Goal: Communication & Community: Answer question/provide support

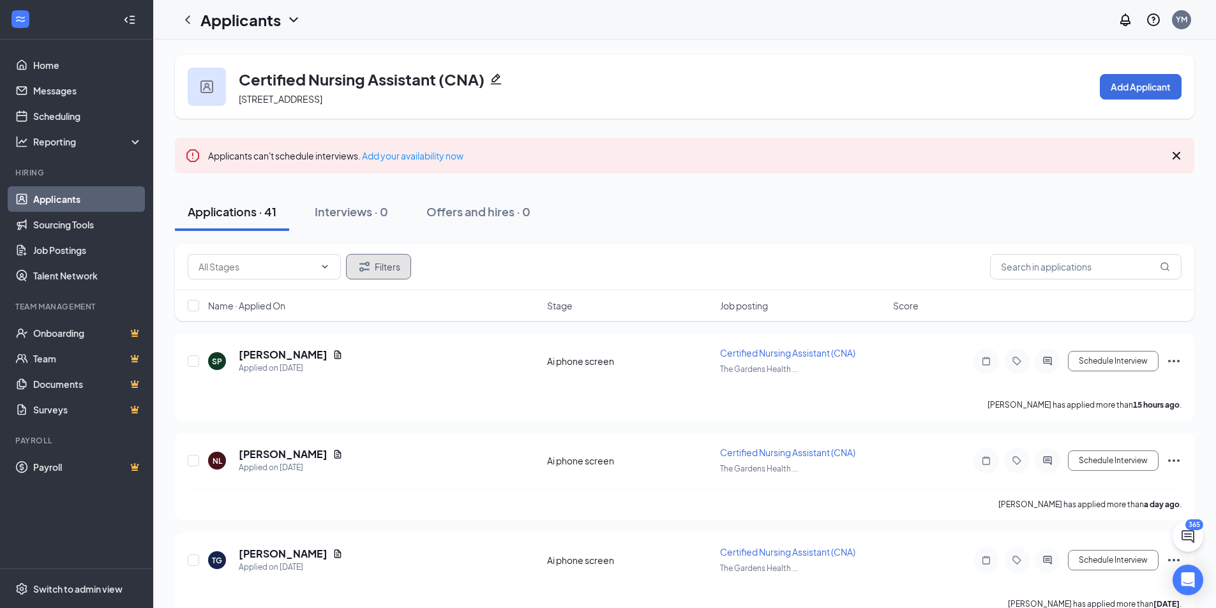
click at [400, 273] on button "Filters" at bounding box center [378, 267] width 65 height 26
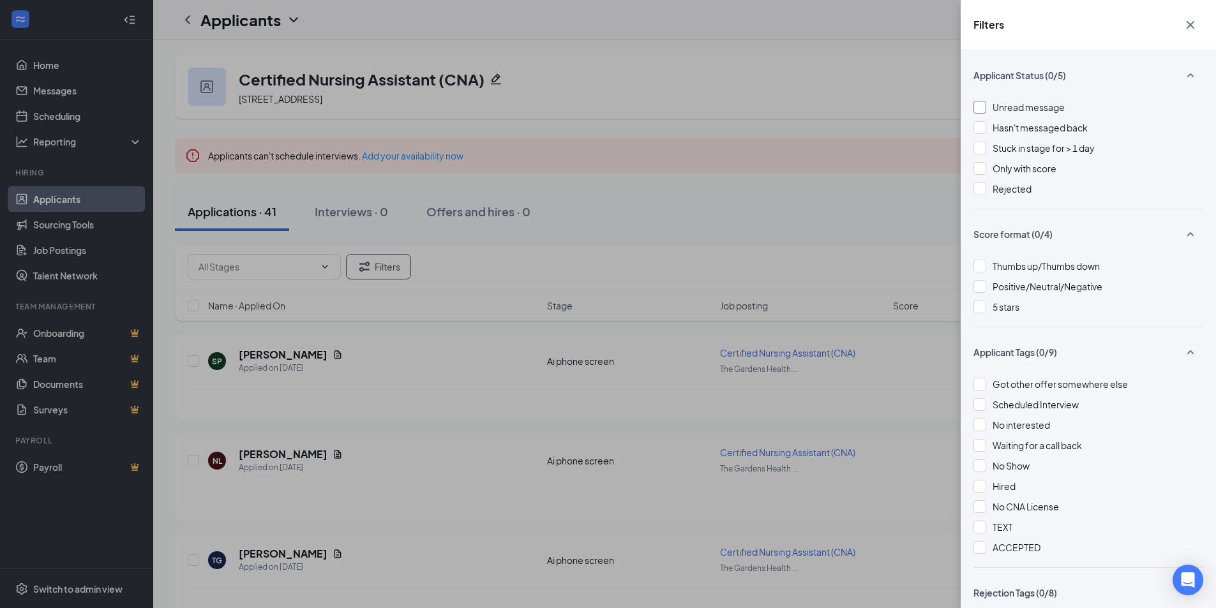
click at [1003, 103] on span "Unread message" at bounding box center [1028, 106] width 72 height 11
click at [899, 133] on div "Filters Applicant Status (1/5) Unread message Hasn't messaged back Stuck in sta…" at bounding box center [608, 304] width 1216 height 608
click at [895, 135] on div "Filters Applicant Status (1/5) Unread message Hasn't messaged back Stuck in sta…" at bounding box center [608, 304] width 1216 height 608
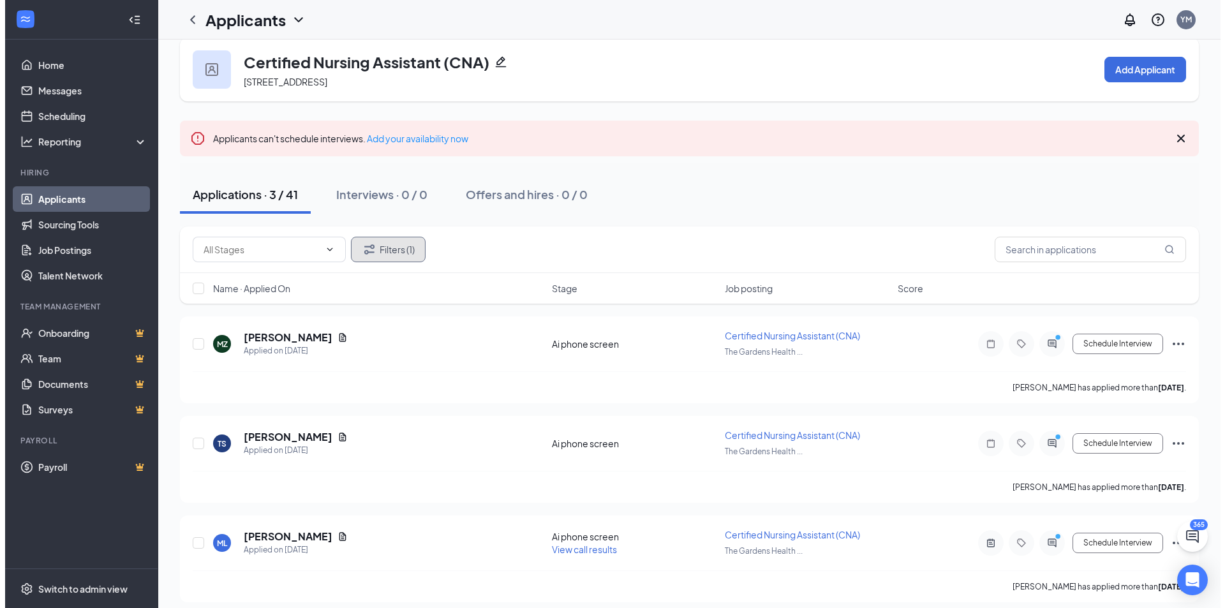
scroll to position [27, 0]
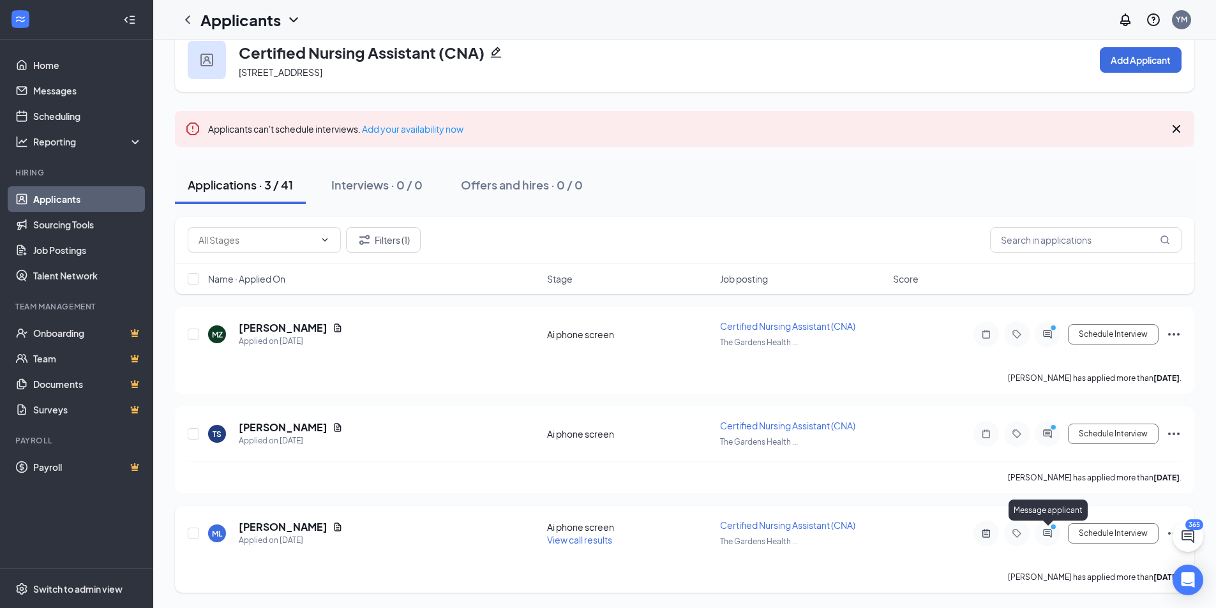
click at [1045, 537] on icon "ActiveChat" at bounding box center [1047, 533] width 15 height 10
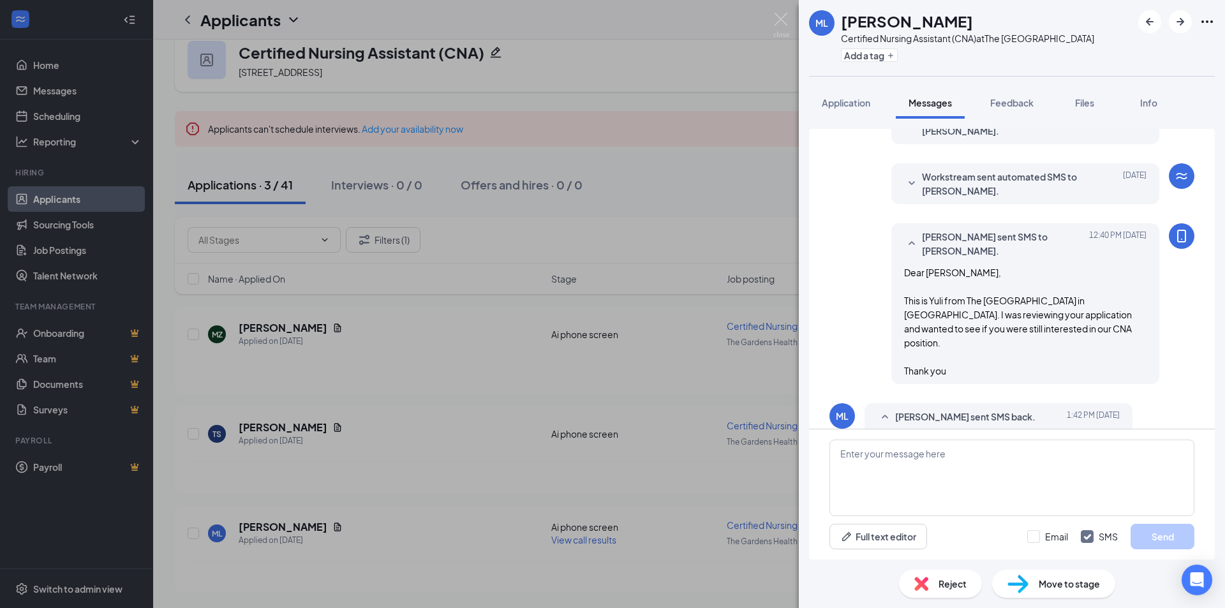
scroll to position [152, 0]
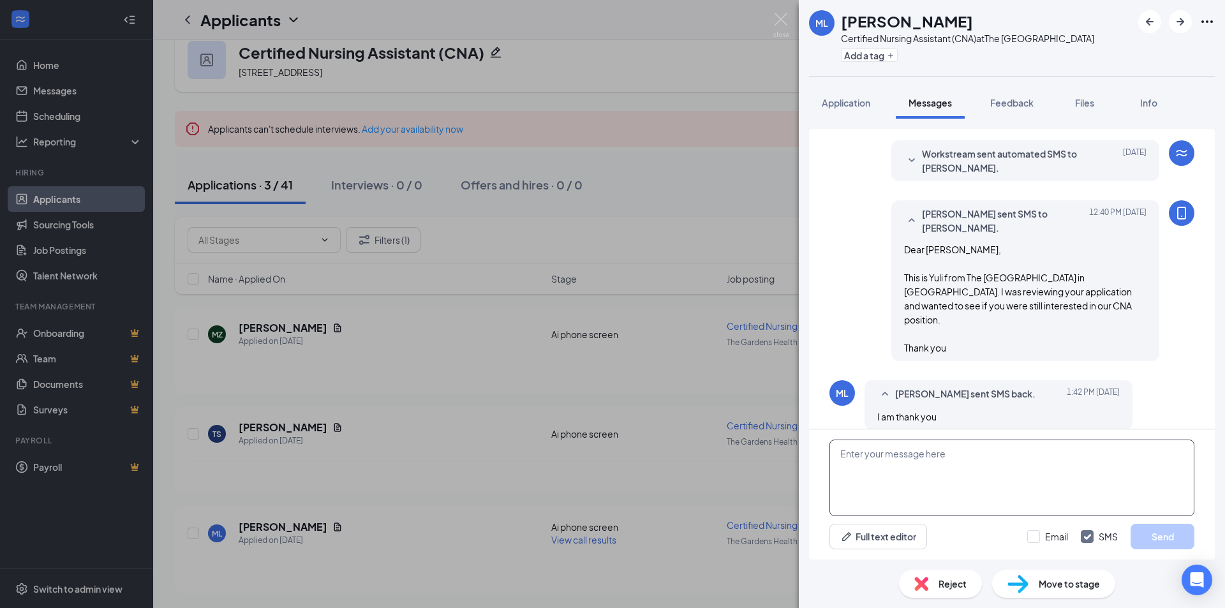
click at [915, 468] on textarea at bounding box center [1012, 478] width 365 height 77
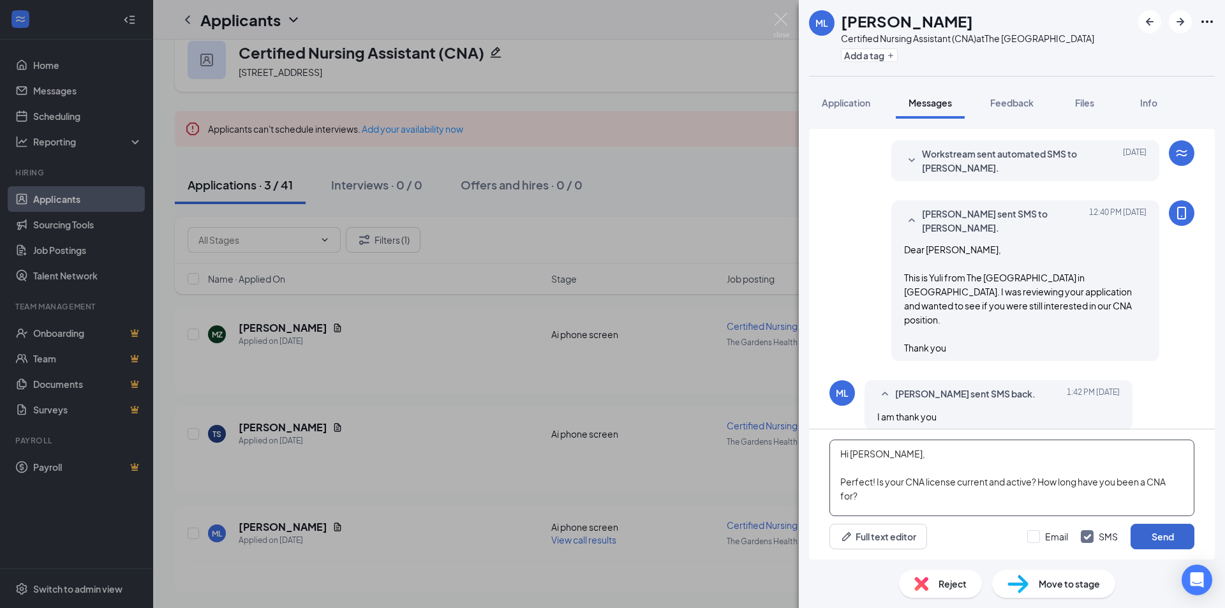
type textarea "Hi Michael, Perfect! Is your CNA license current and active? How long have you …"
click at [1155, 541] on button "Send" at bounding box center [1163, 537] width 64 height 26
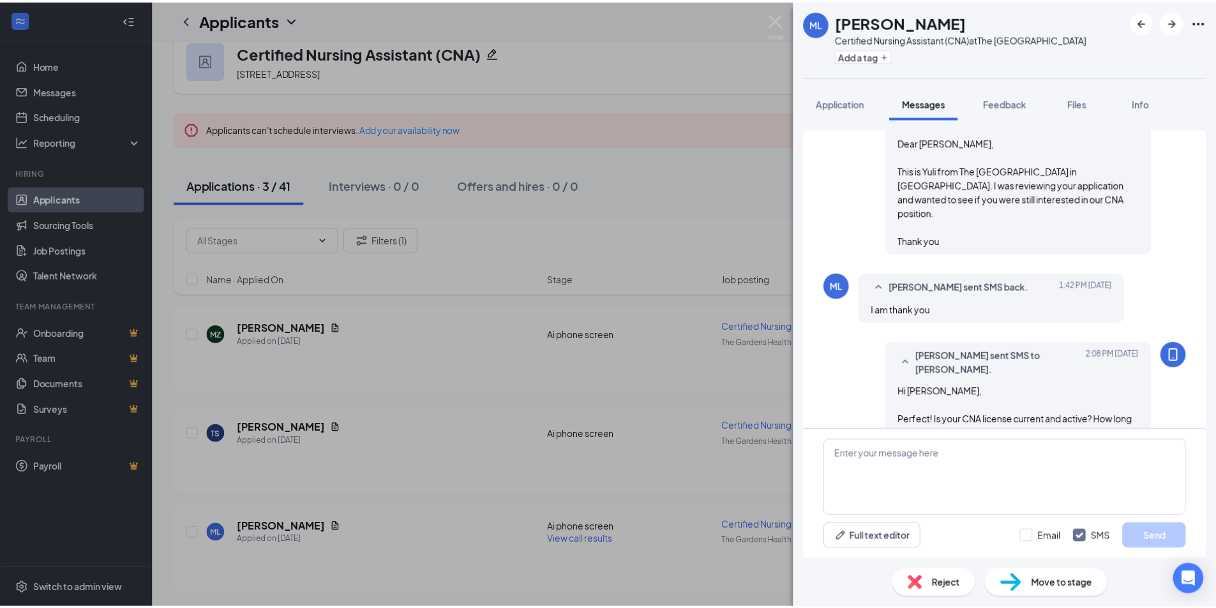
scroll to position [276, 0]
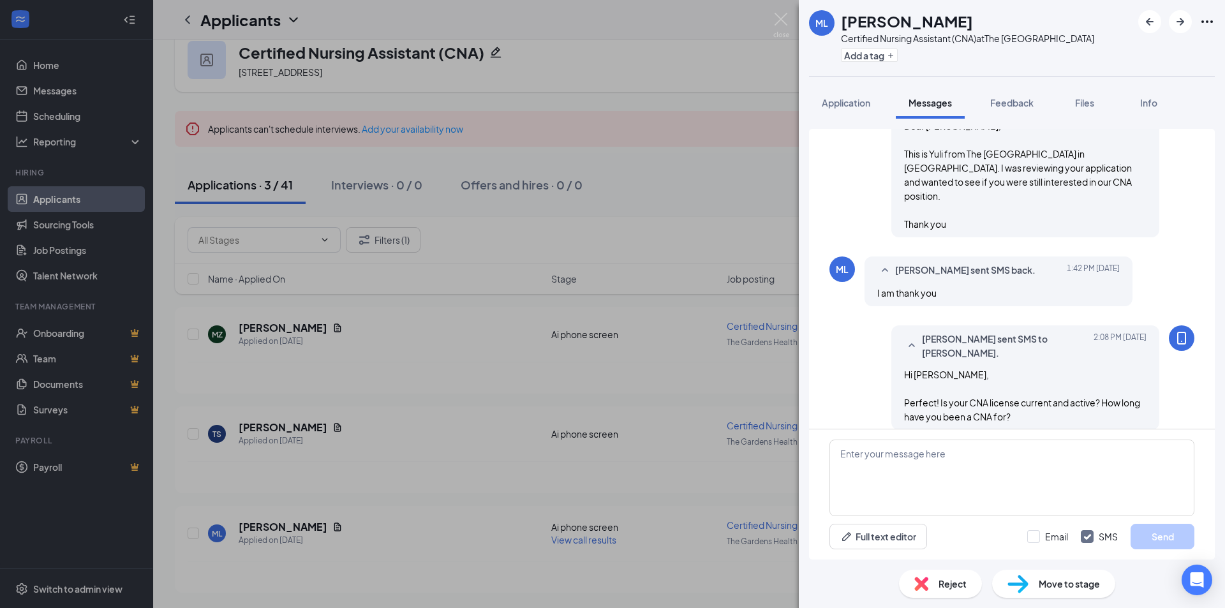
click at [749, 376] on div "ML Michael Lopez Certified Nursing Assistant (CNA) at The Gardens Health Care C…" at bounding box center [612, 304] width 1225 height 608
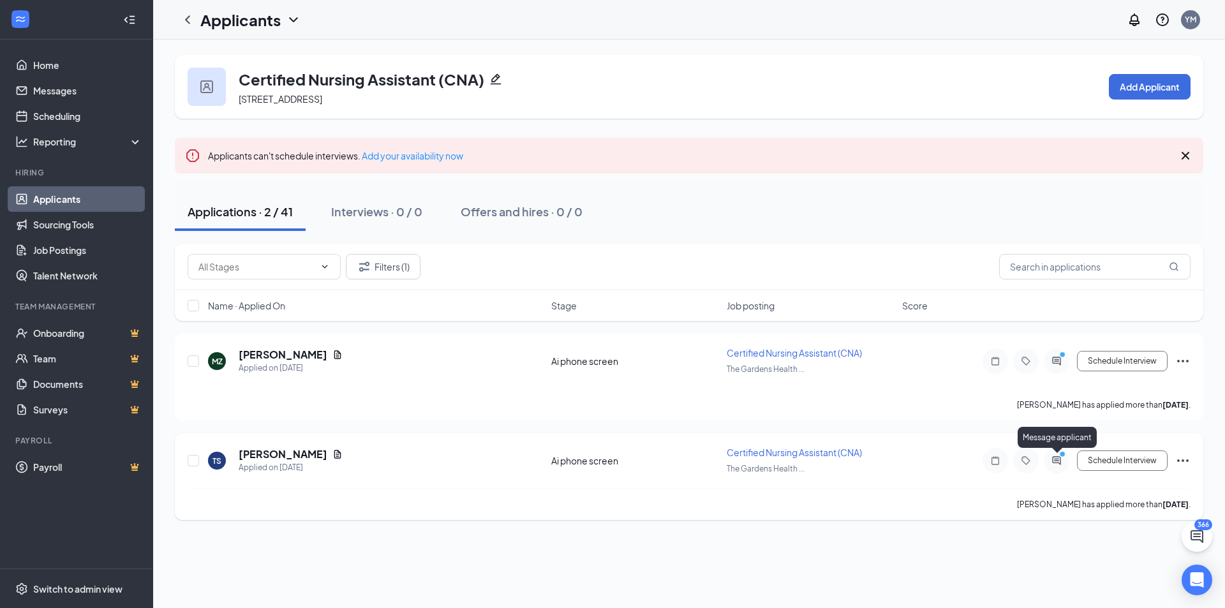
click at [1065, 463] on icon "ActiveChat" at bounding box center [1056, 461] width 15 height 10
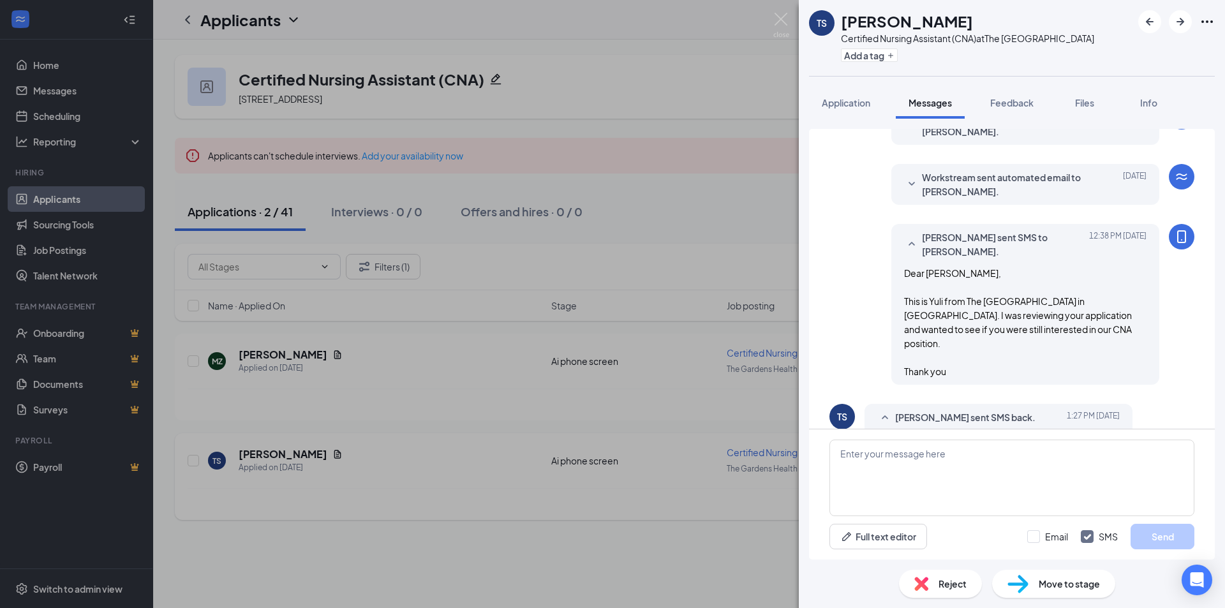
scroll to position [433, 0]
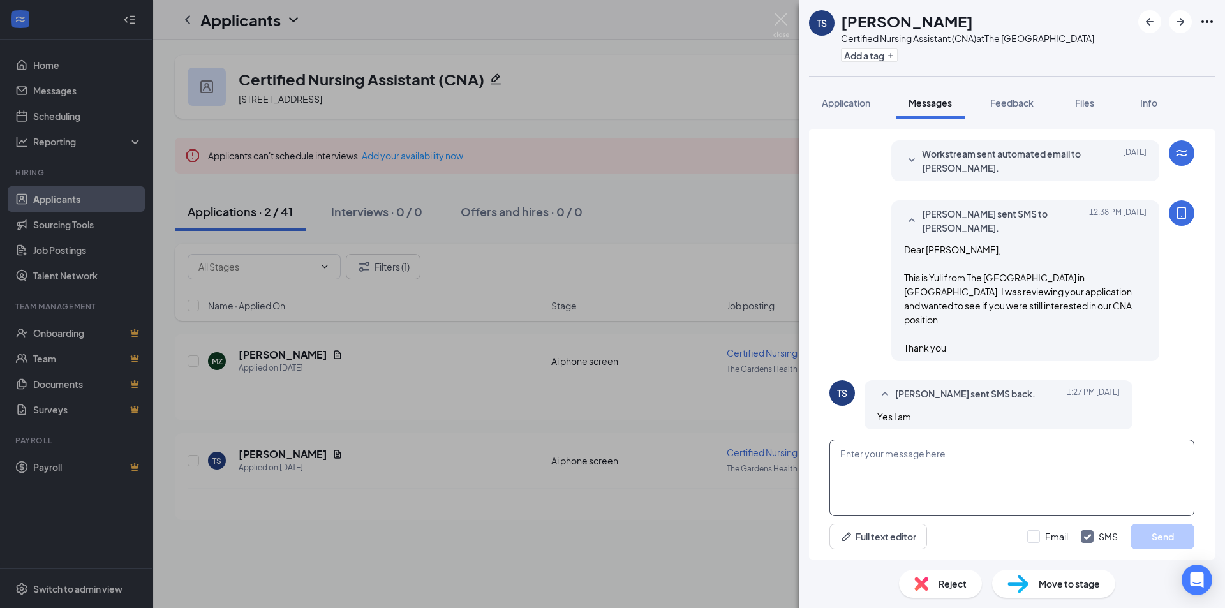
click at [941, 463] on textarea at bounding box center [1012, 478] width 365 height 77
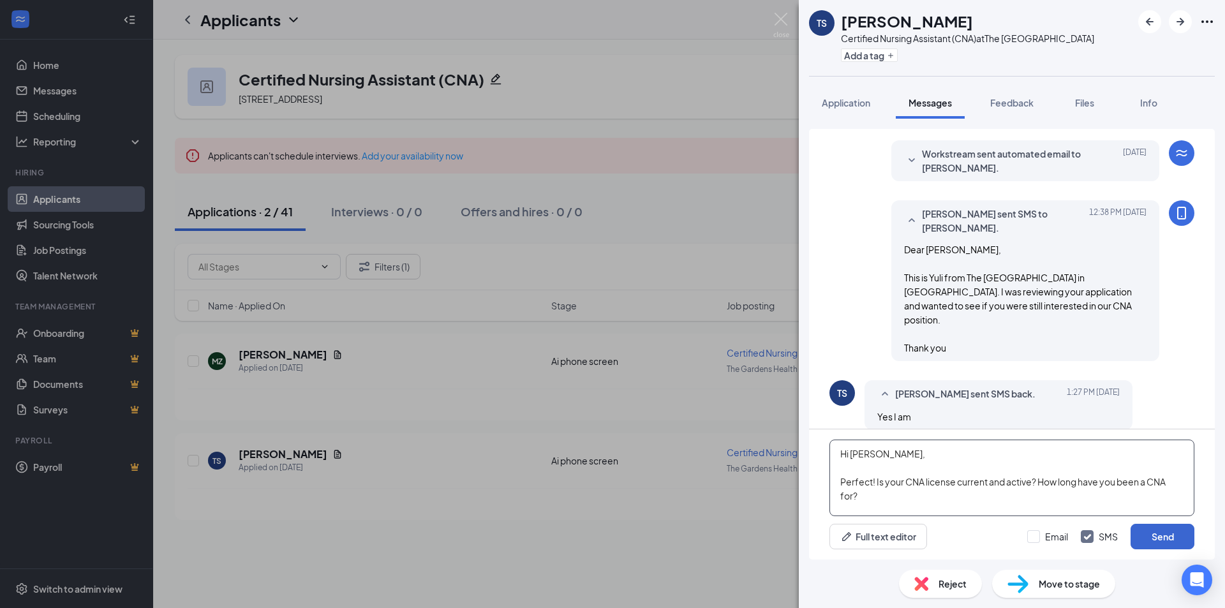
type textarea "Hi [PERSON_NAME], Perfect! Is your CNA license current and active? How long hav…"
click at [1183, 534] on button "Send" at bounding box center [1163, 537] width 64 height 26
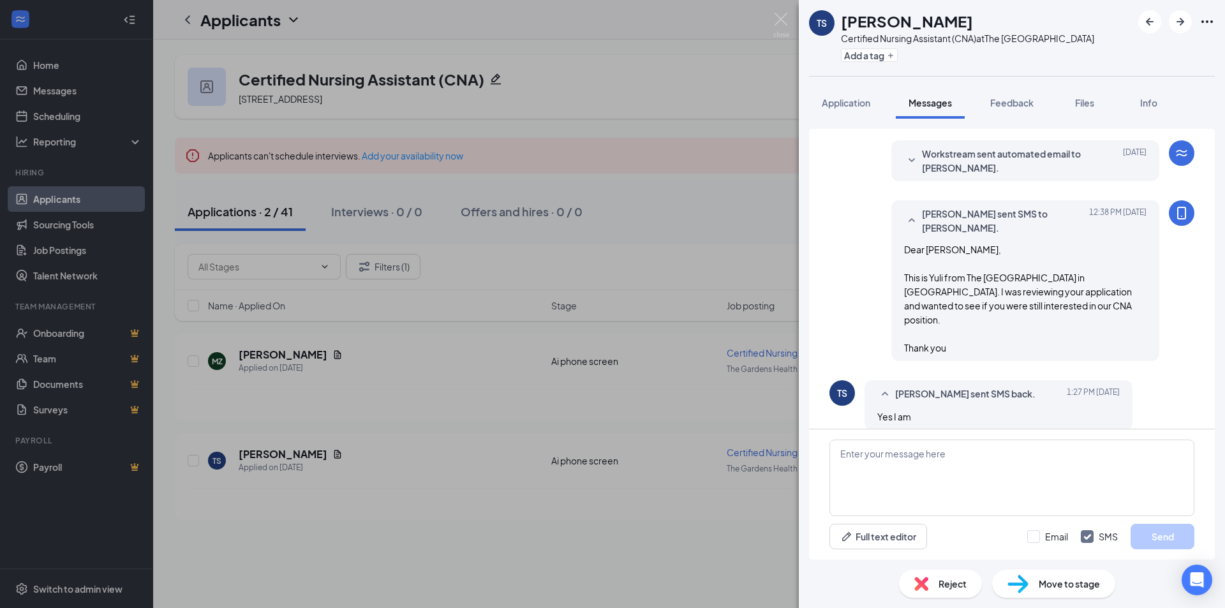
scroll to position [557, 0]
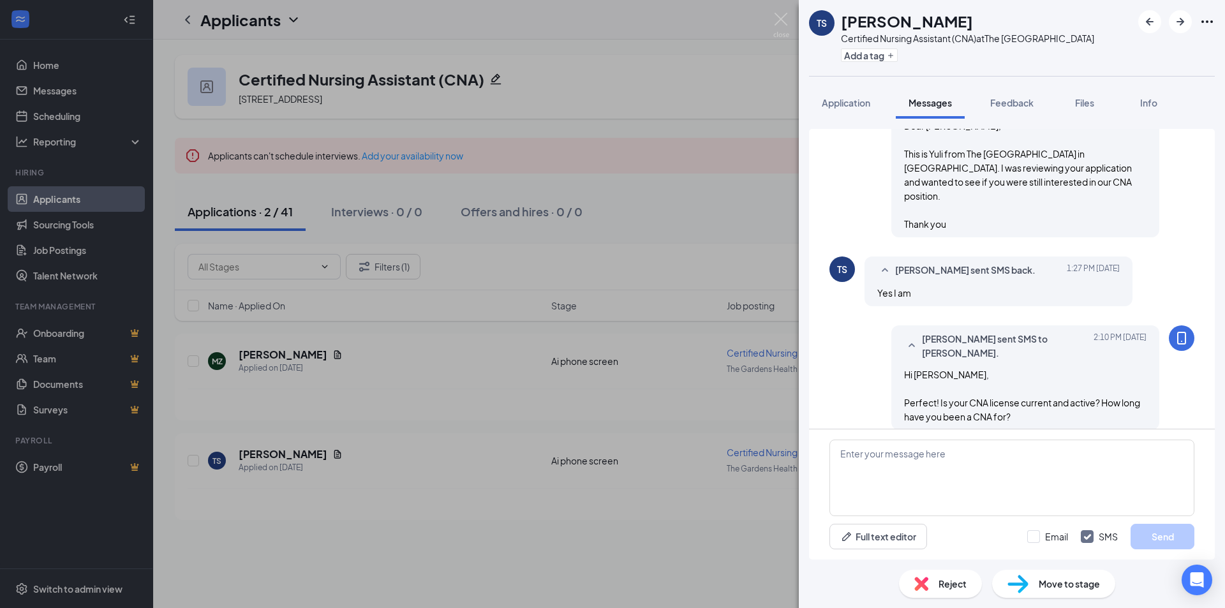
click at [556, 490] on div "TS Tyler Simmons Certified Nursing Assistant (CNA) at The Gardens Health Care C…" at bounding box center [612, 304] width 1225 height 608
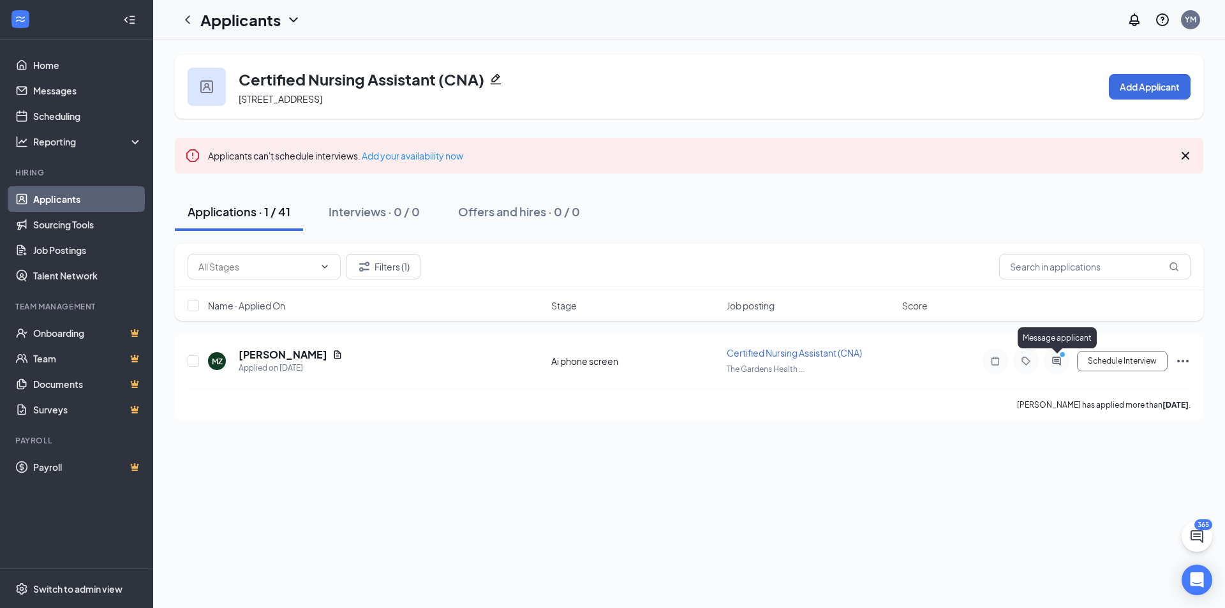
drag, startPoint x: 1055, startPoint y: 357, endPoint x: 1043, endPoint y: 352, distance: 13.2
click at [1053, 357] on icon "ActiveChat" at bounding box center [1056, 361] width 8 height 8
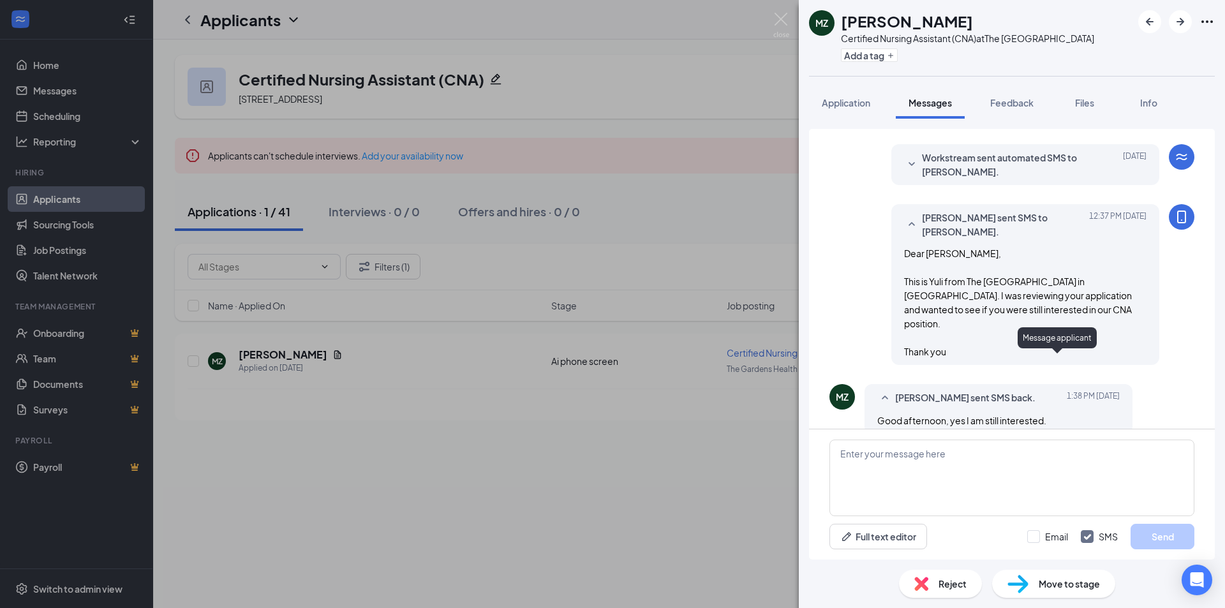
scroll to position [433, 0]
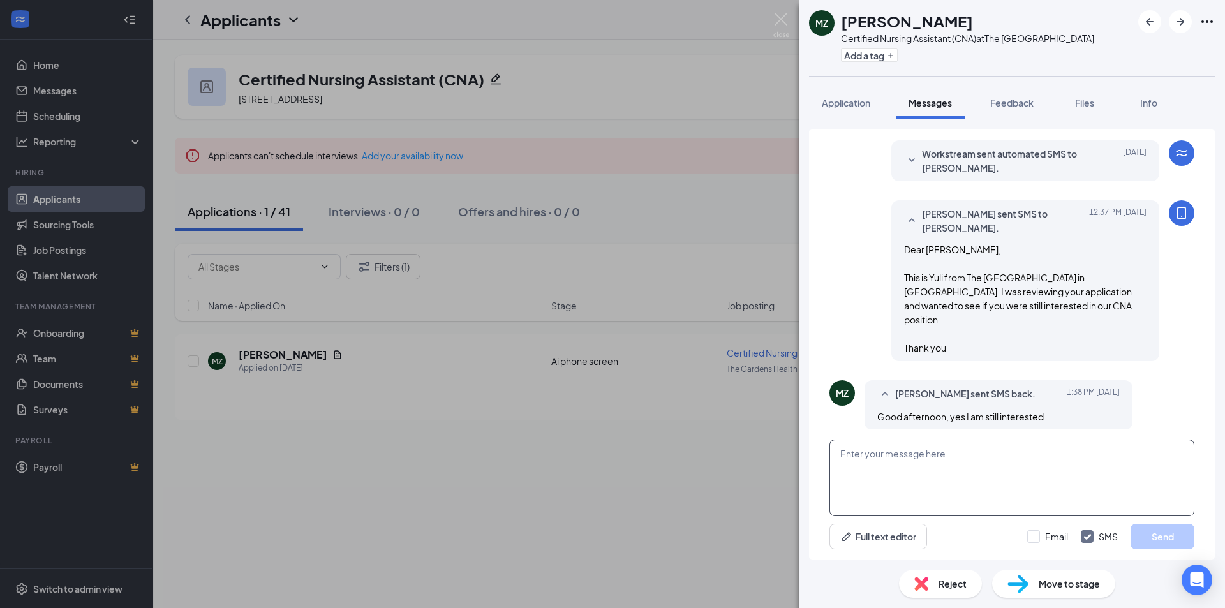
click at [1047, 482] on textarea at bounding box center [1012, 478] width 365 height 77
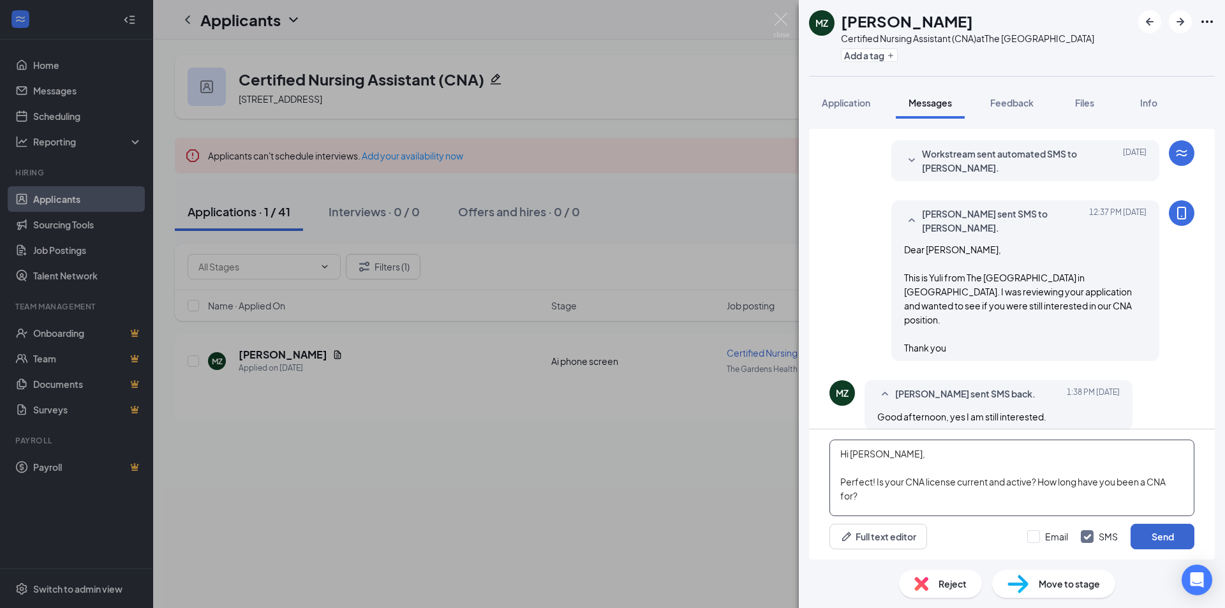
type textarea "Hi Marling, Perfect! Is your CNA license current and active? How long have you …"
click at [1151, 543] on button "Send" at bounding box center [1163, 537] width 64 height 26
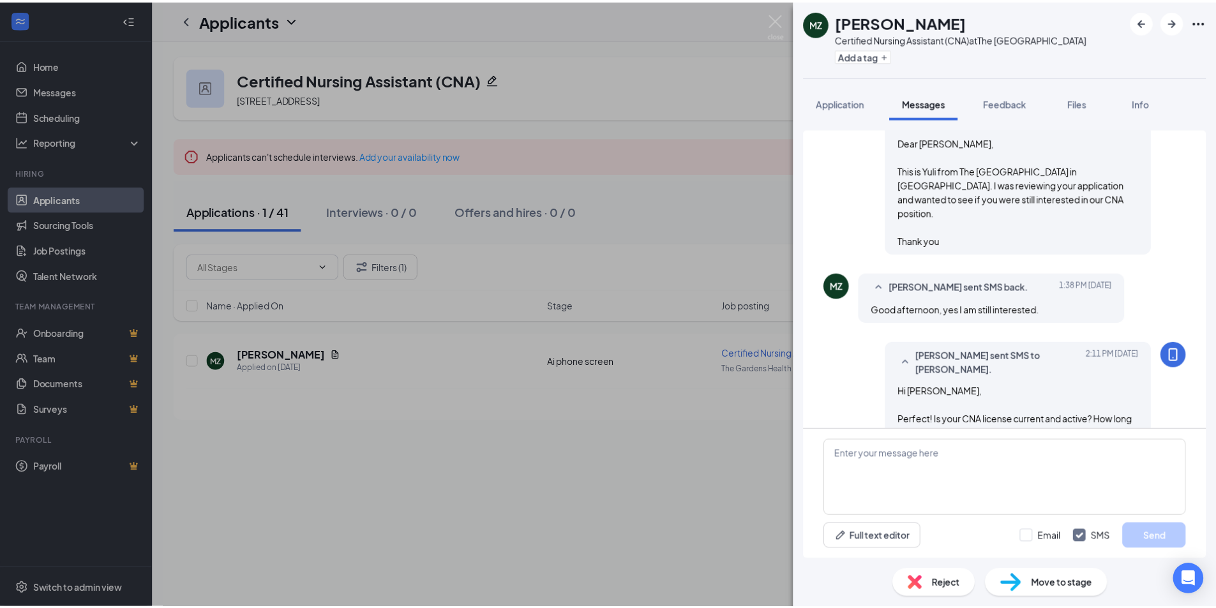
scroll to position [557, 0]
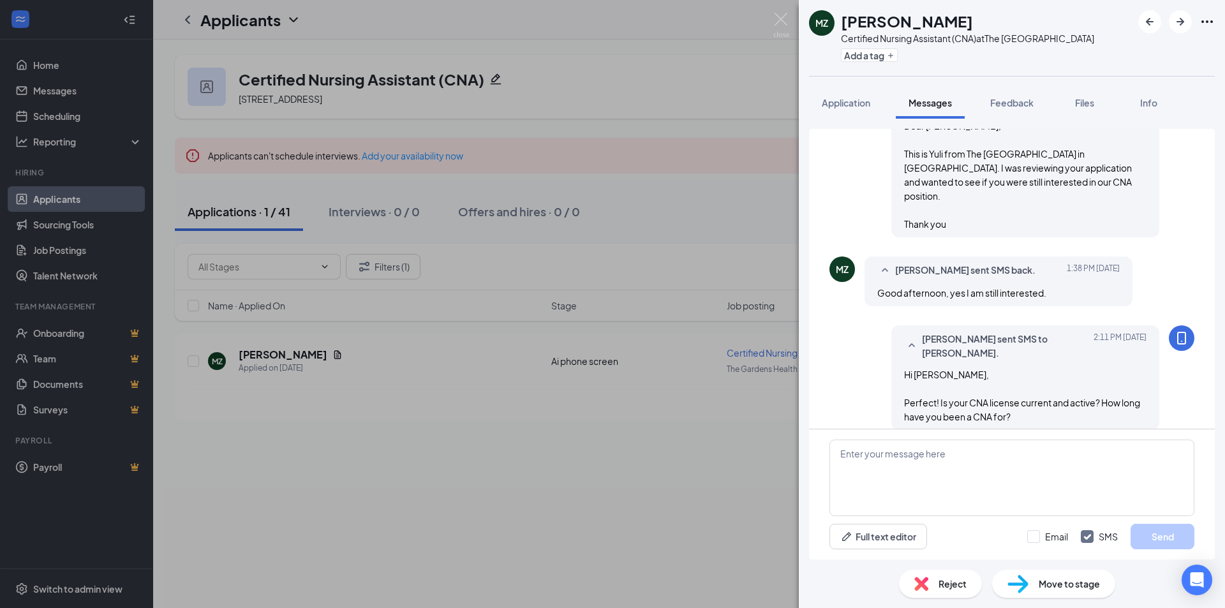
click at [457, 445] on div "MZ Marling Zuniga Certified Nursing Assistant (CNA) at The Gardens Health Care …" at bounding box center [612, 304] width 1225 height 608
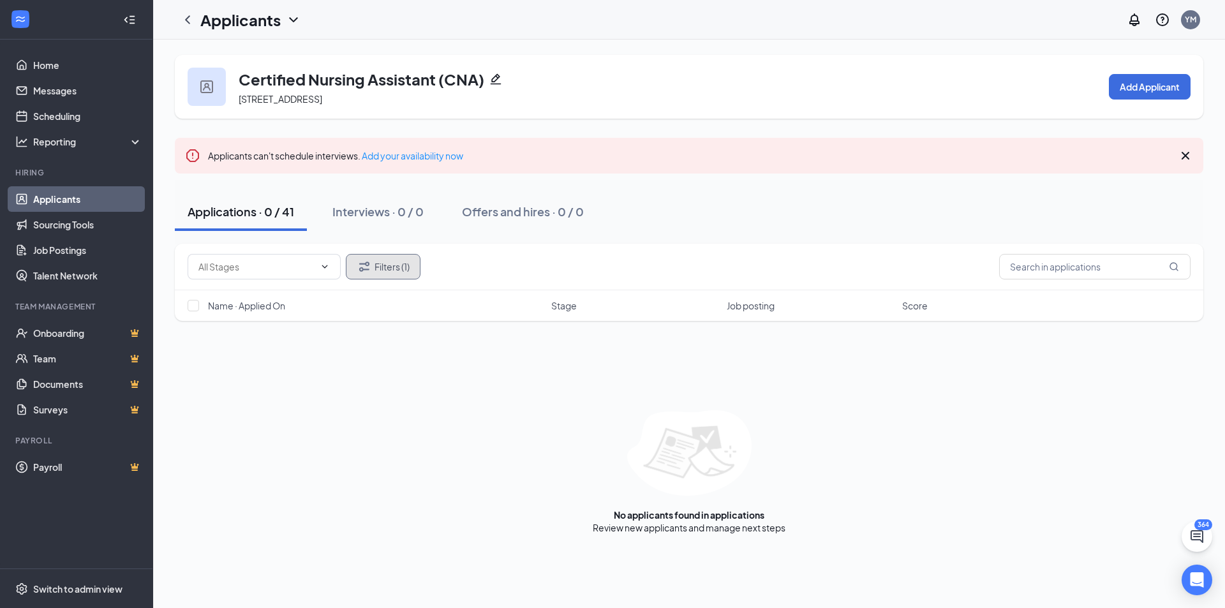
click at [384, 262] on button "Filters (1)" at bounding box center [383, 267] width 75 height 26
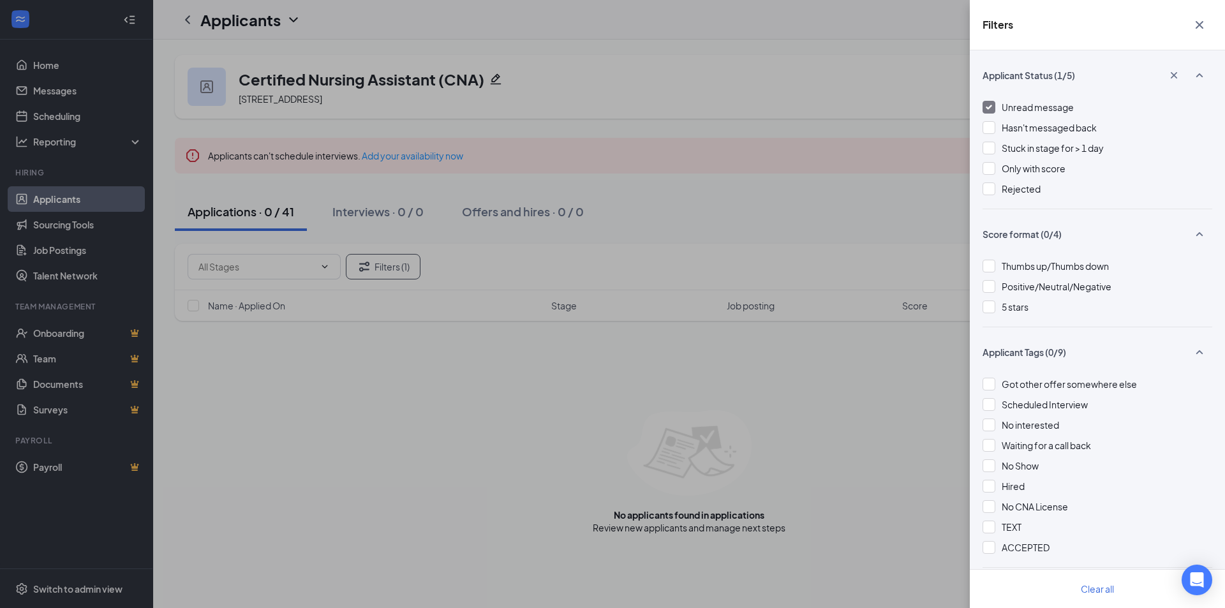
click at [1040, 108] on span "Unread message" at bounding box center [1038, 106] width 72 height 11
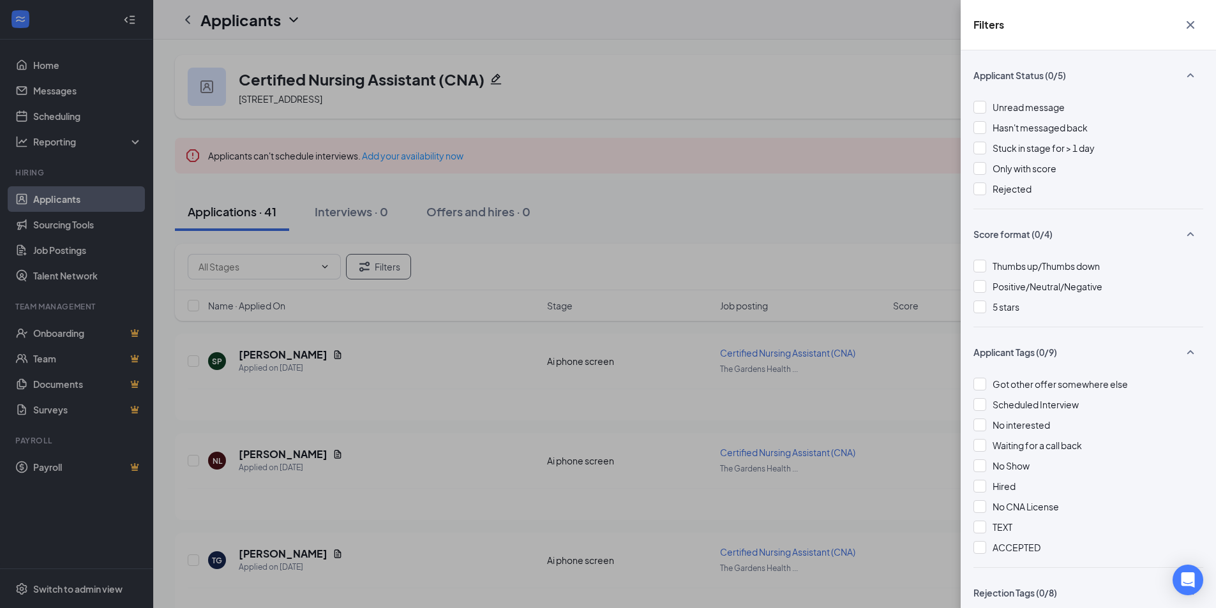
drag, startPoint x: 800, startPoint y: 251, endPoint x: 760, endPoint y: 241, distance: 41.6
click at [802, 252] on div "Filters Applicant Status (0/5) Unread message Hasn't messaged back Stuck in sta…" at bounding box center [608, 304] width 1216 height 608
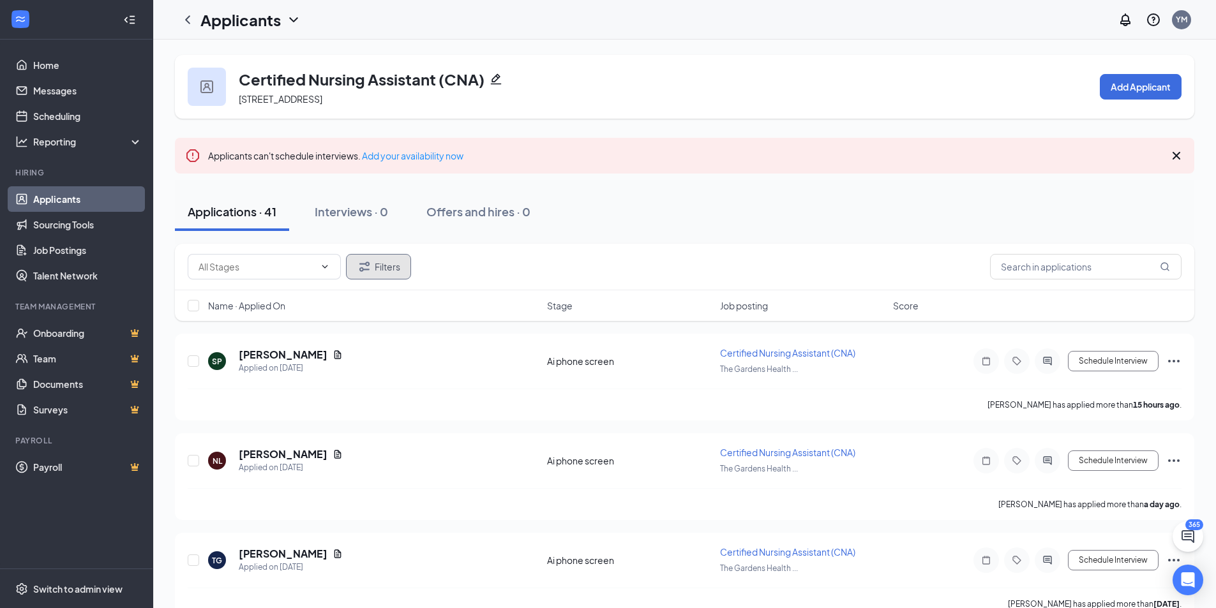
click at [375, 255] on button "Filters" at bounding box center [378, 267] width 65 height 26
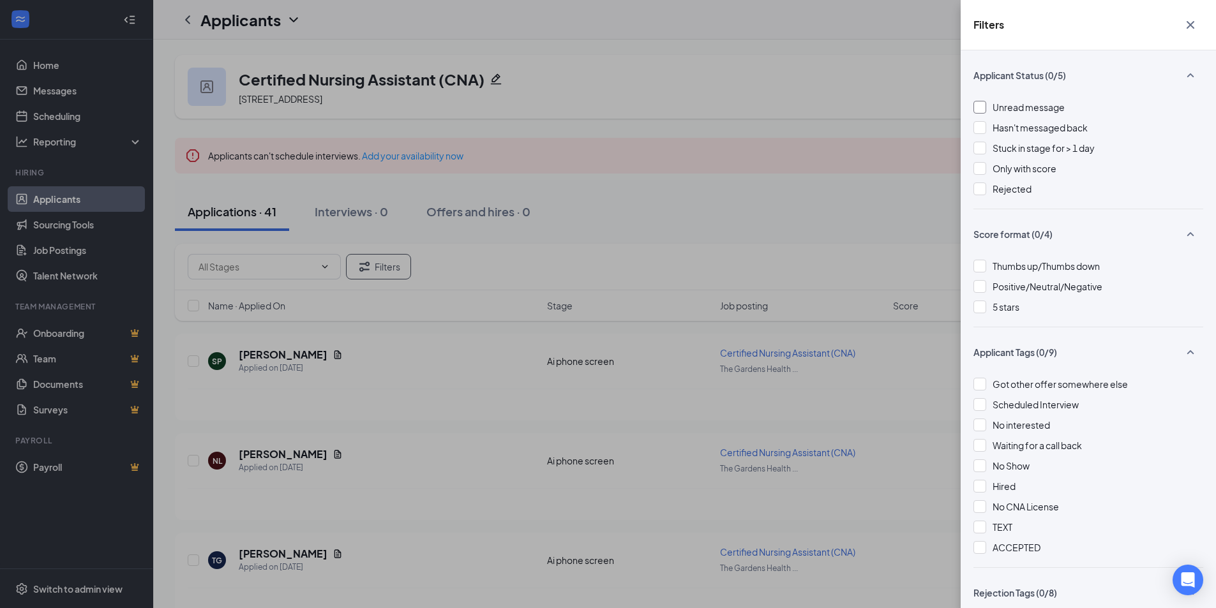
click at [1031, 104] on span "Unread message" at bounding box center [1028, 106] width 72 height 11
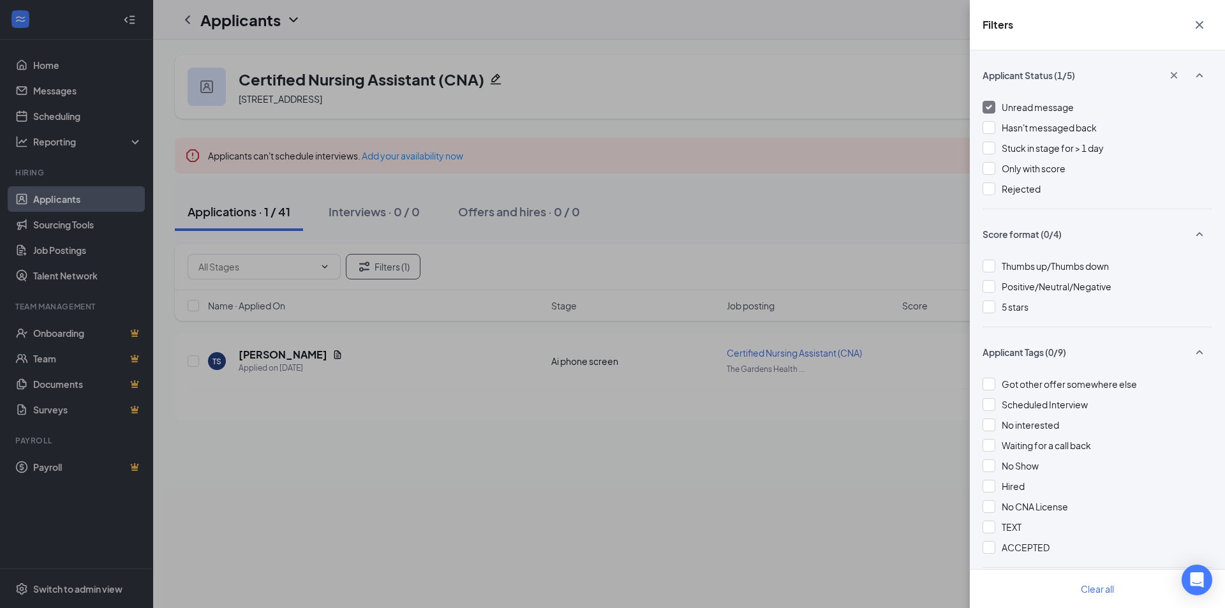
click at [855, 141] on div "Filters Applicant Status (1/5) Unread message Hasn't messaged back Stuck in sta…" at bounding box center [612, 304] width 1225 height 608
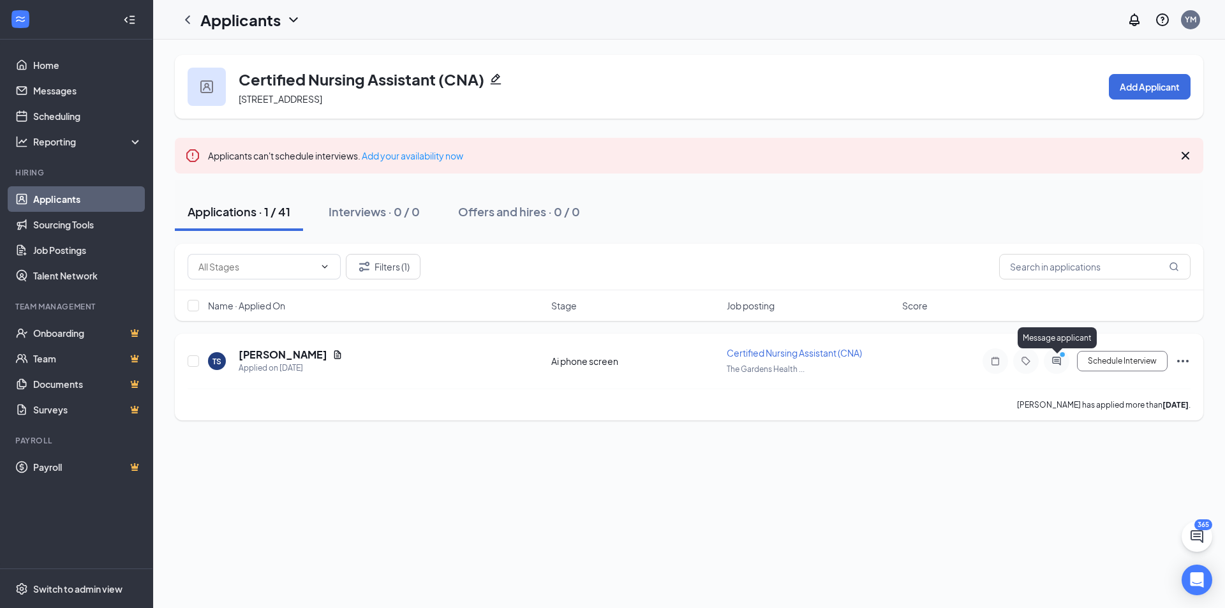
click at [1057, 362] on icon "ActiveChat" at bounding box center [1056, 361] width 15 height 10
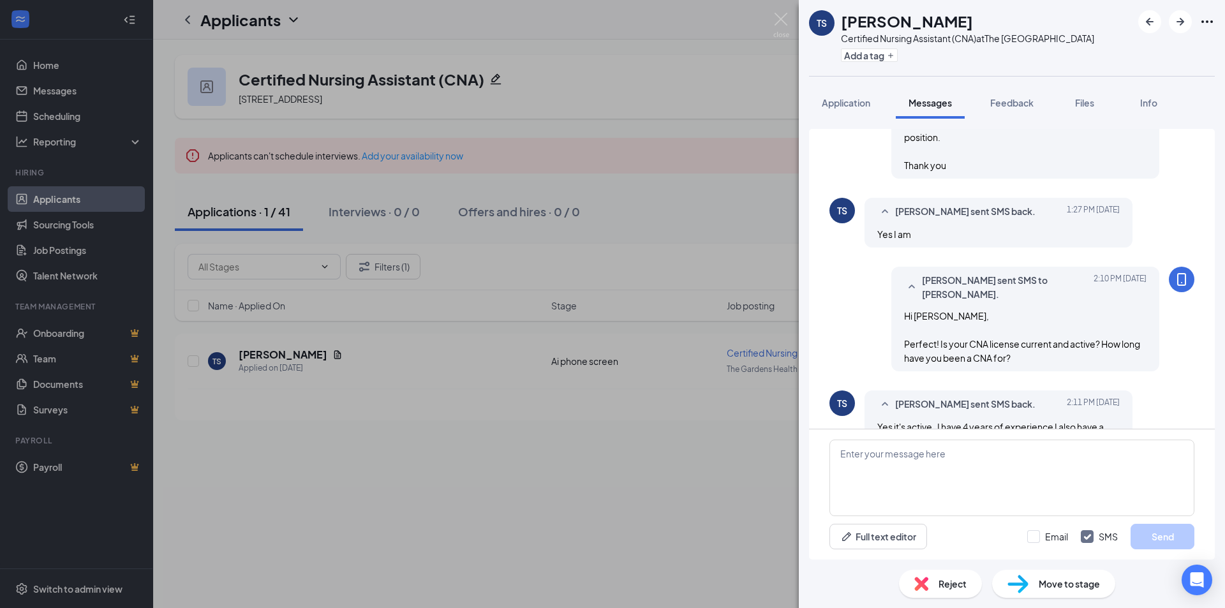
scroll to position [542, 0]
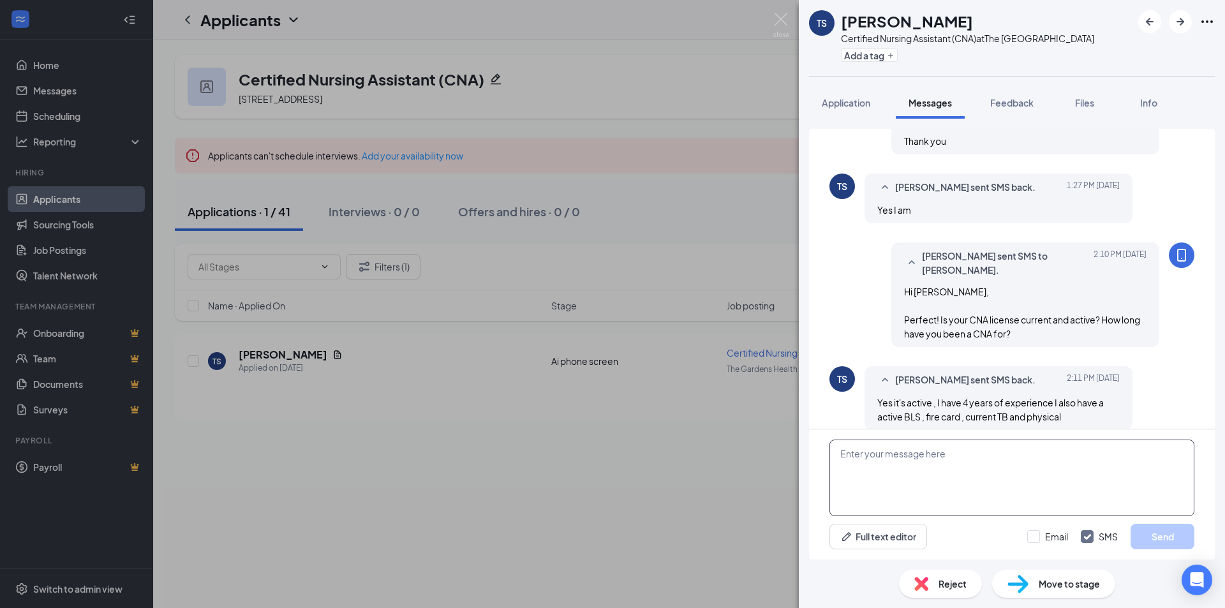
click at [1001, 472] on textarea at bounding box center [1012, 478] width 365 height 77
type textarea "Okay awesome! What shifts were you looking for?"
click at [1174, 544] on button "Send" at bounding box center [1163, 537] width 64 height 26
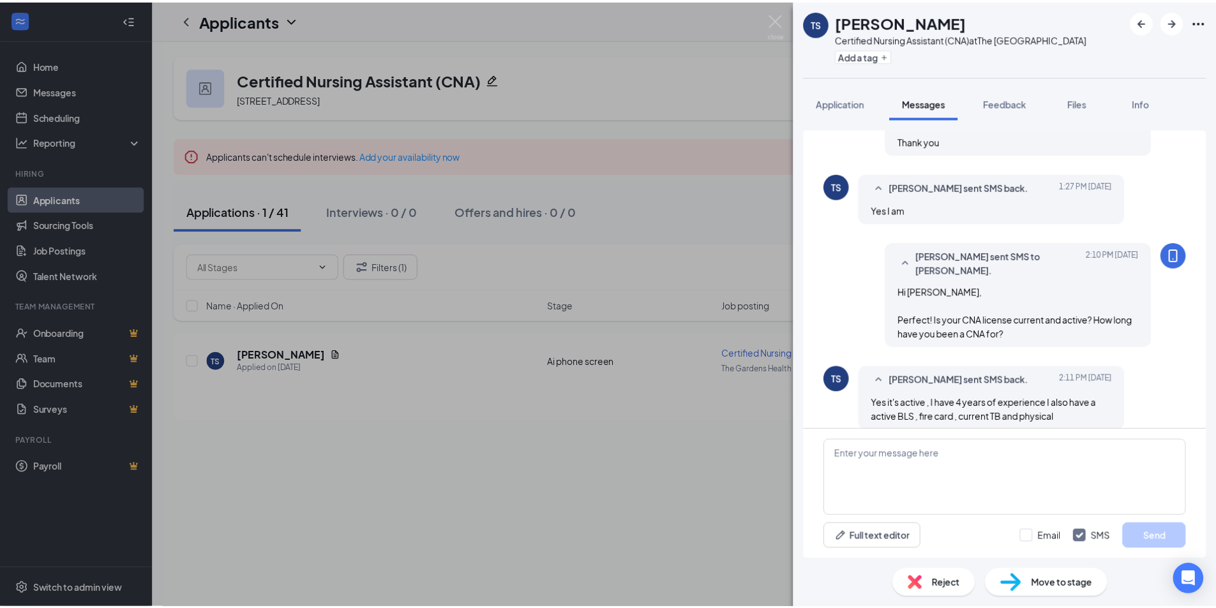
scroll to position [624, 0]
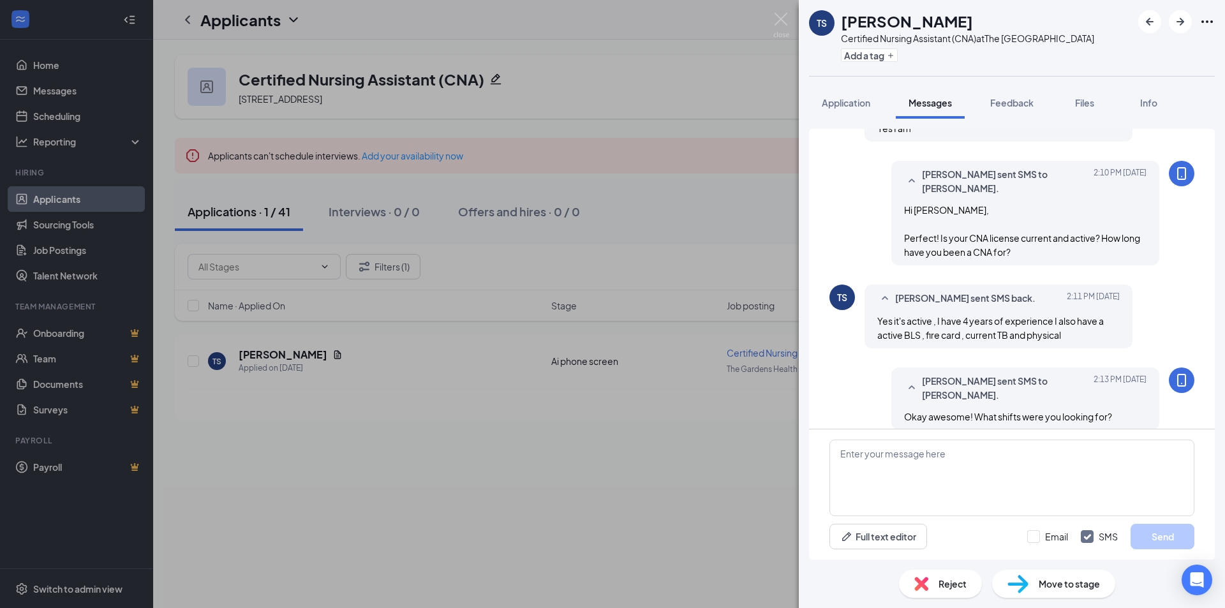
click at [323, 527] on div "TS Tyler Simmons Certified Nursing Assistant (CNA) at The Gardens Health Care C…" at bounding box center [612, 304] width 1225 height 608
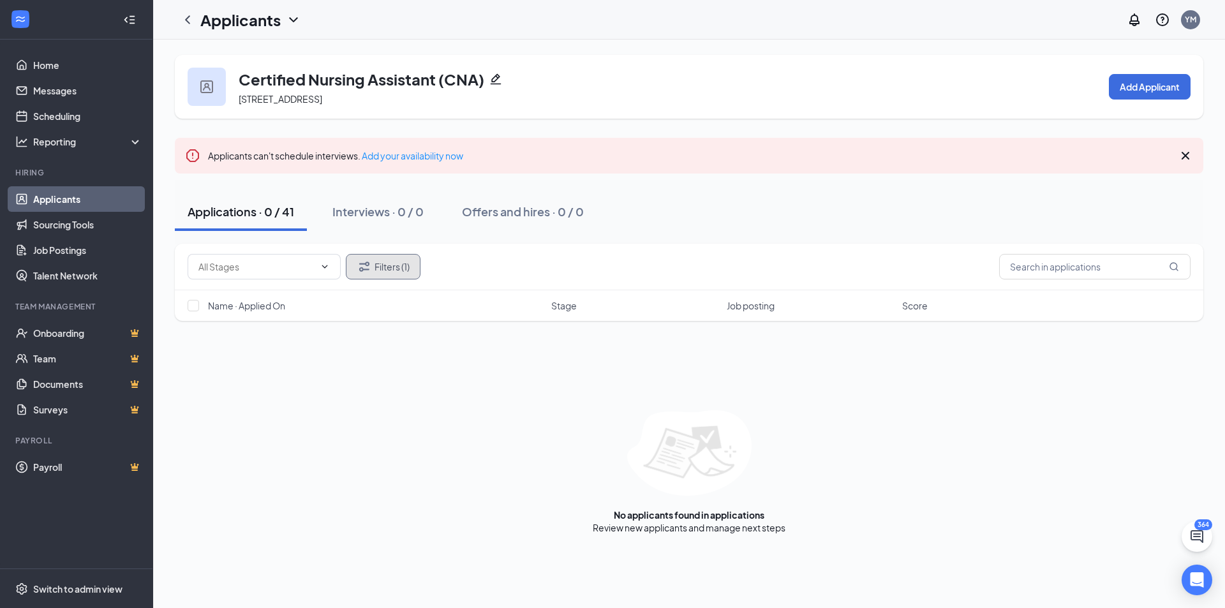
click at [366, 276] on button "Filters (1)" at bounding box center [383, 267] width 75 height 26
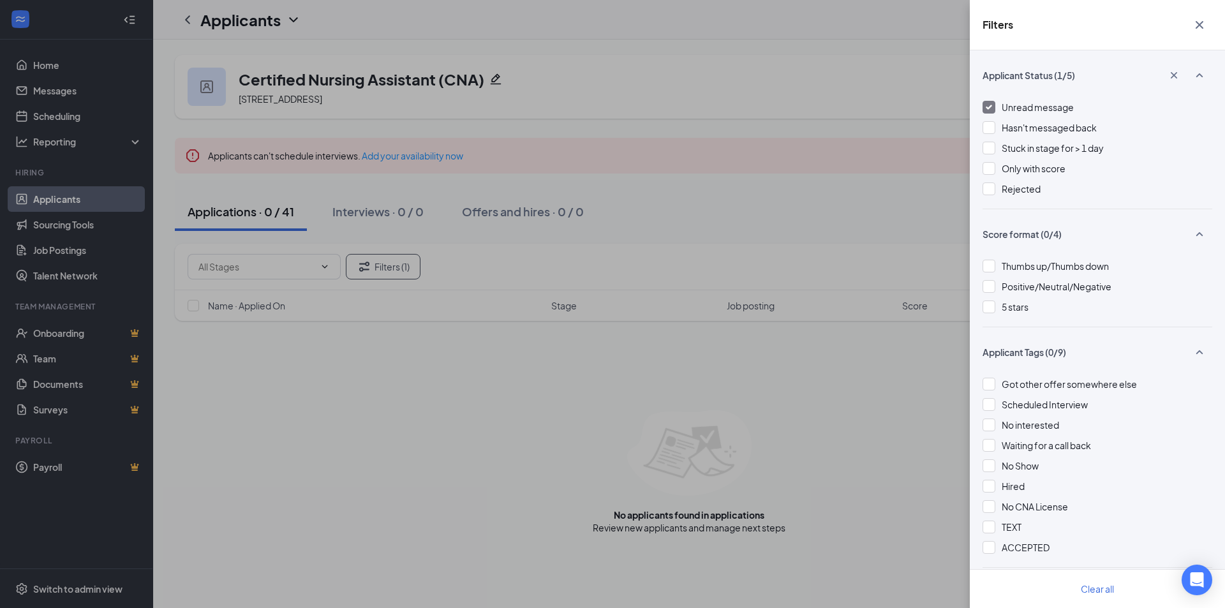
click at [1036, 111] on span "Unread message" at bounding box center [1038, 106] width 72 height 11
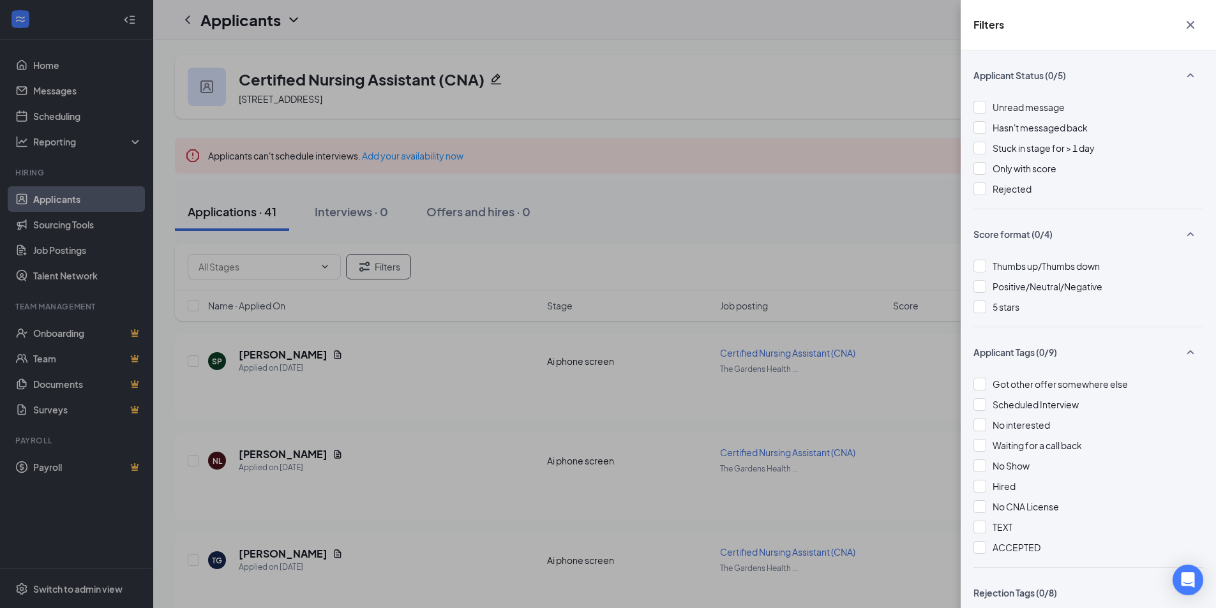
drag, startPoint x: 839, startPoint y: 249, endPoint x: 820, endPoint y: 245, distance: 19.5
click at [839, 248] on div "Filters Applicant Status (0/5) Unread message Hasn't messaged back Stuck in sta…" at bounding box center [608, 304] width 1216 height 608
click at [719, 207] on div "Filters Applicant Status (0/5) Unread message Hasn't messaged back Stuck in sta…" at bounding box center [608, 304] width 1216 height 608
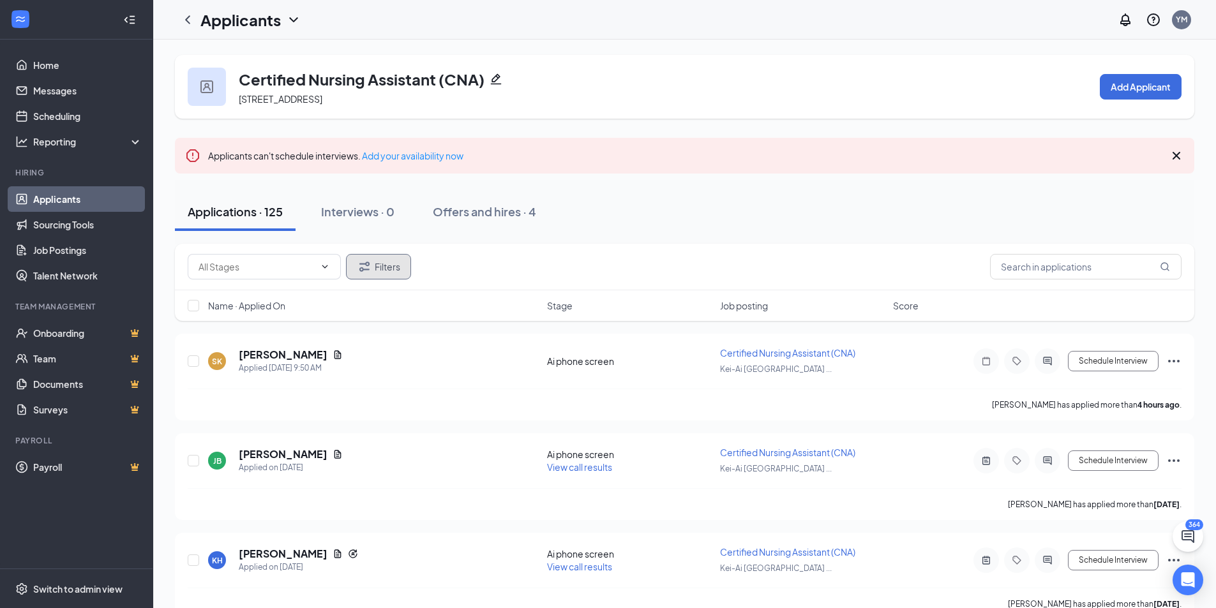
click at [403, 275] on button "Filters" at bounding box center [378, 267] width 65 height 26
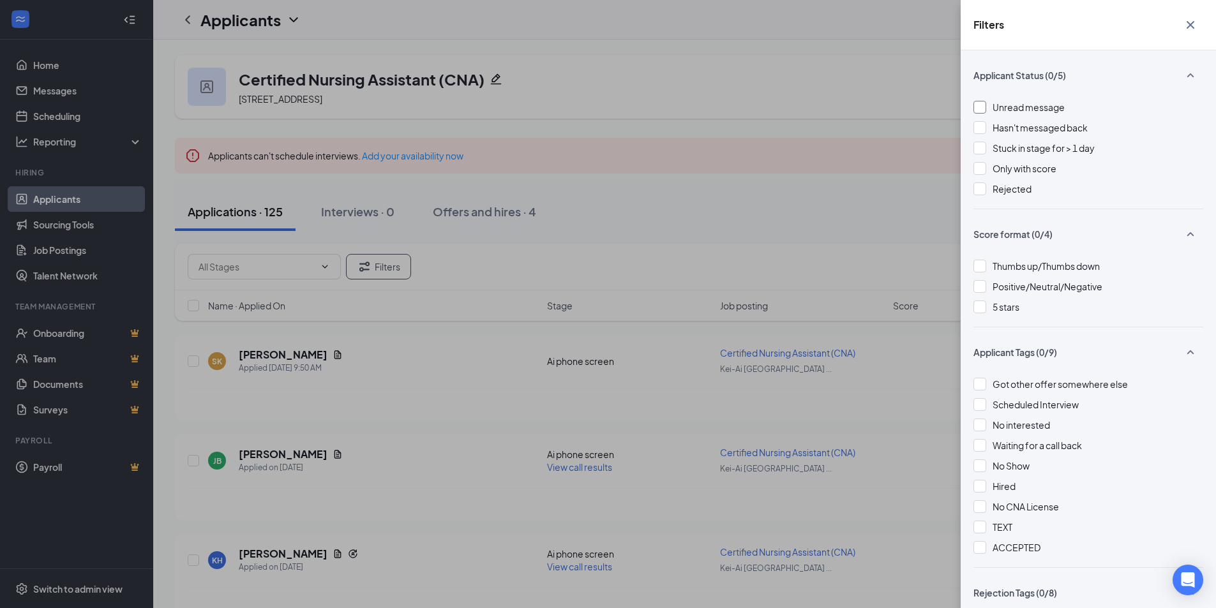
click at [1002, 112] on span "Unread message" at bounding box center [1028, 106] width 72 height 11
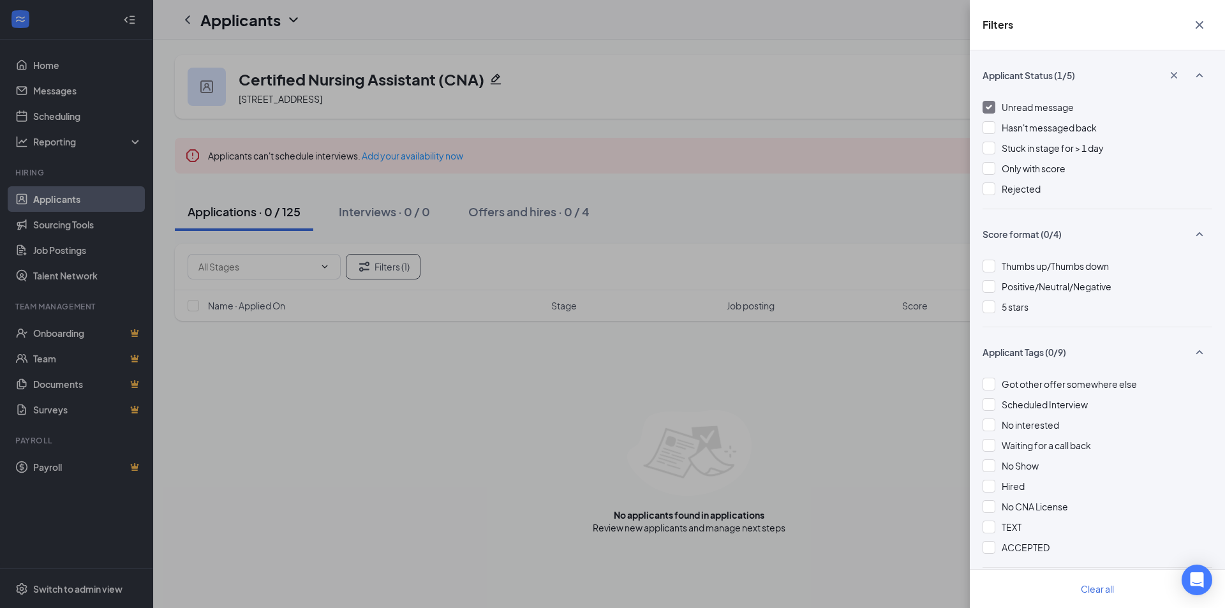
click at [1044, 106] on span "Unread message" at bounding box center [1038, 106] width 72 height 11
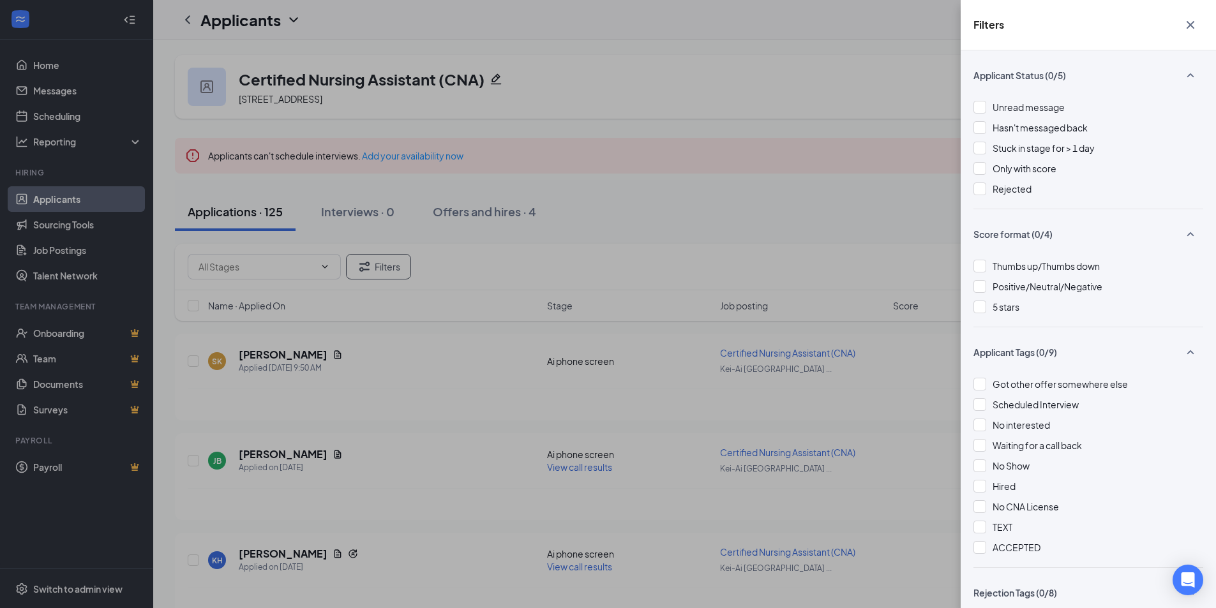
click at [292, 195] on div "Filters Applicant Status (0/5) Unread message Hasn't messaged back Stuck in sta…" at bounding box center [608, 304] width 1216 height 608
click at [502, 174] on div "Filters Applicant Status (0/5) Unread message Hasn't messaged back Stuck in sta…" at bounding box center [608, 304] width 1216 height 608
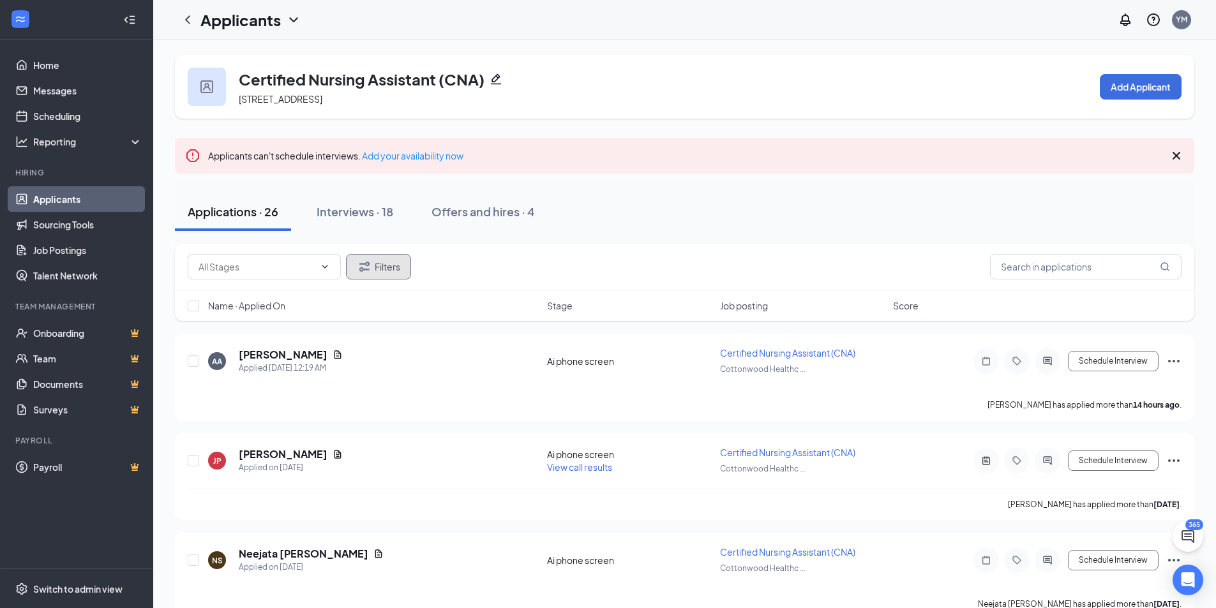
click at [359, 264] on icon "Filter" at bounding box center [364, 266] width 15 height 15
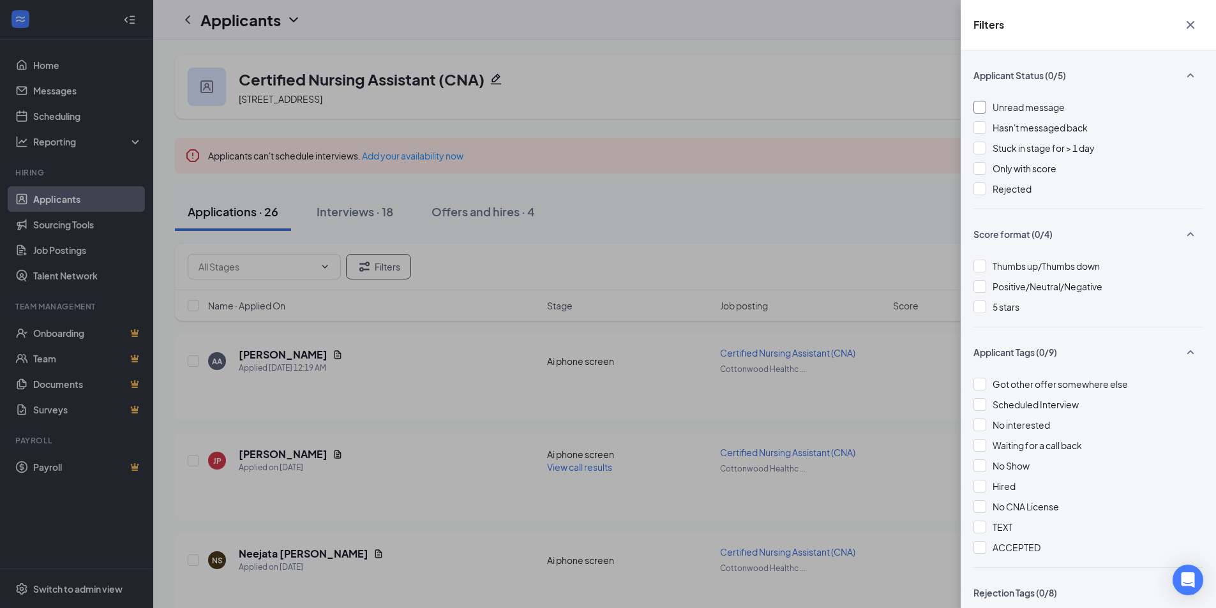
click at [1001, 108] on span "Unread message" at bounding box center [1028, 106] width 72 height 11
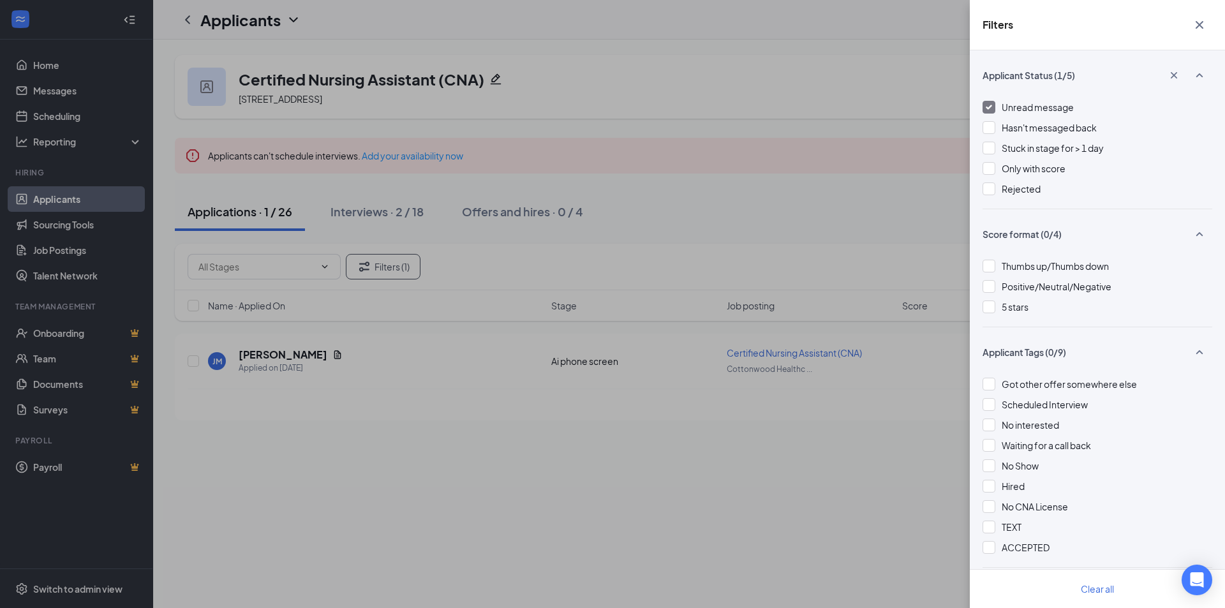
click at [671, 333] on div "Filters Applicant Status (1/5) Unread message Hasn't messaged back Stuck in sta…" at bounding box center [612, 304] width 1225 height 608
click at [837, 373] on div "Filters Applicant Status (1/5) Unread message Hasn't messaged back Stuck in sta…" at bounding box center [612, 304] width 1225 height 608
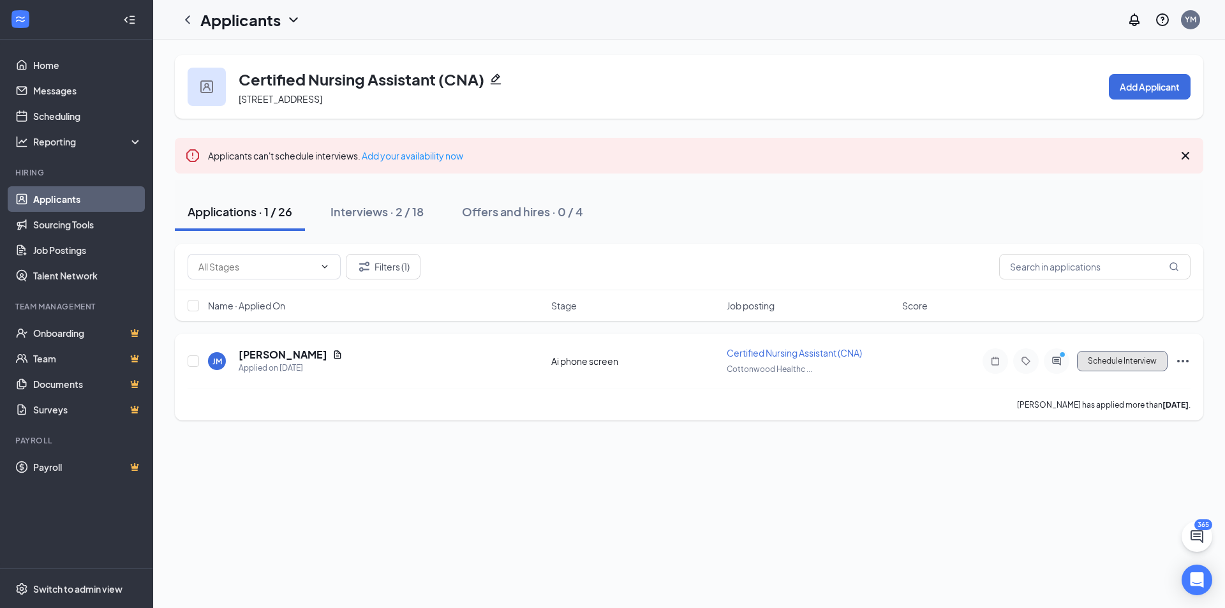
click at [1078, 363] on button "Schedule Interview" at bounding box center [1122, 361] width 91 height 20
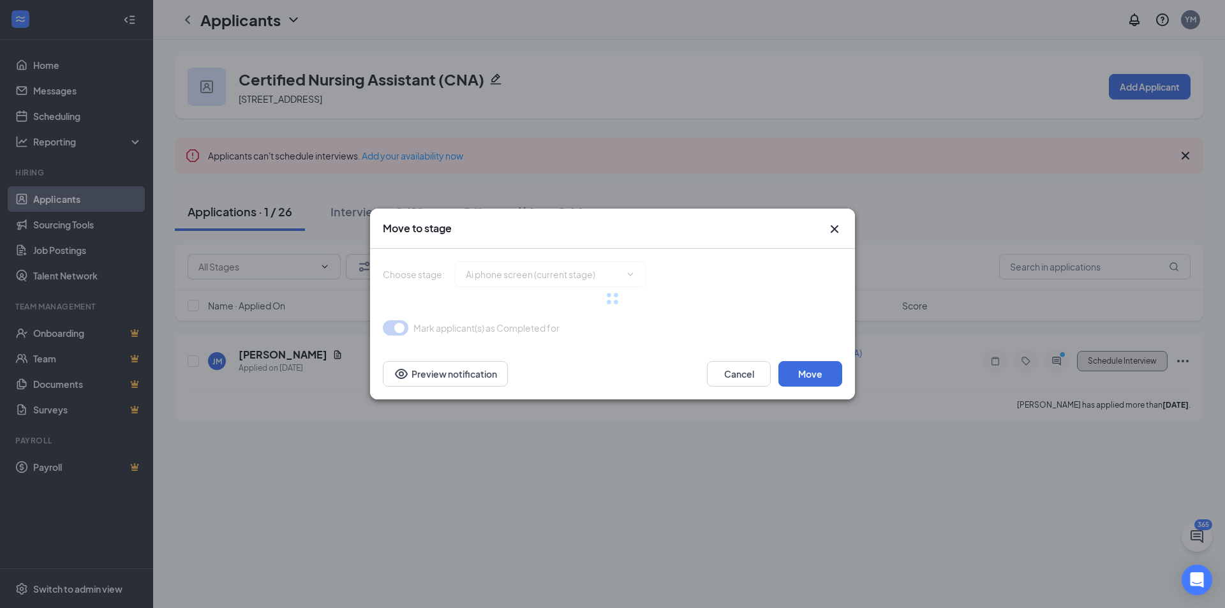
type input "Application Complete (next stage)"
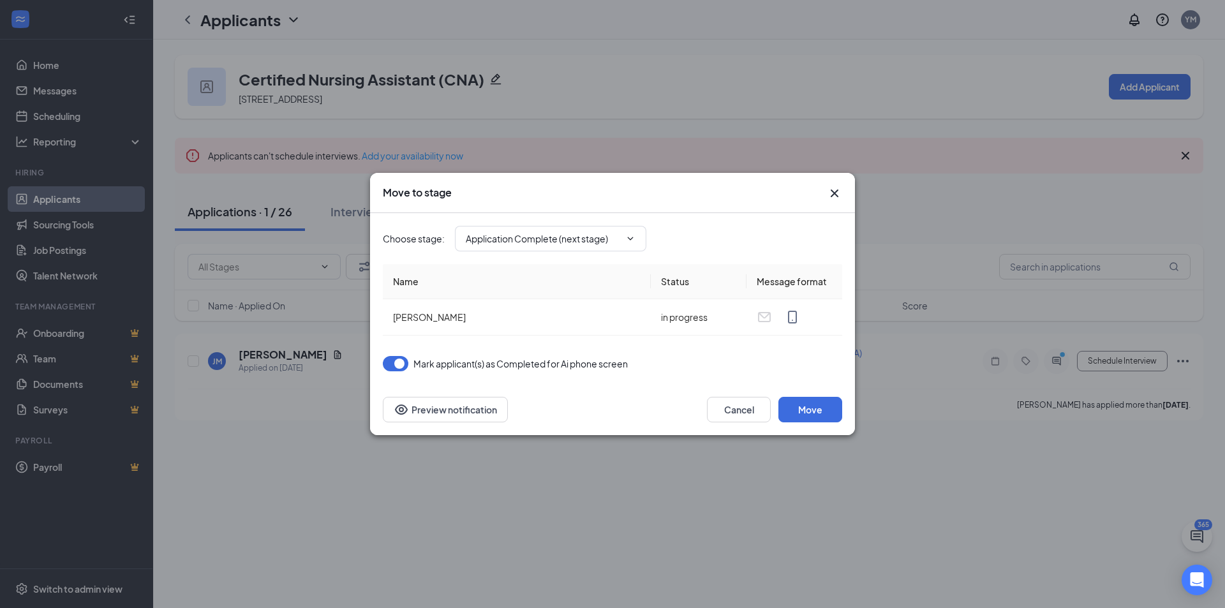
click at [838, 191] on icon "Cross" at bounding box center [834, 193] width 15 height 15
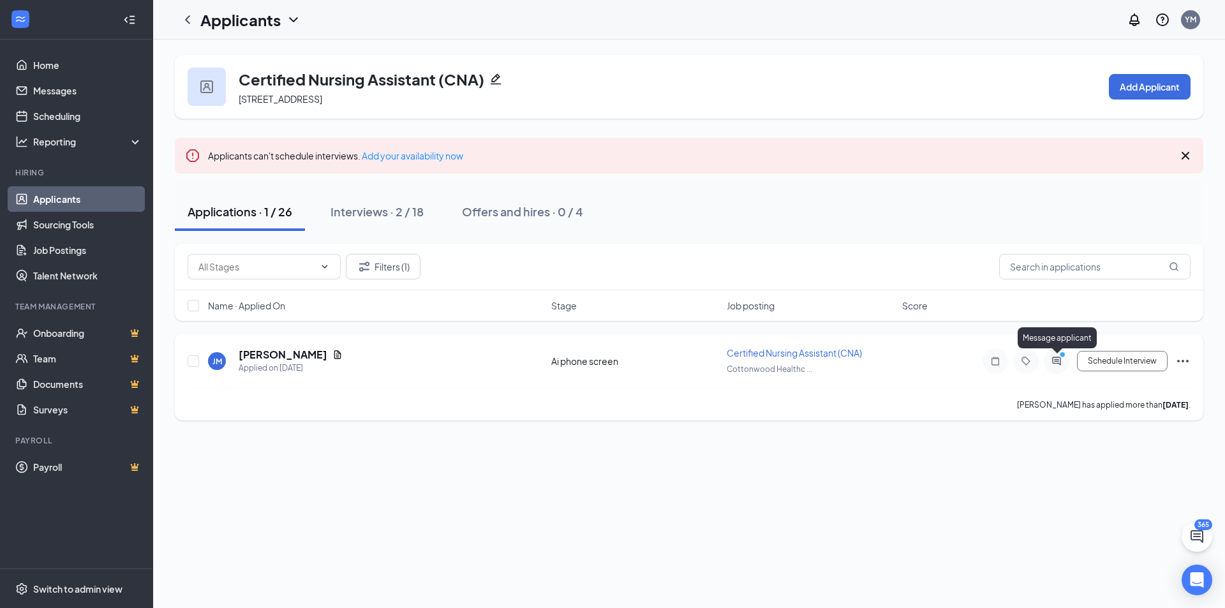
click at [1055, 363] on icon "ActiveChat" at bounding box center [1056, 361] width 8 height 8
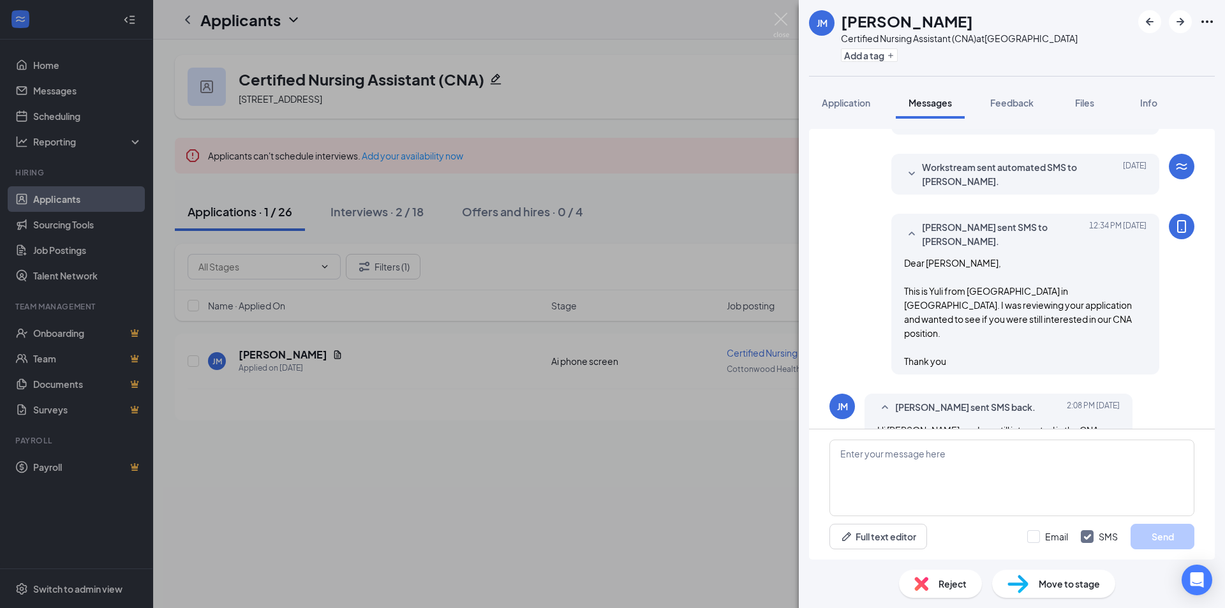
scroll to position [433, 0]
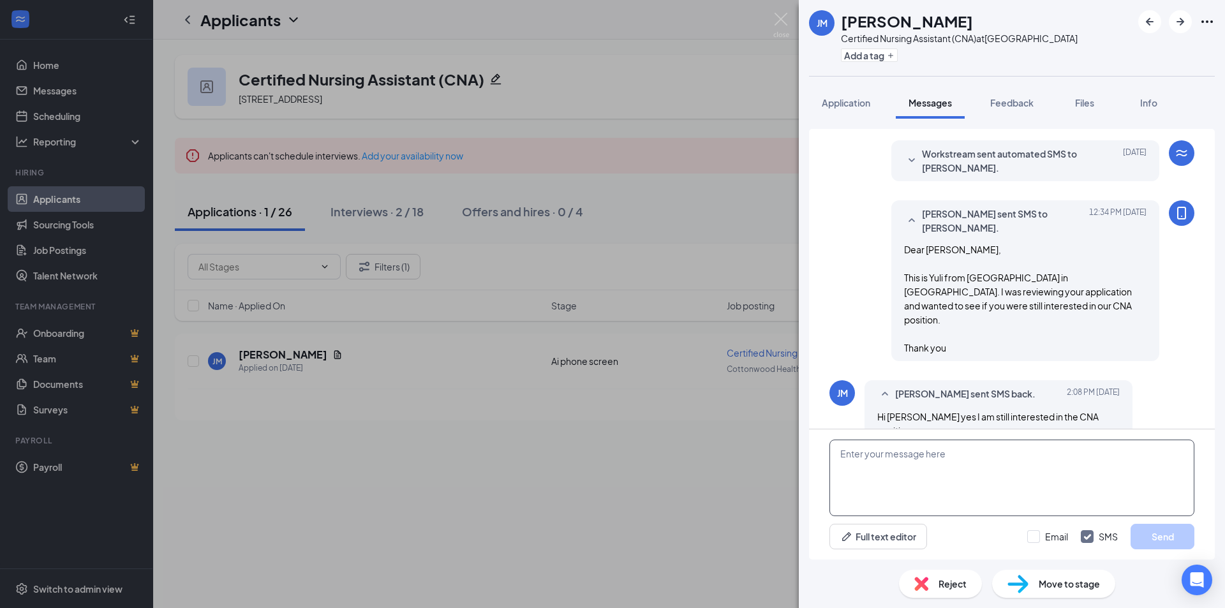
click at [929, 465] on textarea at bounding box center [1012, 478] width 365 height 77
click at [874, 102] on button "Application" at bounding box center [846, 103] width 74 height 32
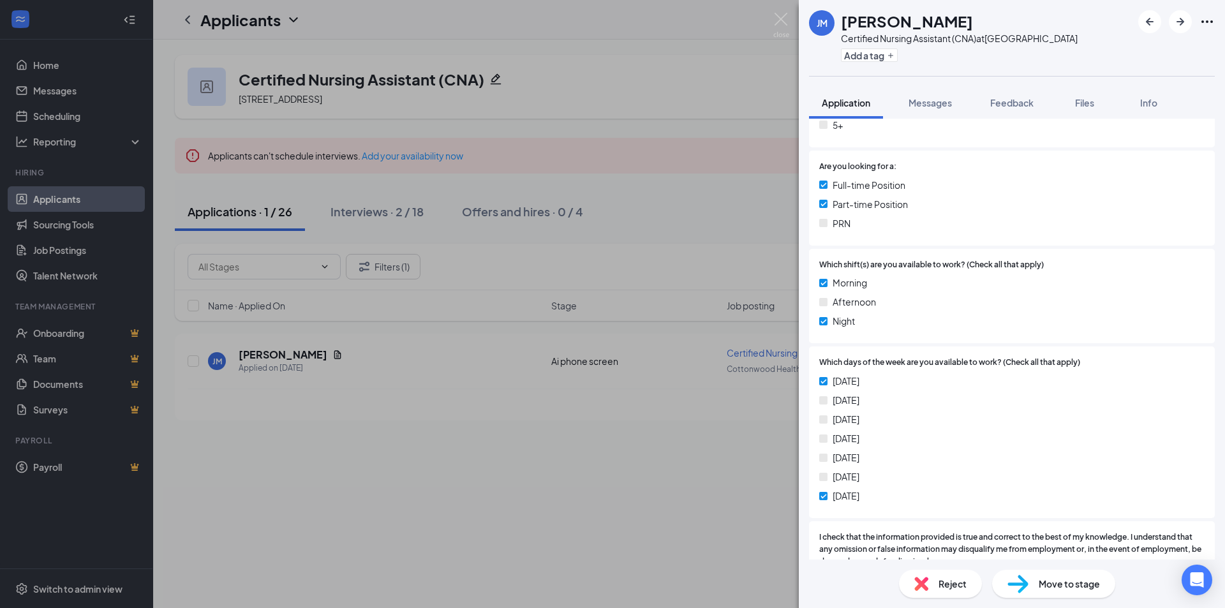
scroll to position [64, 0]
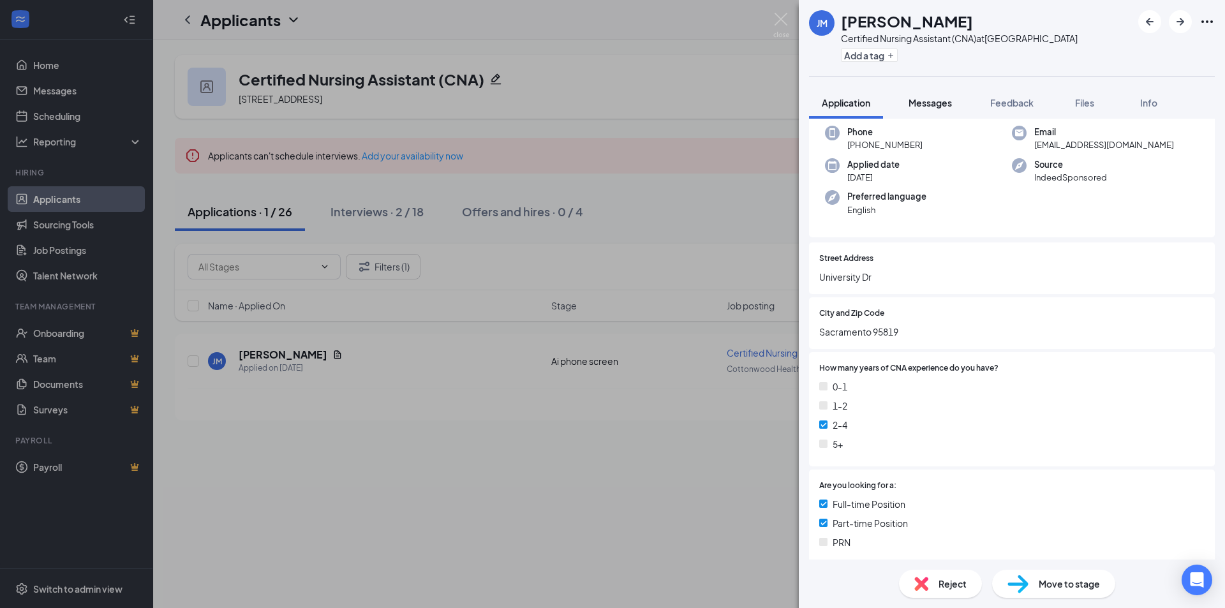
click at [937, 101] on span "Messages" at bounding box center [930, 102] width 43 height 11
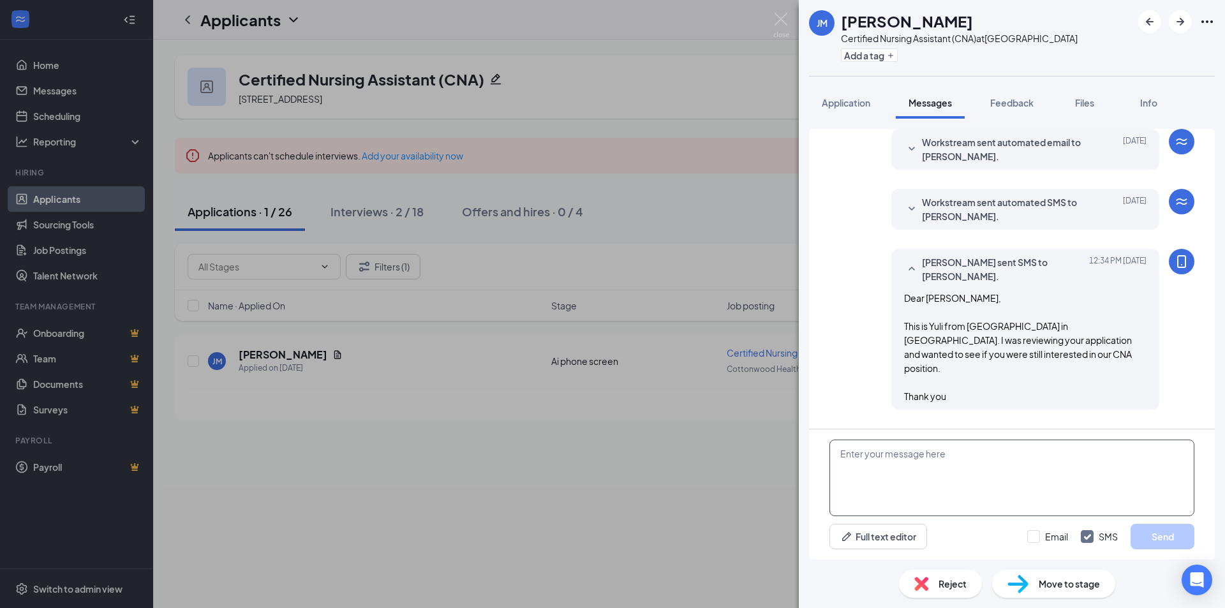
click at [917, 488] on textarea at bounding box center [1012, 478] width 365 height 77
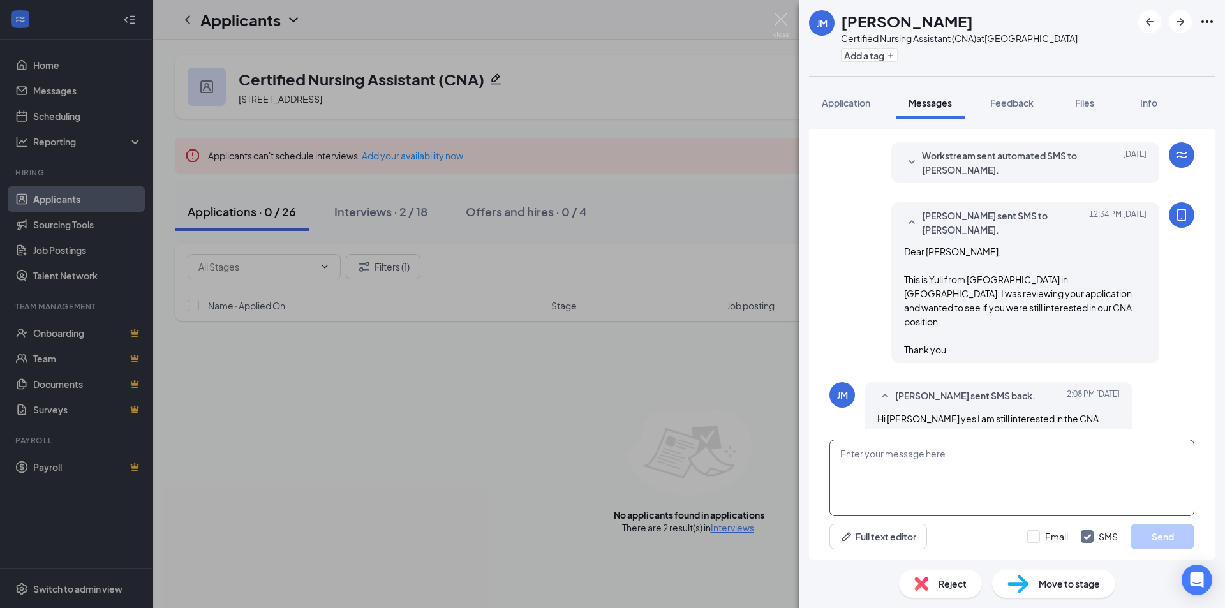
scroll to position [433, 0]
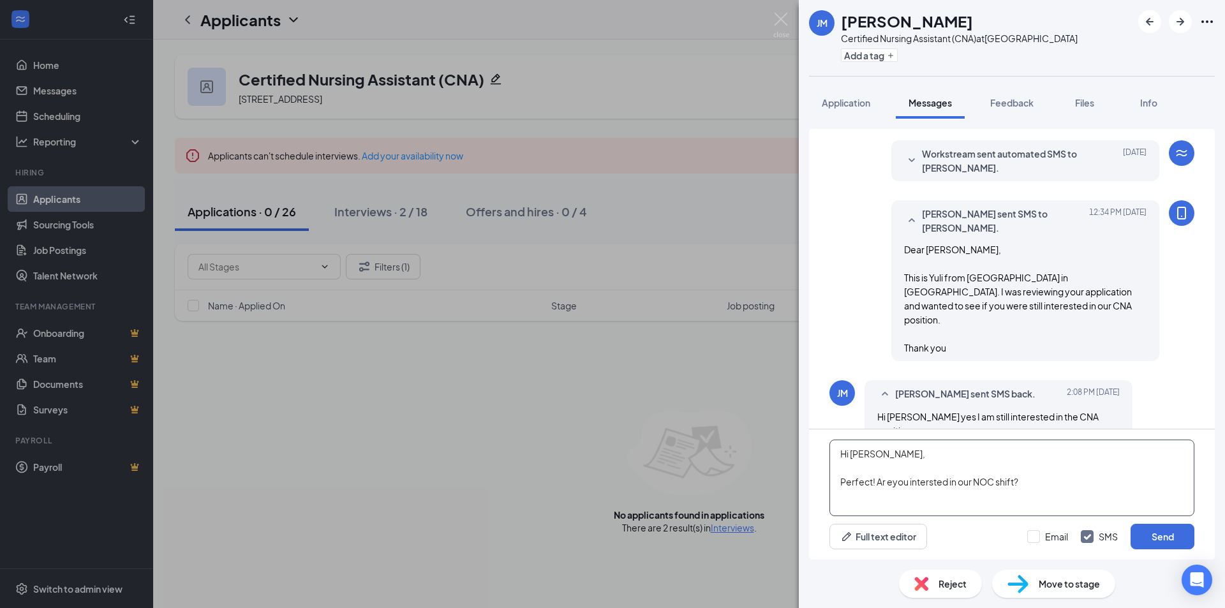
click at [889, 485] on textarea "Hi Jazmin, Perfect! Ar eyou intersted in our NOC shift?" at bounding box center [1012, 478] width 365 height 77
type textarea "Hi Jazmin, Perfect! Are you interested in our NOC shift?"
click at [1165, 530] on button "Send" at bounding box center [1163, 537] width 64 height 26
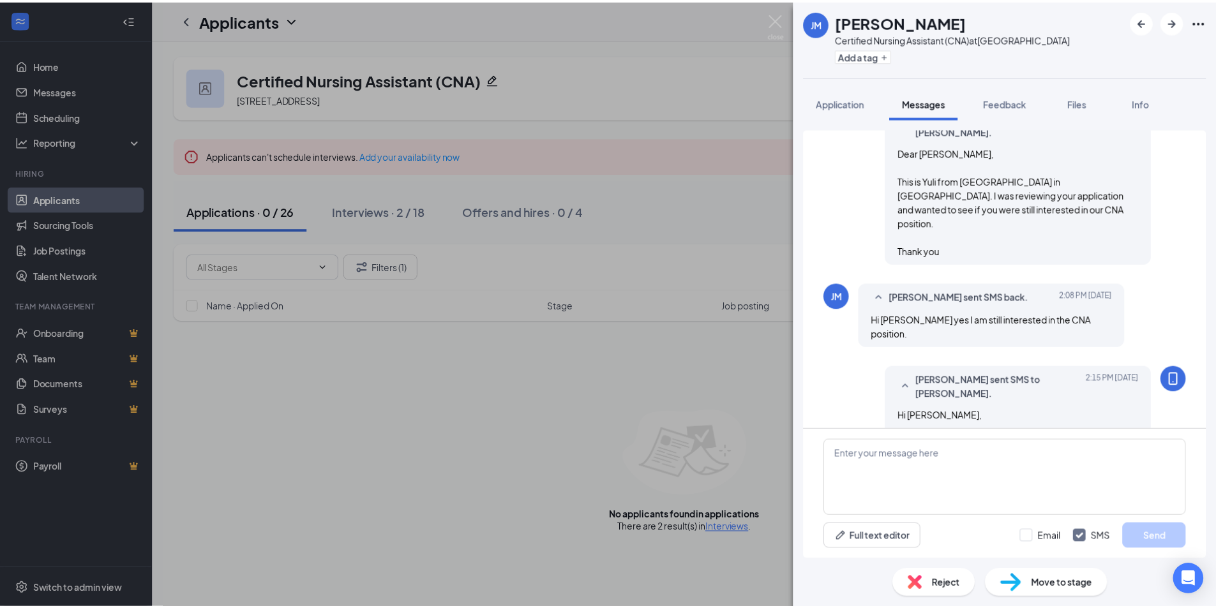
scroll to position [542, 0]
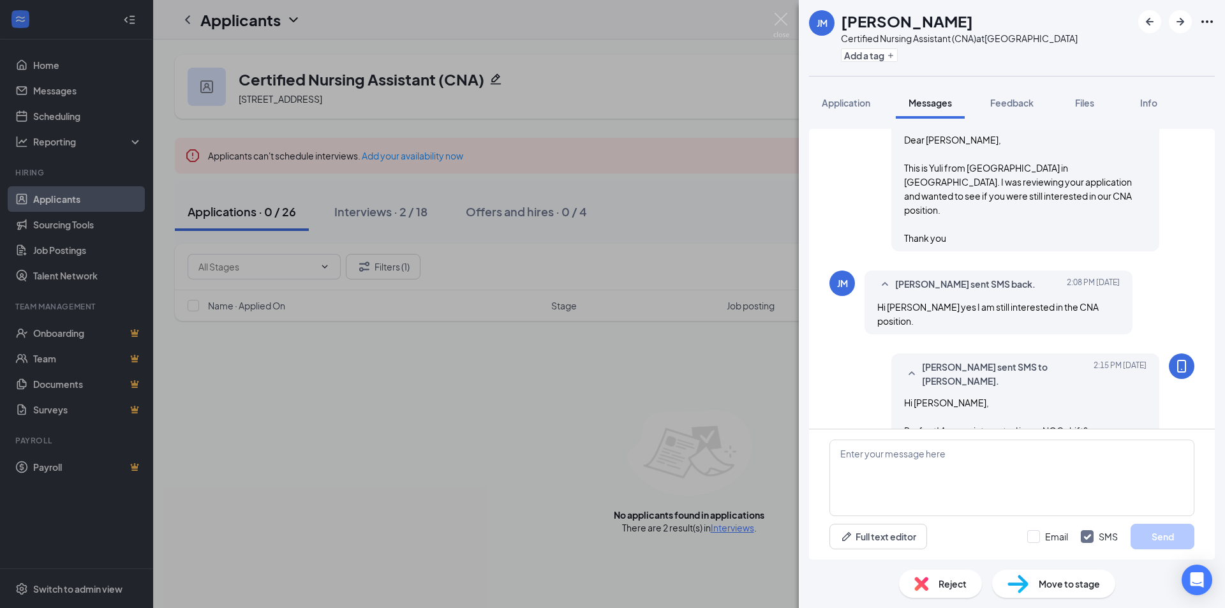
click at [650, 440] on div "JM JAZMIN MARTINEZ Certified Nursing Assistant (CNA) at Cottonwood Healthcare C…" at bounding box center [612, 304] width 1225 height 608
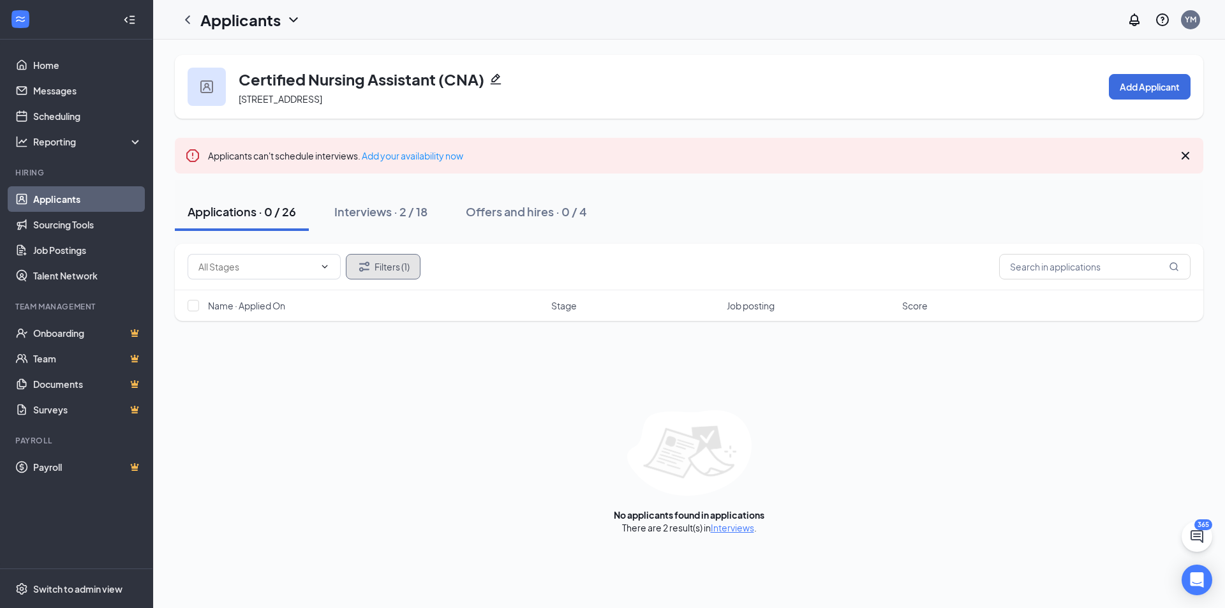
click at [419, 274] on button "Filters (1)" at bounding box center [383, 267] width 75 height 26
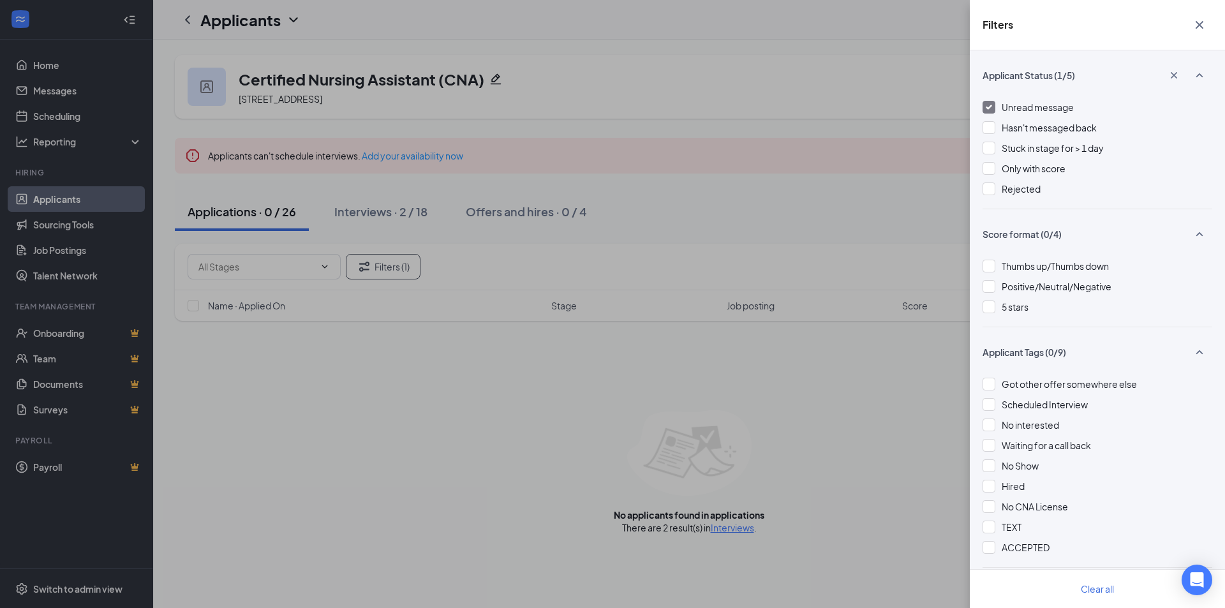
drag, startPoint x: 1044, startPoint y: 102, endPoint x: 723, endPoint y: 70, distance: 322.7
click at [1043, 103] on span "Unread message" at bounding box center [1038, 106] width 72 height 11
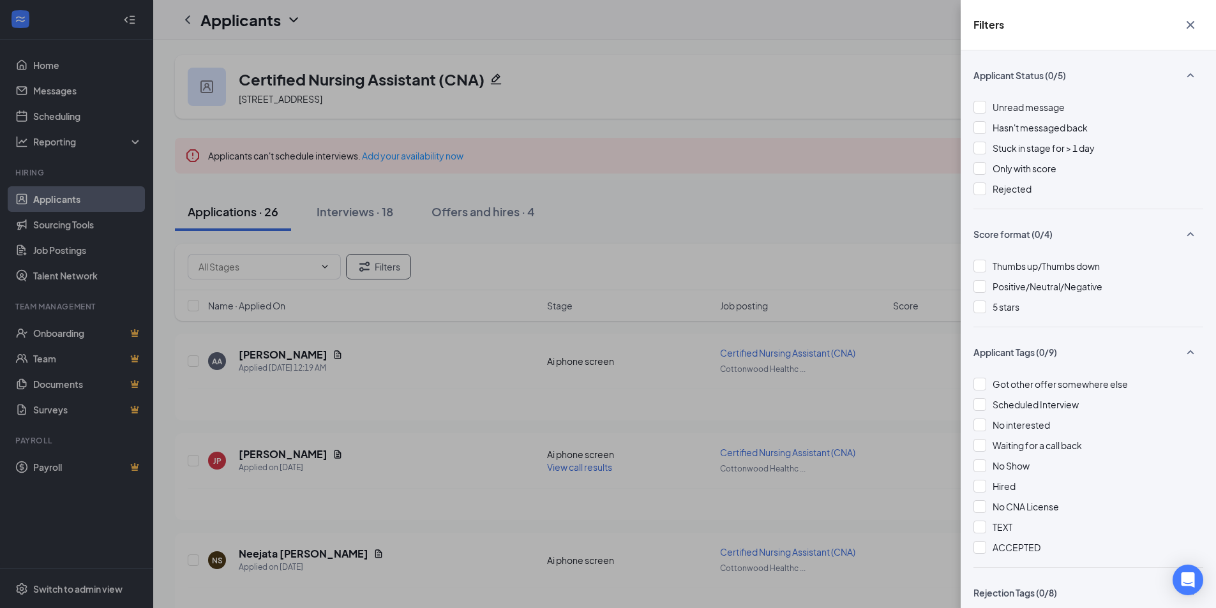
click at [557, 184] on div "Filters Applicant Status (0/5) Unread message Hasn't messaged back Stuck in sta…" at bounding box center [608, 304] width 1216 height 608
click at [555, 182] on div "Filters Applicant Status (0/5) Unread message Hasn't messaged back Stuck in sta…" at bounding box center [608, 304] width 1216 height 608
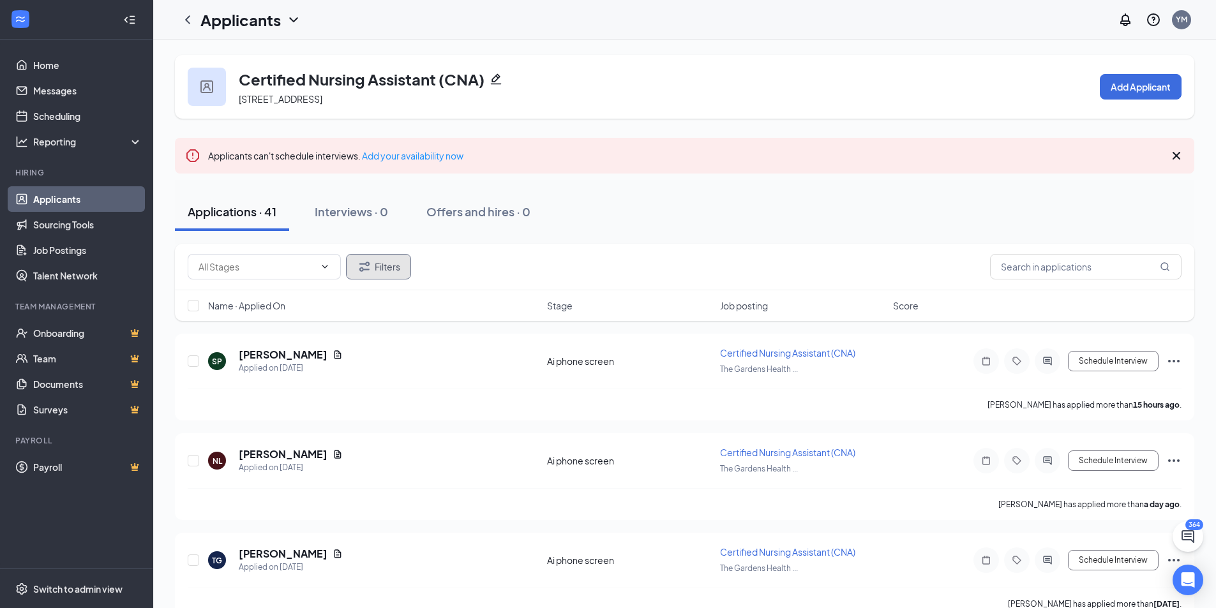
click at [382, 278] on button "Filters" at bounding box center [378, 267] width 65 height 26
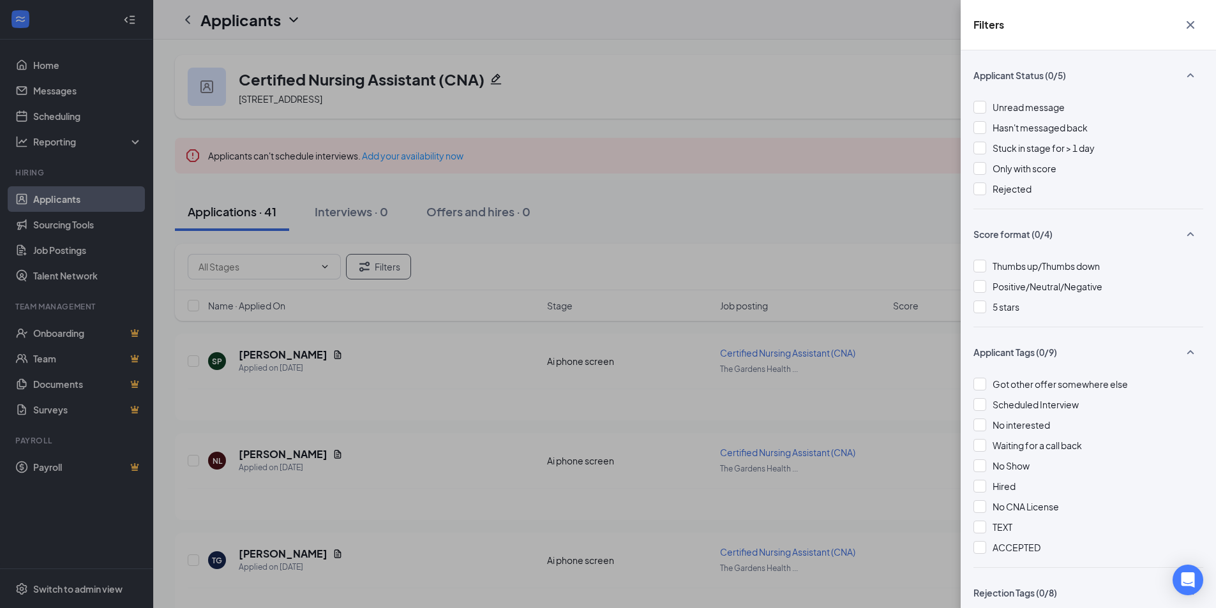
click at [975, 106] on div at bounding box center [979, 107] width 13 height 13
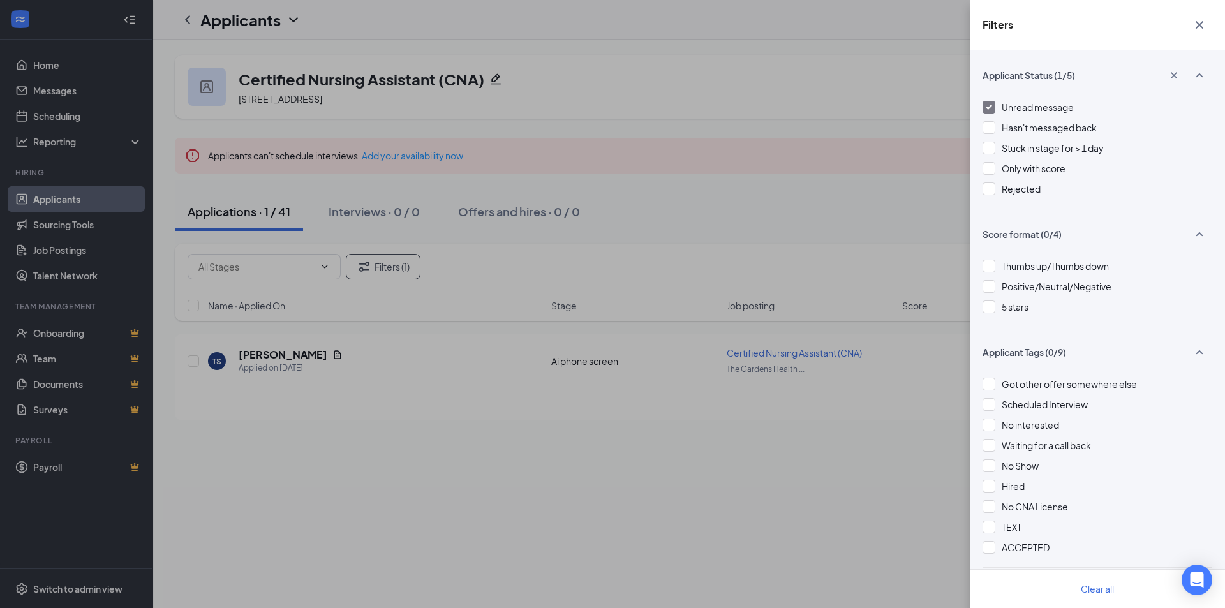
click at [880, 139] on div "Filters Applicant Status (1/5) Unread message Hasn't messaged back Stuck in sta…" at bounding box center [612, 304] width 1225 height 608
click at [910, 446] on div "Filters Applicant Status (1/5) Unread message Hasn't messaged back Stuck in sta…" at bounding box center [612, 304] width 1225 height 608
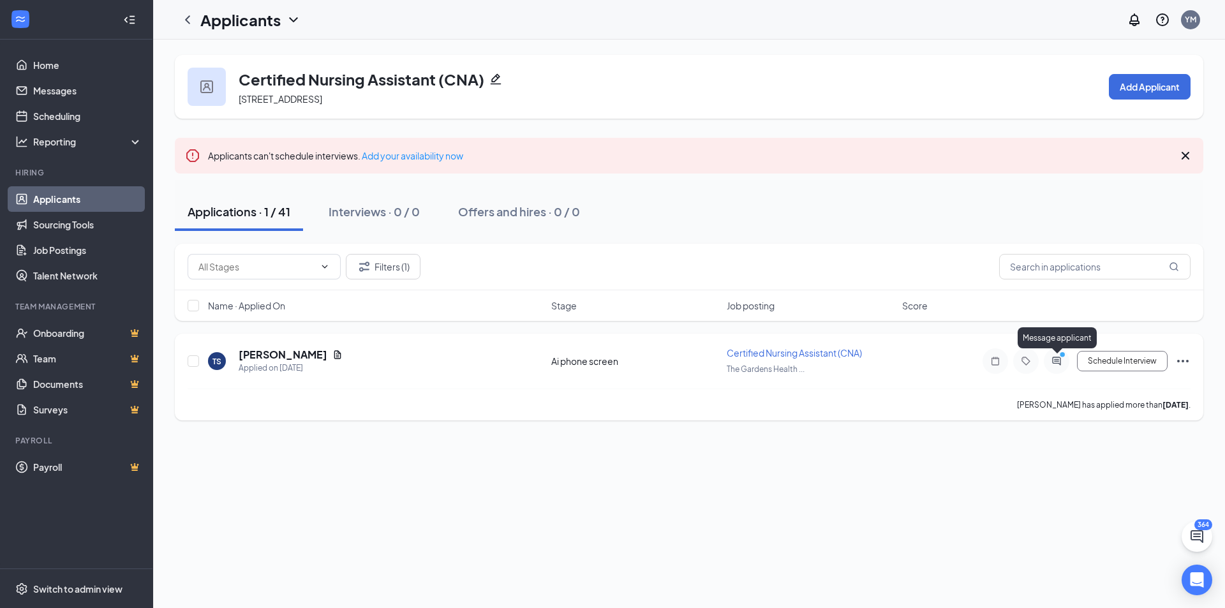
click at [1061, 363] on icon "ActiveChat" at bounding box center [1056, 361] width 8 height 8
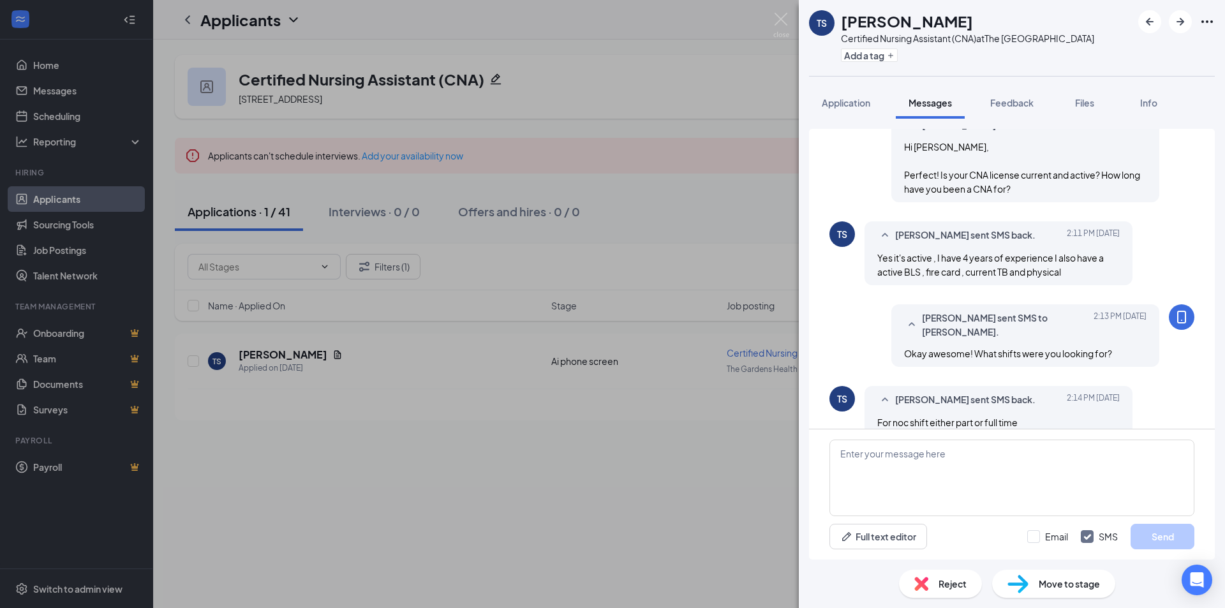
scroll to position [573, 0]
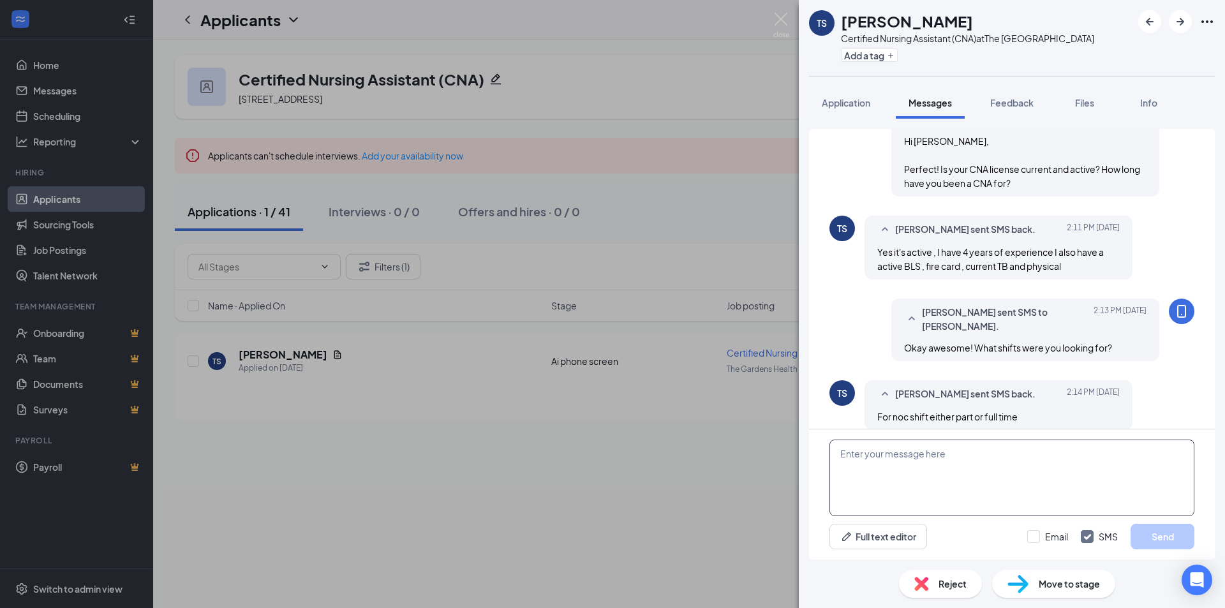
click at [1013, 486] on textarea at bounding box center [1012, 478] width 365 height 77
click at [1019, 482] on textarea "Great! Are you available [DATE] or [DATE] for an in person interview?" at bounding box center [1012, 478] width 365 height 77
type textarea "Great! Are you available [DATE] or [DATE] for an in person interview?"
click at [1160, 523] on div "Great! Are you available tomorrow or Wednesday for an in person interview? Full…" at bounding box center [1012, 495] width 406 height 130
click at [1153, 544] on button "Send" at bounding box center [1163, 537] width 64 height 26
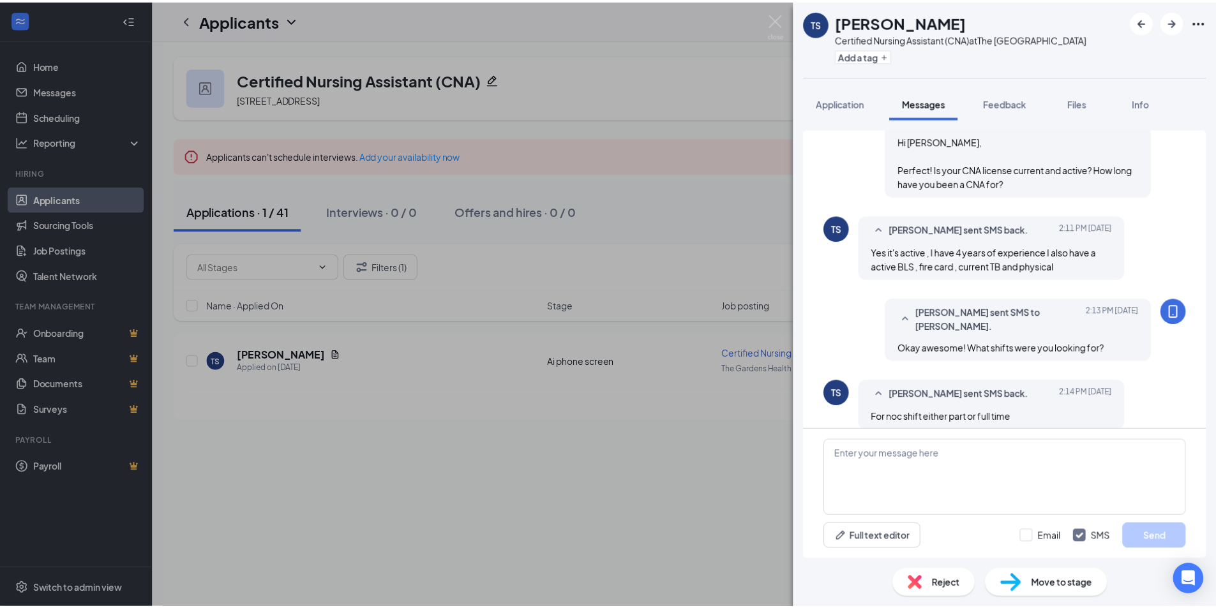
scroll to position [669, 0]
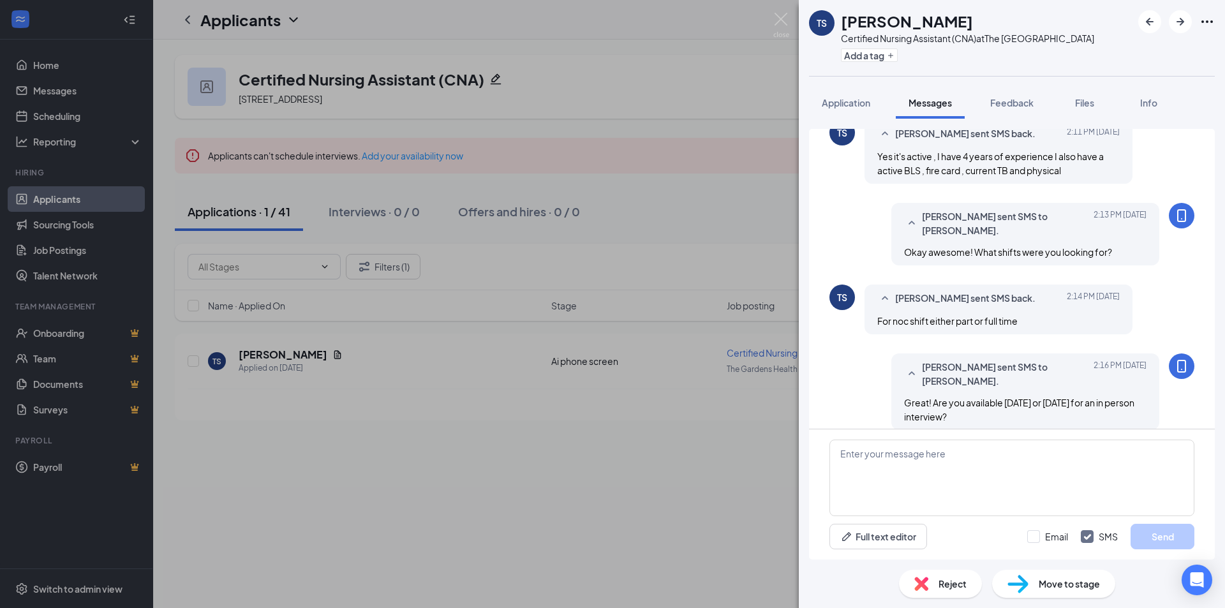
click at [741, 443] on div "TS Tyler Simmons Certified Nursing Assistant (CNA) at The Gardens Health Care C…" at bounding box center [612, 304] width 1225 height 608
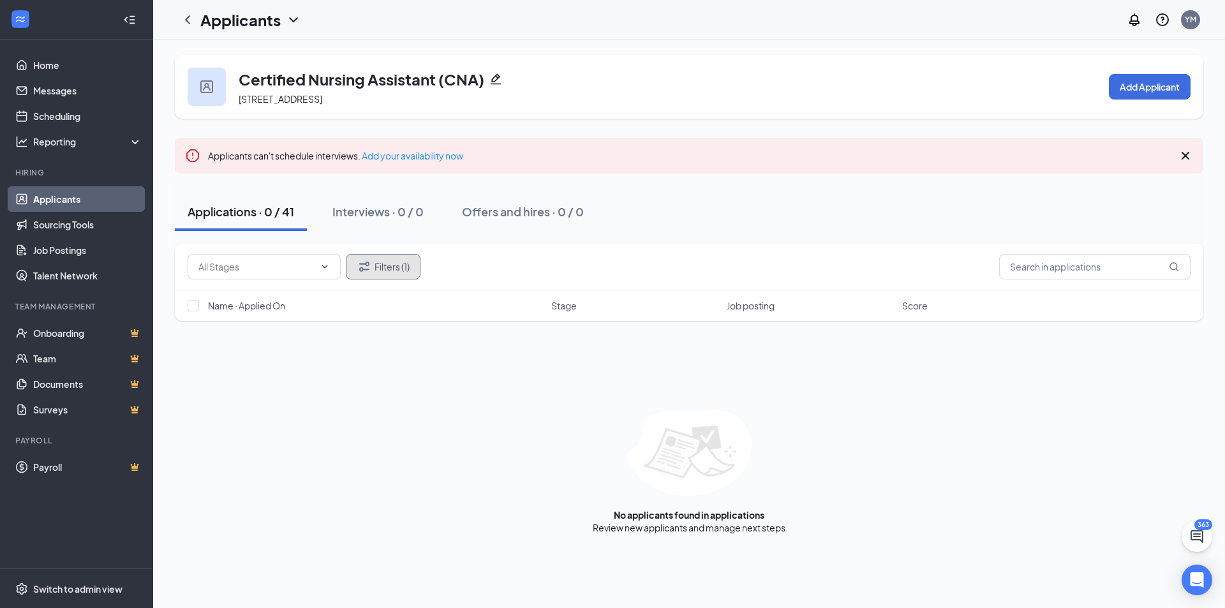
click at [396, 273] on button "Filters (1)" at bounding box center [383, 267] width 75 height 26
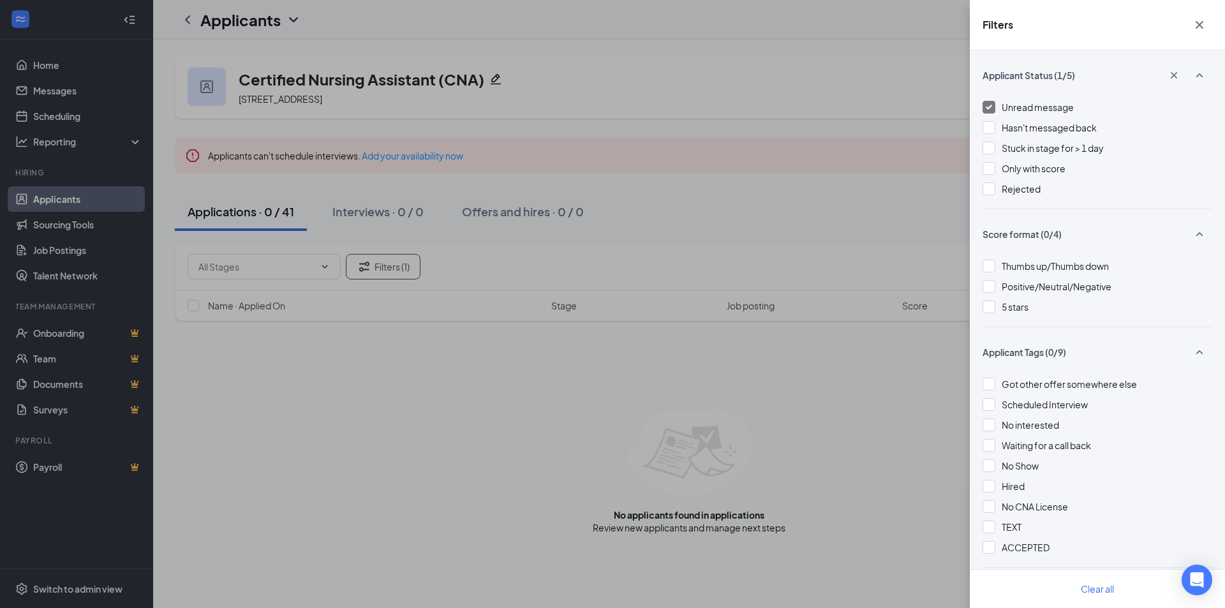
click at [1040, 110] on span "Unread message" at bounding box center [1038, 106] width 72 height 11
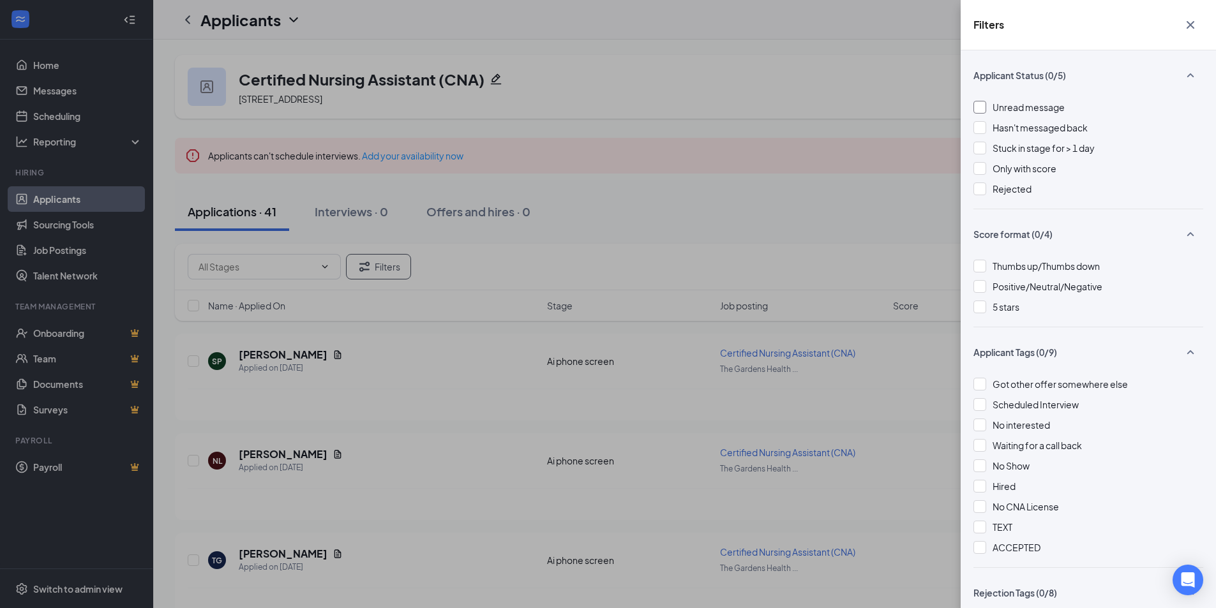
click at [1038, 110] on span "Unread message" at bounding box center [1028, 106] width 72 height 11
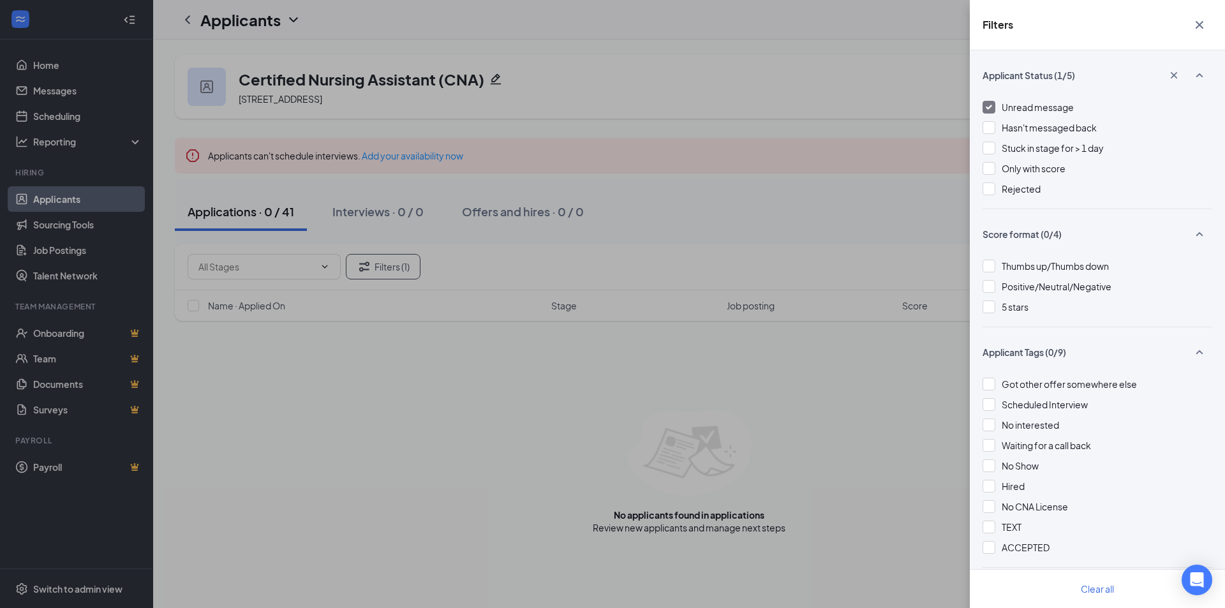
click at [1032, 106] on span "Unread message" at bounding box center [1038, 106] width 72 height 11
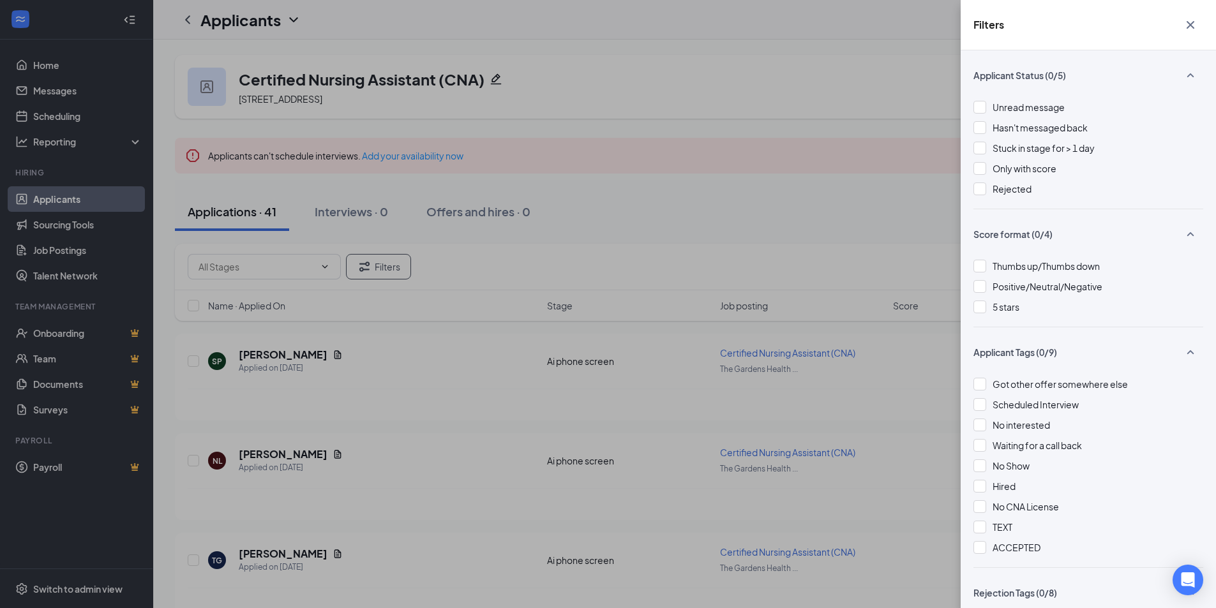
click at [576, 147] on div "Filters Applicant Status (0/5) Unread message Hasn't messaged back Stuck in sta…" at bounding box center [608, 304] width 1216 height 608
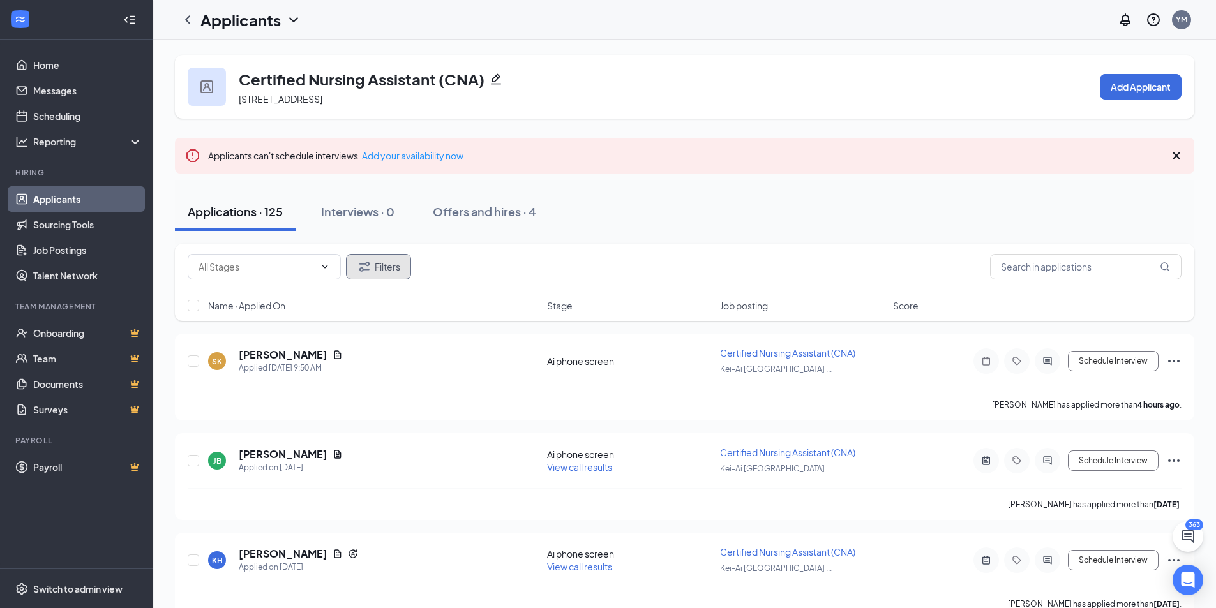
click at [363, 275] on button "Filters" at bounding box center [378, 267] width 65 height 26
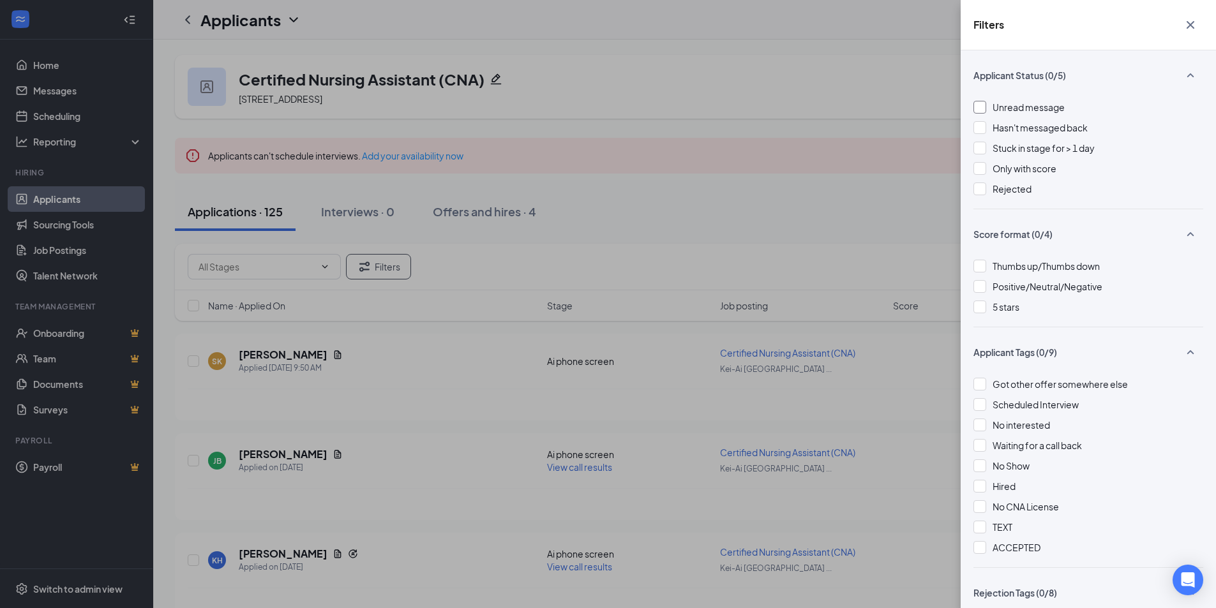
click at [1010, 110] on span "Unread message" at bounding box center [1028, 106] width 72 height 11
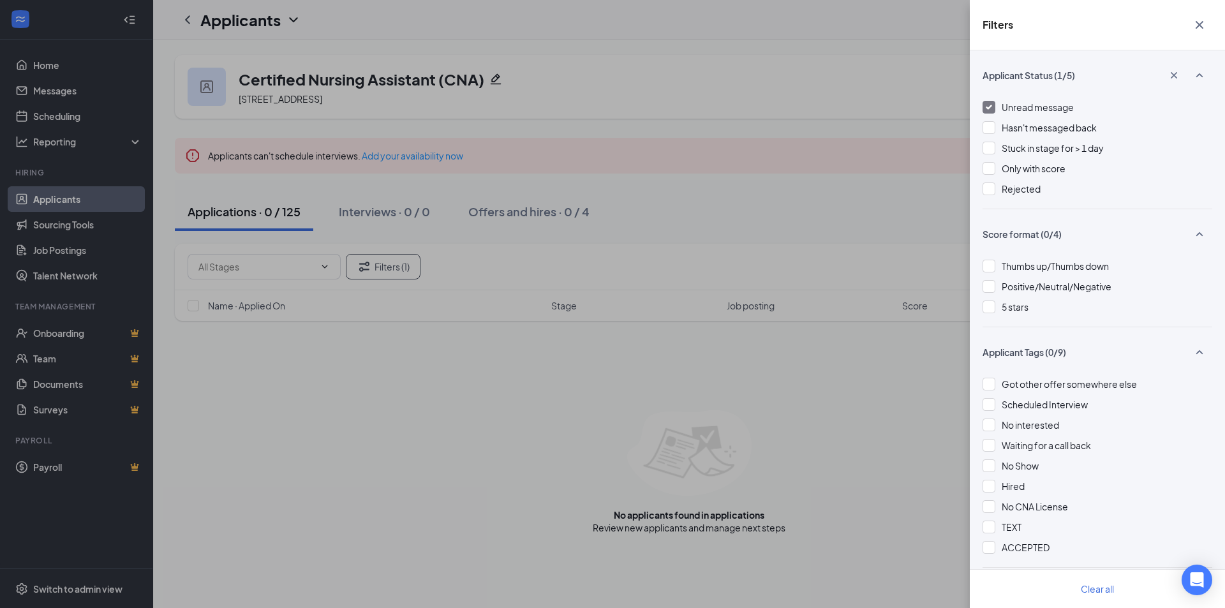
click at [1003, 113] on div "Unread message" at bounding box center [1038, 107] width 72 height 14
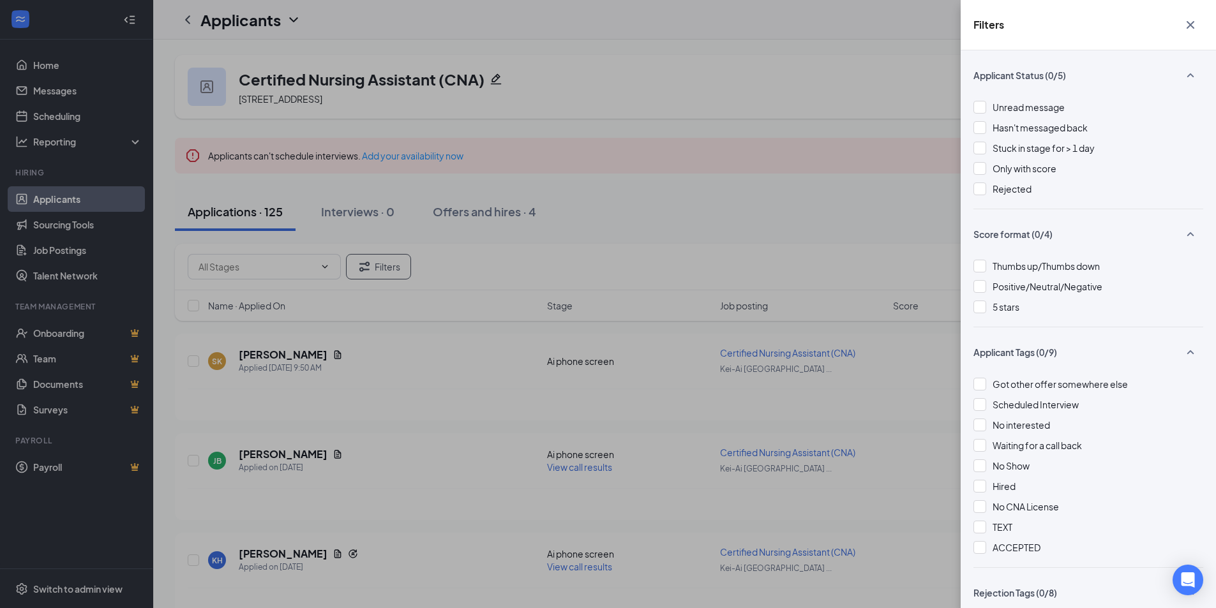
click at [526, 79] on div "Filters Applicant Status (0/5) Unread message Hasn't messaged back Stuck in sta…" at bounding box center [608, 304] width 1216 height 608
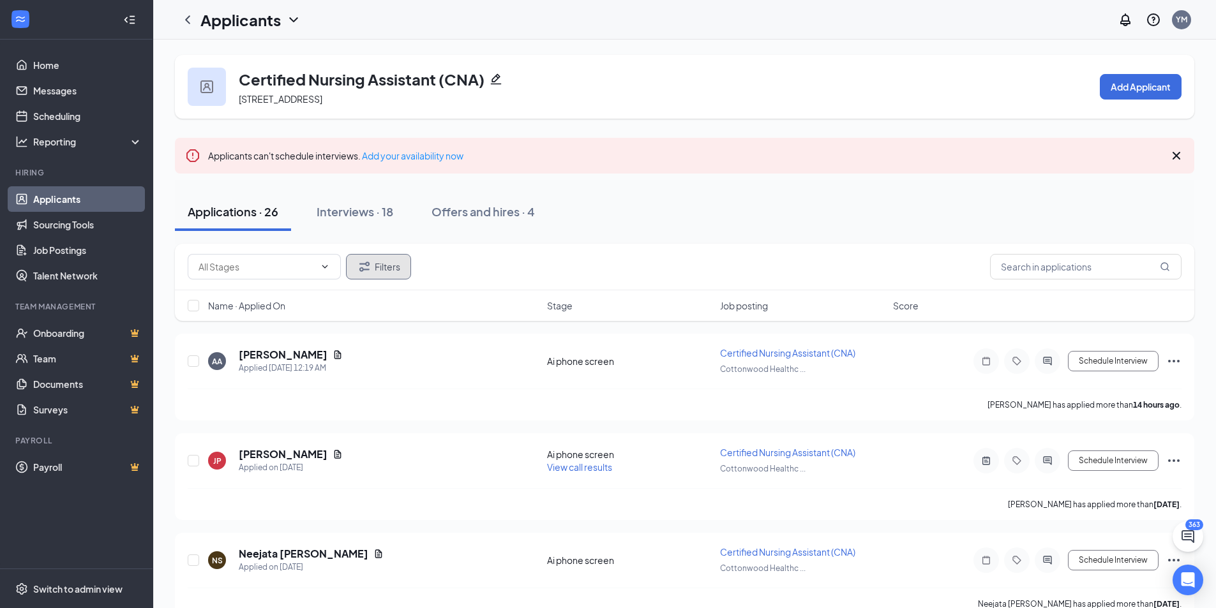
click at [381, 265] on button "Filters" at bounding box center [378, 267] width 65 height 26
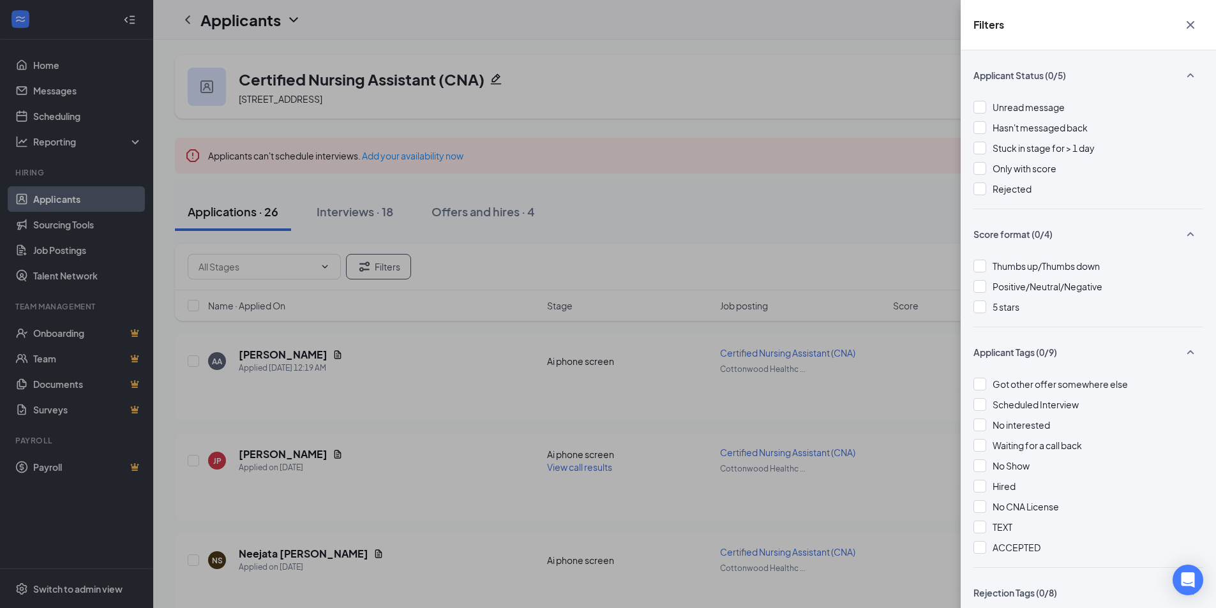
click at [1002, 114] on div "Unread message Hasn't messaged back Stuck in stage for > 1 day Only with score …" at bounding box center [1088, 154] width 230 height 108
click at [1001, 112] on span "Unread message" at bounding box center [1028, 106] width 72 height 11
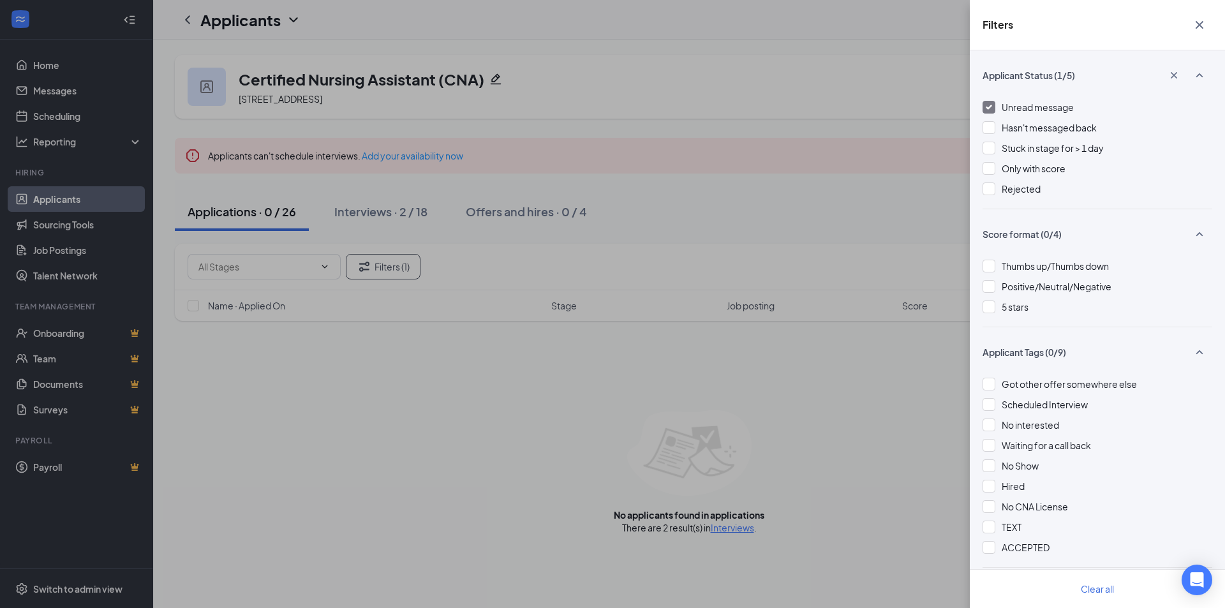
click at [1000, 112] on div "Unread message" at bounding box center [1098, 107] width 230 height 14
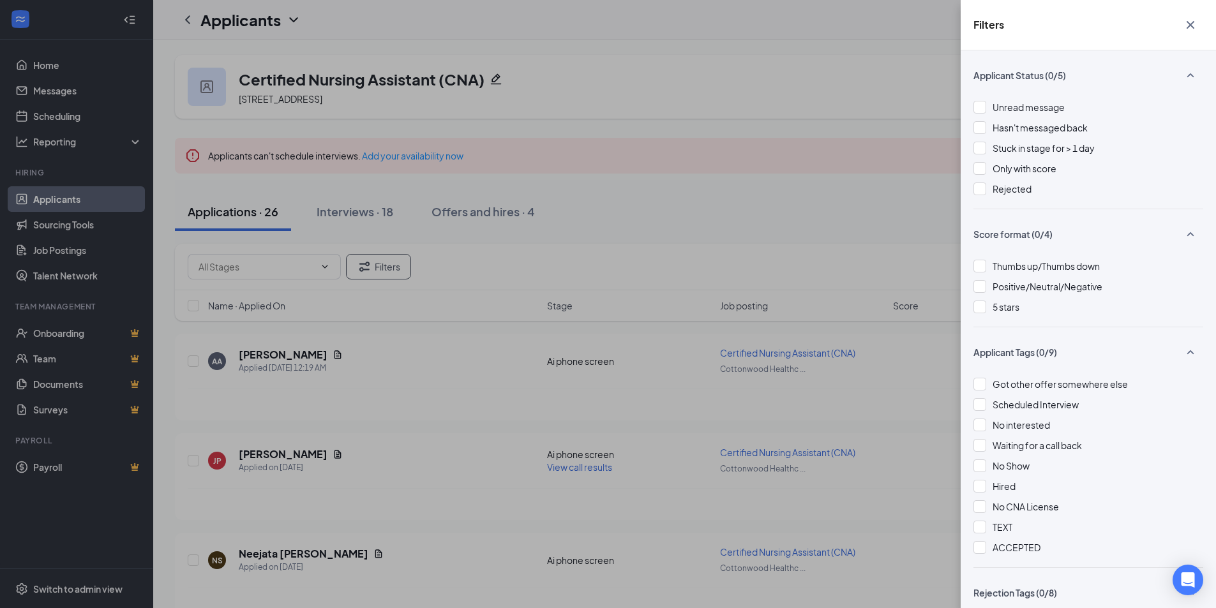
click at [825, 256] on div "Filters Applicant Status (0/5) Unread message Hasn't messaged back Stuck in sta…" at bounding box center [608, 304] width 1216 height 608
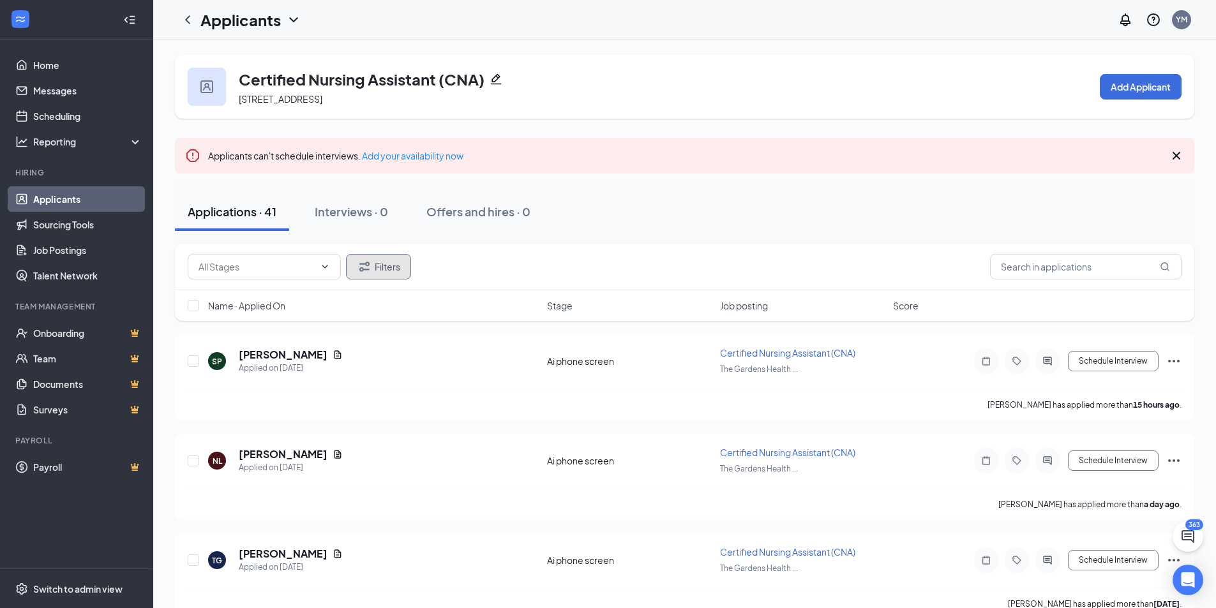
click at [387, 263] on button "Filters" at bounding box center [378, 267] width 65 height 26
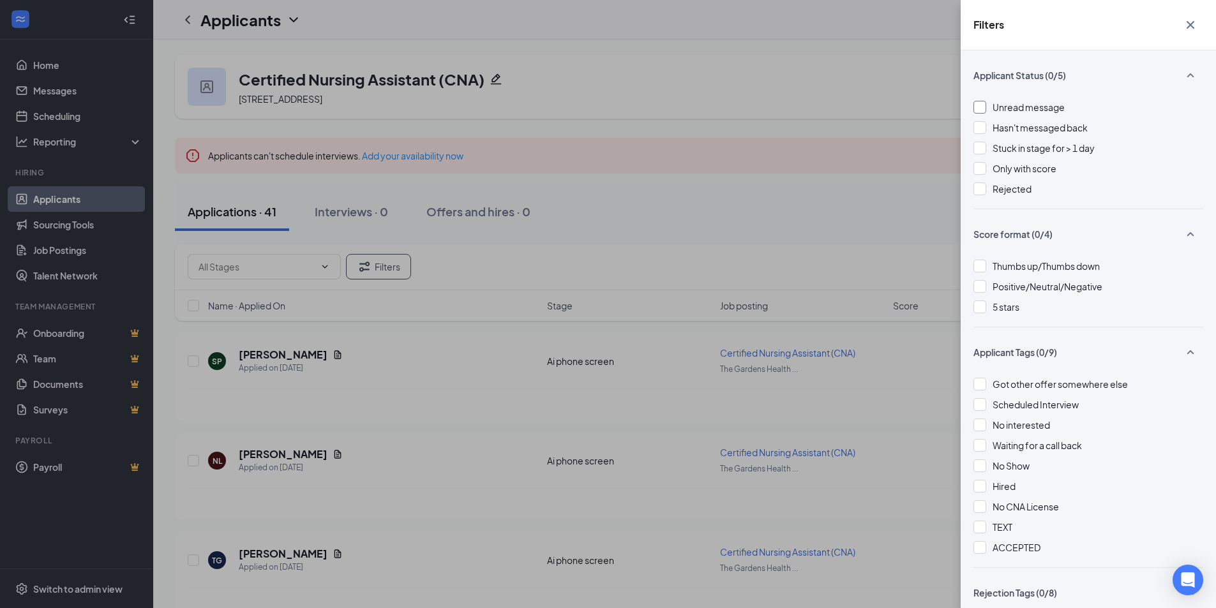
click at [977, 105] on div at bounding box center [979, 107] width 13 height 13
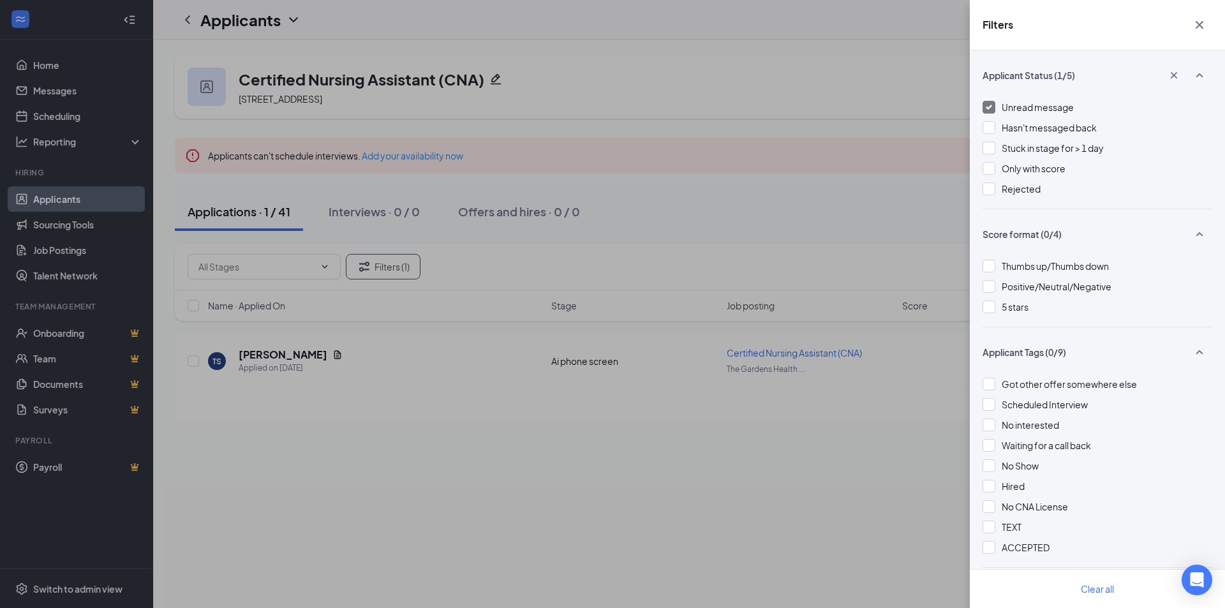
click at [814, 176] on div "Filters Applicant Status (1/5) Unread message Hasn't messaged back Stuck in sta…" at bounding box center [612, 304] width 1225 height 608
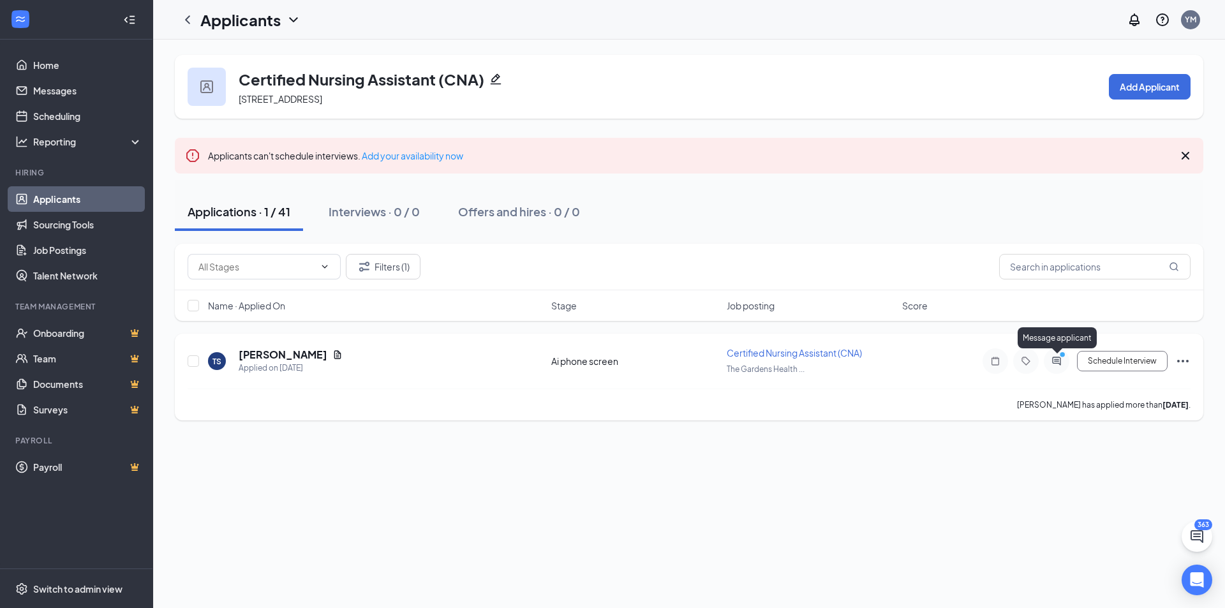
click at [1054, 361] on icon "ActiveChat" at bounding box center [1056, 361] width 15 height 10
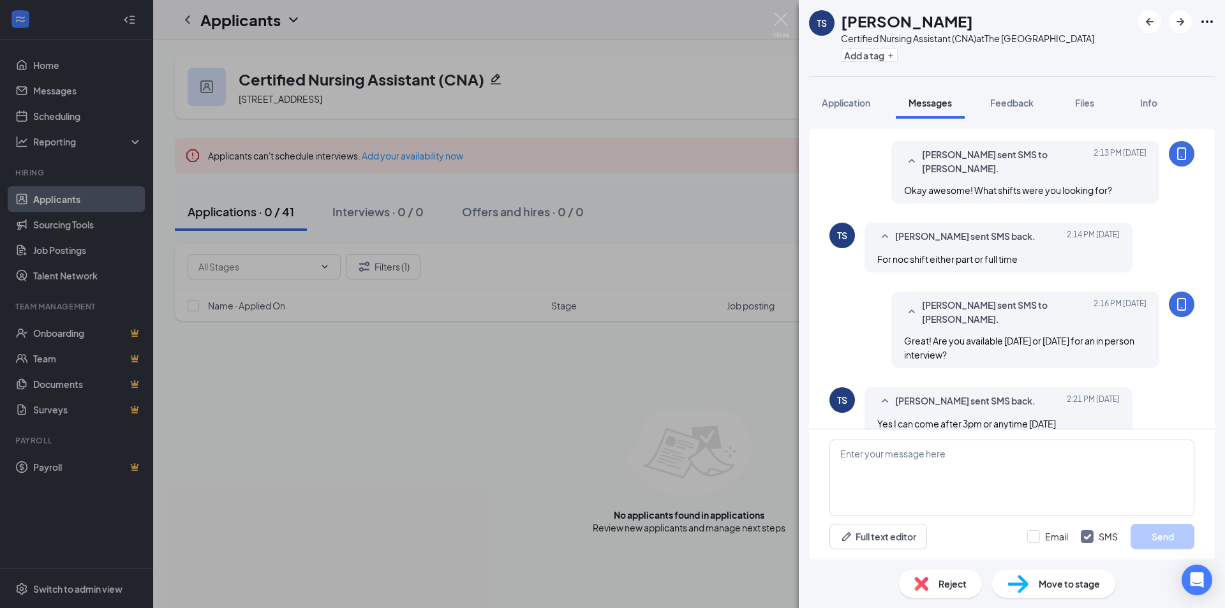
scroll to position [618, 0]
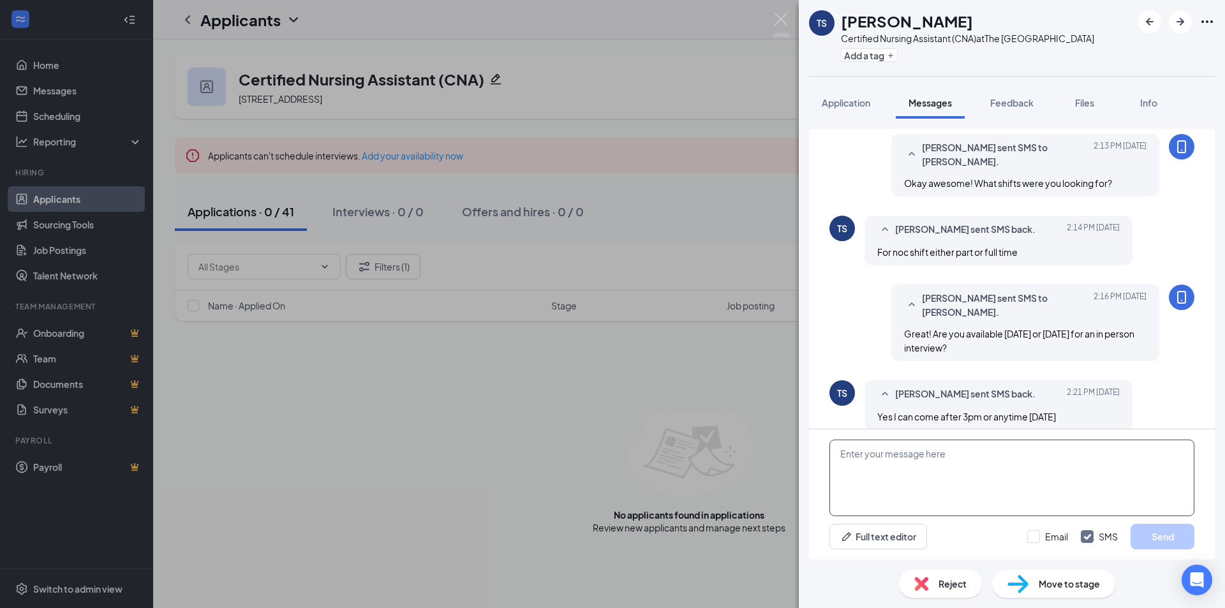
drag, startPoint x: 983, startPoint y: 490, endPoint x: 978, endPoint y: 509, distance: 19.8
click at [980, 503] on textarea at bounding box center [1012, 478] width 365 height 77
type textarea "g"
type textarea "Great! Lets do 4pm on Thursday?"
click at [1143, 537] on button "Send" at bounding box center [1163, 537] width 64 height 26
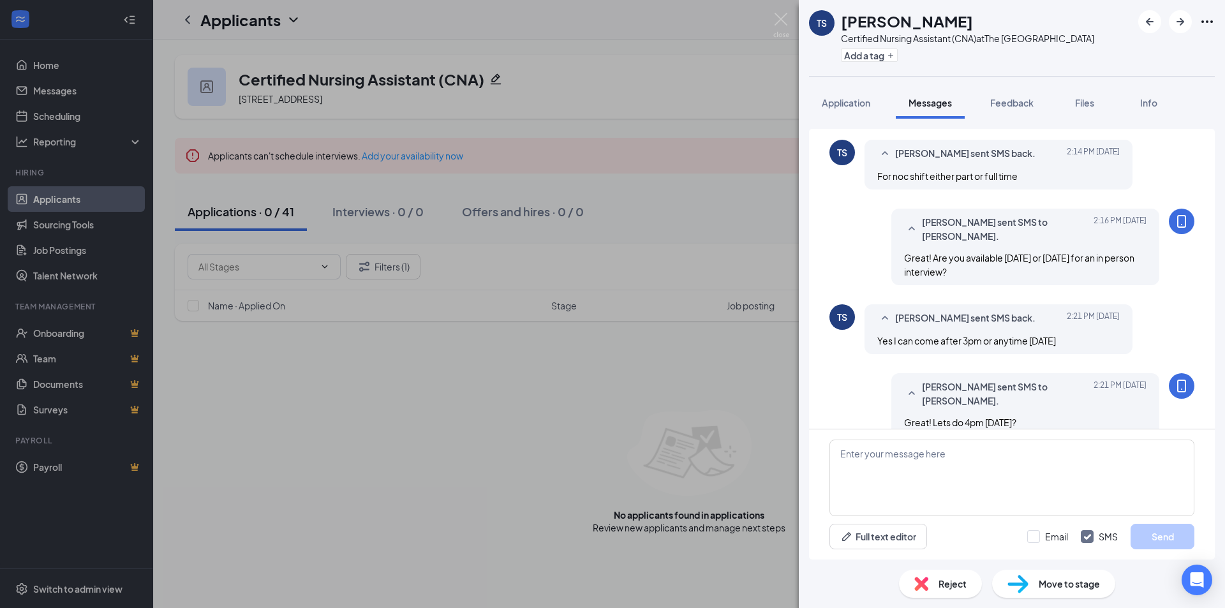
scroll to position [699, 0]
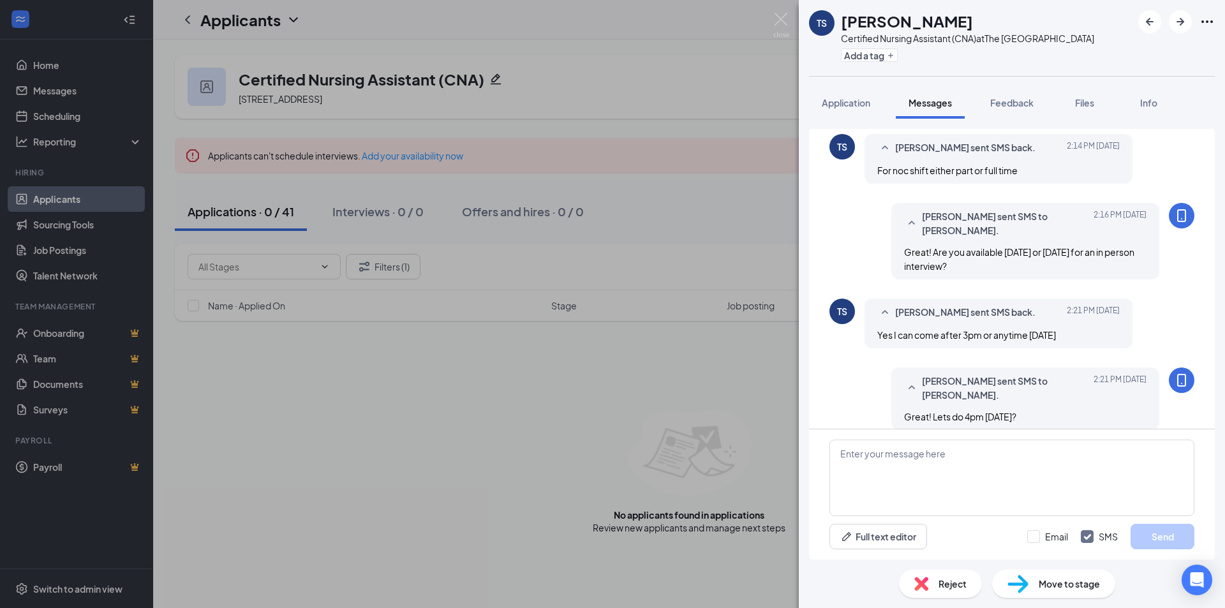
drag, startPoint x: 1093, startPoint y: 340, endPoint x: 1087, endPoint y: 344, distance: 7.4
click at [659, 378] on div "TS Tyler Simmons Certified Nursing Assistant (CNA) at The Gardens Health Care C…" at bounding box center [612, 304] width 1225 height 608
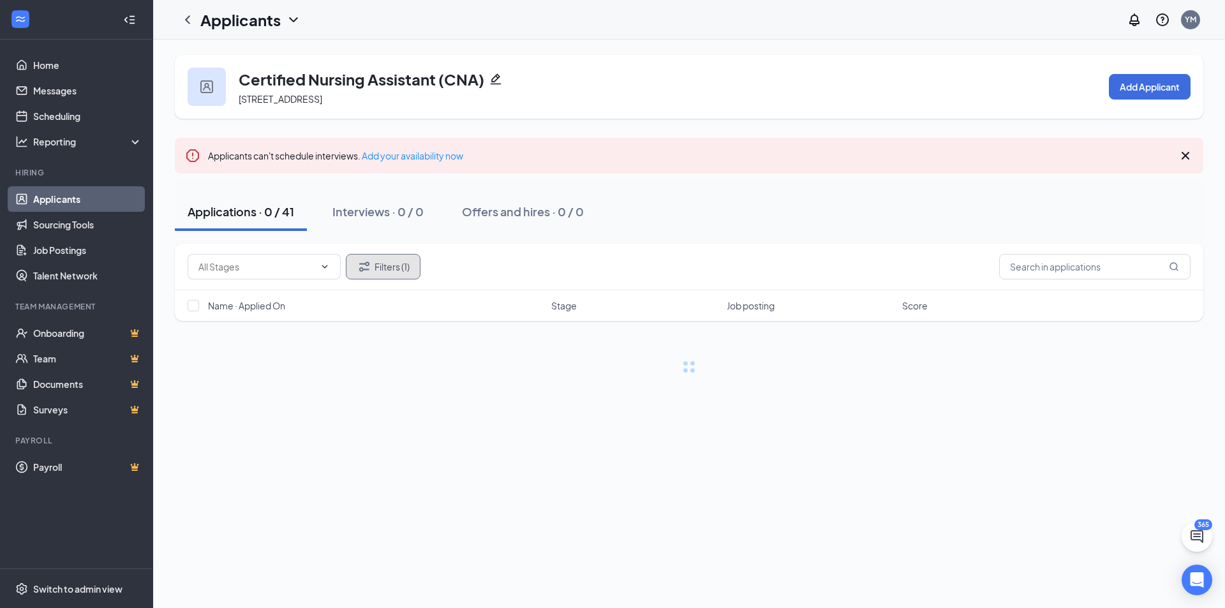
click at [392, 264] on button "Filters (1)" at bounding box center [383, 267] width 75 height 26
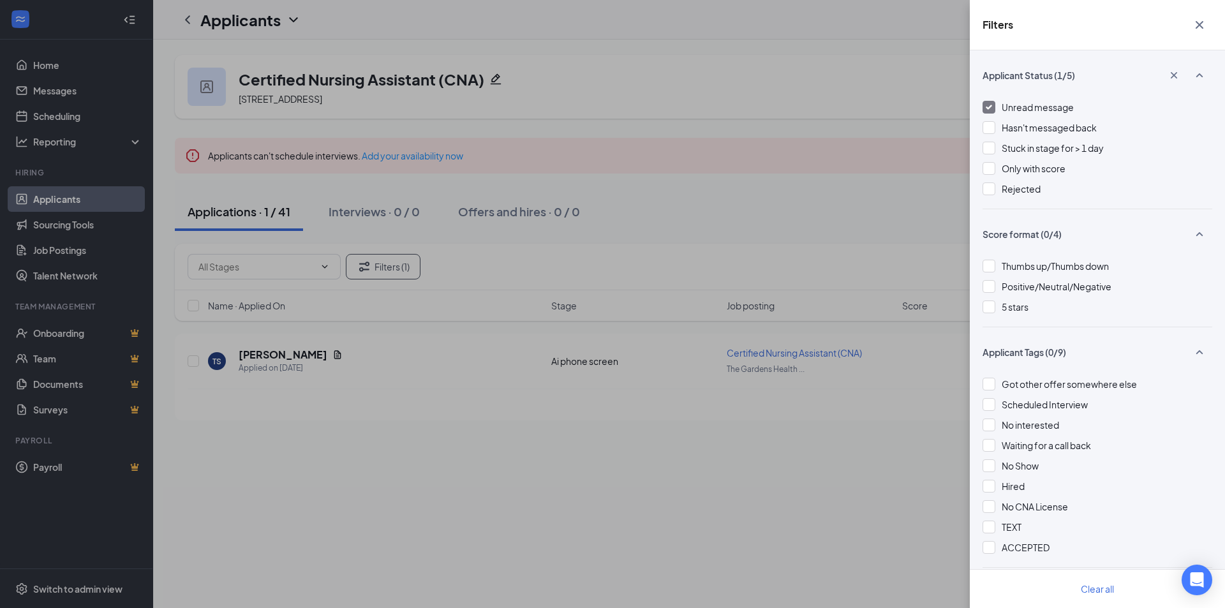
click at [1013, 111] on span "Unread message" at bounding box center [1038, 106] width 72 height 11
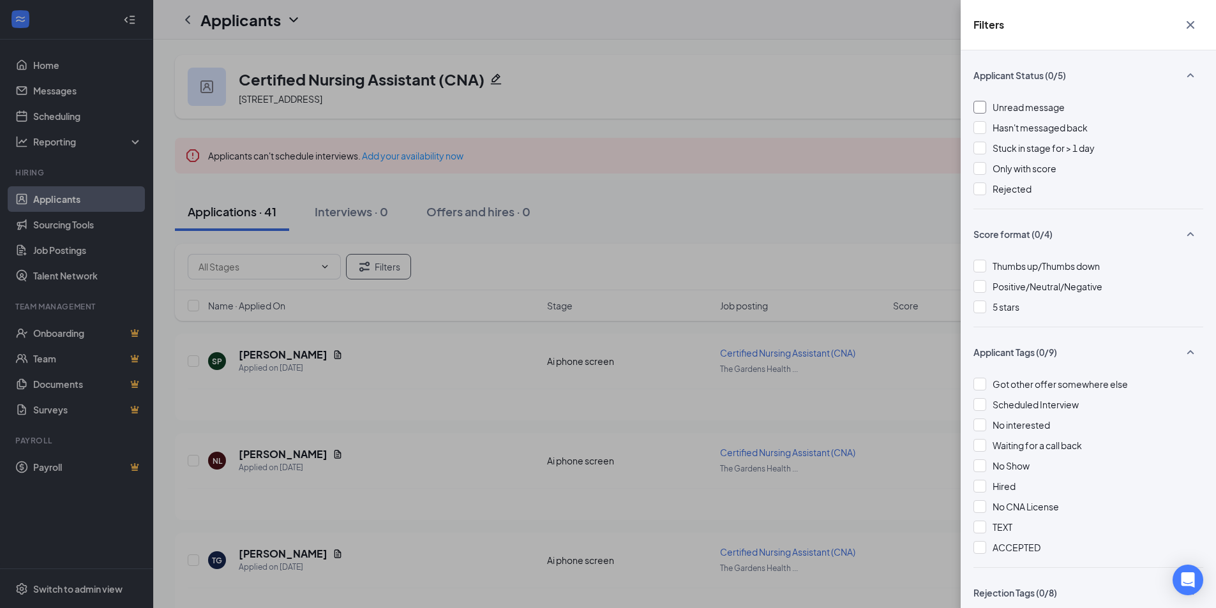
click at [1012, 109] on span "Unread message" at bounding box center [1028, 106] width 72 height 11
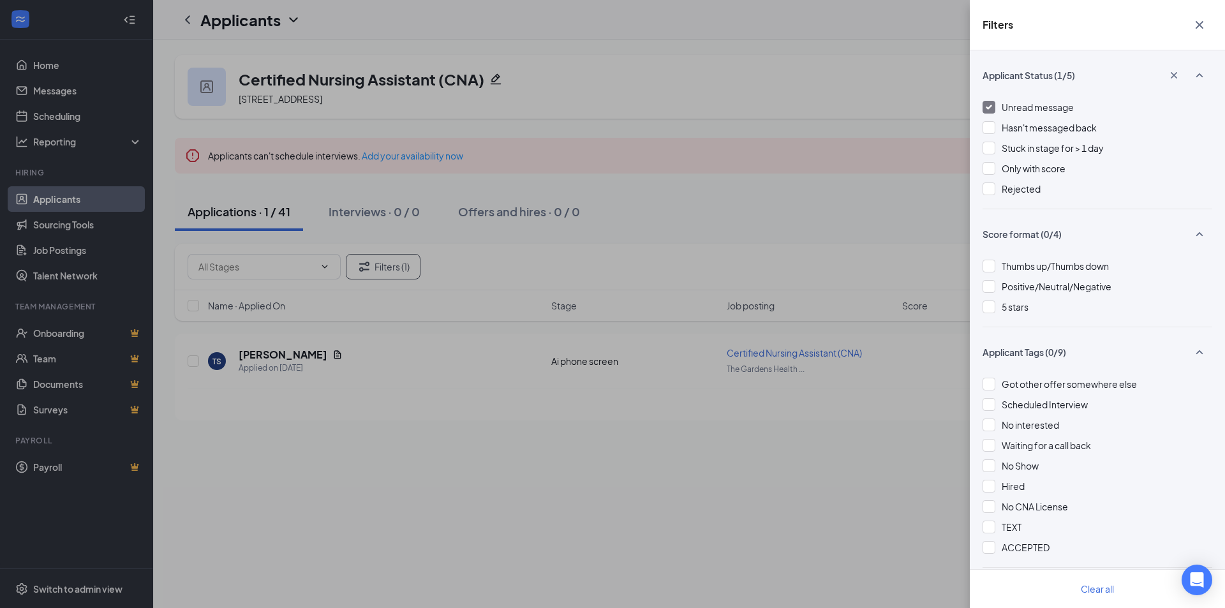
click at [717, 277] on div "Filters Applicant Status (1/5) Unread message Hasn't messaged back Stuck in sta…" at bounding box center [612, 304] width 1225 height 608
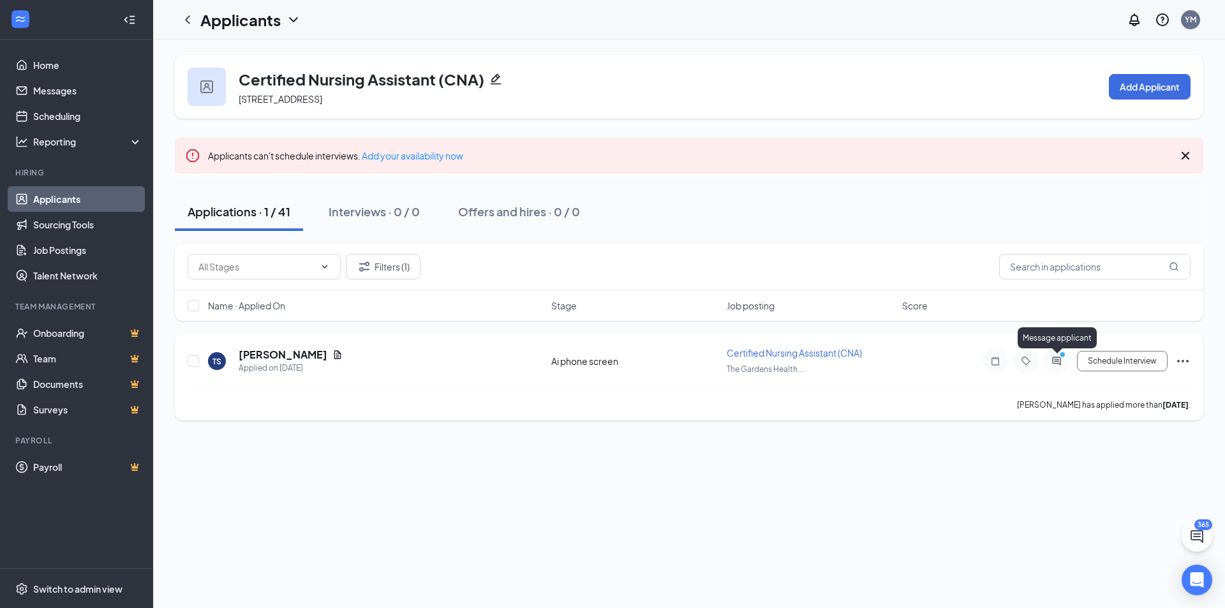
click at [1059, 361] on icon "PrimaryDot" at bounding box center [1064, 356] width 15 height 10
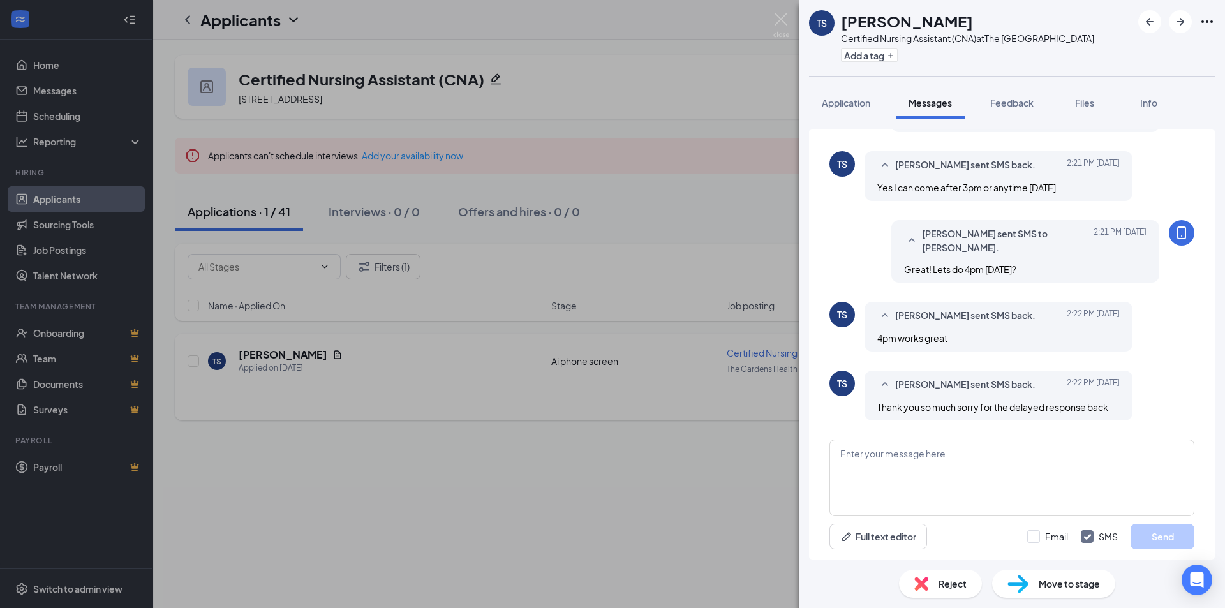
scroll to position [551, 0]
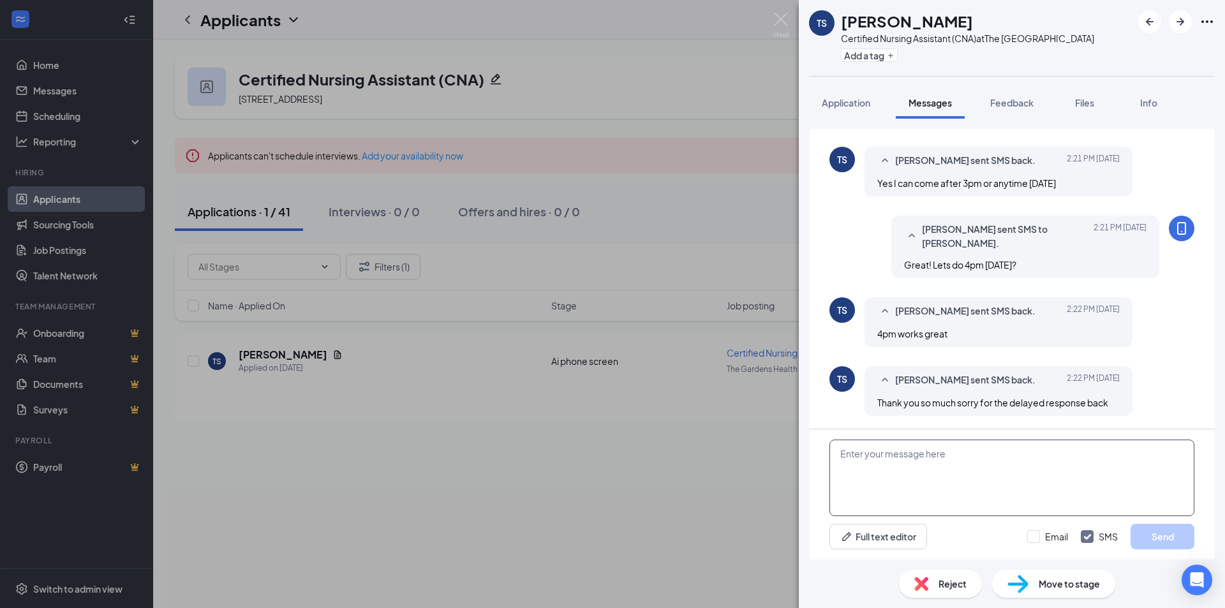
click at [1036, 472] on textarea at bounding box center [1012, 478] width 365 height 77
type textarea "Awesome I will send you a confirmation message shortly with all the details you…"
click at [1159, 539] on button "Send" at bounding box center [1163, 537] width 64 height 26
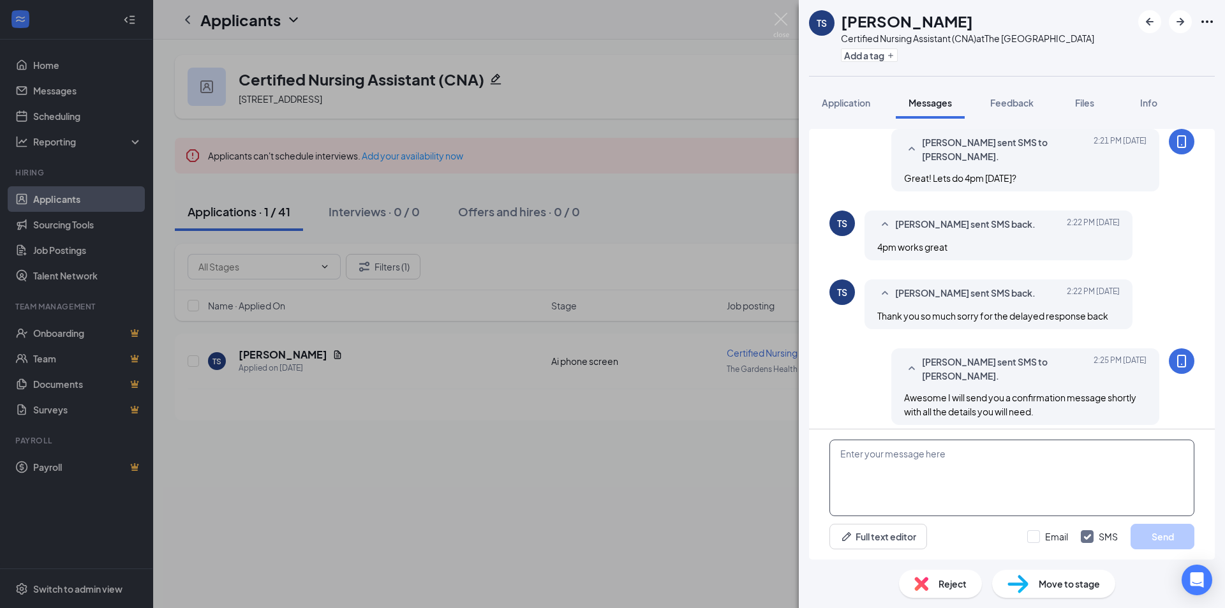
scroll to position [647, 0]
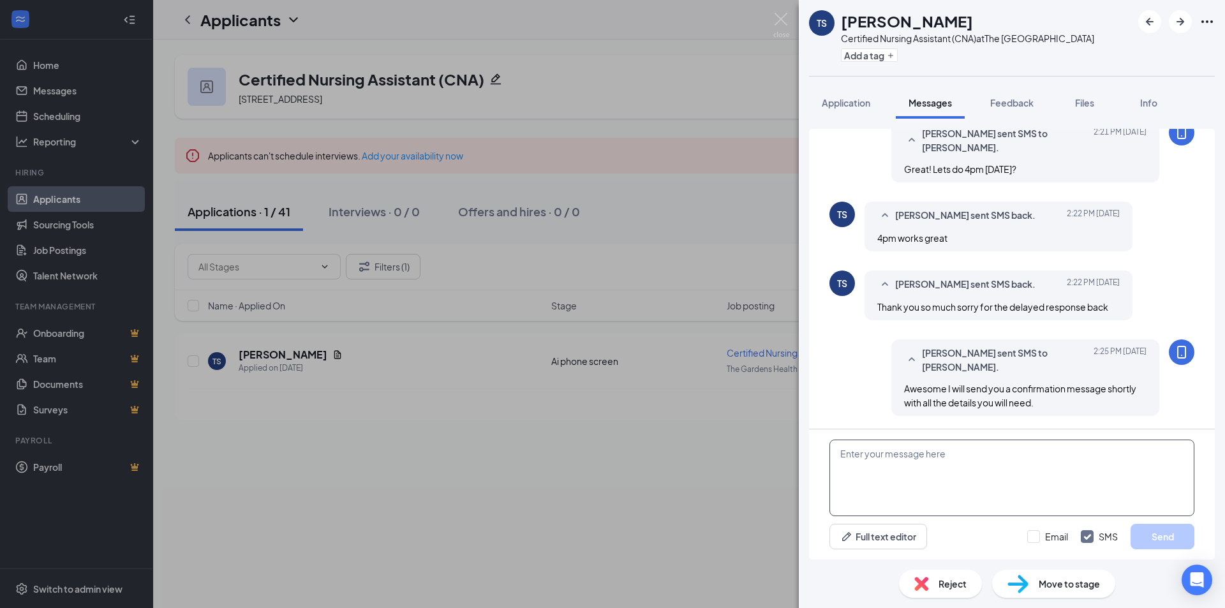
click at [960, 493] on textarea at bounding box center [1012, 478] width 365 height 77
type textarea "No worries!"
click at [1180, 527] on button "Send" at bounding box center [1163, 537] width 64 height 26
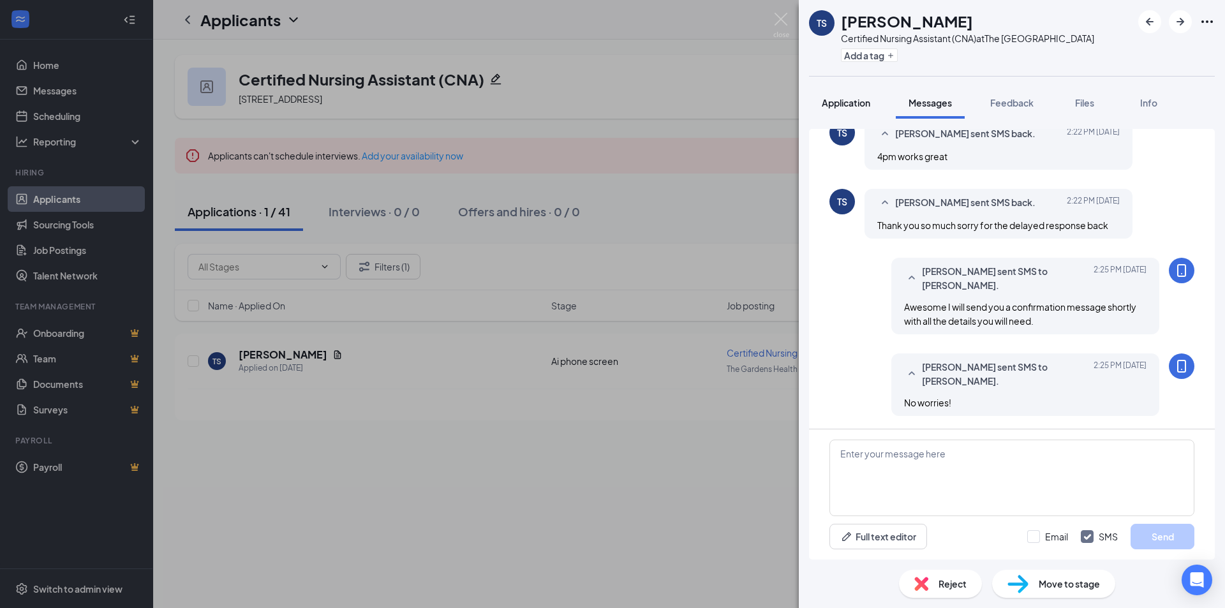
click at [854, 95] on button "Application" at bounding box center [846, 103] width 74 height 32
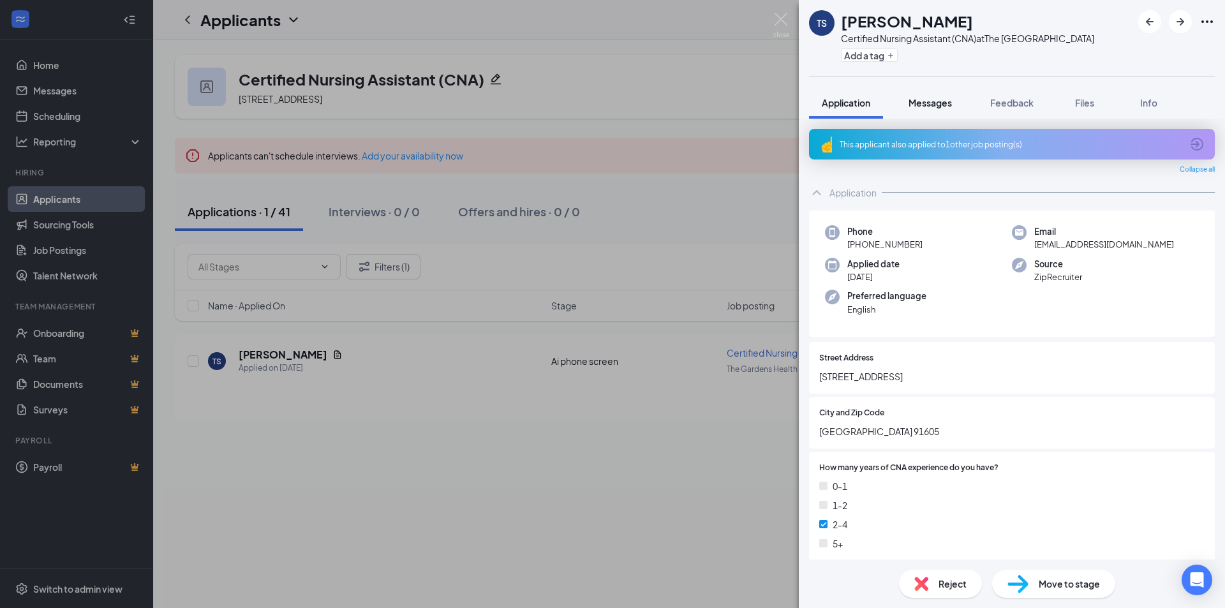
click at [951, 100] on span "Messages" at bounding box center [930, 102] width 43 height 11
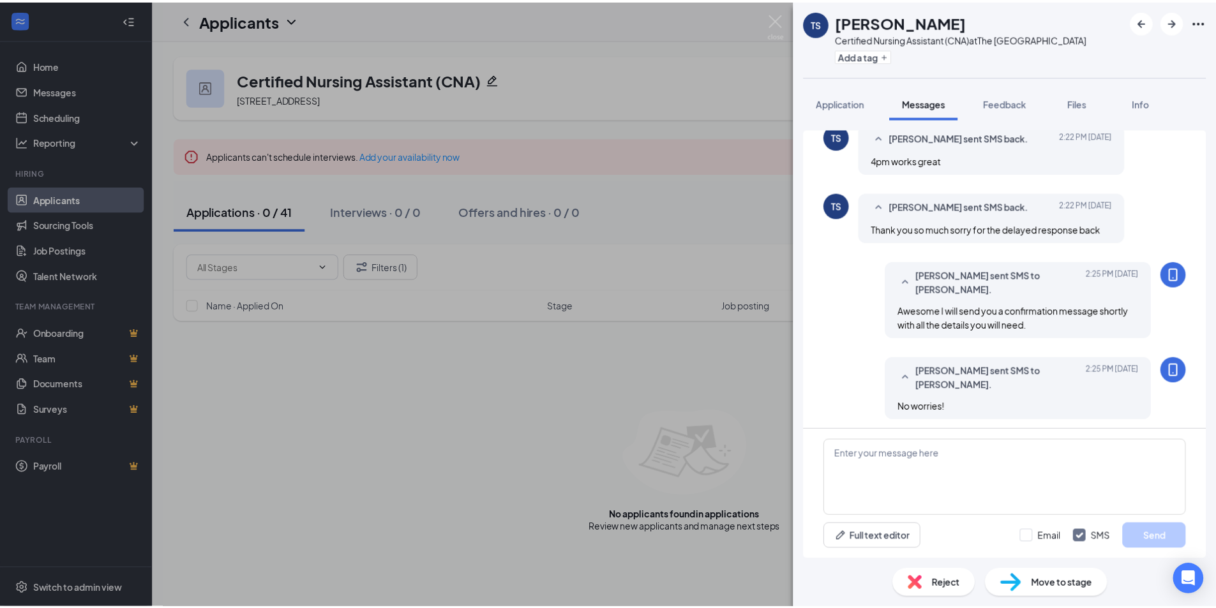
scroll to position [536, 0]
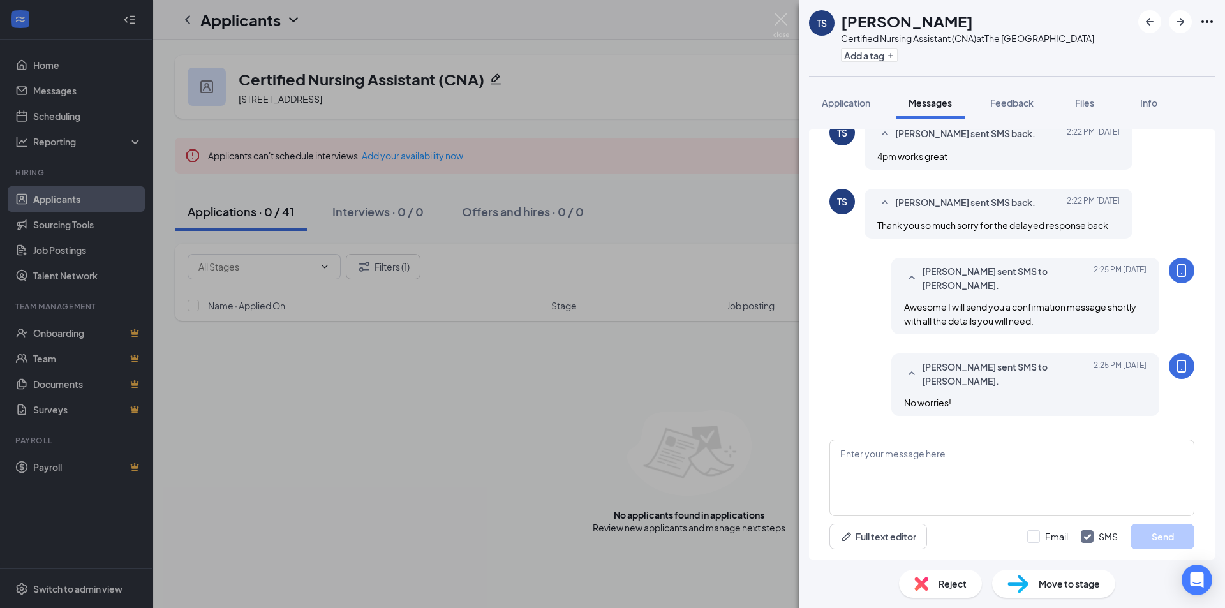
click at [671, 304] on div "TS Tyler Simmons Certified Nursing Assistant (CNA) at The Gardens Health Care C…" at bounding box center [612, 304] width 1225 height 608
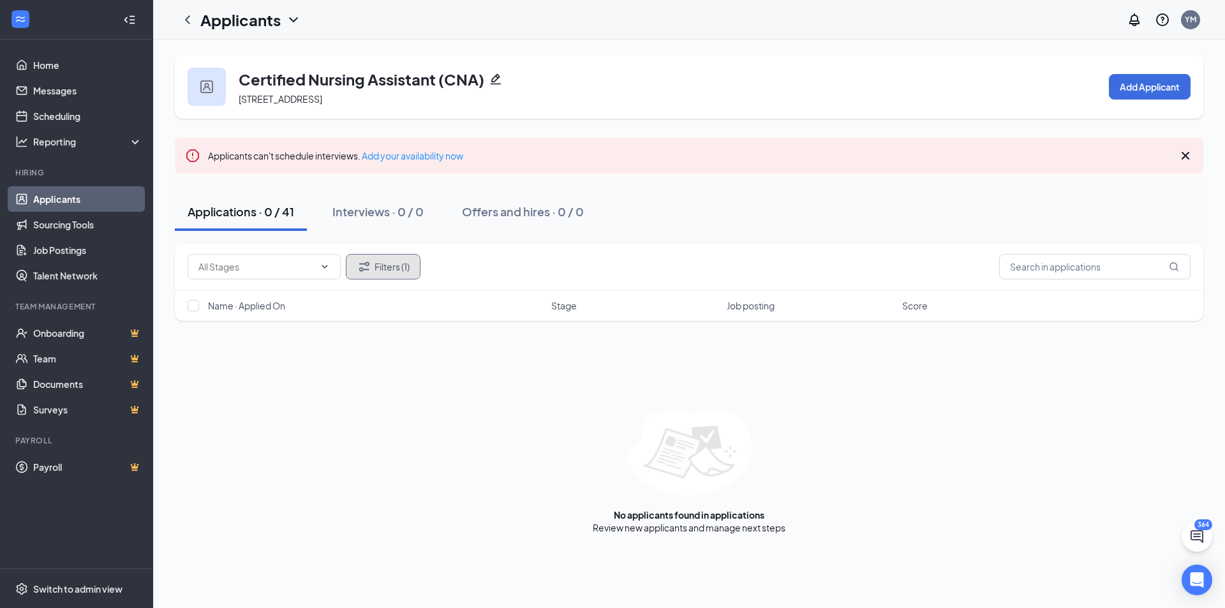
click at [385, 261] on button "Filters (1)" at bounding box center [383, 267] width 75 height 26
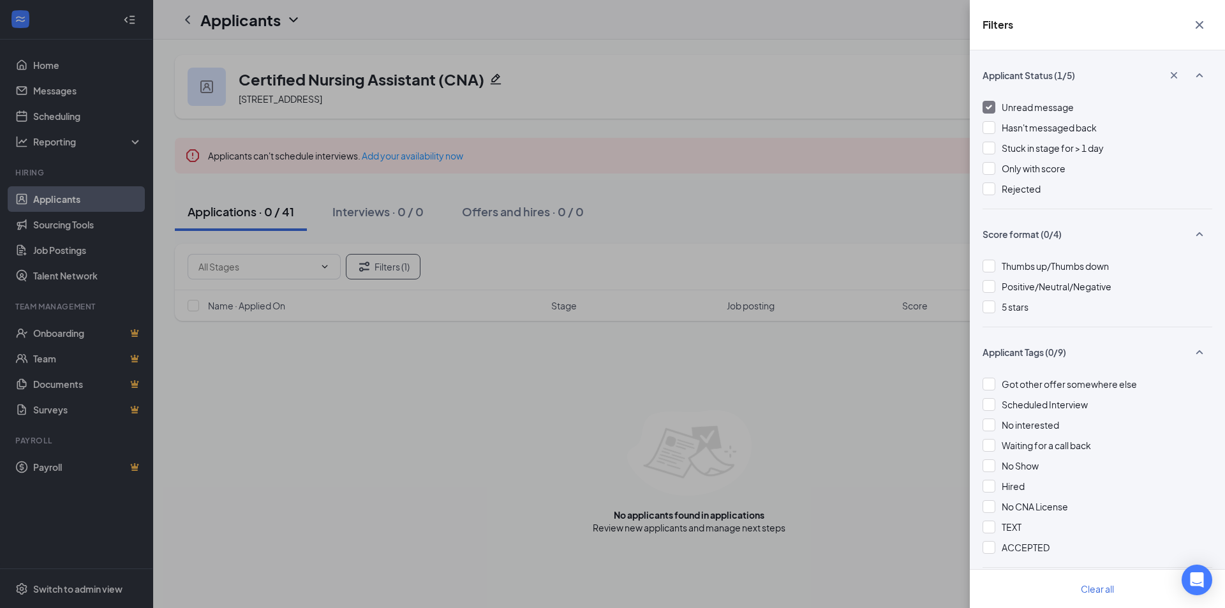
click at [1061, 102] on span "Unread message" at bounding box center [1038, 106] width 72 height 11
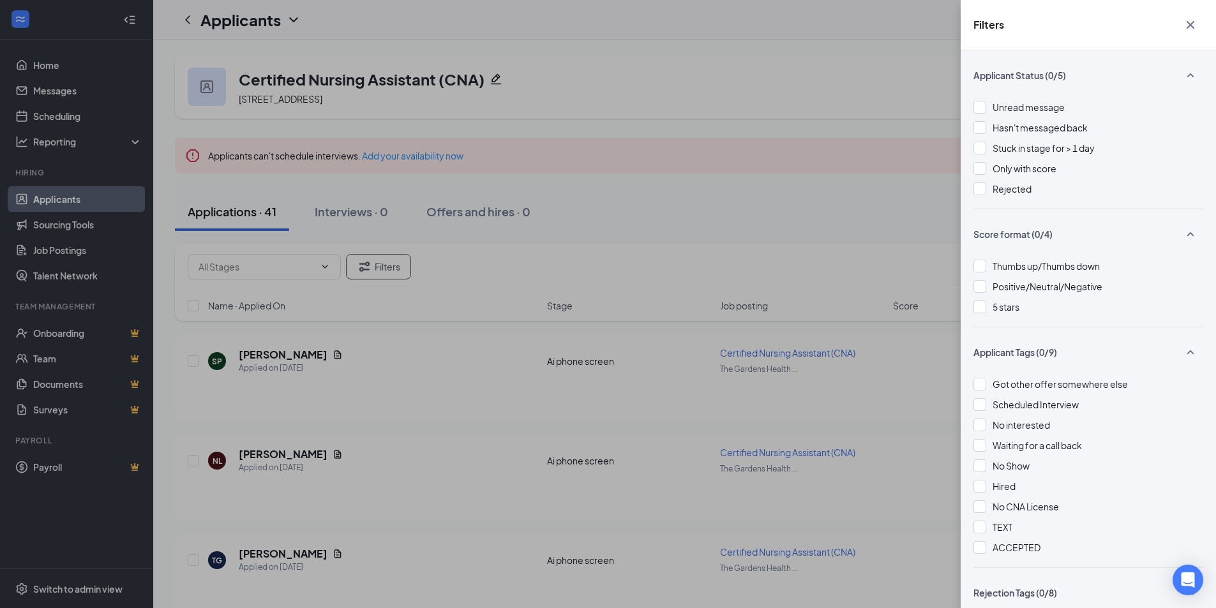
click at [799, 230] on div "Filters Applicant Status (0/5) Unread message Hasn't messaged back Stuck in sta…" at bounding box center [608, 304] width 1216 height 608
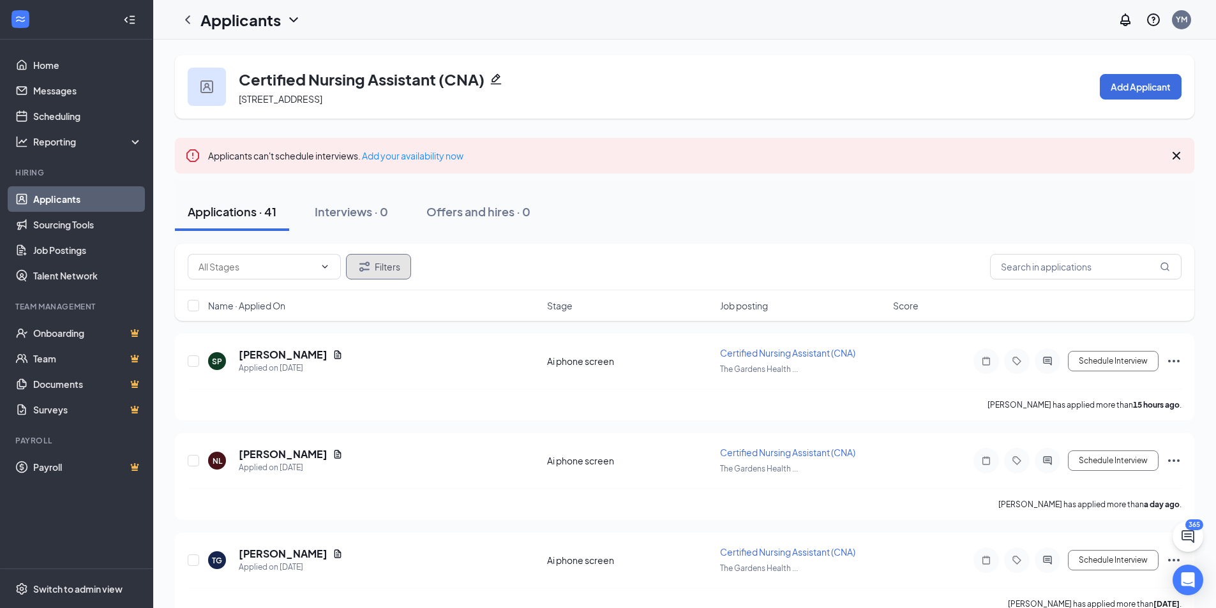
click at [382, 269] on button "Filters" at bounding box center [378, 267] width 65 height 26
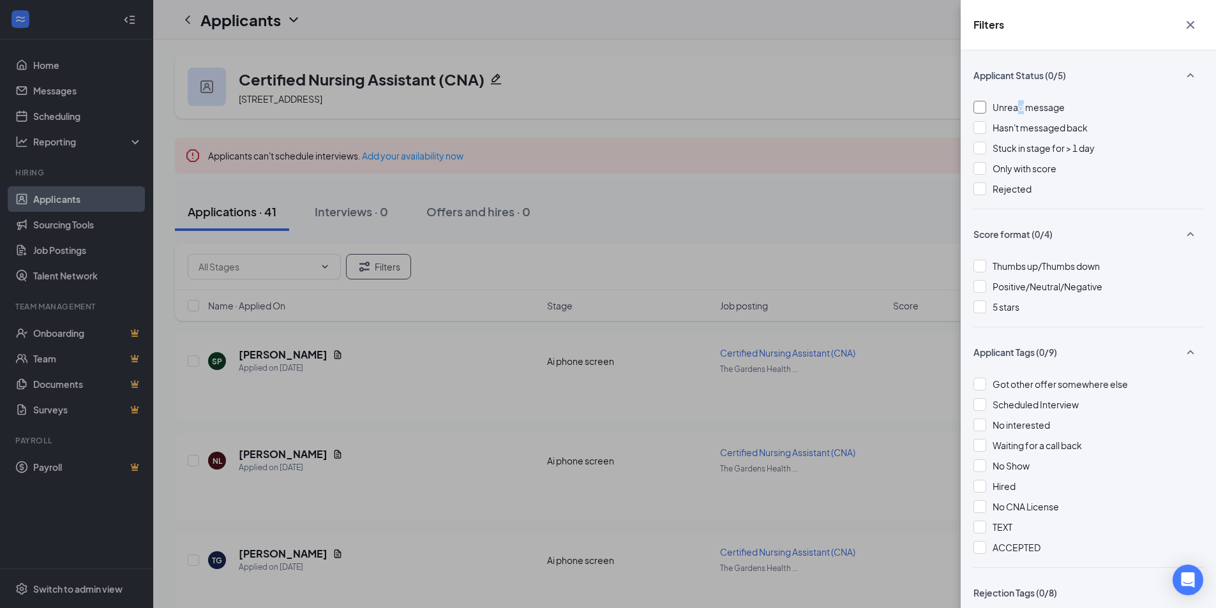
drag, startPoint x: 1018, startPoint y: 112, endPoint x: 1029, endPoint y: 111, distance: 10.9
click at [1024, 113] on div "Unread message" at bounding box center [1028, 107] width 72 height 14
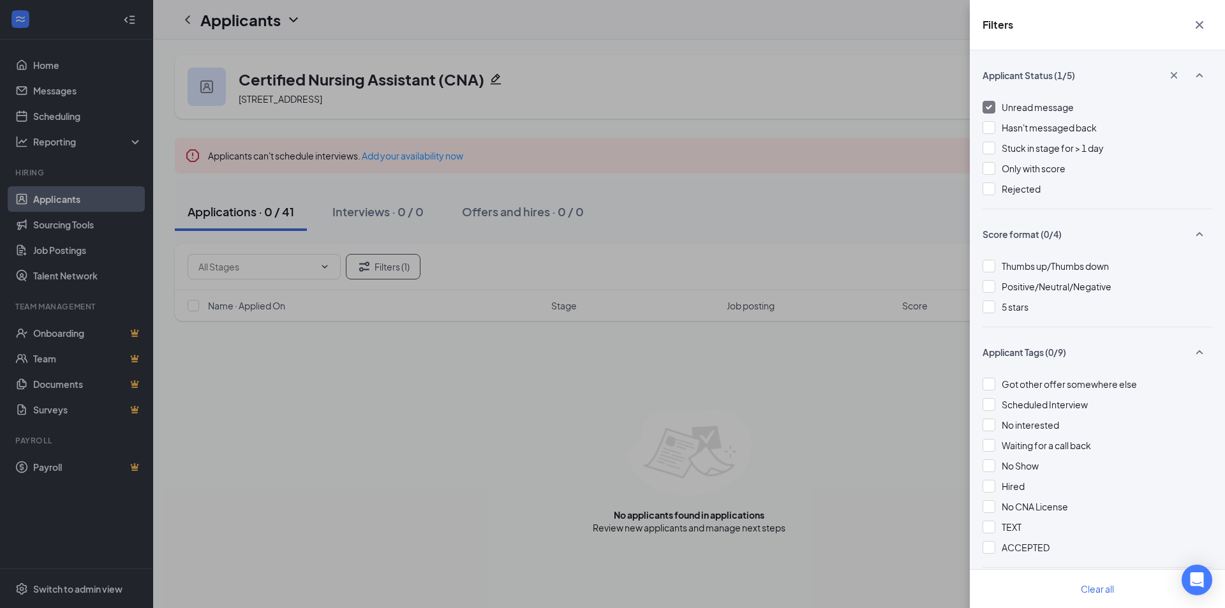
click at [1025, 93] on div "Applicant Status (1/5)" at bounding box center [1098, 81] width 230 height 37
click at [1027, 105] on span "Unread message" at bounding box center [1038, 106] width 72 height 11
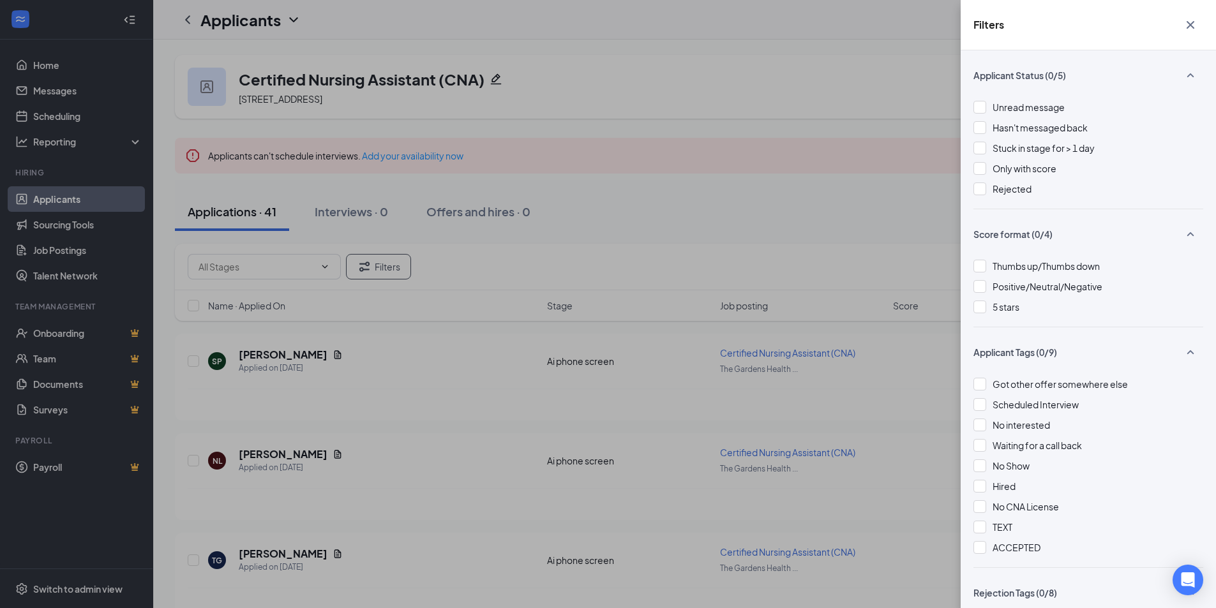
drag, startPoint x: 559, startPoint y: 315, endPoint x: 550, endPoint y: 312, distance: 9.9
click at [558, 315] on div "Filters Applicant Status (0/5) Unread message Hasn't messaged back Stuck in sta…" at bounding box center [608, 304] width 1216 height 608
click at [548, 311] on div "Filters Applicant Status (0/5) Unread message Hasn't messaged back Stuck in sta…" at bounding box center [608, 304] width 1216 height 608
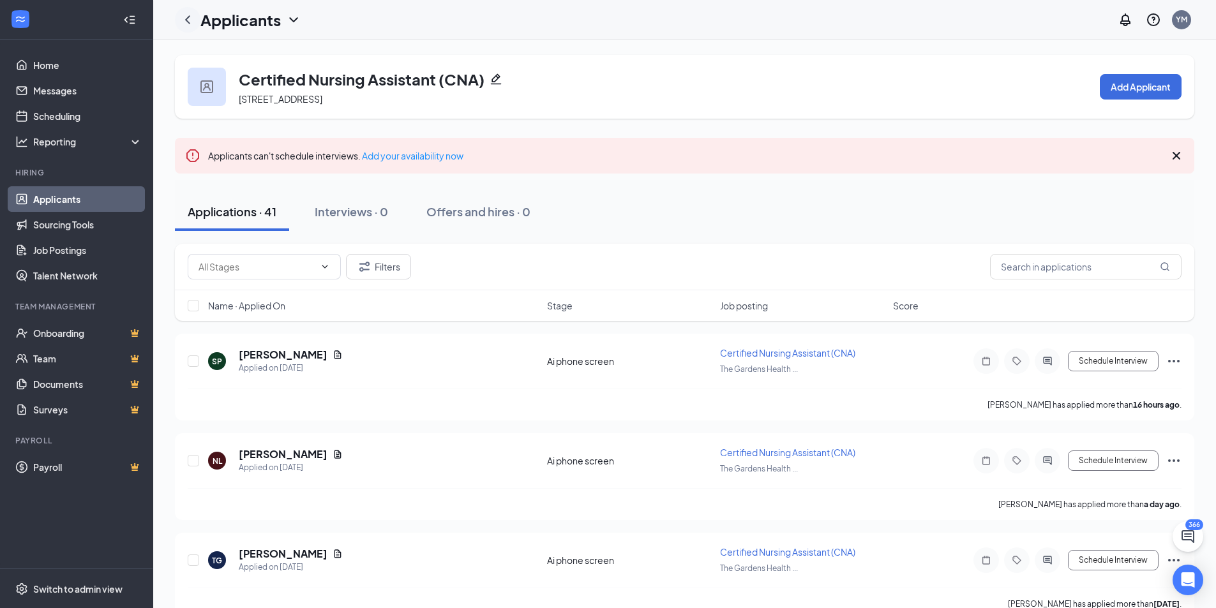
click at [197, 21] on div at bounding box center [188, 20] width 26 height 26
click at [193, 20] on icon "ChevronLeft" at bounding box center [187, 19] width 15 height 15
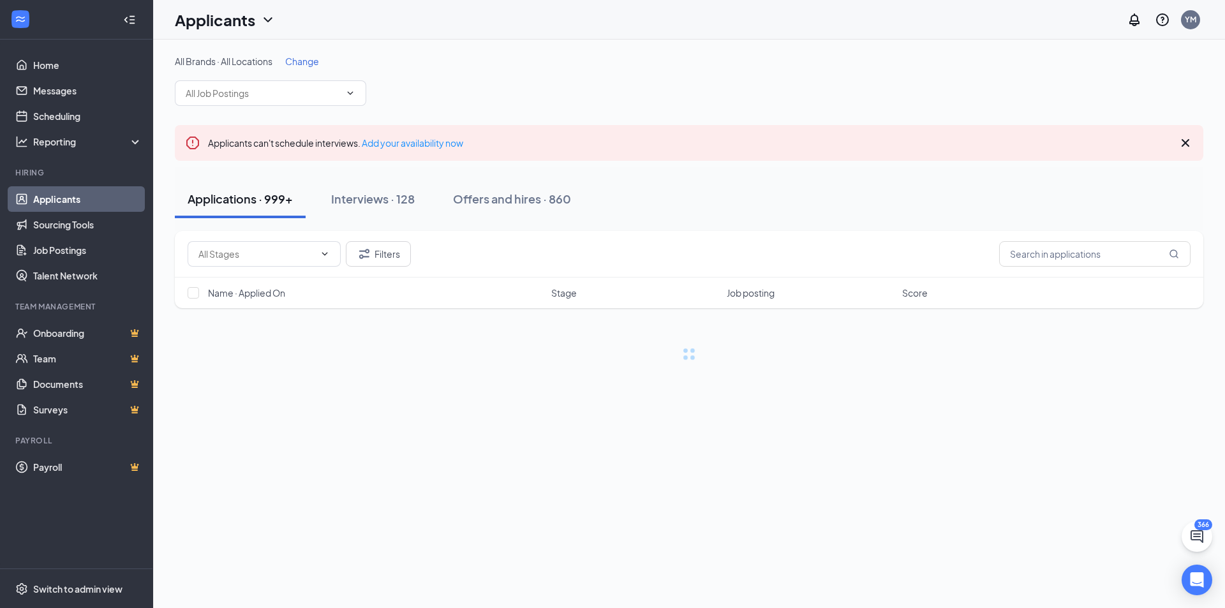
drag, startPoint x: 1176, startPoint y: 144, endPoint x: 1174, endPoint y: 158, distance: 14.7
click at [1176, 142] on div "Applicants can't schedule interviews. Add your availability now" at bounding box center [689, 143] width 1029 height 36
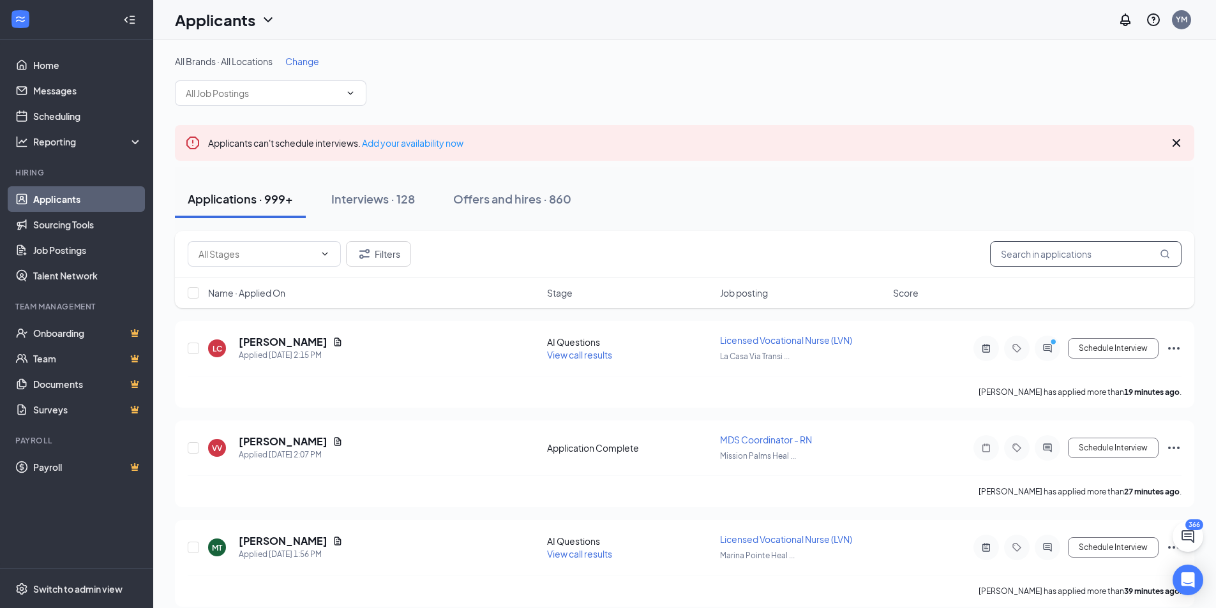
click at [1104, 260] on input "text" at bounding box center [1085, 254] width 191 height 26
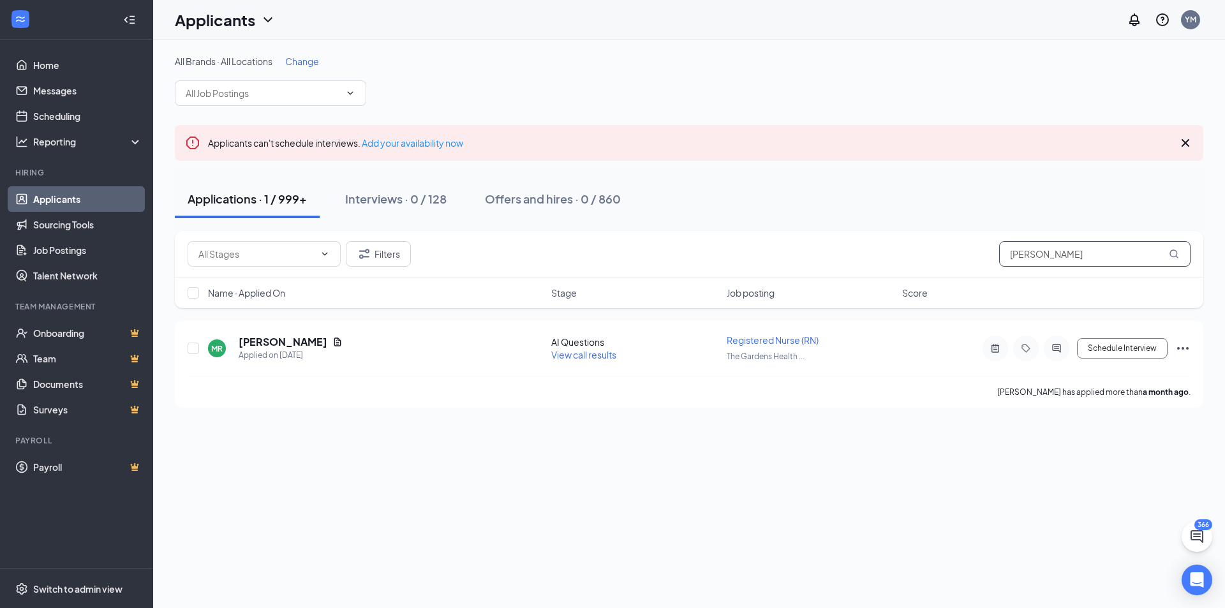
type input "Mary Rodri"
click at [753, 438] on div "All Brands · All Locations Change Applicants can't schedule interviews. Add you…" at bounding box center [689, 324] width 1072 height 569
click at [752, 440] on div "All Brands · All Locations Change Applicants can't schedule interviews. Add you…" at bounding box center [689, 324] width 1072 height 569
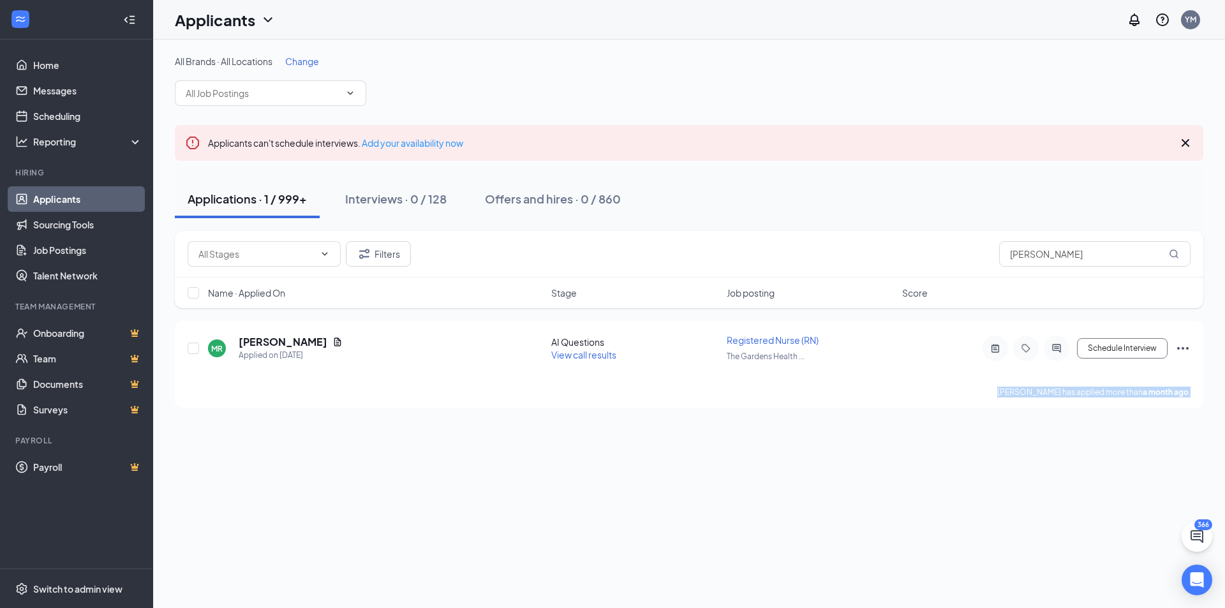
click at [753, 440] on div "All Brands · All Locations Change Applicants can't schedule interviews. Add you…" at bounding box center [689, 324] width 1072 height 569
click at [753, 441] on div "All Brands · All Locations Change Applicants can't schedule interviews. Add you…" at bounding box center [689, 324] width 1072 height 569
click at [555, 412] on div "All Brands · All Locations Change Applicants can't schedule interviews. Add you…" at bounding box center [689, 232] width 1072 height 384
click at [290, 343] on h5 "Mary Rodriguez" at bounding box center [283, 342] width 89 height 14
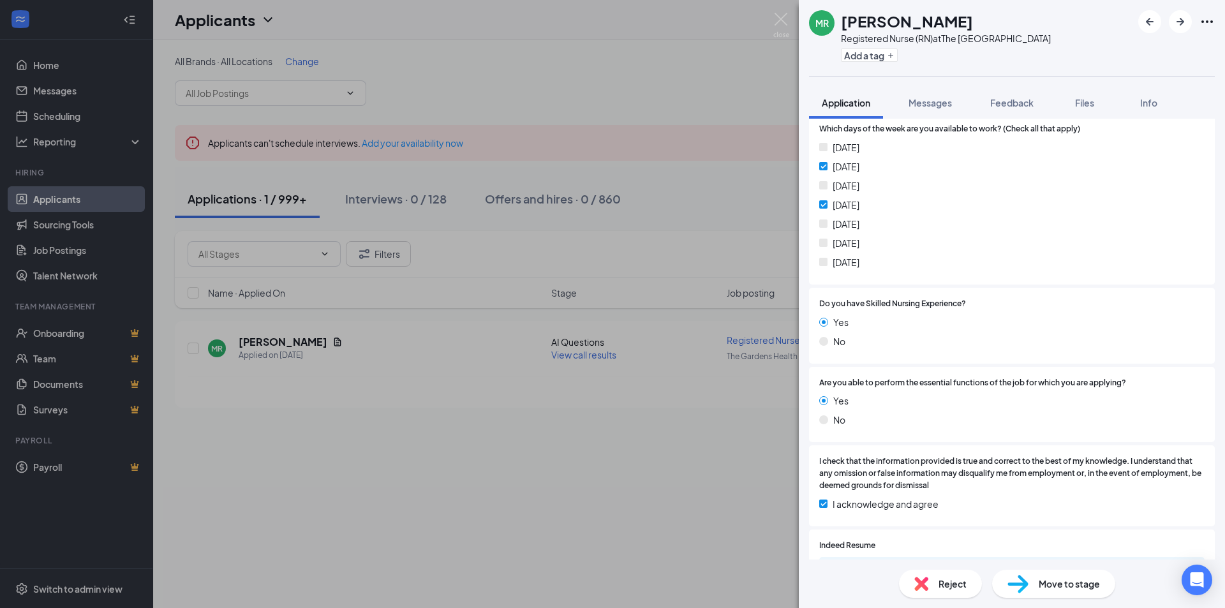
scroll to position [447, 0]
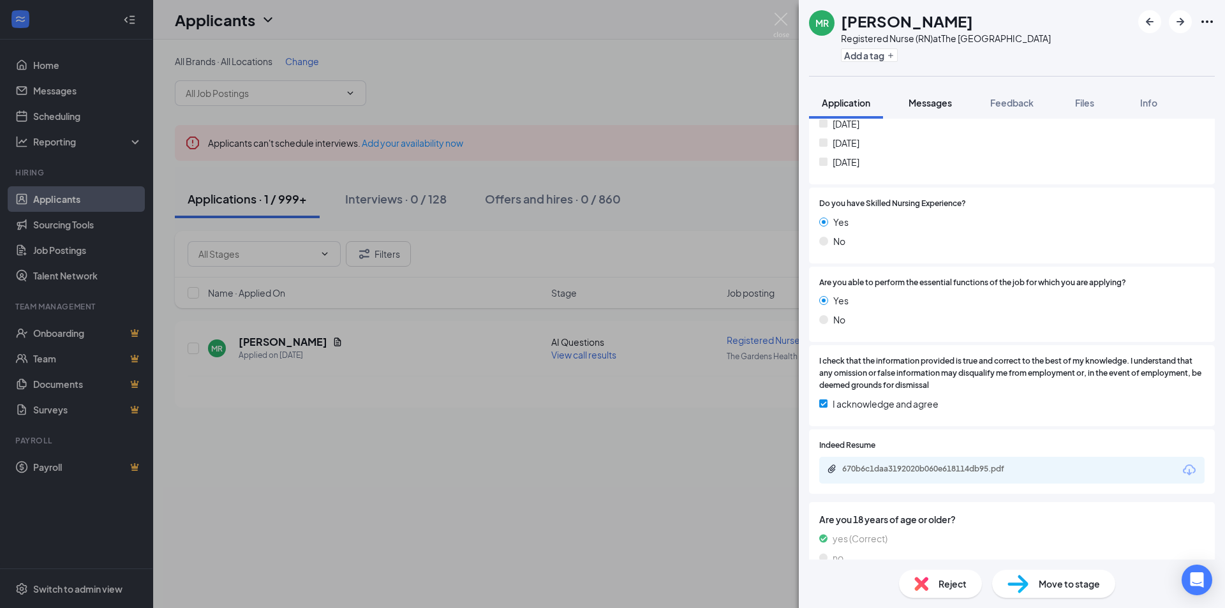
drag, startPoint x: 946, startPoint y: 96, endPoint x: 946, endPoint y: 106, distance: 9.6
click at [947, 96] on button "Messages" at bounding box center [930, 103] width 69 height 32
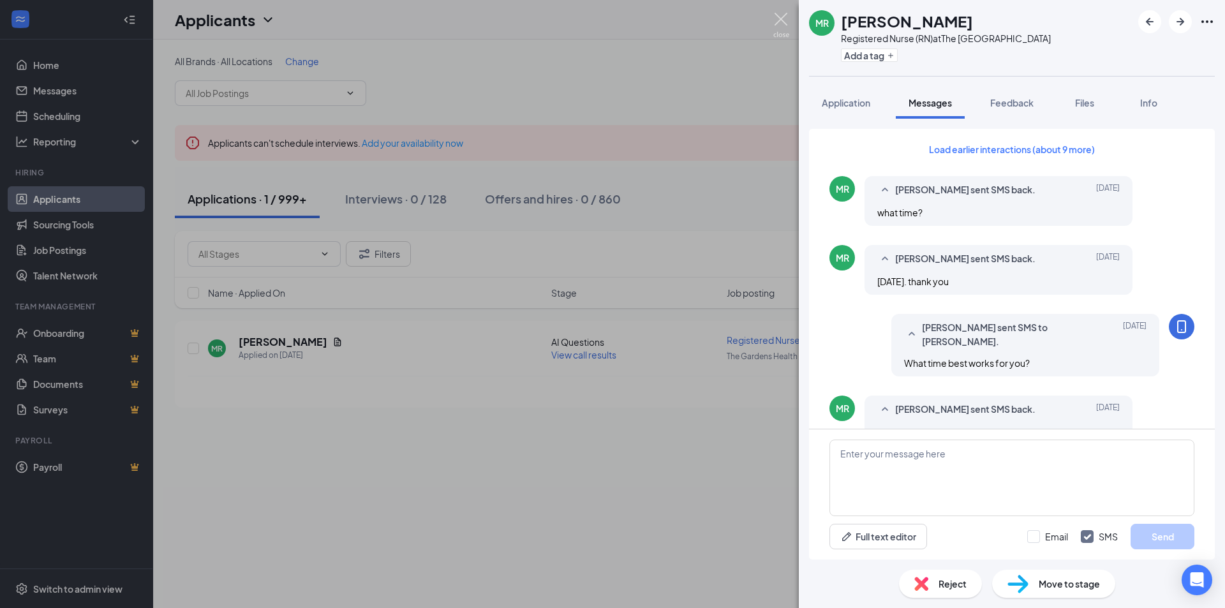
click at [788, 34] on img at bounding box center [782, 25] width 16 height 25
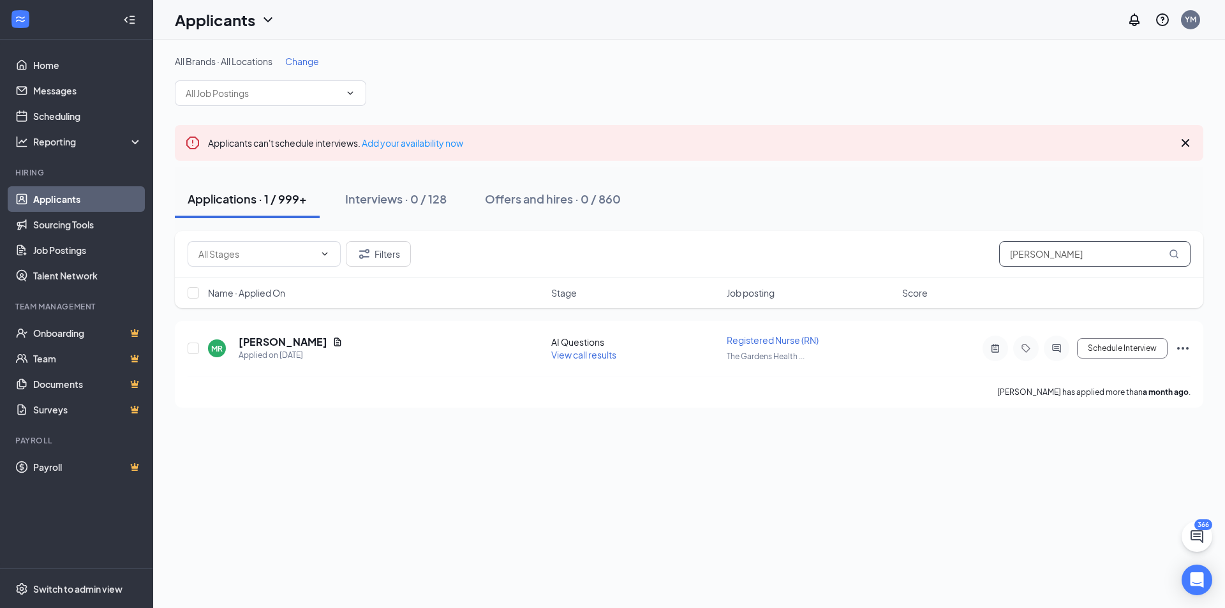
click at [1052, 256] on input "Mary Rodri" at bounding box center [1094, 254] width 191 height 26
click at [1056, 256] on input "Mary Rodri" at bounding box center [1094, 254] width 191 height 26
click at [1056, 257] on input "Mary Rodri" at bounding box center [1094, 254] width 191 height 26
click at [1056, 258] on input "Mary Rodri" at bounding box center [1094, 254] width 191 height 26
click at [1055, 258] on input "Mary Rodri" at bounding box center [1094, 254] width 191 height 26
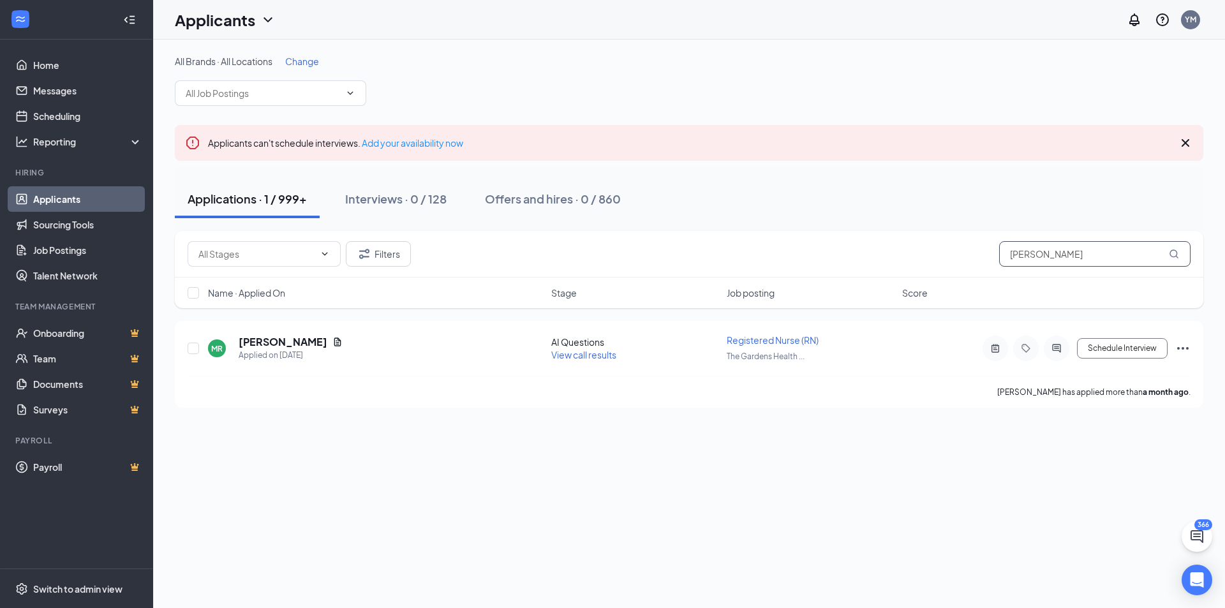
click at [1055, 258] on input "Mary Rodri" at bounding box center [1094, 254] width 191 height 26
click at [1056, 258] on input "Mary Rodri" at bounding box center [1094, 254] width 191 height 26
click at [1066, 255] on input "Mary Rodri" at bounding box center [1094, 254] width 191 height 26
click at [1065, 255] on input "Mary Rodri" at bounding box center [1094, 254] width 191 height 26
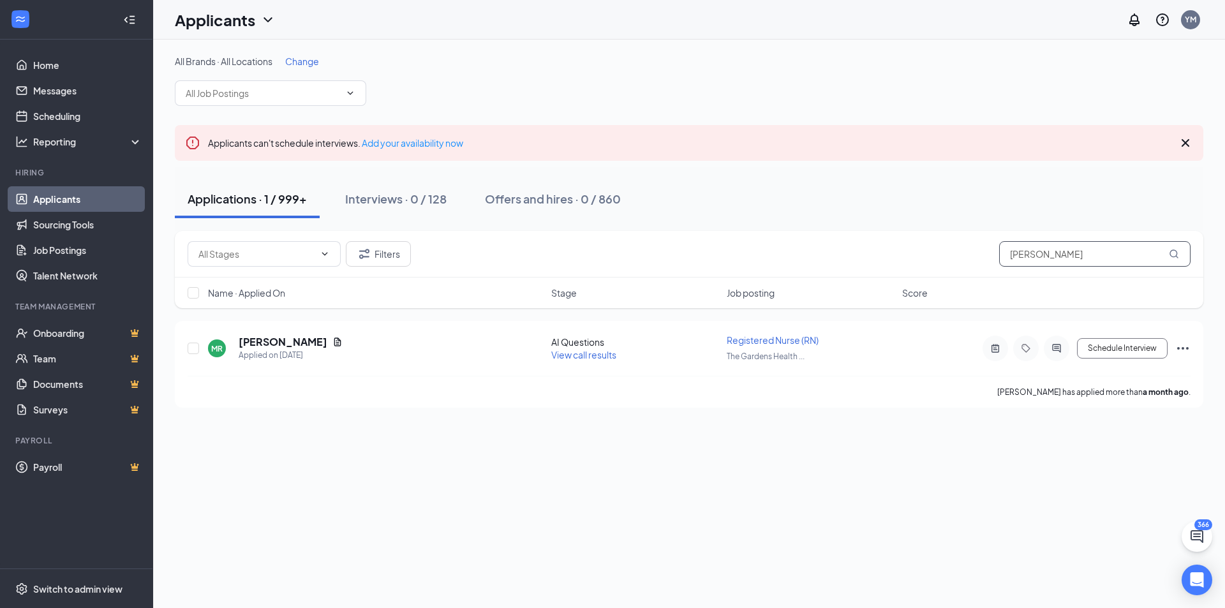
click at [1065, 256] on input "Mary Rodri" at bounding box center [1094, 254] width 191 height 26
click at [1060, 254] on input "Mary Rodri" at bounding box center [1094, 254] width 191 height 26
click at [278, 349] on div "Applied on Aug 18" at bounding box center [291, 355] width 104 height 13
click at [278, 345] on h5 "Mary Rodriguez" at bounding box center [283, 342] width 89 height 14
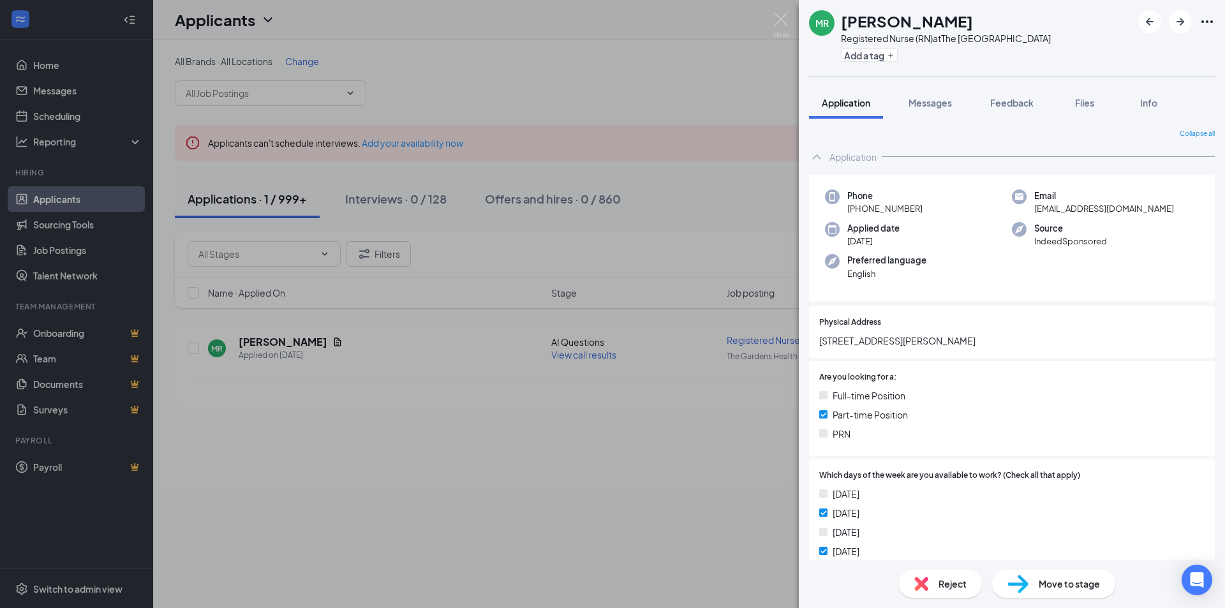
drag, startPoint x: 850, startPoint y: 212, endPoint x: 923, endPoint y: 211, distance: 72.8
click at [923, 211] on div "Phone +1 (657) 239-5697" at bounding box center [918, 203] width 187 height 26
click at [894, 213] on span "+1 (657) 239-5697" at bounding box center [885, 208] width 75 height 13
click at [843, 213] on div "Phone +1 (657) 239-5697" at bounding box center [918, 203] width 187 height 26
drag, startPoint x: 846, startPoint y: 212, endPoint x: 904, endPoint y: 216, distance: 57.6
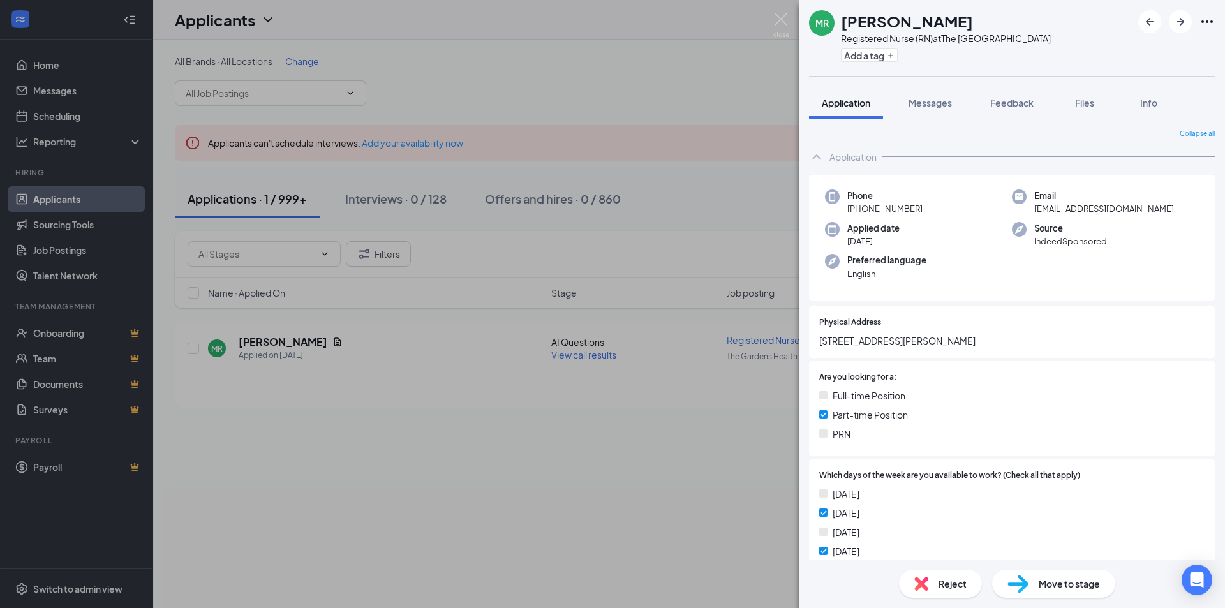
click at [925, 216] on div "Phone +1 (657) 239-5697 Email maryjaner039@gmail.com Applied date Aug 18 Source…" at bounding box center [1012, 238] width 406 height 127
click at [845, 206] on div "Phone +1 (657) 239-5697" at bounding box center [918, 203] width 187 height 26
click at [847, 209] on div "Phone +1 (657) 239-5697" at bounding box center [918, 203] width 187 height 26
click at [849, 210] on span "+1 (657) 239-5697" at bounding box center [885, 208] width 75 height 13
drag, startPoint x: 849, startPoint y: 210, endPoint x: 908, endPoint y: 214, distance: 58.2
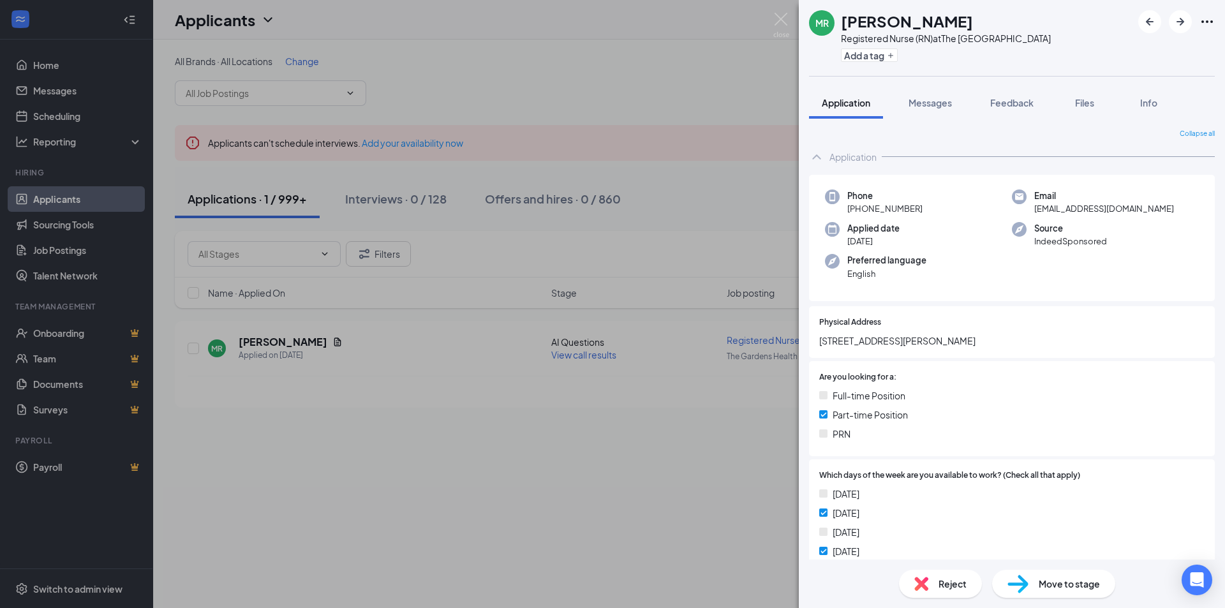
click at [908, 214] on span "+1 (657) 239-5697" at bounding box center [885, 208] width 75 height 13
click at [871, 241] on span "Aug 18" at bounding box center [874, 241] width 52 height 13
click at [865, 238] on span "Aug 18" at bounding box center [874, 241] width 52 height 13
click at [859, 244] on span "Aug 18" at bounding box center [874, 241] width 52 height 13
click at [867, 239] on span "Aug 18" at bounding box center [874, 241] width 52 height 13
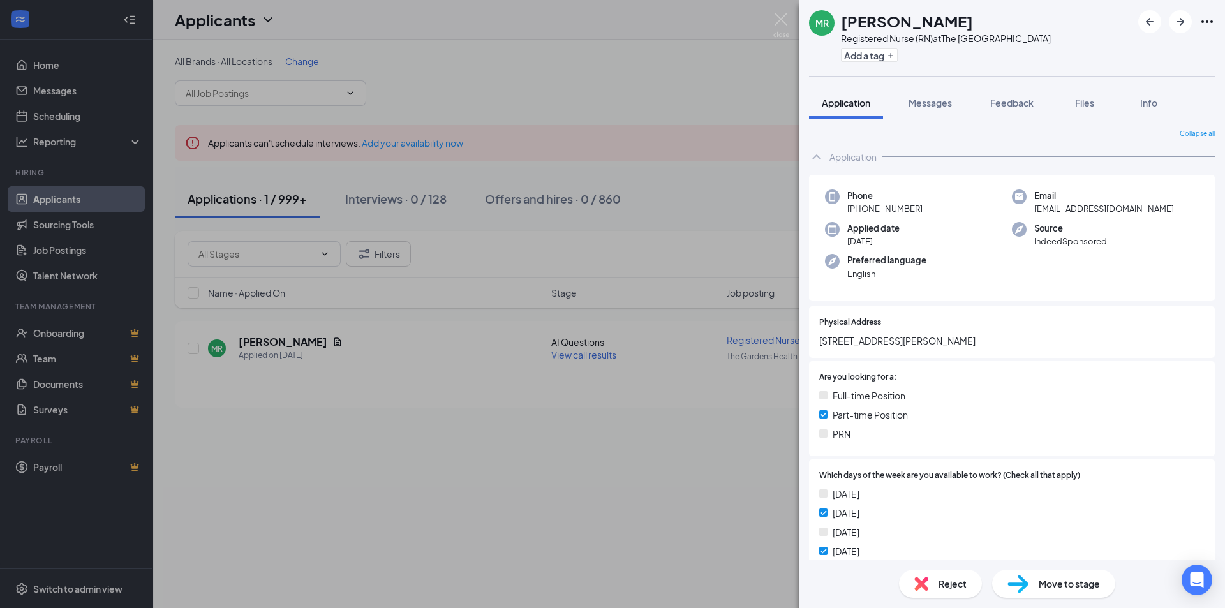
click at [940, 239] on div "Applied date Aug 18" at bounding box center [918, 235] width 187 height 26
drag, startPoint x: 847, startPoint y: 208, endPoint x: 920, endPoint y: 211, distance: 73.4
click at [920, 211] on div "Phone +1 (657) 239-5697" at bounding box center [918, 203] width 187 height 26
click at [851, 208] on span "+1 (657) 239-5697" at bounding box center [885, 208] width 75 height 13
drag, startPoint x: 842, startPoint y: 246, endPoint x: 878, endPoint y: 248, distance: 35.8
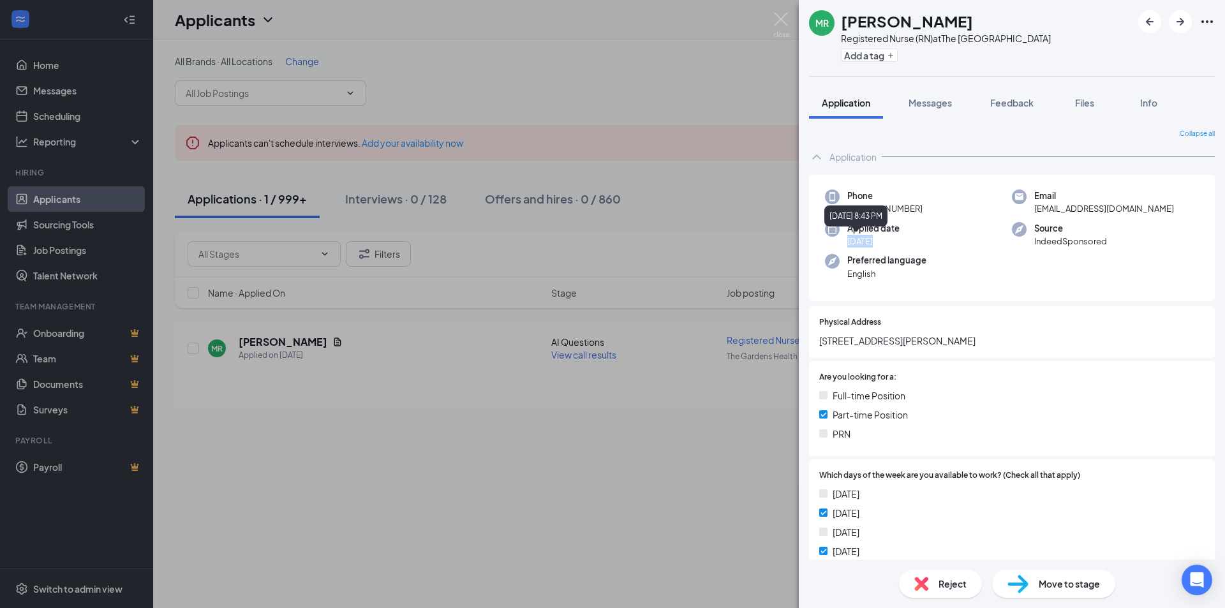
click at [878, 248] on span "Aug 18" at bounding box center [874, 241] width 52 height 13
click at [843, 241] on div "Applied date Aug 18" at bounding box center [918, 235] width 187 height 26
click at [855, 241] on span "Aug 18" at bounding box center [874, 241] width 52 height 13
click at [873, 246] on span "Aug 18" at bounding box center [874, 241] width 52 height 13
click at [869, 244] on span "Aug 18" at bounding box center [874, 241] width 52 height 13
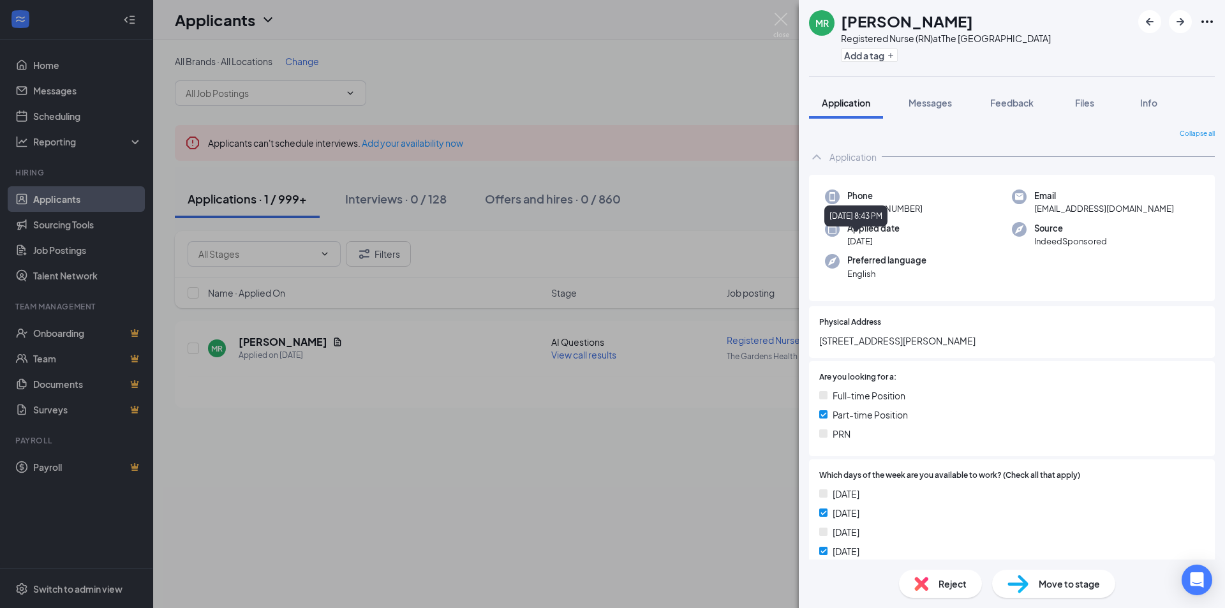
click at [877, 243] on span "Aug 18" at bounding box center [874, 241] width 52 height 13
click at [876, 243] on span "Aug 18" at bounding box center [874, 241] width 52 height 13
drag, startPoint x: 848, startPoint y: 239, endPoint x: 874, endPoint y: 240, distance: 25.5
click at [874, 240] on span "Aug 18" at bounding box center [874, 241] width 52 height 13
click at [869, 245] on span "Aug 18" at bounding box center [874, 241] width 52 height 13
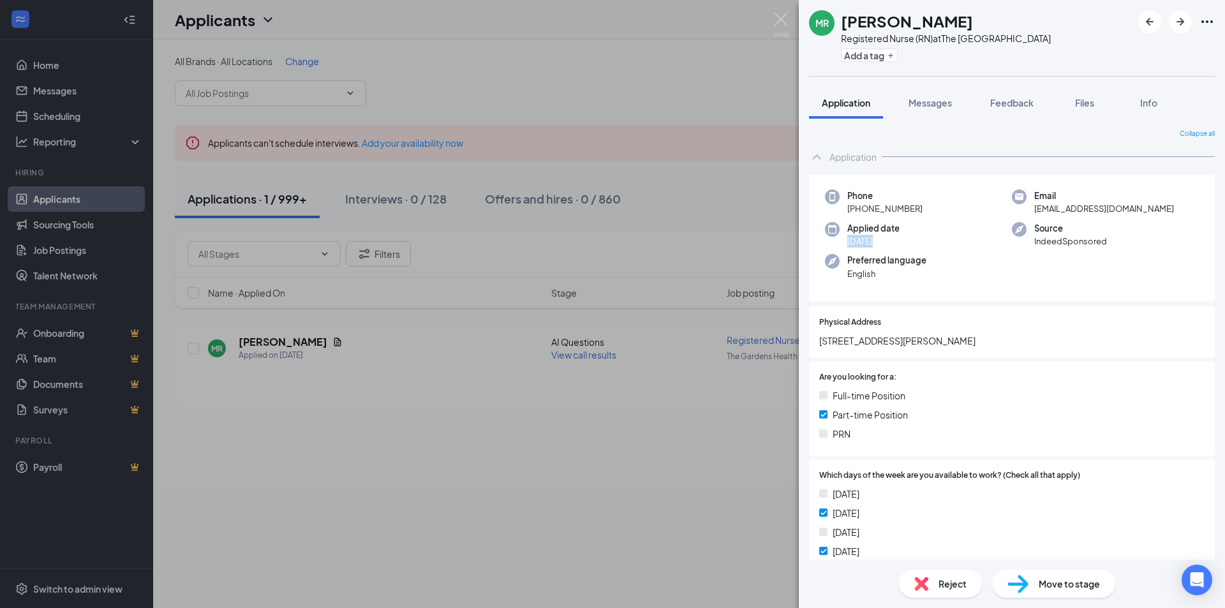
drag, startPoint x: 872, startPoint y: 241, endPoint x: 845, endPoint y: 243, distance: 27.5
click at [845, 243] on div "Applied date Aug 18" at bounding box center [918, 235] width 187 height 26
drag, startPoint x: 845, startPoint y: 206, endPoint x: 923, endPoint y: 207, distance: 78.5
click at [923, 207] on div "Phone +1 (657) 239-5697" at bounding box center [918, 203] width 187 height 26
click at [888, 211] on span "+1 (657) 239-5697" at bounding box center [885, 208] width 75 height 13
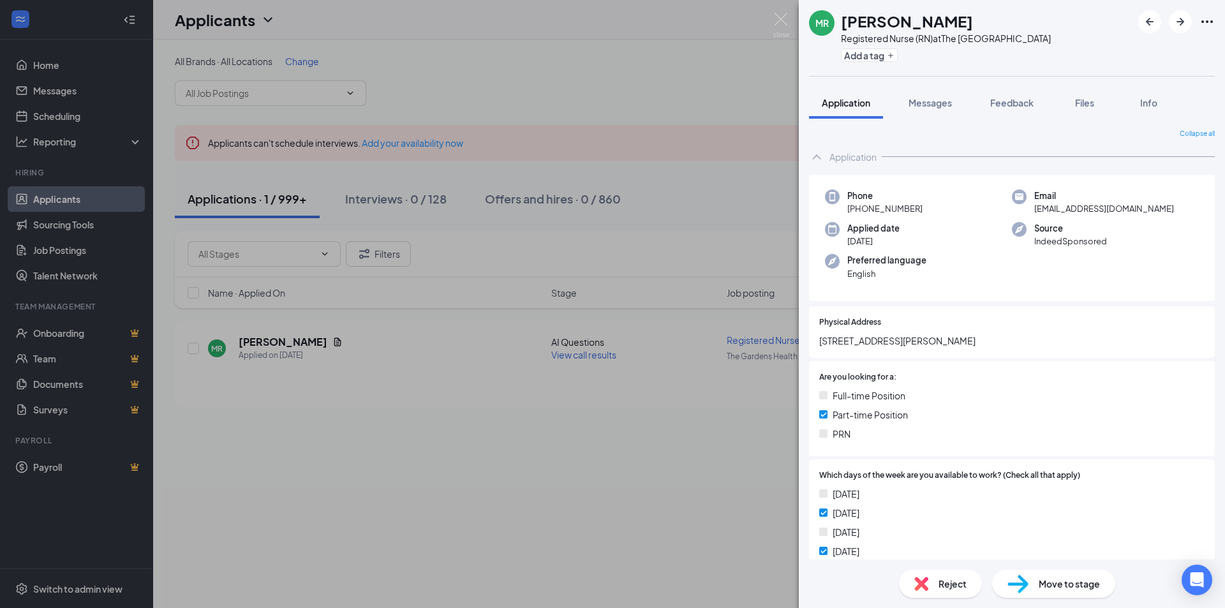
click at [886, 209] on span "+1 (657) 239-5697" at bounding box center [885, 208] width 75 height 13
click at [852, 213] on span "+1 (657) 239-5697" at bounding box center [885, 208] width 75 height 13
drag, startPoint x: 849, startPoint y: 214, endPoint x: 917, endPoint y: 211, distance: 68.3
click at [917, 211] on span "+1 (657) 239-5697" at bounding box center [885, 208] width 75 height 13
click at [916, 211] on span "+1 (657) 239-5697" at bounding box center [885, 208] width 75 height 13
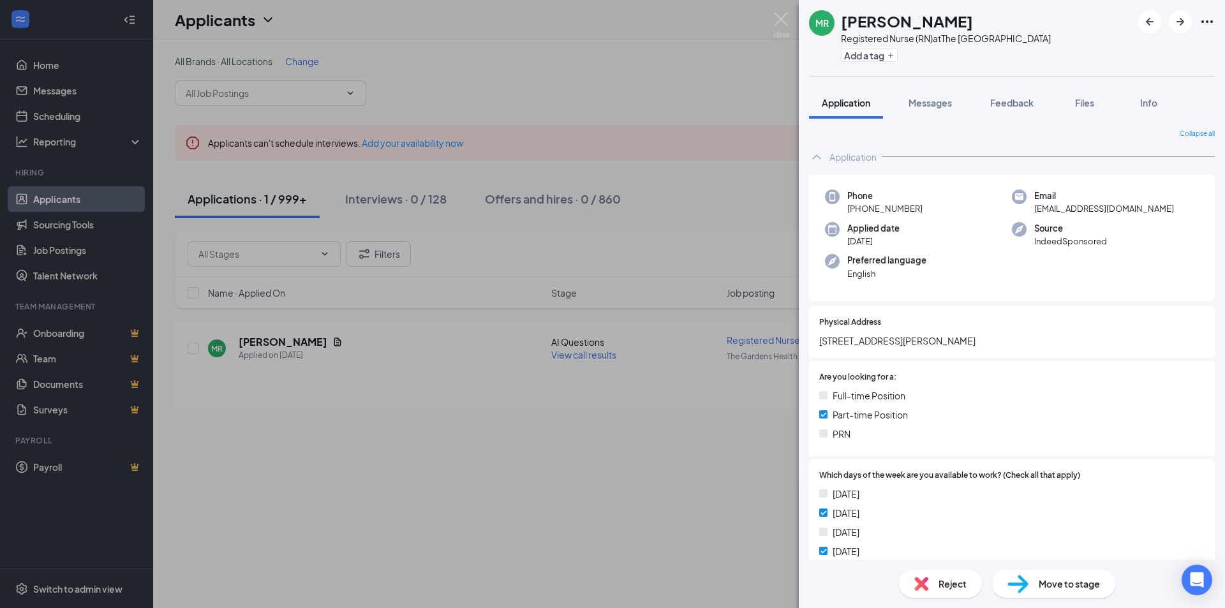
click at [916, 211] on span "+1 (657) 239-5697" at bounding box center [885, 208] width 75 height 13
click at [846, 345] on span "16003 gault st apt 6 van nuys ca 91406" at bounding box center [1011, 341] width 385 height 14
click at [1085, 102] on span "Files" at bounding box center [1084, 102] width 19 height 11
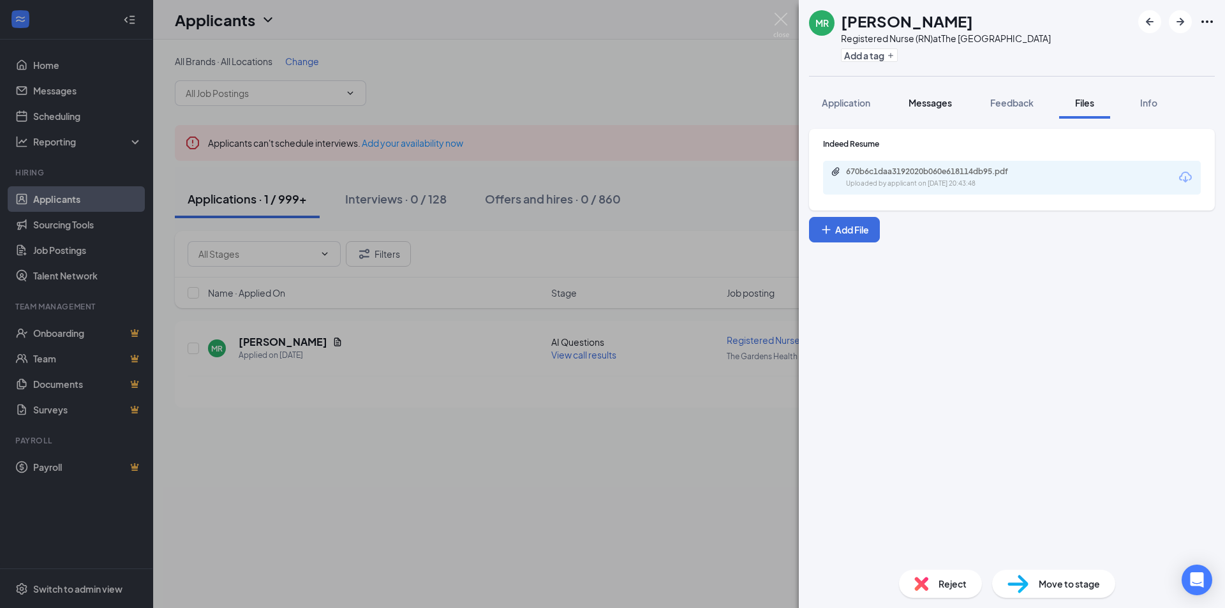
click at [933, 101] on span "Messages" at bounding box center [930, 102] width 43 height 11
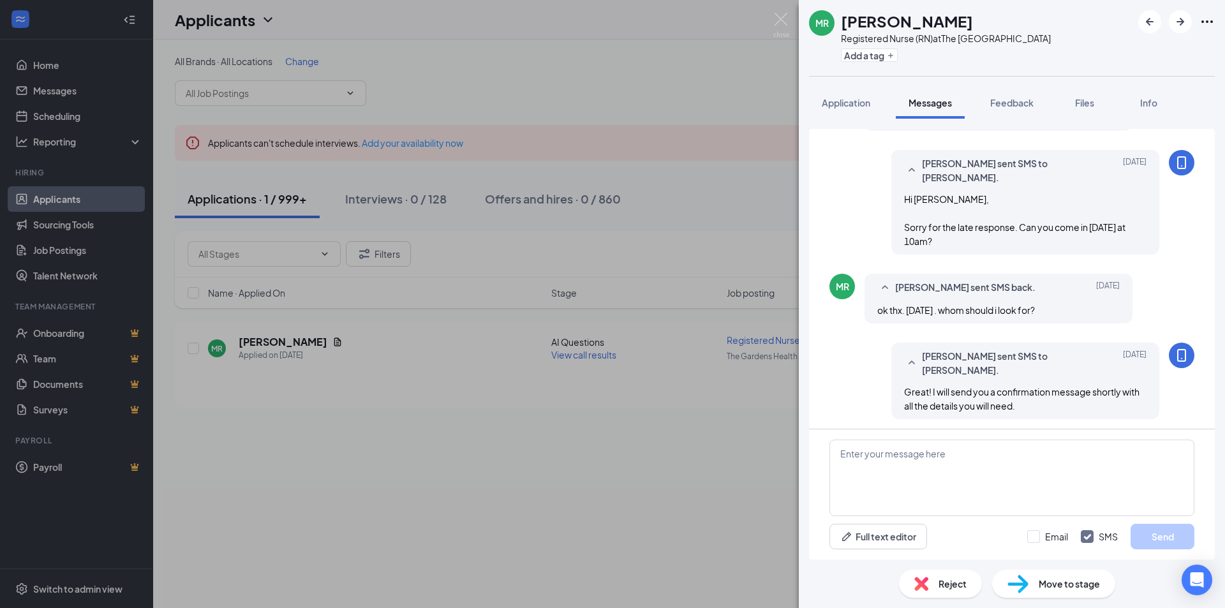
scroll to position [553, 0]
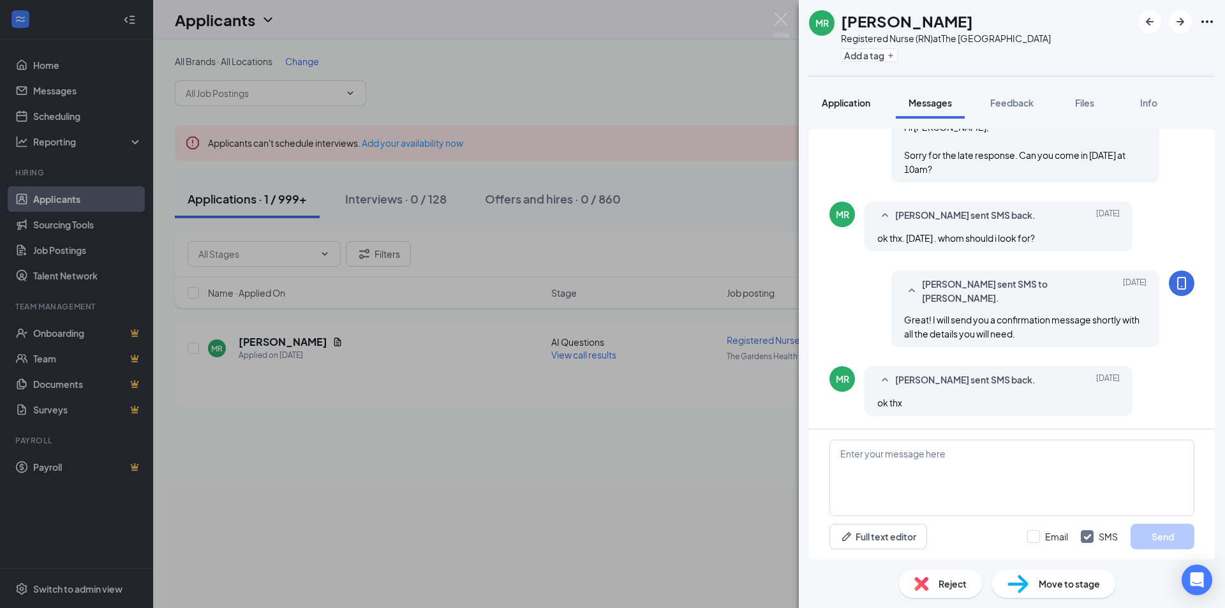
drag, startPoint x: 843, startPoint y: 98, endPoint x: 887, endPoint y: 115, distance: 47.3
click at [844, 96] on div "Application" at bounding box center [846, 102] width 49 height 13
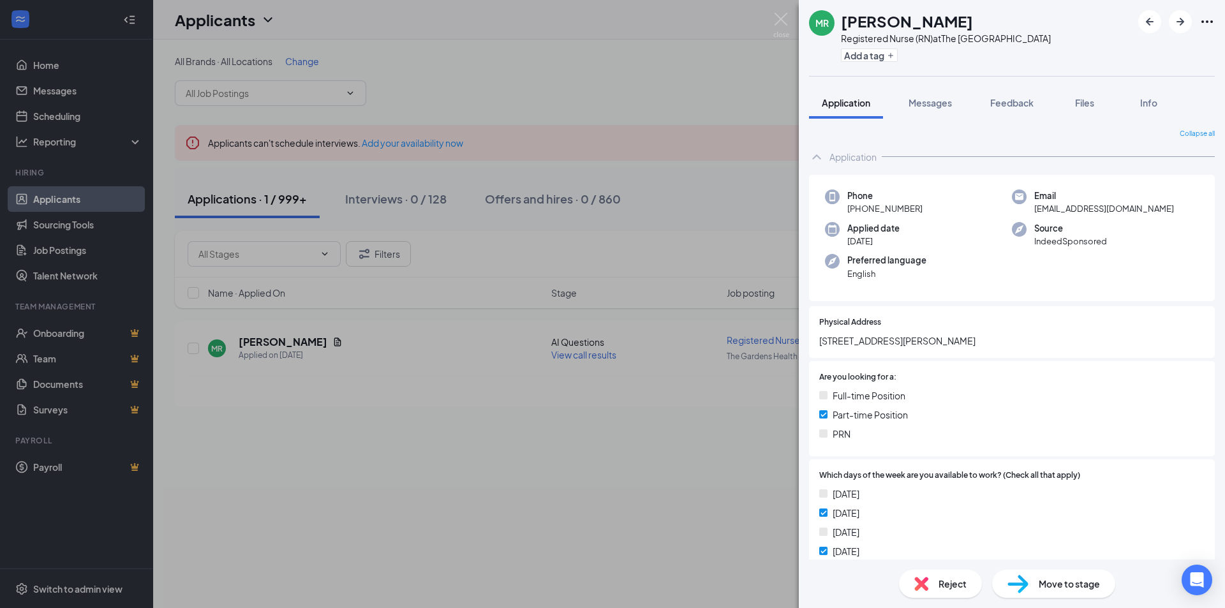
click at [910, 238] on div "Applied date Aug 18" at bounding box center [918, 235] width 187 height 26
drag, startPoint x: 844, startPoint y: 242, endPoint x: 875, endPoint y: 240, distance: 30.7
click at [875, 240] on div "Applied date Aug 18" at bounding box center [918, 235] width 187 height 26
drag, startPoint x: 858, startPoint y: 230, endPoint x: 858, endPoint y: 243, distance: 13.4
click at [858, 231] on div "August 18, 2025 8:43 PM" at bounding box center [856, 219] width 63 height 26
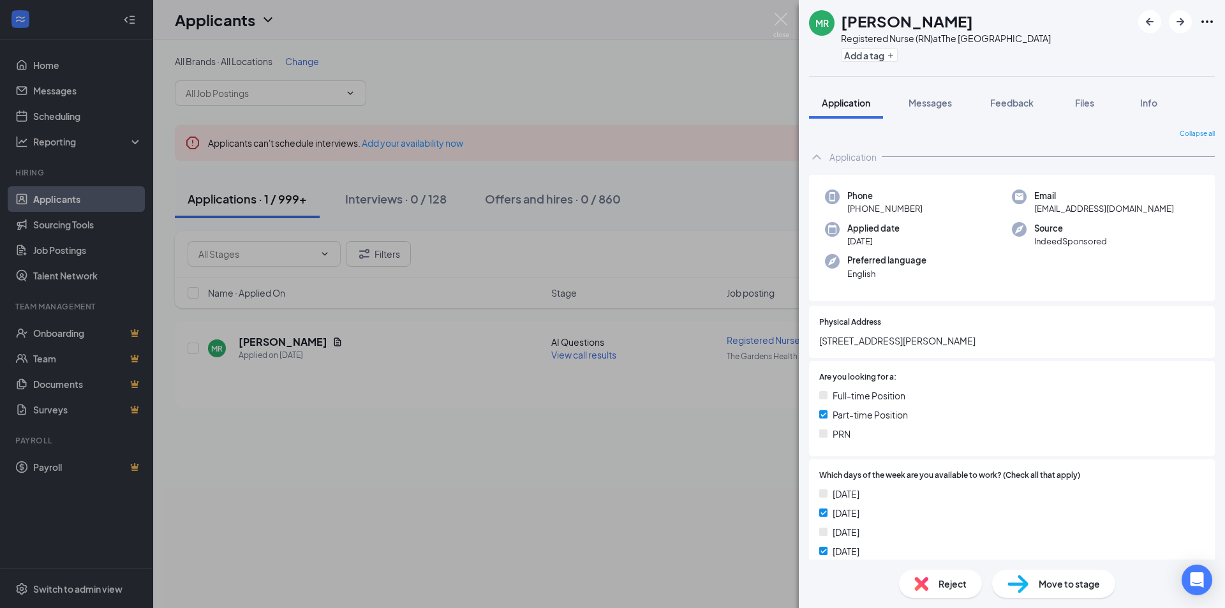
click at [862, 250] on div "Phone +1 (657) 239-5697 Email maryjaner039@gmail.com Applied date Aug 18 Source…" at bounding box center [1012, 238] width 406 height 127
drag, startPoint x: 879, startPoint y: 244, endPoint x: 868, endPoint y: 241, distance: 11.9
click at [868, 241] on span "Aug 18" at bounding box center [874, 241] width 52 height 13
click at [871, 241] on span "Aug 18" at bounding box center [874, 241] width 52 height 13
click at [871, 242] on span "Aug 18" at bounding box center [874, 241] width 52 height 13
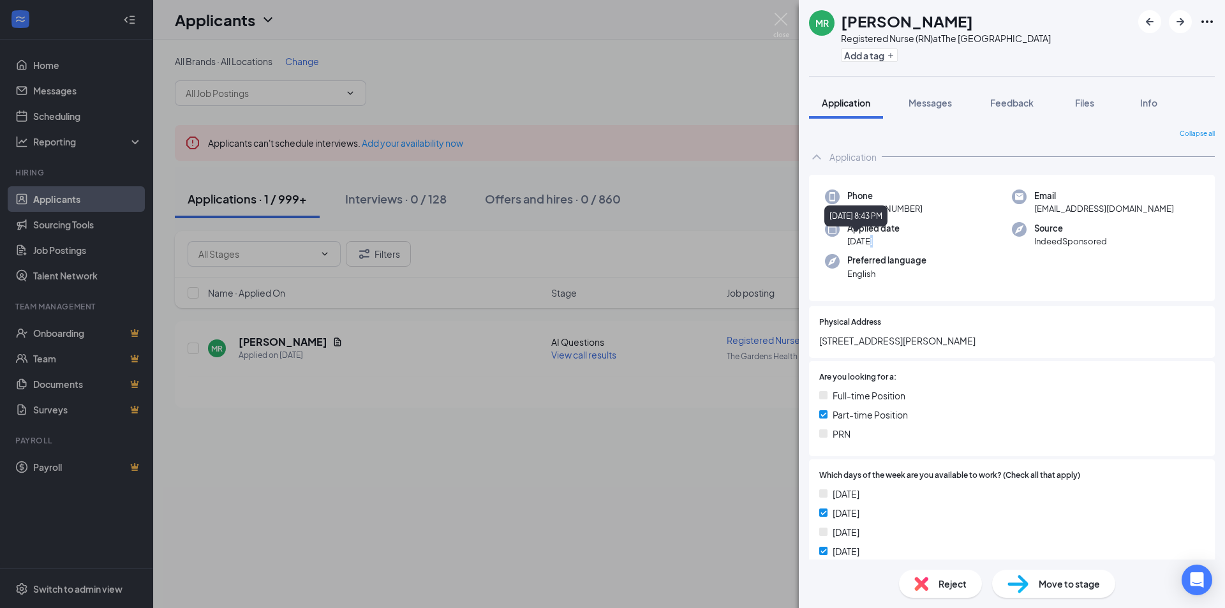
click at [878, 244] on span "Aug 18" at bounding box center [874, 241] width 52 height 13
click at [872, 241] on span "Aug 18" at bounding box center [874, 241] width 52 height 13
click at [872, 240] on span "Aug 18" at bounding box center [874, 241] width 52 height 13
click at [872, 242] on span "Aug 18" at bounding box center [874, 241] width 52 height 13
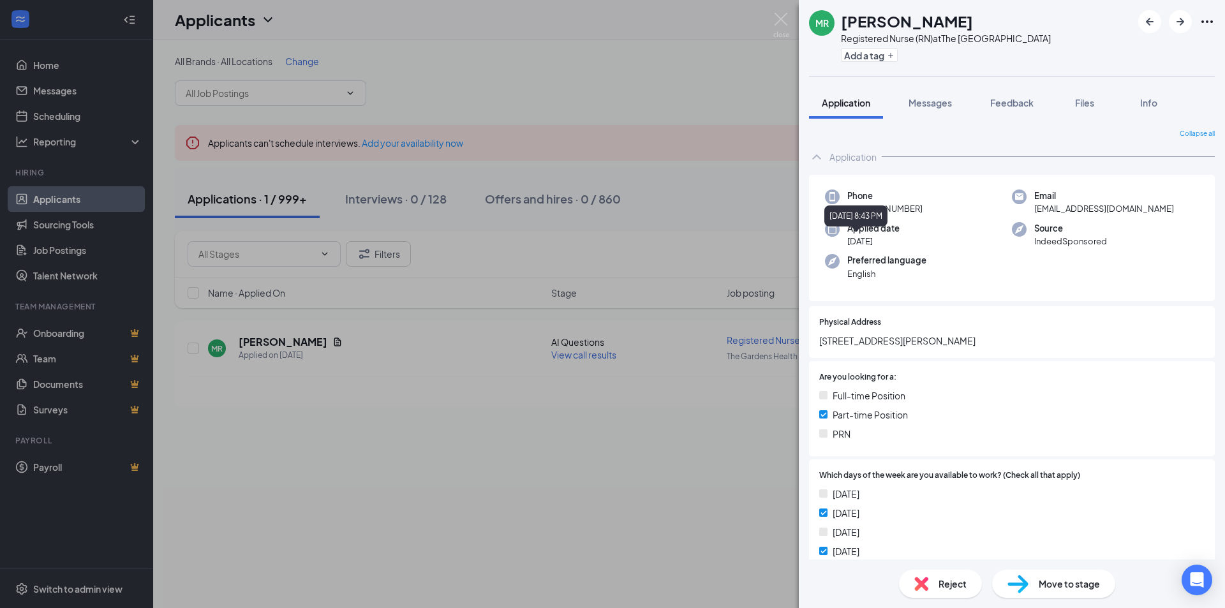
click at [868, 244] on span "Aug 18" at bounding box center [874, 241] width 52 height 13
drag, startPoint x: 872, startPoint y: 243, endPoint x: 850, endPoint y: 244, distance: 21.7
click at [850, 244] on span "Aug 18" at bounding box center [874, 241] width 52 height 13
drag, startPoint x: 875, startPoint y: 243, endPoint x: 840, endPoint y: 243, distance: 35.1
click at [831, 244] on div "Applied date Aug 18" at bounding box center [918, 235] width 187 height 26
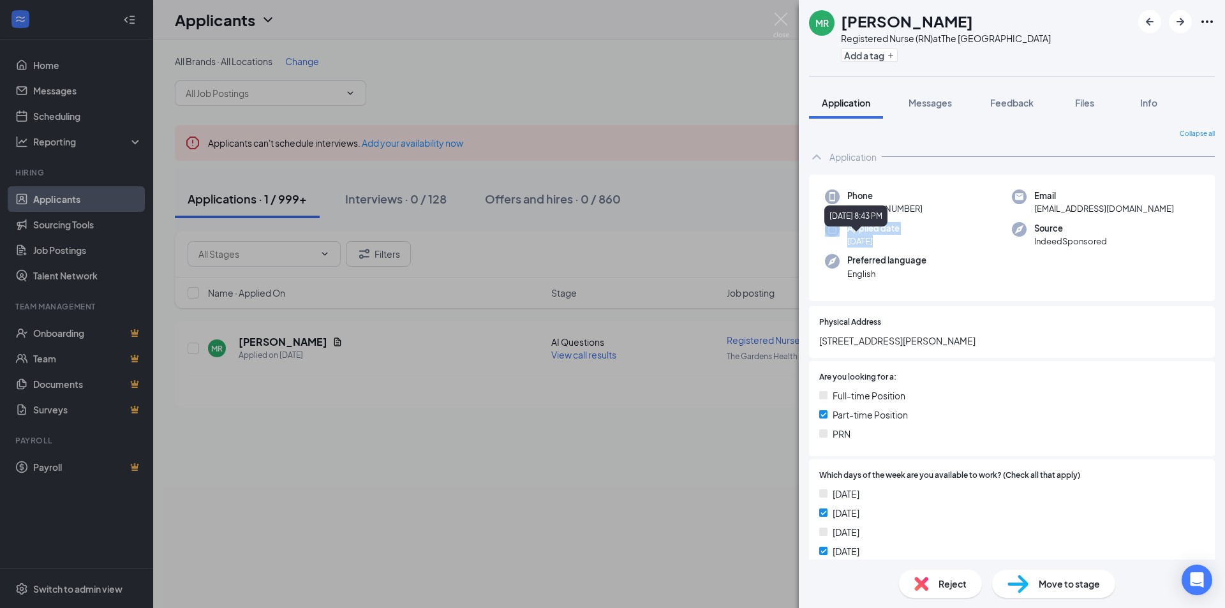
click at [867, 246] on span "Aug 18" at bounding box center [874, 241] width 52 height 13
click at [858, 242] on span "Aug 18" at bounding box center [874, 241] width 52 height 13
click at [943, 108] on span "Messages" at bounding box center [930, 102] width 43 height 11
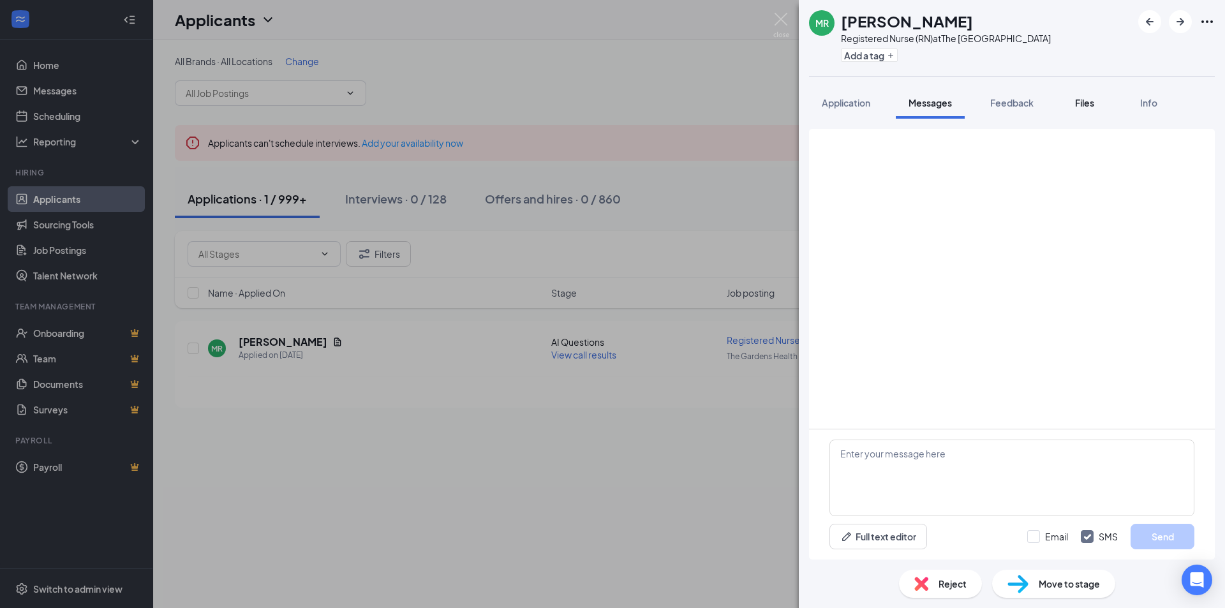
click at [1070, 100] on button "Files" at bounding box center [1084, 103] width 51 height 32
click at [1084, 100] on span "Files" at bounding box center [1084, 102] width 19 height 11
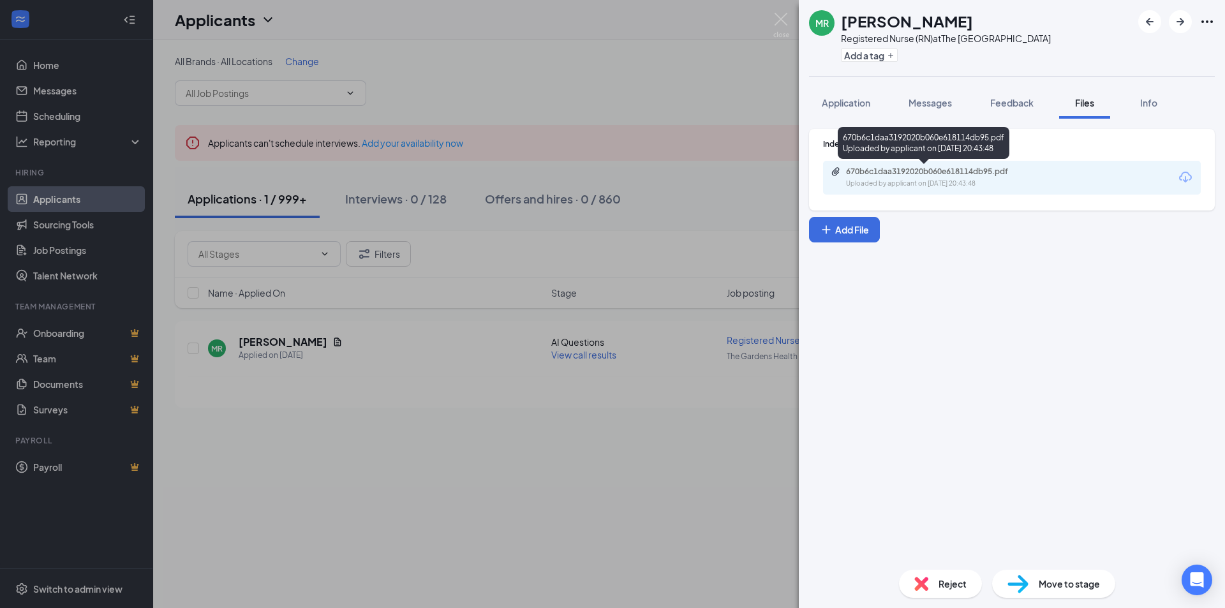
click at [926, 175] on div "670b6c1daa3192020b060e618114db95.pdf" at bounding box center [935, 172] width 179 height 10
click at [918, 91] on button "Messages" at bounding box center [930, 103] width 69 height 32
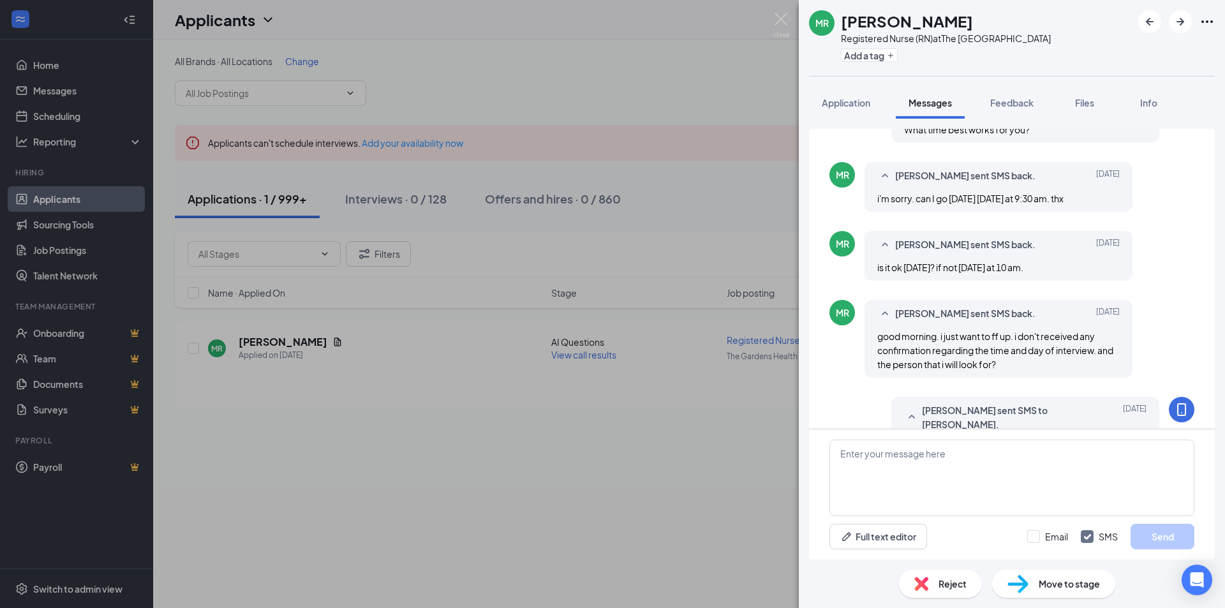
scroll to position [170, 0]
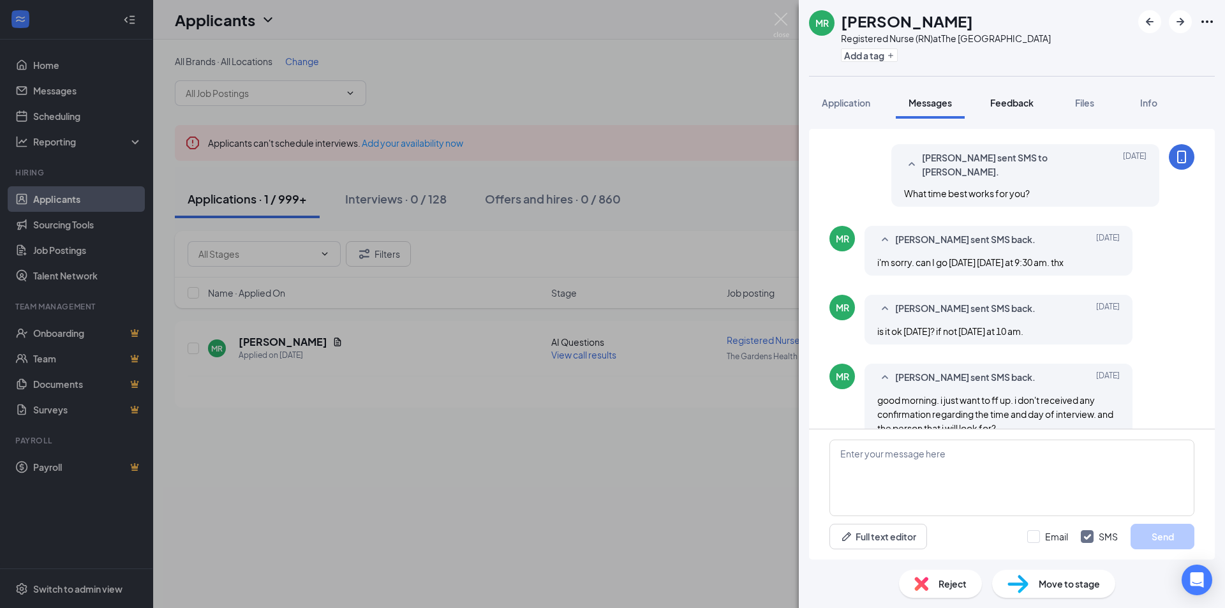
click at [992, 100] on span "Feedback" at bounding box center [1012, 102] width 43 height 11
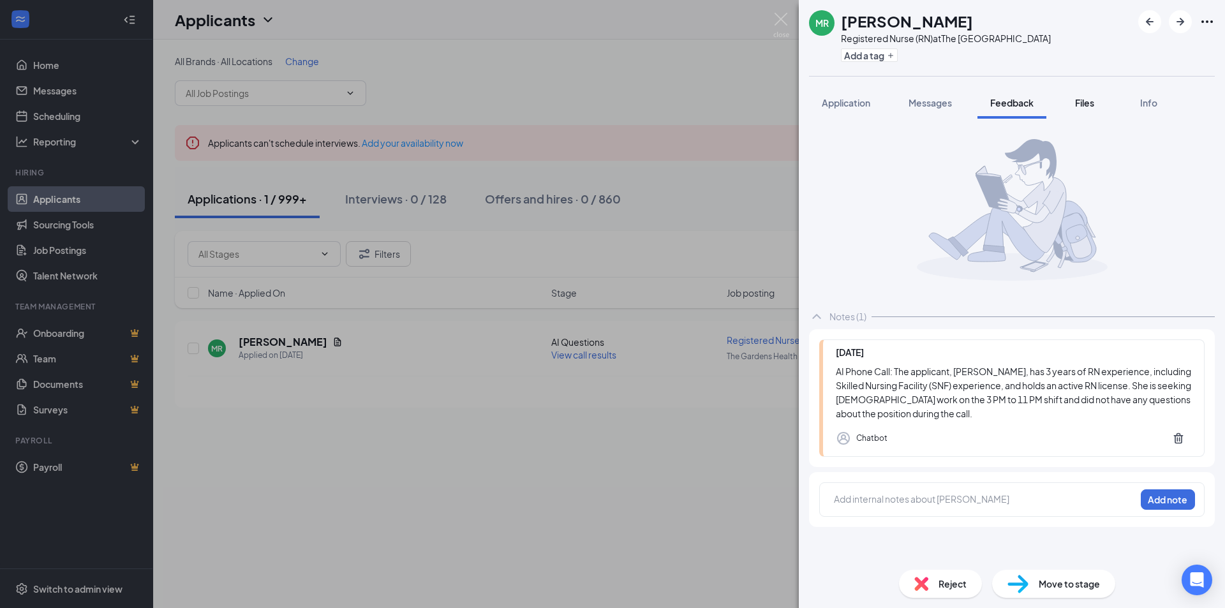
click at [1079, 105] on span "Files" at bounding box center [1084, 102] width 19 height 11
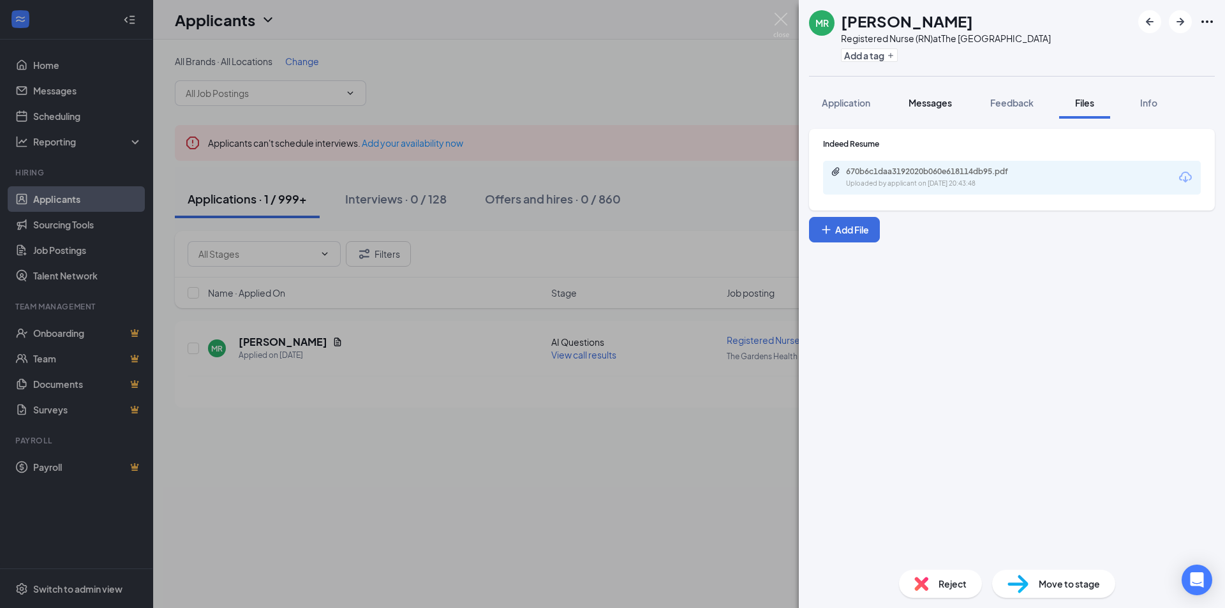
click at [929, 100] on span "Messages" at bounding box center [930, 102] width 43 height 11
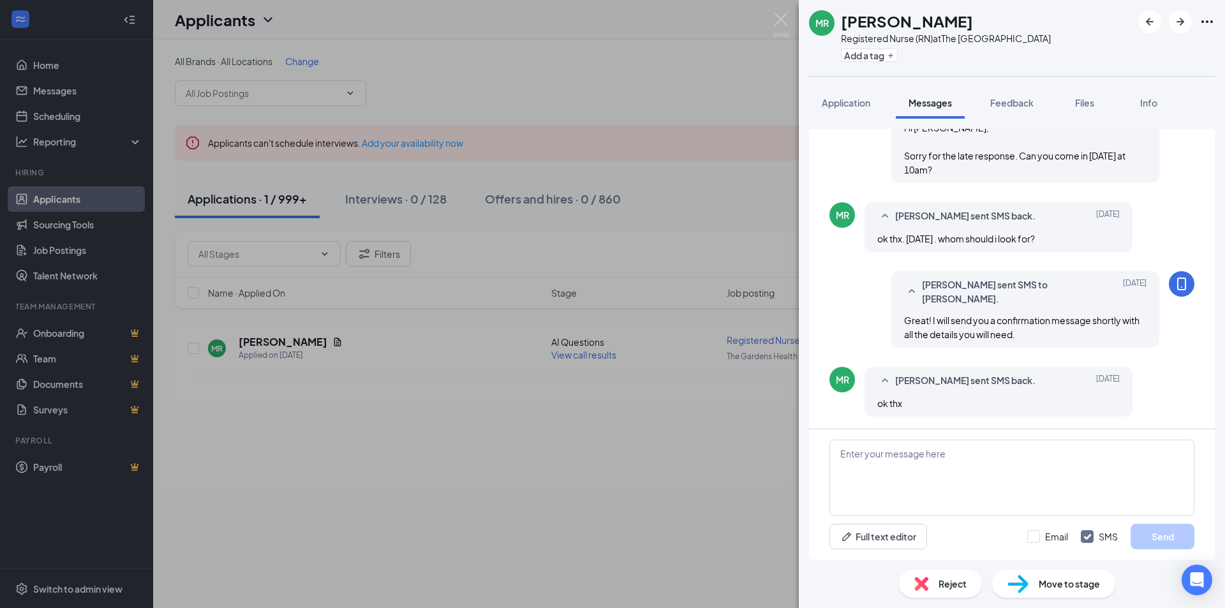
scroll to position [553, 0]
click at [769, 40] on div "MR Mary Rodriguez Registered Nurse (RN) at The Gardens Health Care Center Add a…" at bounding box center [612, 304] width 1225 height 608
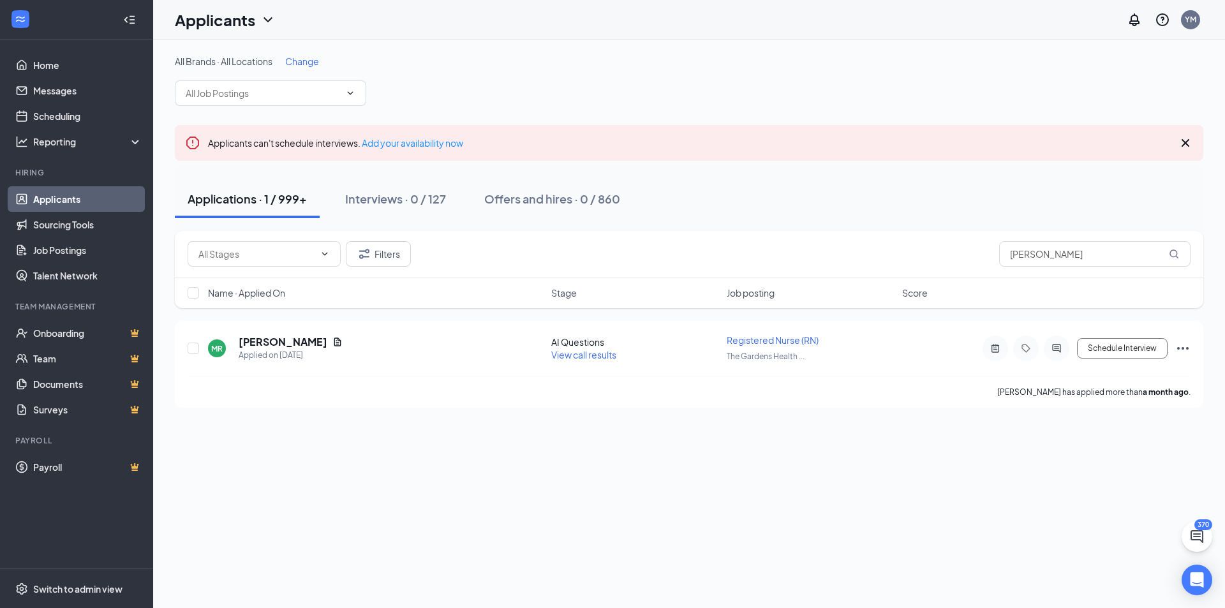
click at [297, 61] on span "Change" at bounding box center [302, 61] width 34 height 11
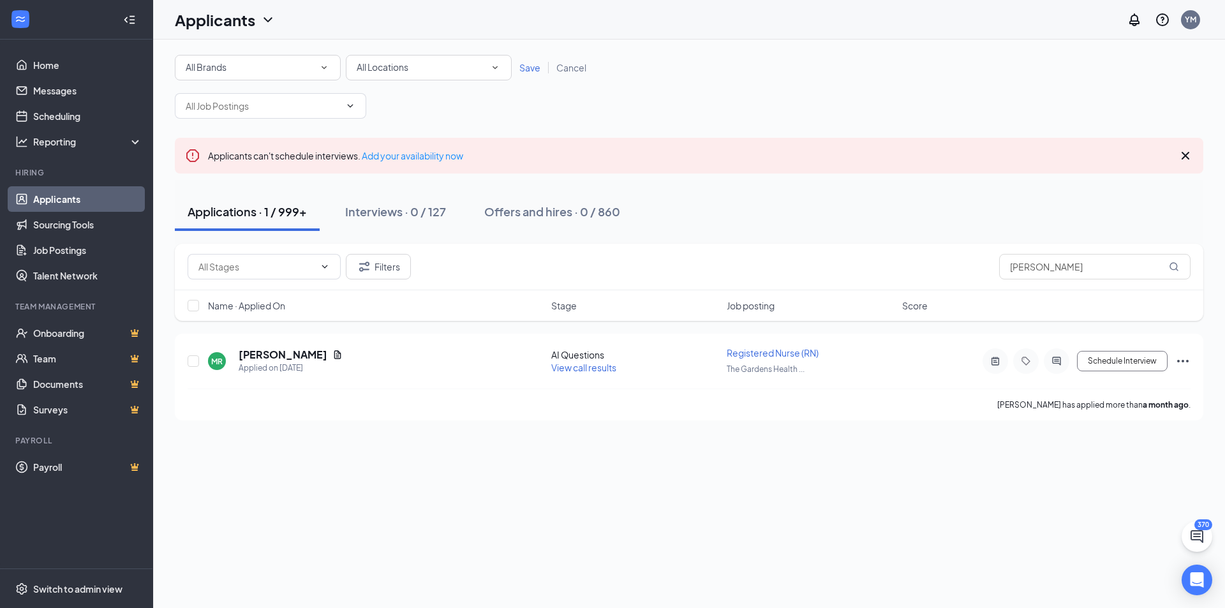
click at [252, 68] on div "All Brands" at bounding box center [258, 67] width 144 height 15
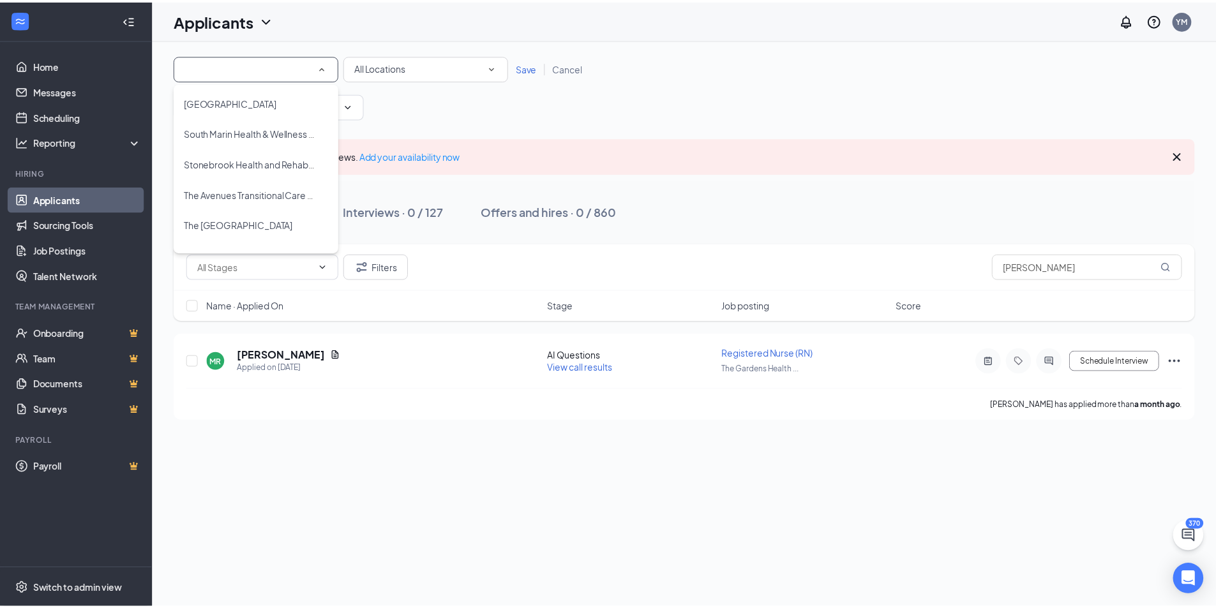
scroll to position [830, 0]
click at [252, 236] on li "The Gardens Health Care Center" at bounding box center [258, 223] width 166 height 31
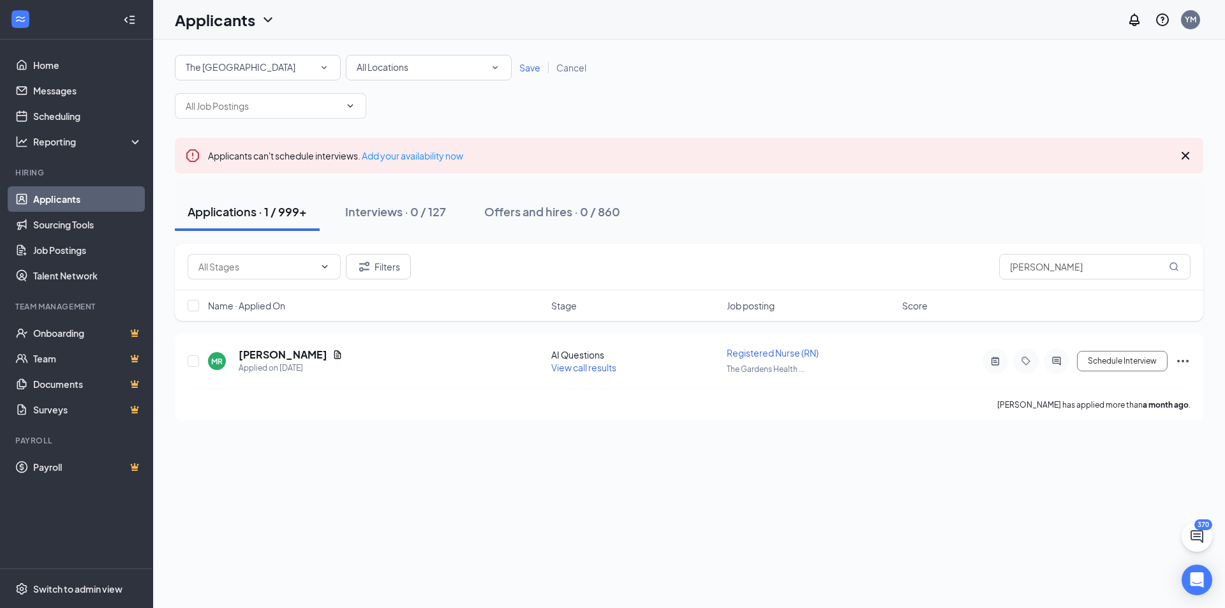
click at [523, 68] on span "Save" at bounding box center [530, 67] width 21 height 11
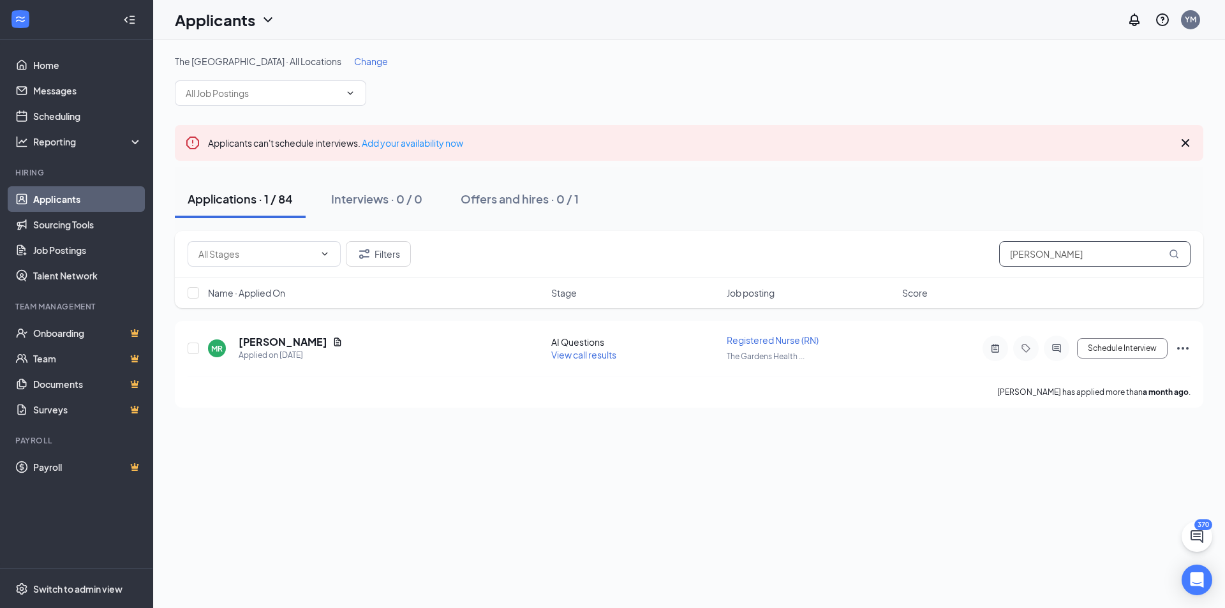
drag, startPoint x: 1022, startPoint y: 272, endPoint x: 876, endPoint y: 275, distance: 146.2
click at [876, 275] on div "Filters Mary Rodri" at bounding box center [689, 254] width 1029 height 47
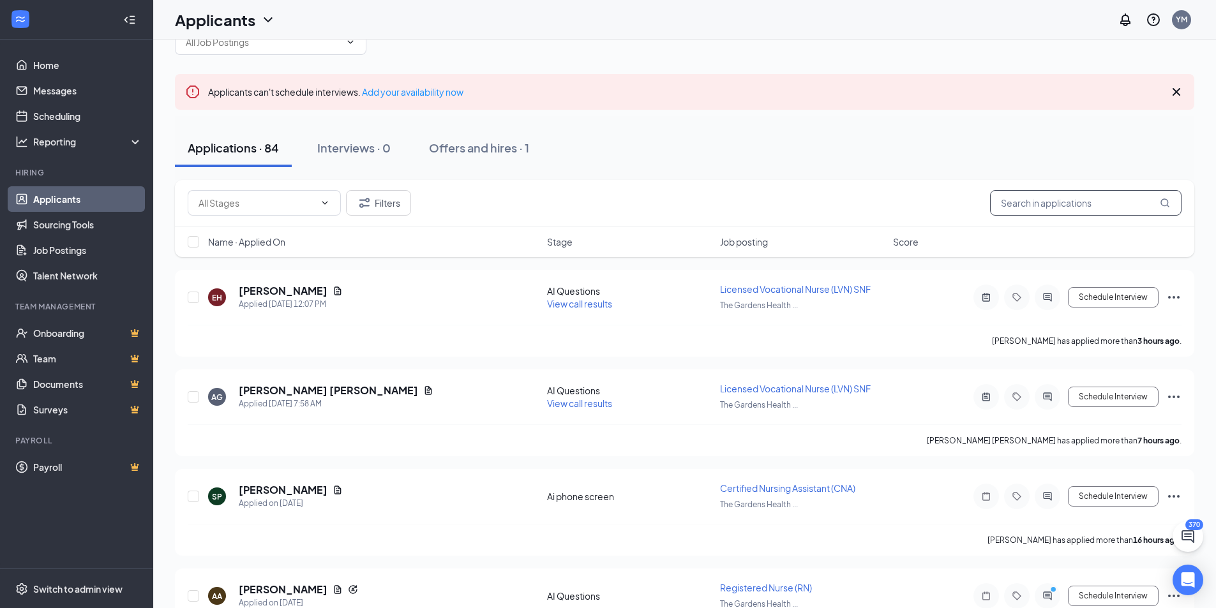
scroll to position [128, 0]
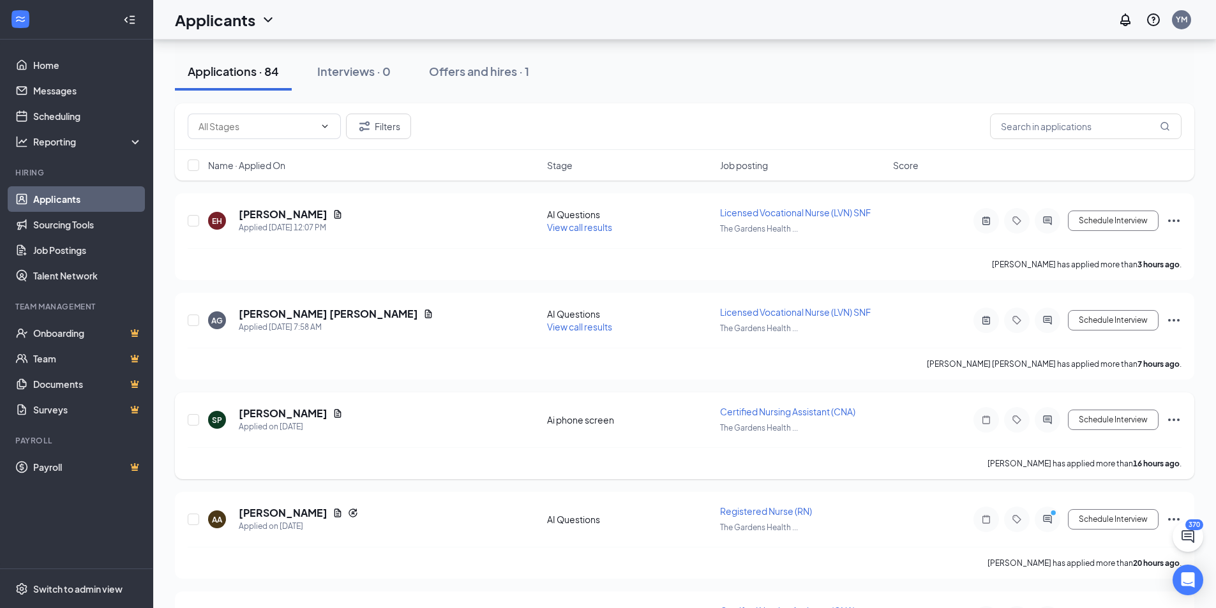
click at [722, 412] on span "Certified Nursing Assistant (CNA)" at bounding box center [787, 411] width 135 height 11
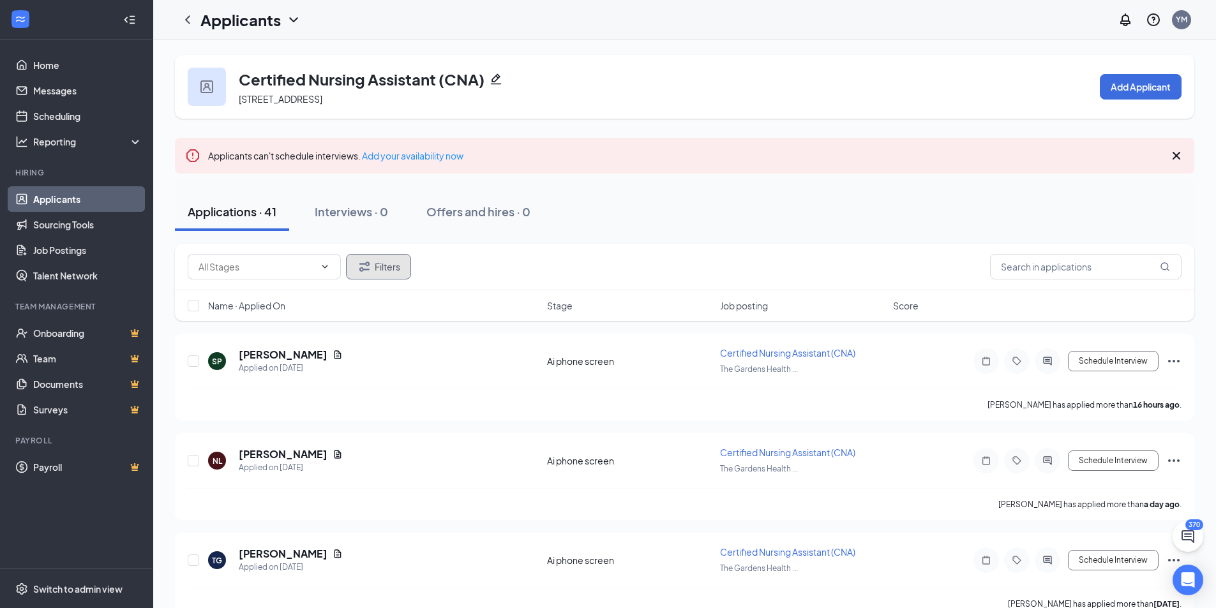
click at [381, 274] on button "Filters" at bounding box center [378, 267] width 65 height 26
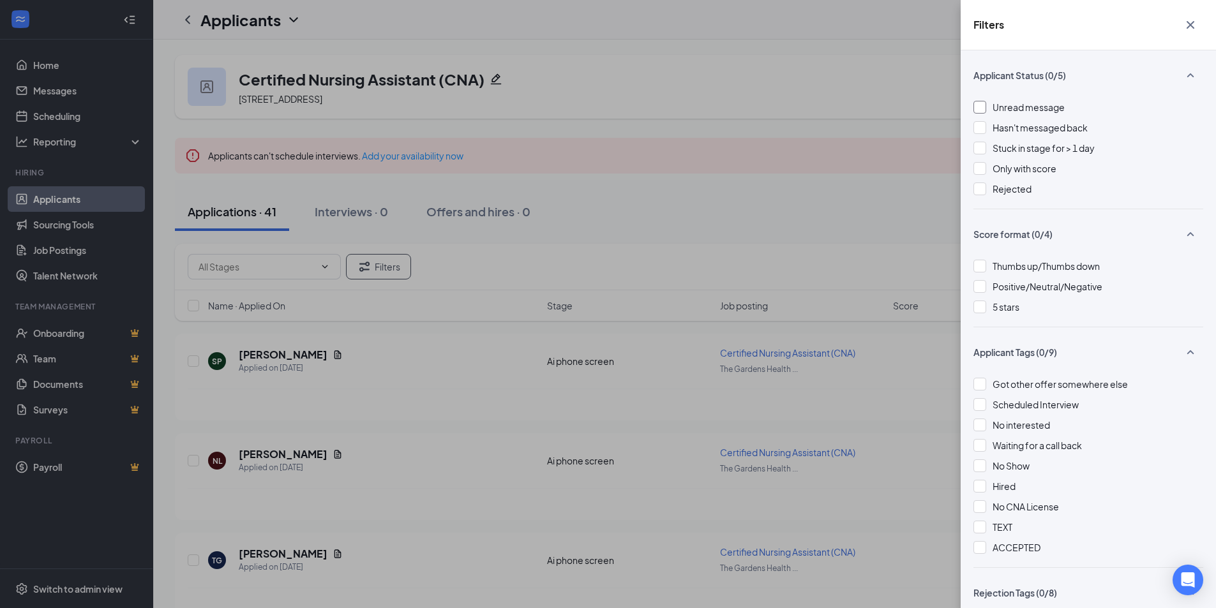
click at [1064, 105] on span "Unread message" at bounding box center [1028, 106] width 72 height 11
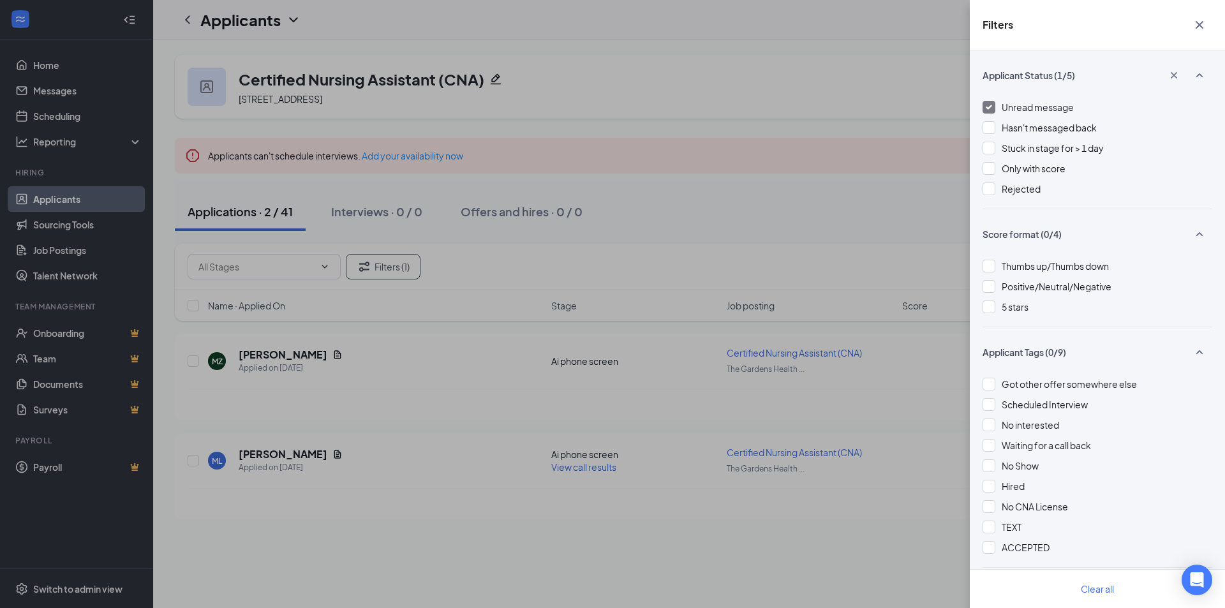
click at [672, 262] on div "Filters Applicant Status (1/5) Unread message Hasn't messaged back Stuck in sta…" at bounding box center [612, 304] width 1225 height 608
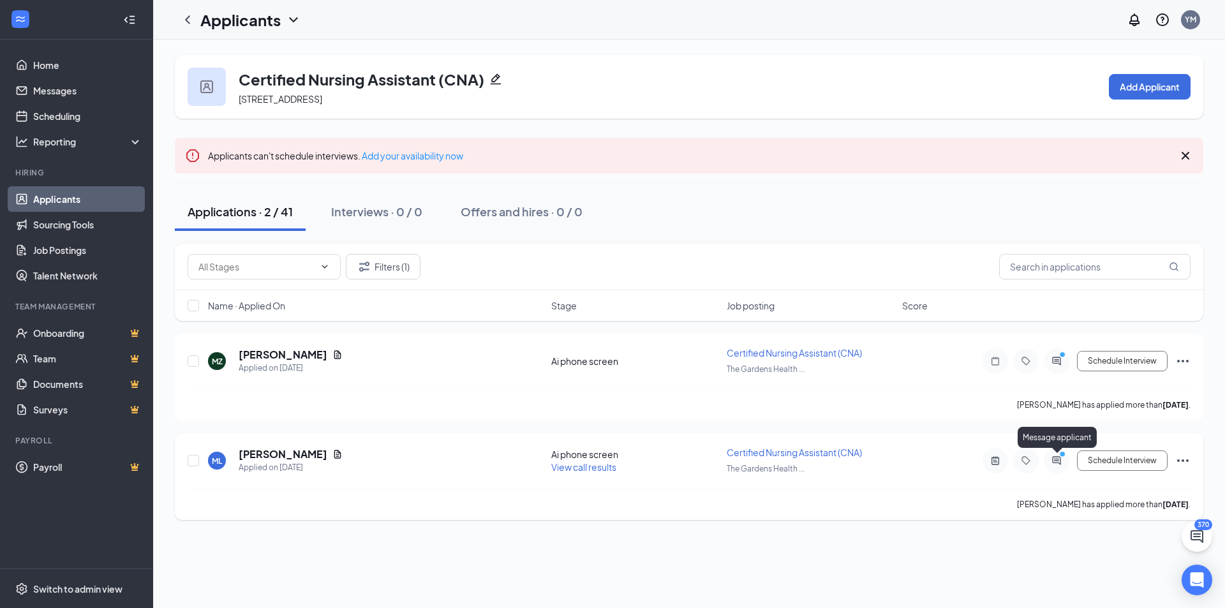
click at [1058, 459] on icon "PrimaryDot" at bounding box center [1064, 456] width 15 height 10
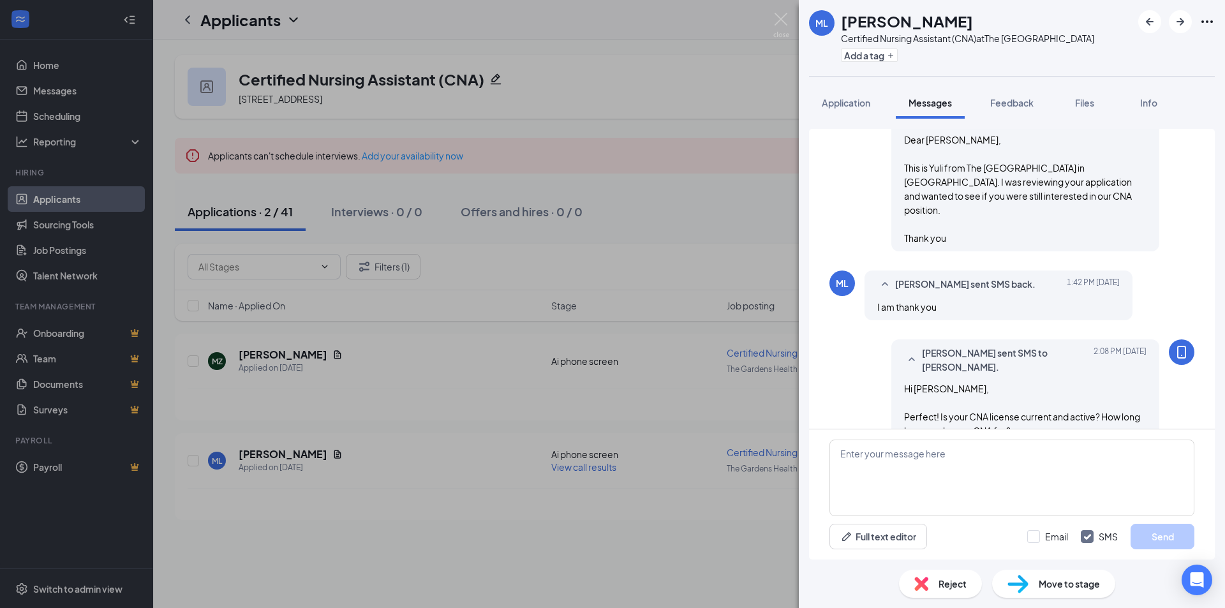
scroll to position [345, 0]
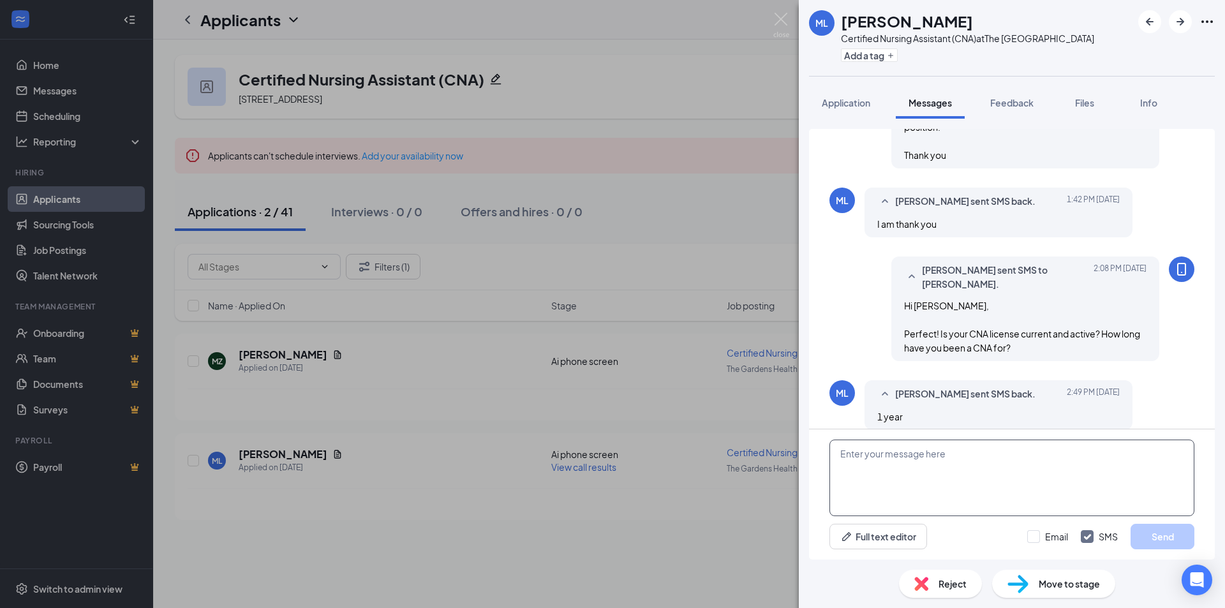
click at [951, 493] on textarea at bounding box center [1012, 478] width 365 height 77
type textarea "Great! What shifts were you looking for?"
click at [1161, 530] on button "Send" at bounding box center [1163, 537] width 64 height 26
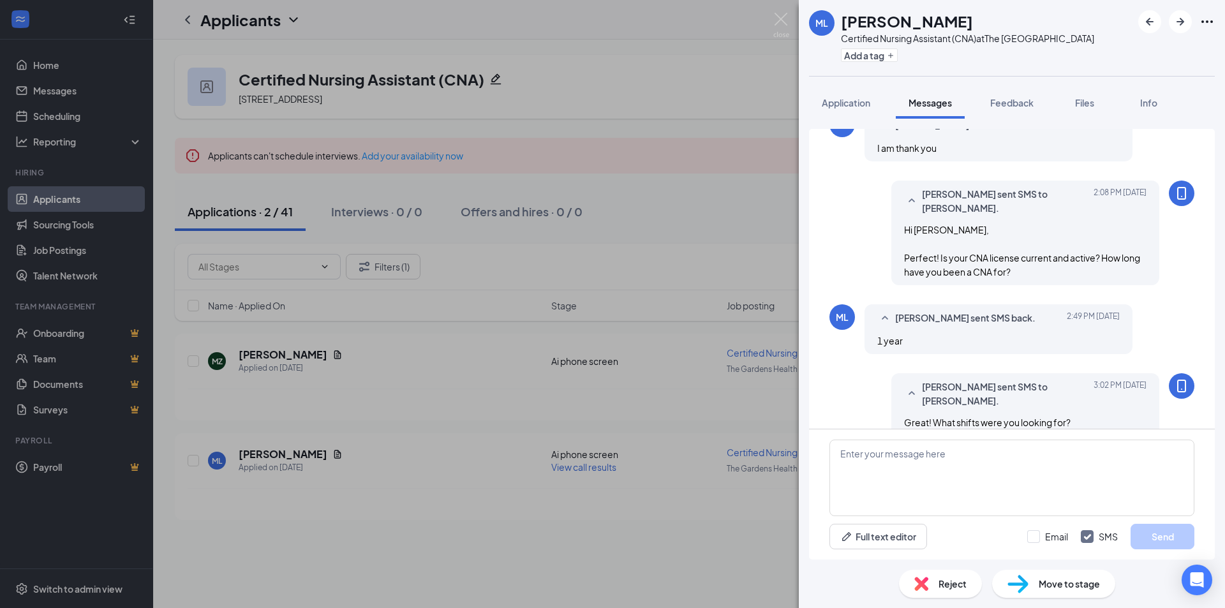
scroll to position [426, 0]
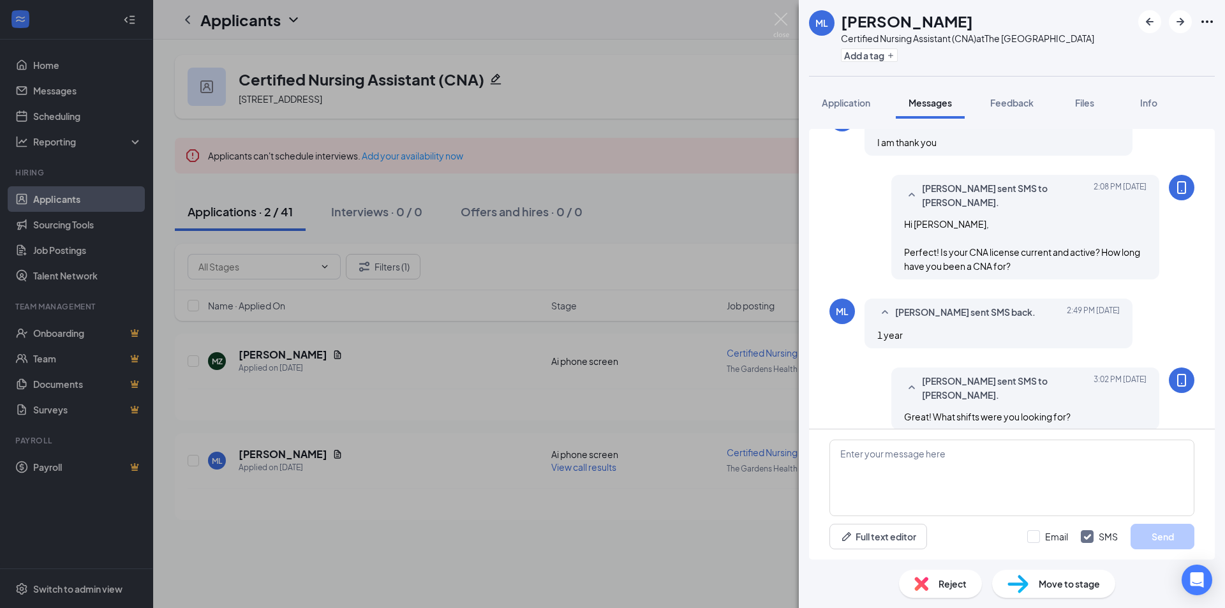
click at [567, 460] on div "ML Michael Lopez Certified Nursing Assistant (CNA) at The Gardens Health Care C…" at bounding box center [612, 304] width 1225 height 608
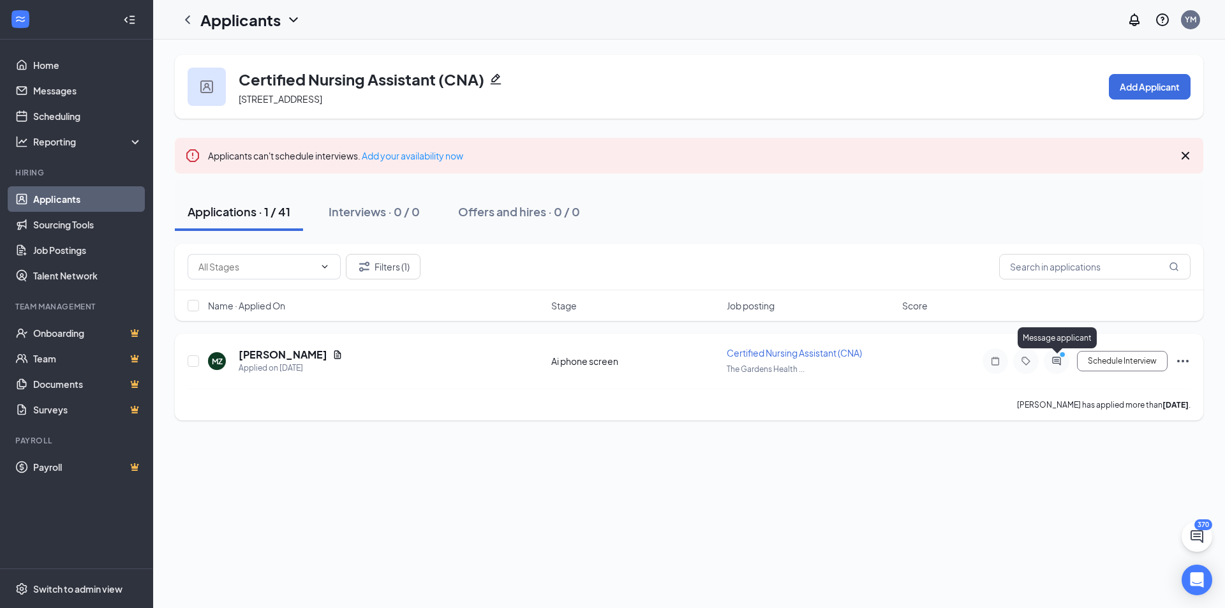
click at [1056, 361] on icon "ActiveChat" at bounding box center [1056, 361] width 15 height 10
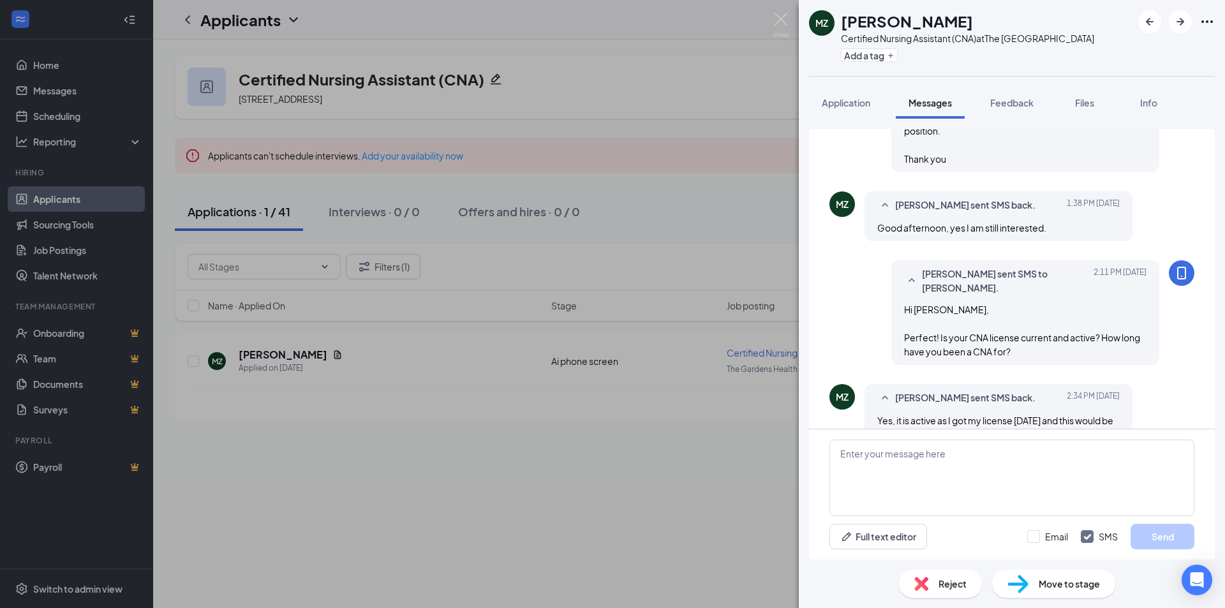
scroll to position [542, 0]
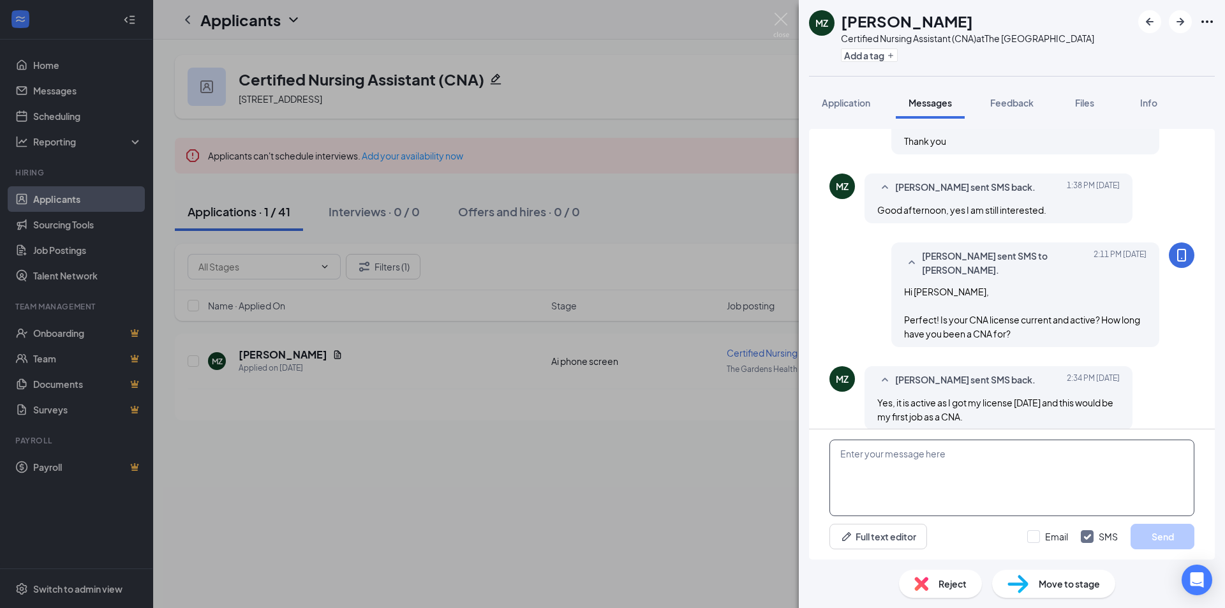
click at [992, 460] on textarea at bounding box center [1012, 478] width 365 height 77
type textarea "Okay great! What shifts were you looking for?"
click at [1165, 532] on button "Send" at bounding box center [1163, 537] width 64 height 26
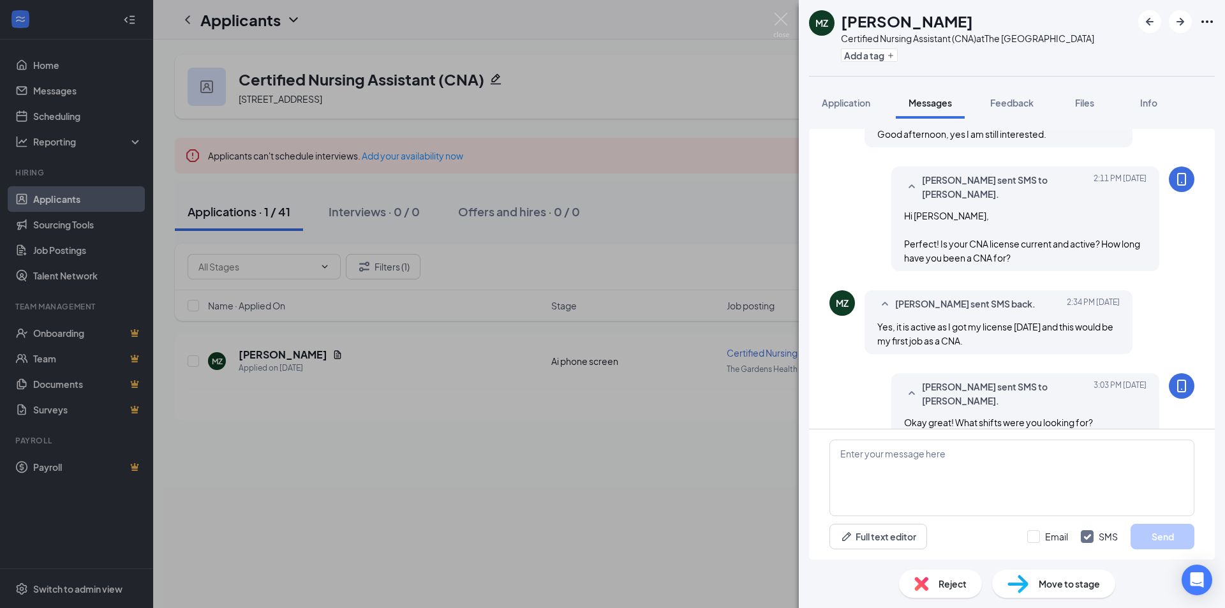
scroll to position [624, 0]
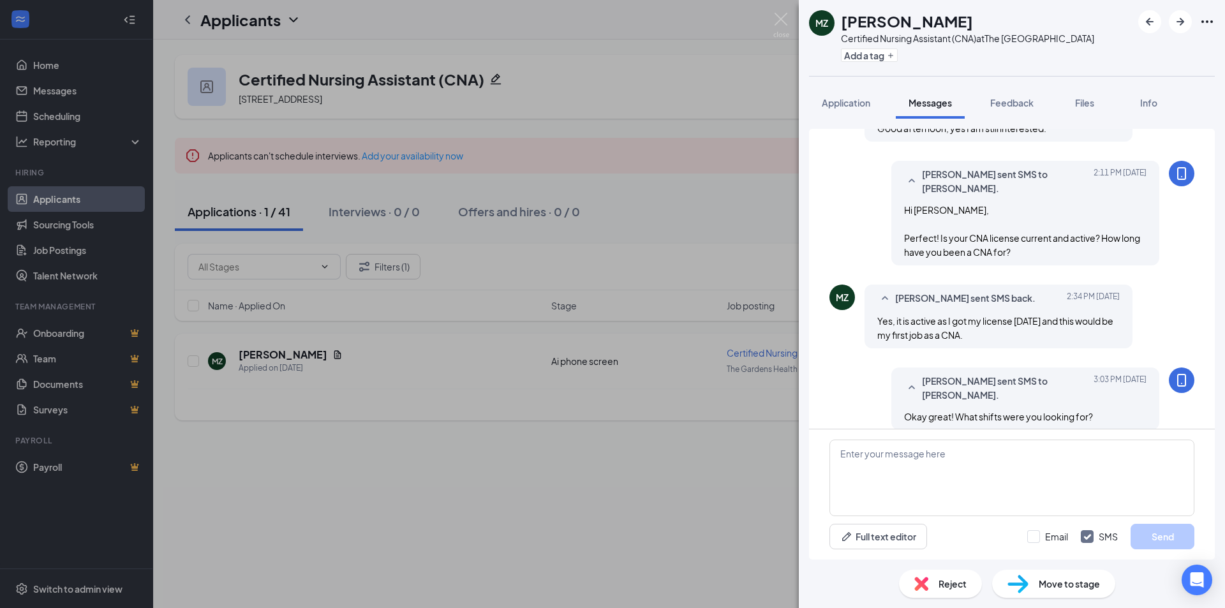
drag, startPoint x: 682, startPoint y: 430, endPoint x: 652, endPoint y: 410, distance: 35.4
click at [682, 430] on div "MZ Marling Zuniga Certified Nursing Assistant (CNA) at The Gardens Health Care …" at bounding box center [612, 304] width 1225 height 608
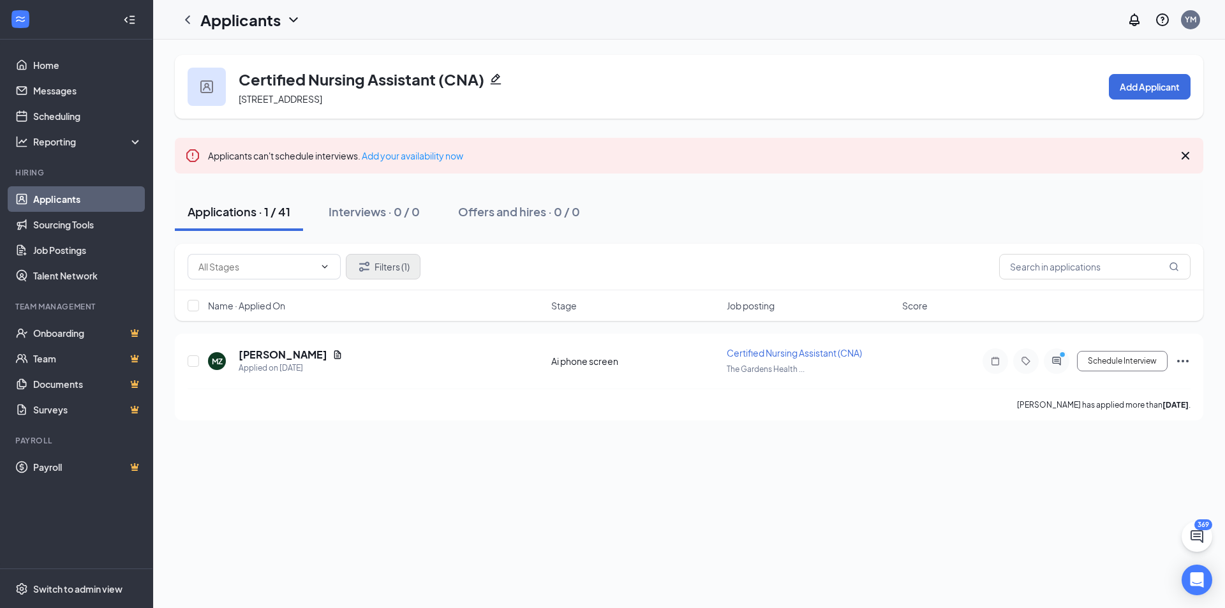
drag, startPoint x: 388, startPoint y: 250, endPoint x: 398, endPoint y: 262, distance: 15.9
click at [391, 253] on div "Filters (1)" at bounding box center [689, 267] width 1029 height 47
click at [409, 272] on button "Filters (1)" at bounding box center [383, 267] width 75 height 26
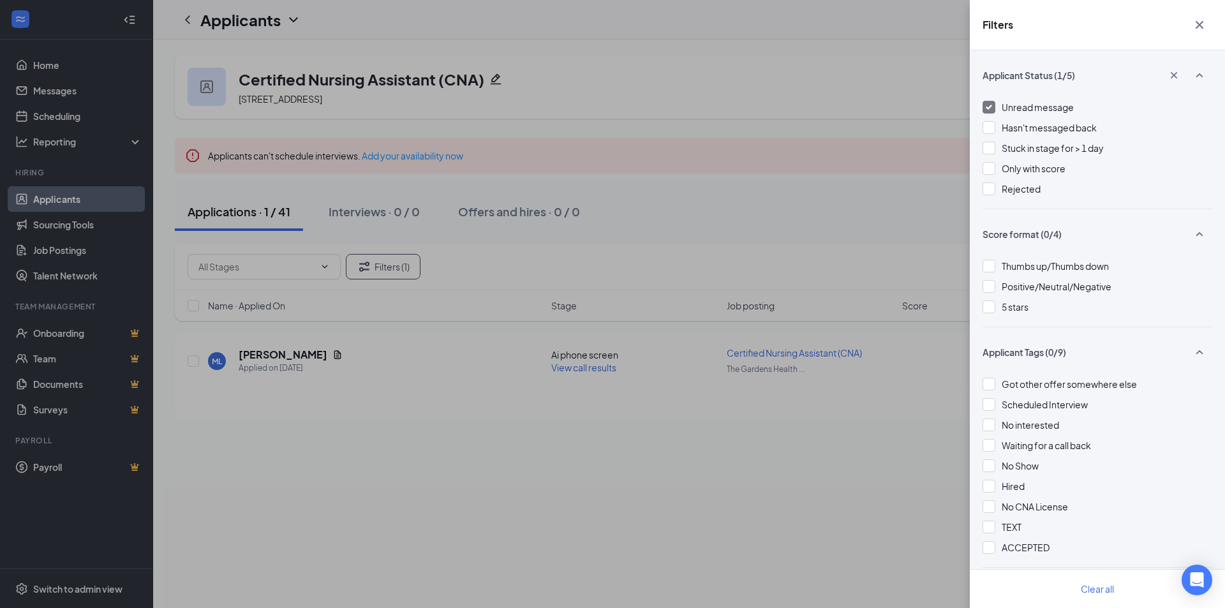
click at [687, 284] on div "Filters Applicant Status (1/5) Unread message Hasn't messaged back Stuck in sta…" at bounding box center [612, 304] width 1225 height 608
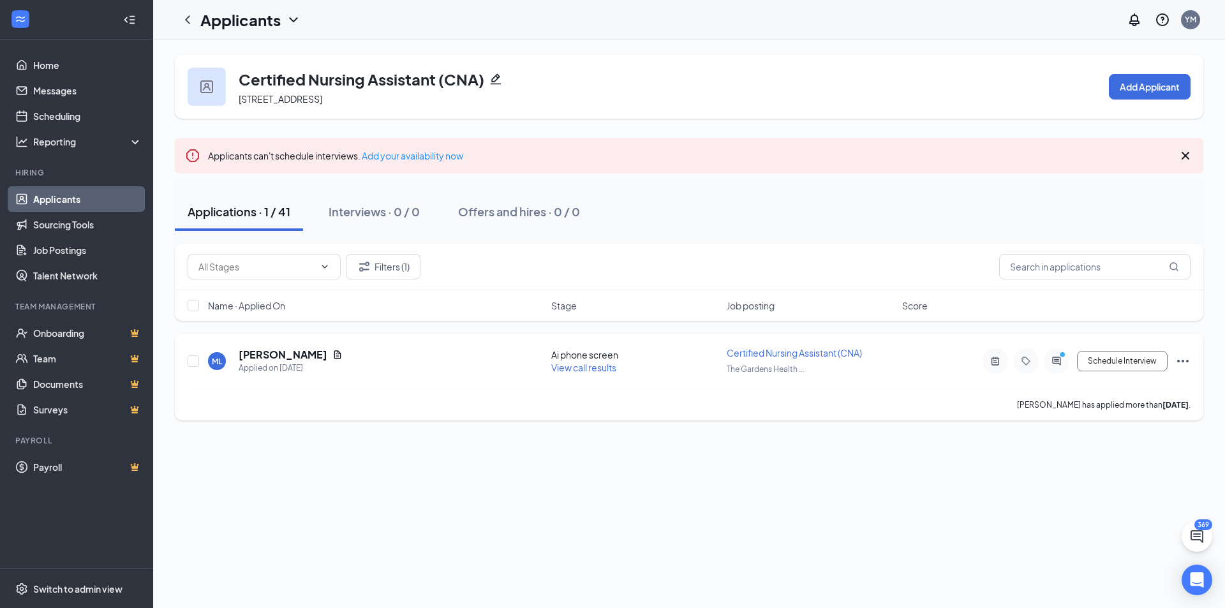
click at [1058, 367] on div at bounding box center [1057, 361] width 26 height 26
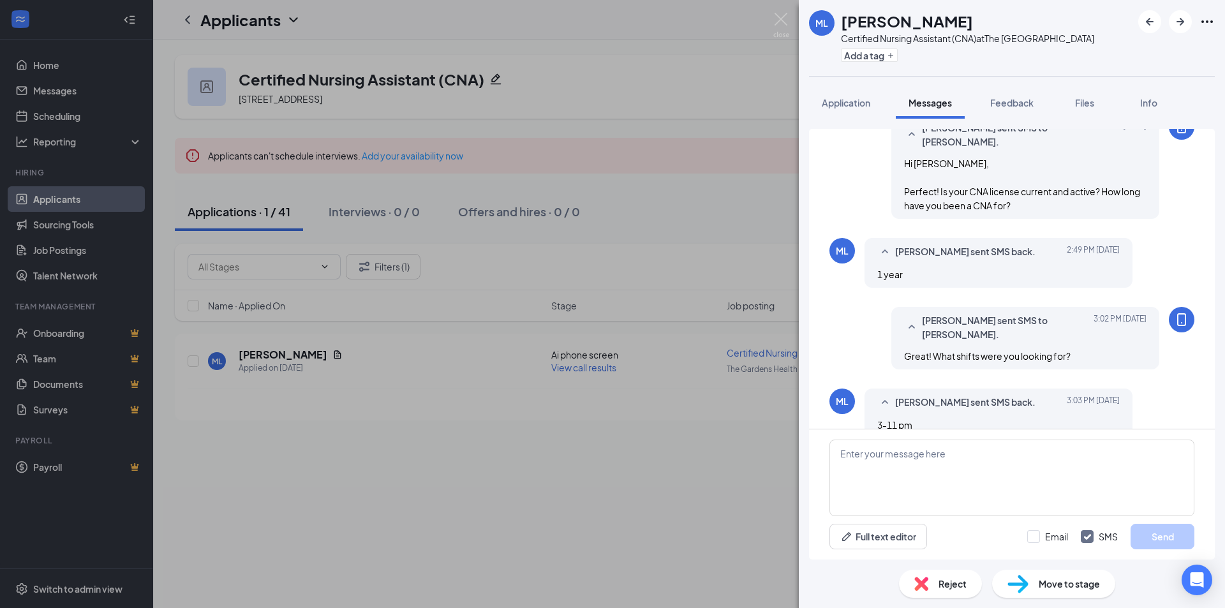
scroll to position [536, 0]
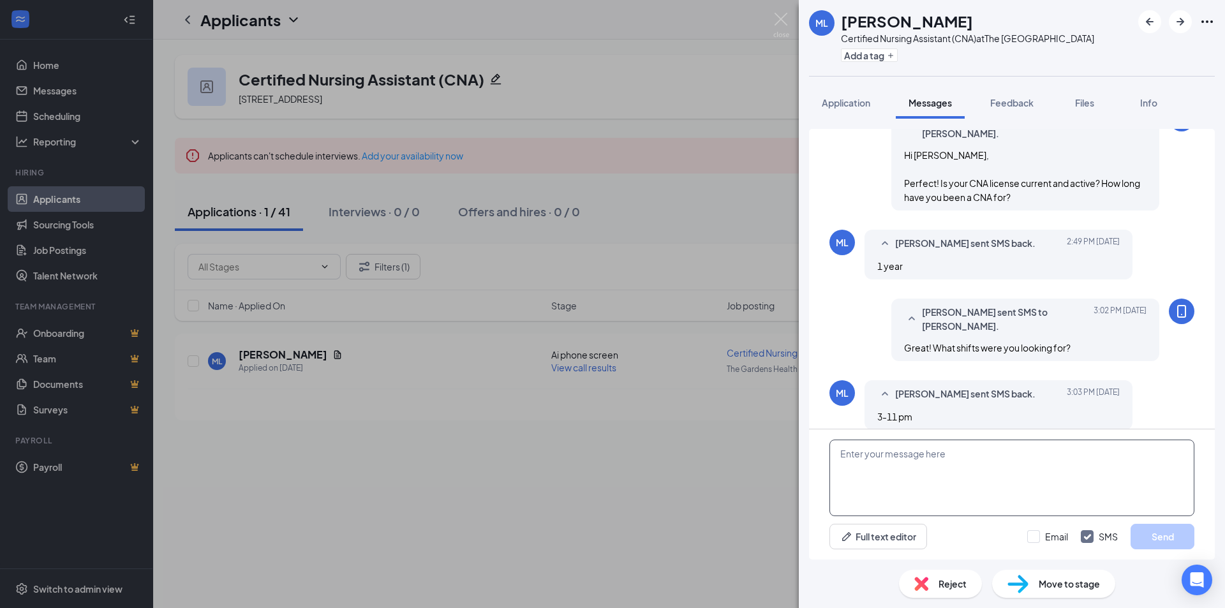
click at [946, 460] on textarea at bounding box center [1012, 478] width 365 height 77
click at [948, 459] on textarea "Would you be interested" at bounding box center [1012, 478] width 365 height 77
type textarea "Would you be interested in AM or NOC shift?"
click at [1149, 530] on button "Send" at bounding box center [1163, 537] width 64 height 26
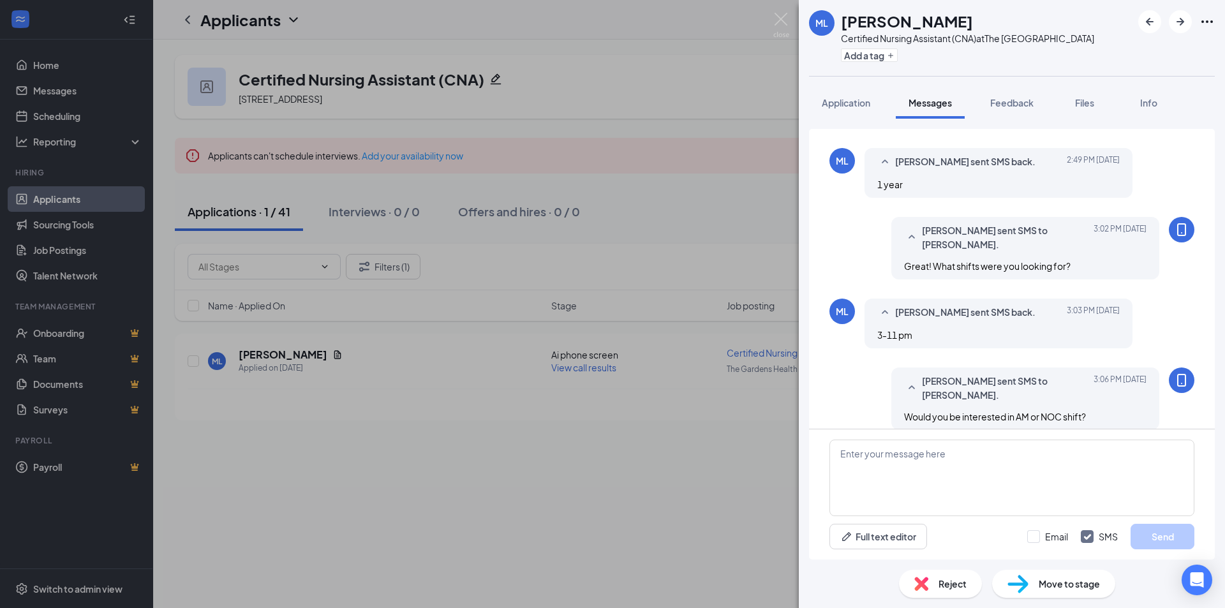
click at [786, 28] on img at bounding box center [782, 25] width 16 height 25
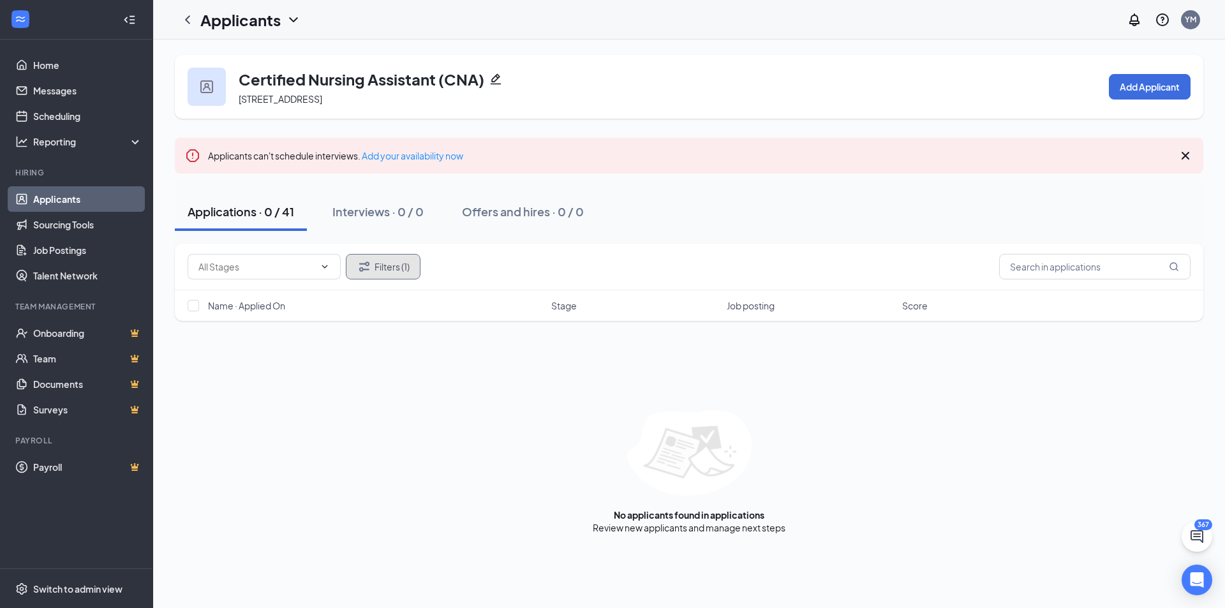
click at [415, 265] on button "Filters (1)" at bounding box center [383, 267] width 75 height 26
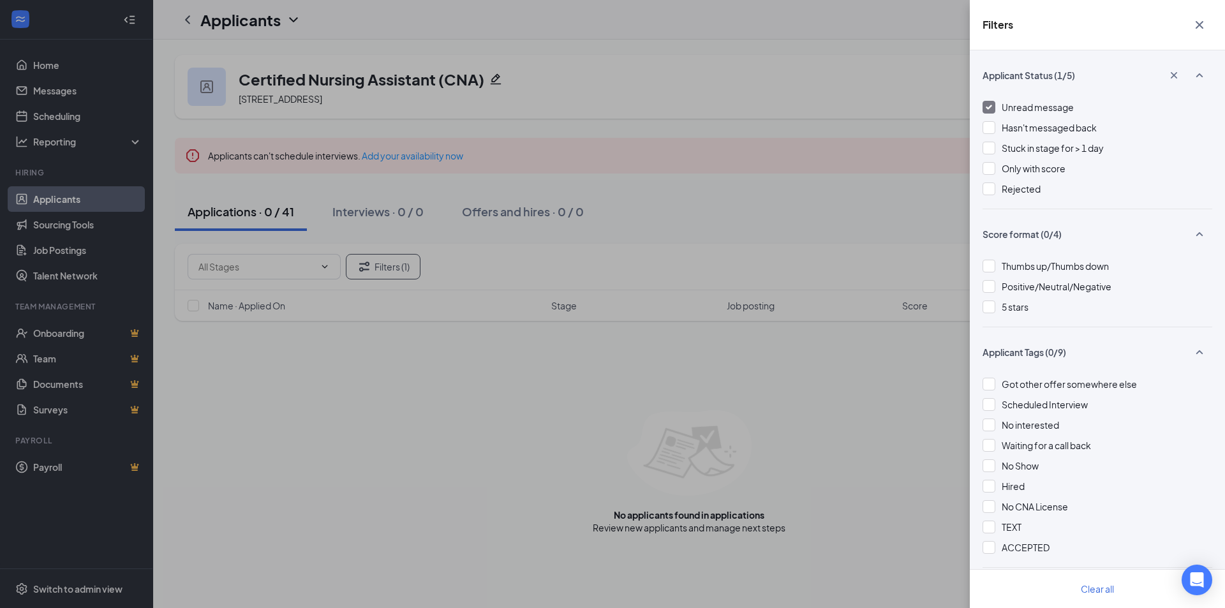
click at [1014, 102] on span "Unread message" at bounding box center [1038, 106] width 72 height 11
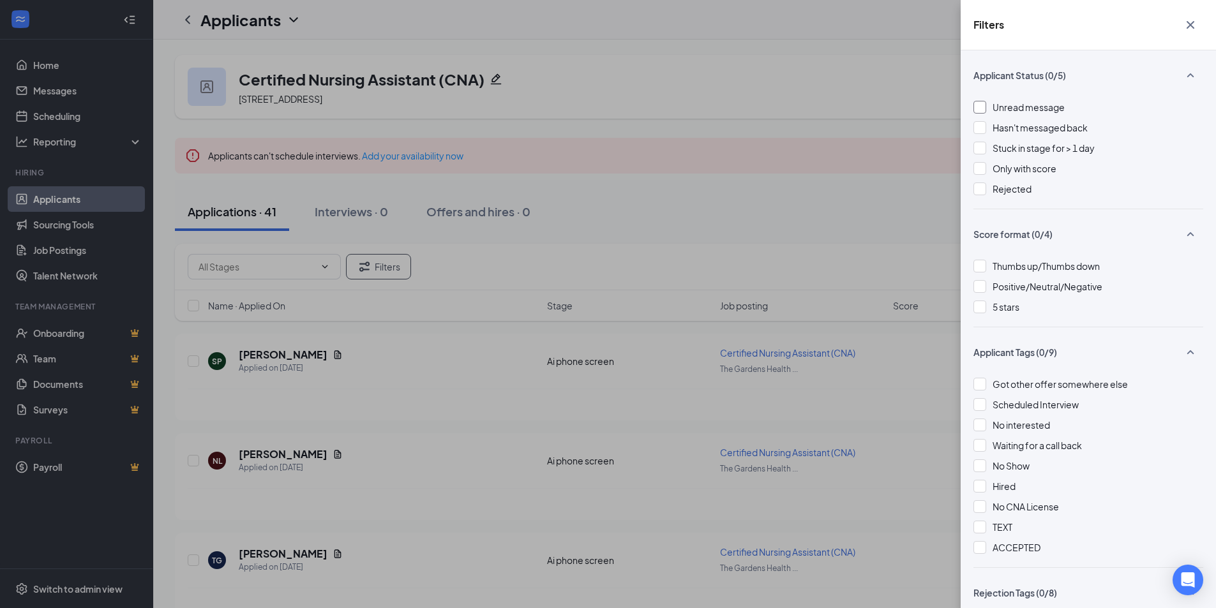
click at [1012, 105] on span "Unread message" at bounding box center [1028, 106] width 72 height 11
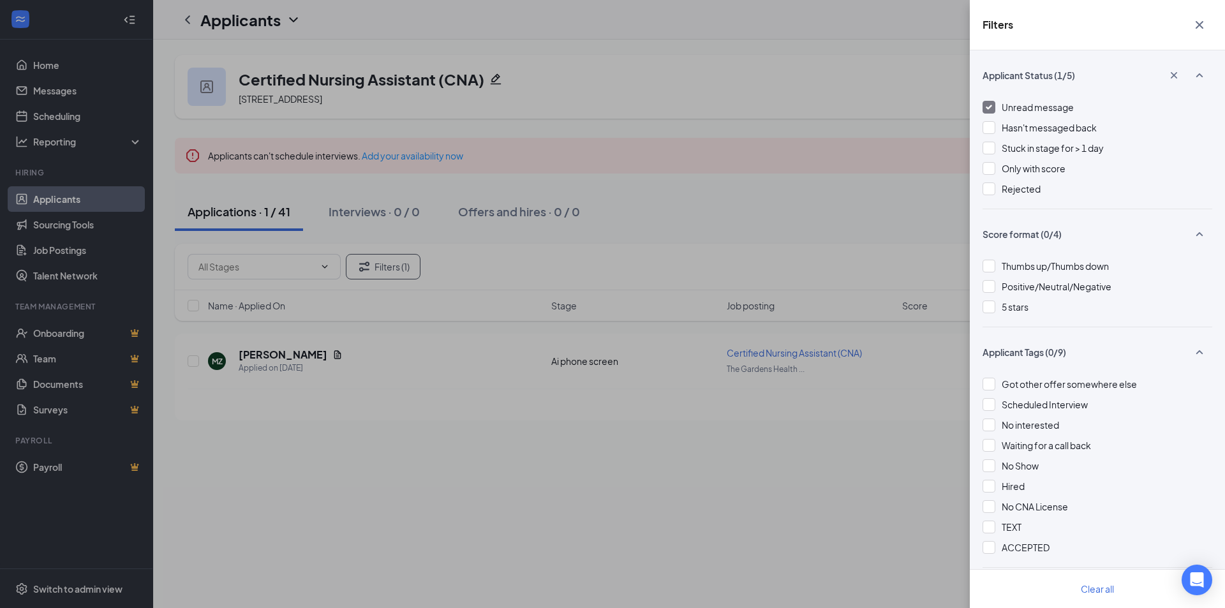
click at [721, 186] on div "Filters Applicant Status (1/5) Unread message Hasn't messaged back Stuck in sta…" at bounding box center [612, 304] width 1225 height 608
click at [725, 188] on div "Filters Applicant Status (1/5) Unread message Hasn't messaged back Stuck in sta…" at bounding box center [612, 304] width 1225 height 608
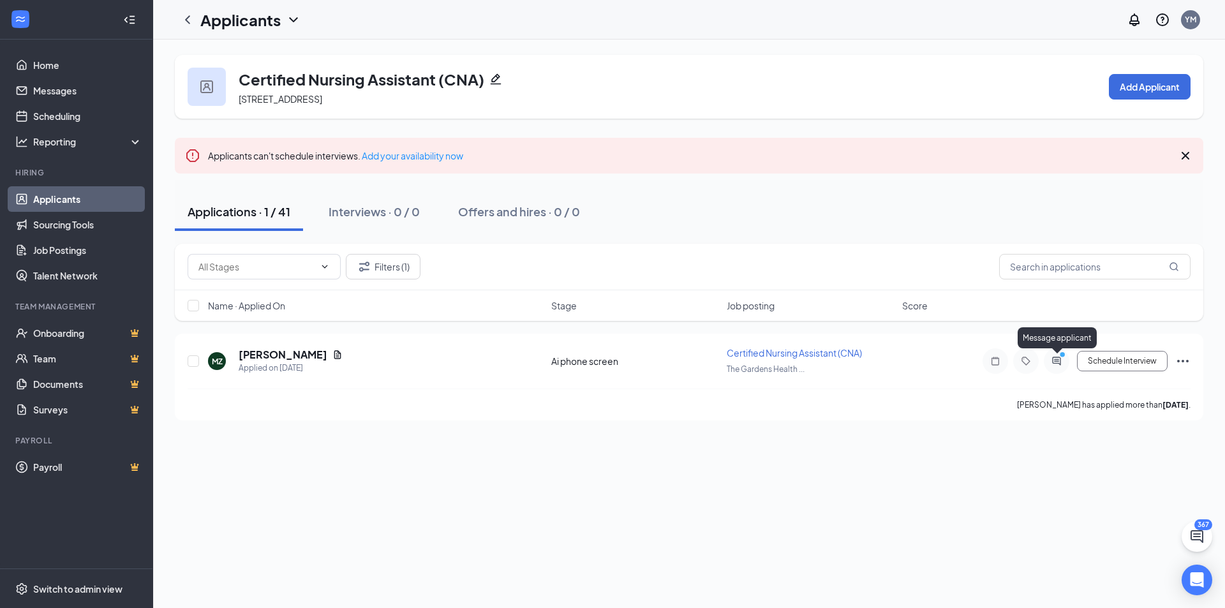
click at [1058, 352] on div "Message applicant" at bounding box center [1057, 340] width 79 height 26
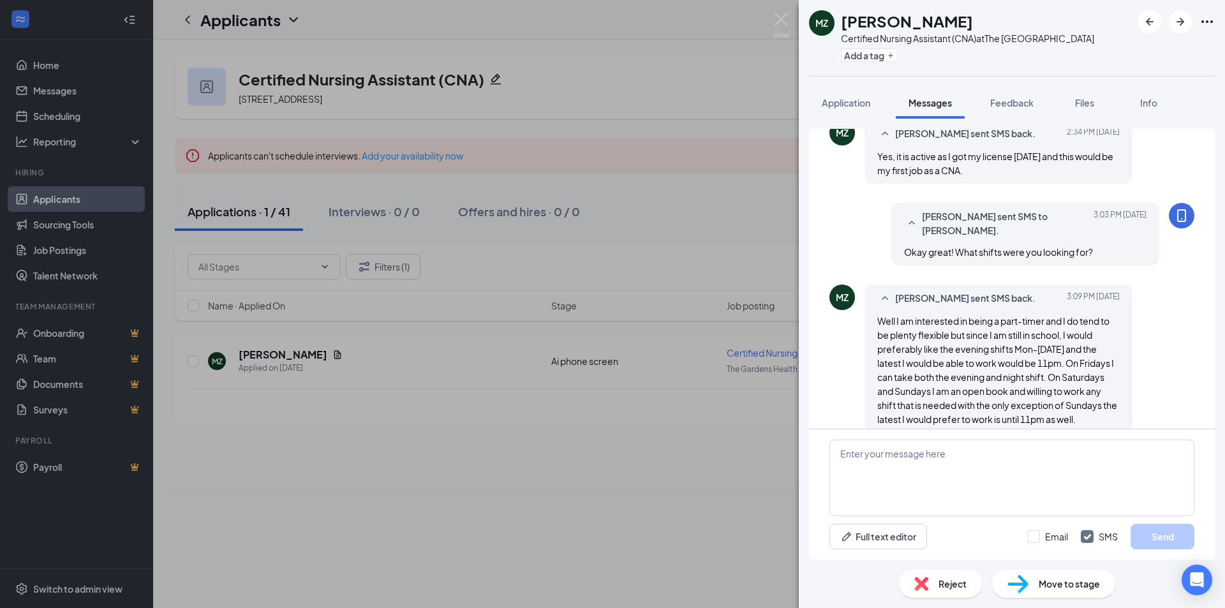
scroll to position [671, 0]
click at [1054, 511] on textarea at bounding box center [1012, 478] width 365 height 77
type textarea "h"
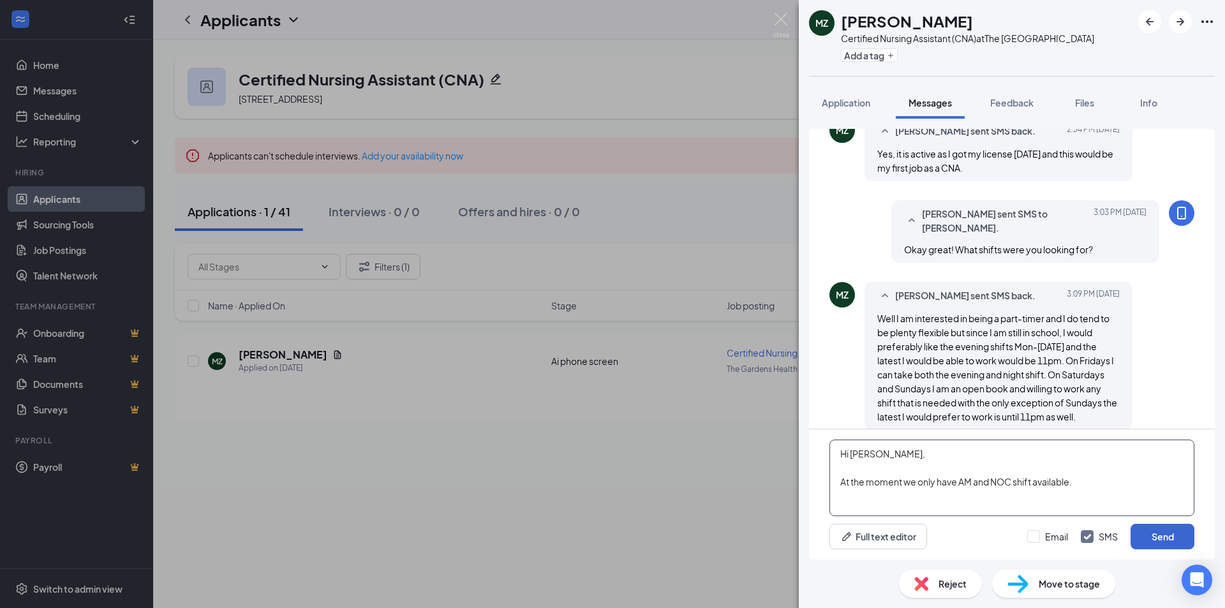
type textarea "Hi Marling, At the moment we only have AM and NOC shift available."
click at [1175, 534] on button "Send" at bounding box center [1163, 537] width 64 height 26
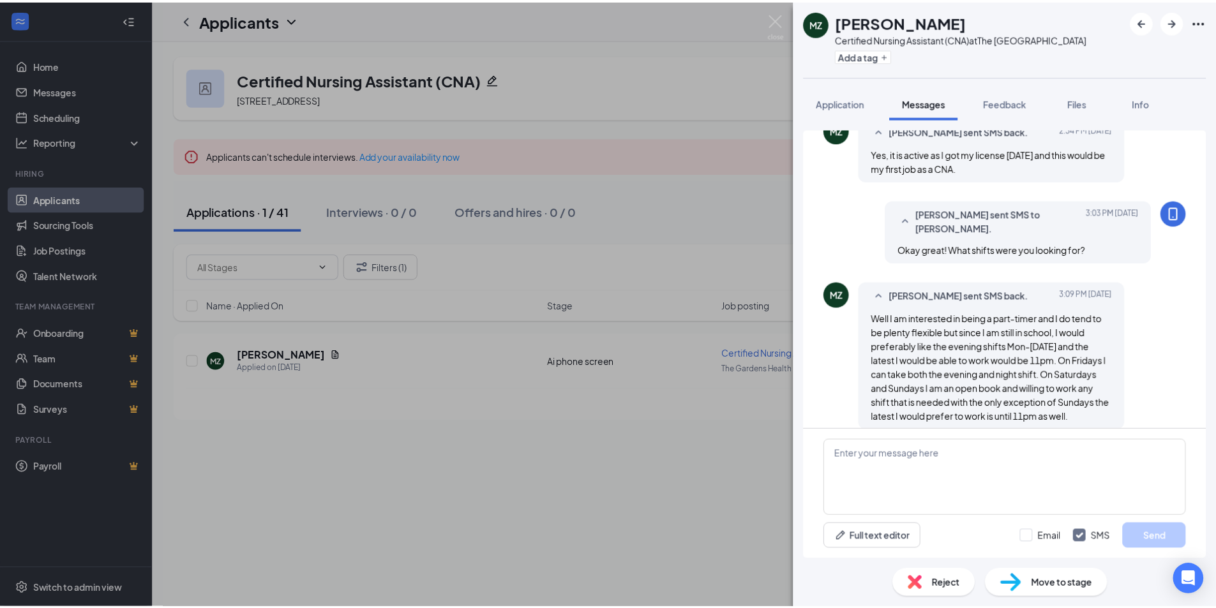
scroll to position [768, 0]
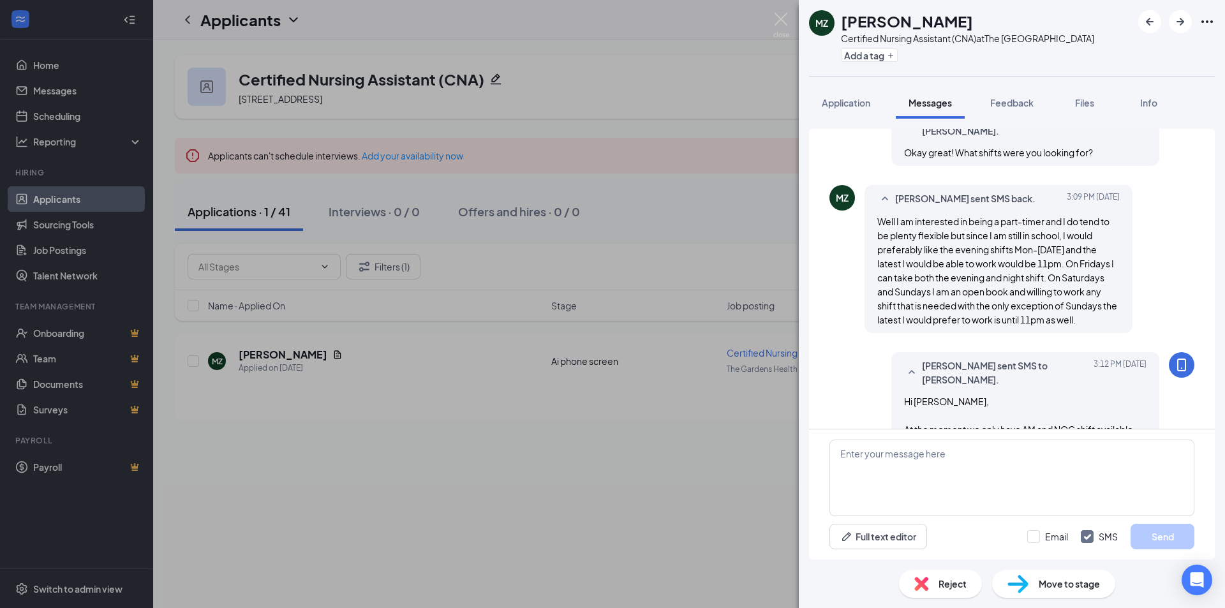
click at [563, 315] on div "MZ Marling Zuniga Certified Nursing Assistant (CNA) at The Gardens Health Care …" at bounding box center [612, 304] width 1225 height 608
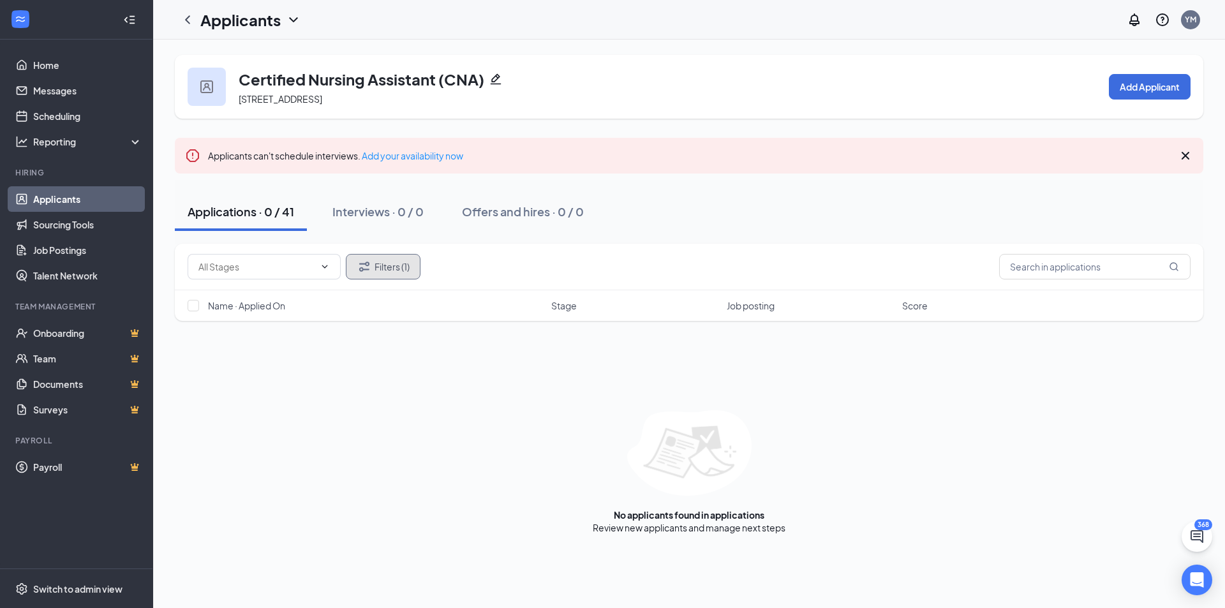
click at [387, 278] on button "Filters (1)" at bounding box center [383, 267] width 75 height 26
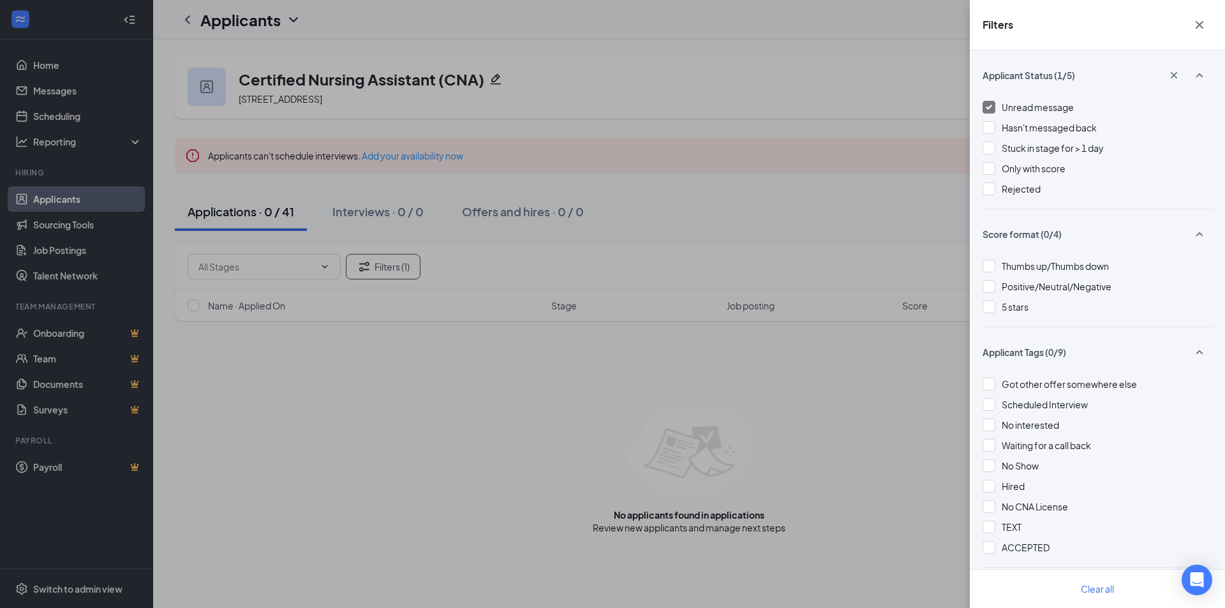
click at [1037, 106] on span "Unread message" at bounding box center [1038, 106] width 72 height 11
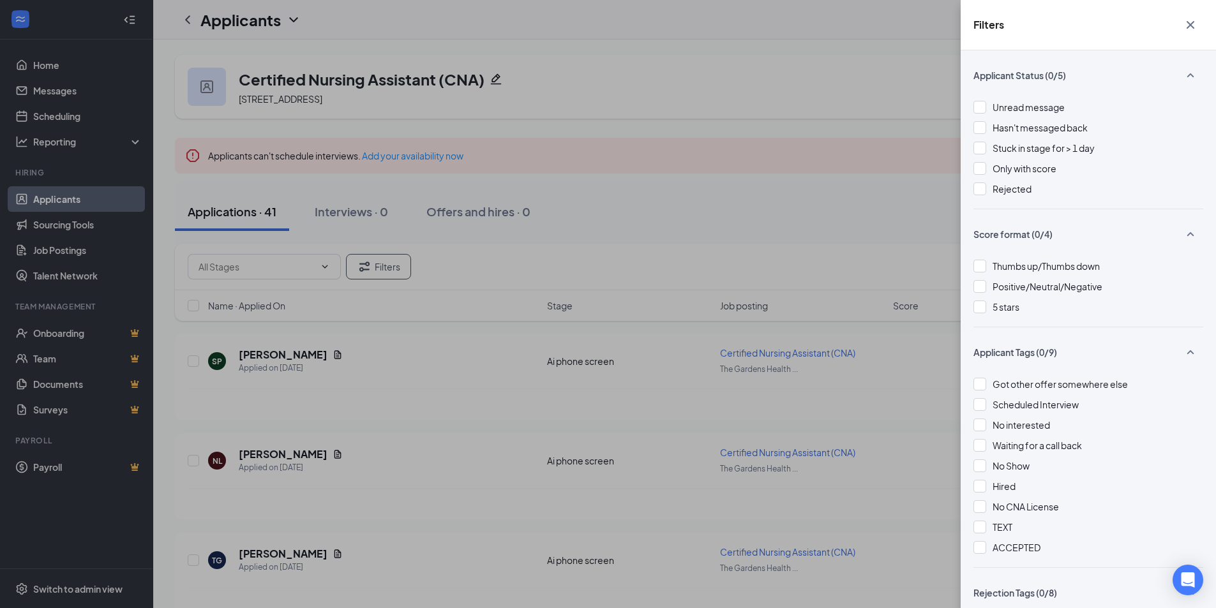
click at [832, 111] on div "Filters Applicant Status (0/5) Unread message Hasn't messaged back Stuck in sta…" at bounding box center [608, 304] width 1216 height 608
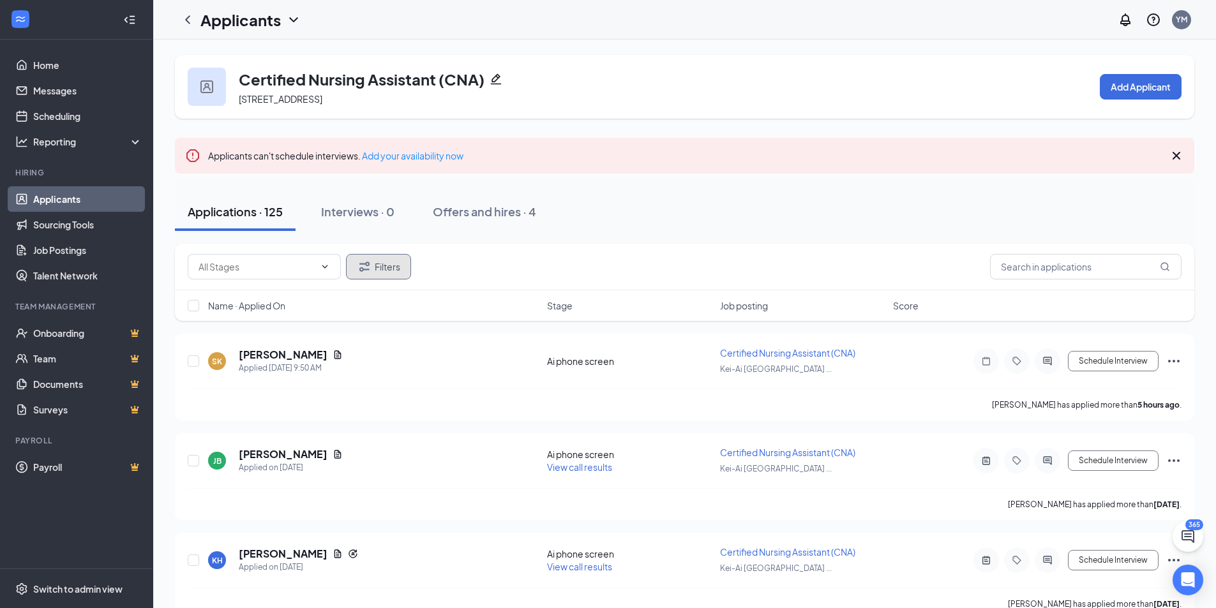
click at [376, 269] on button "Filters" at bounding box center [378, 267] width 65 height 26
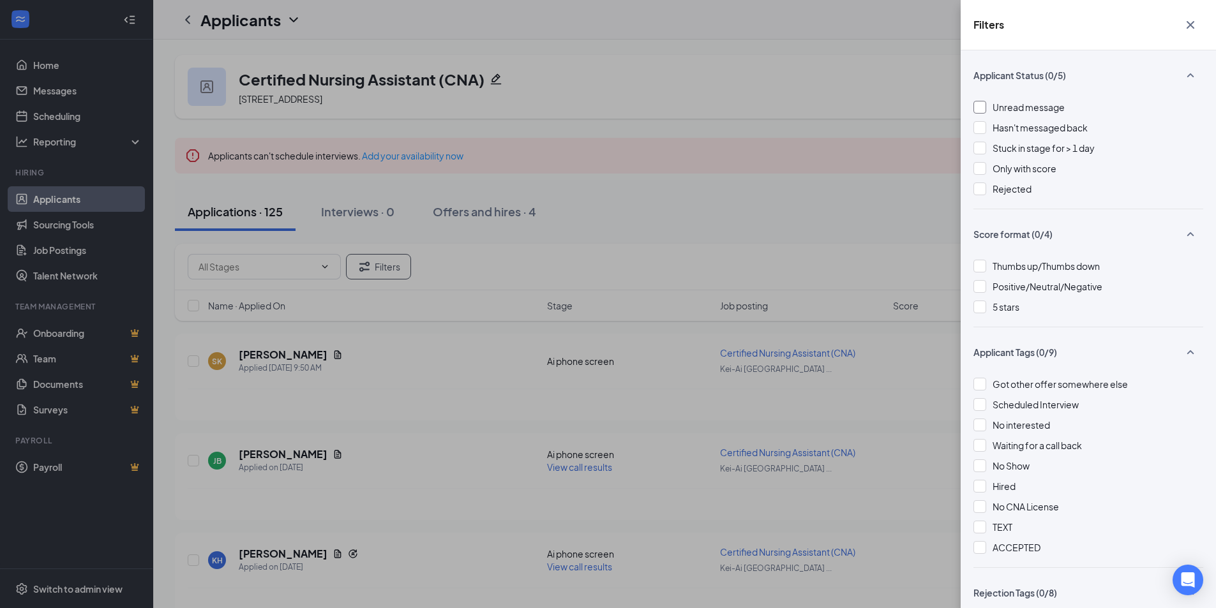
click at [975, 105] on div at bounding box center [979, 107] width 13 height 13
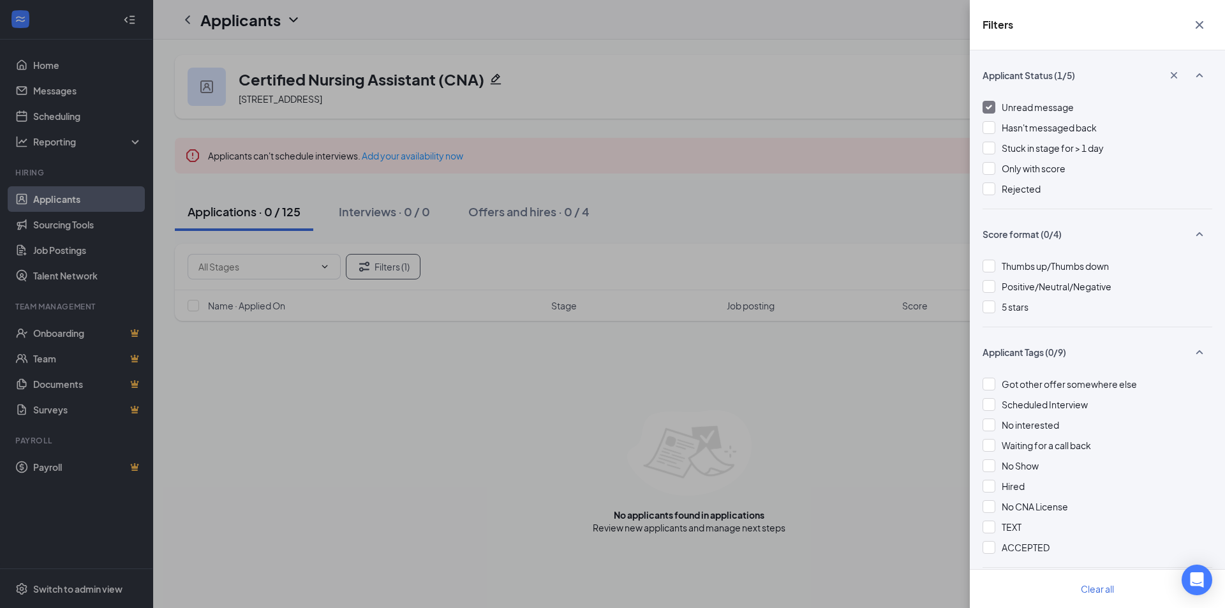
click at [1017, 109] on span "Unread message" at bounding box center [1038, 106] width 72 height 11
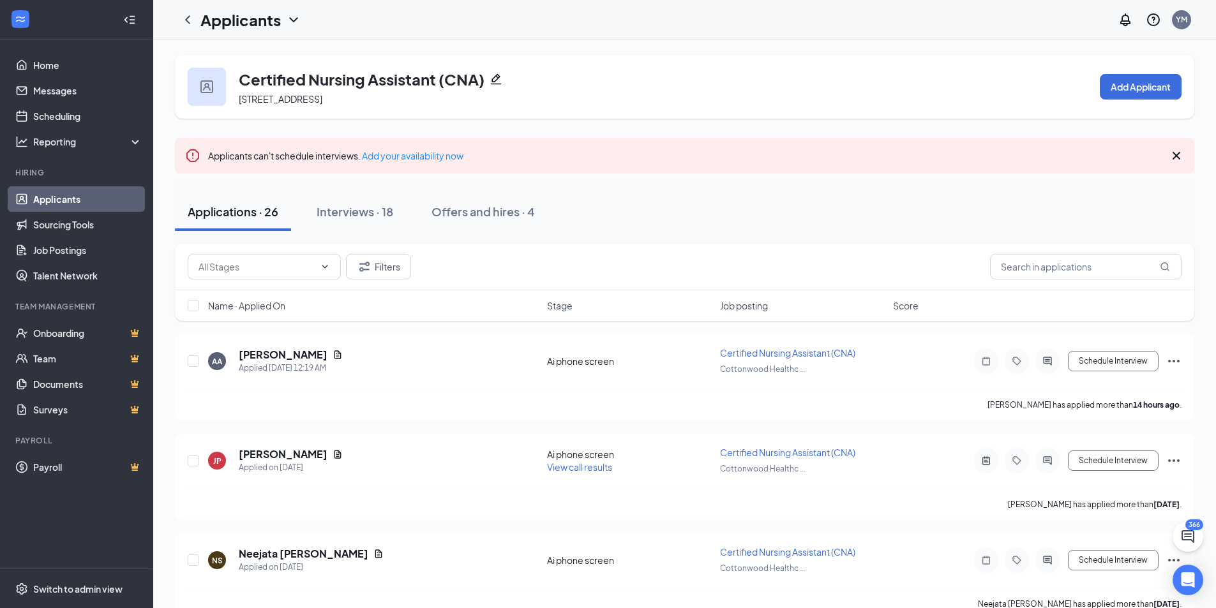
click at [103, 195] on link "Applicants" at bounding box center [87, 199] width 109 height 26
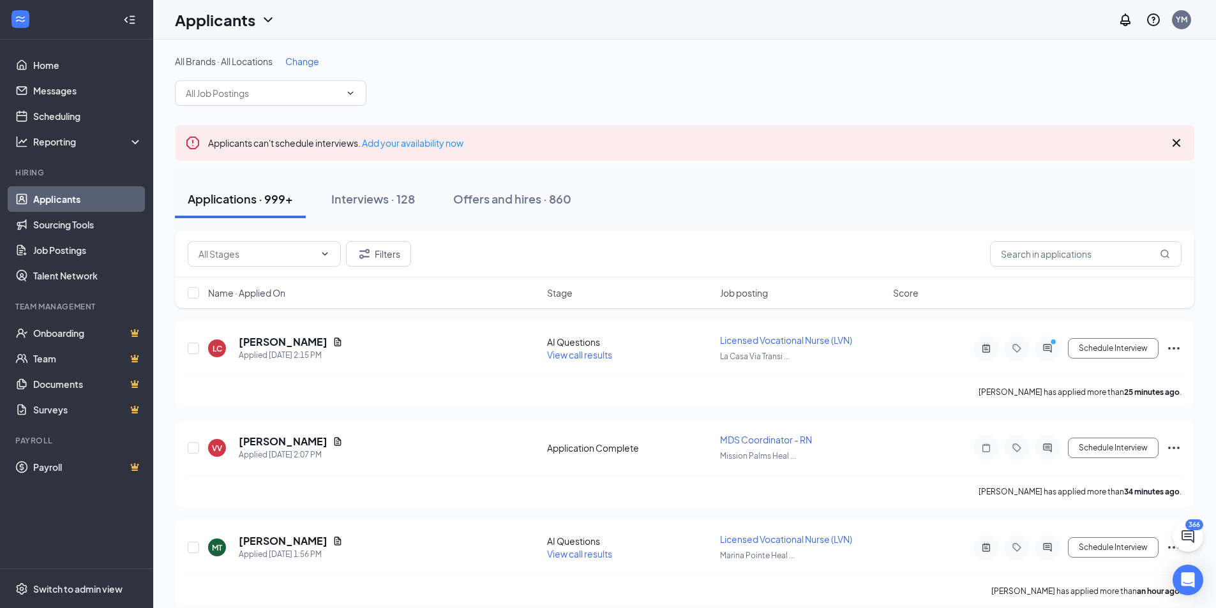
click at [311, 58] on span "Change" at bounding box center [302, 61] width 34 height 11
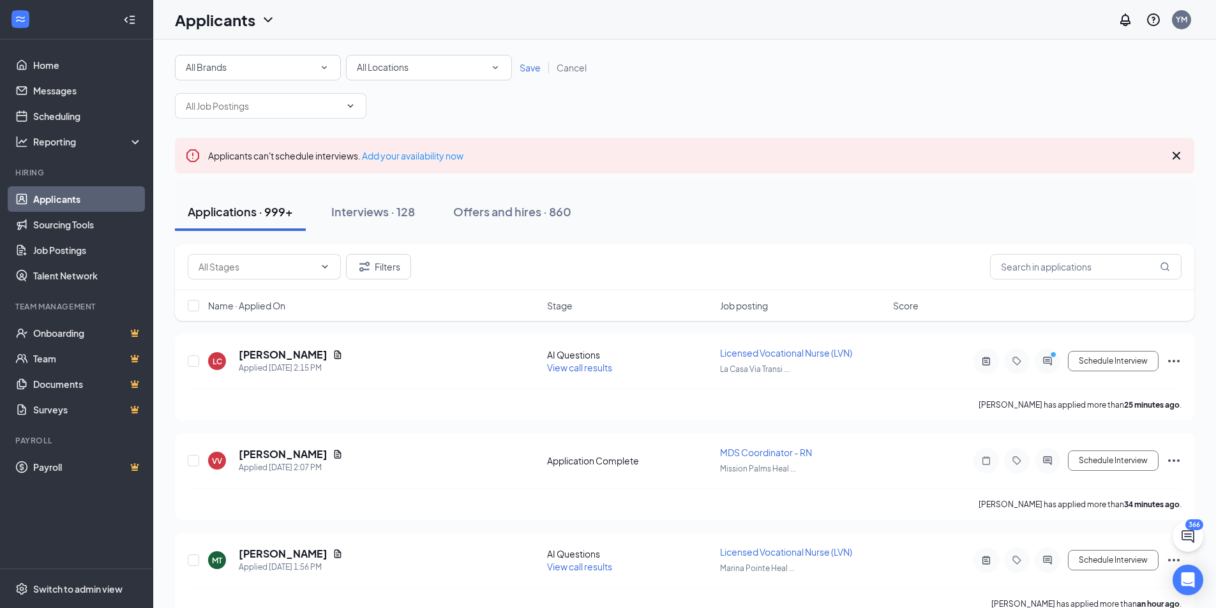
click at [257, 74] on div "All Brands" at bounding box center [258, 67] width 144 height 15
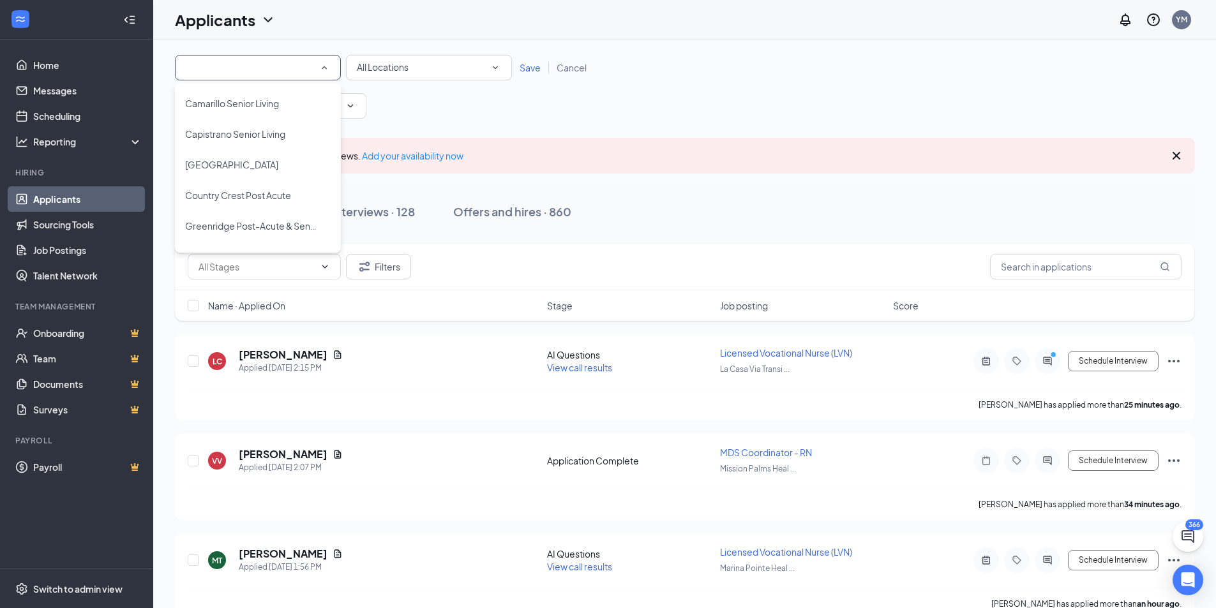
scroll to position [255, 0]
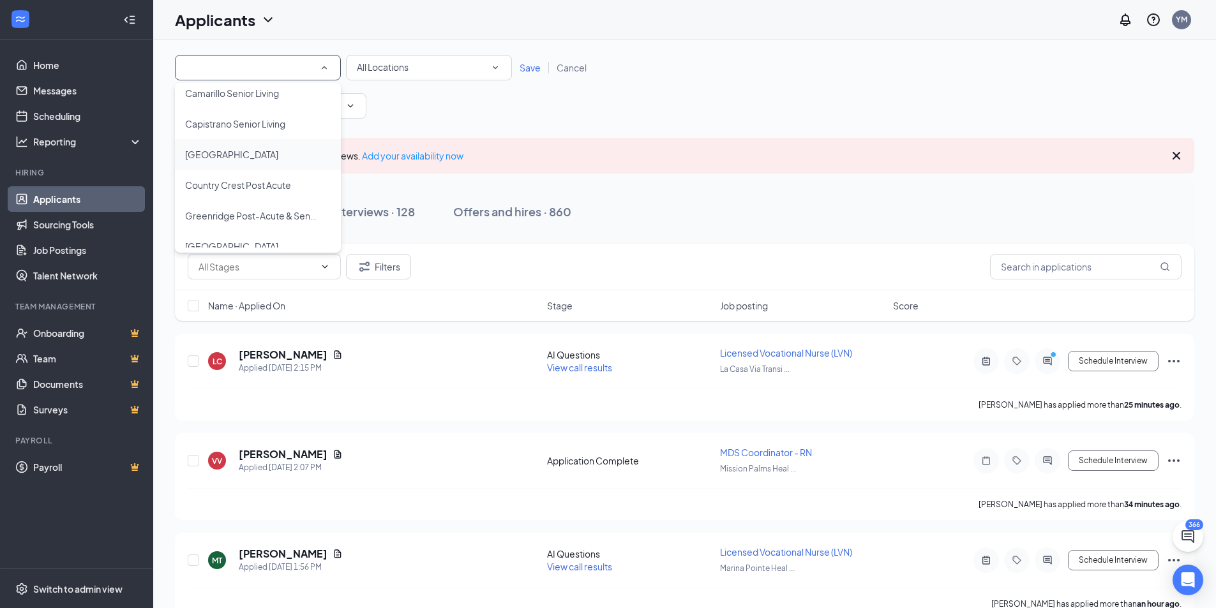
click at [245, 153] on span "[GEOGRAPHIC_DATA]" at bounding box center [231, 154] width 93 height 11
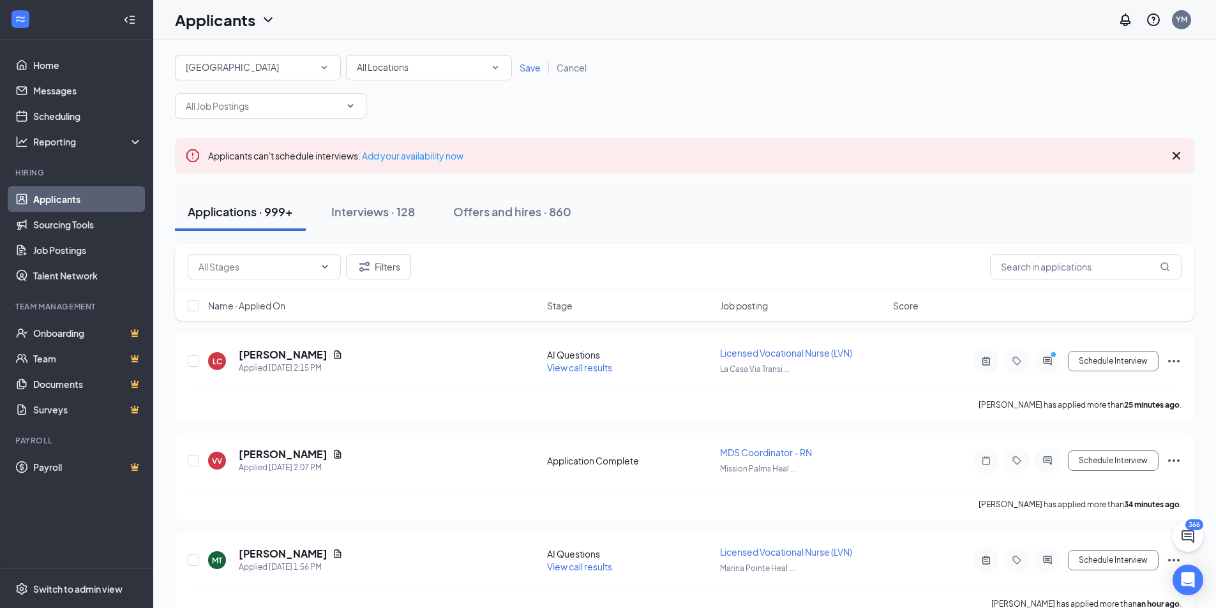
click at [527, 62] on span "Save" at bounding box center [530, 67] width 21 height 11
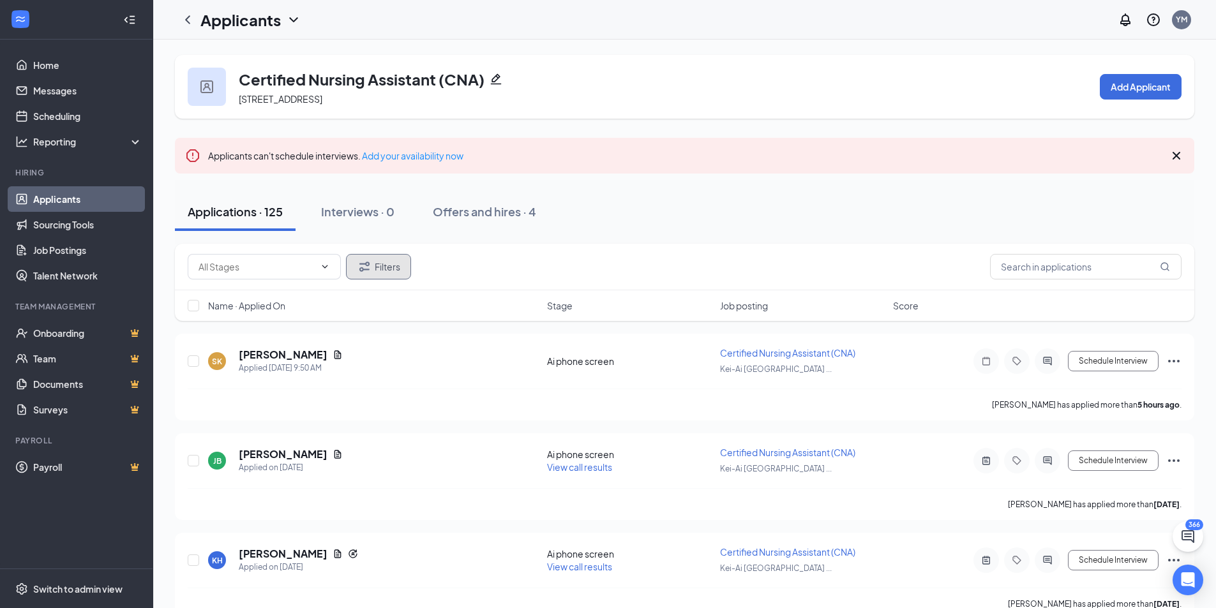
click at [367, 264] on icon "Filter" at bounding box center [364, 266] width 15 height 15
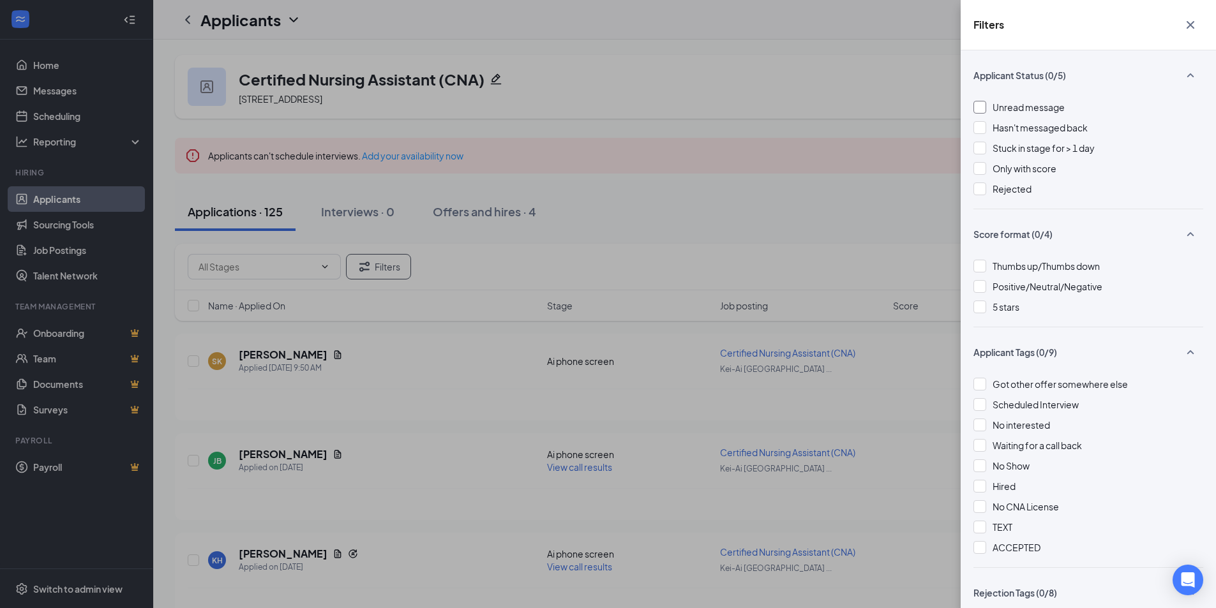
click at [1015, 104] on span "Unread message" at bounding box center [1028, 106] width 72 height 11
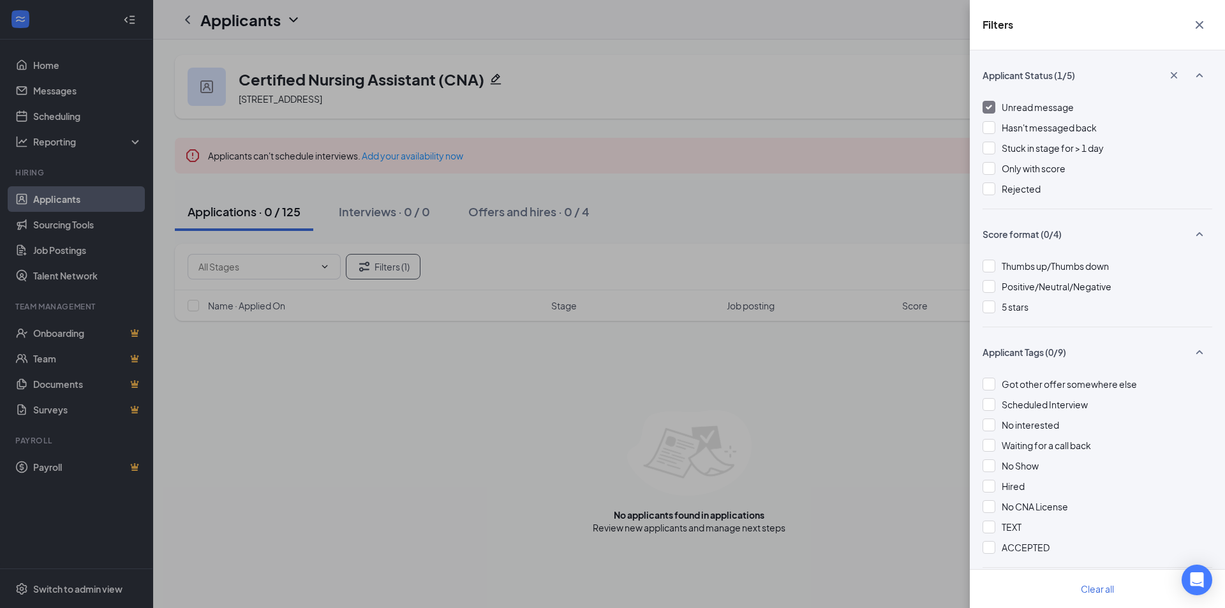
click at [1013, 108] on span "Unread message" at bounding box center [1038, 106] width 72 height 11
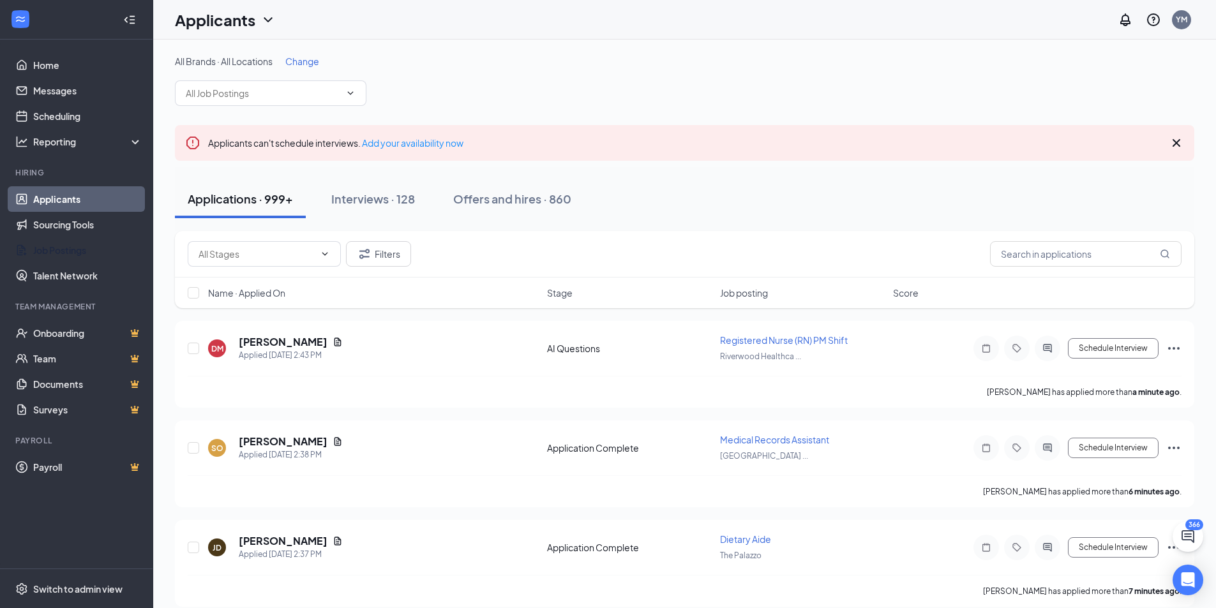
click at [66, 251] on link "Job Postings" at bounding box center [87, 250] width 109 height 26
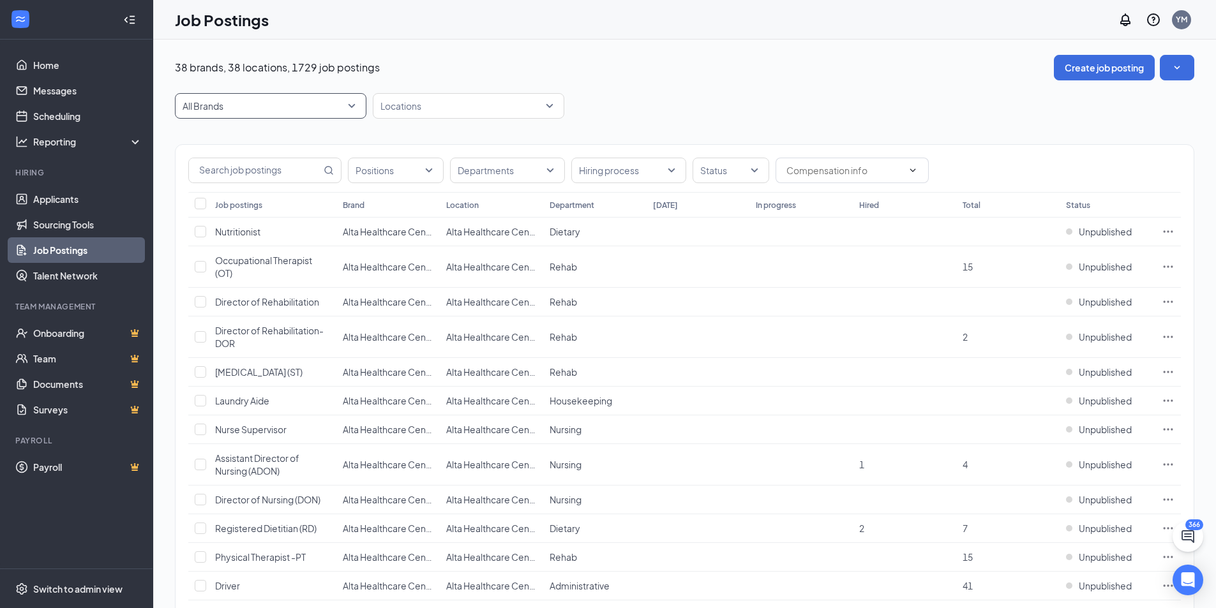
click at [282, 110] on span "All Brands" at bounding box center [265, 106] width 165 height 13
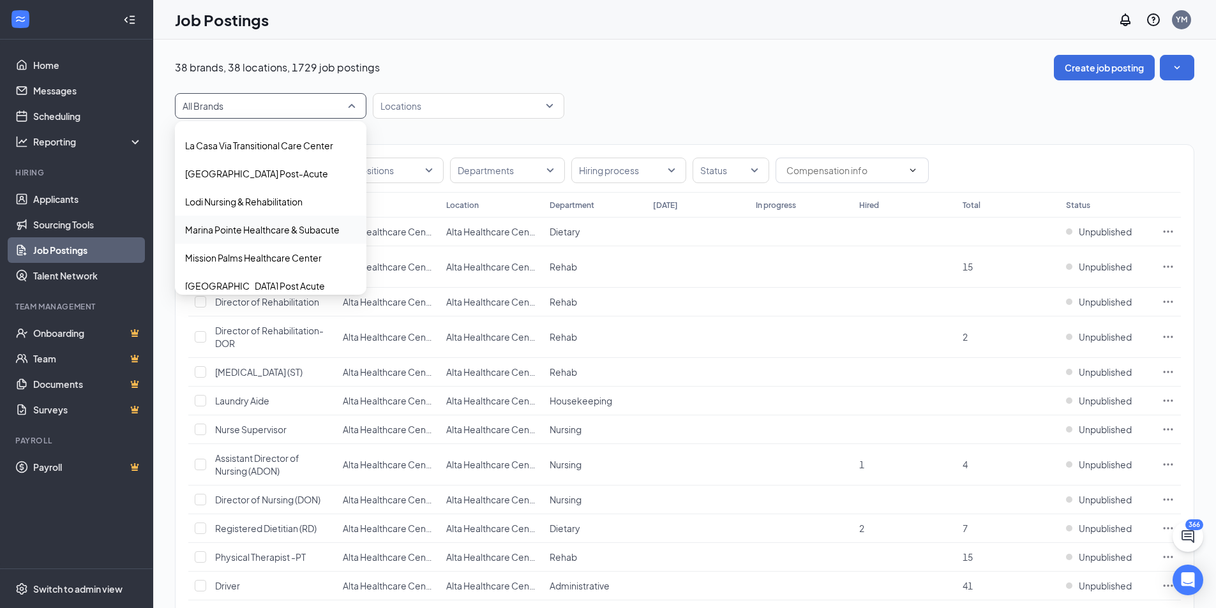
scroll to position [383, 0]
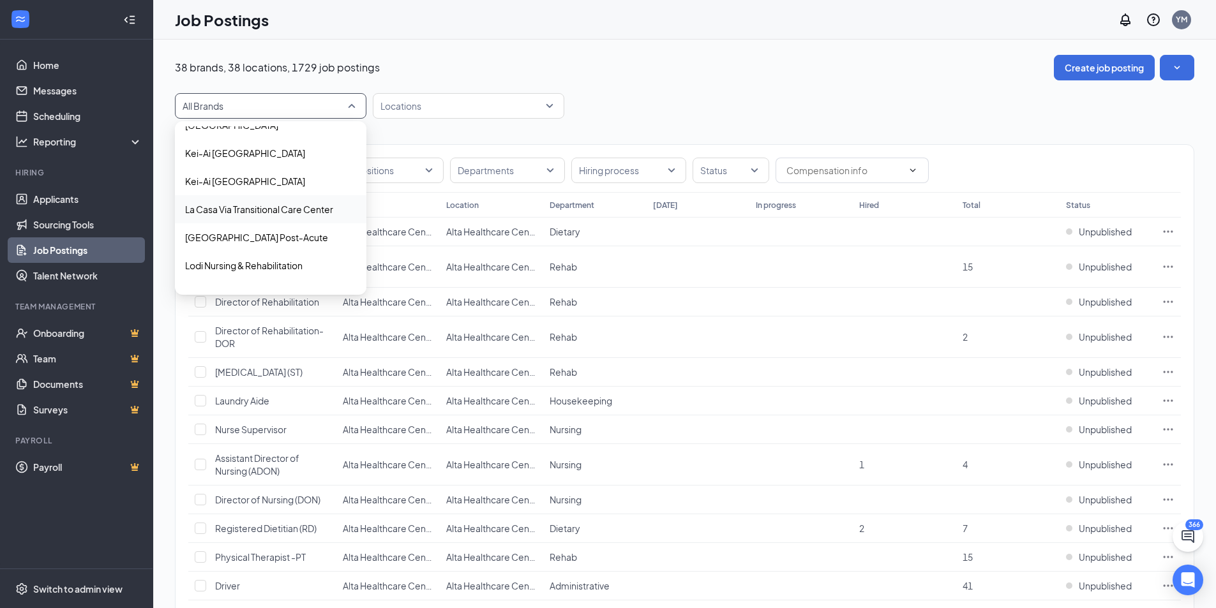
click at [276, 200] on div "La Casa Via Transitional Care Center" at bounding box center [270, 209] width 191 height 28
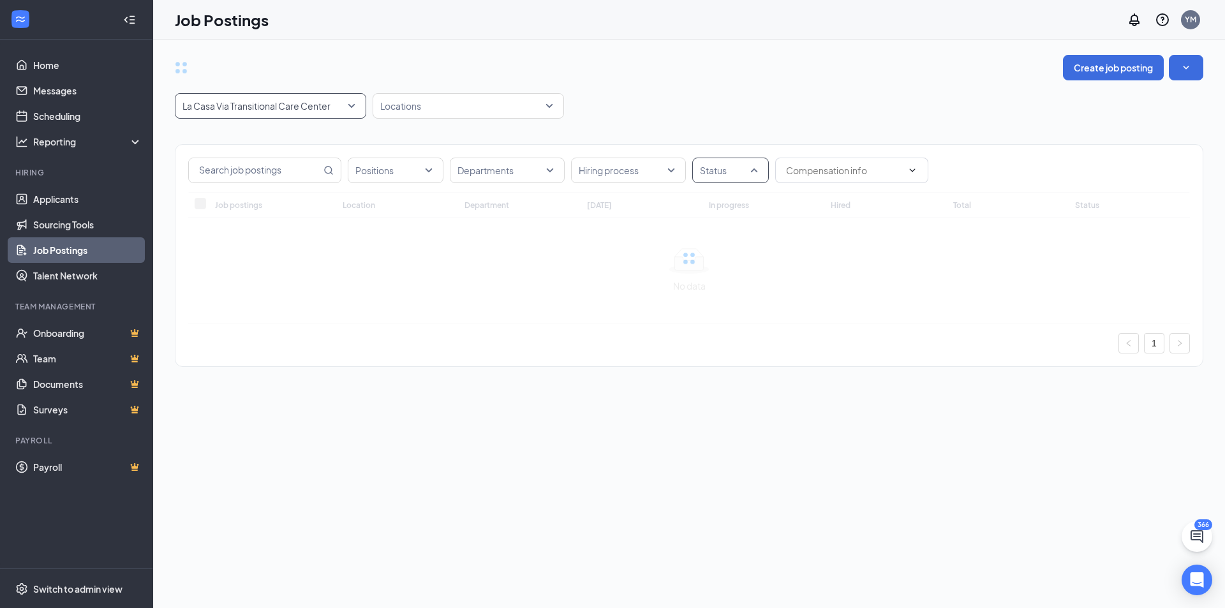
drag, startPoint x: 748, startPoint y: 158, endPoint x: 750, endPoint y: 166, distance: 7.9
click at [748, 159] on div "Status" at bounding box center [730, 171] width 77 height 26
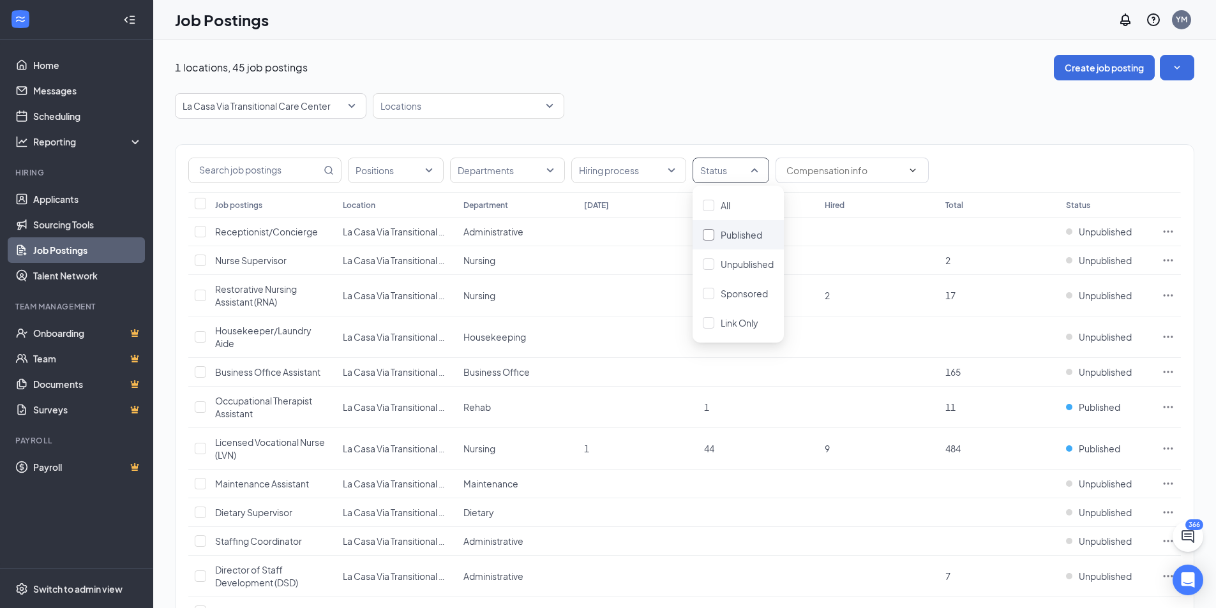
click at [738, 237] on span "Published" at bounding box center [741, 234] width 41 height 11
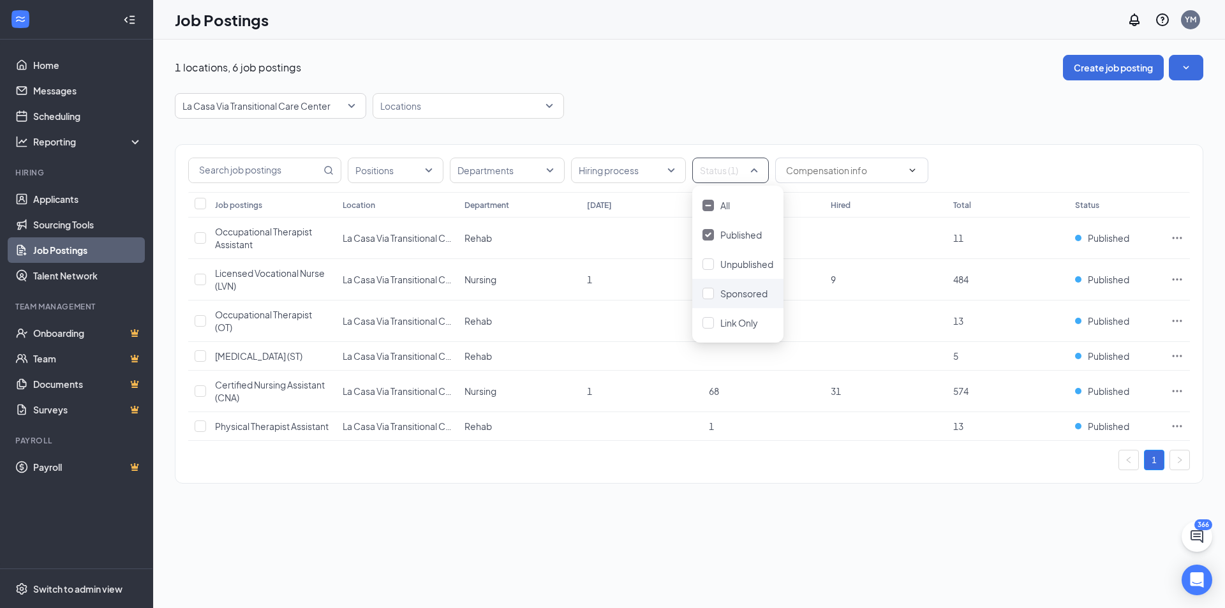
click at [754, 294] on span "Sponsored" at bounding box center [744, 293] width 47 height 11
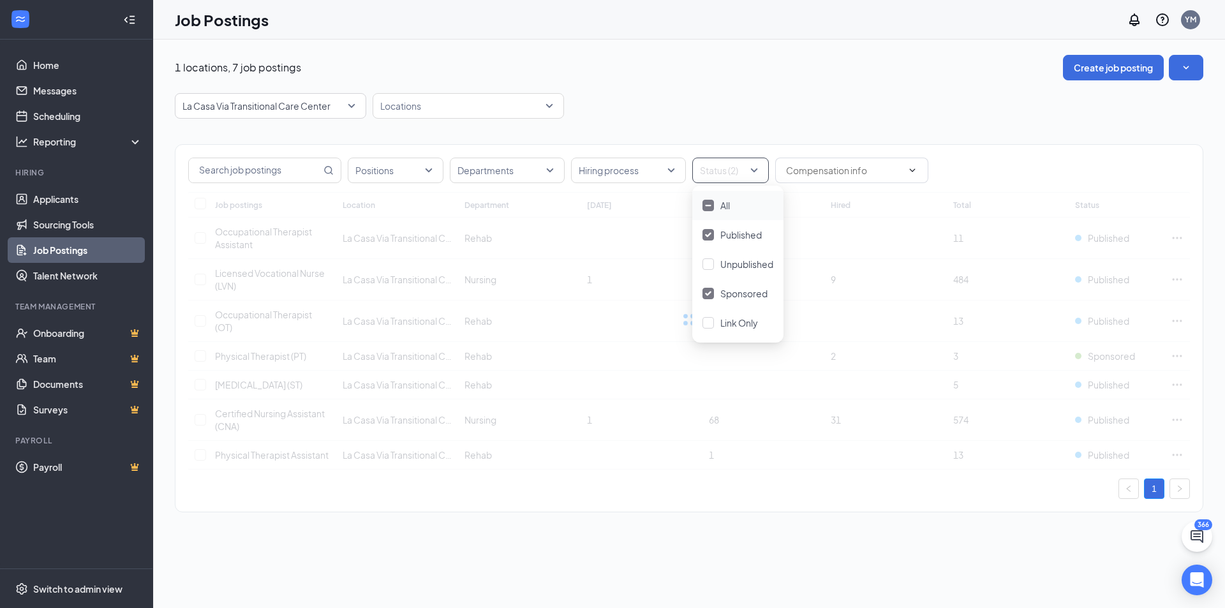
click at [819, 110] on div "La Casa Via Transitional Care Center 8453 8454 10896 All Brands Alta Healthcare…" at bounding box center [689, 106] width 1029 height 26
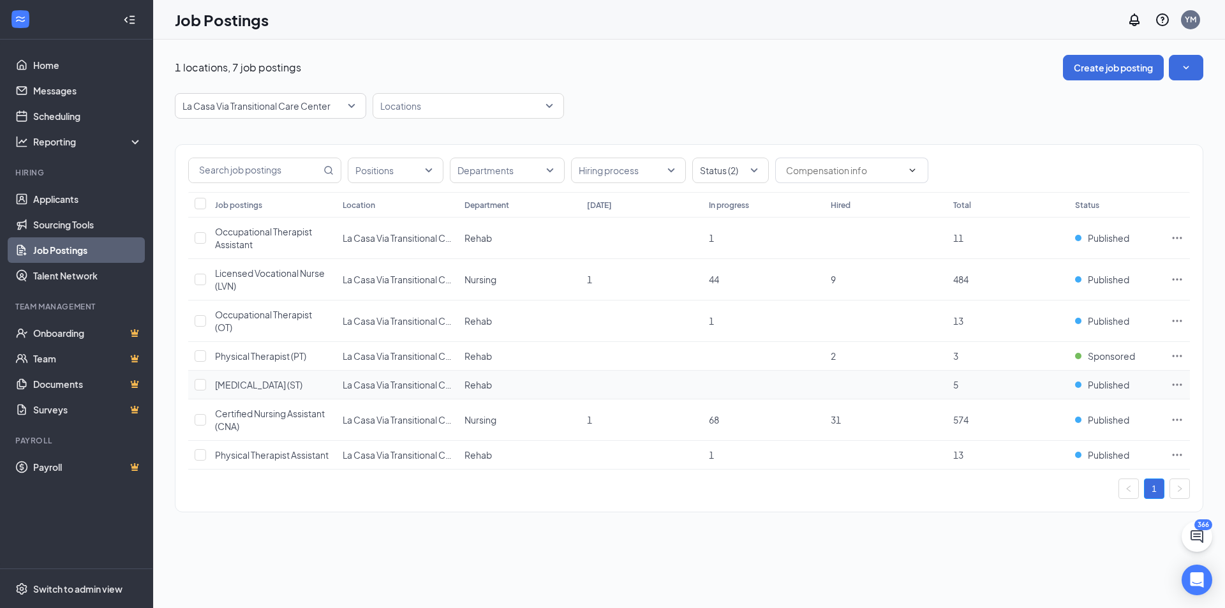
click at [1181, 382] on icon "Ellipses" at bounding box center [1177, 384] width 13 height 13
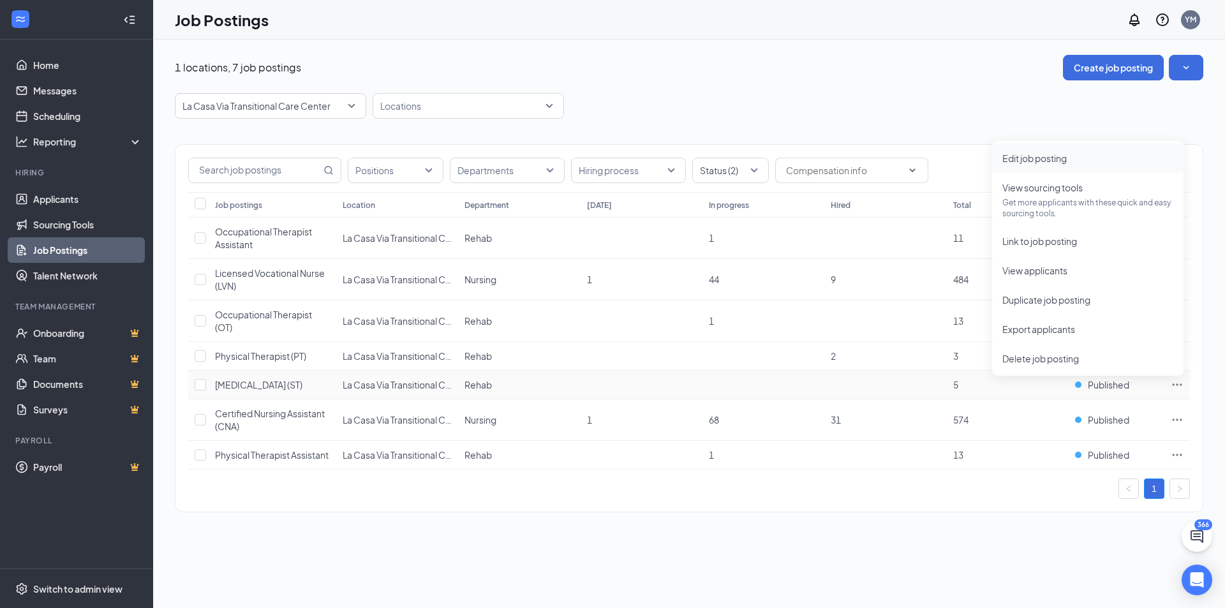
click at [1057, 144] on li "Edit job posting" at bounding box center [1087, 158] width 191 height 29
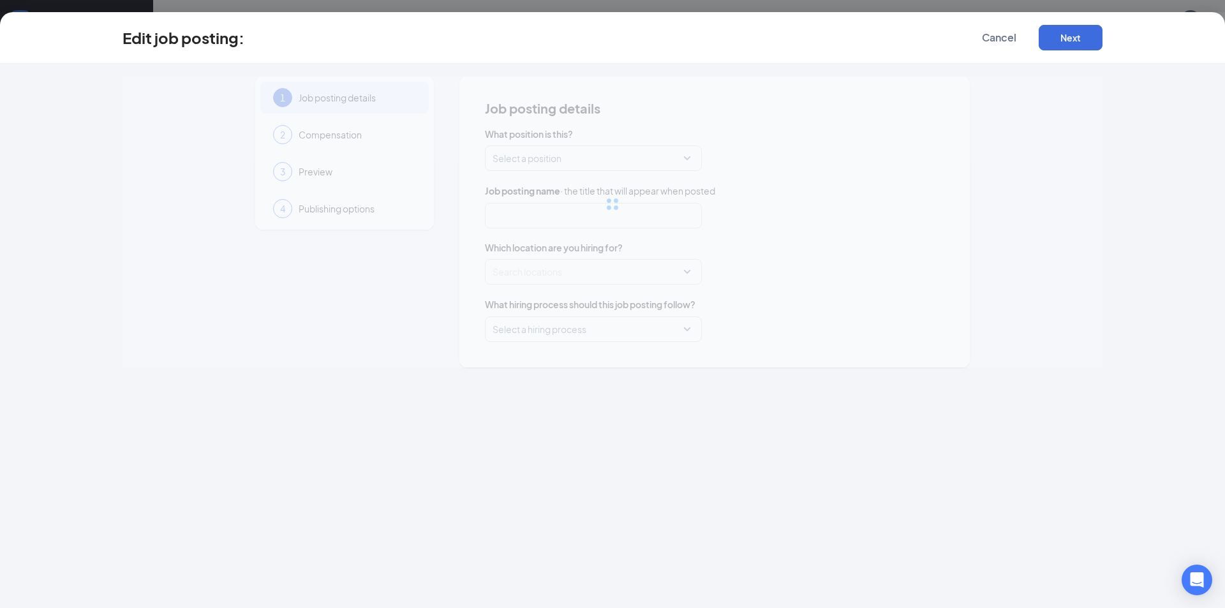
type input "[MEDICAL_DATA] (ST)"
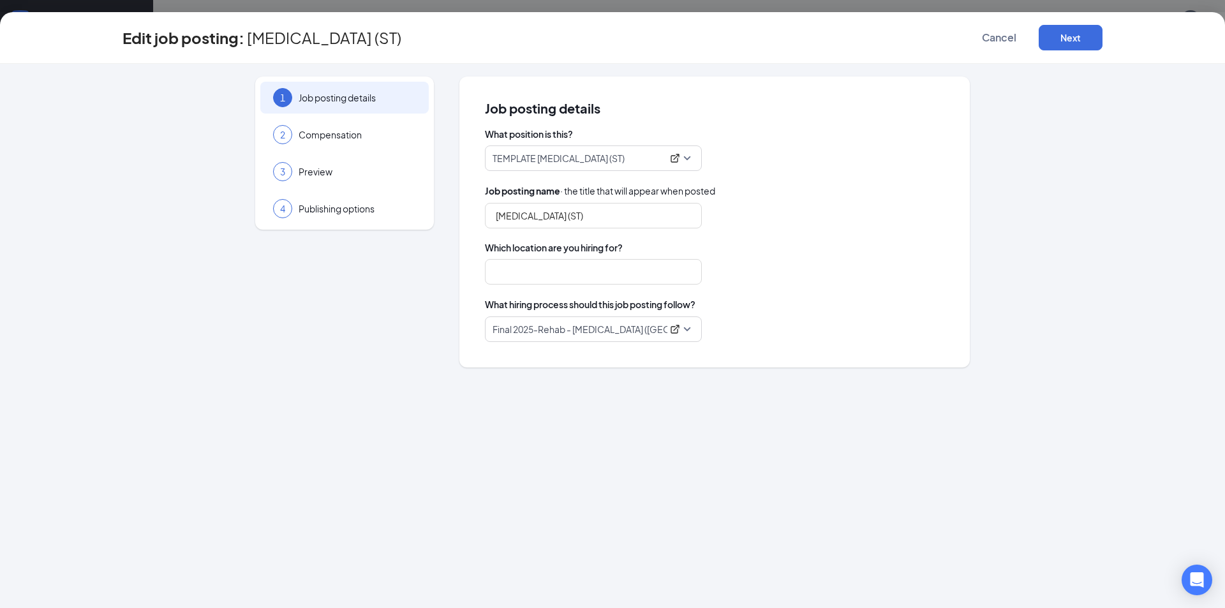
type input "La Casa Via Transitional Care Center"
click at [997, 43] on span "Cancel" at bounding box center [999, 37] width 34 height 13
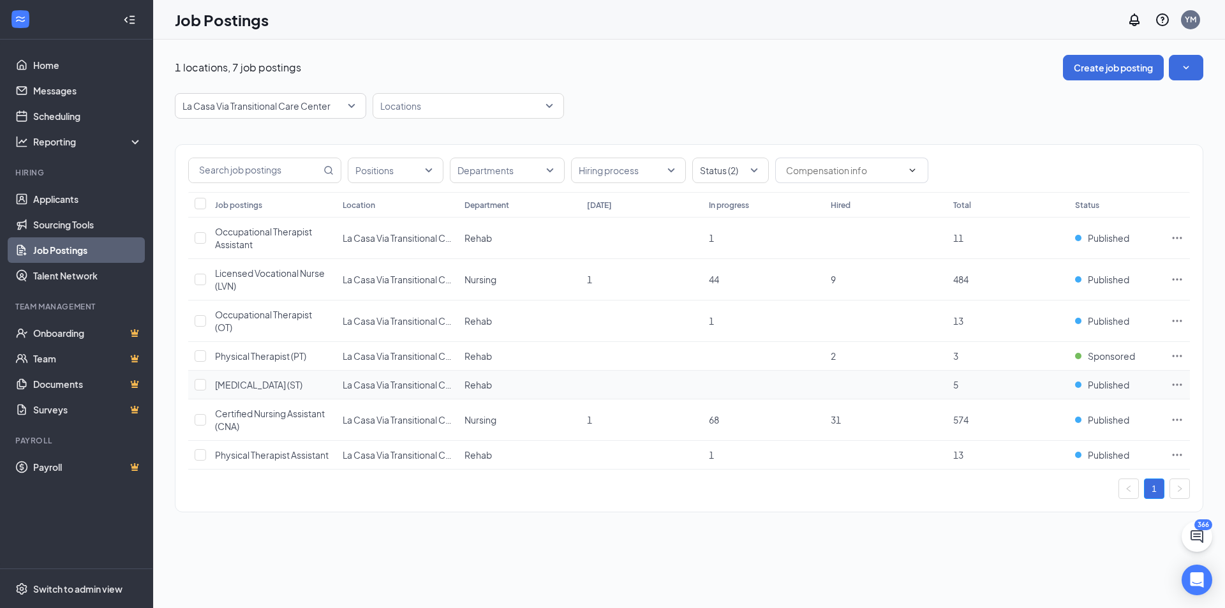
click at [1180, 383] on icon "Ellipses" at bounding box center [1177, 384] width 13 height 13
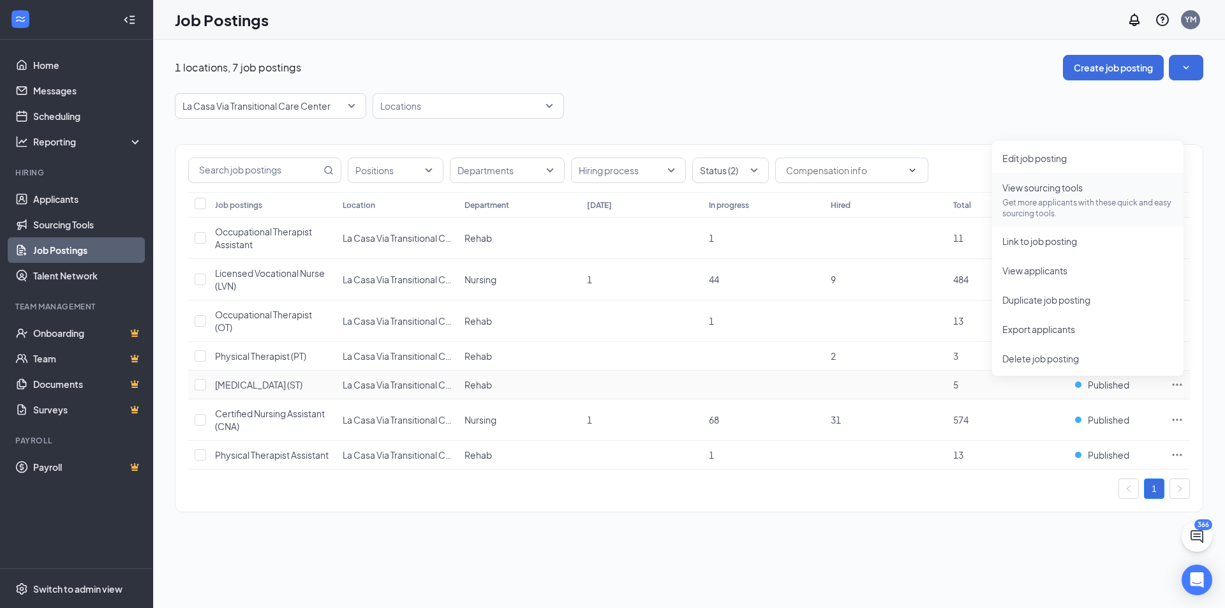
click at [1082, 183] on span "View sourcing tools" at bounding box center [1043, 187] width 80 height 11
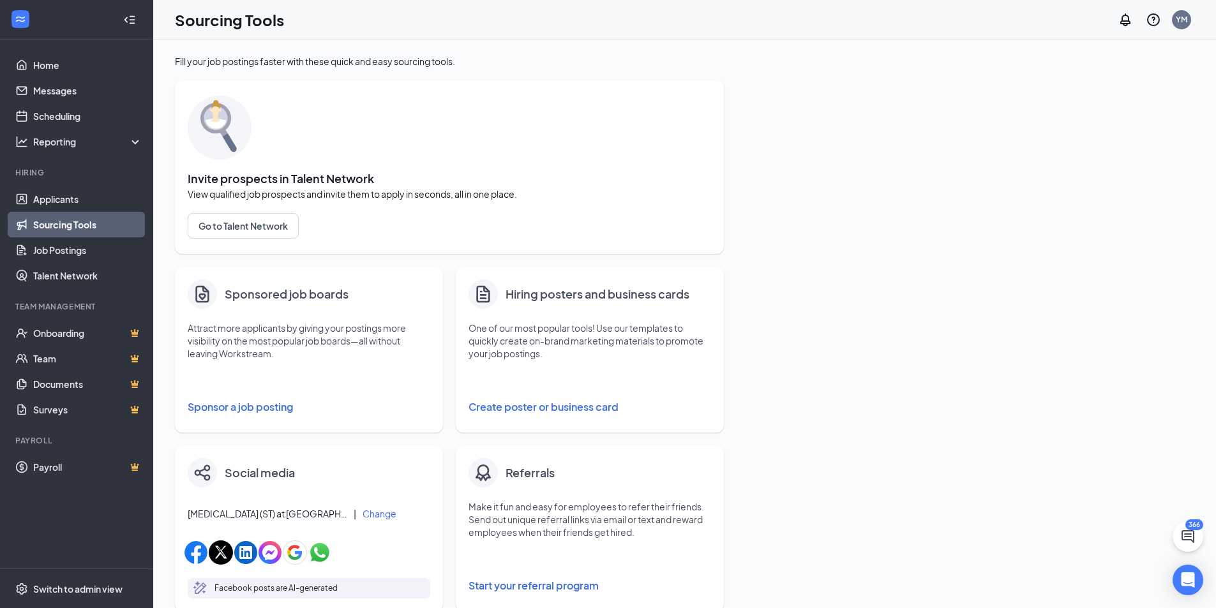
click at [277, 405] on button "Sponsor a job posting" at bounding box center [309, 407] width 243 height 26
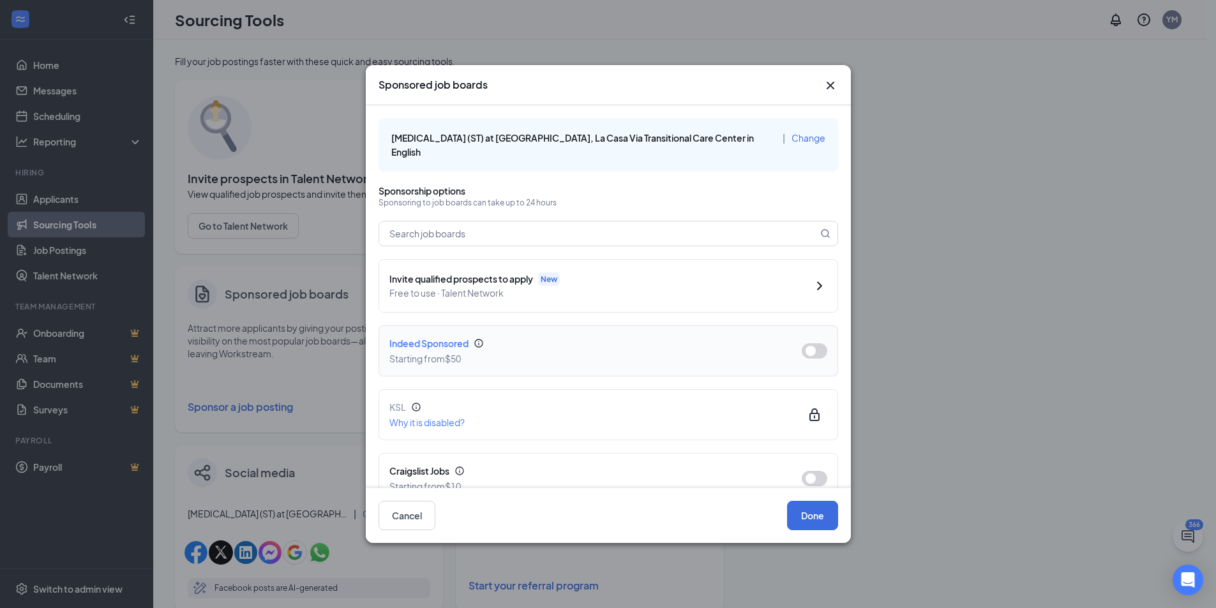
click at [804, 356] on button "button" at bounding box center [815, 350] width 26 height 15
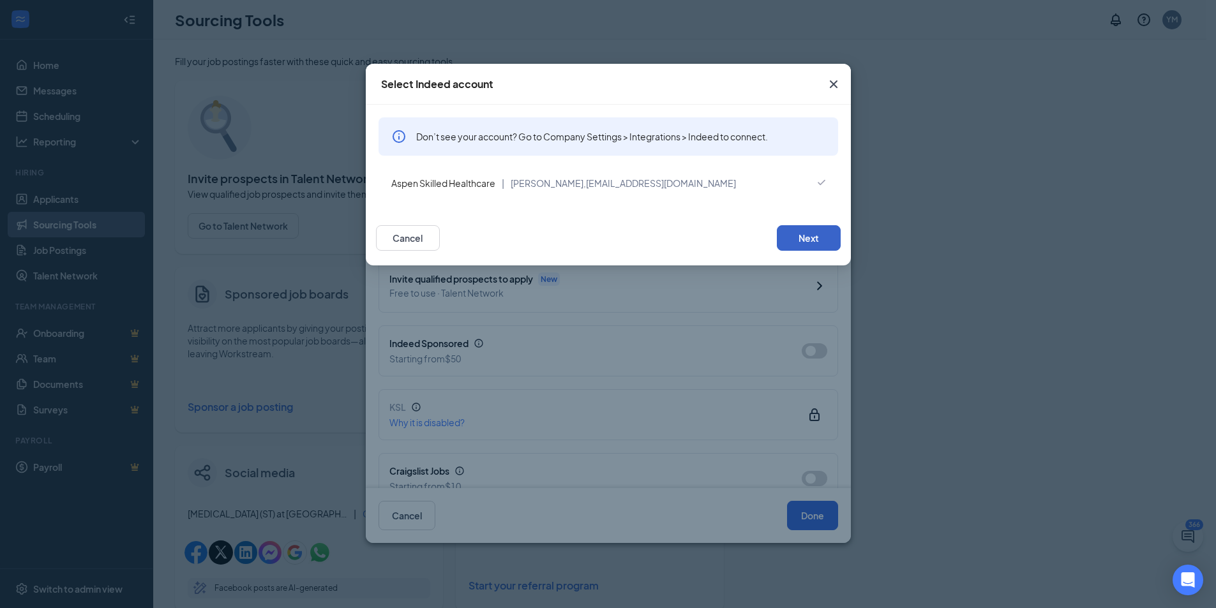
click at [781, 247] on button "Next" at bounding box center [809, 238] width 64 height 26
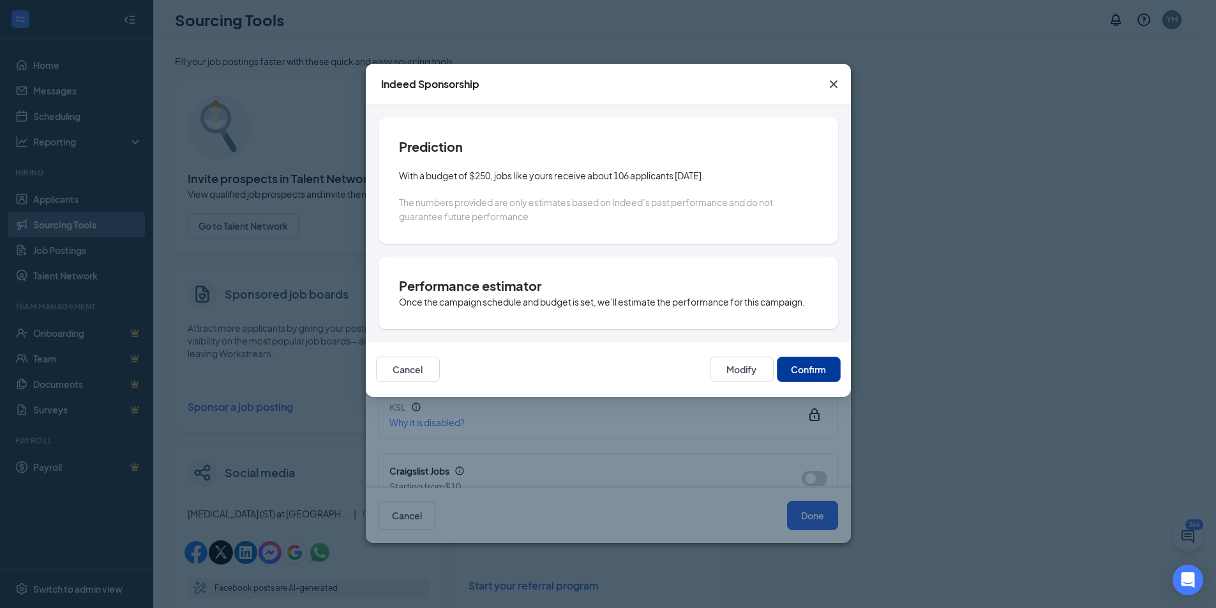
click at [799, 366] on button "Confirm" at bounding box center [809, 370] width 64 height 26
type input "[DATE]"
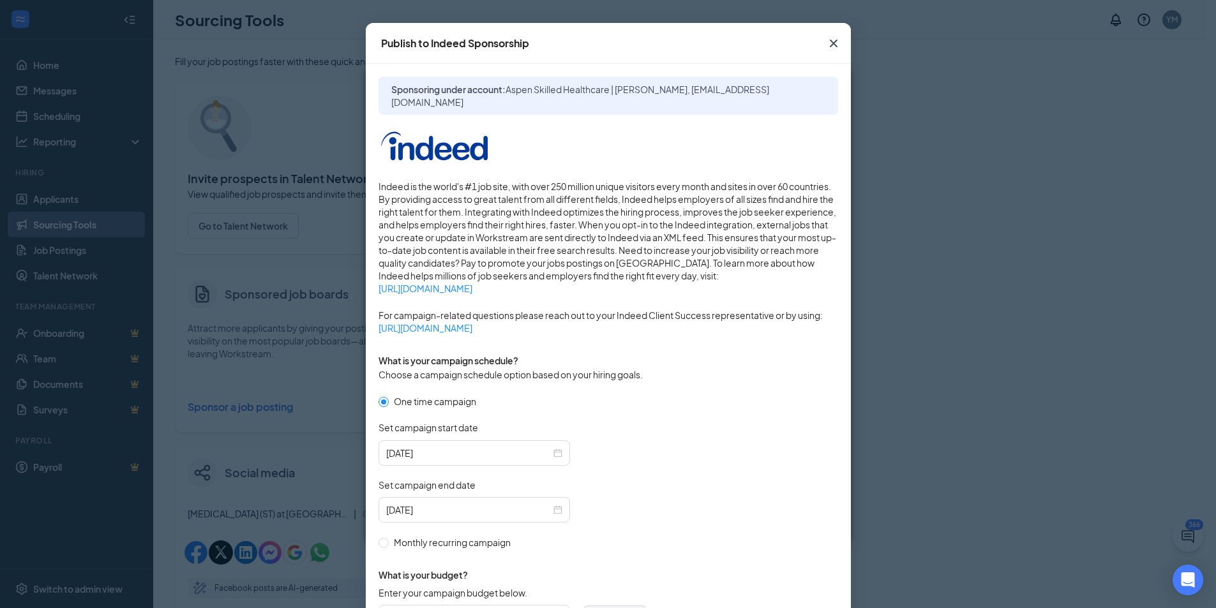
scroll to position [285, 0]
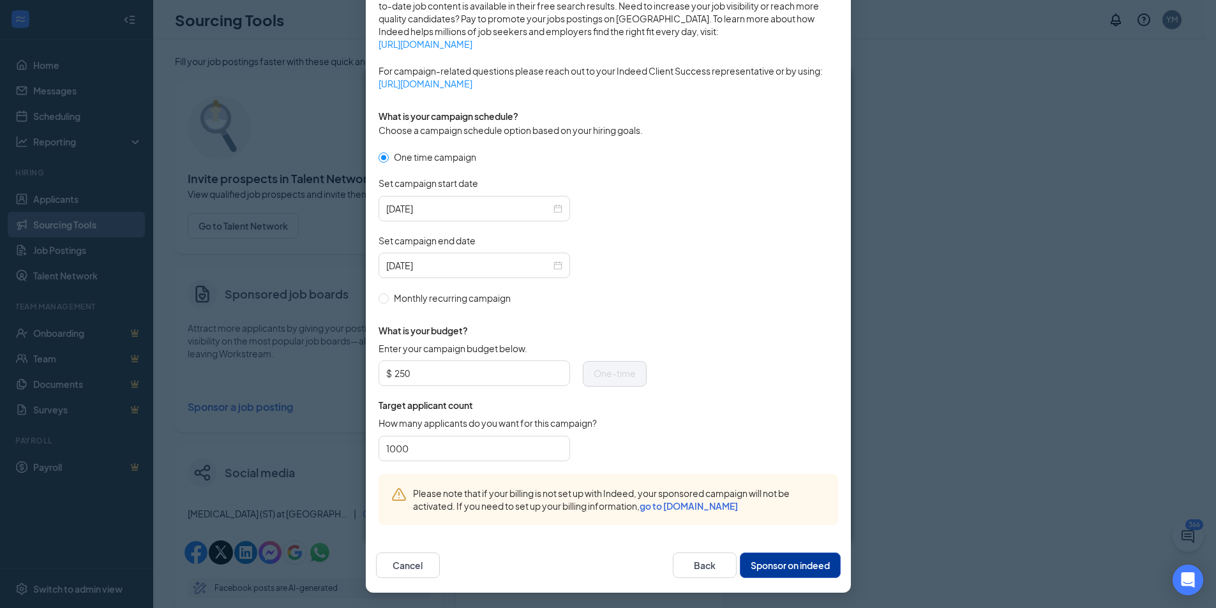
click at [796, 560] on button "Sponsor on indeed" at bounding box center [790, 566] width 101 height 26
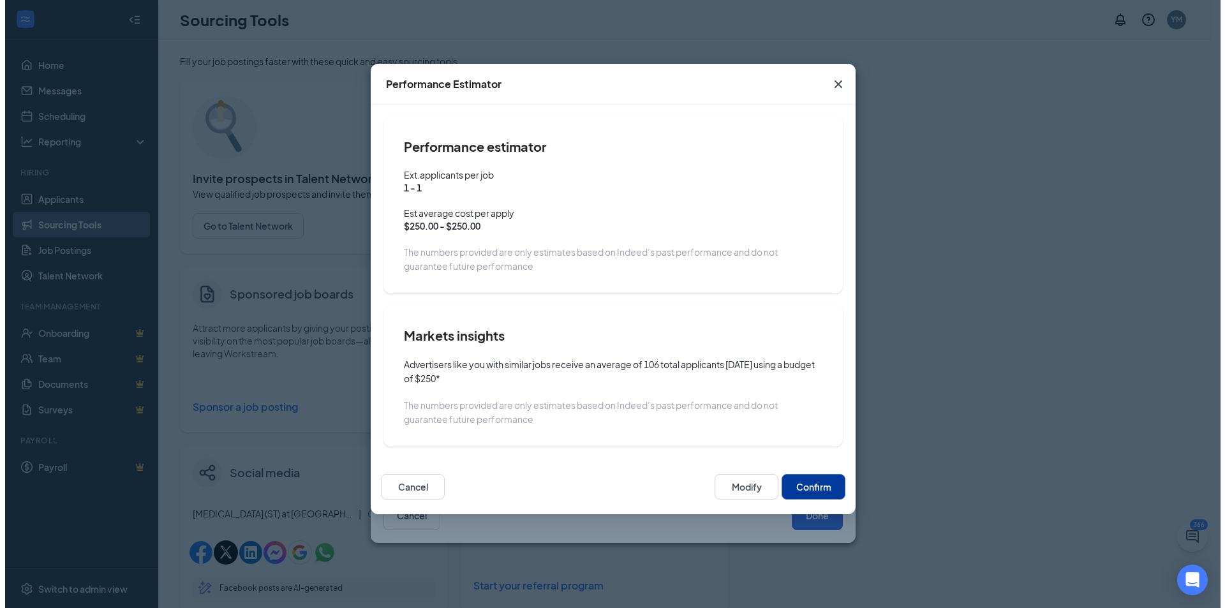
scroll to position [221, 0]
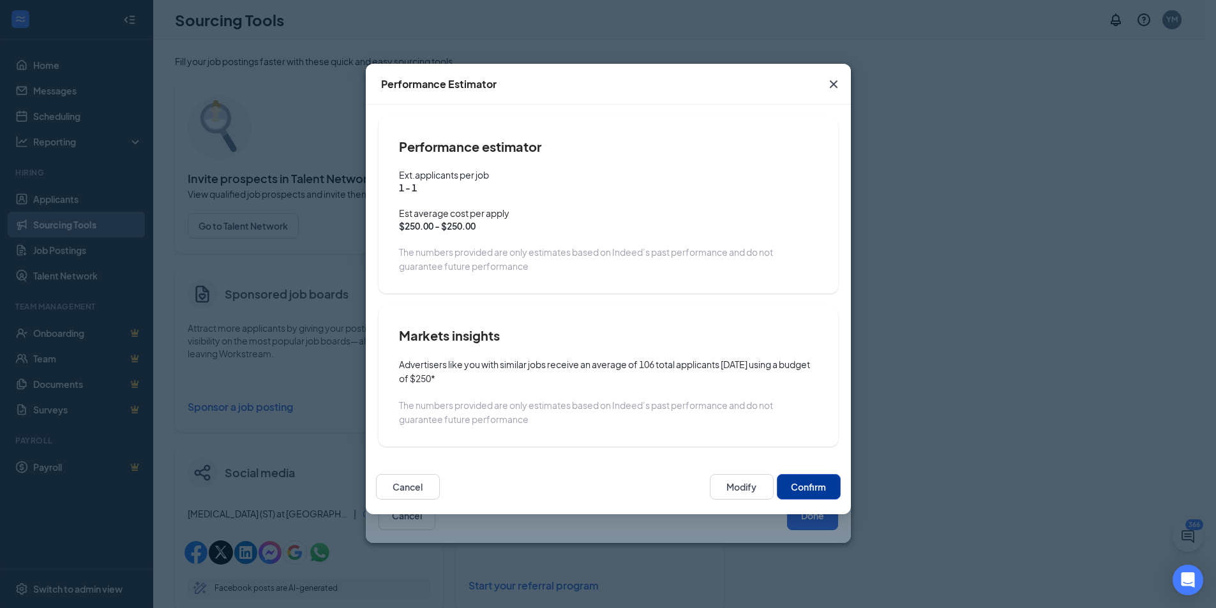
click at [789, 491] on button "Confirm" at bounding box center [809, 487] width 64 height 26
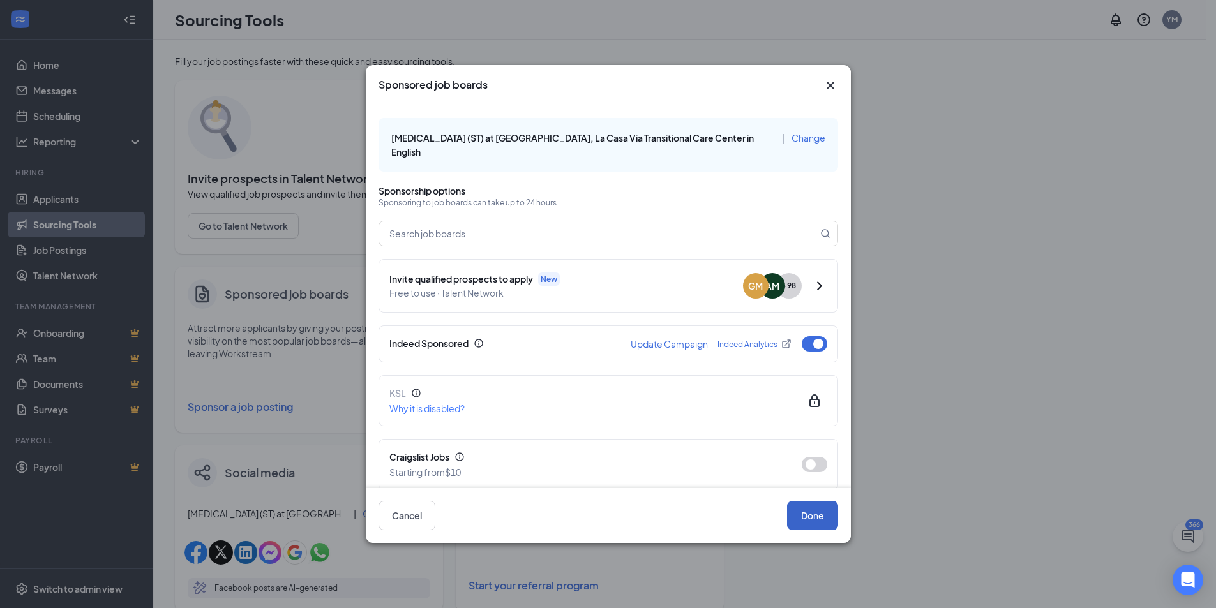
click at [812, 521] on button "Done" at bounding box center [812, 515] width 51 height 29
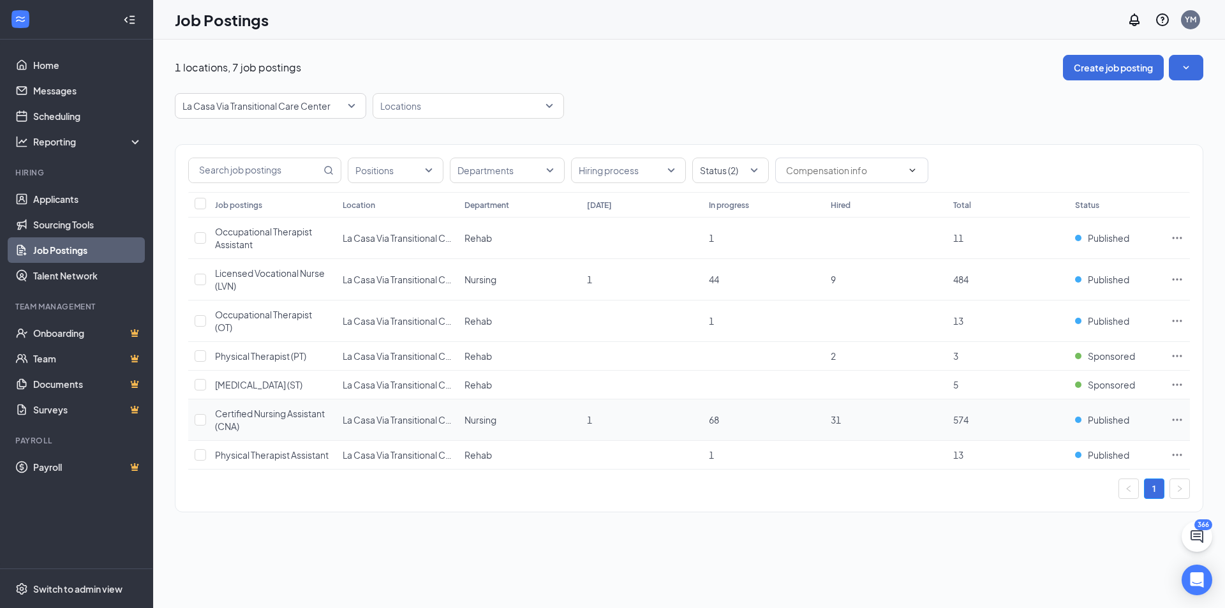
click at [267, 420] on div "Certified Nursing Assistant (CNA)" at bounding box center [272, 420] width 115 height 26
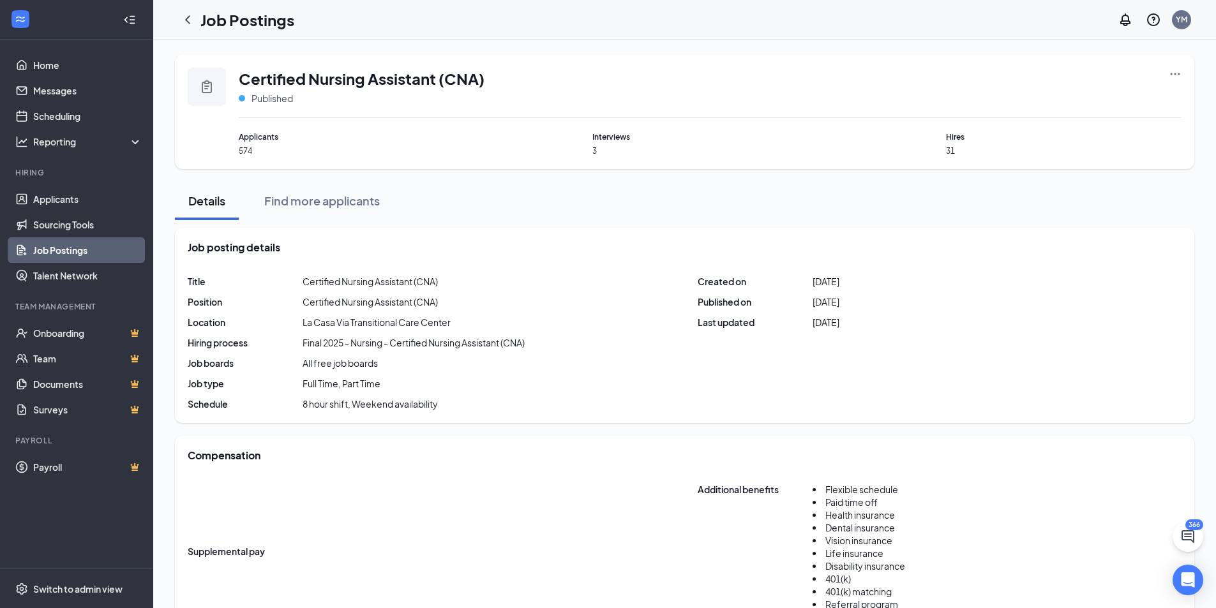
click at [1169, 73] on icon "Ellipses" at bounding box center [1175, 74] width 13 height 13
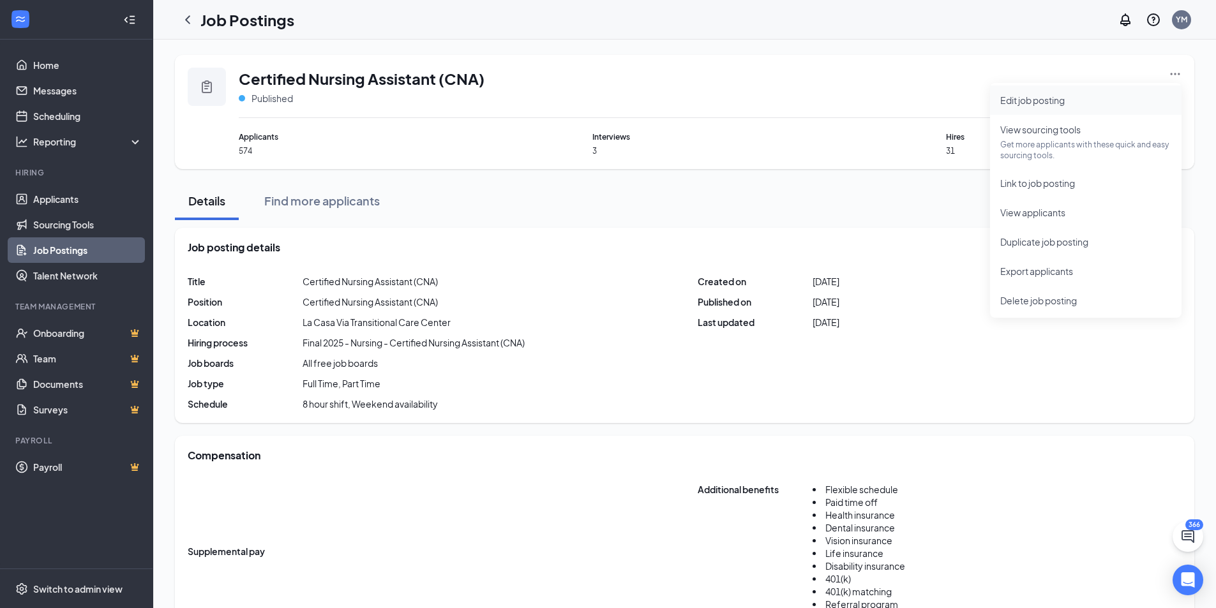
click at [1004, 110] on li "Edit job posting" at bounding box center [1085, 100] width 191 height 29
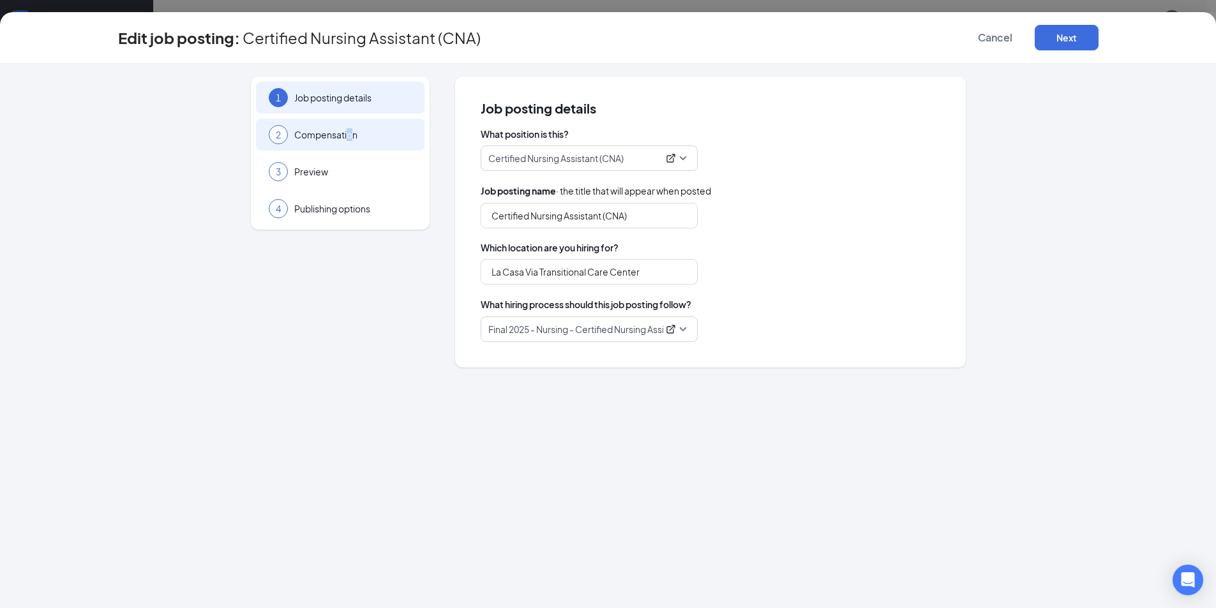
click at [350, 138] on span "Compensation" at bounding box center [352, 134] width 117 height 13
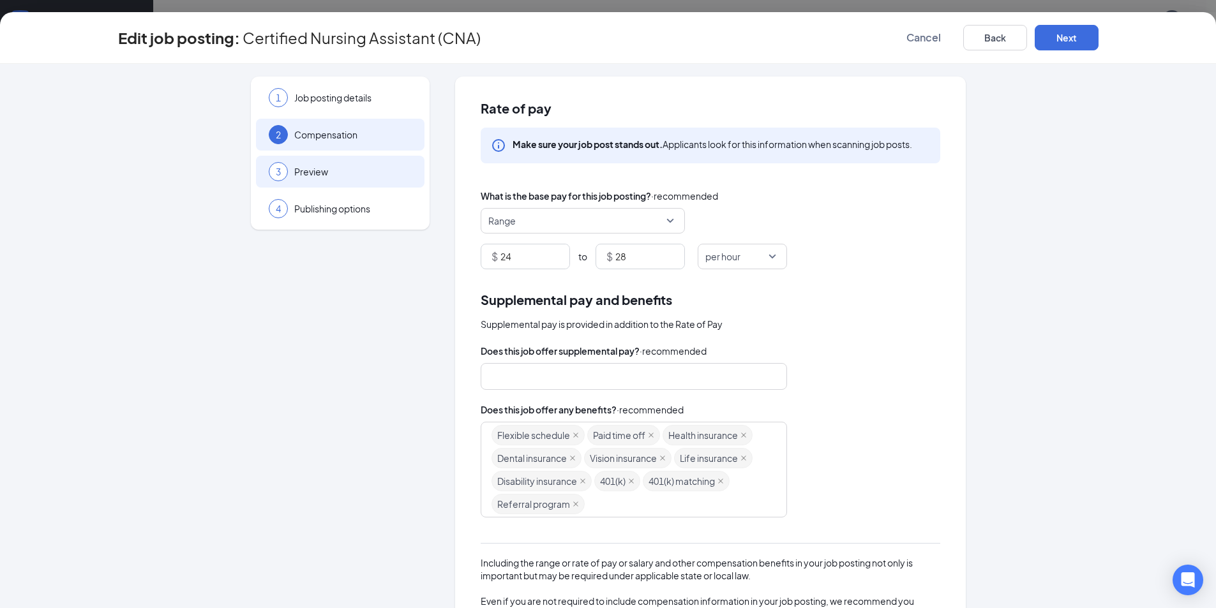
click at [348, 167] on span "Preview" at bounding box center [352, 171] width 117 height 13
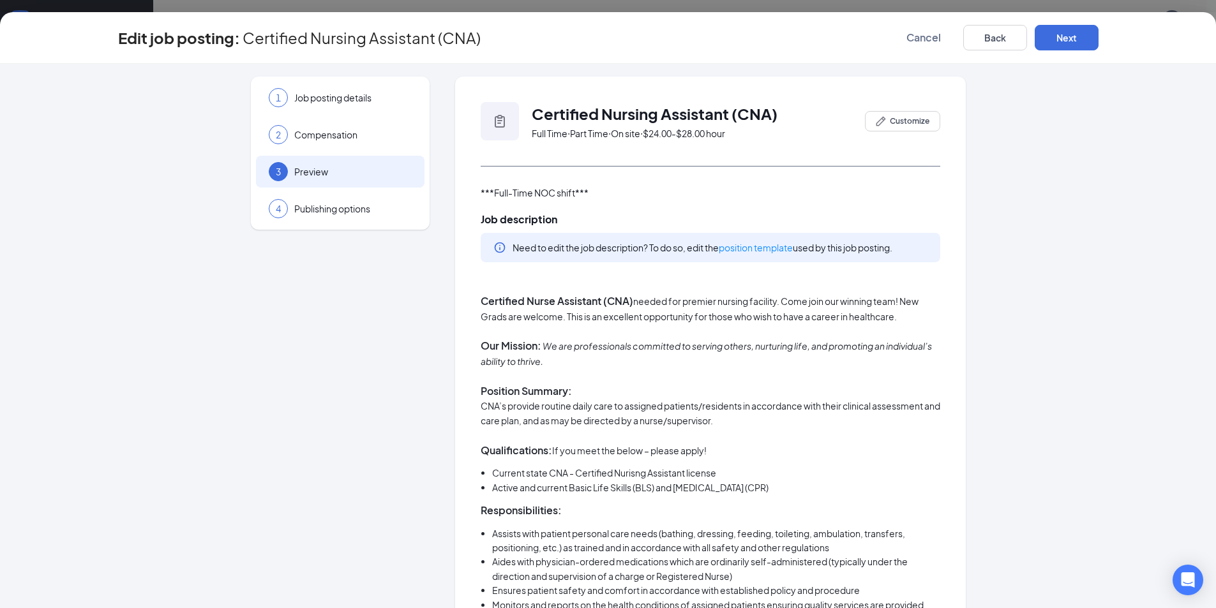
drag, startPoint x: 474, startPoint y: 304, endPoint x: 562, endPoint y: 303, distance: 88.1
drag, startPoint x: 475, startPoint y: 301, endPoint x: 546, endPoint y: 298, distance: 71.5
click at [940, 48] on button "Cancel" at bounding box center [924, 38] width 64 height 26
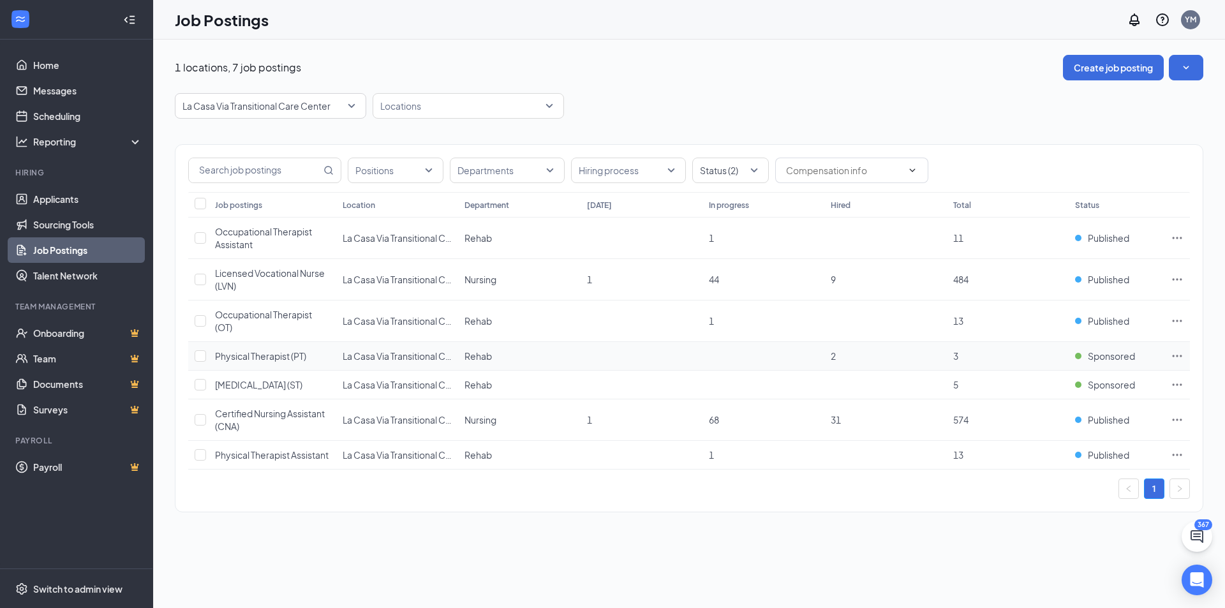
click at [1172, 353] on icon "Ellipses" at bounding box center [1177, 356] width 13 height 13
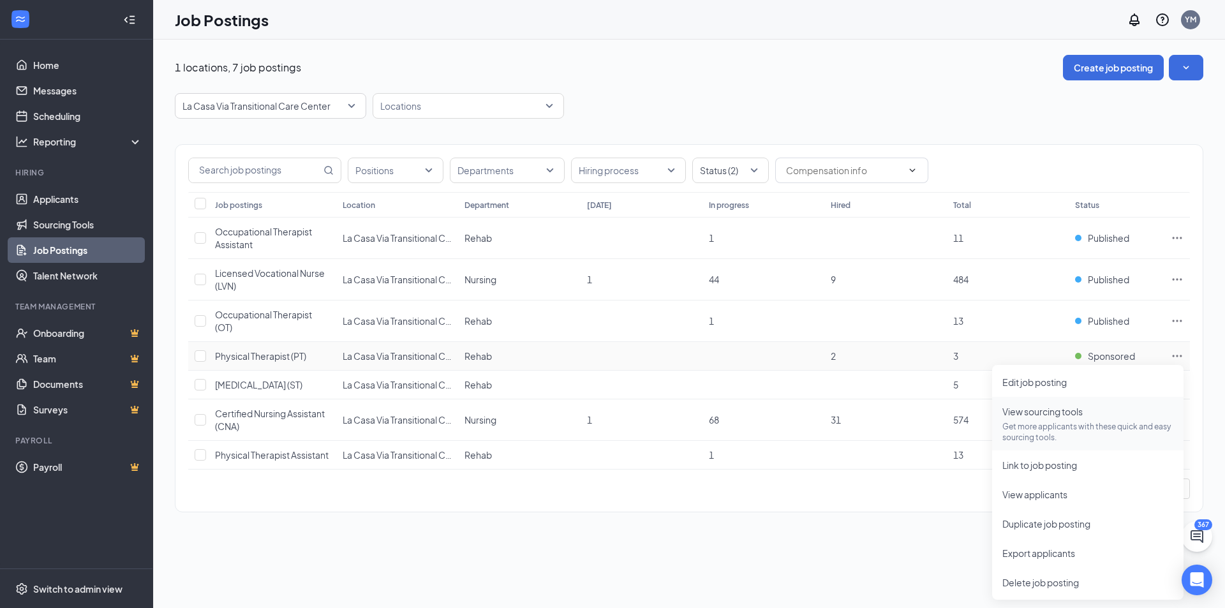
click at [1059, 426] on p "Get more applicants with these quick and easy sourcing tools." at bounding box center [1088, 432] width 171 height 22
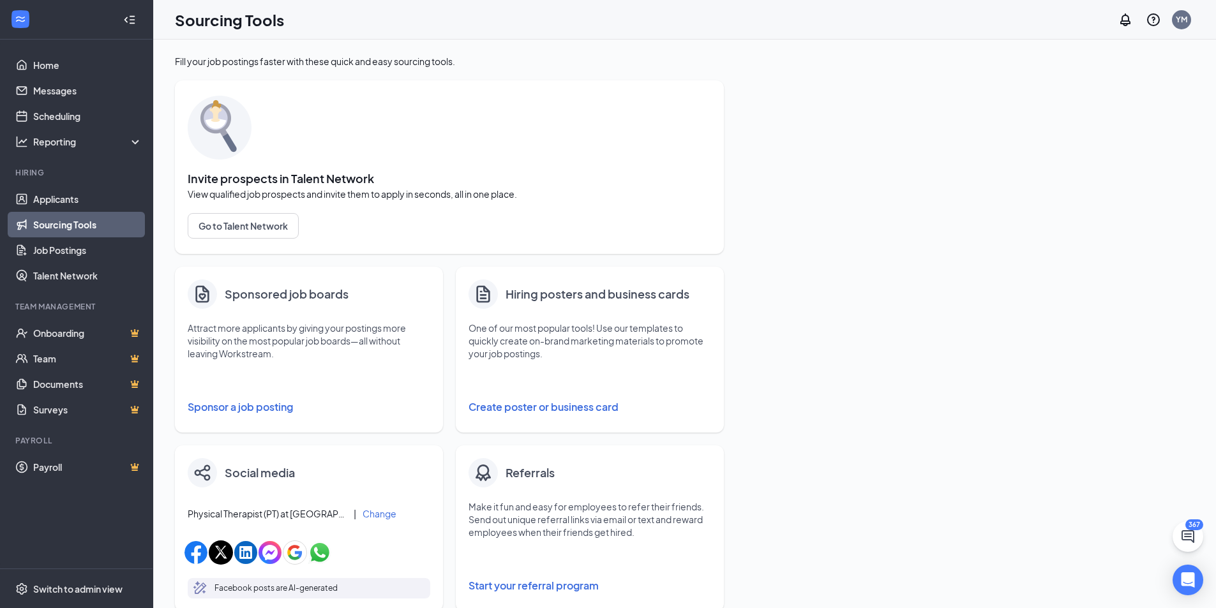
click at [224, 403] on button "Sponsor a job posting" at bounding box center [309, 407] width 243 height 26
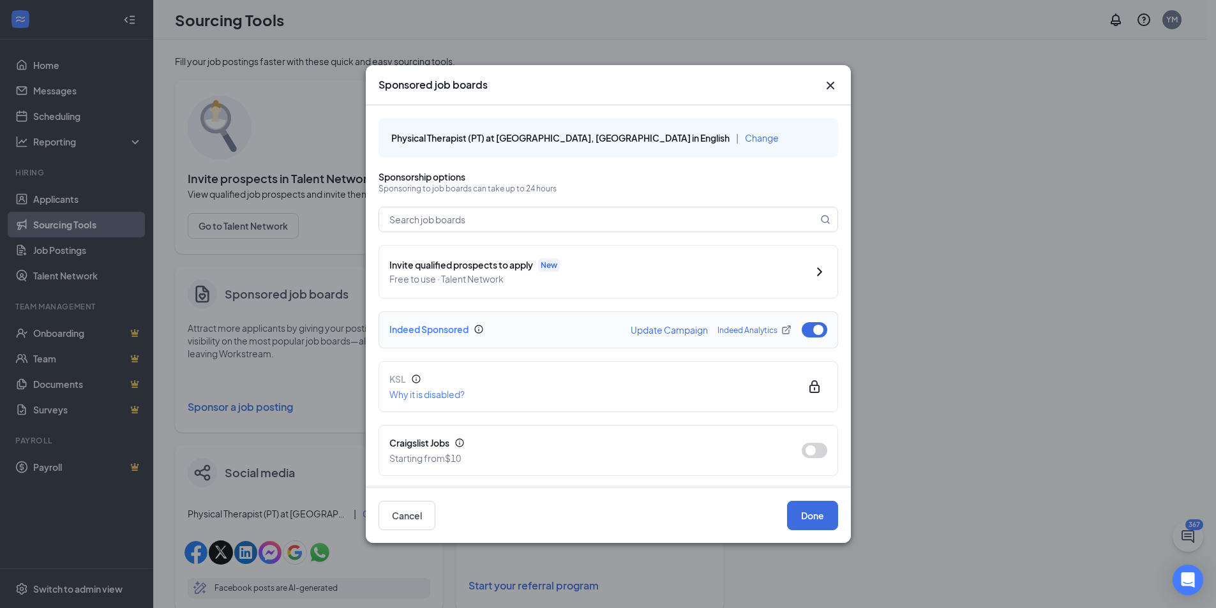
click at [803, 348] on div "Indeed Sponsored Update Campaign Indeed Analytics" at bounding box center [608, 329] width 460 height 37
click at [805, 338] on button "button" at bounding box center [815, 329] width 26 height 15
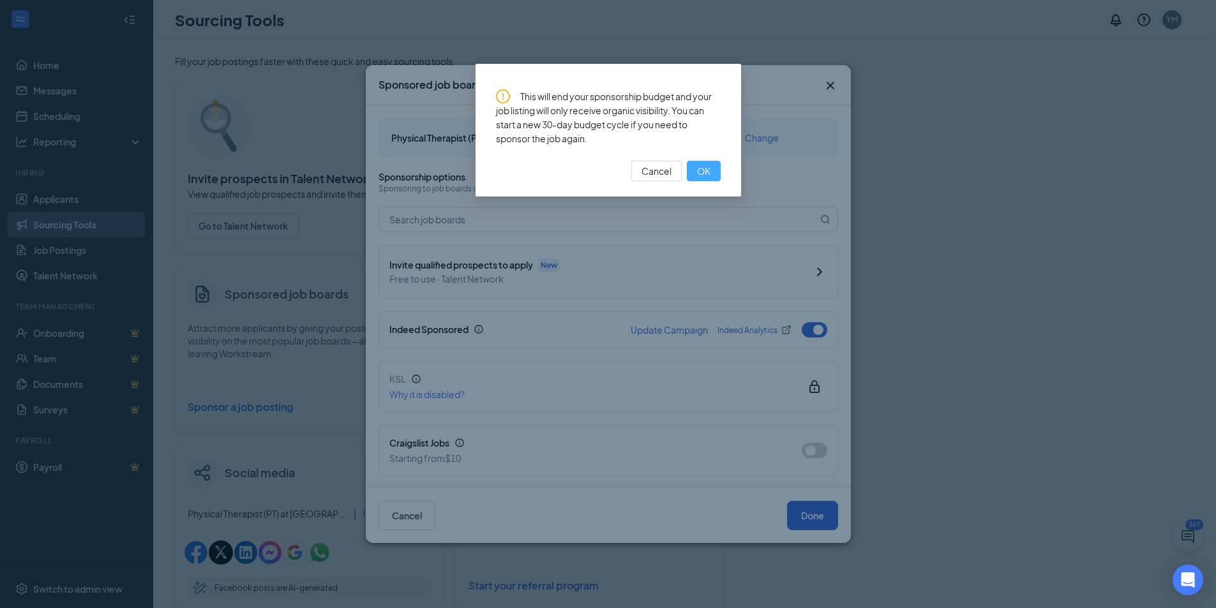
click at [699, 169] on span "OK" at bounding box center [703, 171] width 13 height 14
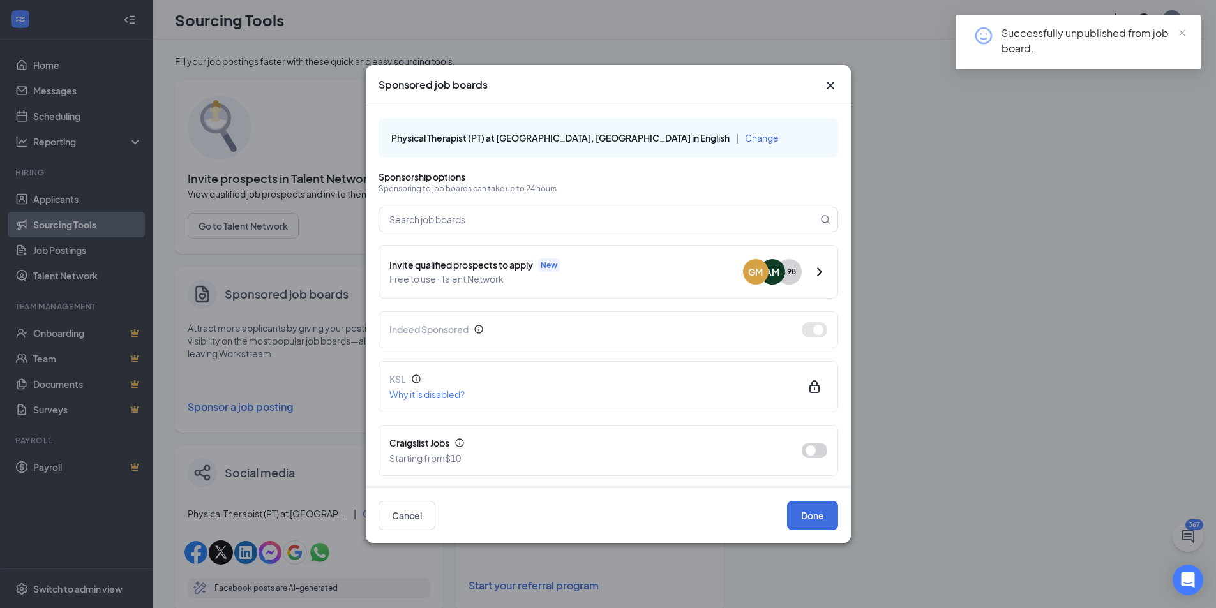
click at [821, 534] on div "Cancel Done" at bounding box center [608, 515] width 485 height 55
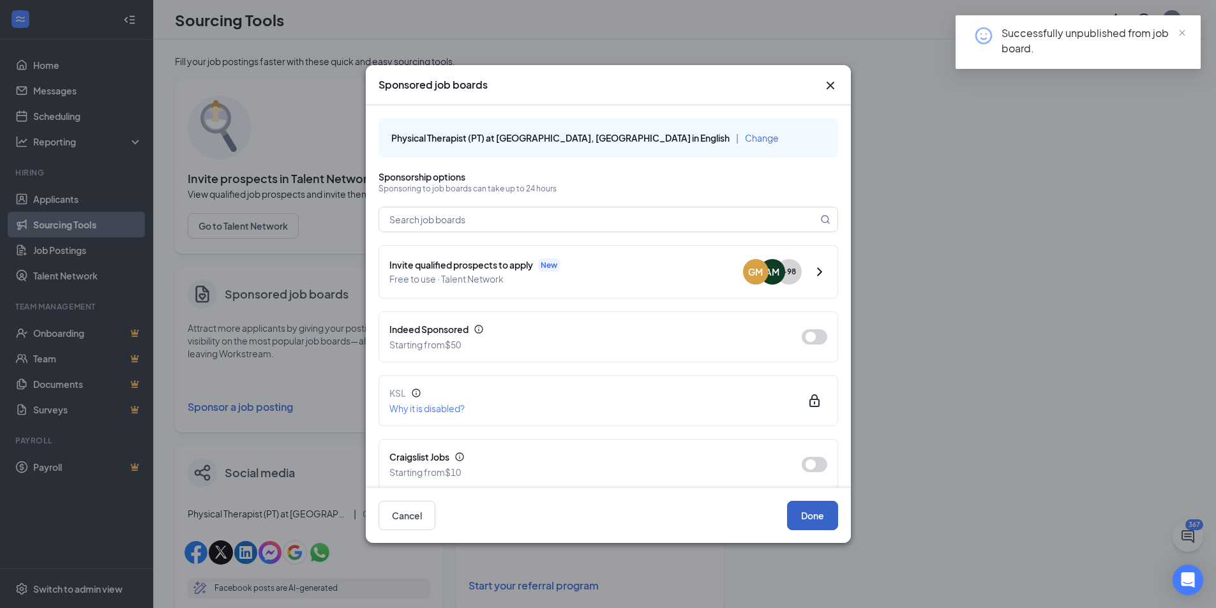
click at [816, 525] on button "Done" at bounding box center [812, 515] width 51 height 29
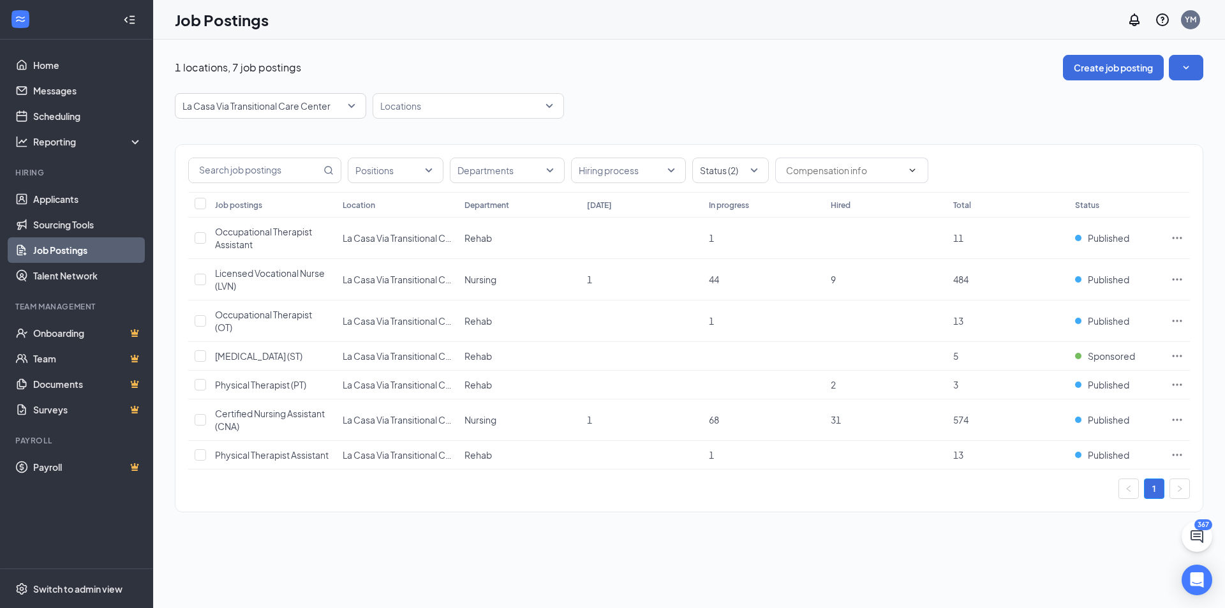
drag, startPoint x: 456, startPoint y: 165, endPoint x: 657, endPoint y: 70, distance: 222.7
click at [657, 70] on div "1 locations, 7 job postings Create job posting" at bounding box center [689, 68] width 1029 height 26
click at [1118, 384] on span "Published" at bounding box center [1108, 384] width 41 height 13
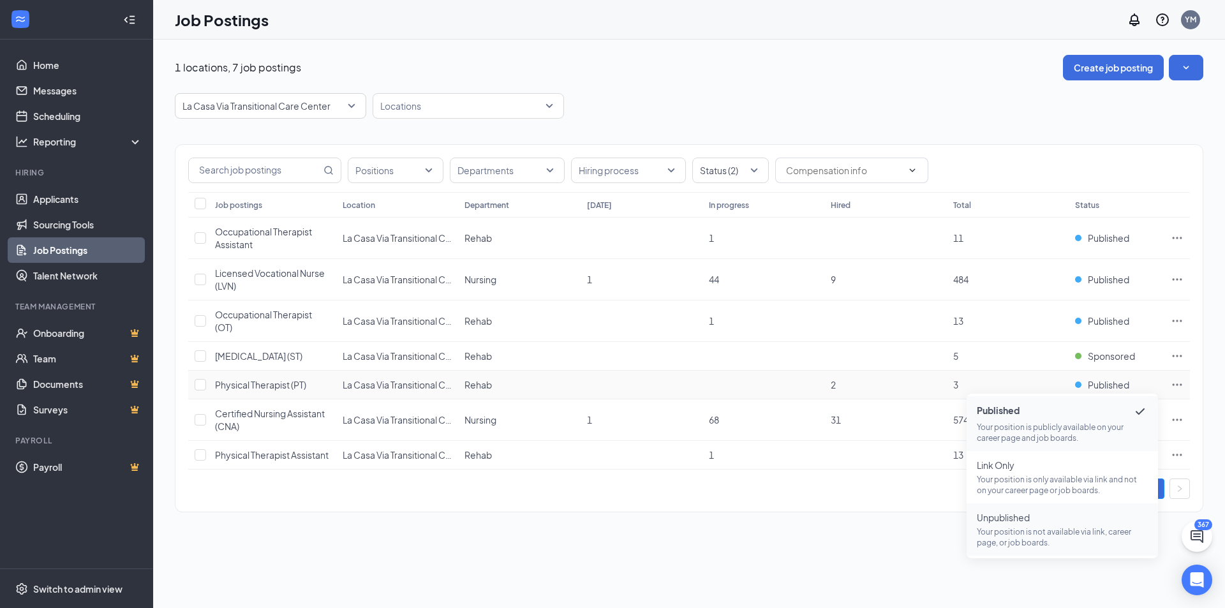
click at [1040, 528] on p "Your position is not available via link, career page, or job boards." at bounding box center [1062, 538] width 171 height 22
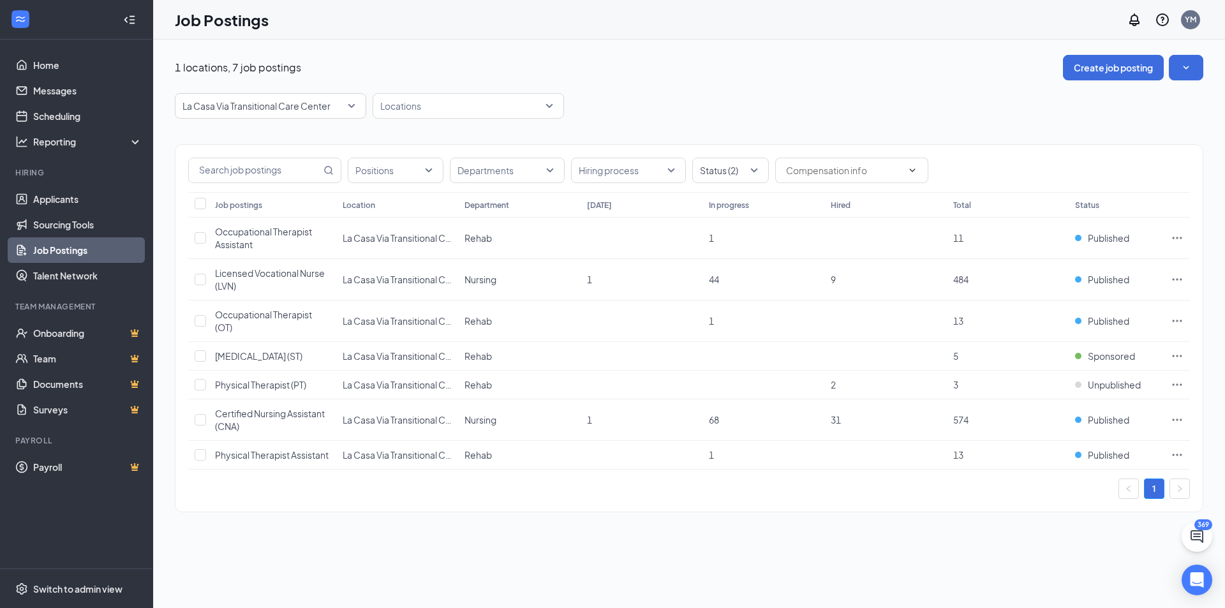
drag, startPoint x: 321, startPoint y: 100, endPoint x: 222, endPoint y: 213, distance: 150.6
click at [322, 100] on p "La Casa Via Transitional Care Center" at bounding box center [257, 106] width 148 height 13
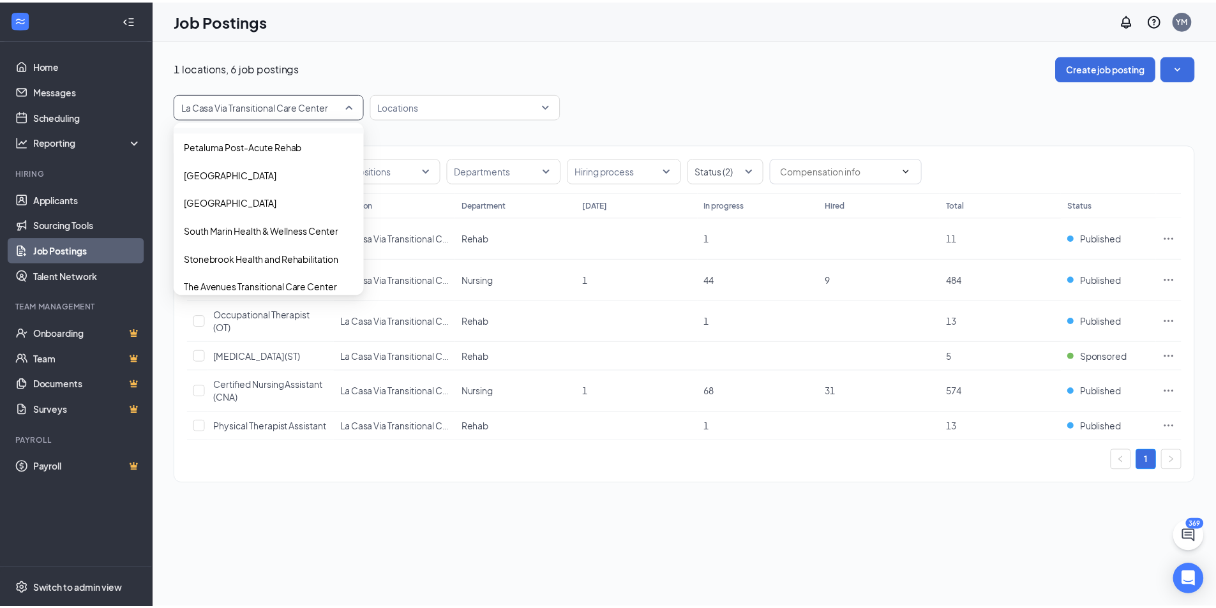
scroll to position [699, 0]
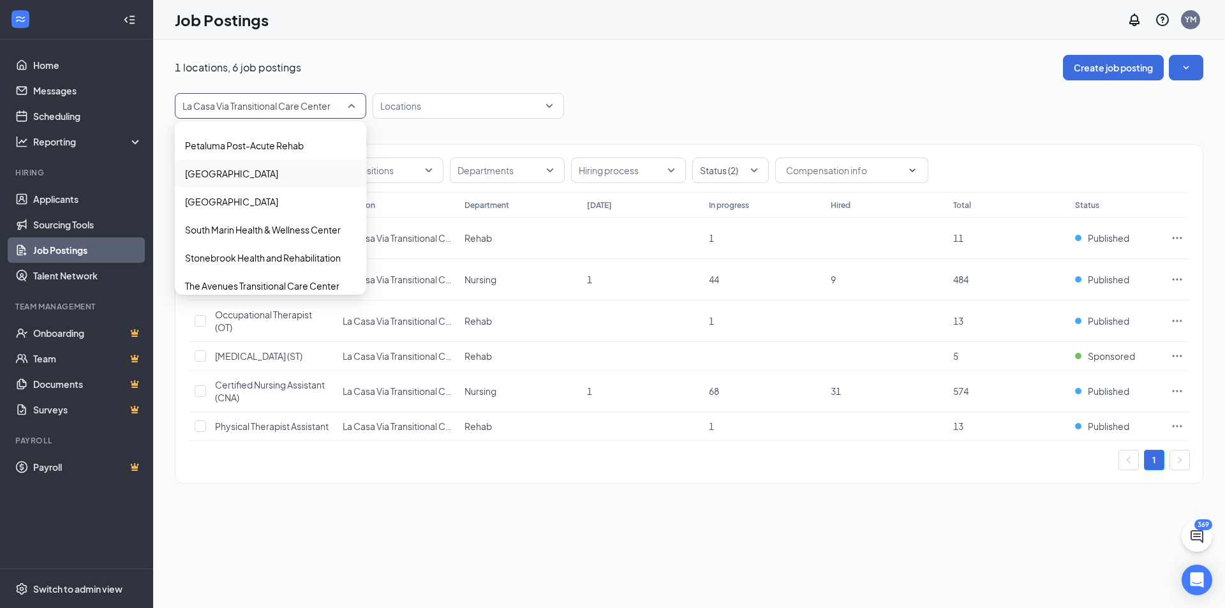
click at [251, 179] on p "Riverwood Health Care Center" at bounding box center [231, 173] width 93 height 13
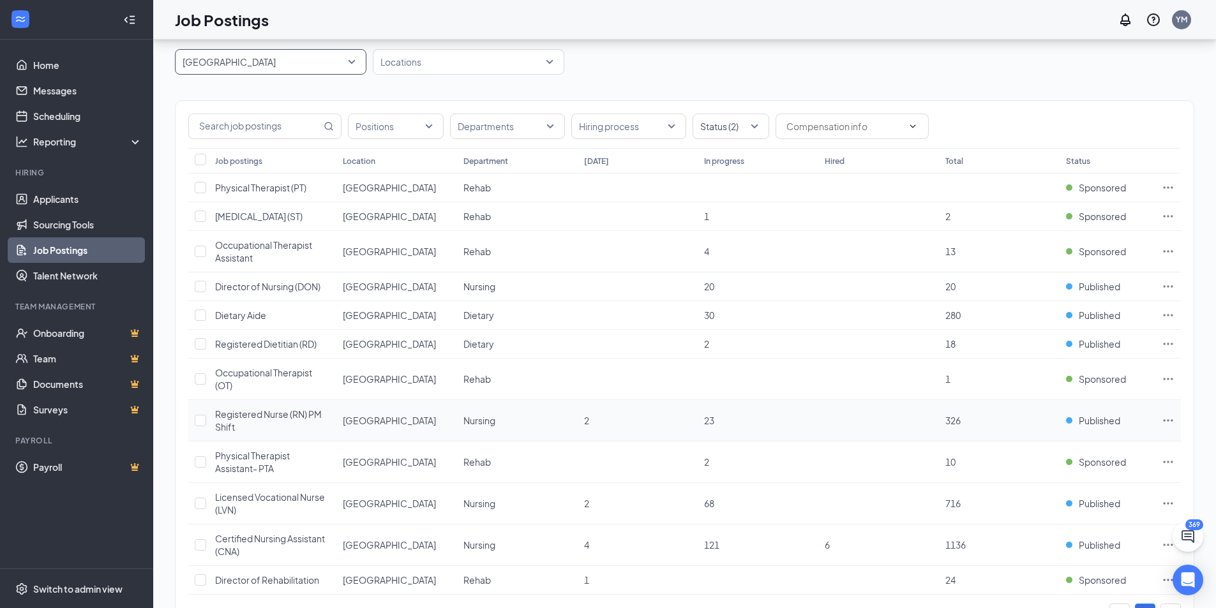
scroll to position [101, 0]
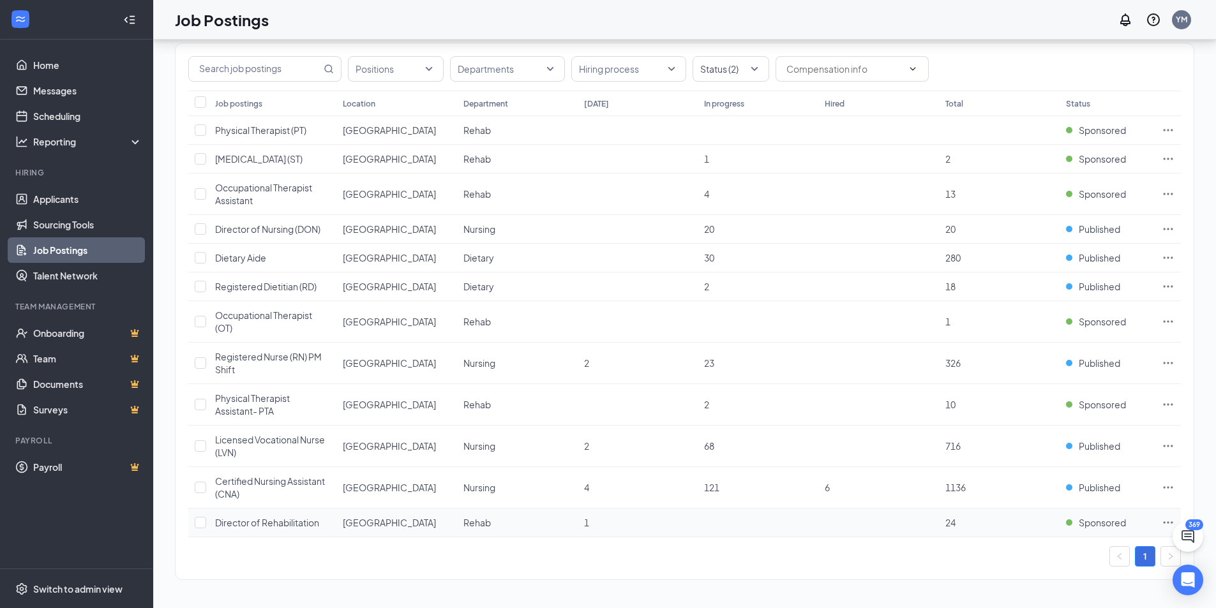
click at [1164, 521] on icon "Ellipses" at bounding box center [1168, 522] width 13 height 13
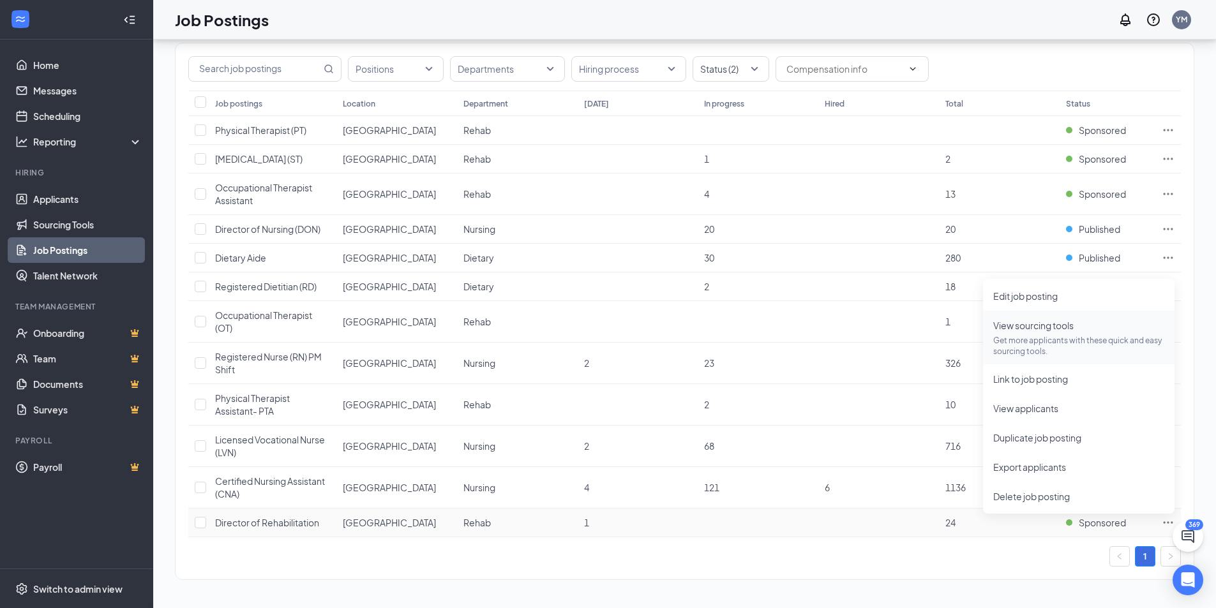
click at [1079, 331] on span "View sourcing tools Get more applicants with these quick and easy sourcing tool…" at bounding box center [1078, 337] width 171 height 38
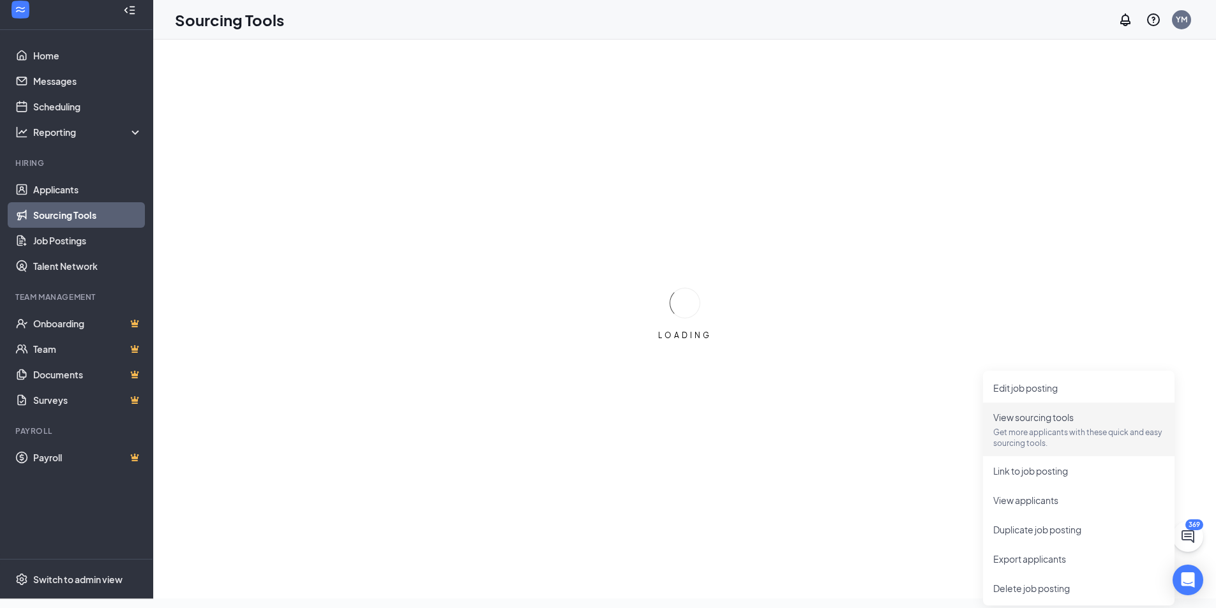
scroll to position [10, 0]
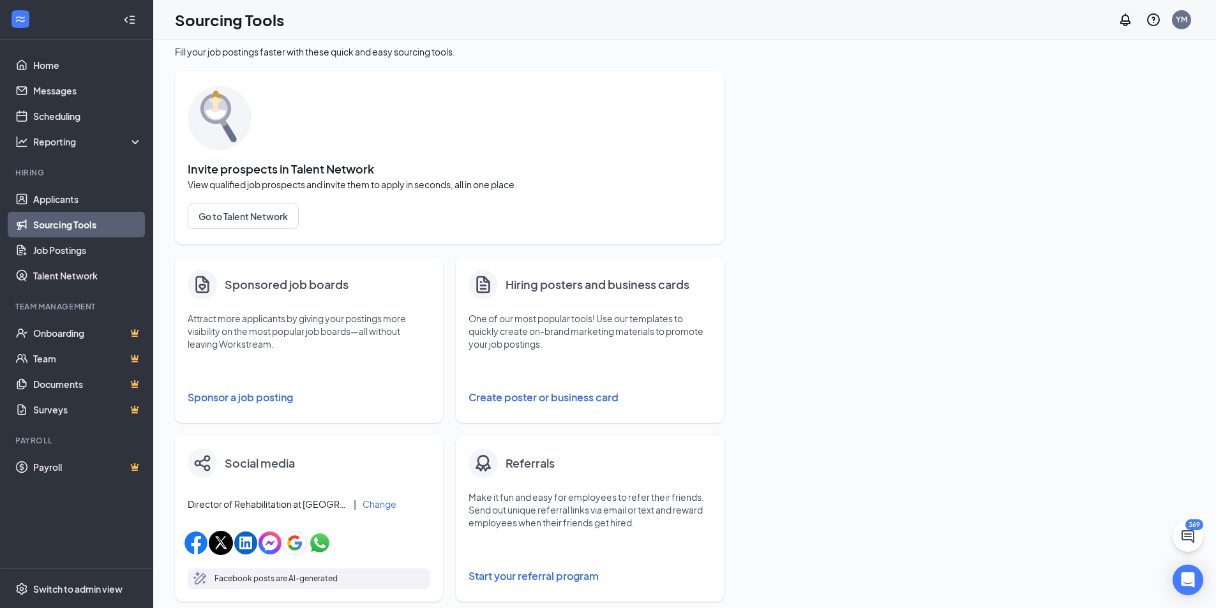
click at [278, 396] on button "Sponsor a job posting" at bounding box center [309, 398] width 243 height 26
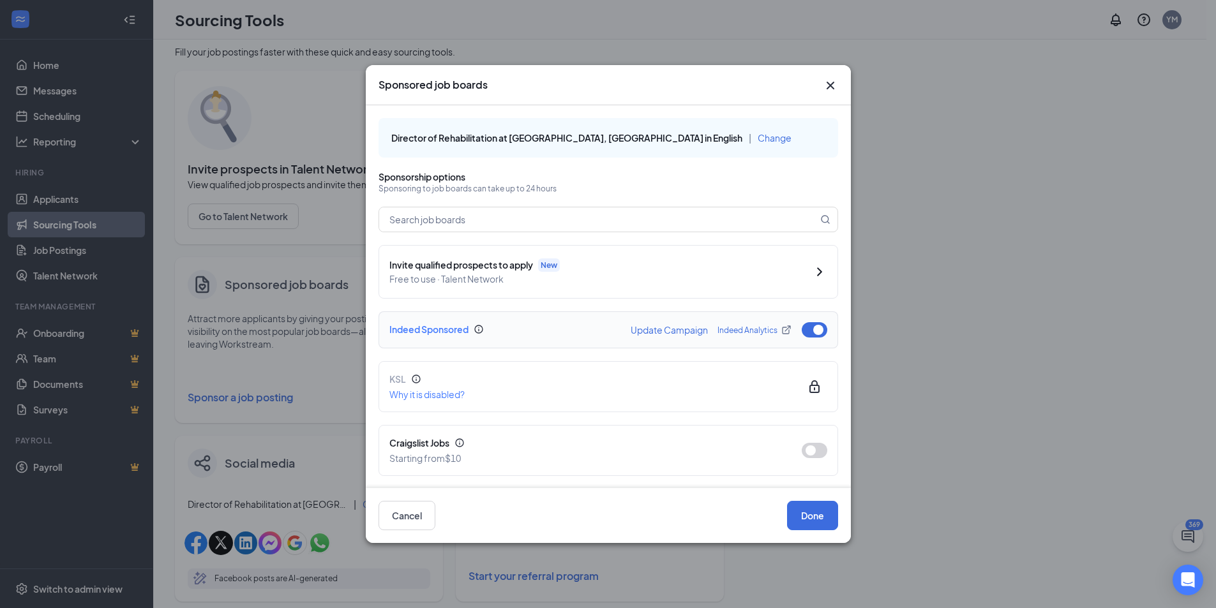
click at [802, 338] on button "button" at bounding box center [815, 329] width 26 height 15
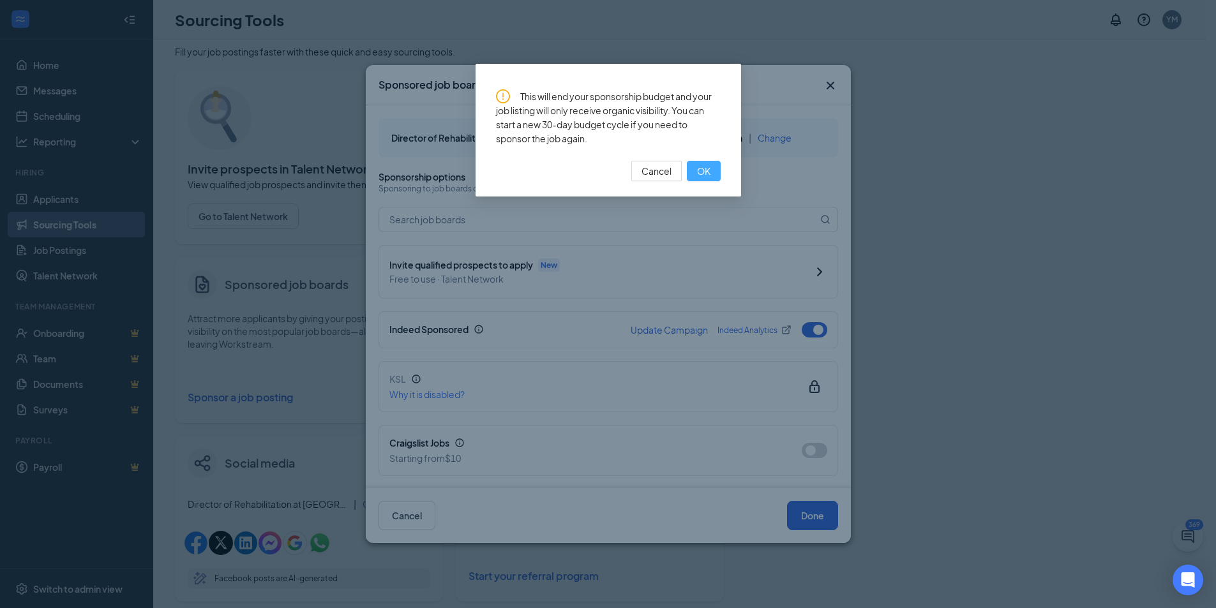
click at [691, 163] on button "OK" at bounding box center [704, 171] width 34 height 20
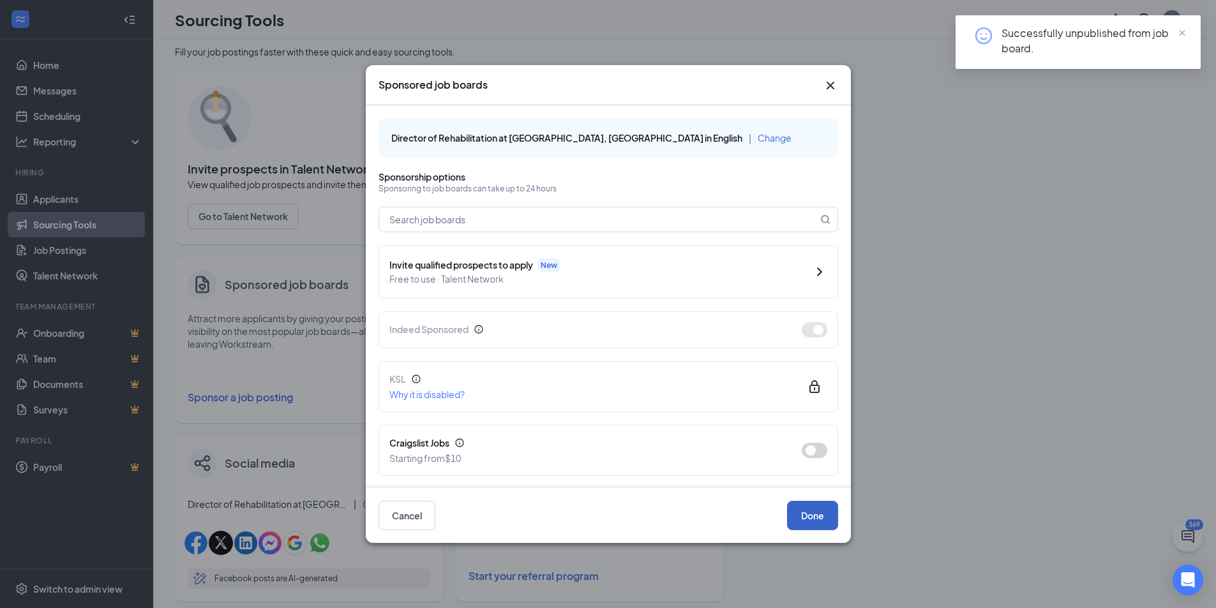
click at [807, 526] on button "Done" at bounding box center [812, 515] width 51 height 29
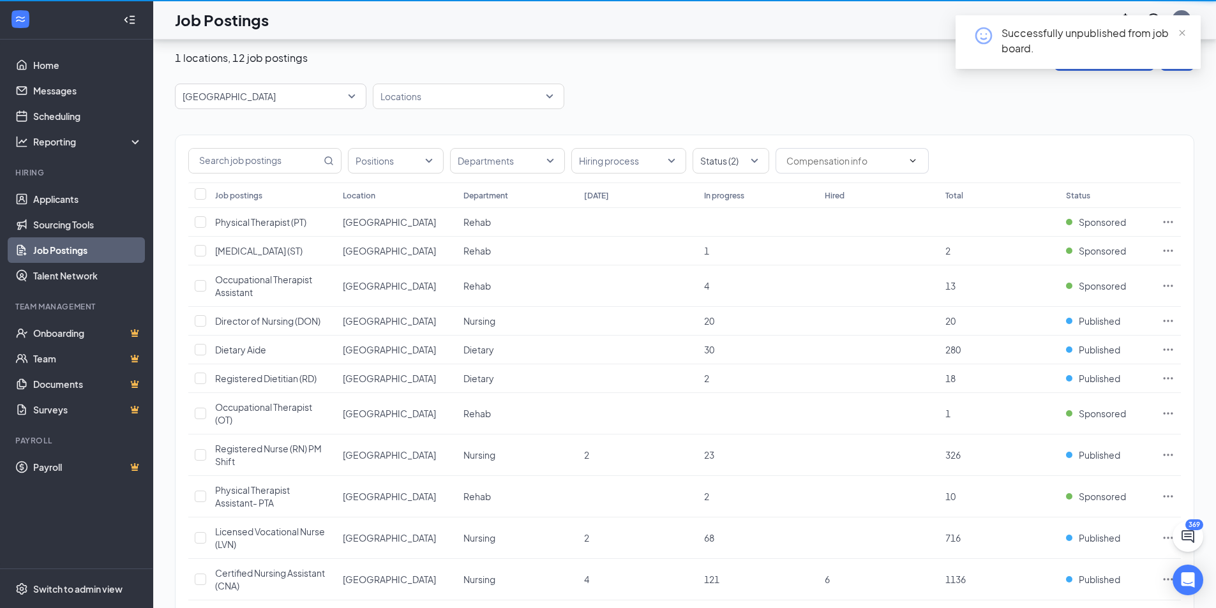
scroll to position [101, 0]
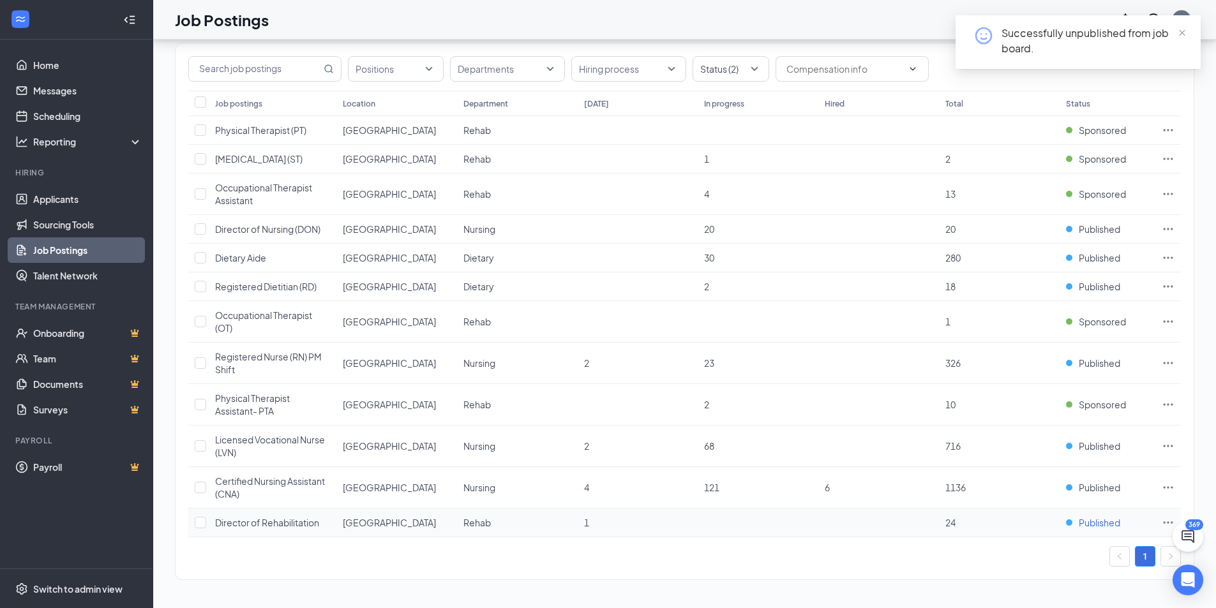
click at [1117, 523] on span "Published" at bounding box center [1099, 522] width 41 height 13
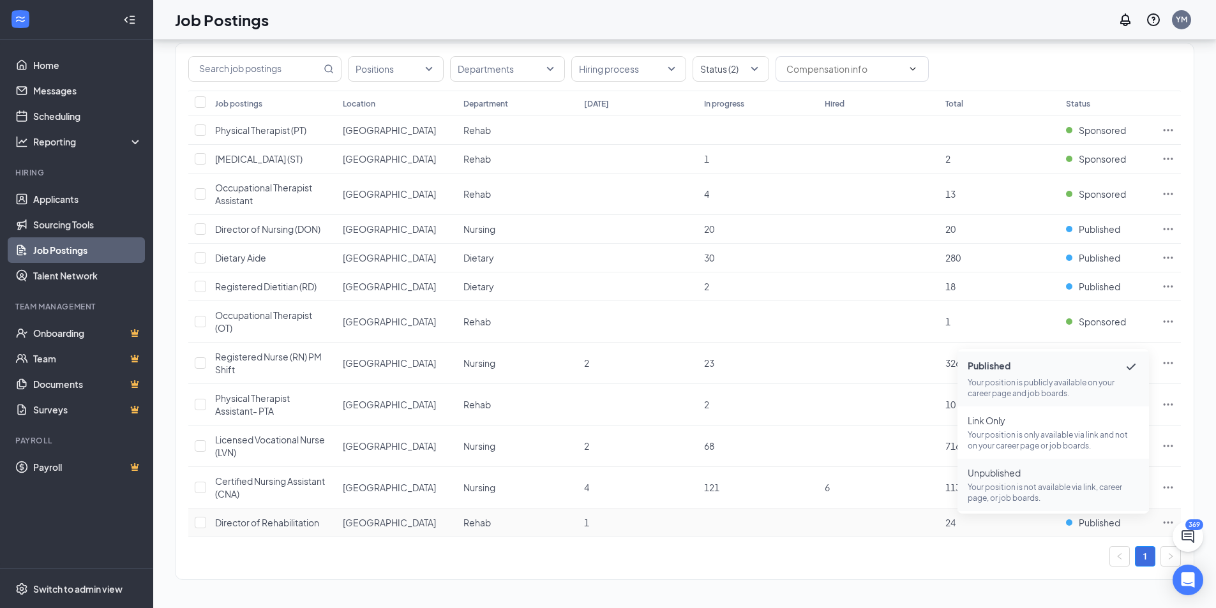
click at [1086, 472] on span "Unpublished" at bounding box center [1053, 473] width 171 height 13
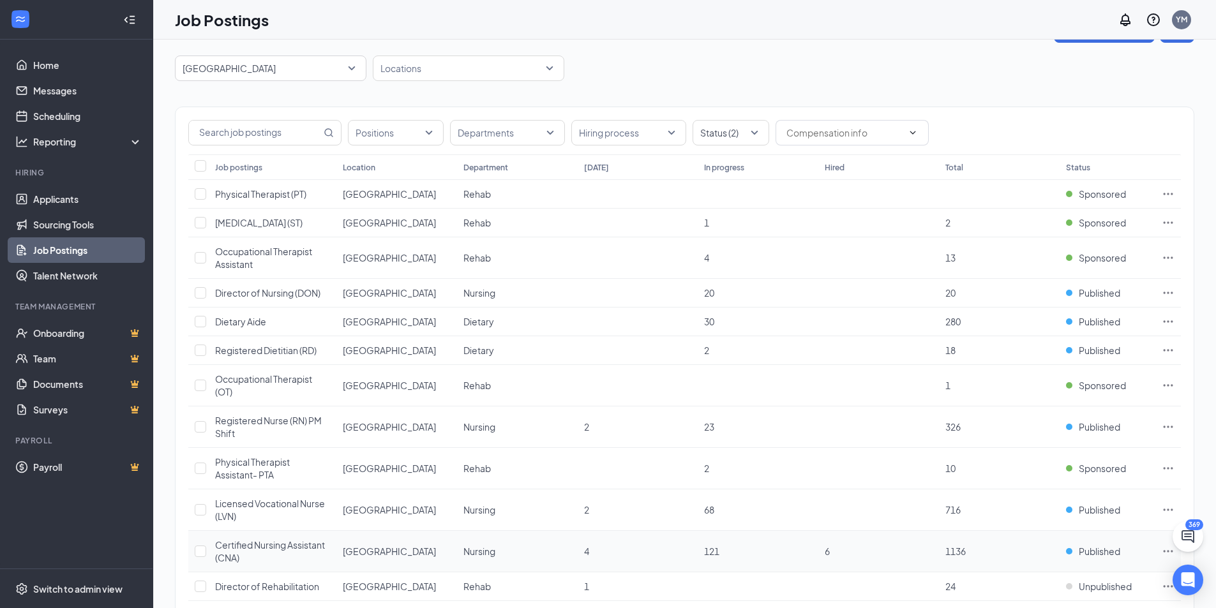
scroll to position [0, 0]
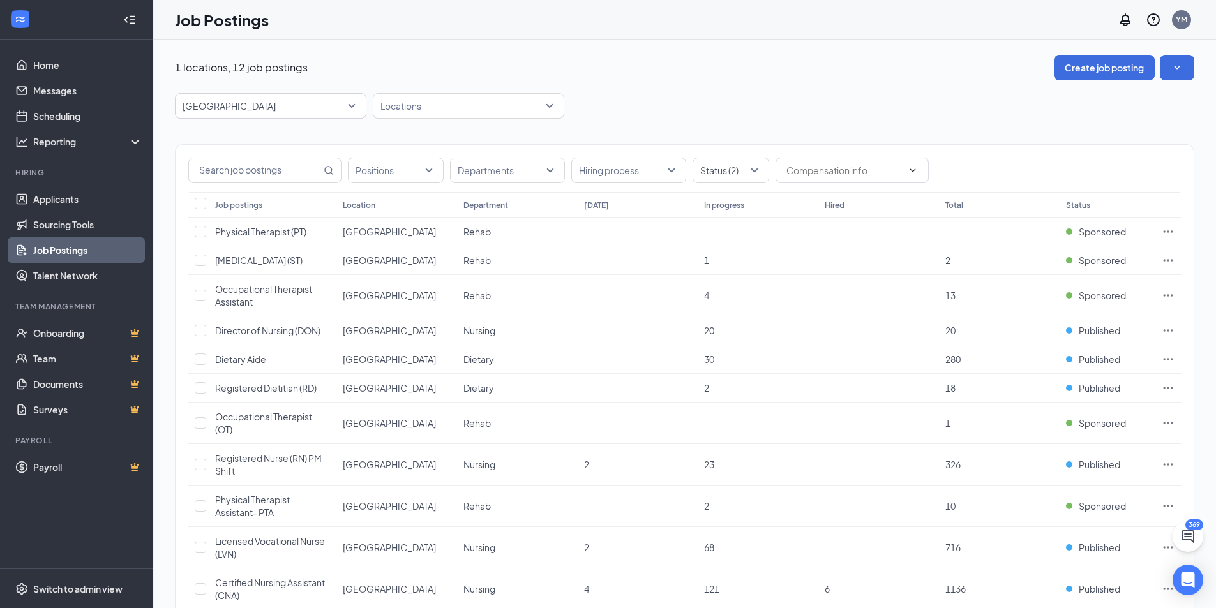
click at [347, 107] on span "Riverwood Health Care Center" at bounding box center [265, 106] width 165 height 13
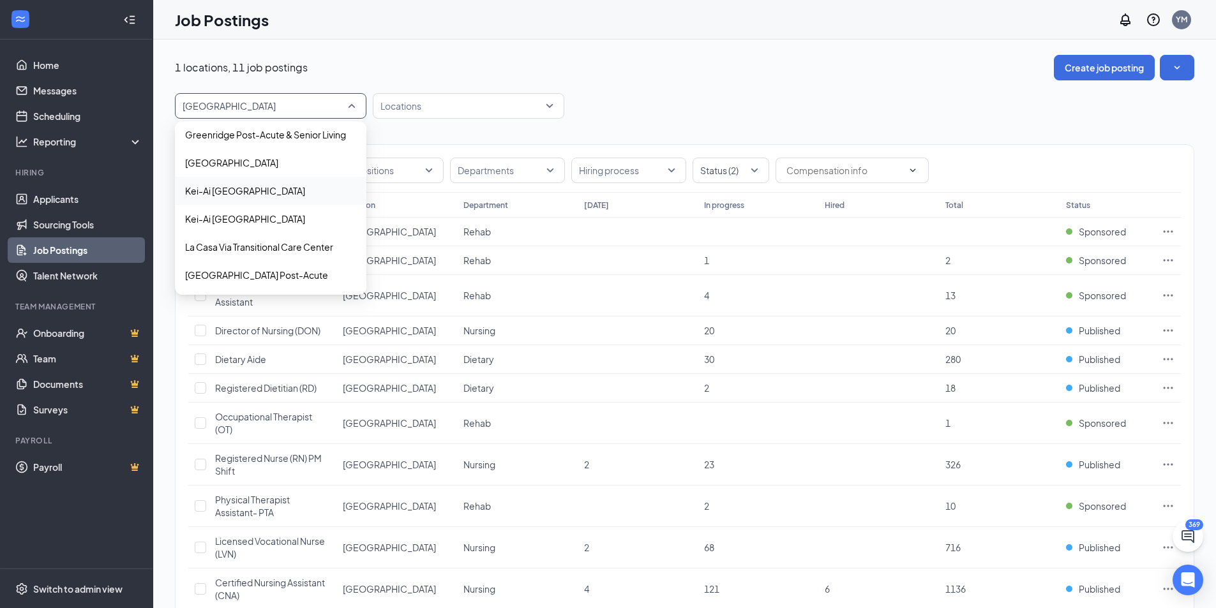
scroll to position [342, 0]
click at [234, 251] on p "La Casa Via Transitional Care Center" at bounding box center [259, 247] width 148 height 13
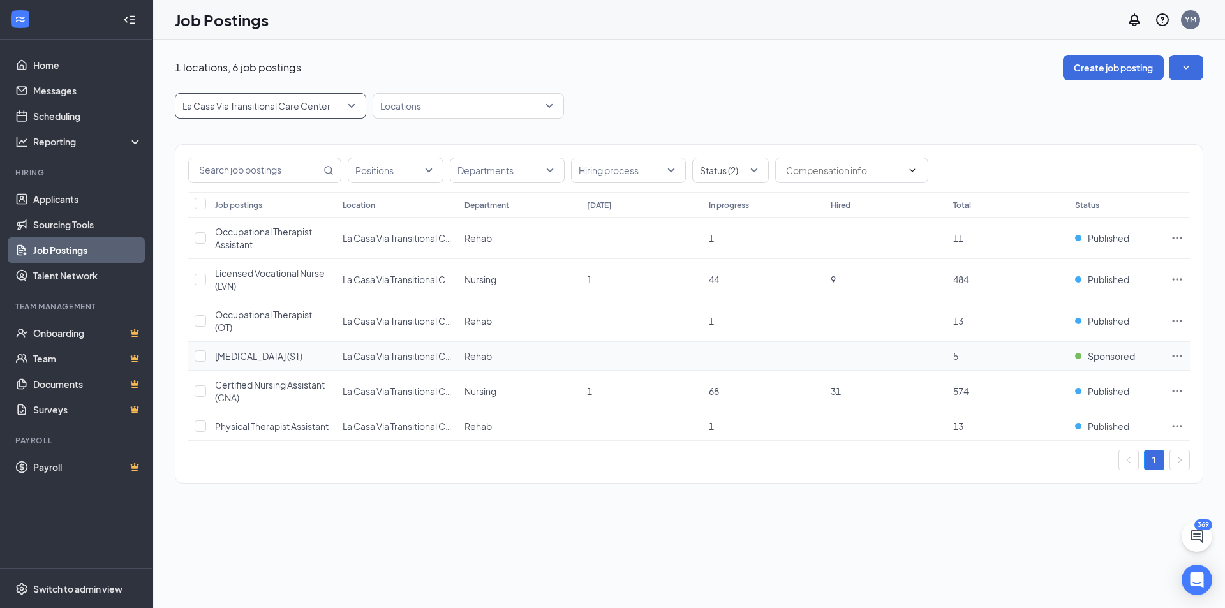
click at [246, 358] on span "[MEDICAL_DATA] (ST)" at bounding box center [258, 355] width 87 height 11
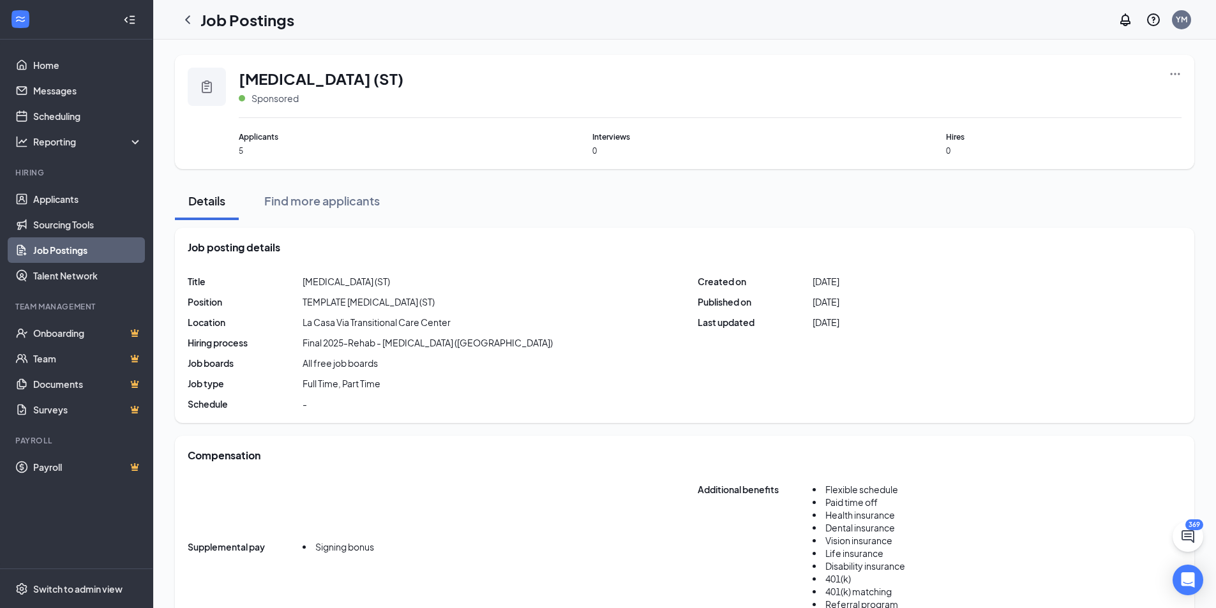
click at [1175, 68] on icon "Ellipses" at bounding box center [1175, 74] width 13 height 13
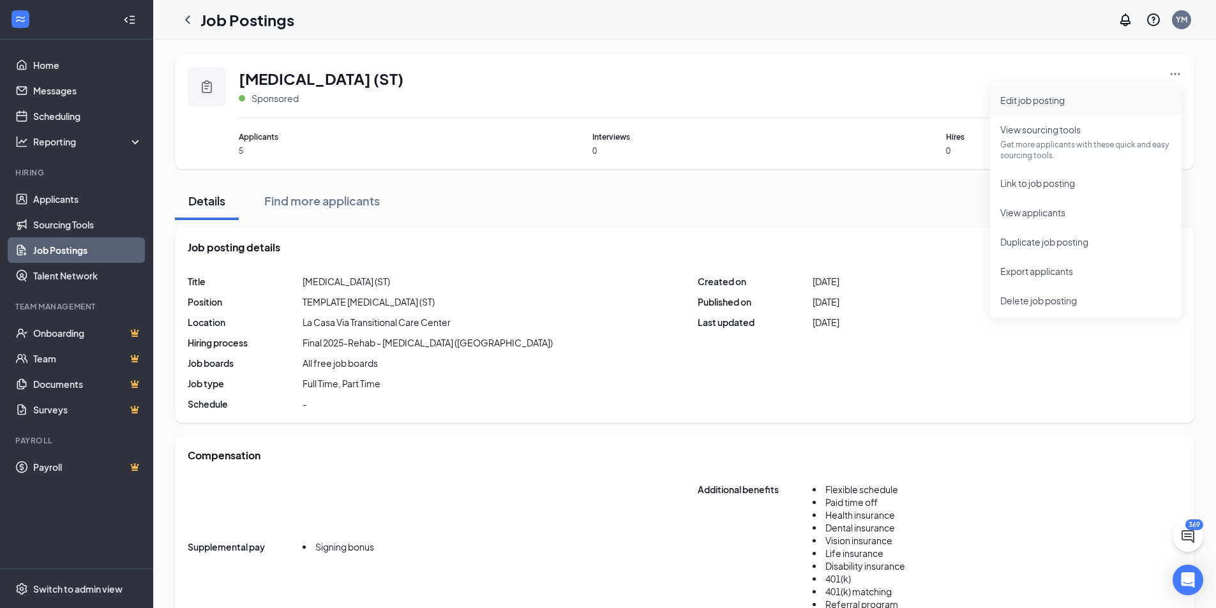
click at [1089, 103] on span "Edit job posting" at bounding box center [1085, 100] width 171 height 14
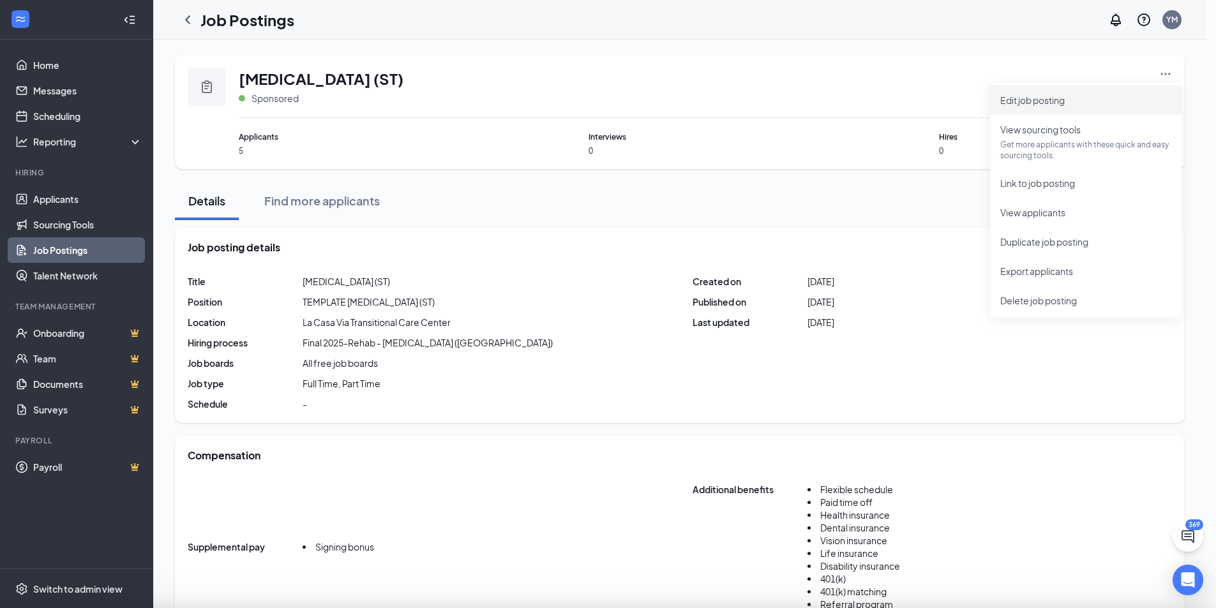
type input "[MEDICAL_DATA] (ST)"
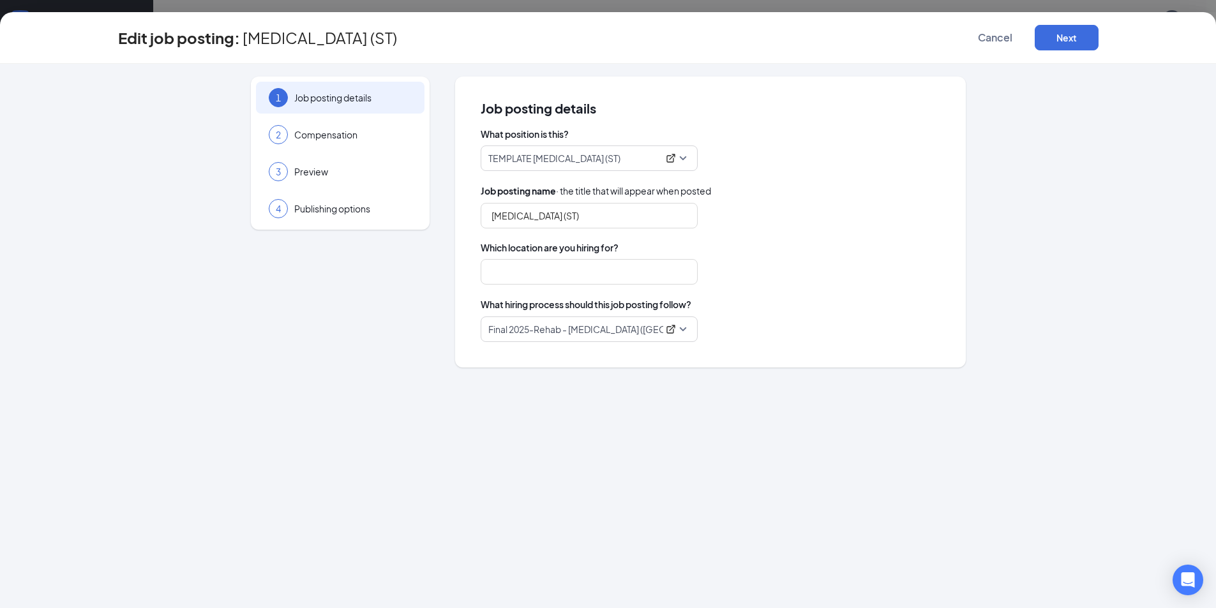
type input "La Casa Via Transitional Care Center"
click at [334, 170] on span "Preview" at bounding box center [352, 171] width 117 height 13
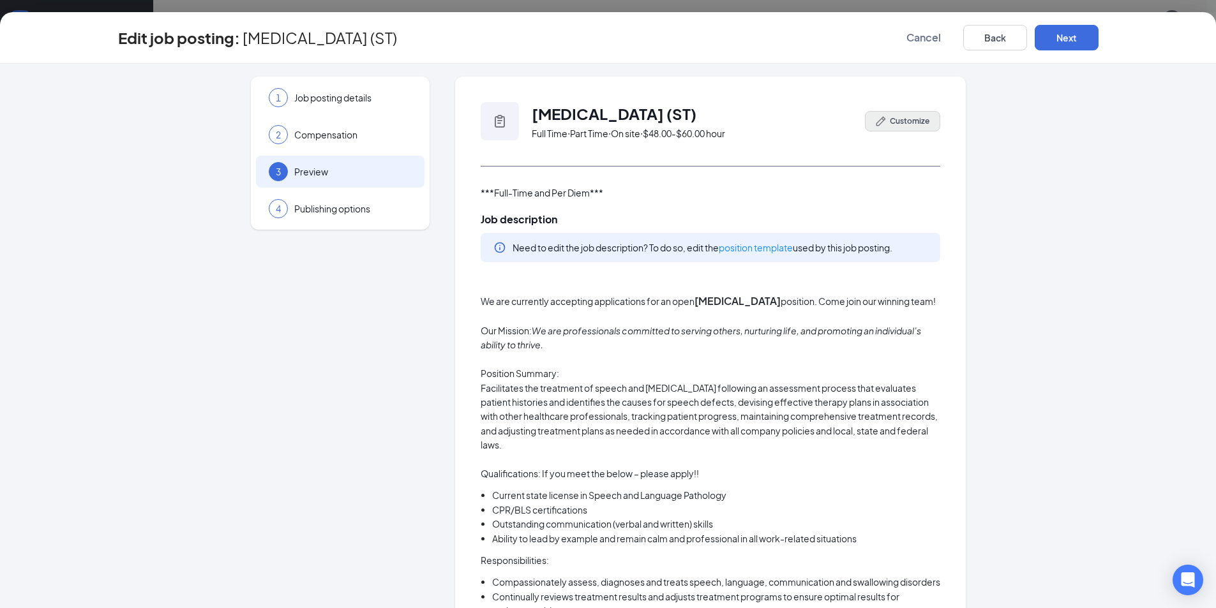
drag, startPoint x: 886, startPoint y: 110, endPoint x: 888, endPoint y: 120, distance: 9.8
click at [887, 114] on div "Speech Therapist (ST) Full Time ‧ Part Time ‧ On site ‧ $48.00-$60.00 hour Cust…" at bounding box center [711, 134] width 460 height 64
click at [890, 121] on span "Customize" at bounding box center [910, 121] width 40 height 11
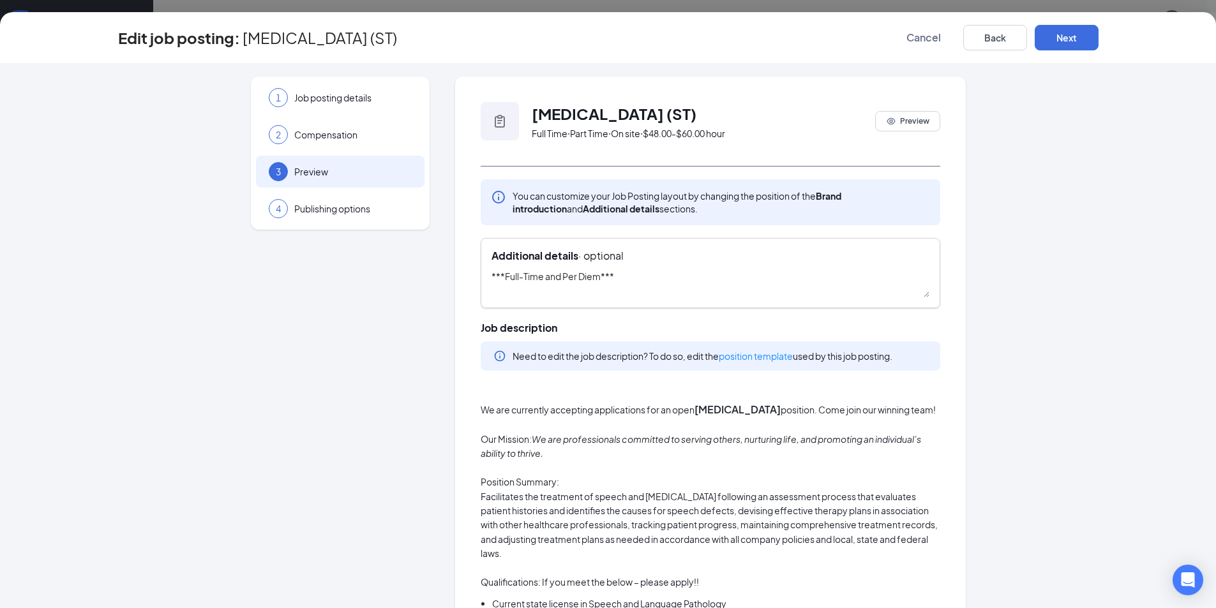
click at [594, 276] on textarea "***Full-Time and Per Diem***" at bounding box center [710, 283] width 438 height 28
type textarea "***Full-Time***"
click at [348, 137] on span "Compensation" at bounding box center [352, 134] width 117 height 13
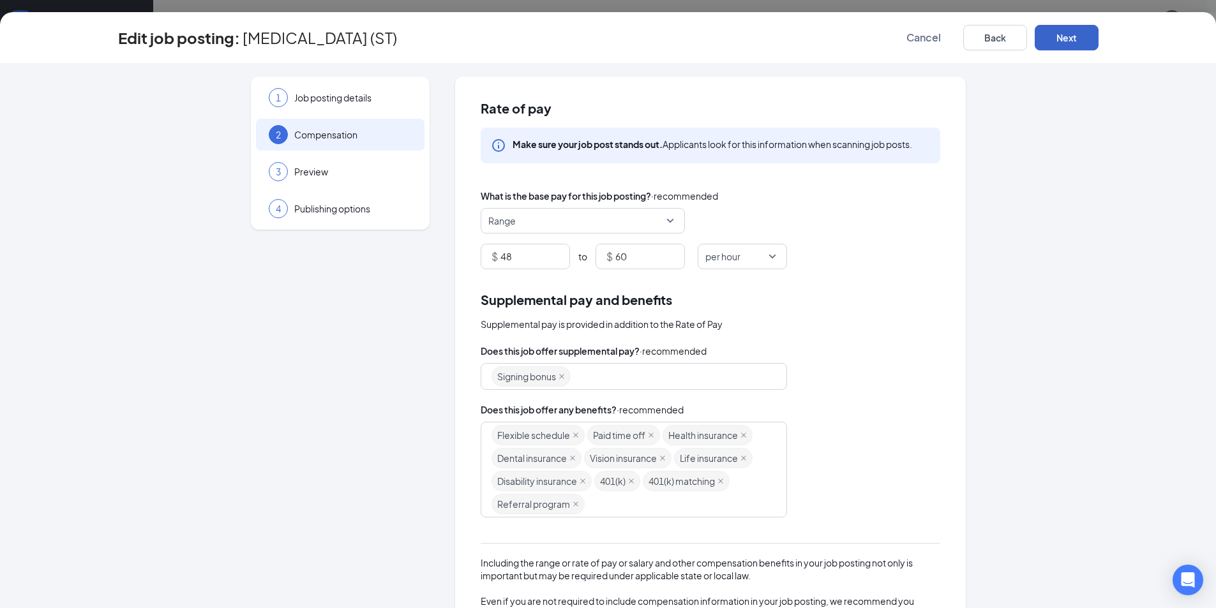
click at [1040, 45] on button "Next" at bounding box center [1067, 38] width 64 height 26
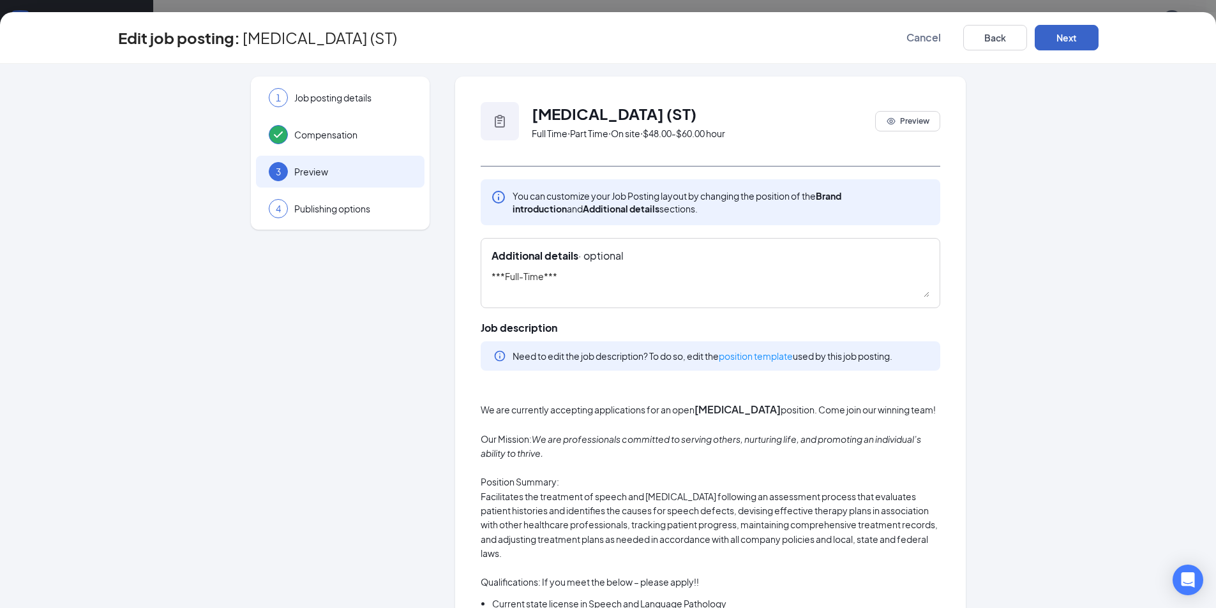
click at [1042, 44] on button "Next" at bounding box center [1067, 38] width 64 height 26
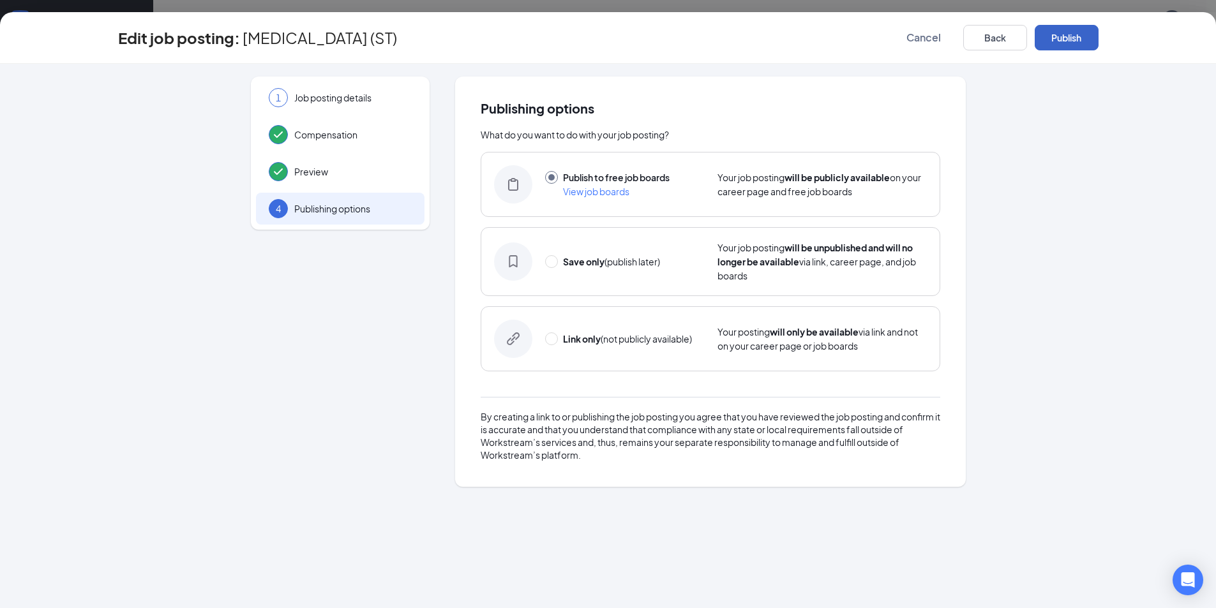
click at [1042, 44] on button "Publish" at bounding box center [1067, 38] width 64 height 26
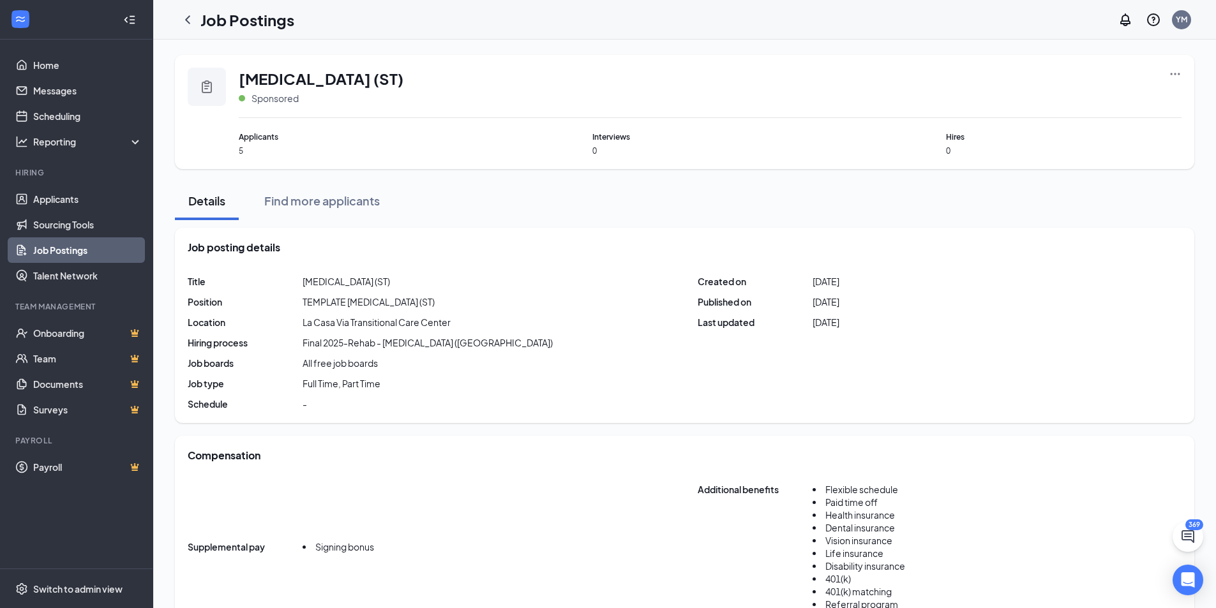
click at [1170, 70] on icon "Ellipses" at bounding box center [1175, 74] width 13 height 13
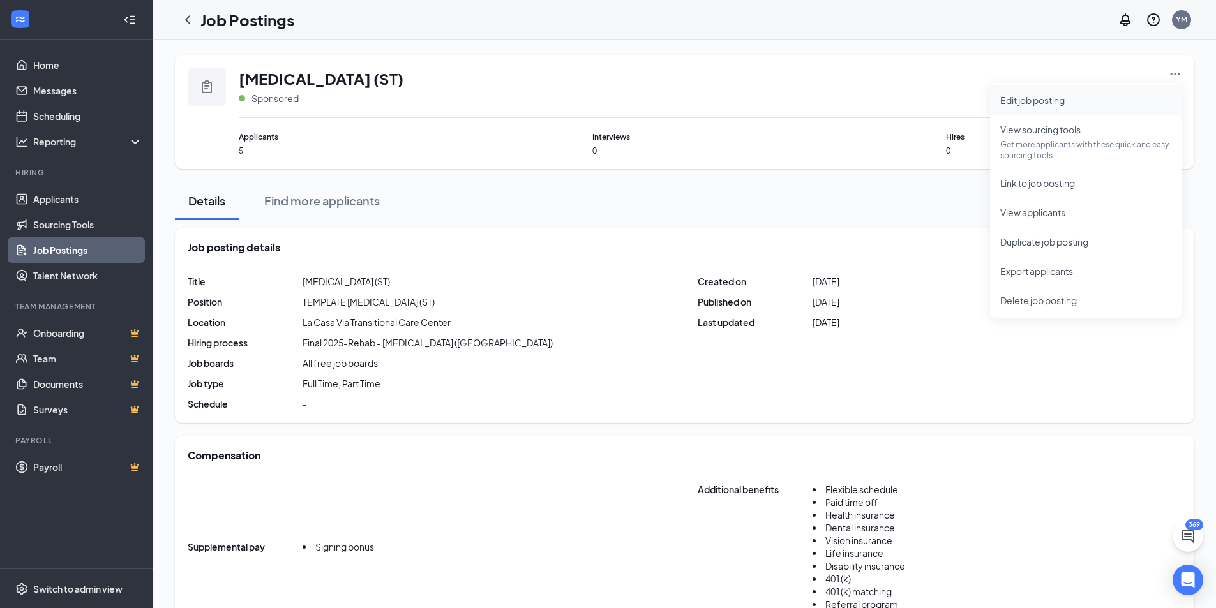
click at [1065, 105] on span "Edit job posting" at bounding box center [1032, 99] width 64 height 11
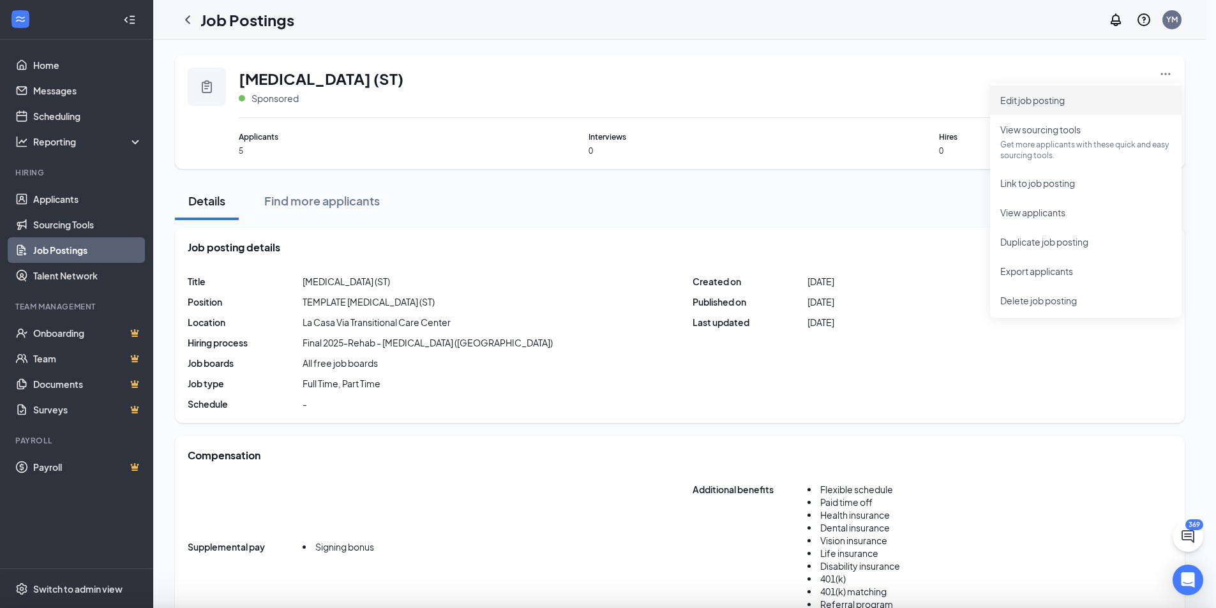
type input "[MEDICAL_DATA] (ST)"
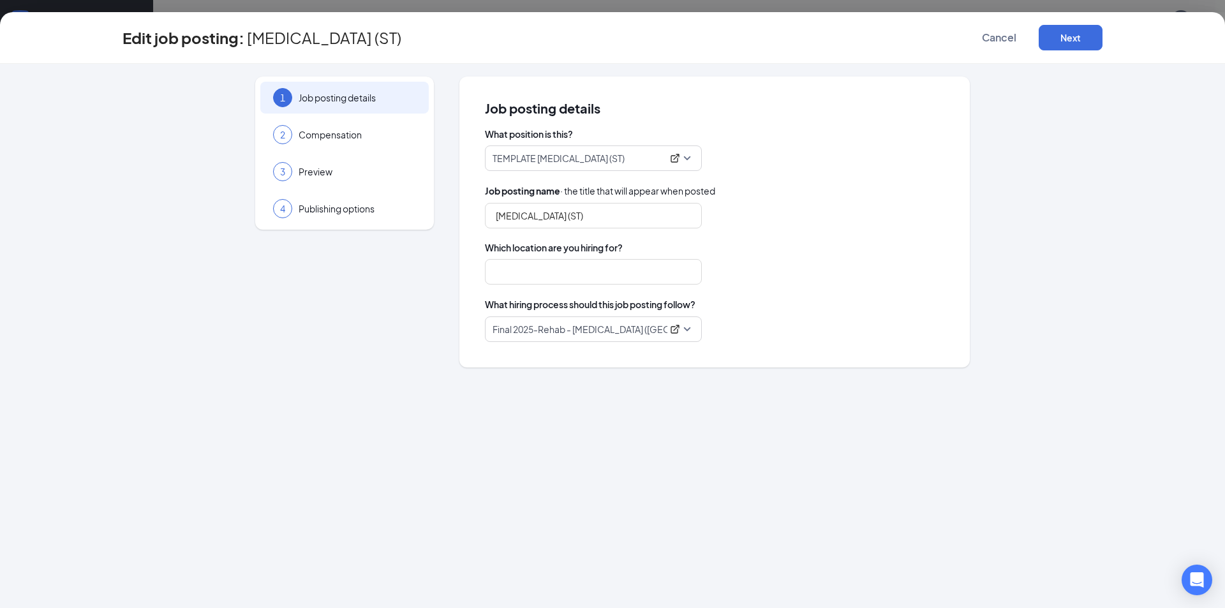
type input "La Casa Via Transitional Care Center"
click at [342, 172] on span "Preview" at bounding box center [357, 171] width 117 height 13
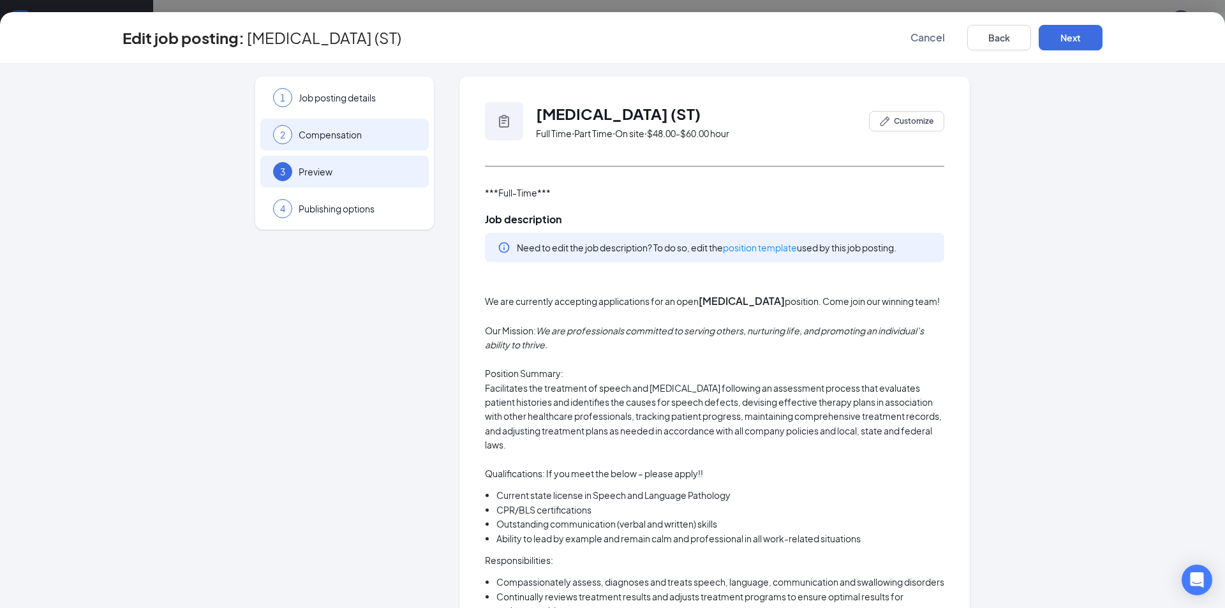
click at [345, 147] on div "2 Compensation" at bounding box center [344, 135] width 168 height 32
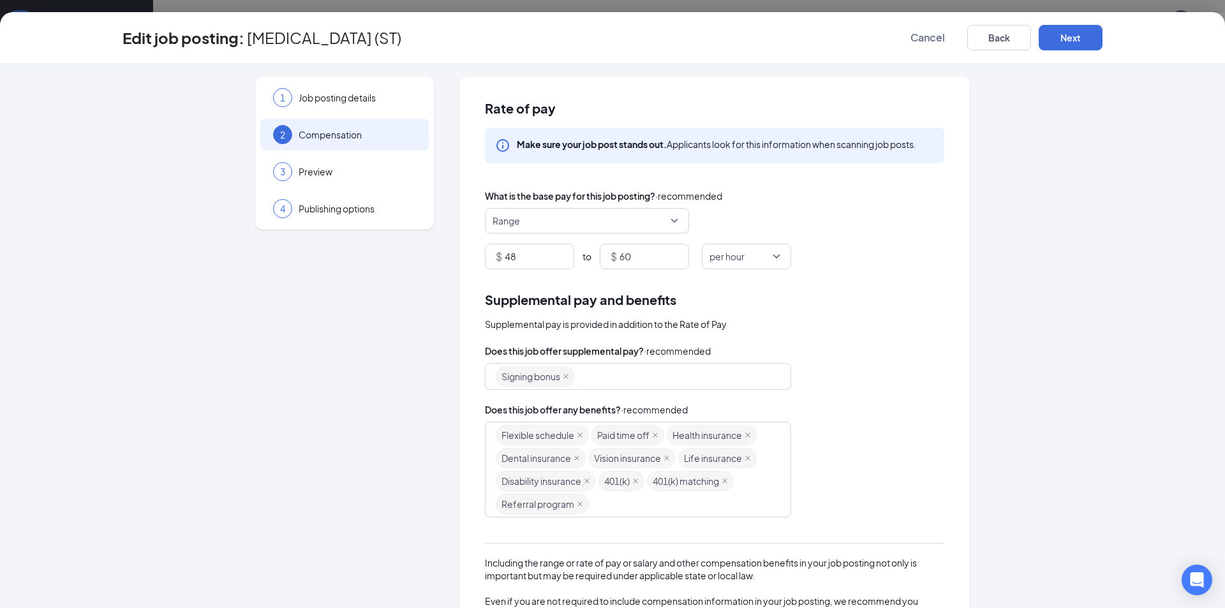
drag, startPoint x: 560, startPoint y: 375, endPoint x: 627, endPoint y: 334, distance: 78.5
click at [563, 374] on icon "close" at bounding box center [566, 376] width 6 height 6
click at [1049, 42] on button "Next" at bounding box center [1071, 38] width 64 height 26
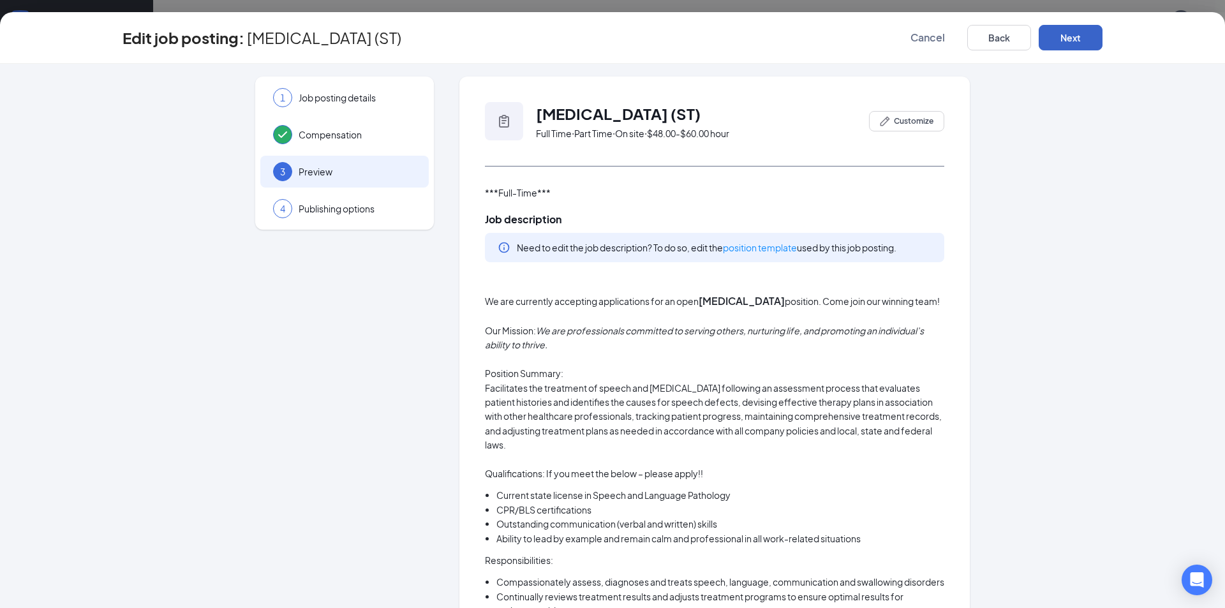
click at [1049, 42] on button "Next" at bounding box center [1071, 38] width 64 height 26
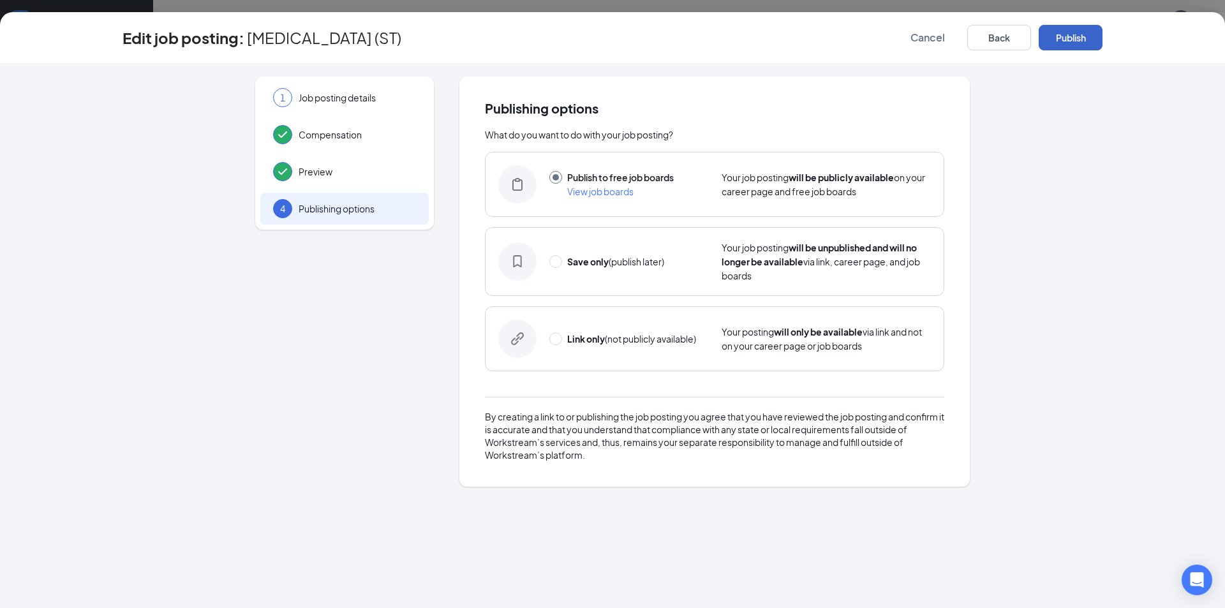
click at [1049, 42] on button "Publish" at bounding box center [1071, 38] width 64 height 26
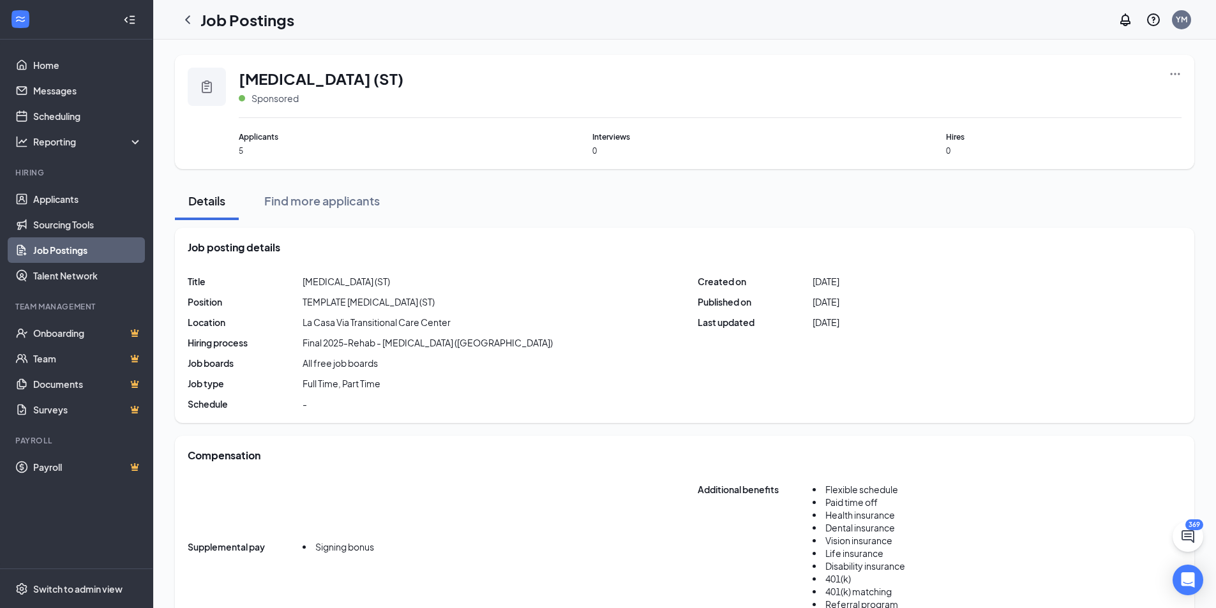
click at [1177, 74] on icon "Ellipses" at bounding box center [1175, 74] width 13 height 13
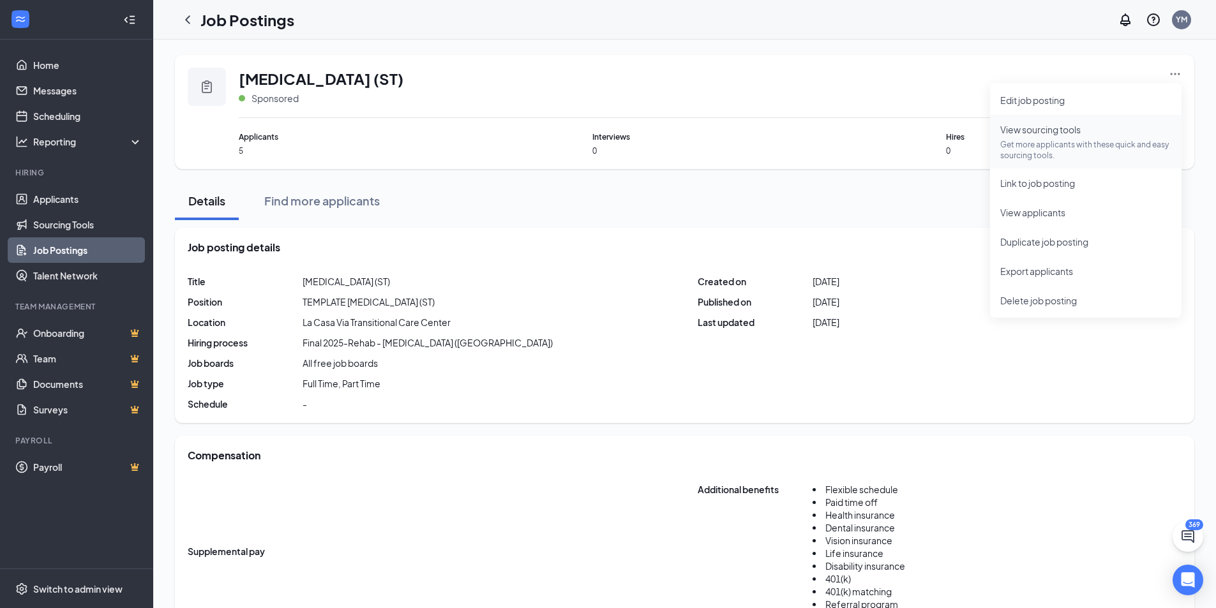
click at [1093, 137] on span "View sourcing tools Get more applicants with these quick and easy sourcing tool…" at bounding box center [1085, 142] width 171 height 38
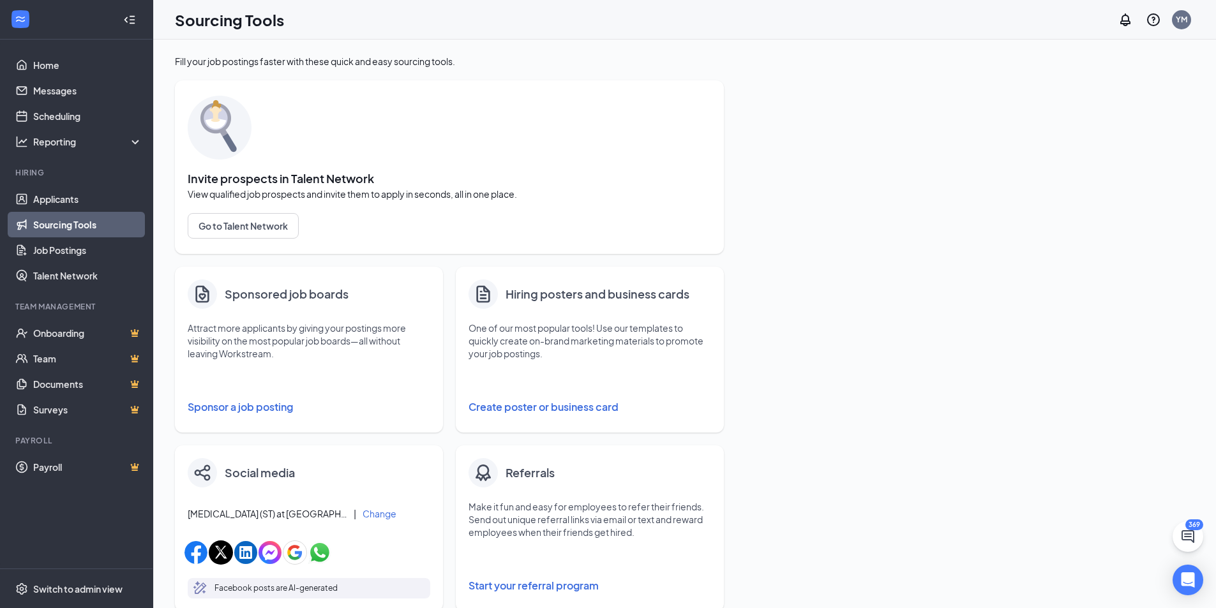
click at [259, 403] on button "Sponsor a job posting" at bounding box center [309, 407] width 243 height 26
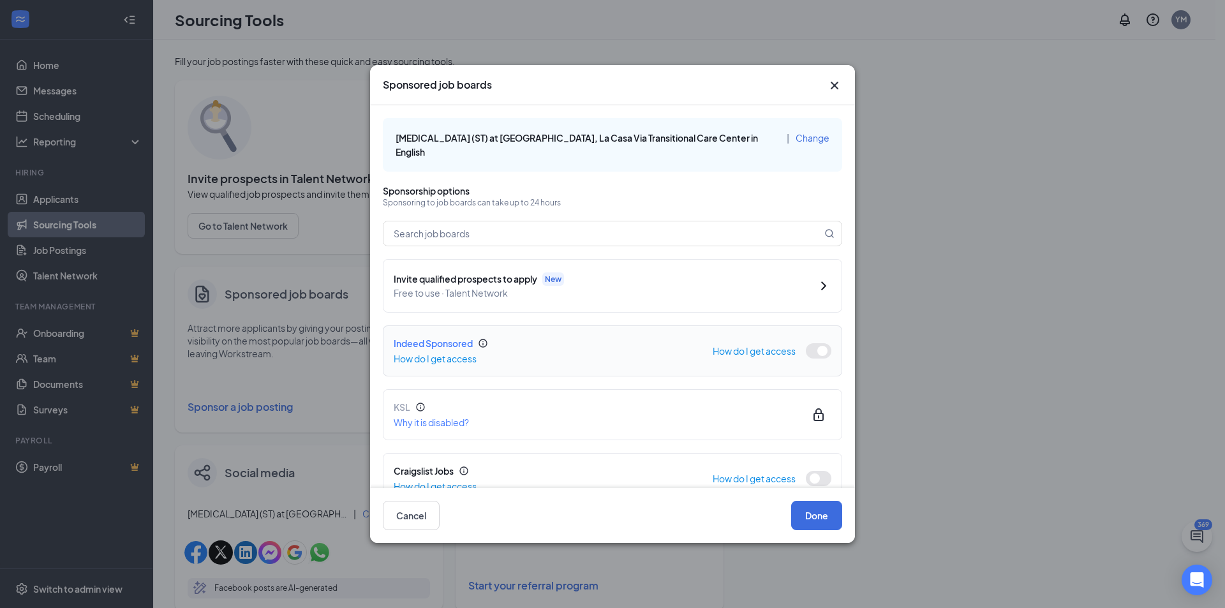
click at [806, 347] on button "button" at bounding box center [819, 350] width 26 height 15
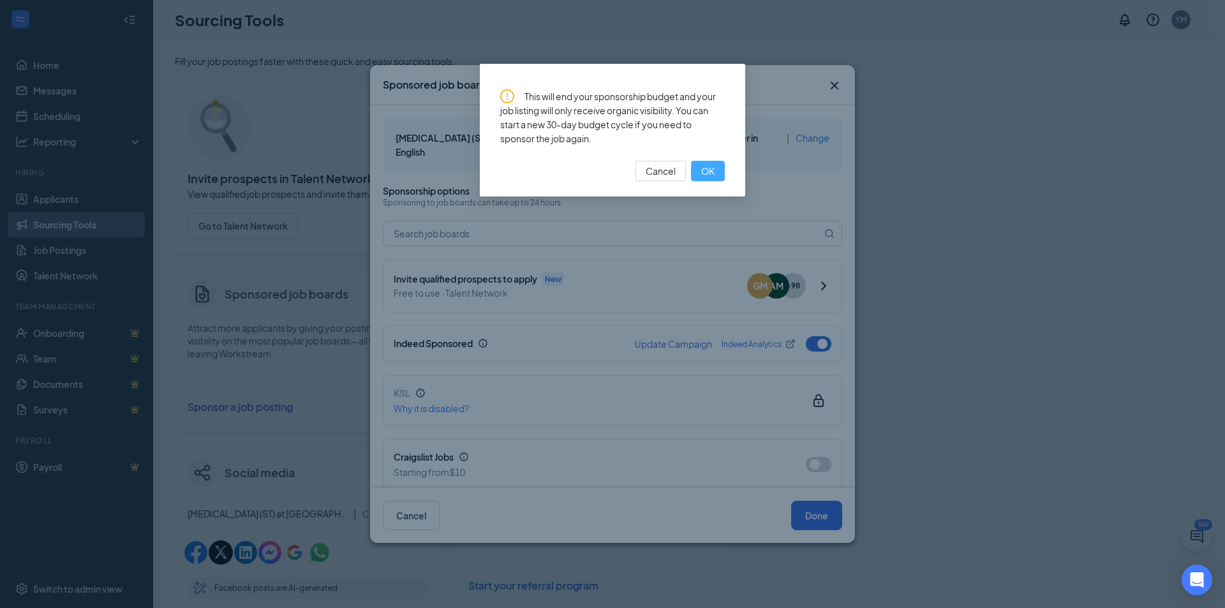
drag, startPoint x: 706, startPoint y: 173, endPoint x: 853, endPoint y: 391, distance: 263.4
click at [707, 173] on span "OK" at bounding box center [707, 171] width 13 height 14
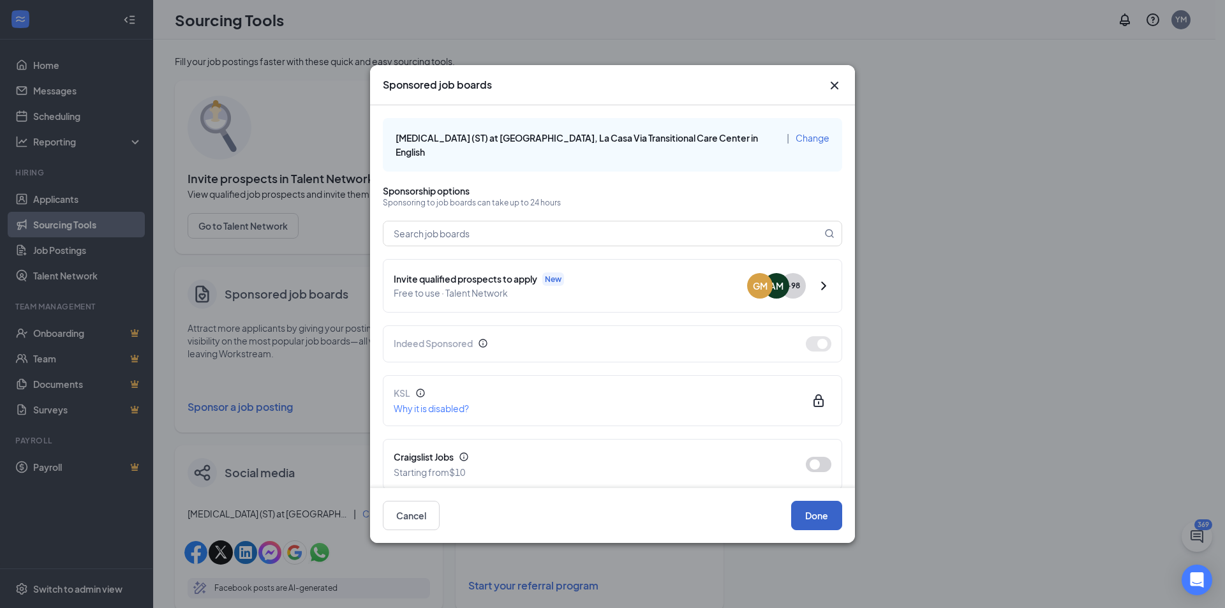
click at [819, 523] on button "Done" at bounding box center [816, 515] width 51 height 29
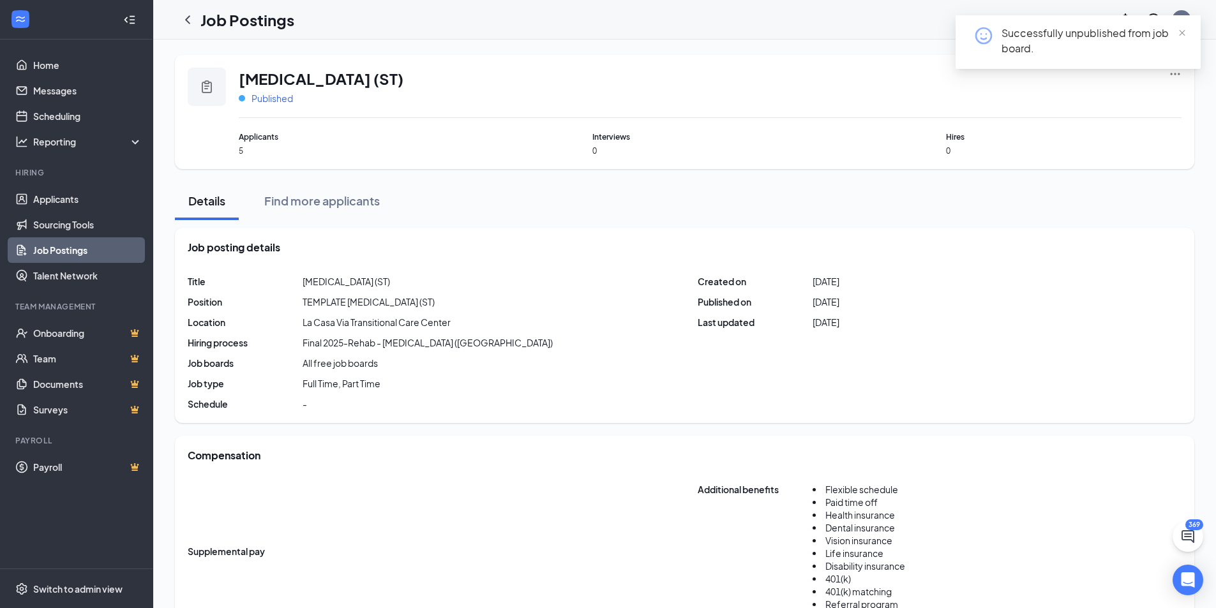
click at [270, 96] on span "Published" at bounding box center [271, 98] width 41 height 13
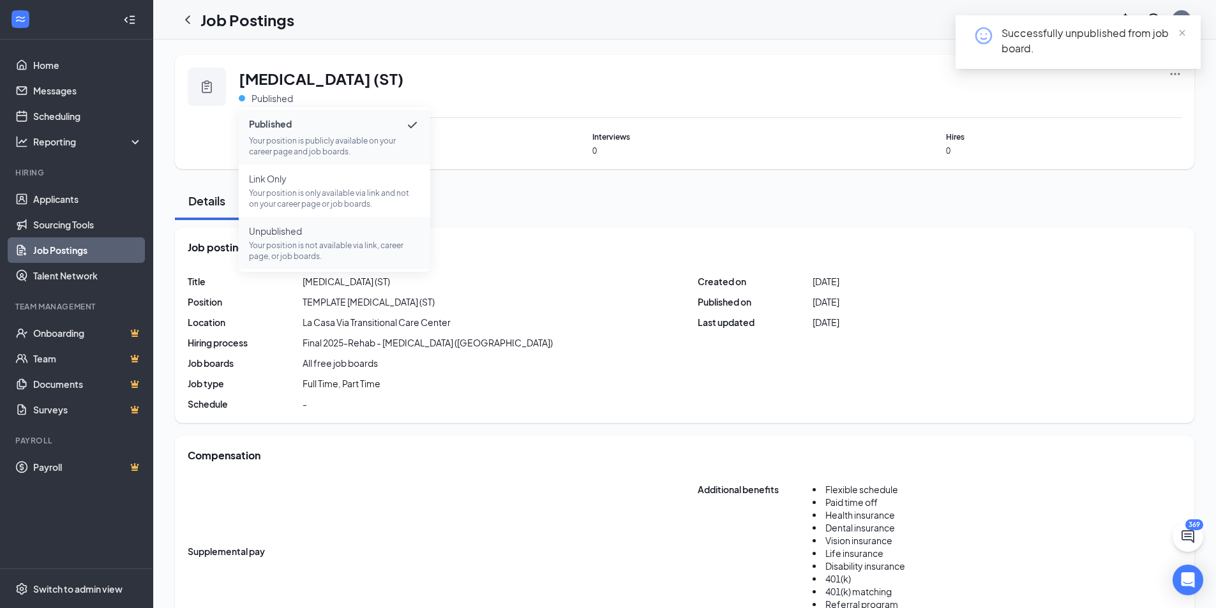
click at [306, 247] on p "Your position is not available via link, career page, or job boards." at bounding box center [334, 251] width 171 height 22
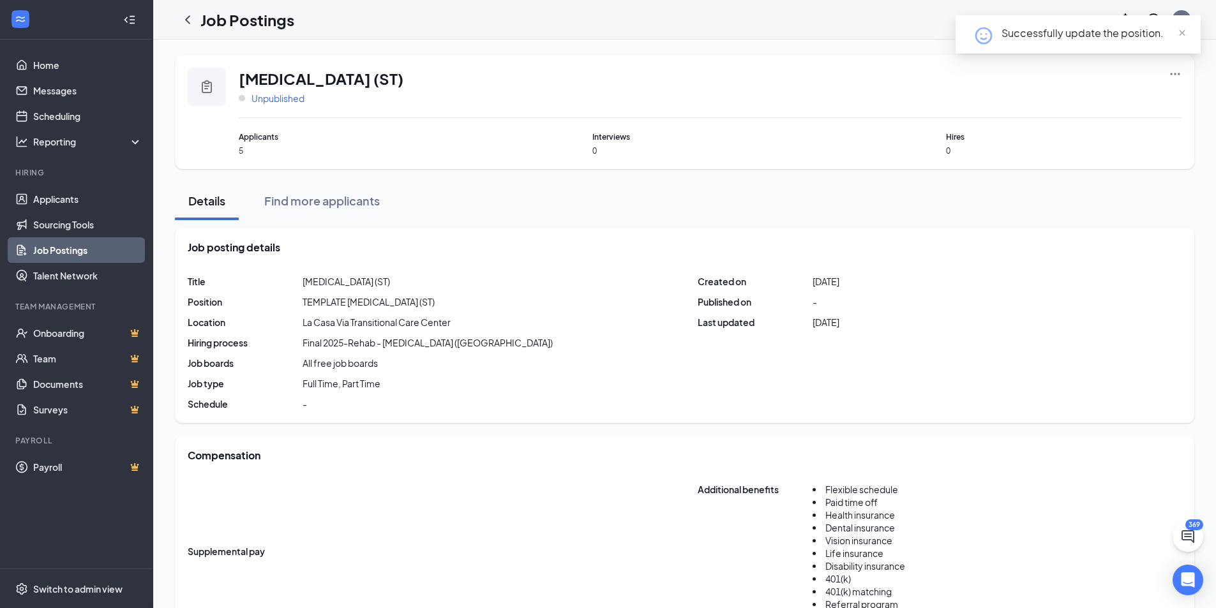
click at [276, 98] on span "Unpublished" at bounding box center [277, 98] width 53 height 13
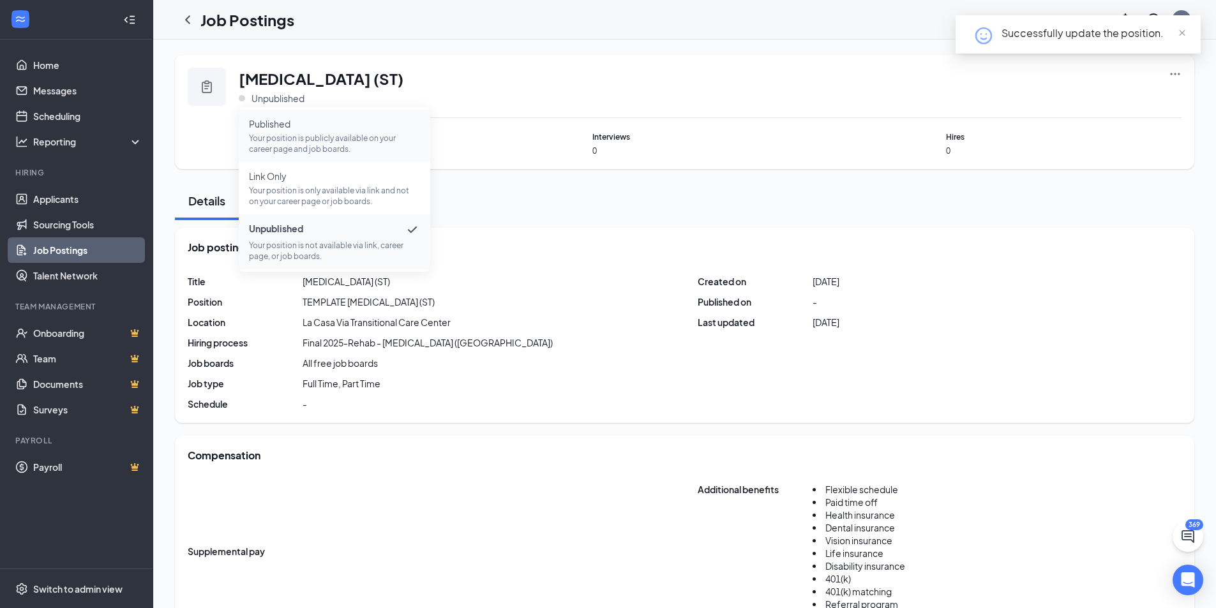
click at [287, 128] on span "Published" at bounding box center [334, 123] width 171 height 13
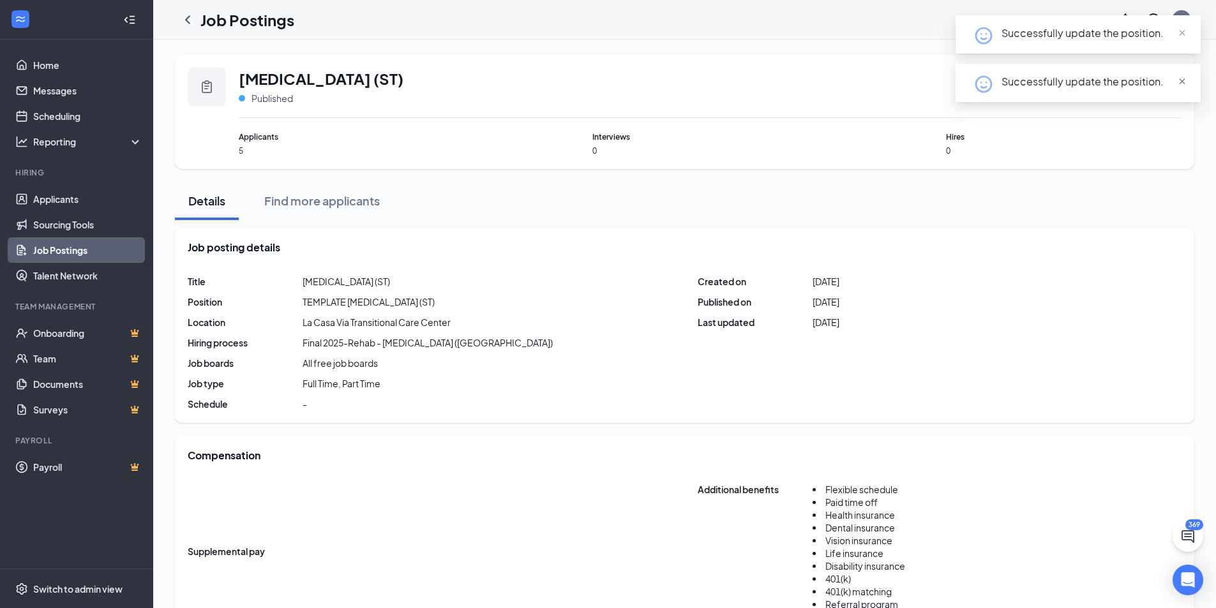
click at [1181, 80] on span "close" at bounding box center [1182, 81] width 9 height 9
click at [1174, 72] on icon "Ellipses" at bounding box center [1175, 74] width 13 height 13
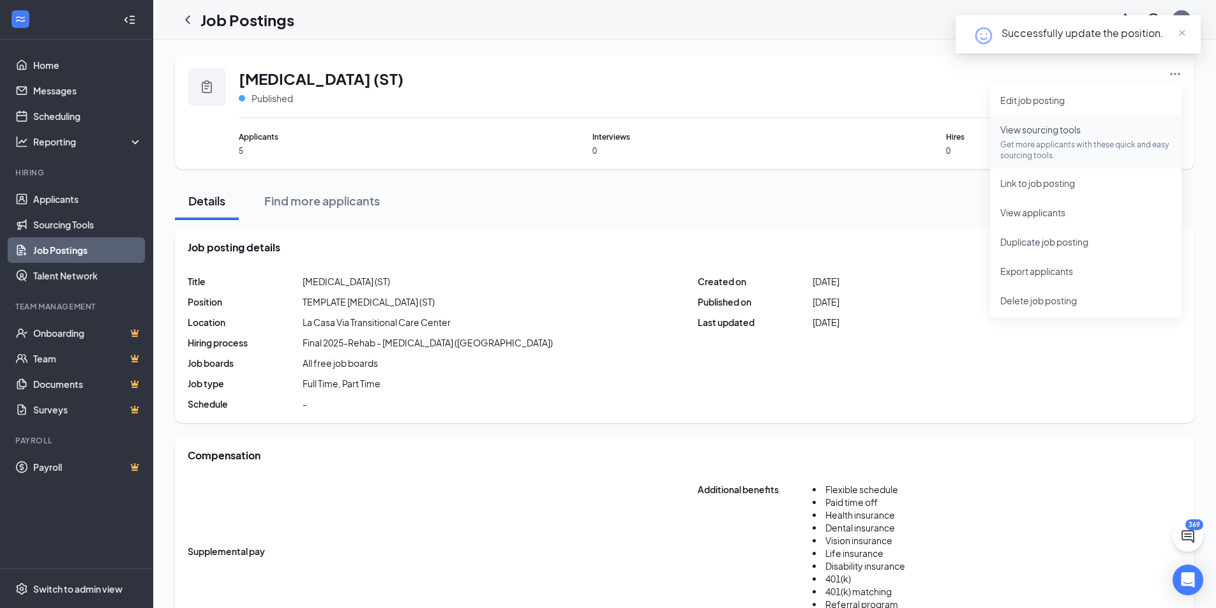
drag, startPoint x: 1084, startPoint y: 147, endPoint x: 1074, endPoint y: 150, distance: 9.9
click at [1083, 147] on p "Get more applicants with these quick and easy sourcing tools." at bounding box center [1085, 150] width 171 height 22
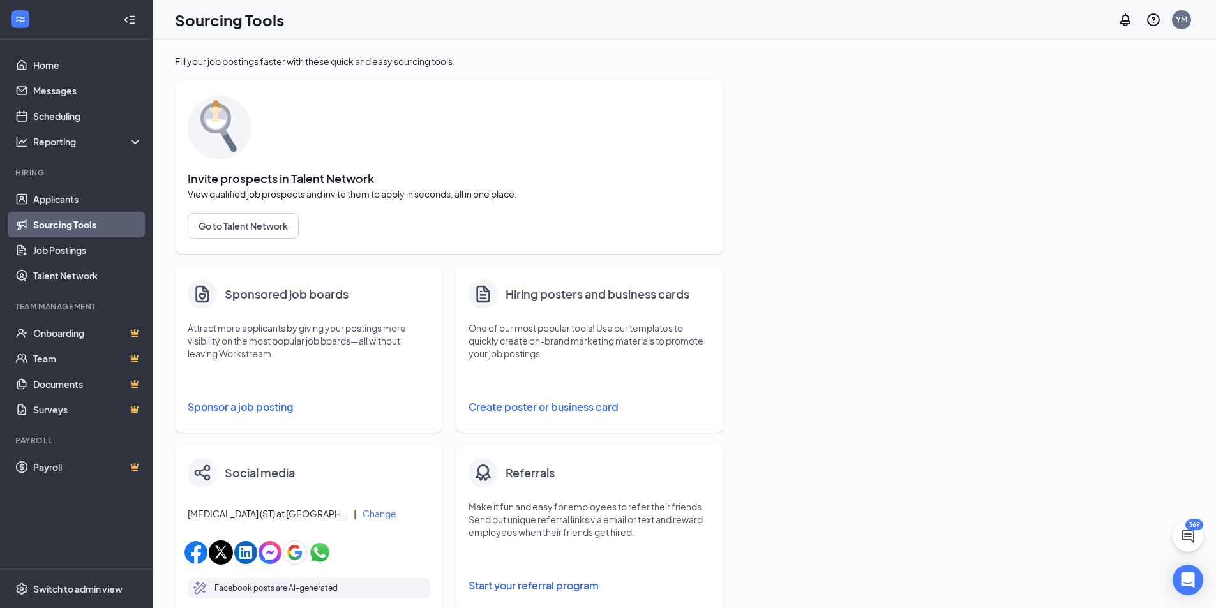
click at [267, 405] on button "Sponsor a job posting" at bounding box center [309, 407] width 243 height 26
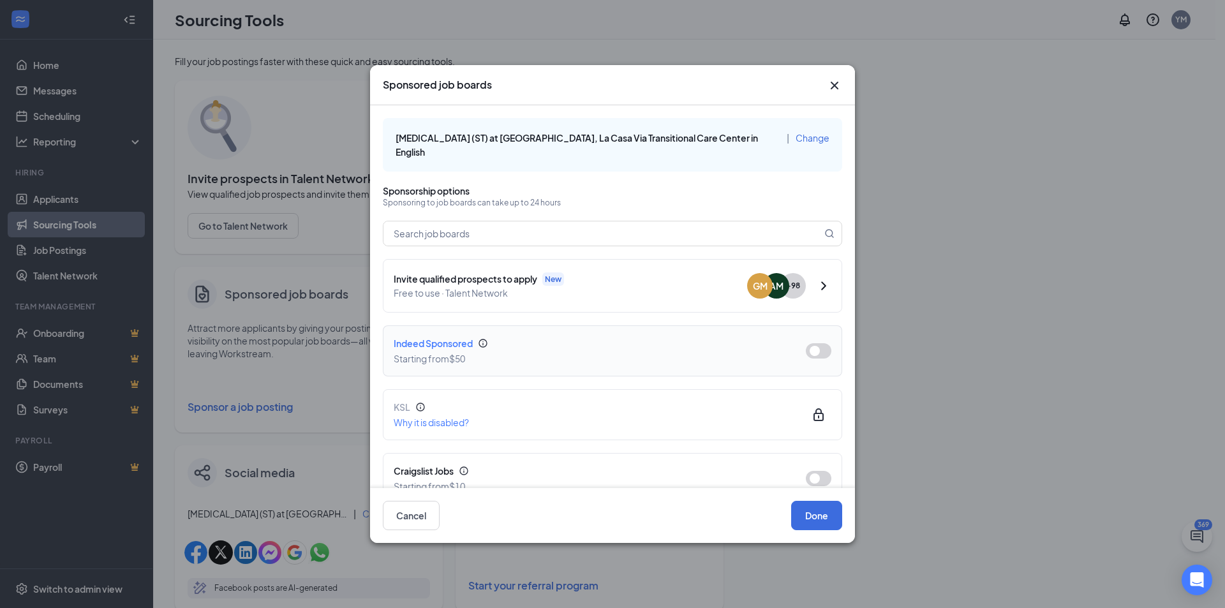
click at [806, 348] on button "button" at bounding box center [819, 350] width 26 height 15
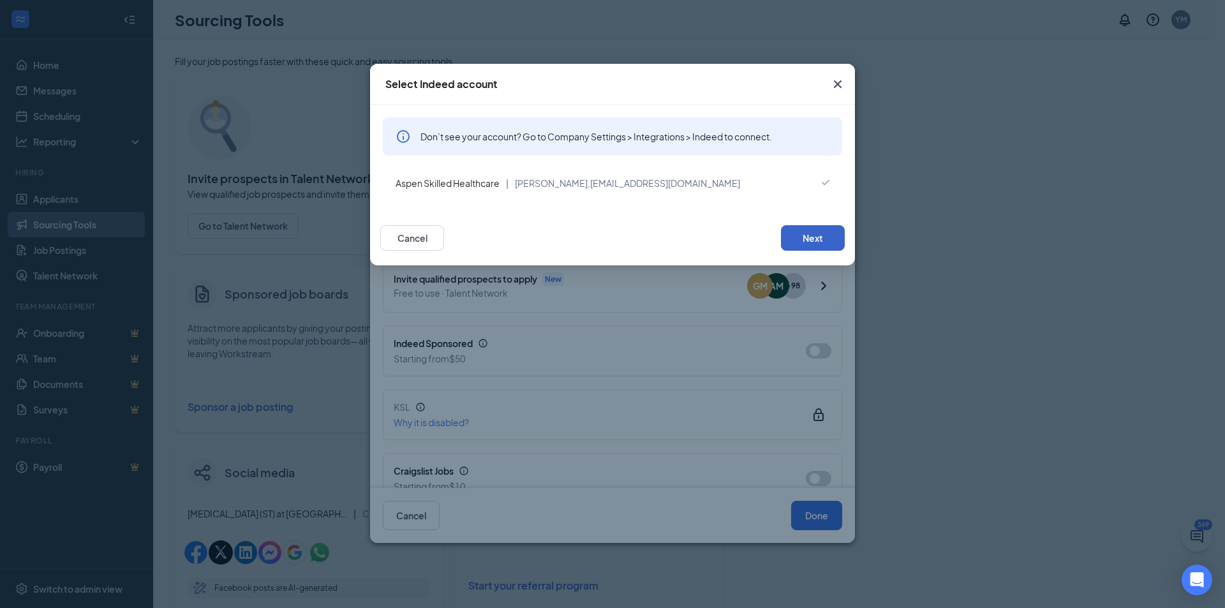
click at [795, 230] on button "Next" at bounding box center [813, 238] width 64 height 26
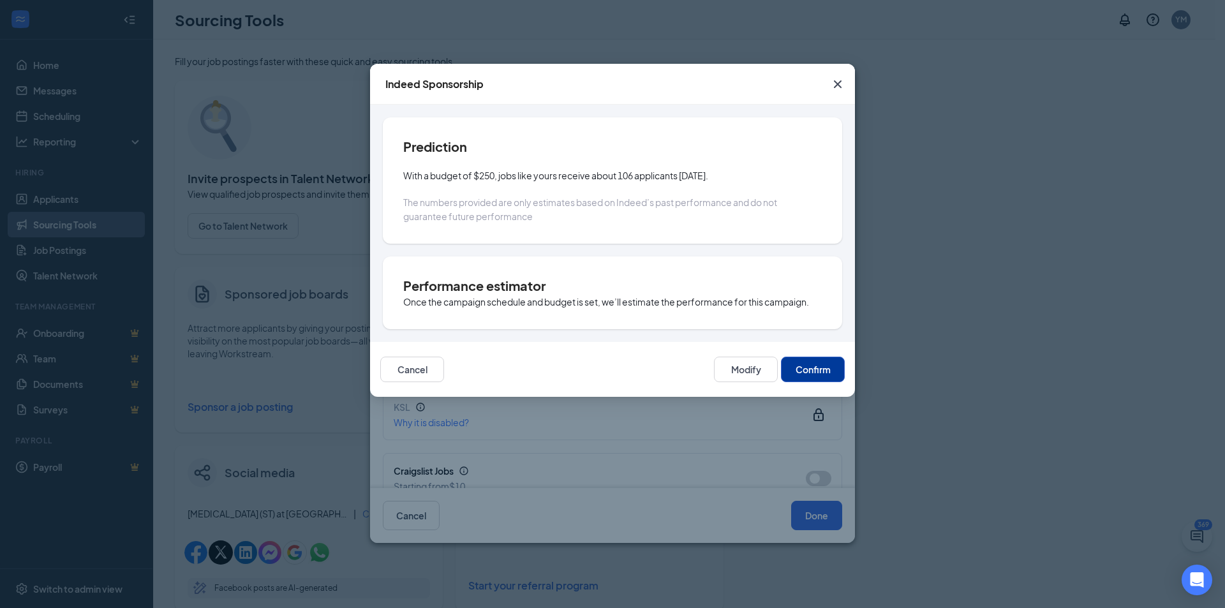
click at [807, 377] on button "Confirm" at bounding box center [813, 370] width 64 height 26
type input "2025-10-15"
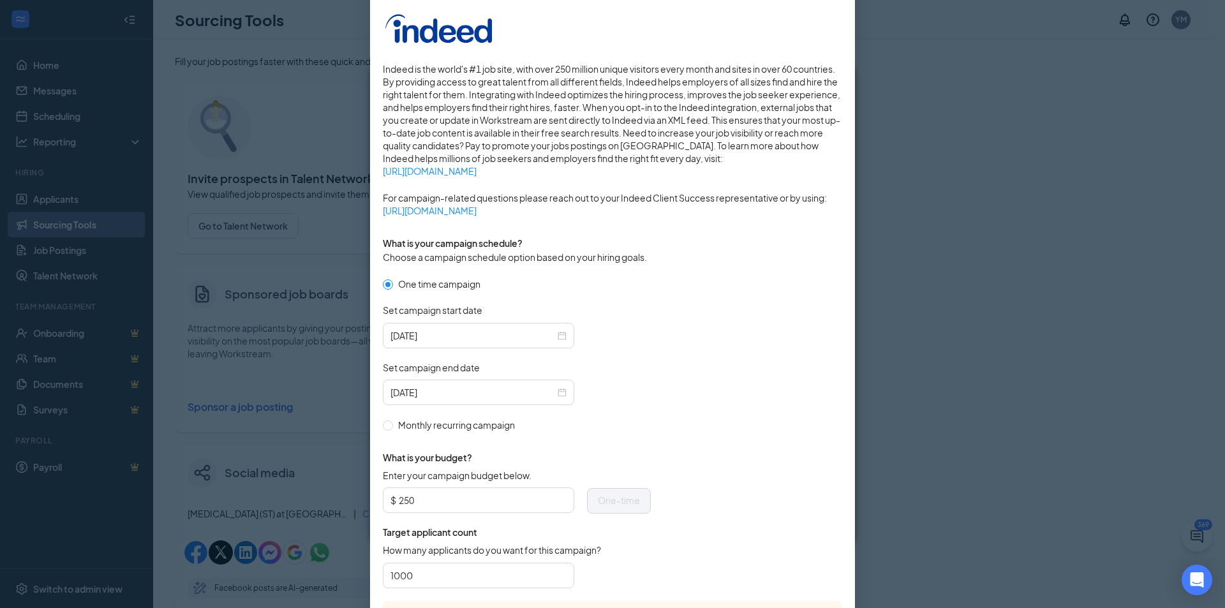
scroll to position [285, 0]
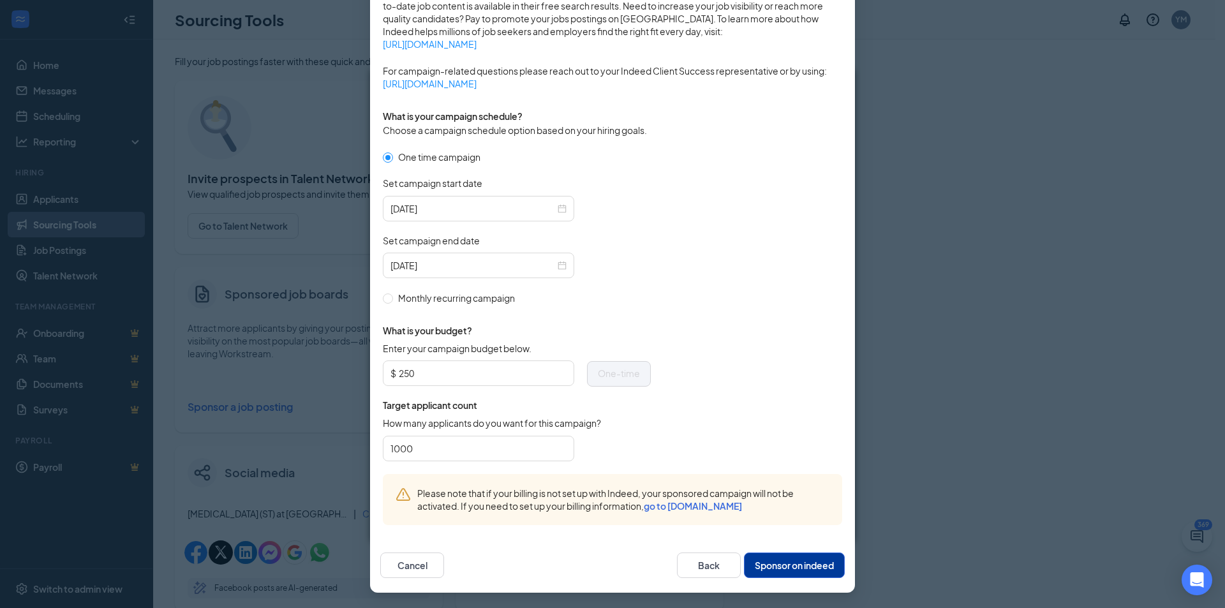
click at [796, 550] on div "Cancel Back Sponsor on indeed" at bounding box center [612, 565] width 485 height 55
click at [796, 555] on button "Sponsor on indeed" at bounding box center [794, 566] width 101 height 26
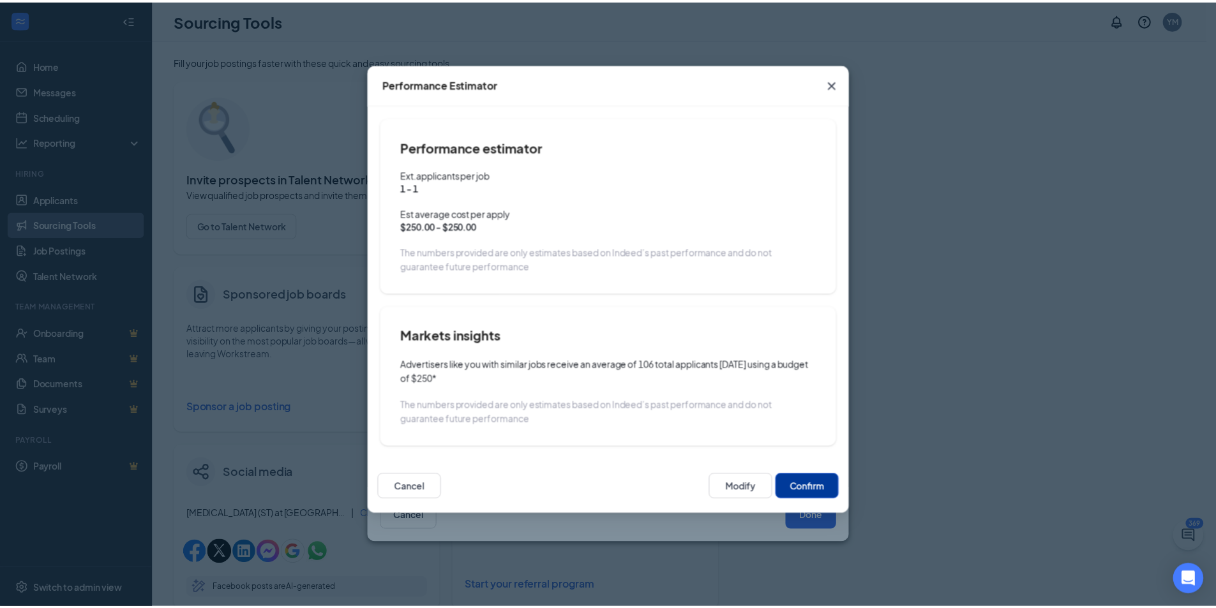
scroll to position [221, 0]
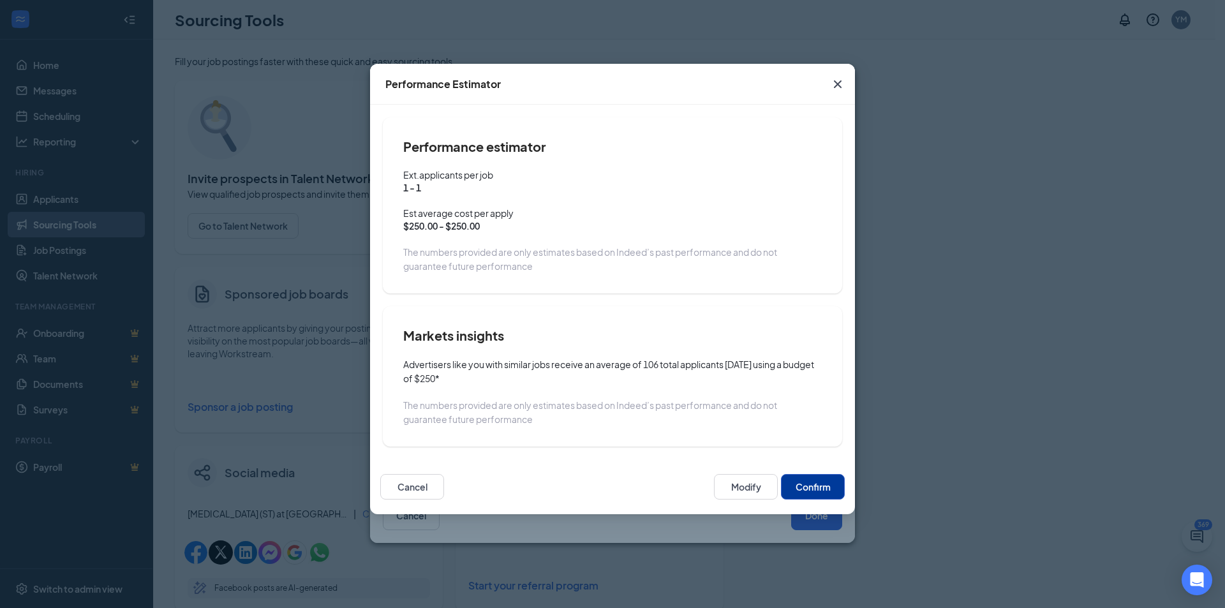
drag, startPoint x: 807, startPoint y: 483, endPoint x: 812, endPoint y: 491, distance: 9.2
click at [807, 484] on button "Confirm" at bounding box center [813, 487] width 64 height 26
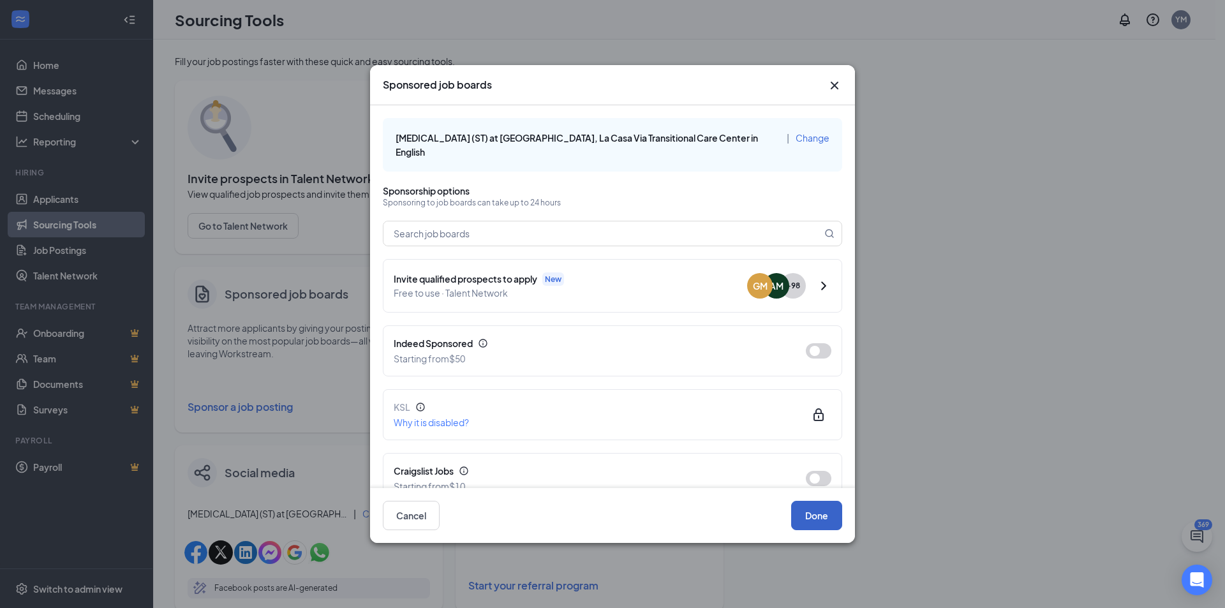
click at [819, 520] on button "Done" at bounding box center [816, 515] width 51 height 29
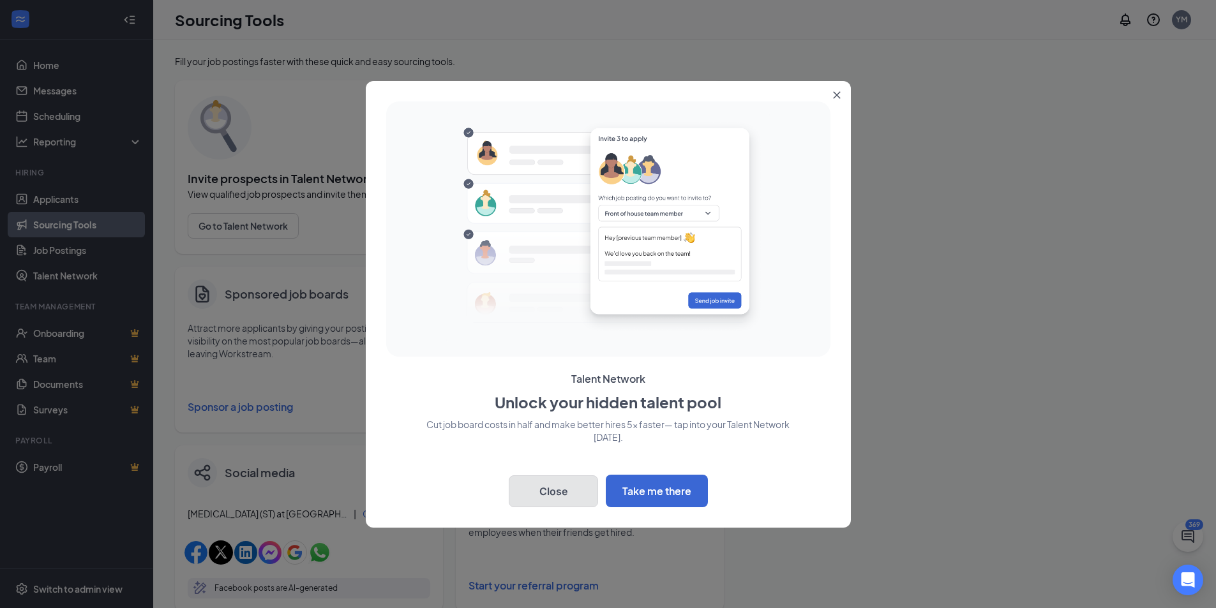
click at [570, 493] on button "Close" at bounding box center [553, 491] width 89 height 32
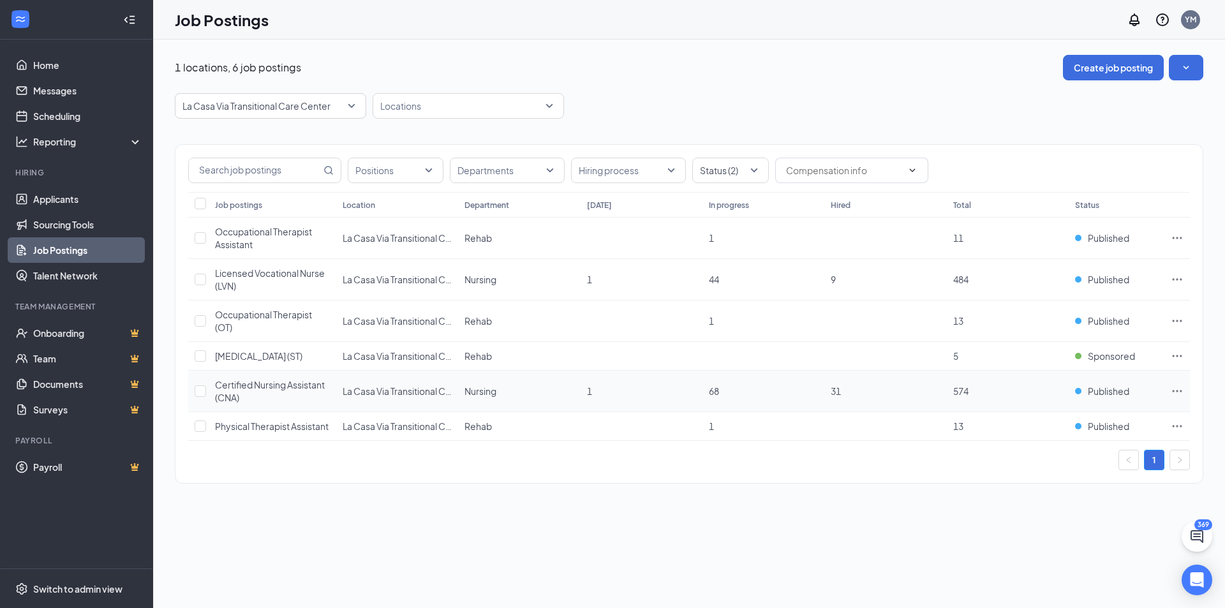
click at [241, 390] on span "Certified Nursing Assistant (CNA)" at bounding box center [270, 391] width 110 height 24
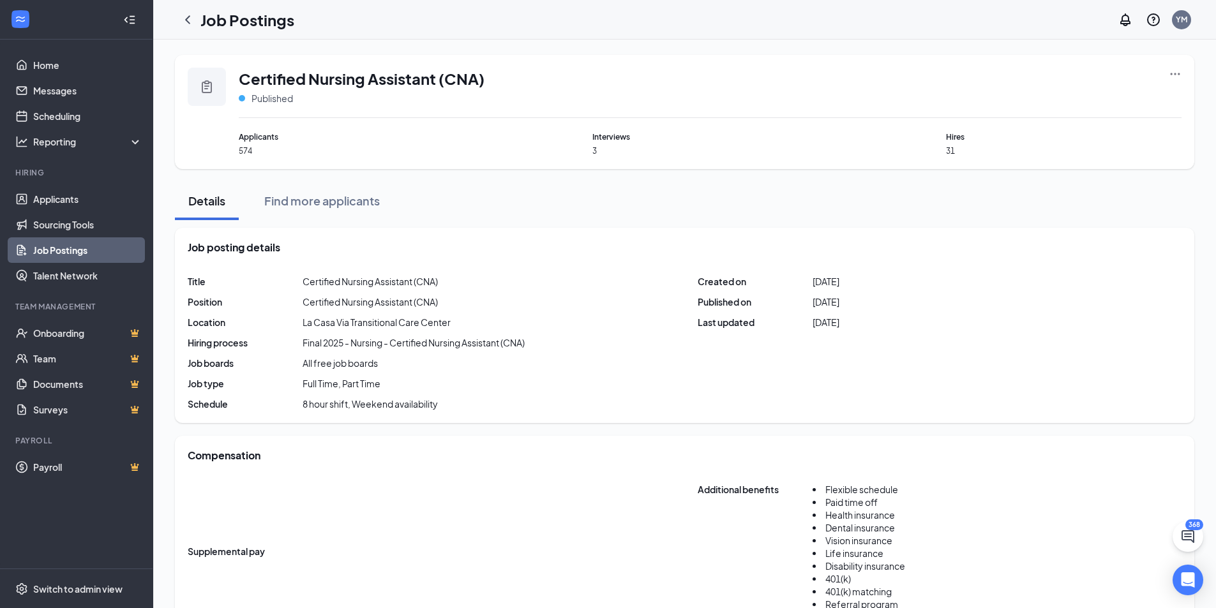
click at [1181, 69] on div "Certified Nursing Assistant (CNA) Published Applicants 574 Interviews 3 Hires 31" at bounding box center [684, 112] width 1019 height 114
click at [1181, 70] on div "Certified Nursing Assistant (CNA) Published Applicants 574 Interviews 3 Hires 31" at bounding box center [684, 112] width 1019 height 114
click at [1176, 72] on icon "Ellipses" at bounding box center [1175, 74] width 13 height 13
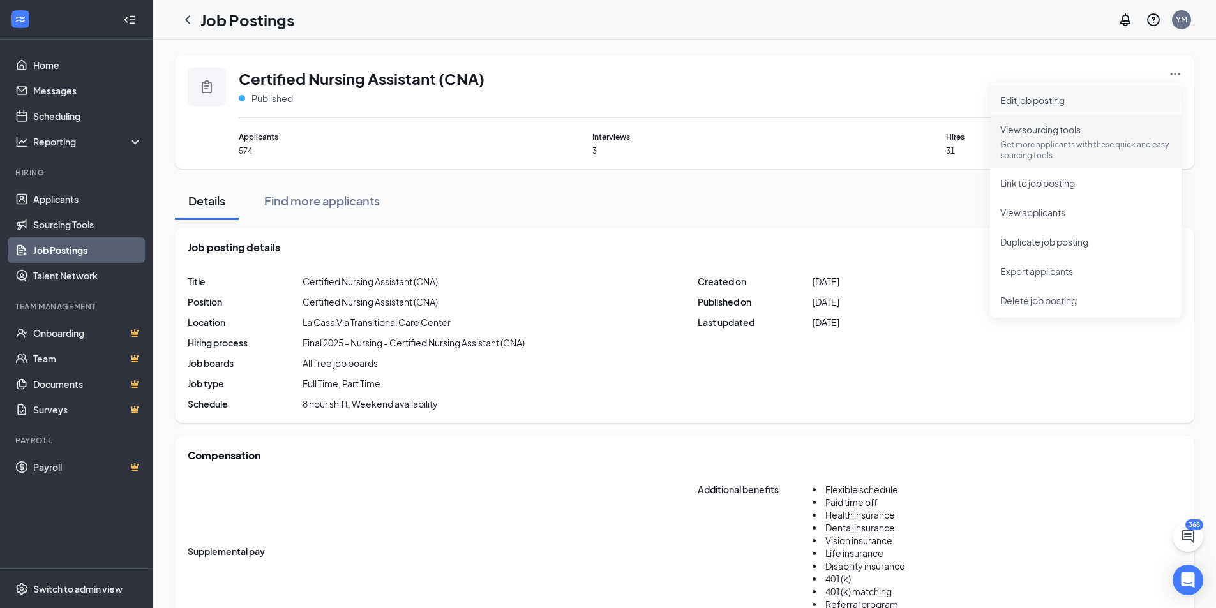
click at [1049, 108] on li "Edit job posting" at bounding box center [1085, 100] width 191 height 29
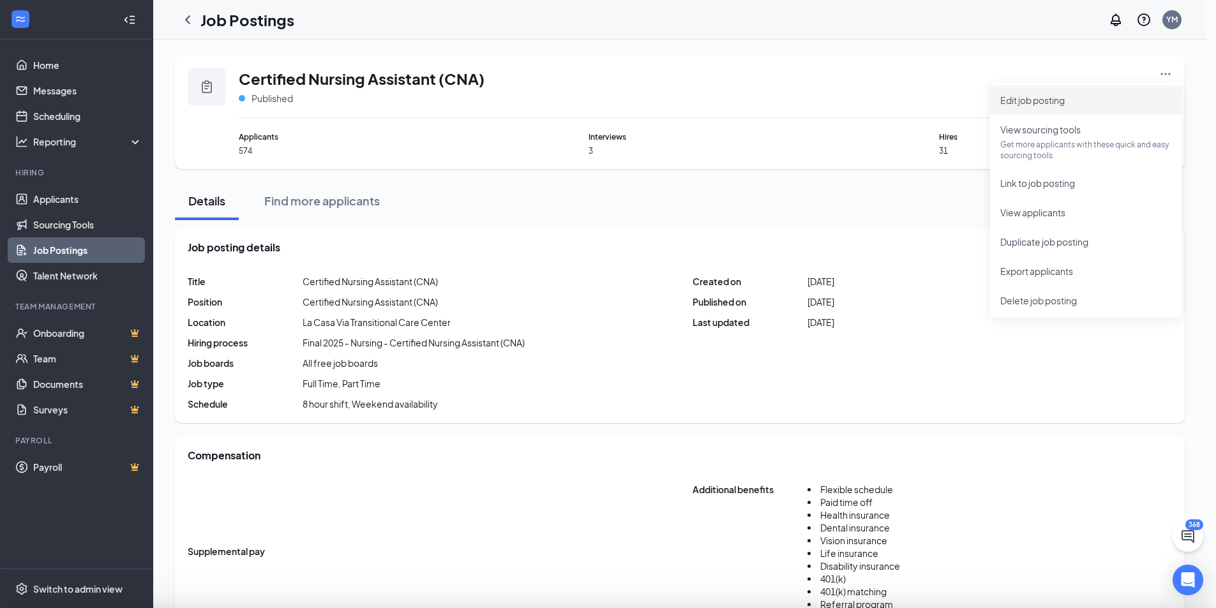
type input "Certified Nursing Assistant (CNA)"
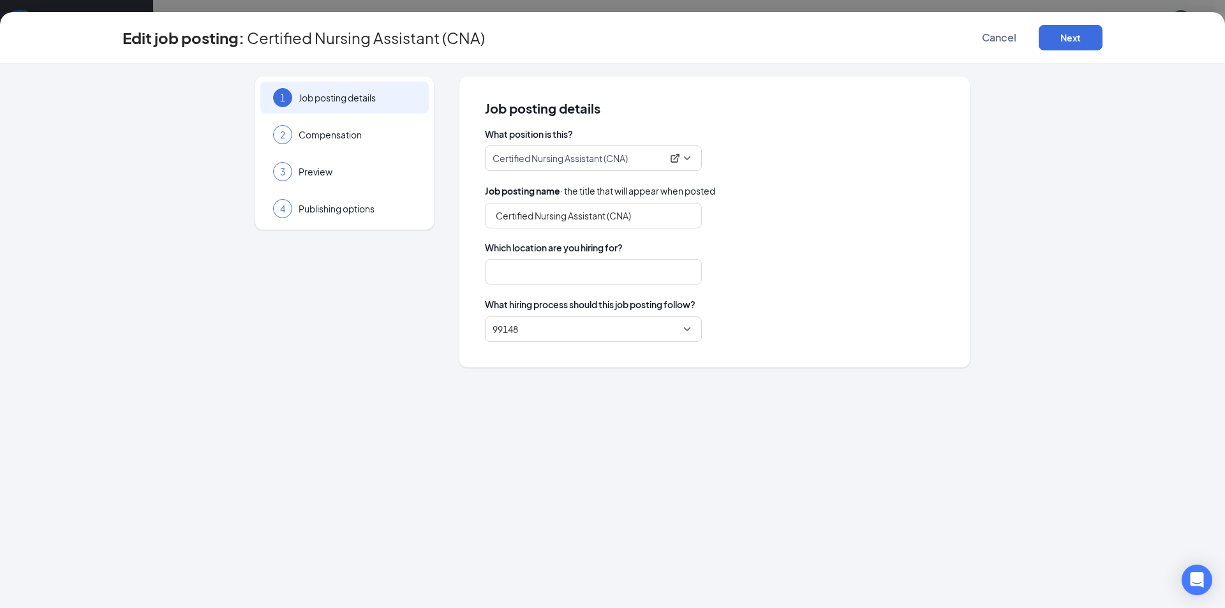
type input "La Casa Via Transitional Care Center"
drag, startPoint x: 378, startPoint y: 172, endPoint x: 431, endPoint y: 159, distance: 54.5
click at [379, 172] on span "Preview" at bounding box center [357, 171] width 117 height 13
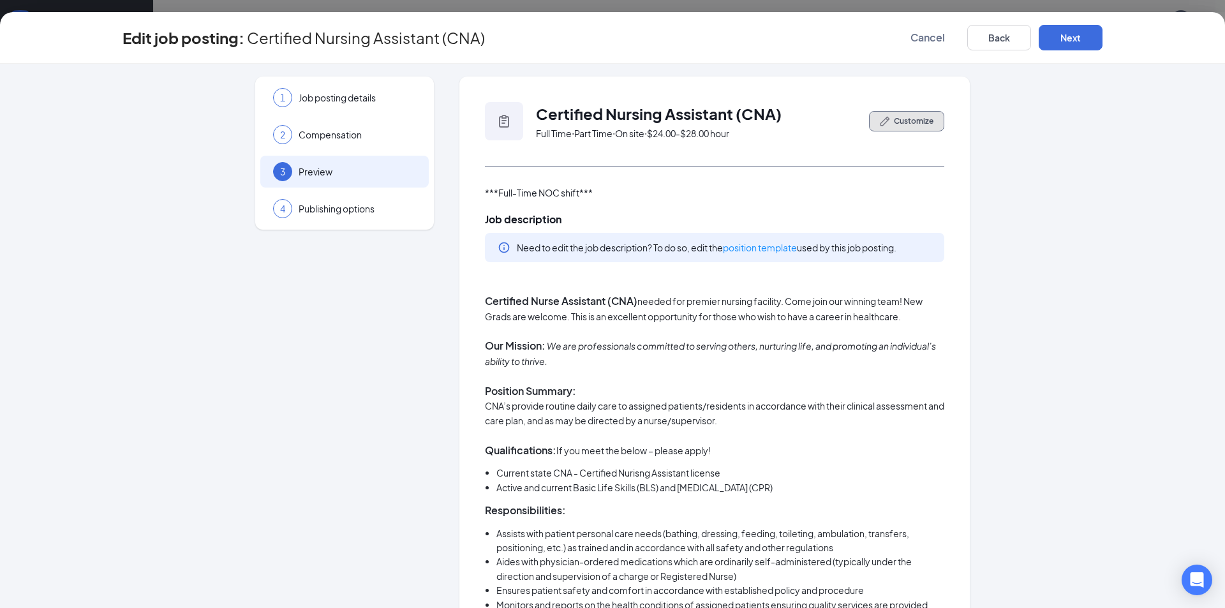
click at [887, 121] on button "Customize" at bounding box center [906, 121] width 75 height 20
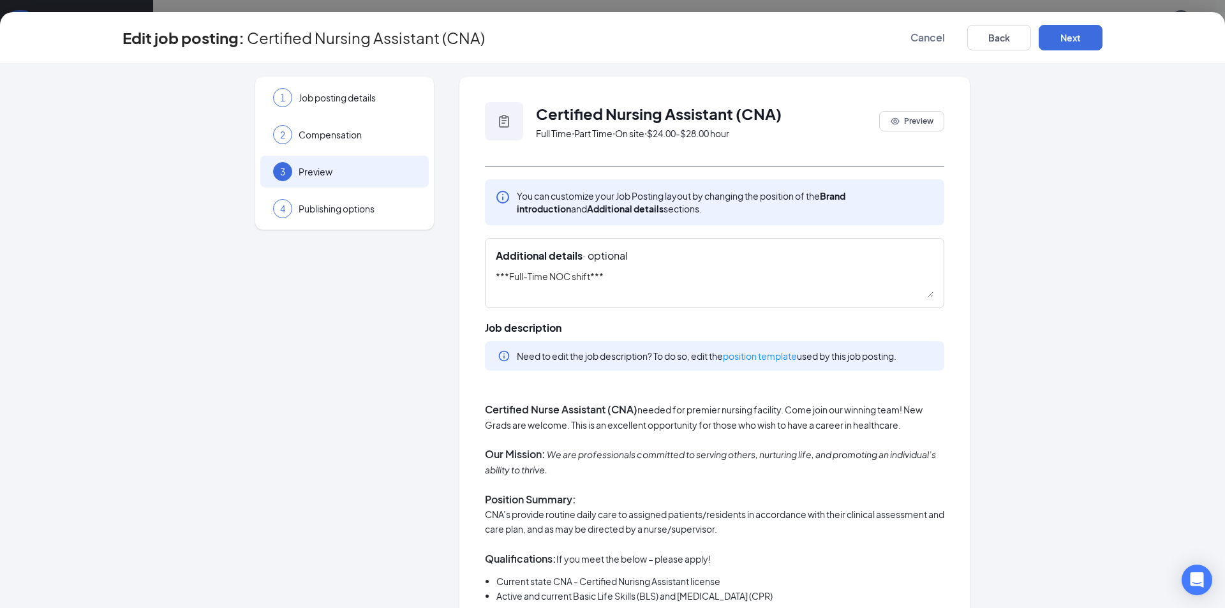
drag, startPoint x: 543, startPoint y: 281, endPoint x: 479, endPoint y: 286, distance: 64.0
click at [593, 278] on textarea "***AM,PM and NOC shift***" at bounding box center [715, 283] width 438 height 28
type textarea "***AM,PM and NOC shifts***"
click at [1068, 30] on button "Next" at bounding box center [1071, 38] width 64 height 26
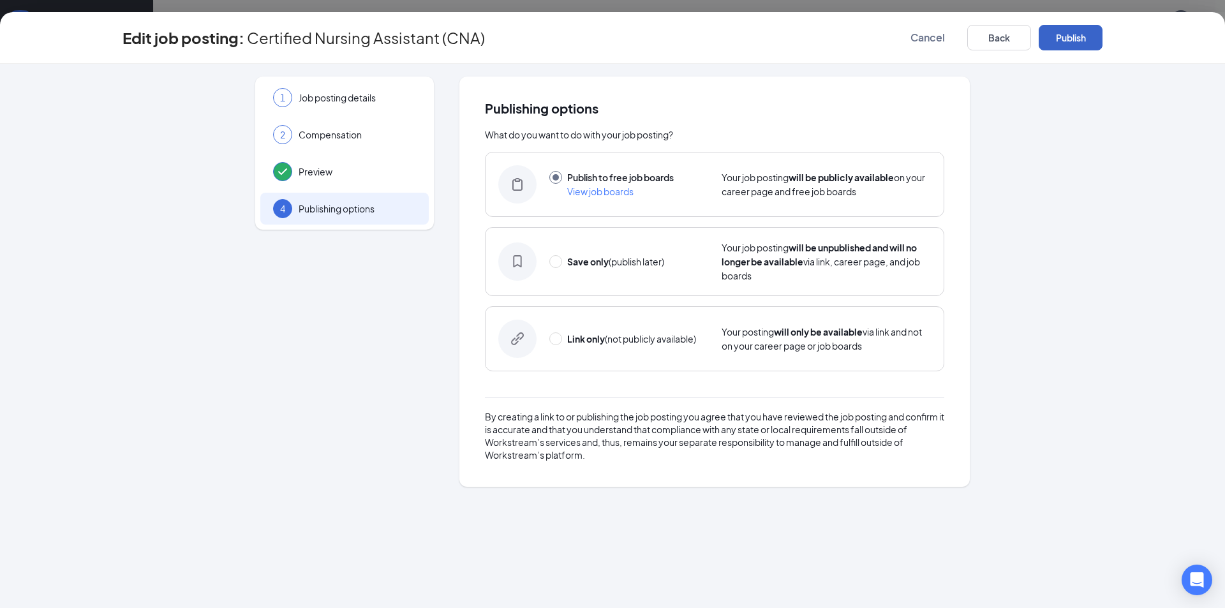
click at [1072, 31] on button "Publish" at bounding box center [1071, 38] width 64 height 26
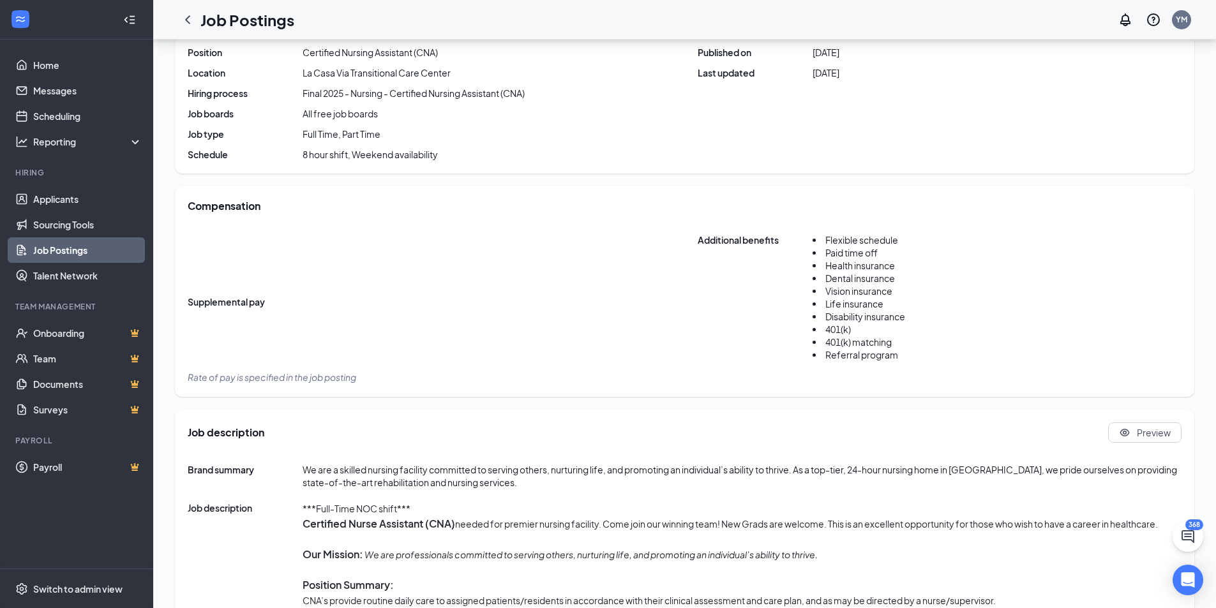
scroll to position [447, 0]
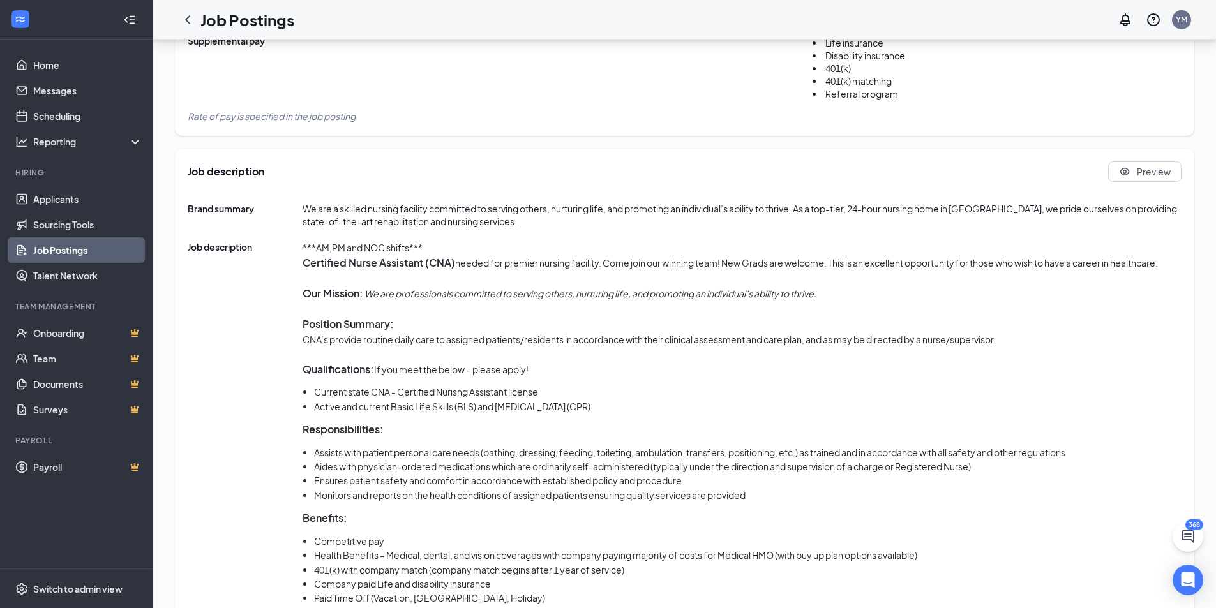
scroll to position [615, 0]
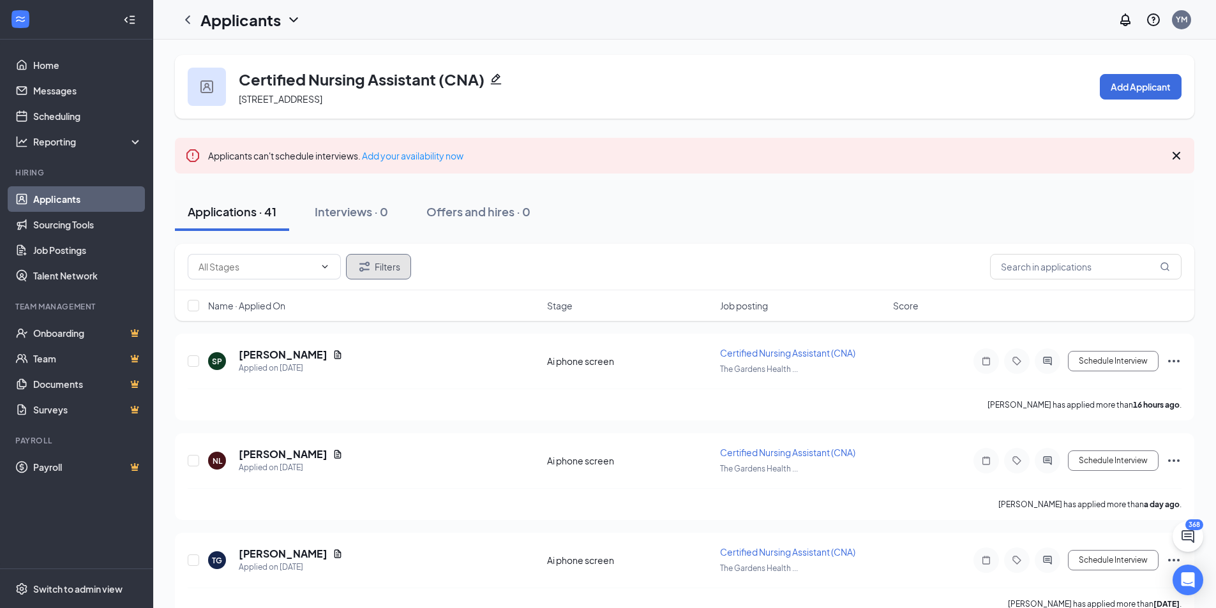
click at [398, 258] on button "Filters" at bounding box center [378, 267] width 65 height 26
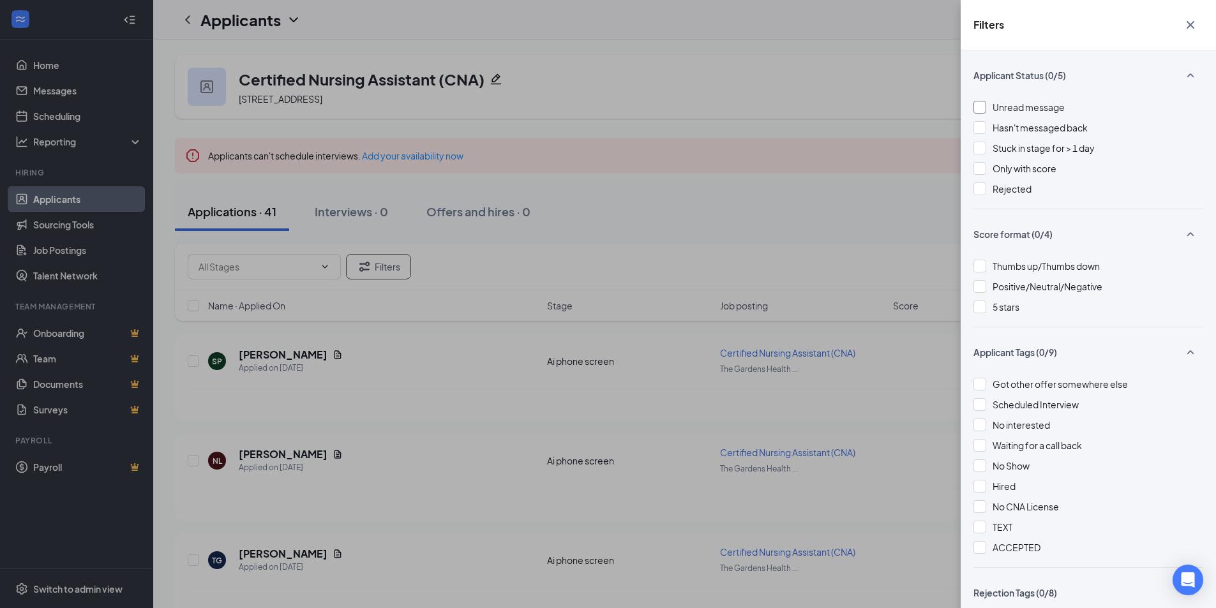
click at [1031, 111] on span "Unread message" at bounding box center [1028, 106] width 72 height 11
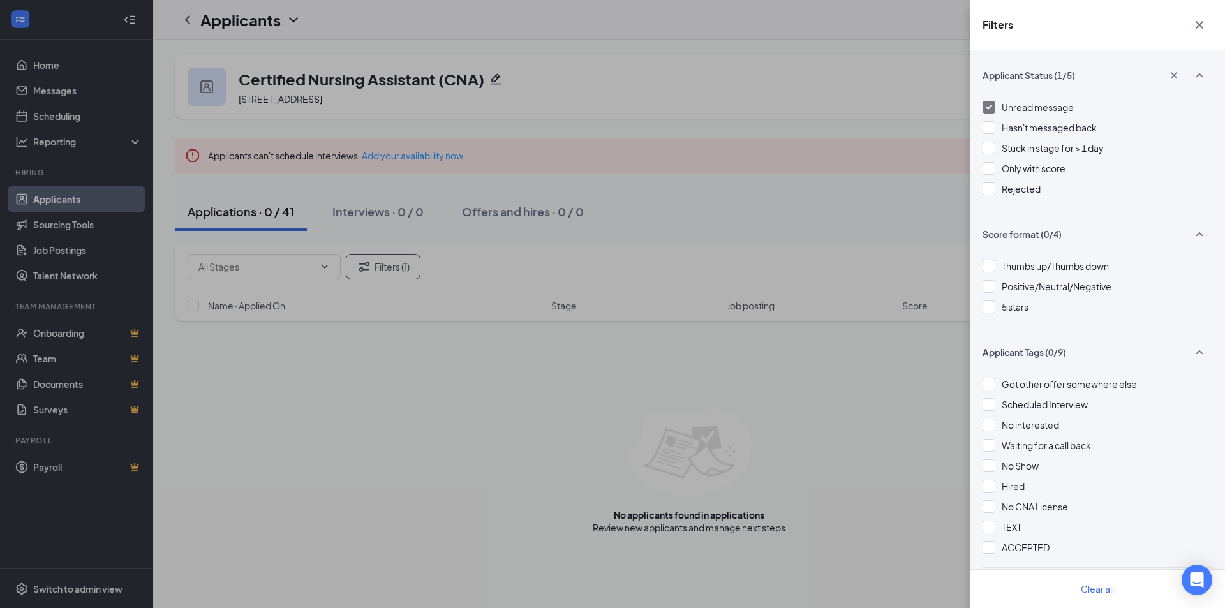
click at [834, 108] on div "Filters Applicant Status (1/5) Unread message Hasn't messaged back Stuck in sta…" at bounding box center [612, 304] width 1225 height 608
click at [832, 107] on div "Filters Applicant Status (1/5) Unread message Hasn't messaged back Stuck in sta…" at bounding box center [612, 304] width 1225 height 608
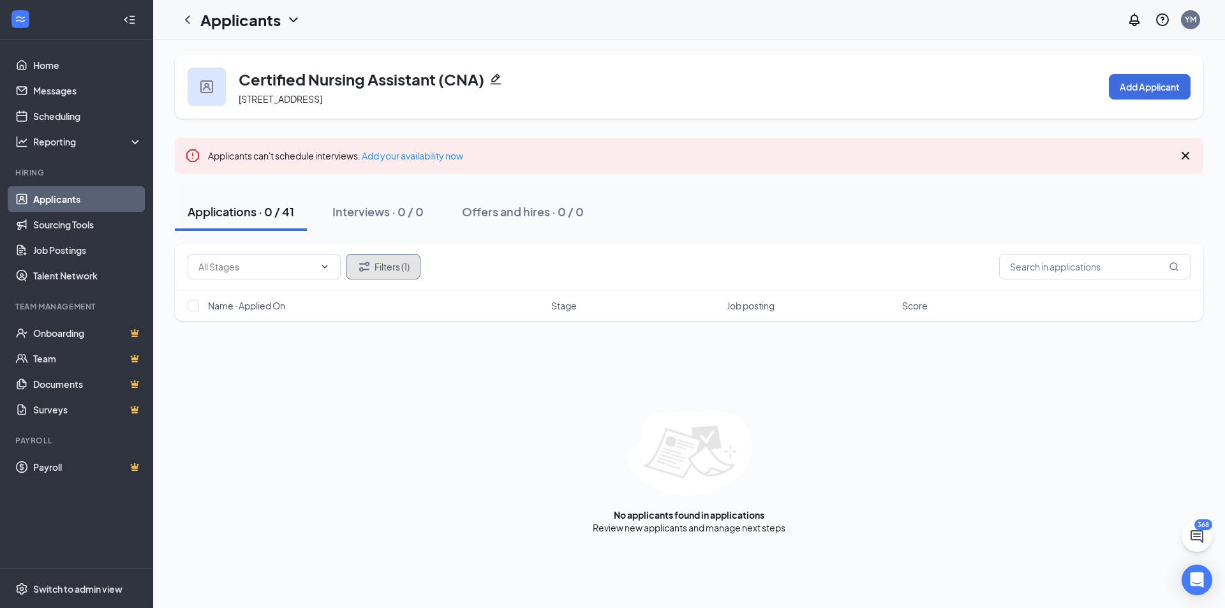
click at [410, 260] on button "Filters (1)" at bounding box center [383, 267] width 75 height 26
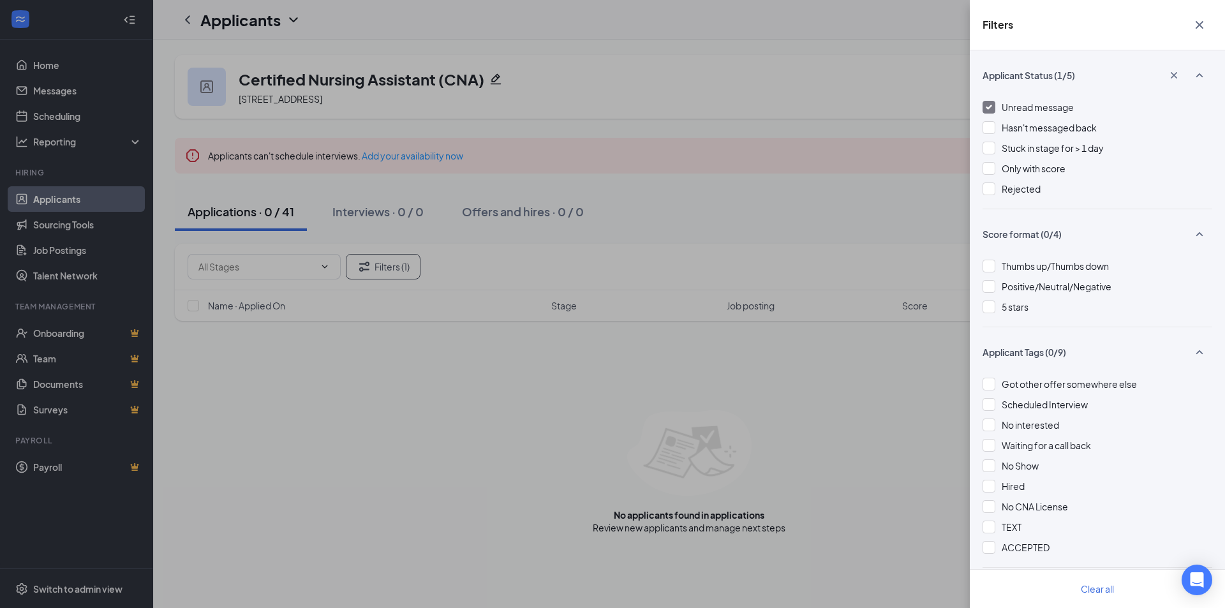
click at [1051, 108] on span "Unread message" at bounding box center [1038, 106] width 72 height 11
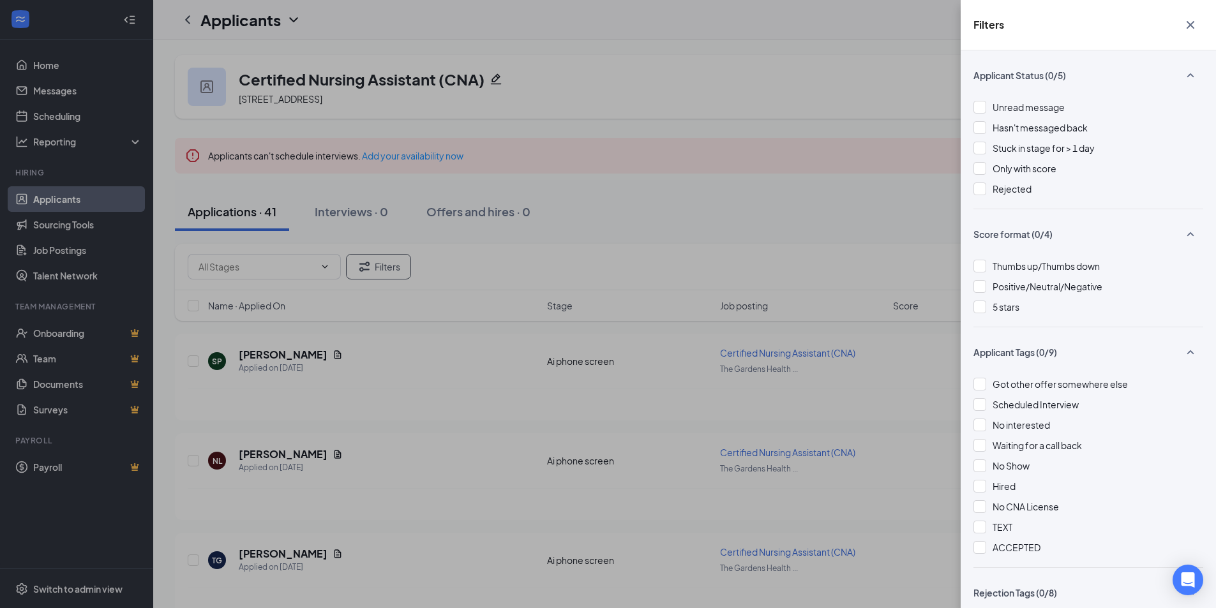
click at [391, 198] on div "Filters Applicant Status (0/5) Unread message Hasn't messaged back Stuck in sta…" at bounding box center [608, 304] width 1216 height 608
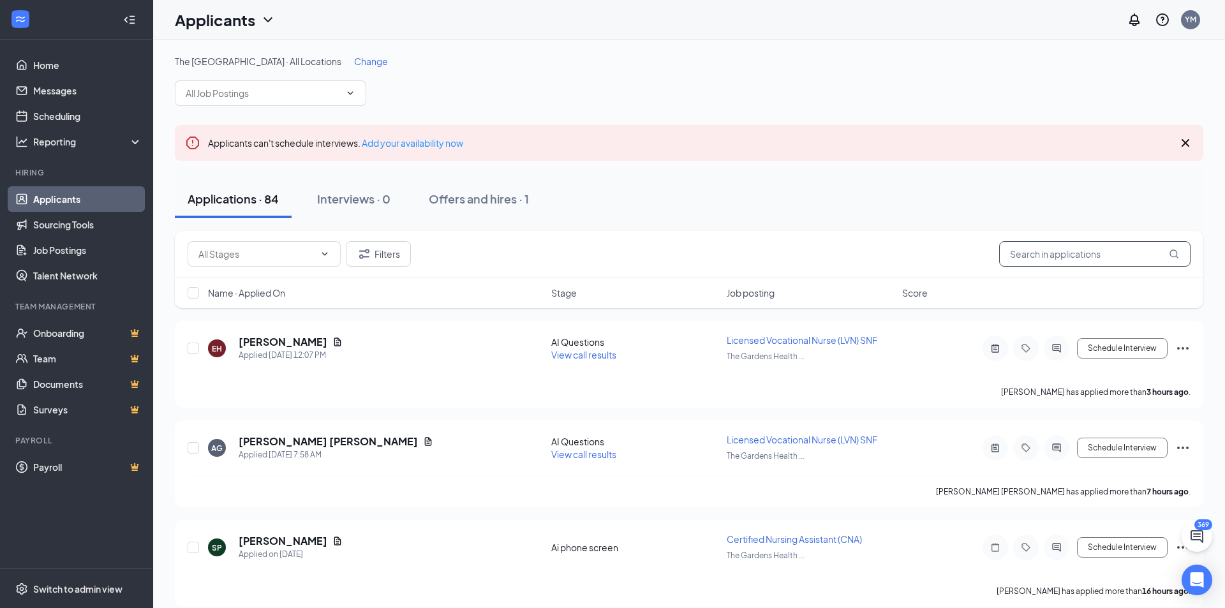
click at [1041, 241] on input "text" at bounding box center [1094, 254] width 191 height 26
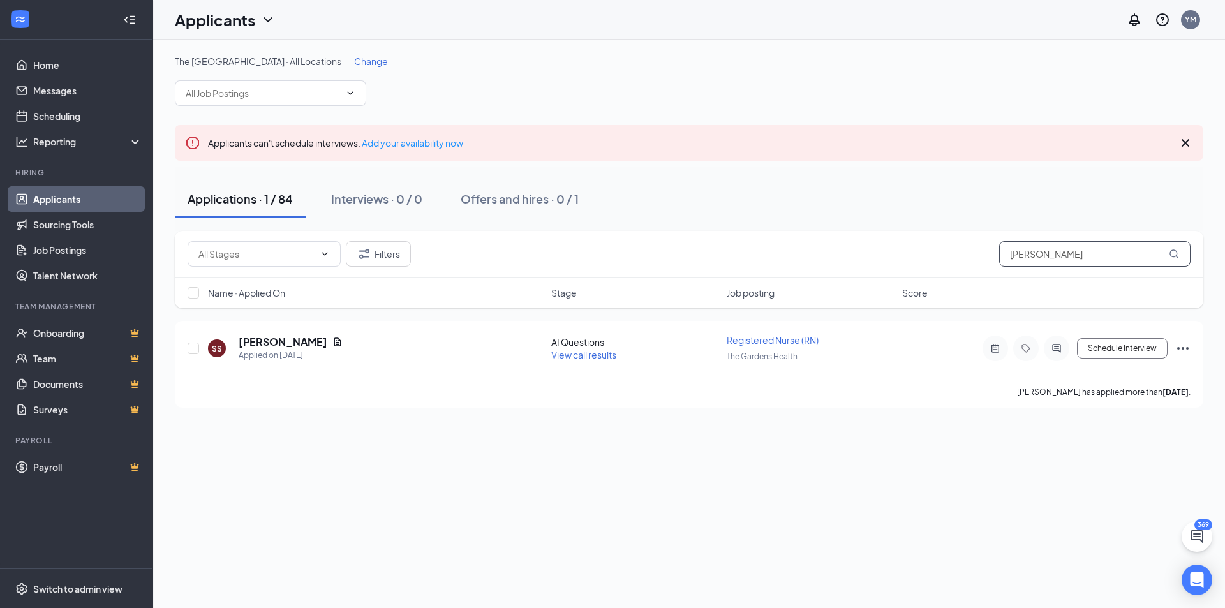
drag, startPoint x: 1061, startPoint y: 247, endPoint x: 954, endPoint y: 255, distance: 107.5
click at [955, 255] on div "Filters shirl" at bounding box center [689, 254] width 1003 height 26
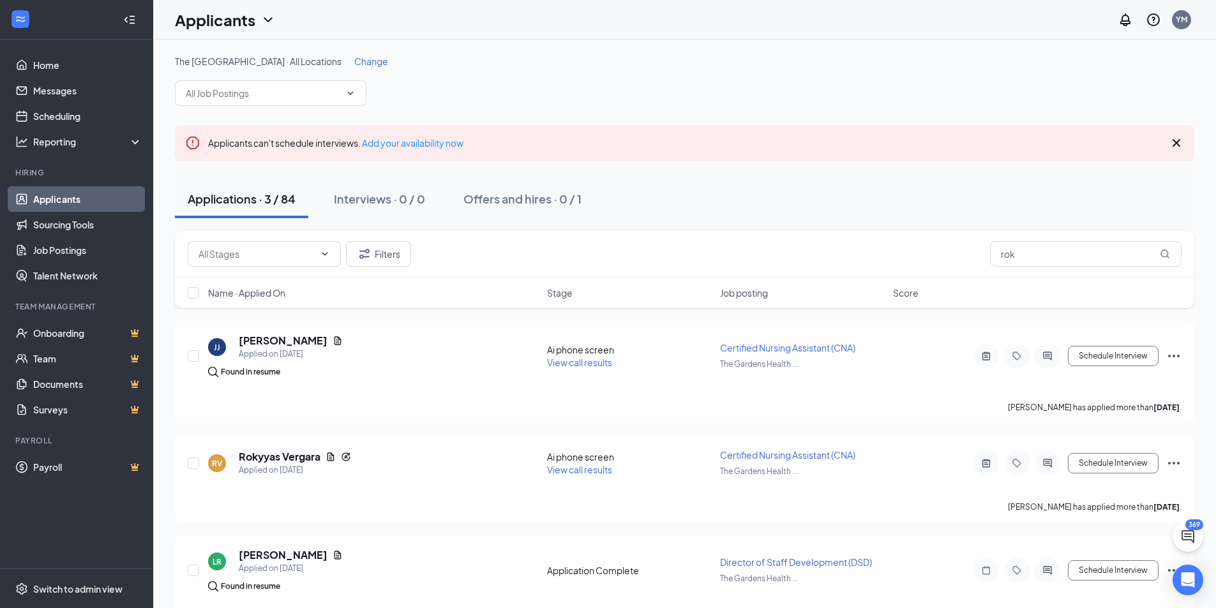
drag, startPoint x: 1172, startPoint y: 147, endPoint x: 1167, endPoint y: 154, distance: 7.8
click at [1172, 148] on icon "Cross" at bounding box center [1176, 142] width 15 height 15
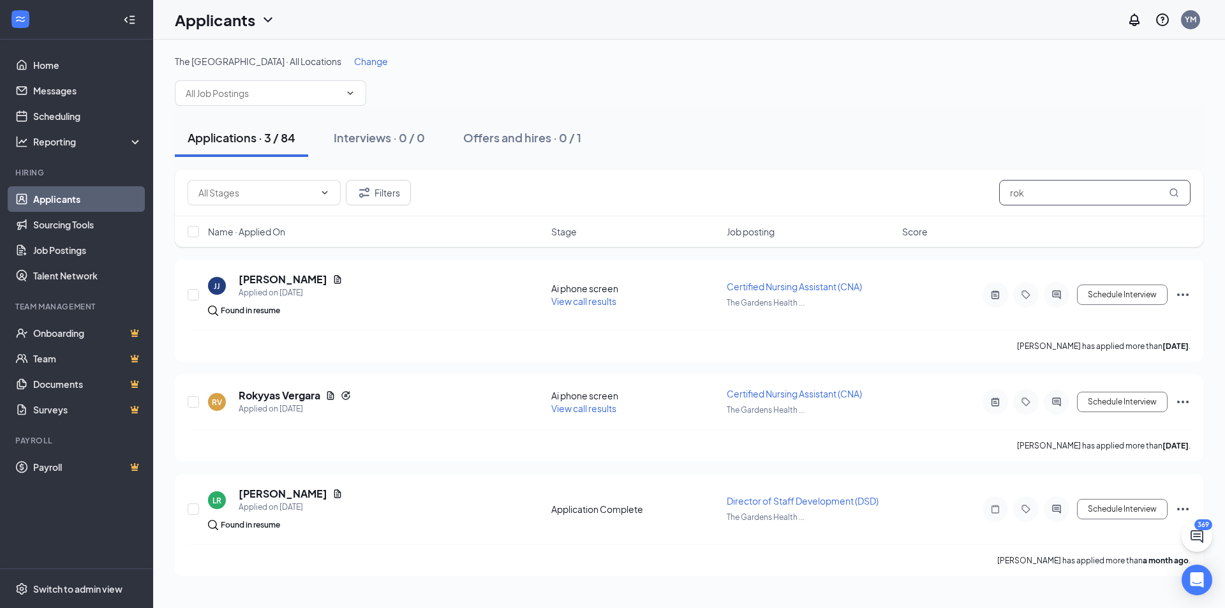
click at [1037, 187] on input "rok" at bounding box center [1094, 193] width 191 height 26
drag, startPoint x: 1036, startPoint y: 190, endPoint x: 1068, endPoint y: 177, distance: 34.0
click at [1057, 181] on input "rok" at bounding box center [1094, 193] width 191 height 26
type input "r"
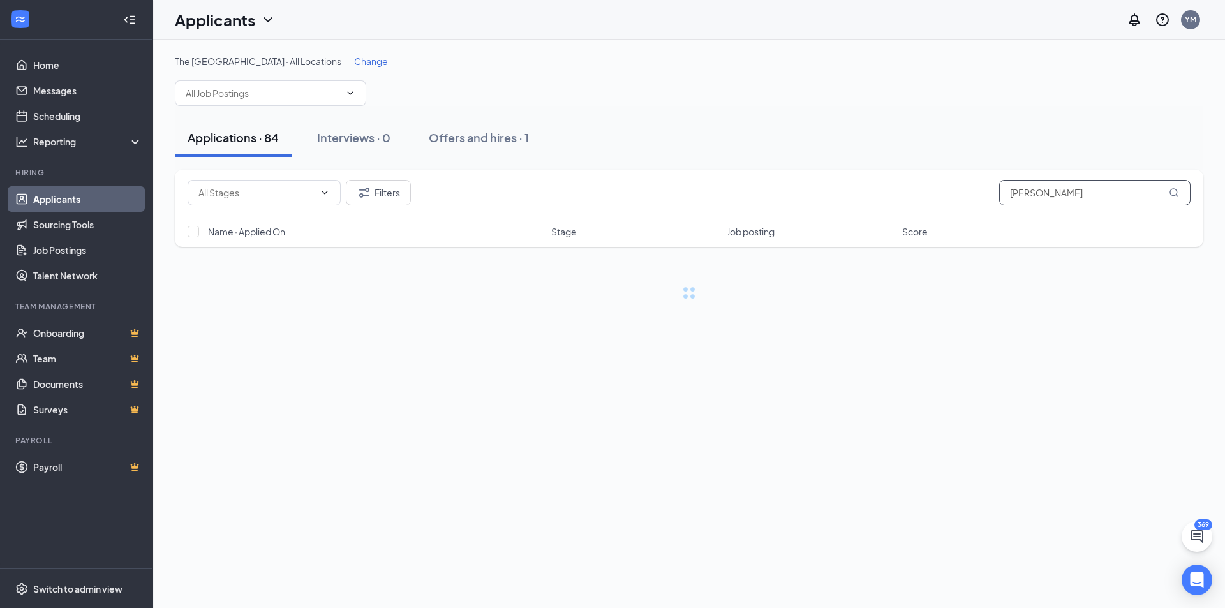
type input "tyler"
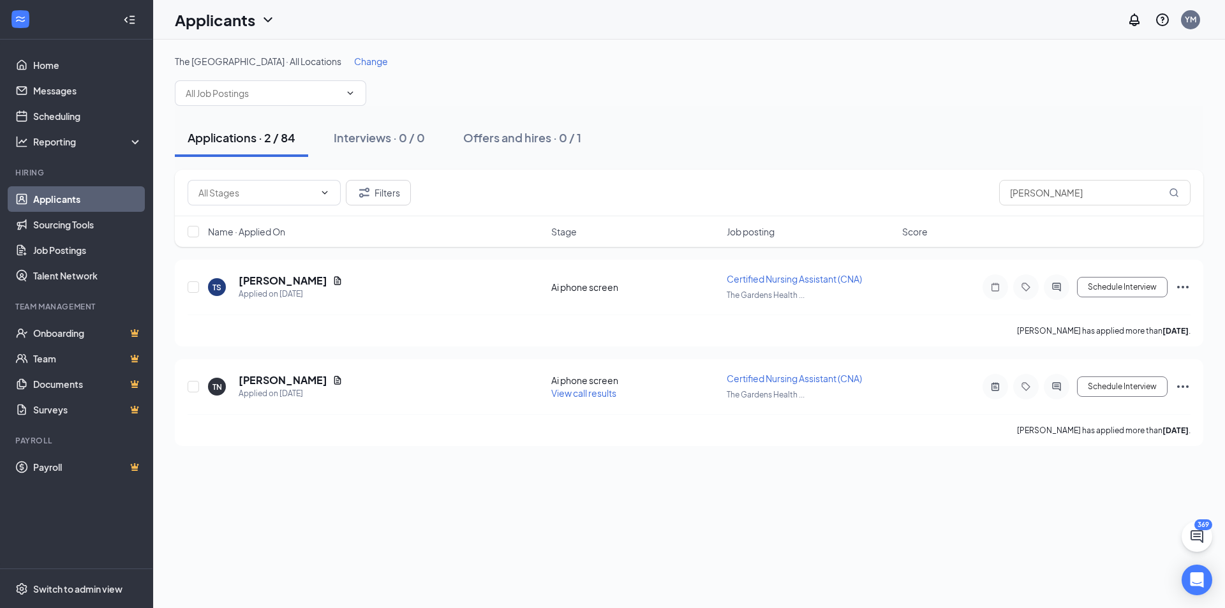
drag, startPoint x: 452, startPoint y: 379, endPoint x: 676, endPoint y: 91, distance: 364.7
click at [676, 91] on div "The Gardens Health Care Center · All Locations Change" at bounding box center [689, 80] width 1029 height 51
drag, startPoint x: 1052, startPoint y: 182, endPoint x: 842, endPoint y: 218, distance: 213.1
click at [842, 218] on div "Filters tyler Name · Applied On Stage Job posting Score" at bounding box center [689, 208] width 1029 height 77
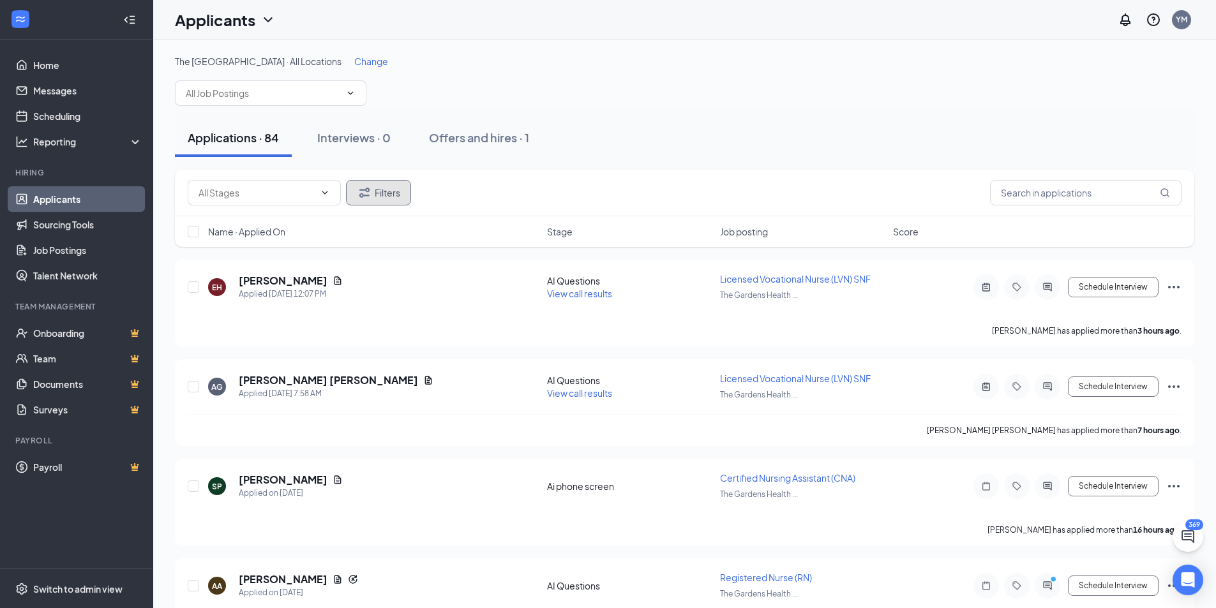
click at [407, 197] on button "Filters" at bounding box center [378, 193] width 65 height 26
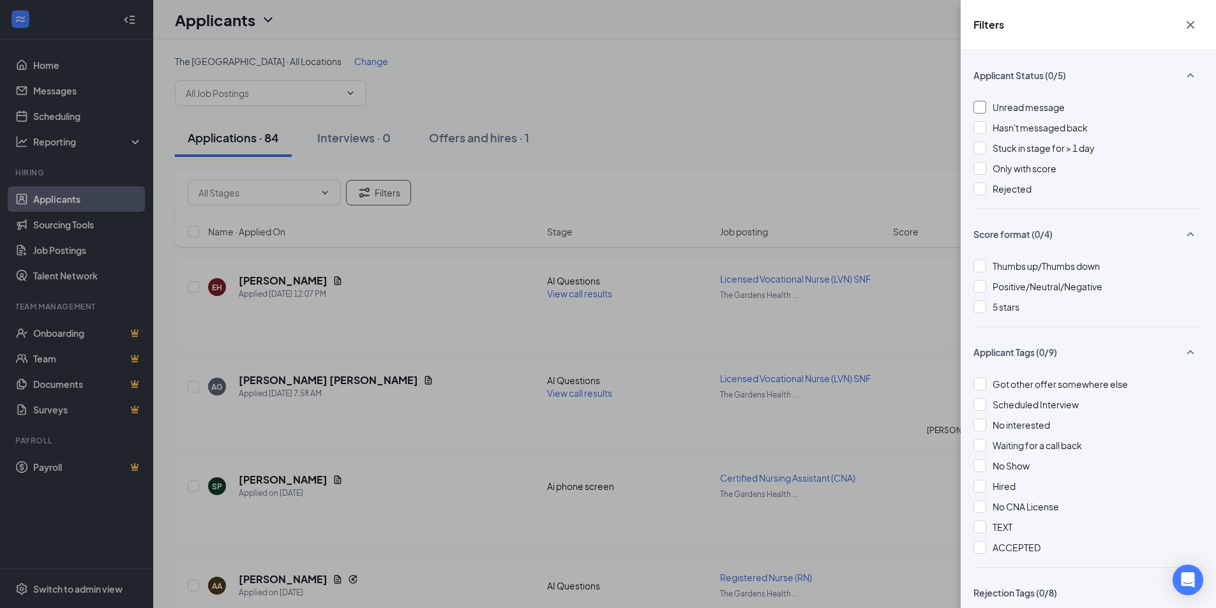
click at [1026, 105] on span "Unread message" at bounding box center [1028, 106] width 72 height 11
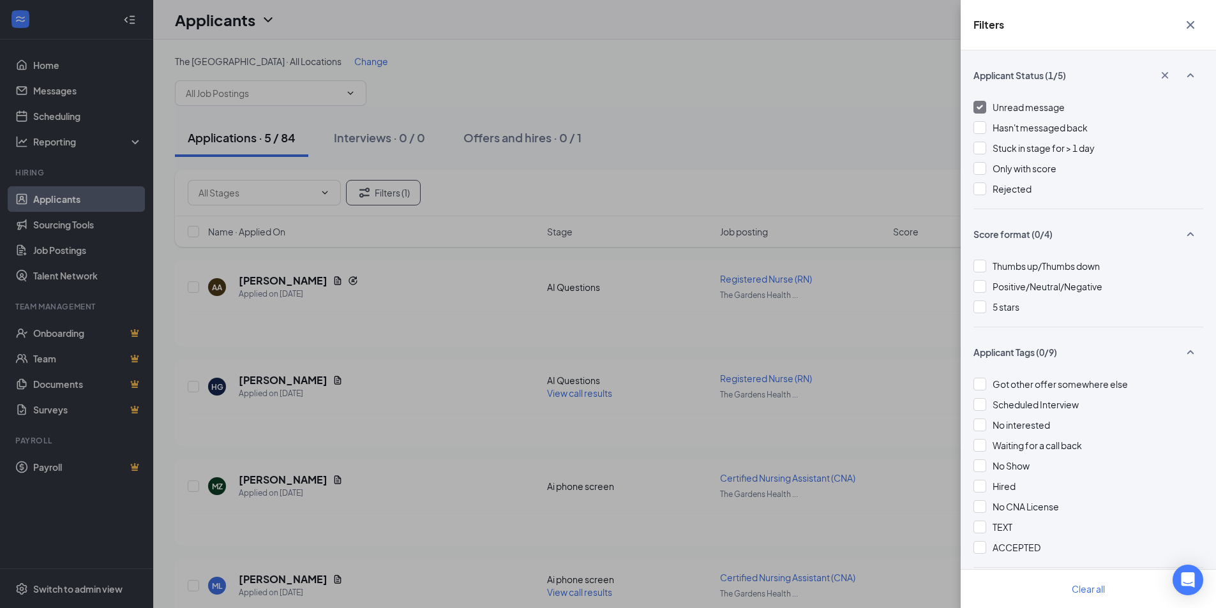
click at [788, 147] on div "Filters Applicant Status (1/5) Unread message Hasn't messaged back Stuck in sta…" at bounding box center [608, 304] width 1216 height 608
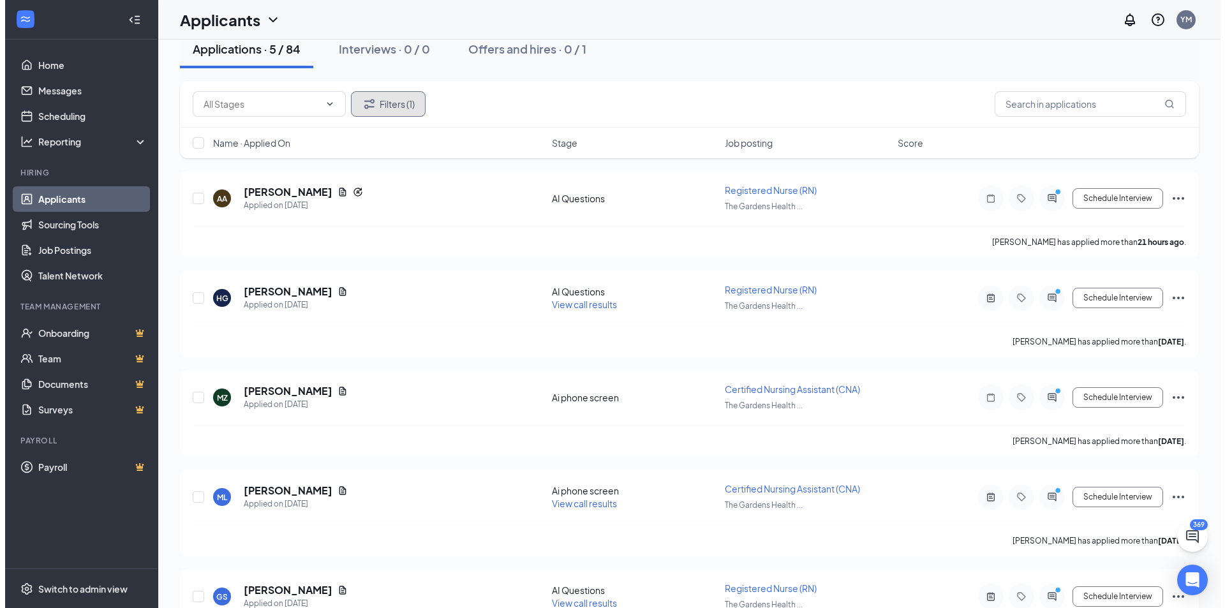
scroll to position [152, 0]
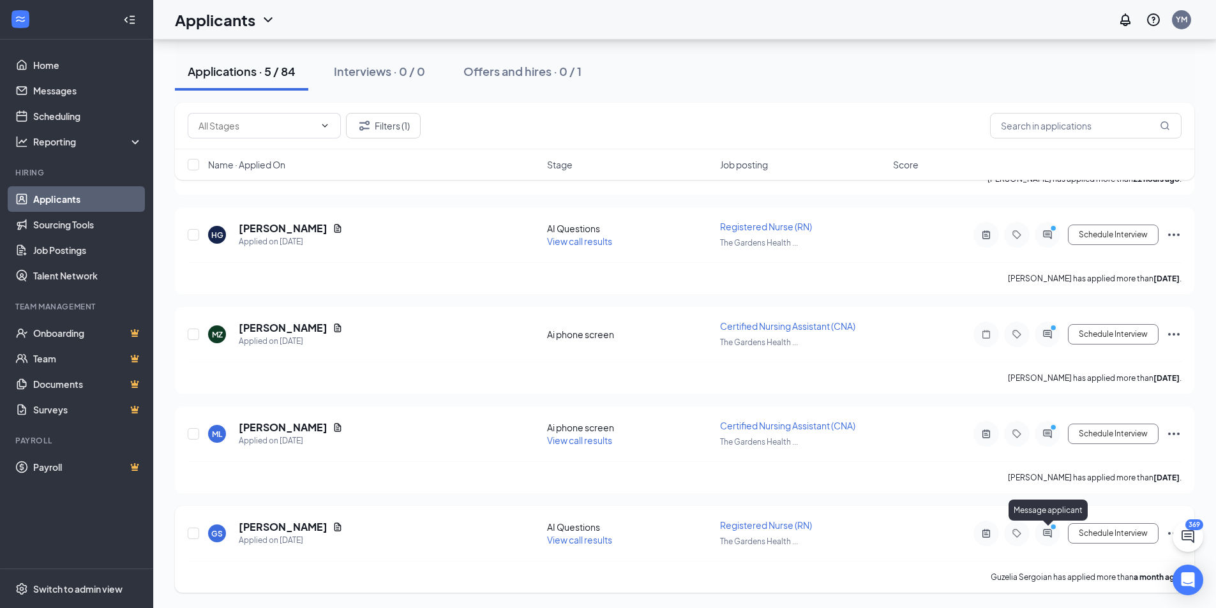
click at [1046, 529] on icon "ActiveChat" at bounding box center [1047, 533] width 15 height 10
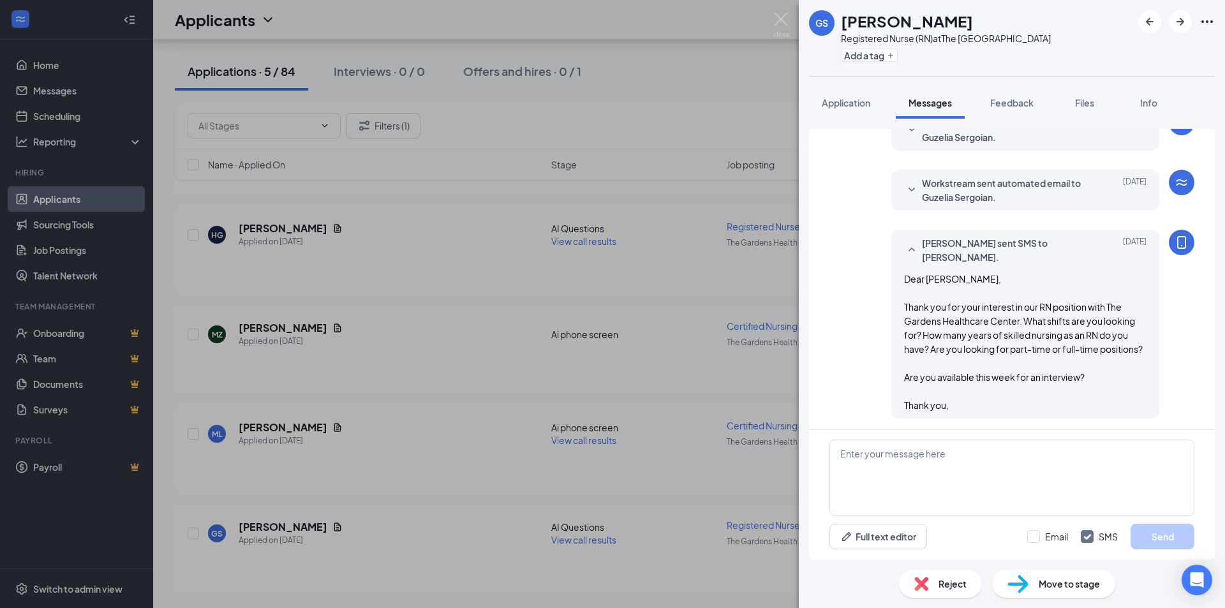
scroll to position [531, 0]
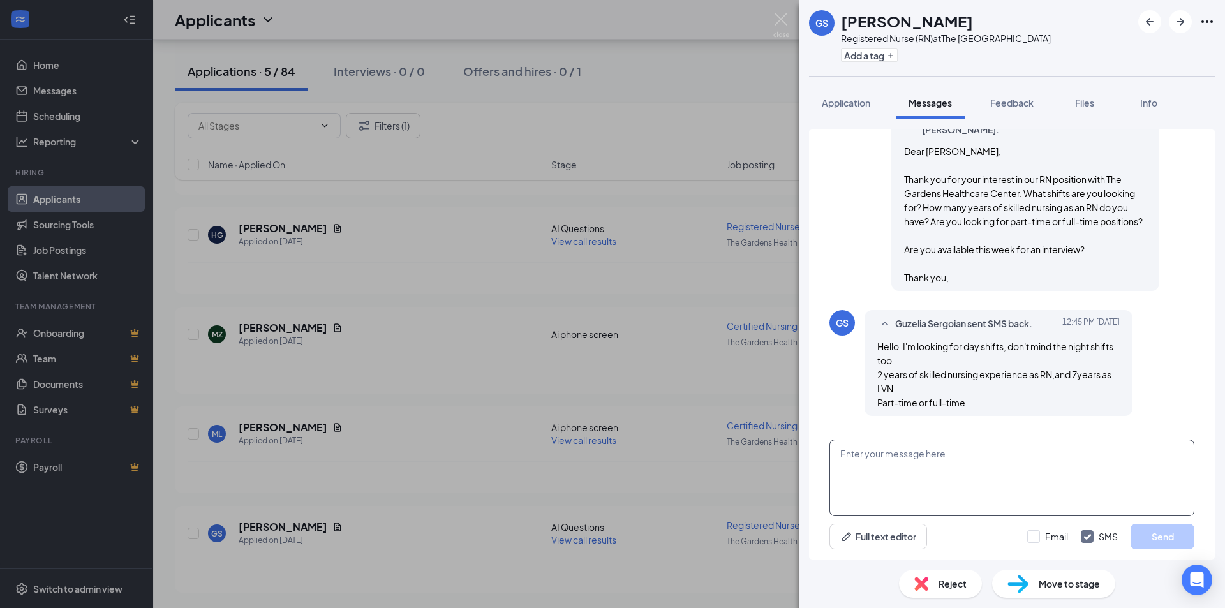
click at [953, 478] on textarea at bounding box center [1012, 478] width 365 height 77
click at [1073, 103] on button "Files" at bounding box center [1084, 103] width 51 height 32
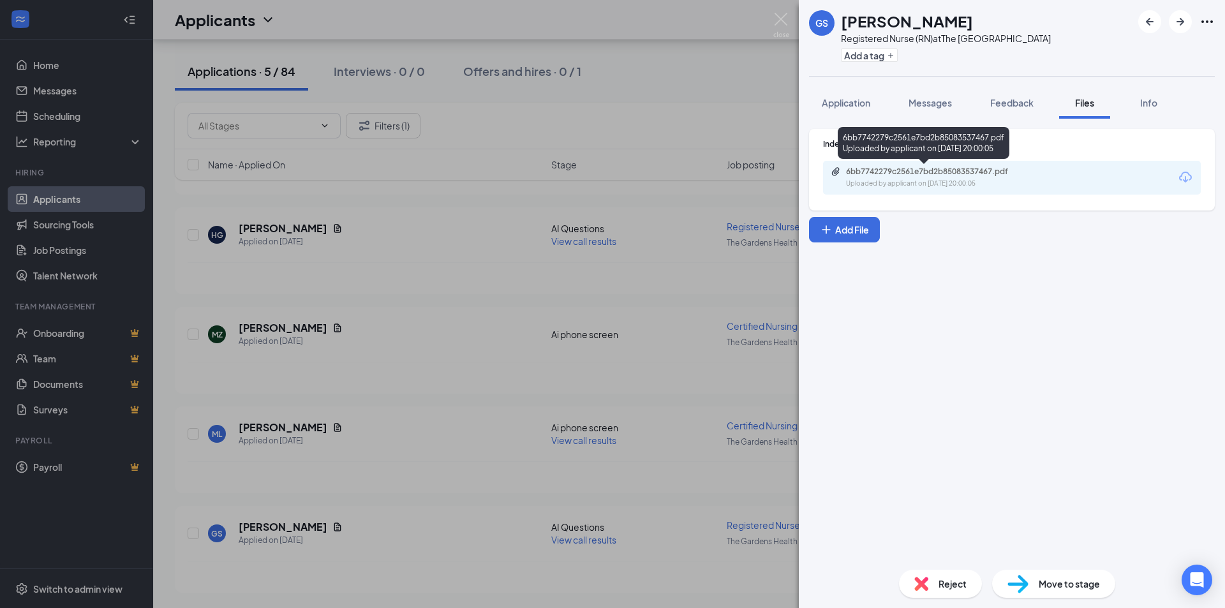
click at [1015, 183] on div "Uploaded by applicant on Aug 16, 2025 at 20:00:05" at bounding box center [941, 184] width 191 height 10
click at [914, 108] on span "Messages" at bounding box center [930, 102] width 43 height 11
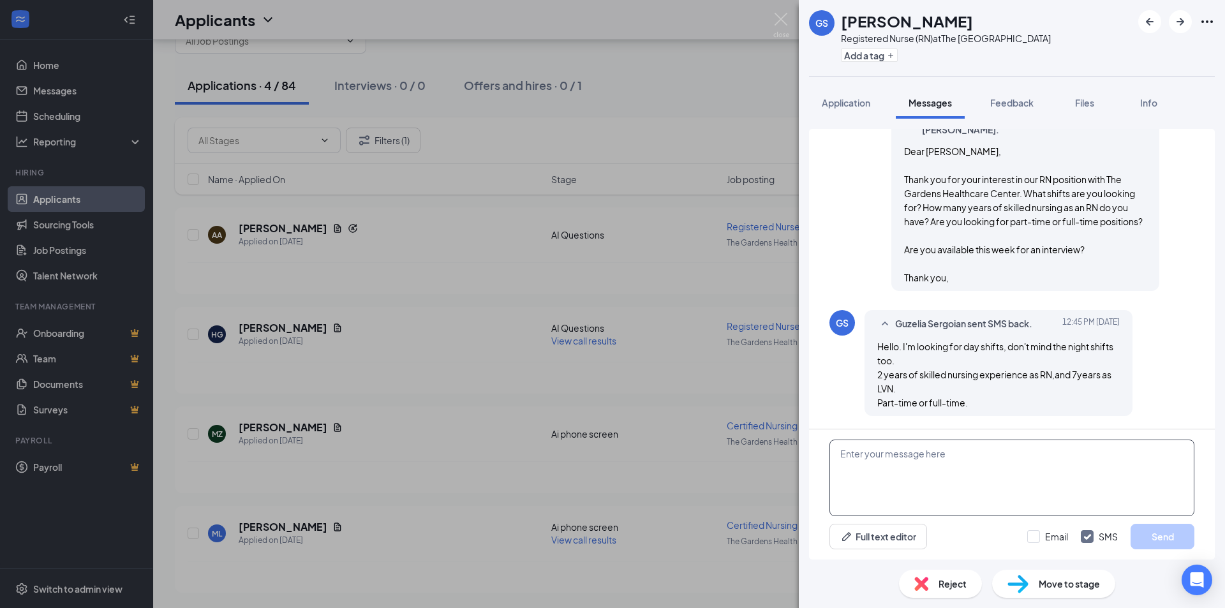
scroll to position [52, 0]
click at [922, 477] on textarea at bounding box center [1012, 478] width 365 height 77
click at [991, 486] on textarea at bounding box center [1012, 478] width 365 height 77
click at [1163, 486] on textarea "Hi Guzelia, Perfect! Are you available tomorrow or Wednesday for an in person i…" at bounding box center [1012, 478] width 365 height 77
type textarea "Hi [PERSON_NAME], Perfect! Are you available [DATE] or [DATE] for an in person …"
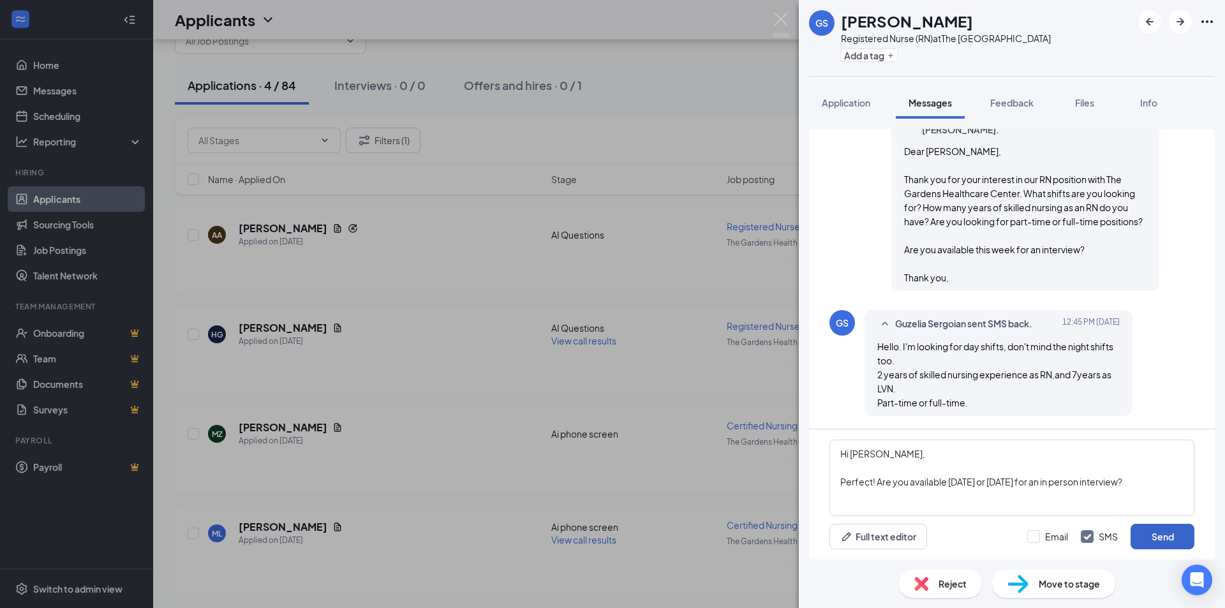
drag, startPoint x: 1189, startPoint y: 534, endPoint x: 1198, endPoint y: 532, distance: 9.0
click at [1195, 532] on div "Hi Guzelia, Perfect! Are you available tomorrow or Wednesday for an in person i…" at bounding box center [1012, 495] width 406 height 130
click at [1158, 543] on button "Send" at bounding box center [1163, 537] width 64 height 26
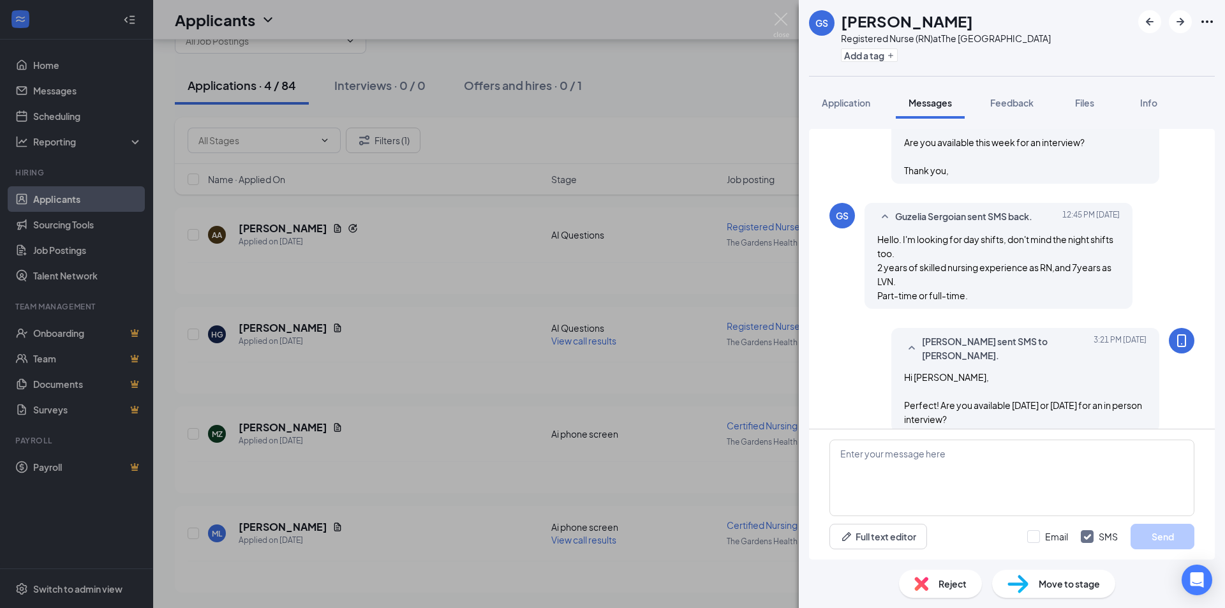
scroll to position [655, 0]
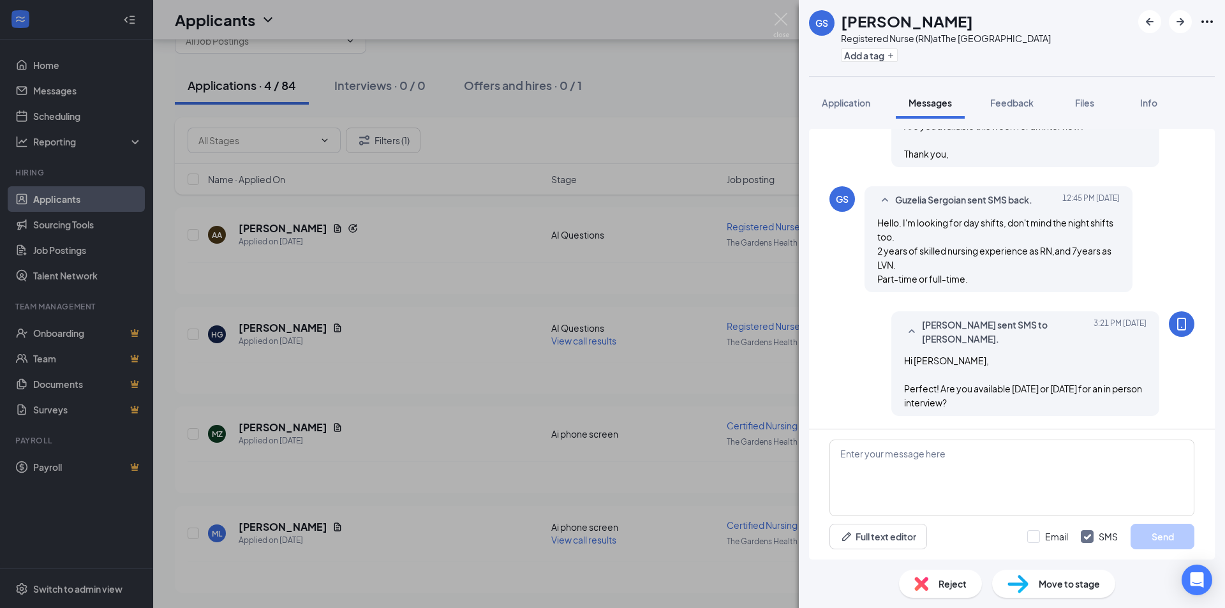
click at [771, 472] on div "GS Guzelia Sergoian Registered Nurse (RN) at The Gardens Health Care Center Add…" at bounding box center [612, 304] width 1225 height 608
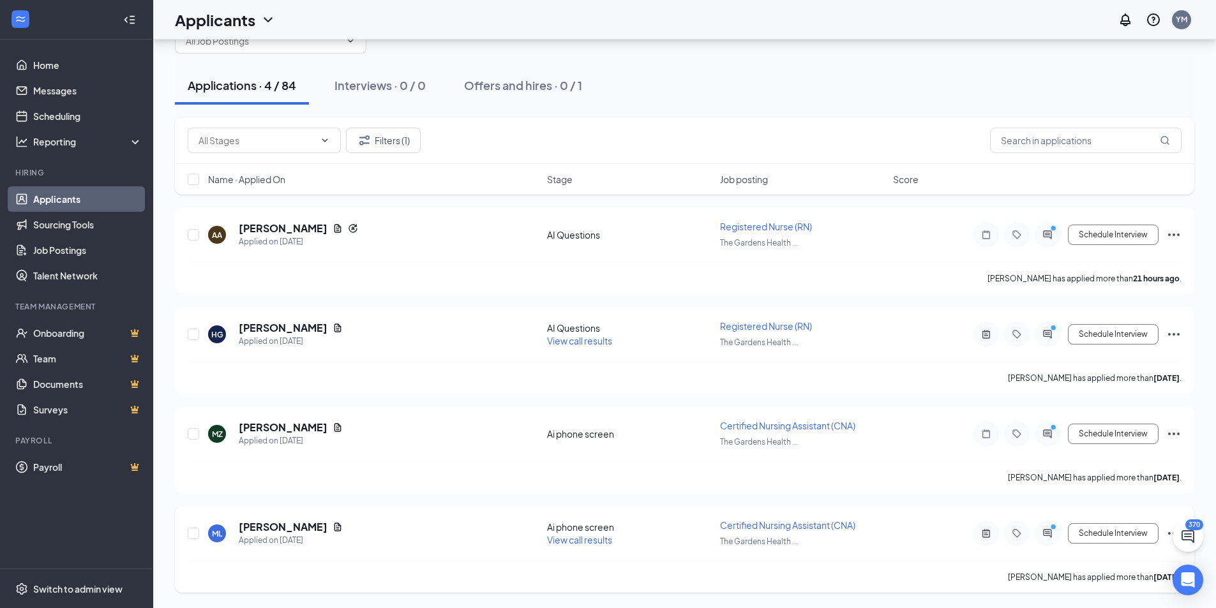
click at [1041, 538] on div at bounding box center [1048, 534] width 26 height 26
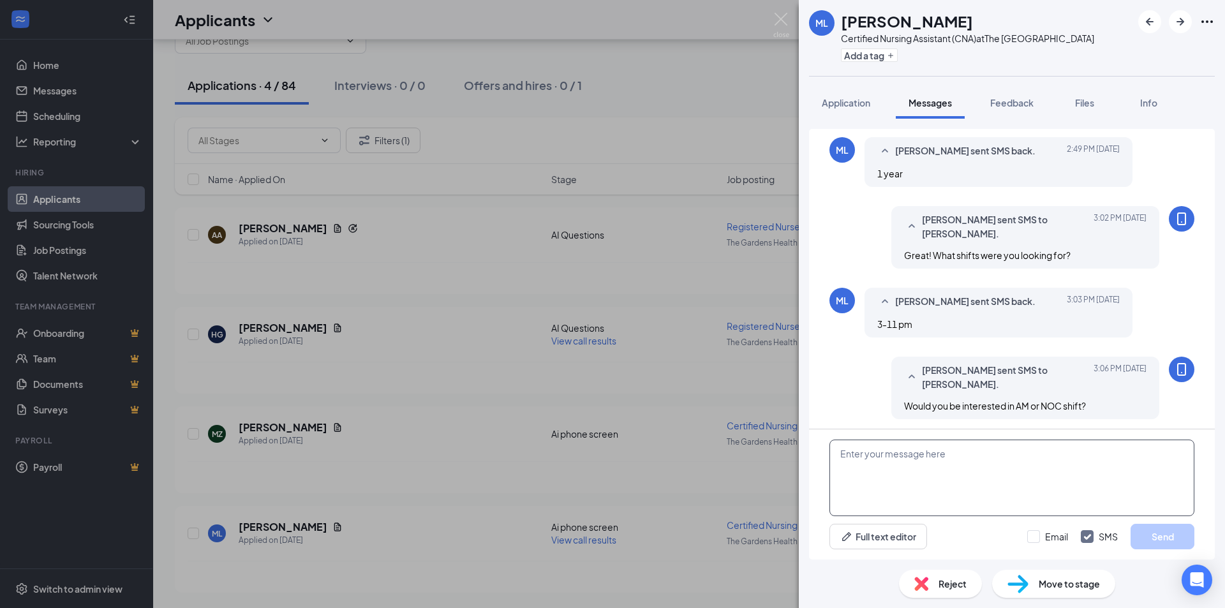
scroll to position [590, 0]
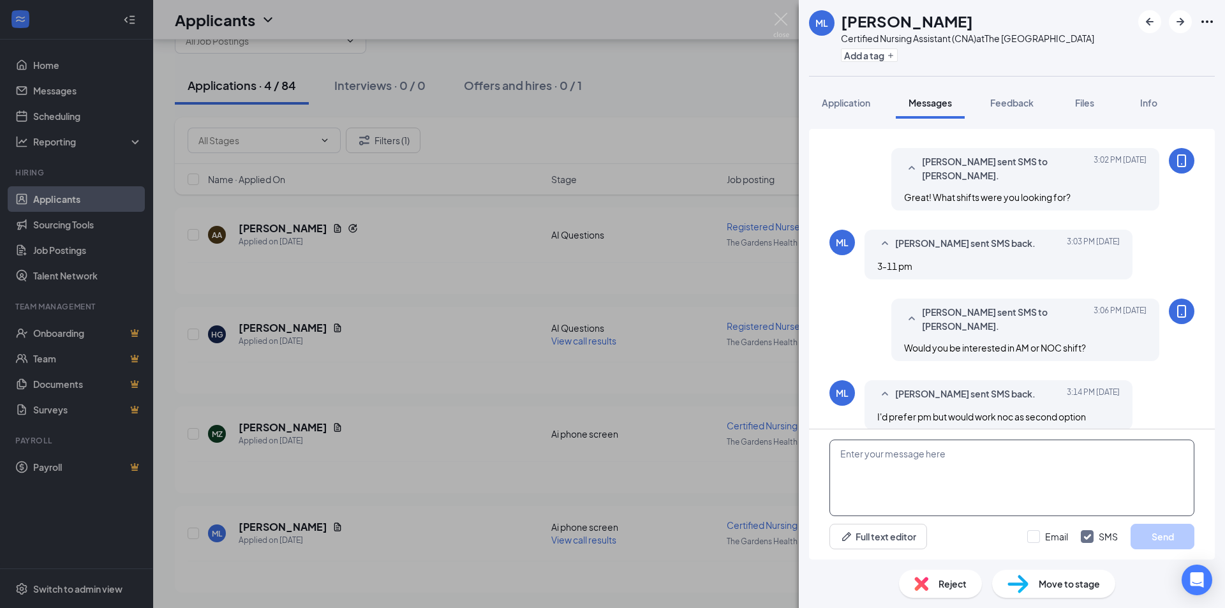
click at [1048, 470] on textarea at bounding box center [1012, 478] width 365 height 77
click at [901, 508] on textarea at bounding box center [1012, 478] width 365 height 77
type textarea "Okay awesome! Are you looking for part-time or full-time?"
click at [1168, 543] on button "Send" at bounding box center [1163, 537] width 64 height 26
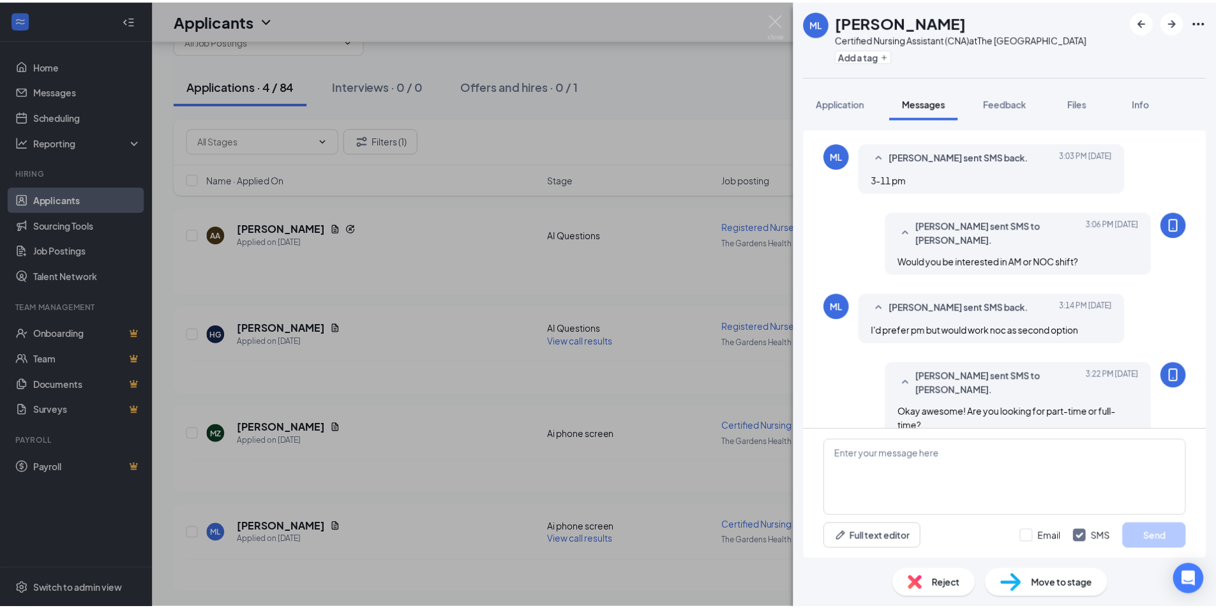
scroll to position [685, 0]
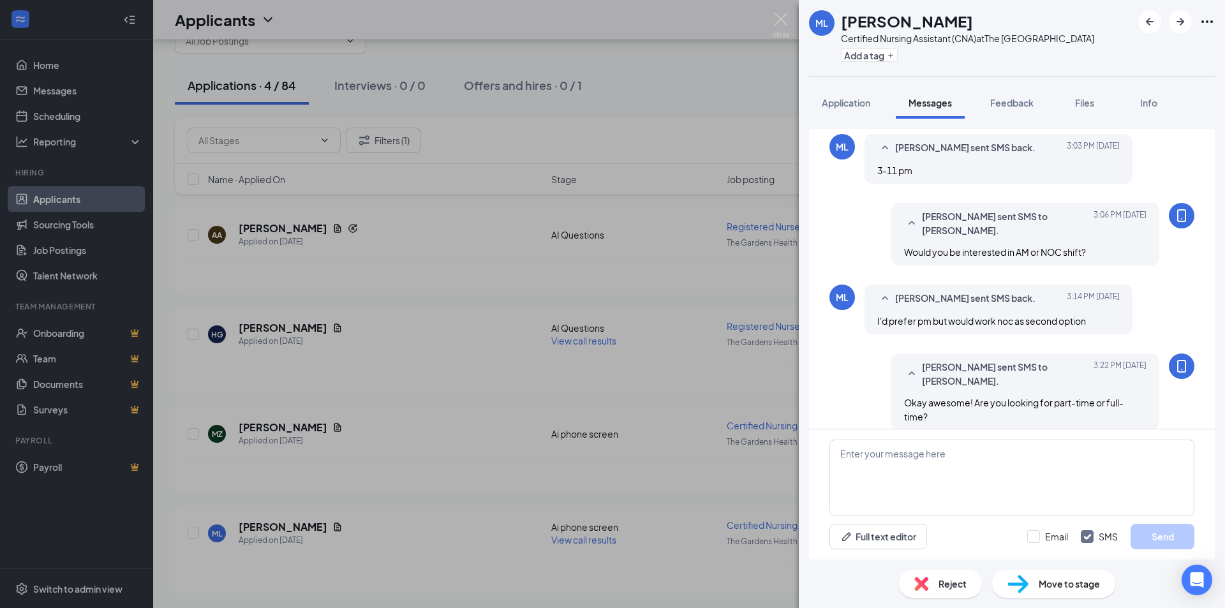
click at [694, 460] on div "ML Michael Lopez Certified Nursing Assistant (CNA) at The Gardens Health Care C…" at bounding box center [612, 304] width 1225 height 608
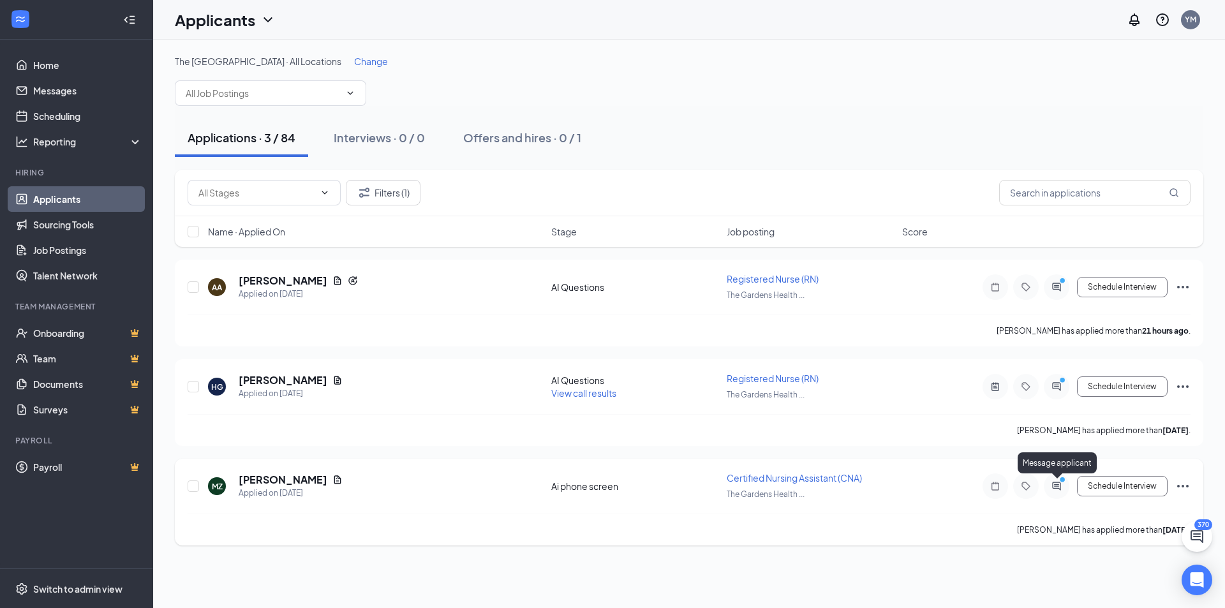
click at [1063, 489] on icon "ActiveChat" at bounding box center [1056, 486] width 15 height 10
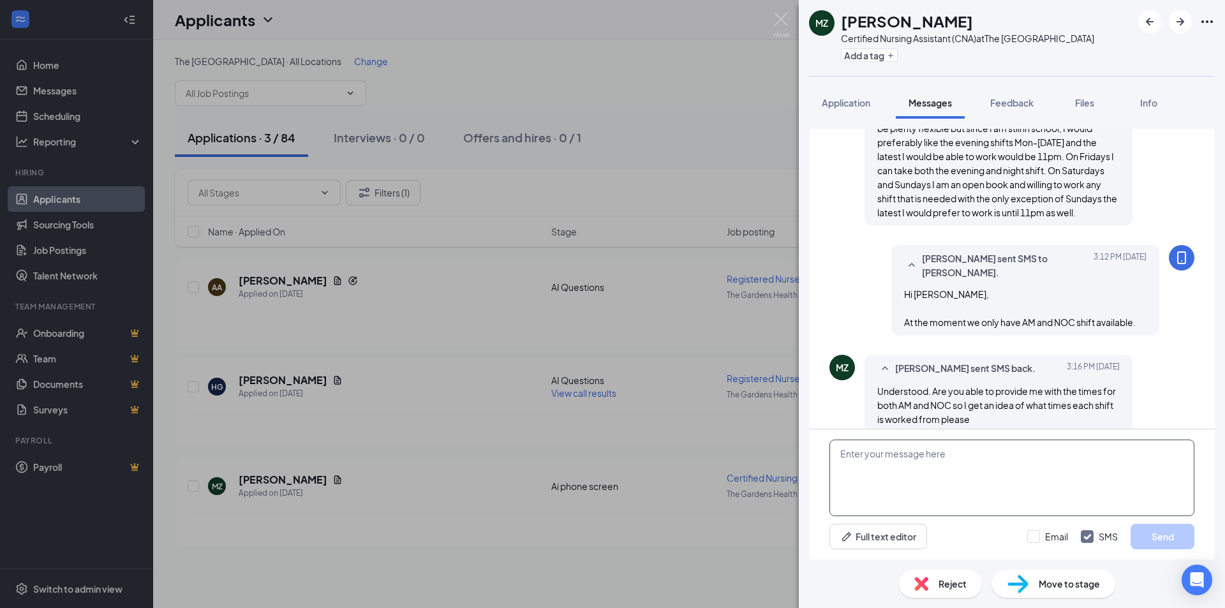
scroll to position [758, 0]
click at [979, 463] on textarea at bounding box center [1012, 478] width 365 height 77
drag, startPoint x: 936, startPoint y: 457, endPoint x: 929, endPoint y: 460, distance: 7.5
click at [936, 456] on textarea "Yes, of course I can." at bounding box center [1012, 478] width 365 height 77
type textarea "Yes, of course I can. AM is from 7am-3pm and NOC is from 11pm-7am."
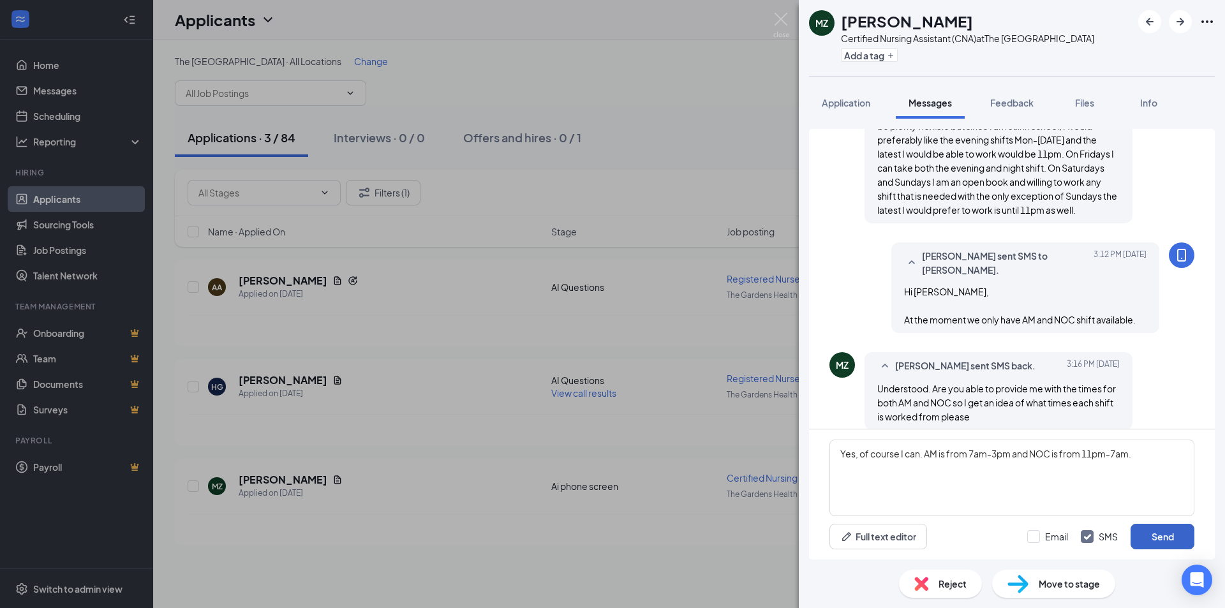
click at [1152, 529] on button "Send" at bounding box center [1163, 537] width 64 height 26
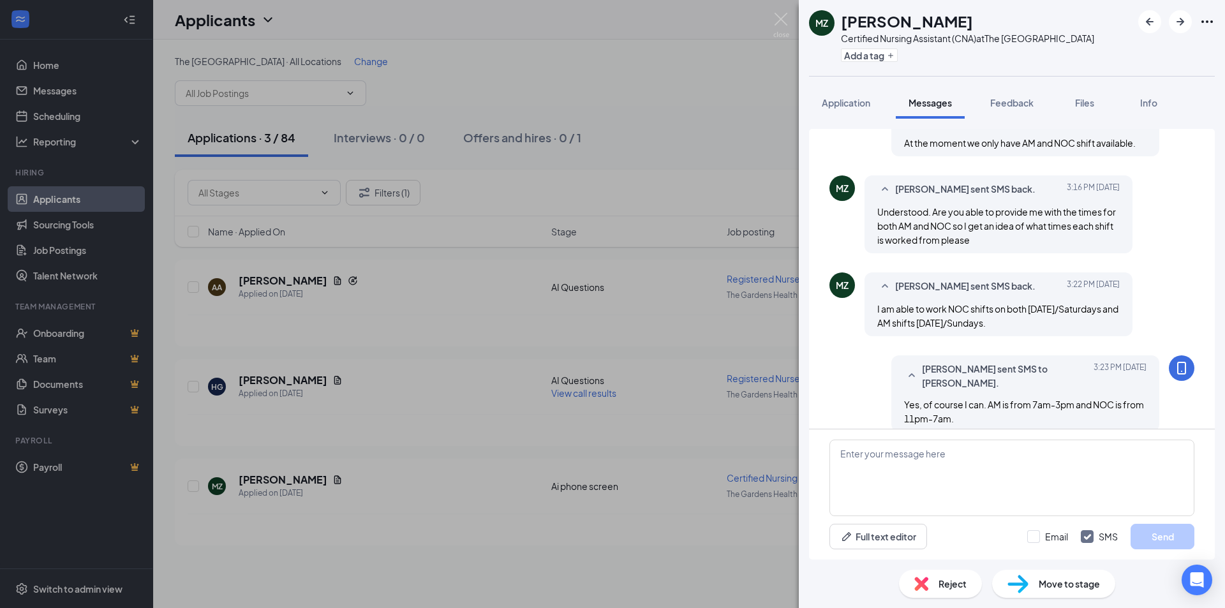
scroll to position [937, 0]
click at [616, 467] on div "MZ Marling Zuniga Certified Nursing Assistant (CNA) at The Gardens Health Care …" at bounding box center [612, 304] width 1225 height 608
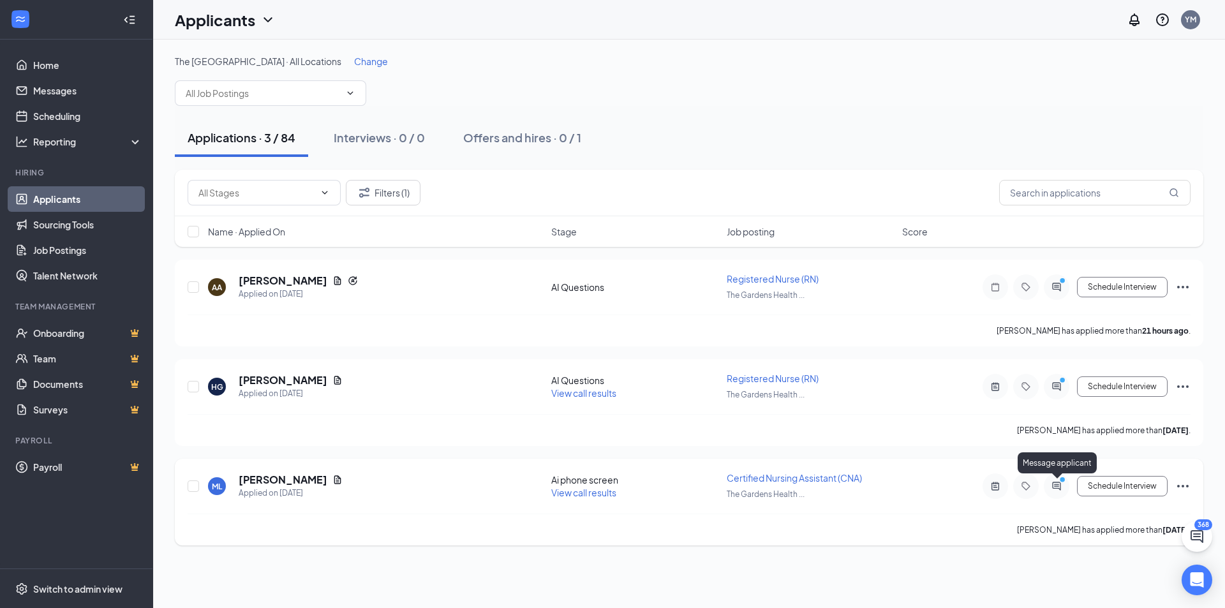
click at [1063, 485] on icon "PrimaryDot" at bounding box center [1064, 481] width 15 height 10
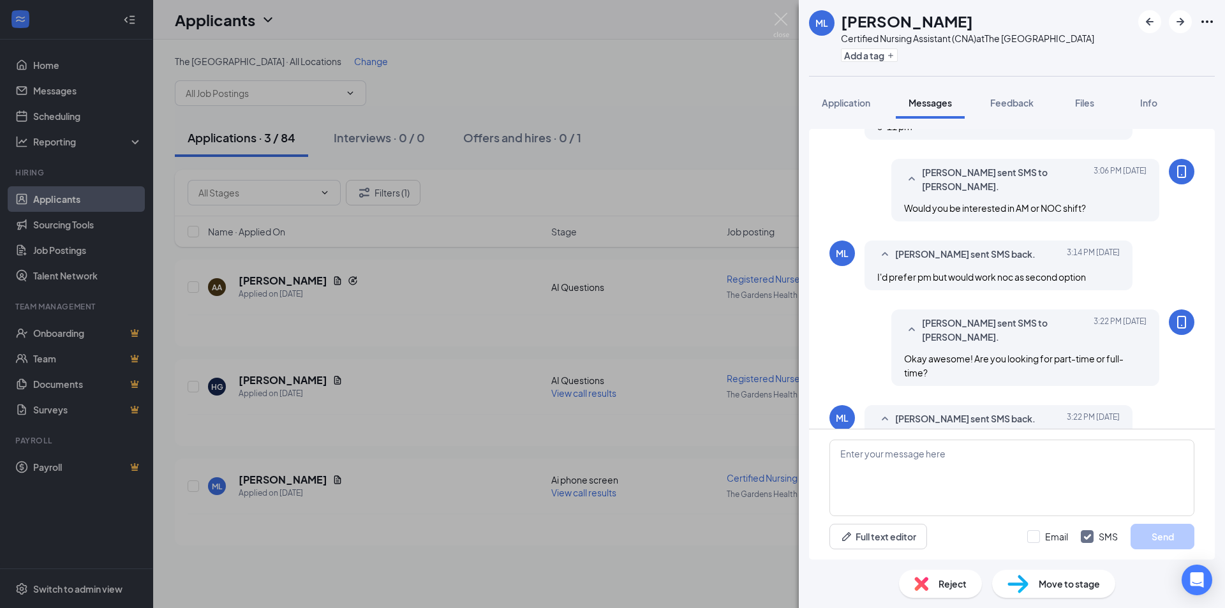
scroll to position [634, 0]
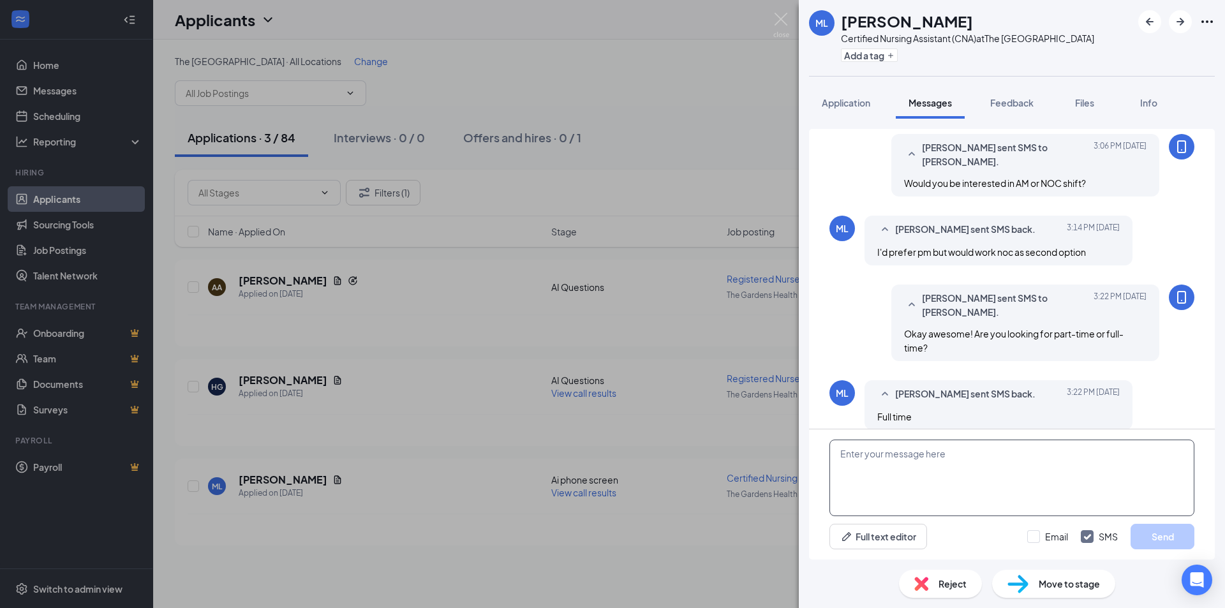
click at [945, 465] on textarea at bounding box center [1012, 478] width 365 height 77
type textarea "Great! Are you available [DATE] or [DATE] for an in person interview?"
click at [1155, 534] on button "Send" at bounding box center [1163, 537] width 64 height 26
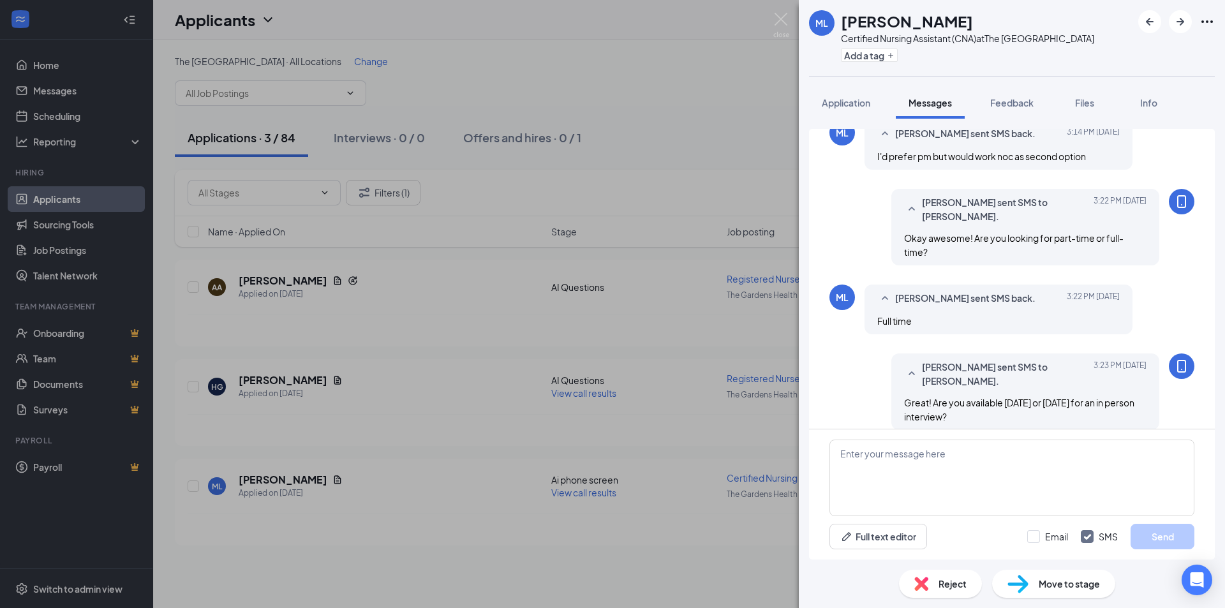
click at [669, 484] on div "ML Michael Lopez Certified Nursing Assistant (CNA) at The Gardens Health Care C…" at bounding box center [612, 304] width 1225 height 608
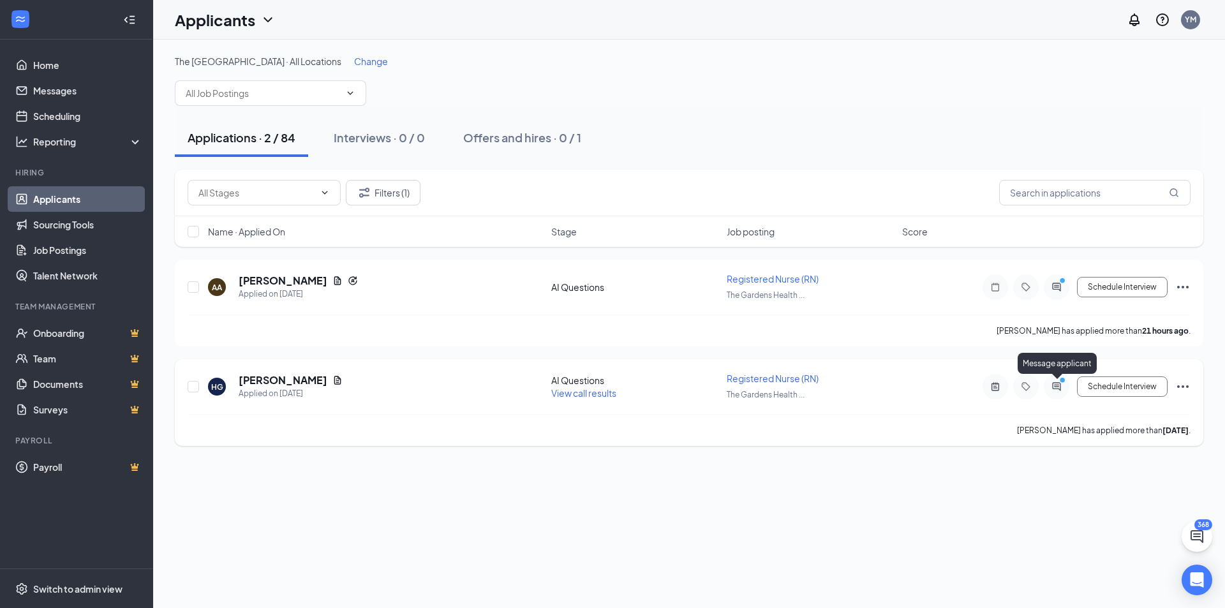
click at [1055, 384] on icon "ActiveChat" at bounding box center [1056, 387] width 15 height 10
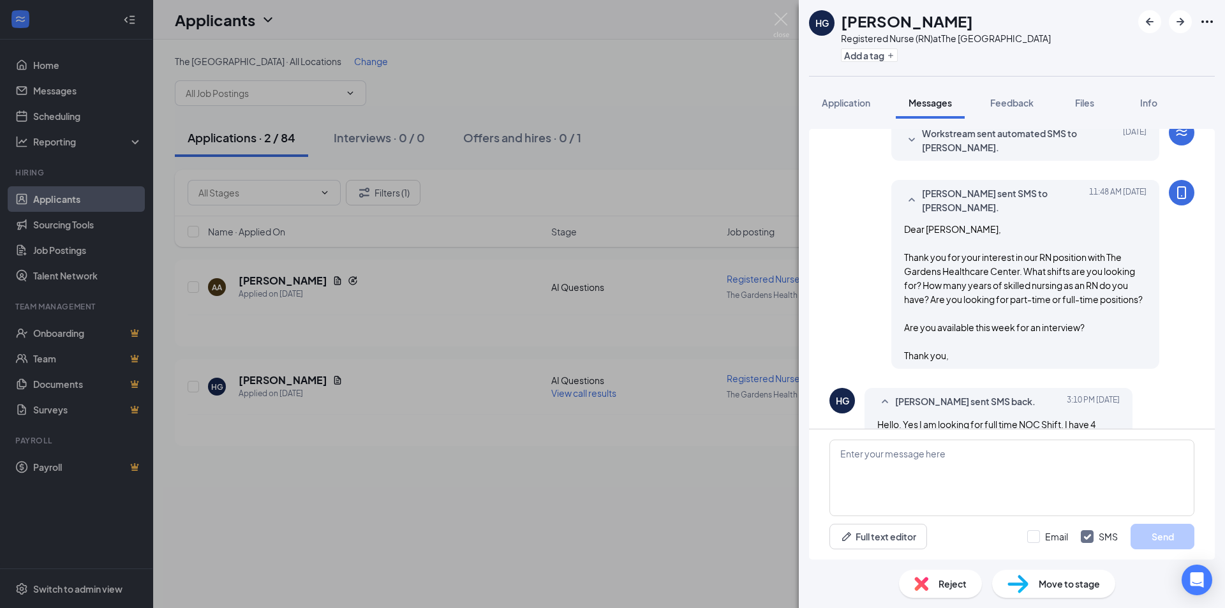
scroll to position [236, 0]
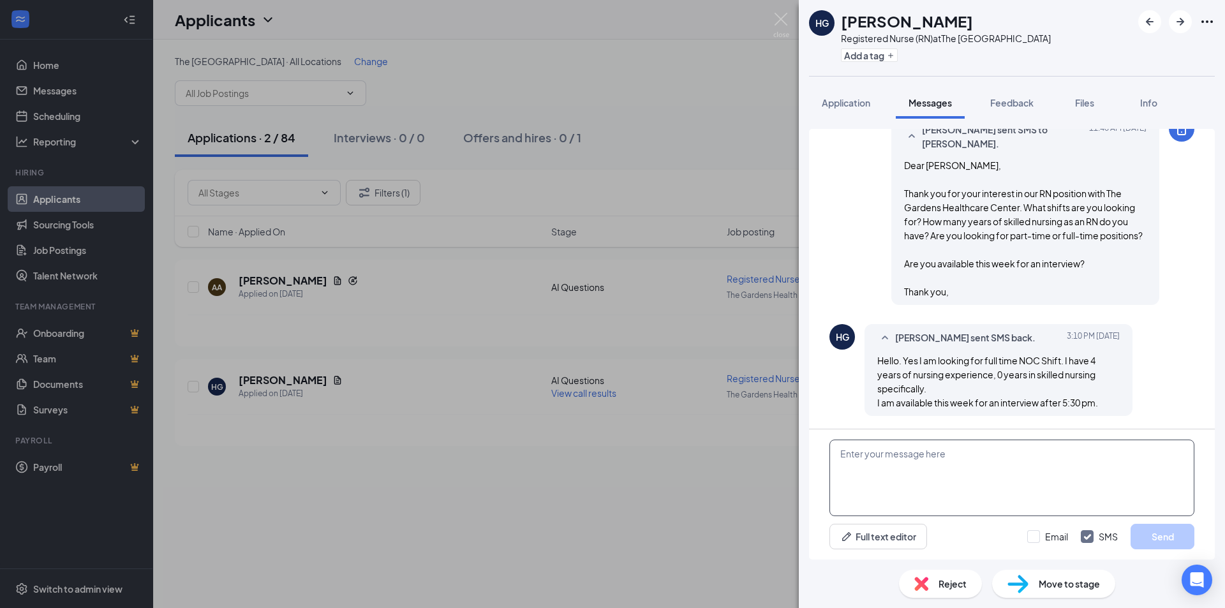
click at [930, 473] on textarea at bounding box center [1012, 478] width 365 height 77
type textarea "Hi Hykouhi, Perfect! Are you available a]any day before 5pm?"
click at [1169, 532] on button "Send" at bounding box center [1163, 537] width 64 height 26
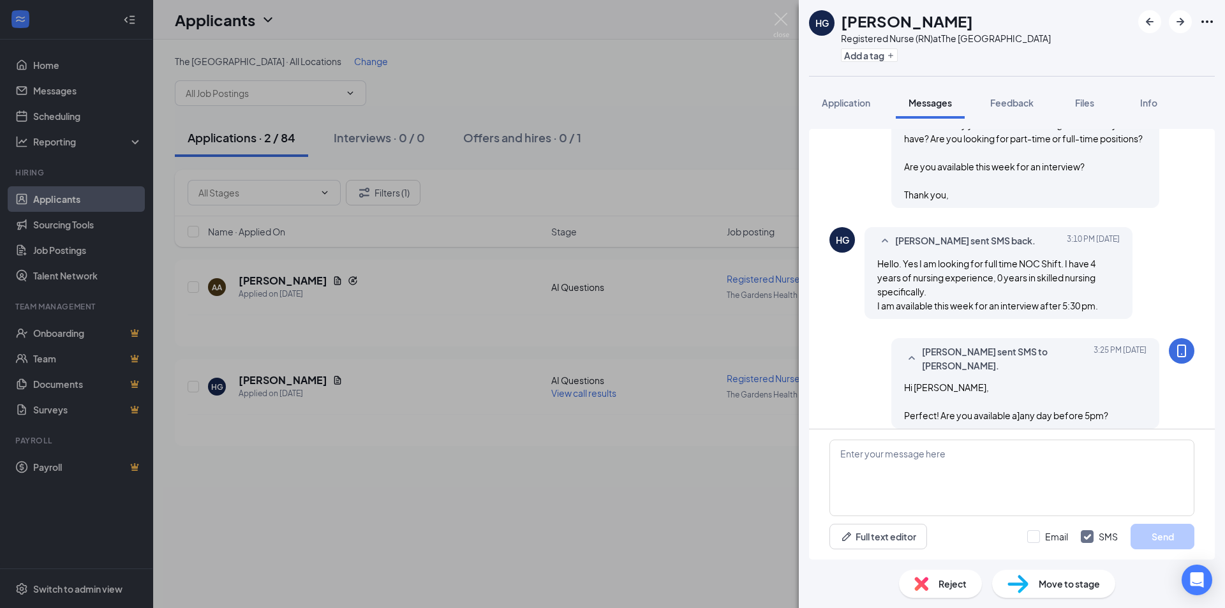
scroll to position [346, 0]
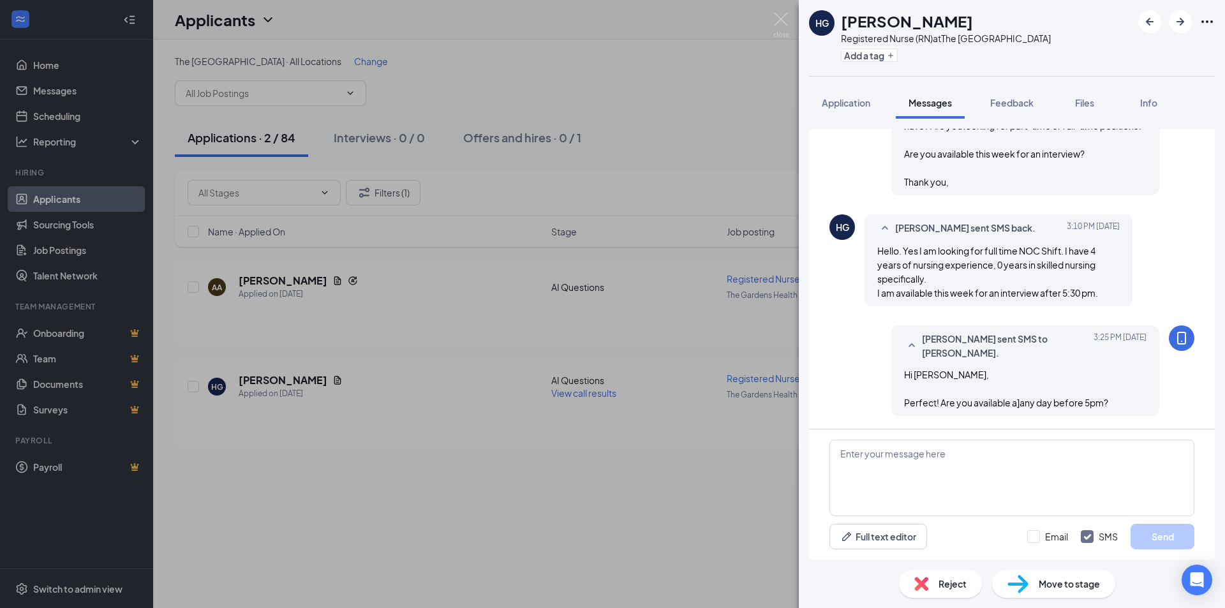
click at [754, 295] on div "HG Hykouhi Gevorgyan Registered Nurse (RN) at The Gardens Health Care Center Ad…" at bounding box center [612, 304] width 1225 height 608
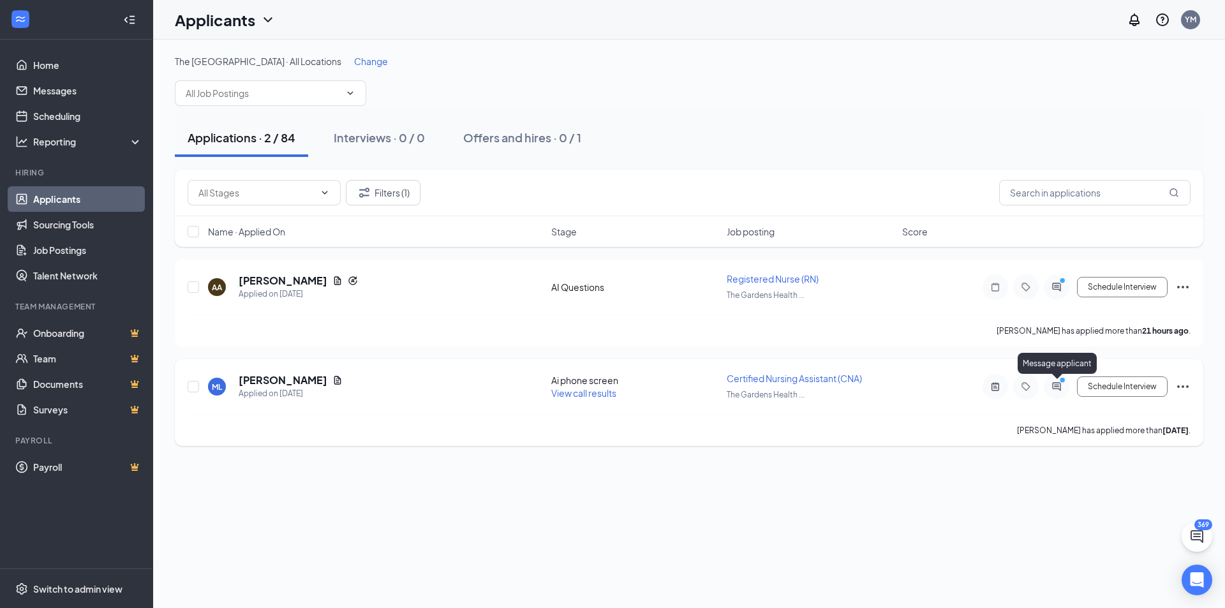
click at [1055, 384] on icon "ActiveChat" at bounding box center [1056, 387] width 15 height 10
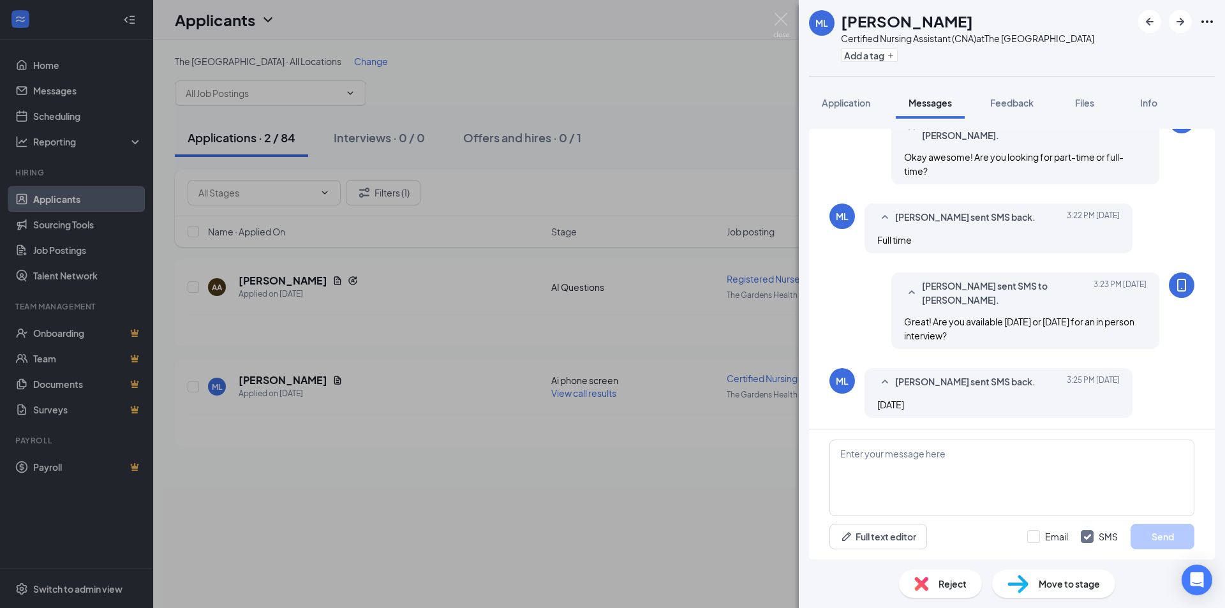
scroll to position [564, 0]
click at [973, 479] on textarea at bounding box center [1012, 478] width 365 height 77
type textarea "What time best works for you?"
click at [1158, 532] on button "Send" at bounding box center [1163, 537] width 64 height 26
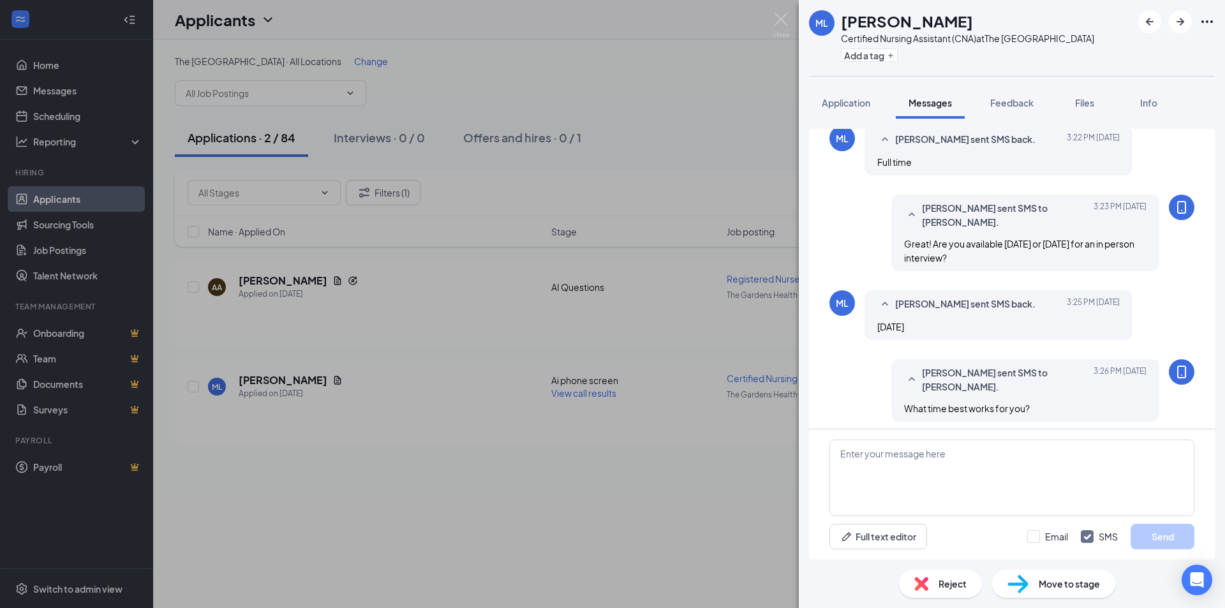
scroll to position [646, 0]
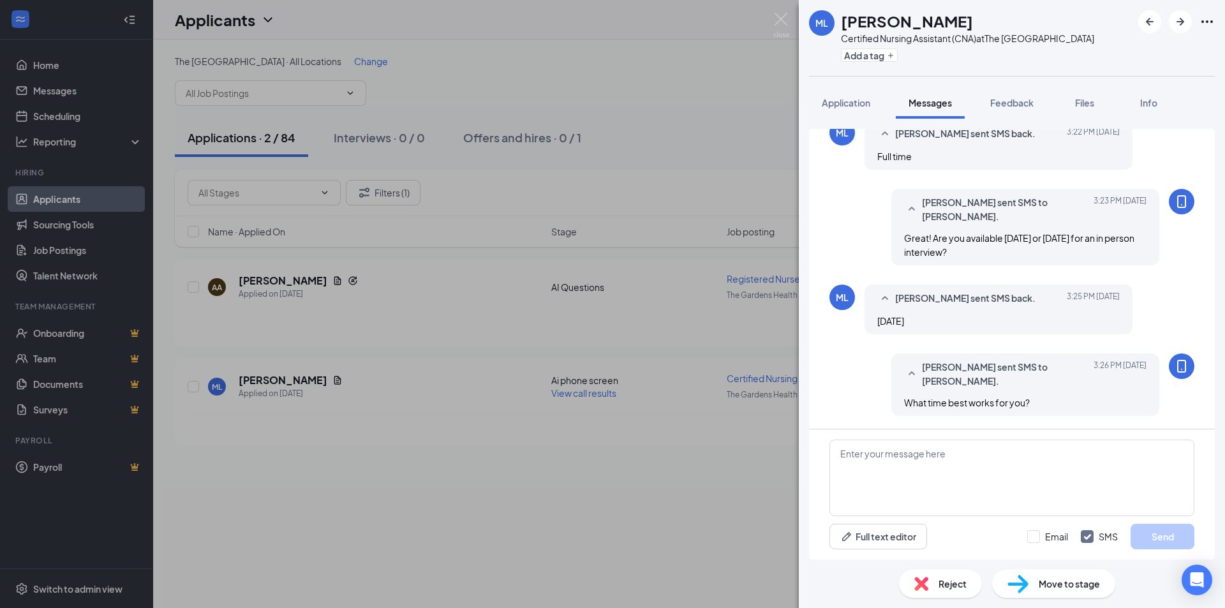
drag, startPoint x: 388, startPoint y: 378, endPoint x: 394, endPoint y: 387, distance: 11.2
click at [393, 385] on div "ML Michael Lopez Certified Nursing Assistant (CNA) at The Gardens Health Care C…" at bounding box center [612, 304] width 1225 height 608
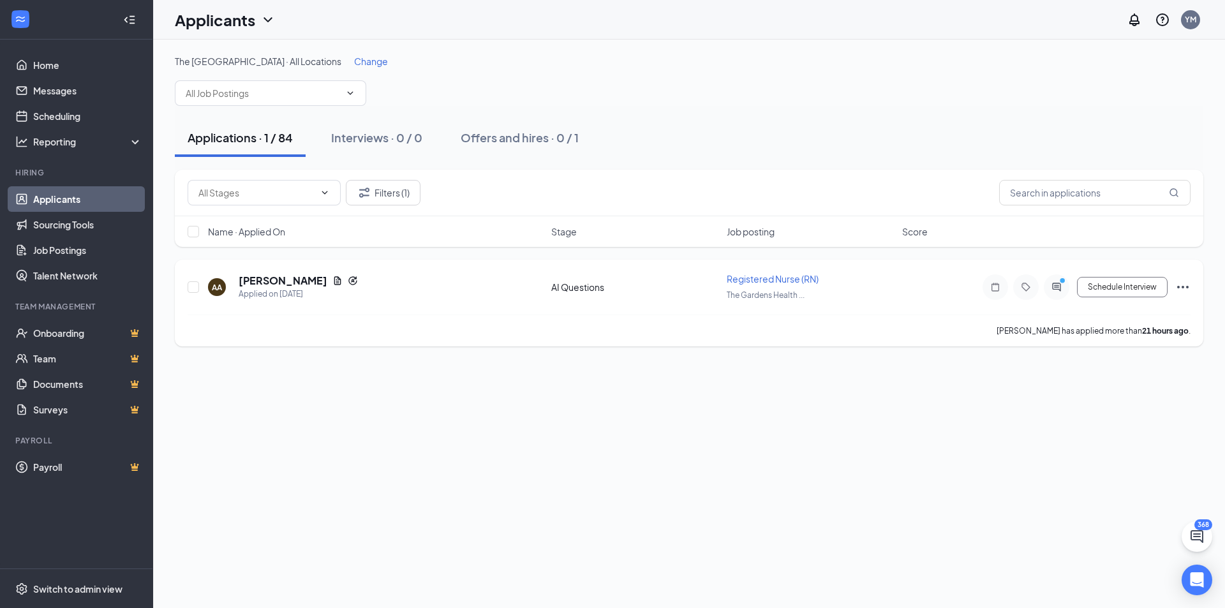
click at [1049, 288] on div at bounding box center [1057, 287] width 26 height 26
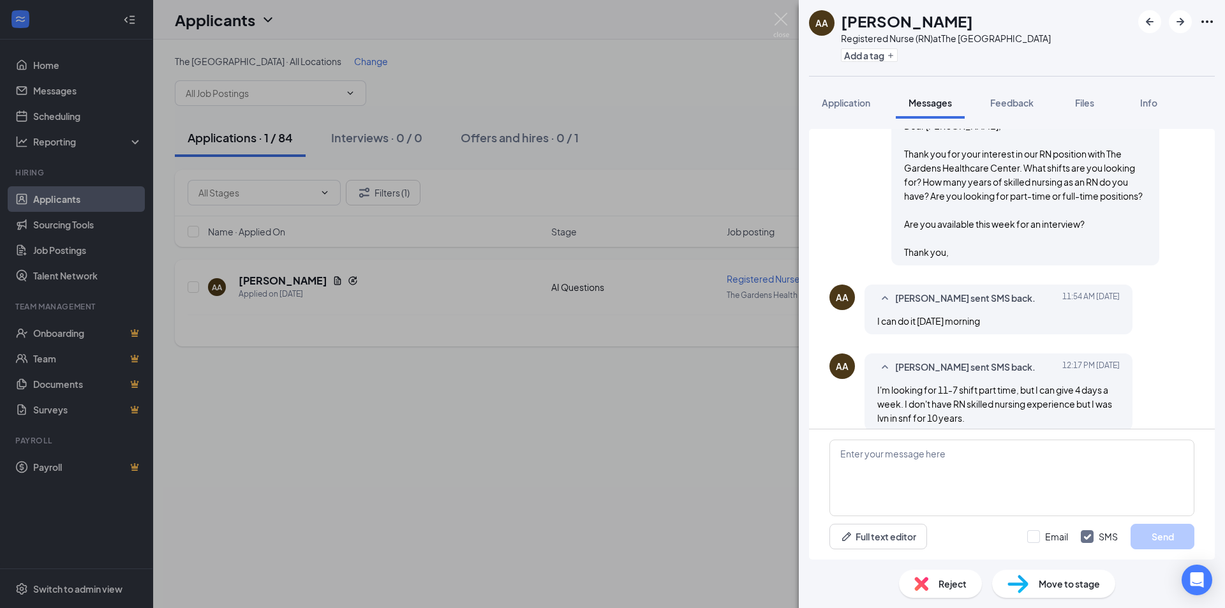
scroll to position [291, 0]
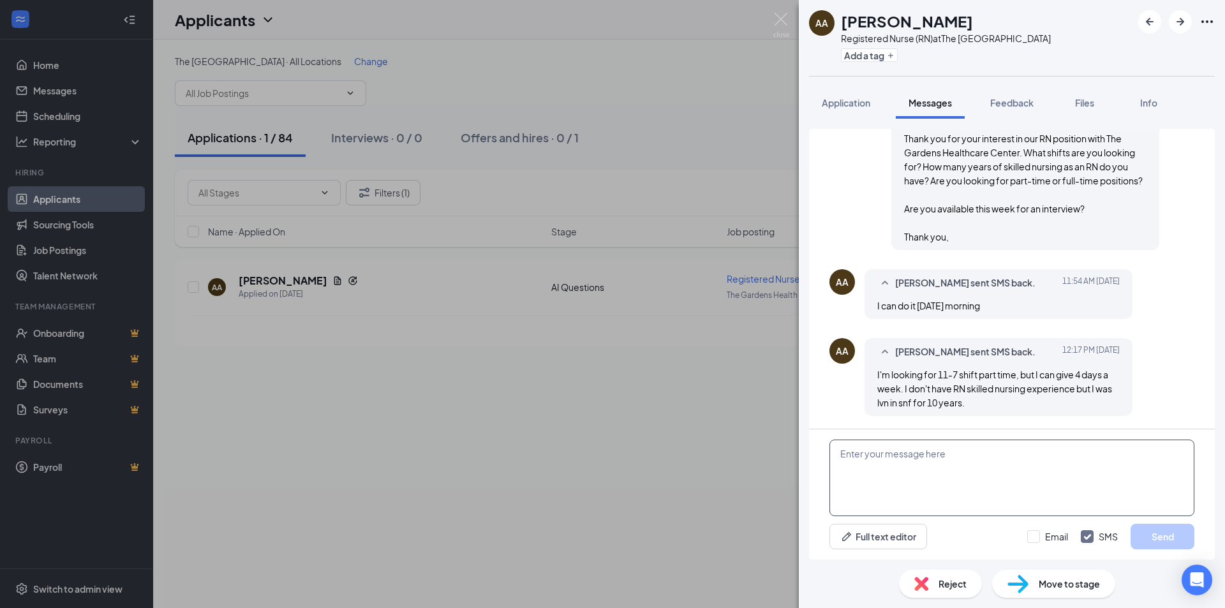
click at [1047, 467] on textarea at bounding box center [1012, 478] width 365 height 77
type textarea "H"
type textarea "Okay awesome! How long have you been a RN ?"
click at [1163, 534] on button "Send" at bounding box center [1163, 537] width 64 height 26
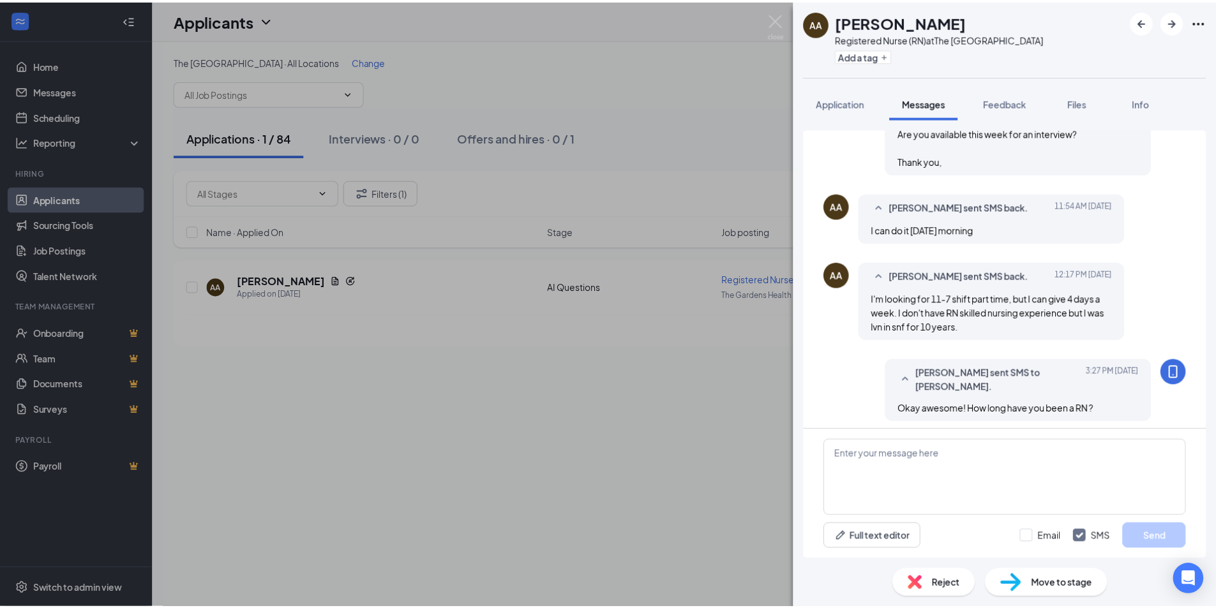
scroll to position [373, 0]
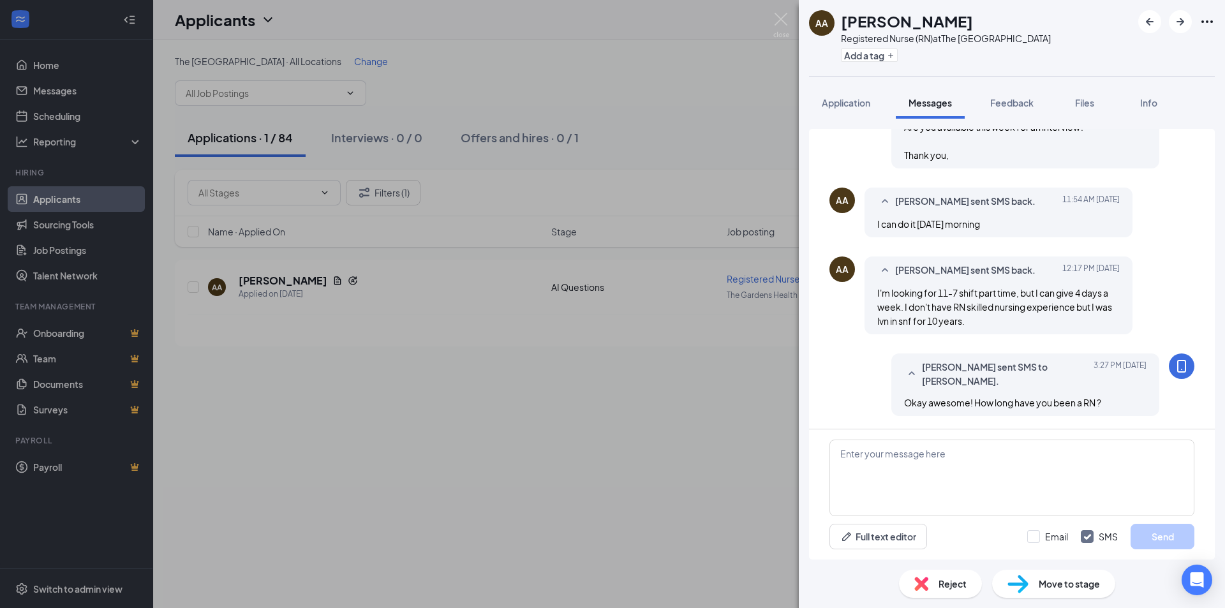
click at [668, 431] on div "AA ASHLY ABELLANA Registered Nurse (RN) at The Gardens Health Care Center Add a…" at bounding box center [612, 304] width 1225 height 608
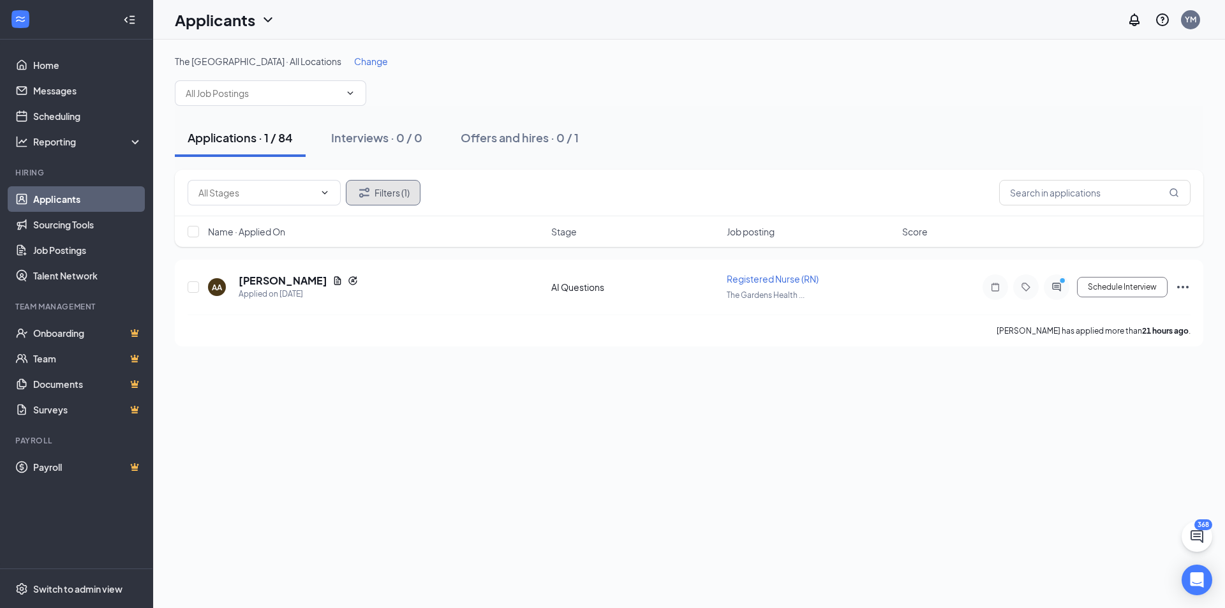
click at [380, 191] on button "Filters (1)" at bounding box center [383, 193] width 75 height 26
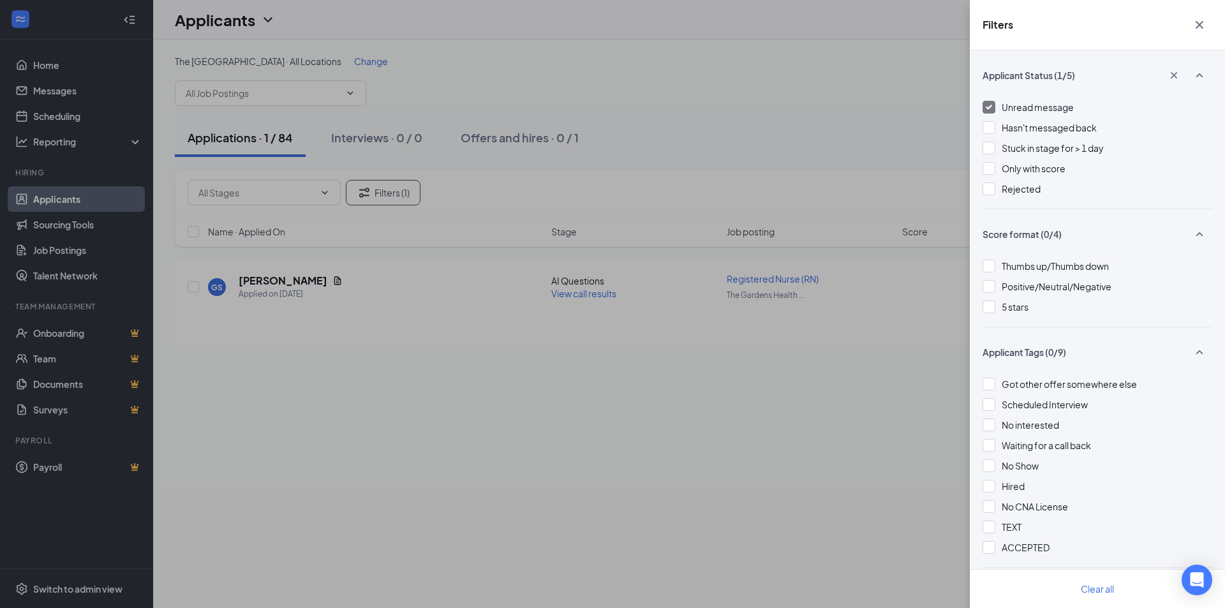
click at [1054, 112] on span "Unread message" at bounding box center [1038, 106] width 72 height 11
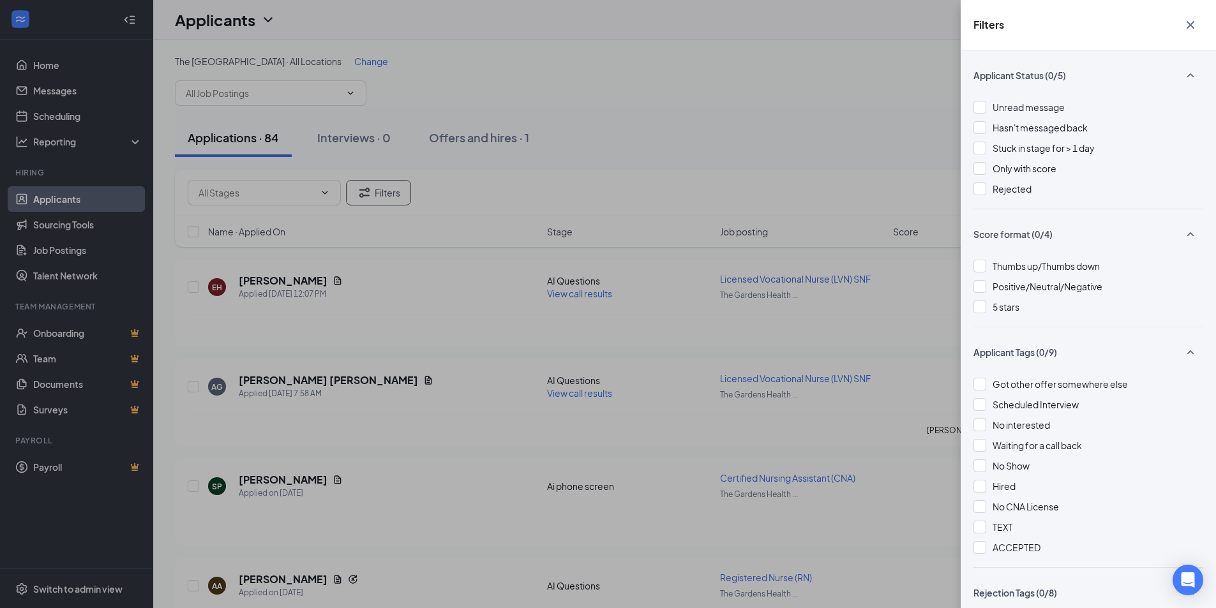
click at [827, 142] on div "Filters Applicant Status (0/5) Unread message Hasn't messaged back Stuck in sta…" at bounding box center [608, 304] width 1216 height 608
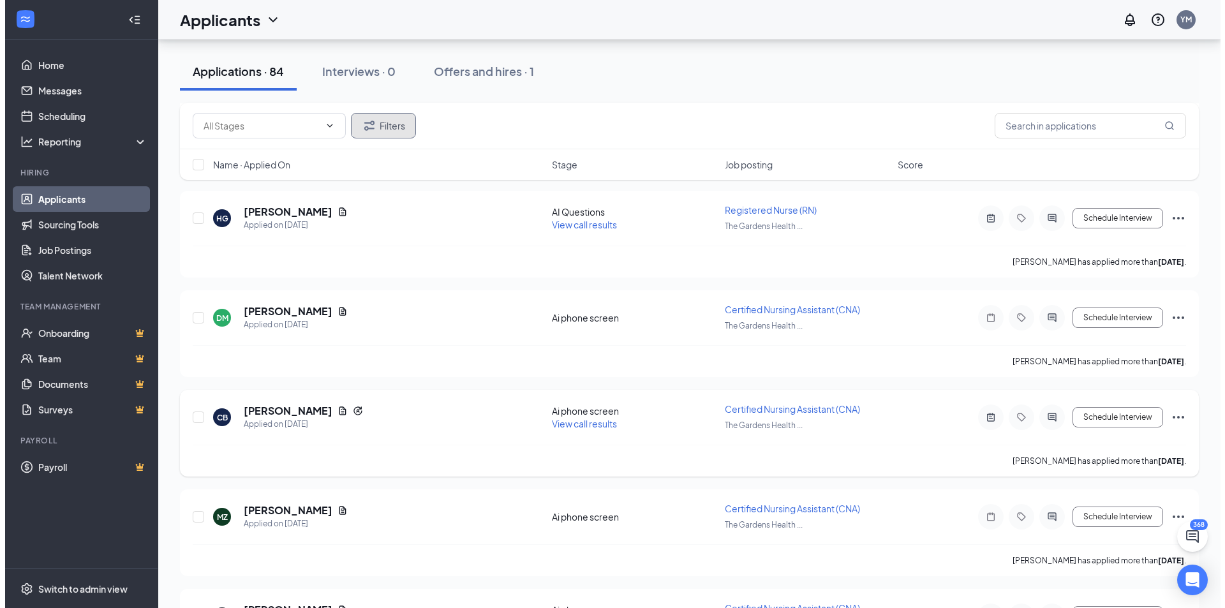
scroll to position [957, 0]
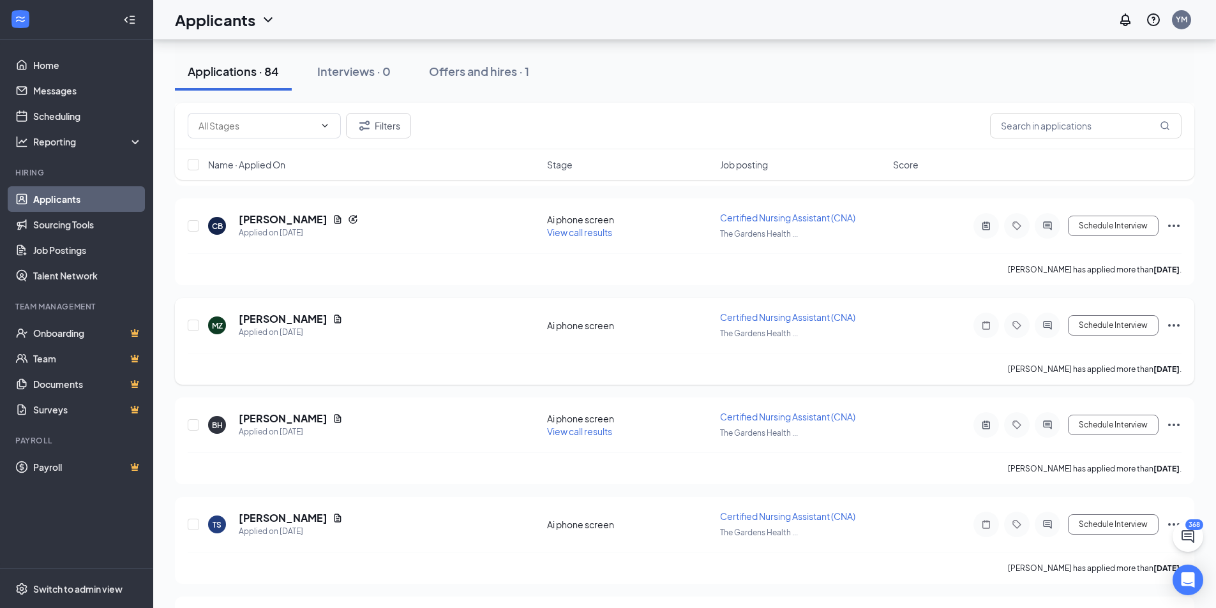
click at [1047, 333] on div at bounding box center [1048, 326] width 26 height 26
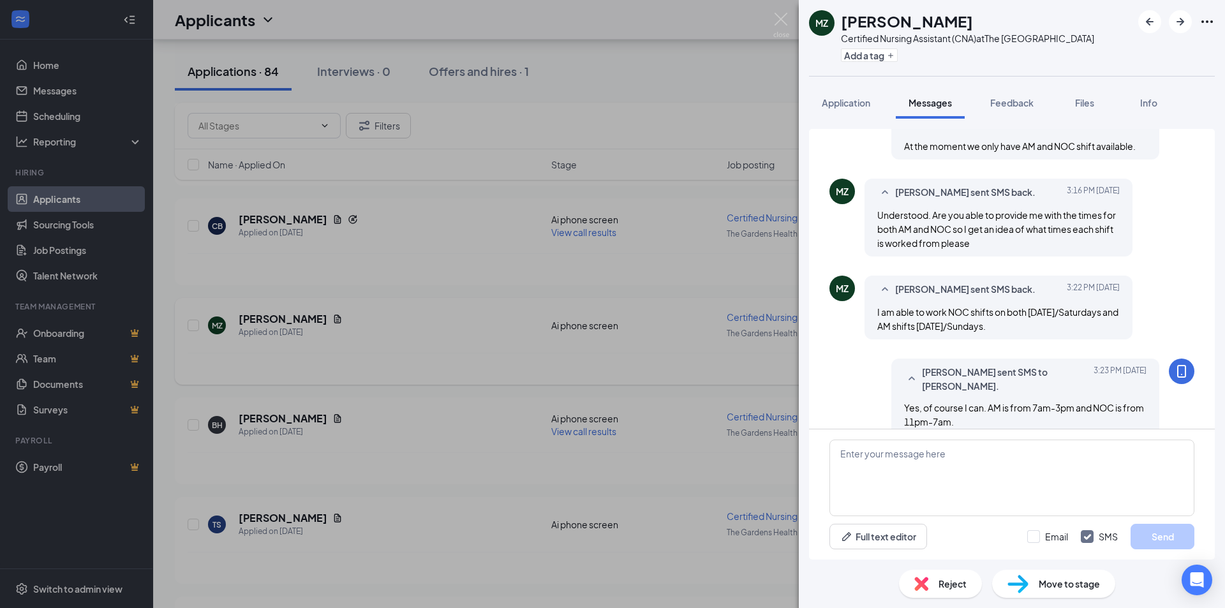
scroll to position [817, 0]
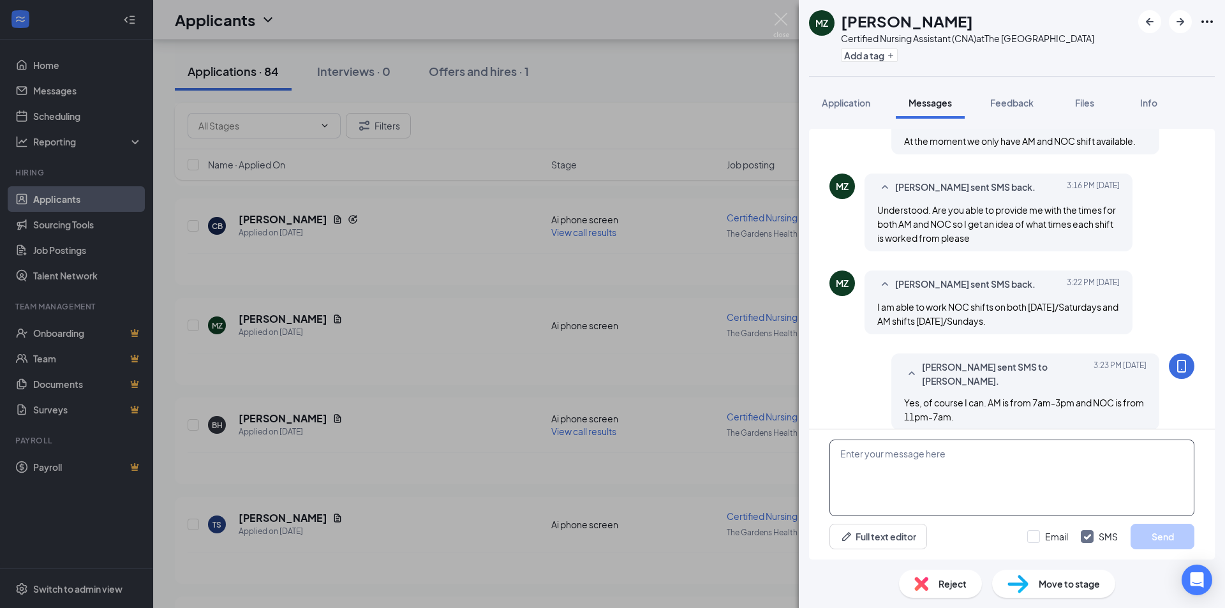
click at [904, 453] on textarea at bounding box center [1012, 478] width 365 height 77
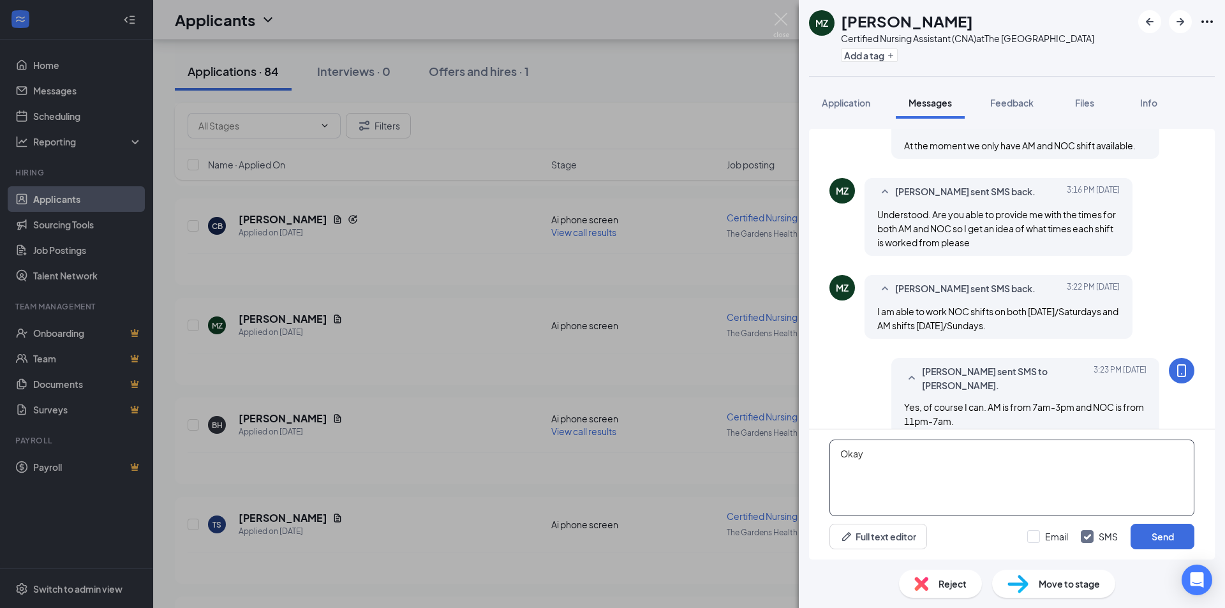
scroll to position [817, 0]
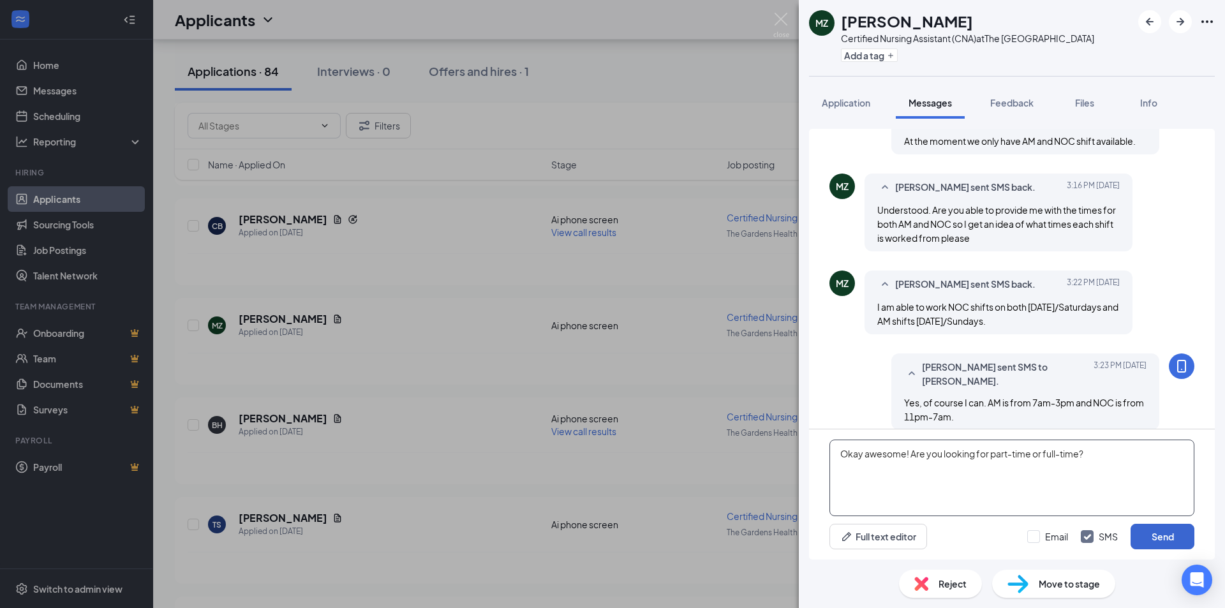
type textarea "Okay awesome! Are you looking for part-time or full-time?"
click at [1139, 527] on button "Send" at bounding box center [1163, 537] width 64 height 26
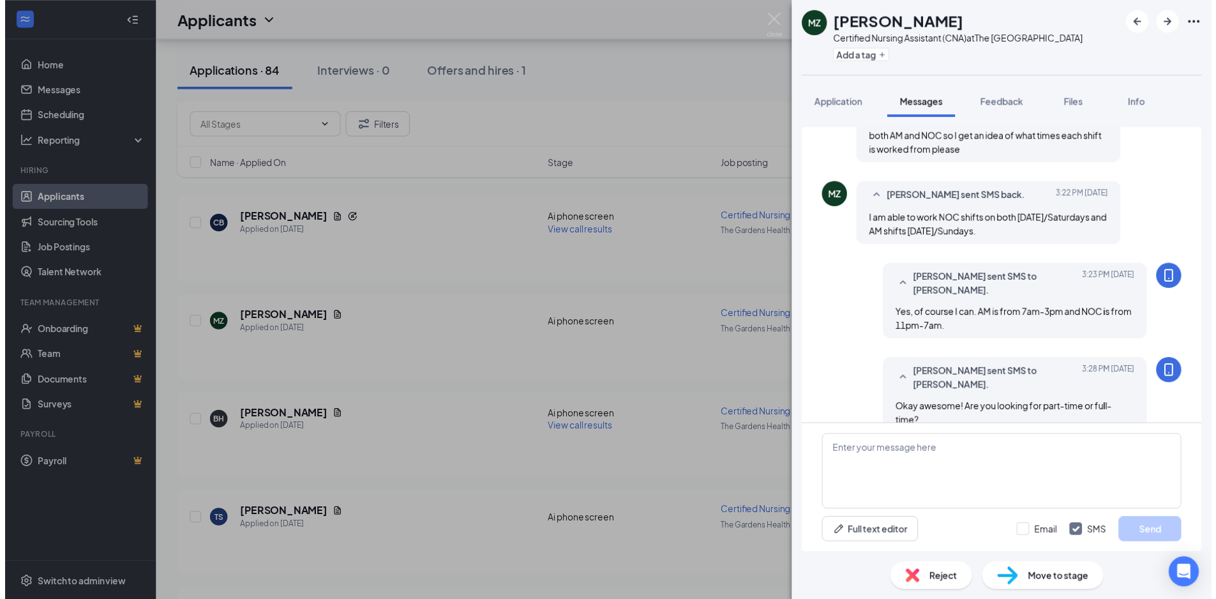
scroll to position [913, 0]
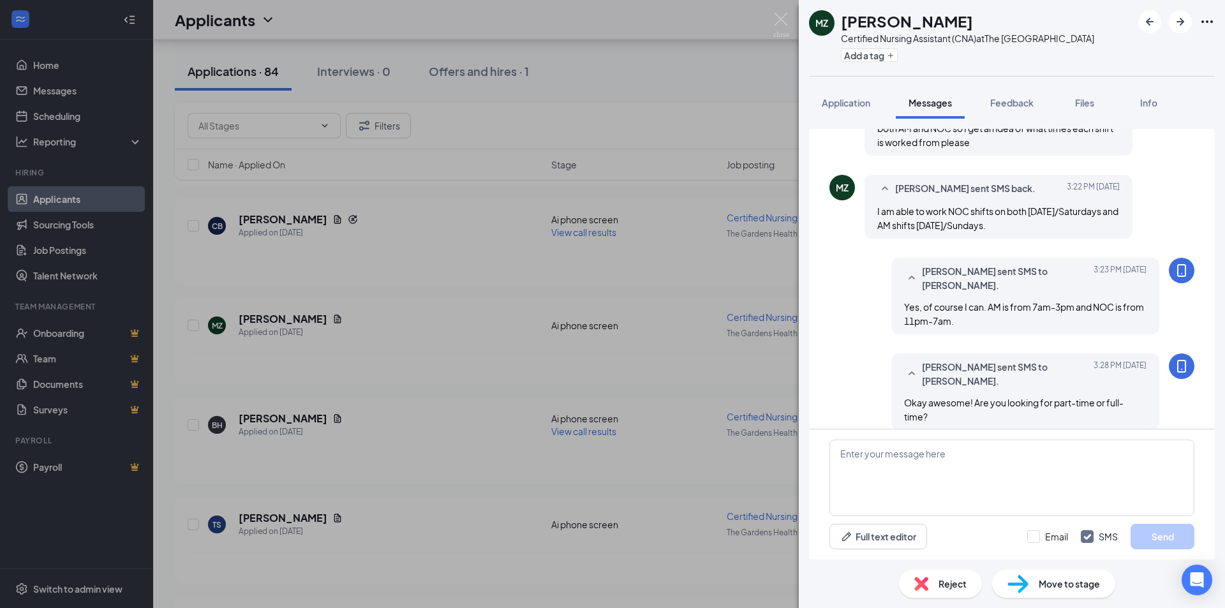
click at [487, 431] on div "MZ Marling Zuniga Certified Nursing Assistant (CNA) at The Gardens Health Care …" at bounding box center [612, 304] width 1225 height 608
click at [488, 430] on div "MZ Marling Zuniga Certified Nursing Assistant (CNA) at The Gardens Health Care …" at bounding box center [612, 304] width 1225 height 608
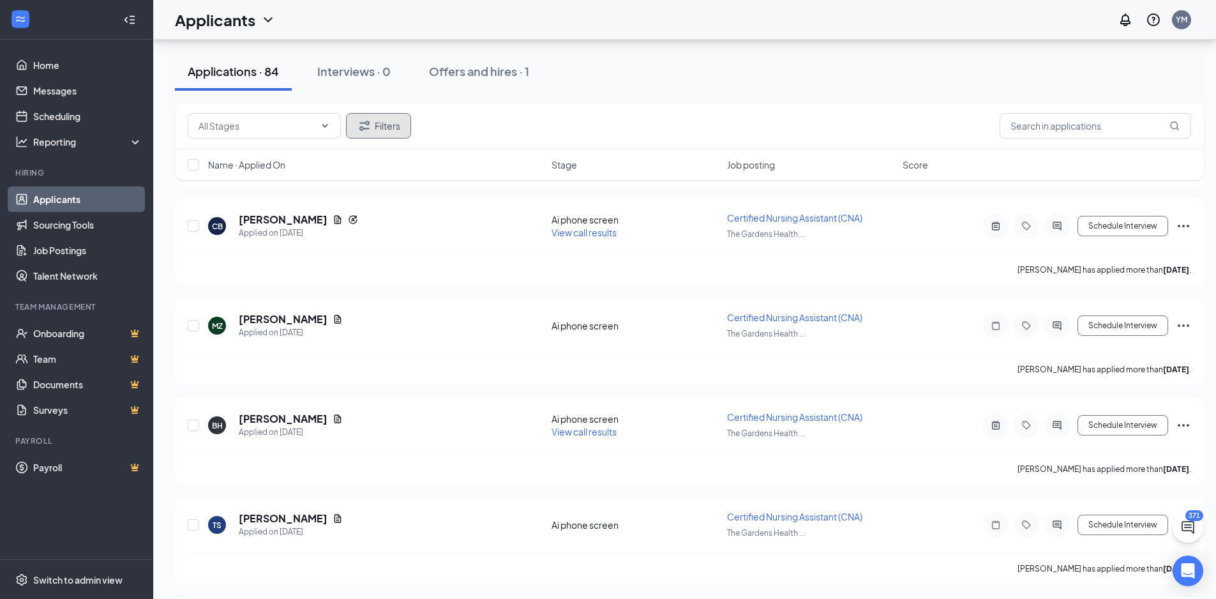
click at [368, 131] on icon "Filter" at bounding box center [364, 125] width 15 height 15
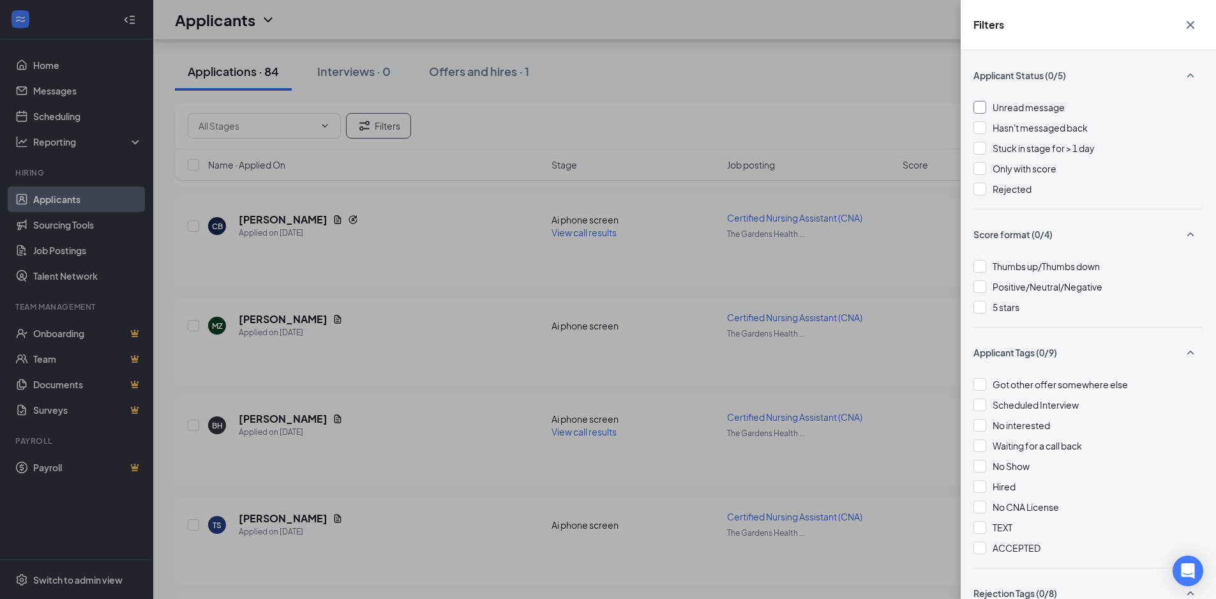
drag, startPoint x: 1024, startPoint y: 108, endPoint x: 1017, endPoint y: 108, distance: 7.0
click at [1024, 105] on span "Unread message" at bounding box center [1028, 106] width 72 height 11
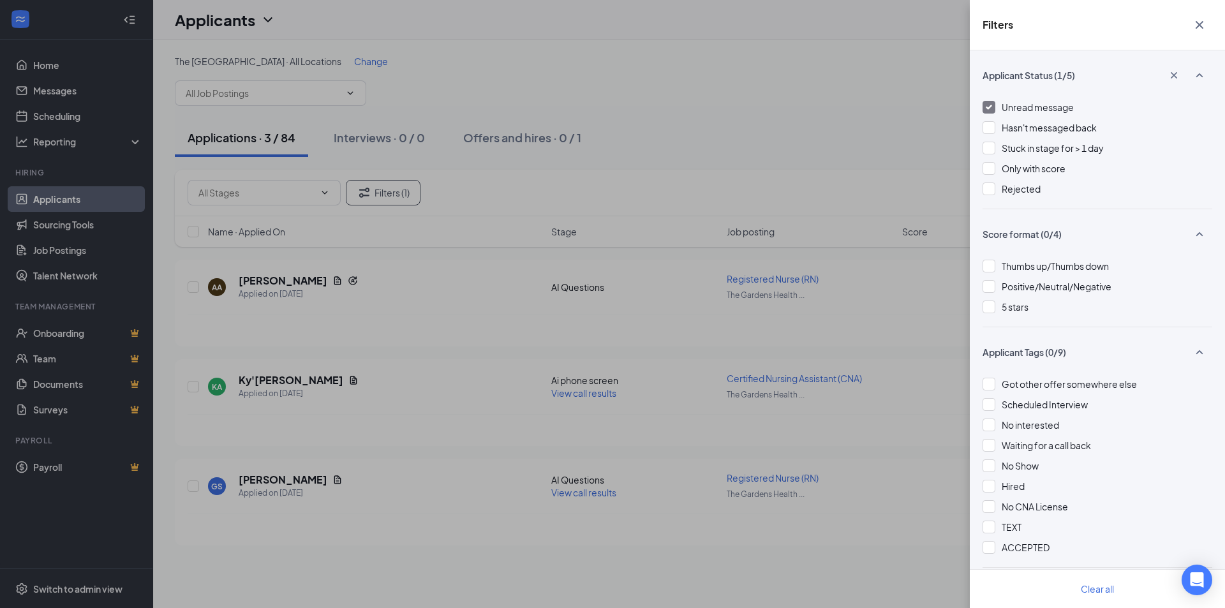
click at [554, 110] on div "Filters Applicant Status (1/5) Unread message Hasn't messaged back Stuck in sta…" at bounding box center [612, 304] width 1225 height 608
click at [698, 303] on div "Filters Applicant Status (1/5) Unread message Hasn't messaged back Stuck in sta…" at bounding box center [612, 304] width 1225 height 608
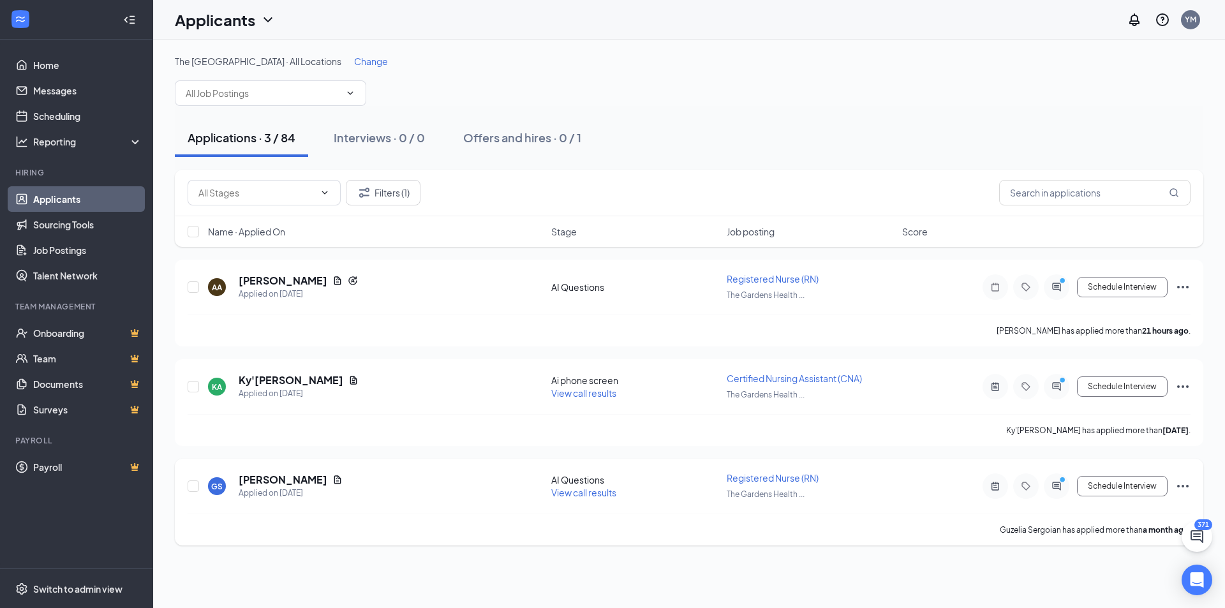
click at [1057, 490] on icon "ActiveChat" at bounding box center [1056, 486] width 15 height 10
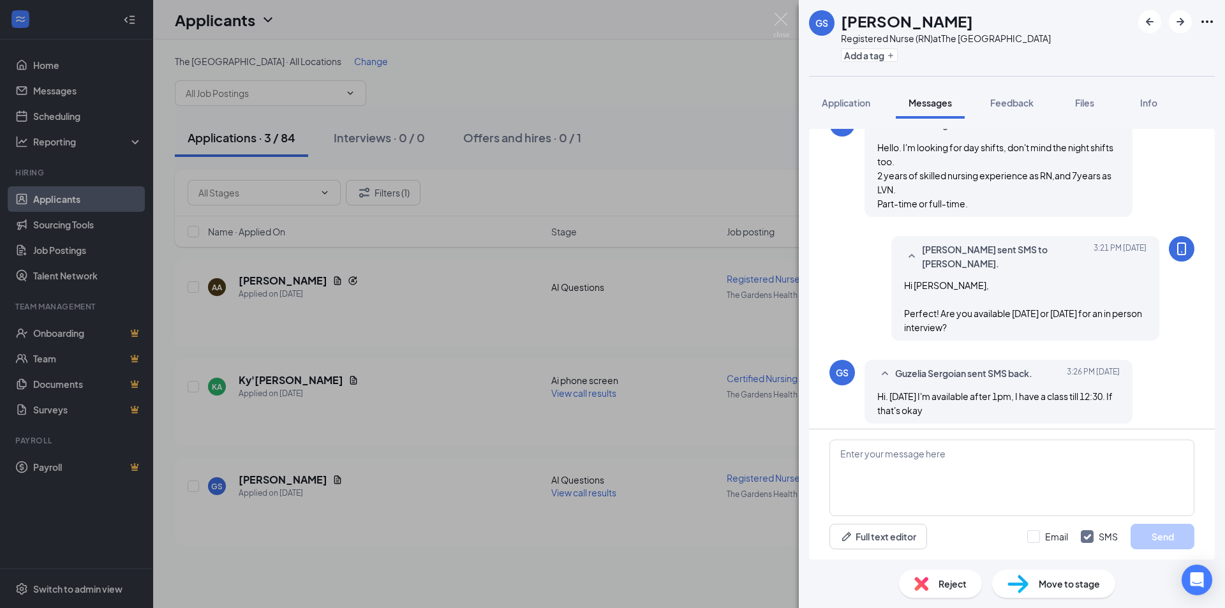
scroll to position [641, 0]
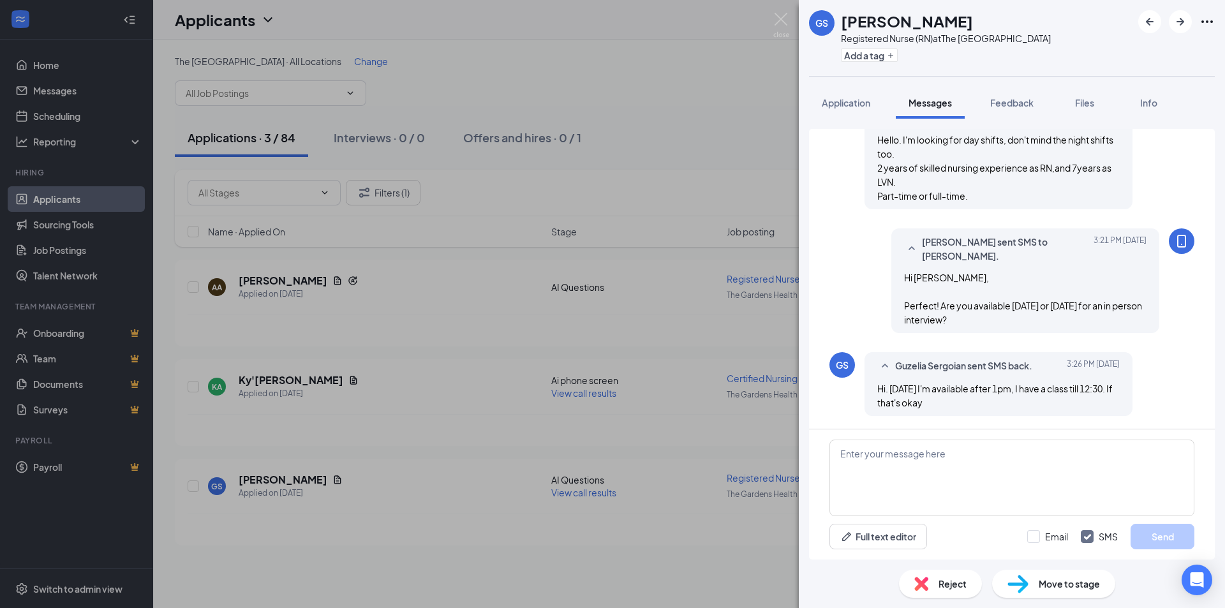
click at [1089, 105] on span "Files" at bounding box center [1084, 102] width 19 height 11
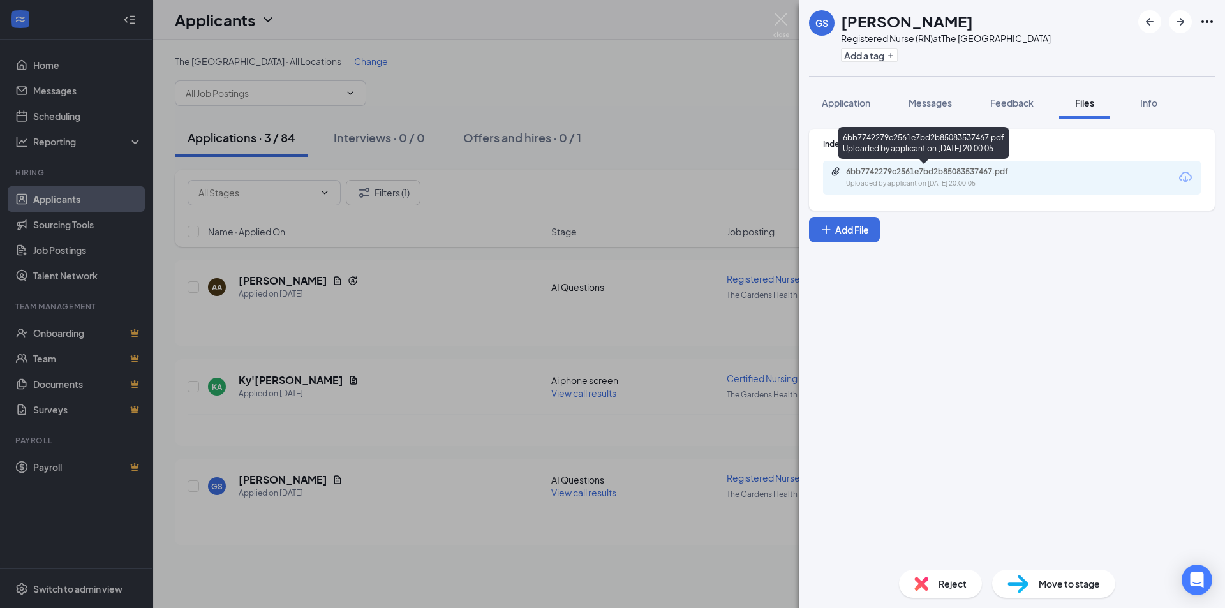
click at [918, 175] on div "6bb7742279c2561e7bd2b85083537467.pdf" at bounding box center [935, 172] width 179 height 10
click at [930, 105] on span "Messages" at bounding box center [930, 102] width 43 height 11
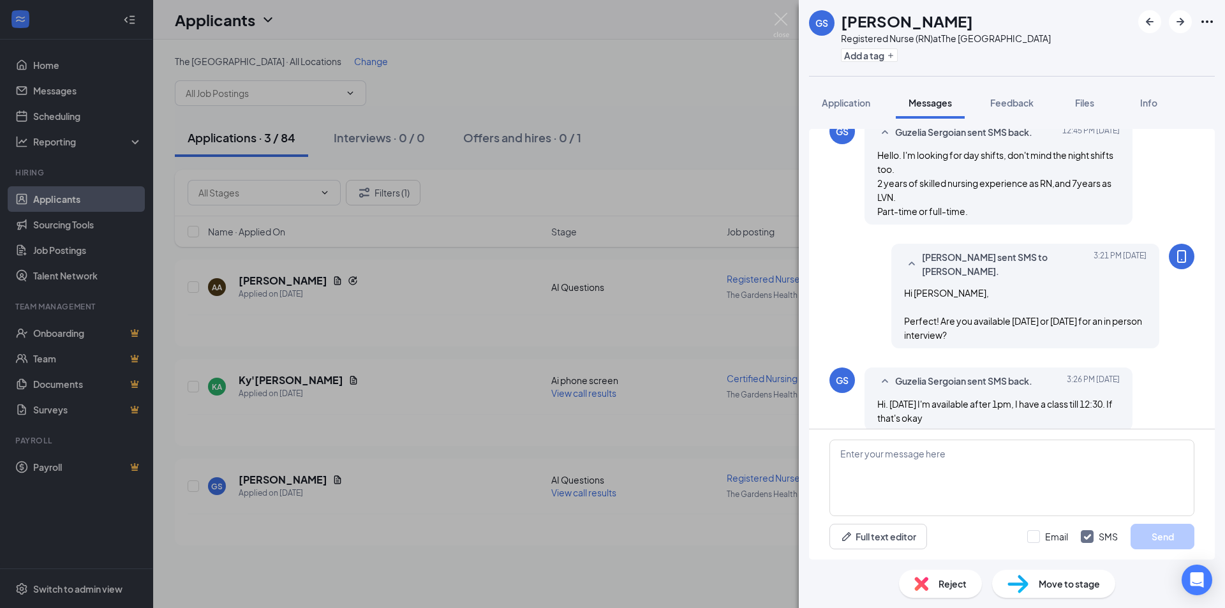
scroll to position [641, 0]
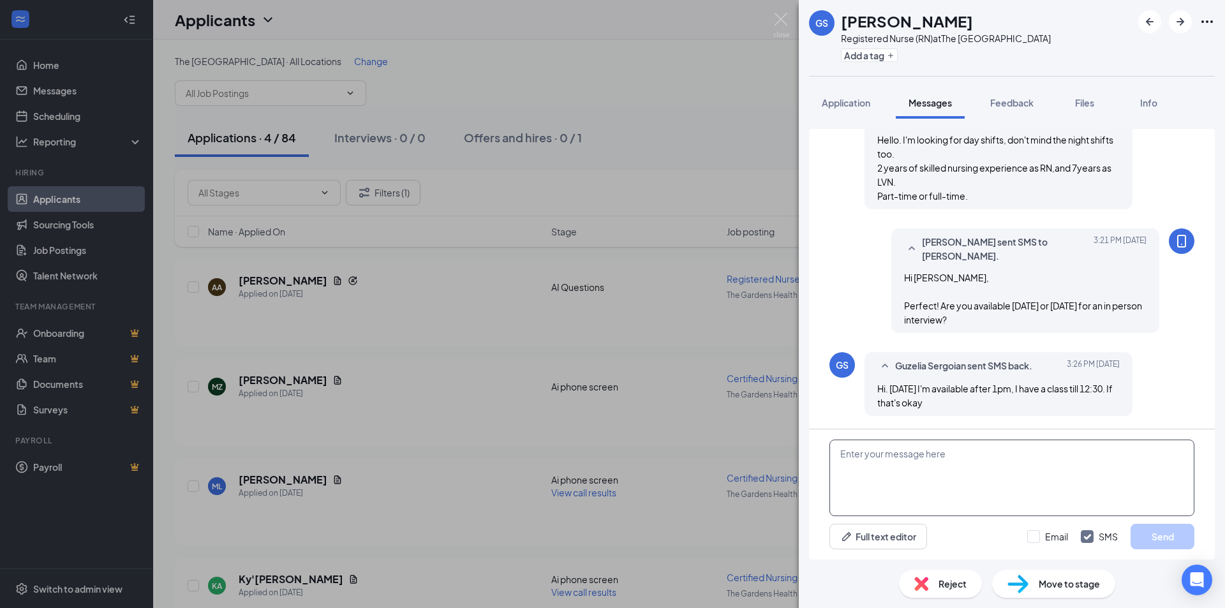
click at [951, 458] on textarea at bounding box center [1012, 478] width 365 height 77
type textarea "Great! Can you do 1:30pm?"
click at [1175, 534] on button "Send" at bounding box center [1163, 537] width 64 height 26
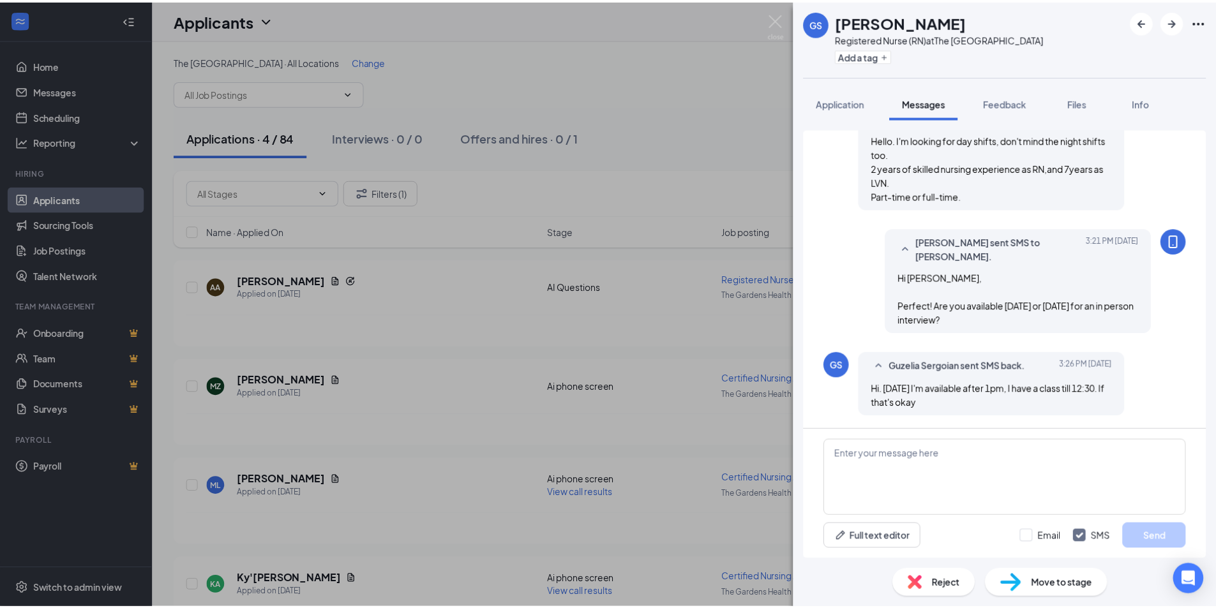
scroll to position [722, 0]
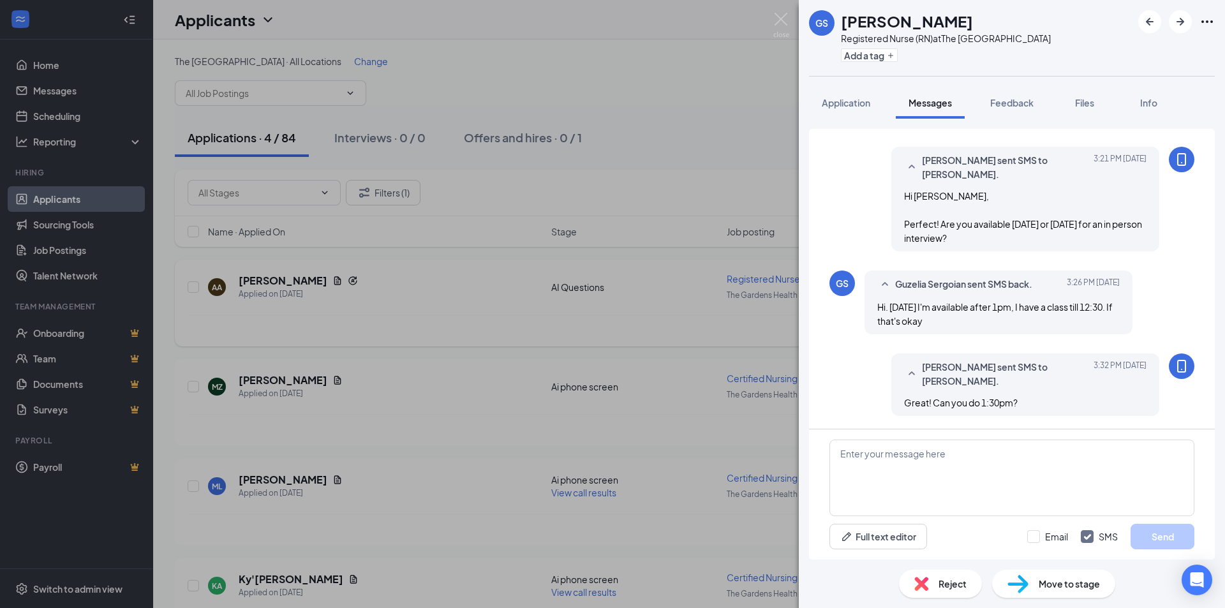
click at [601, 403] on div "GS Guzelia Sergoian Registered Nurse (RN) at The Gardens Health Care Center Add…" at bounding box center [612, 304] width 1225 height 608
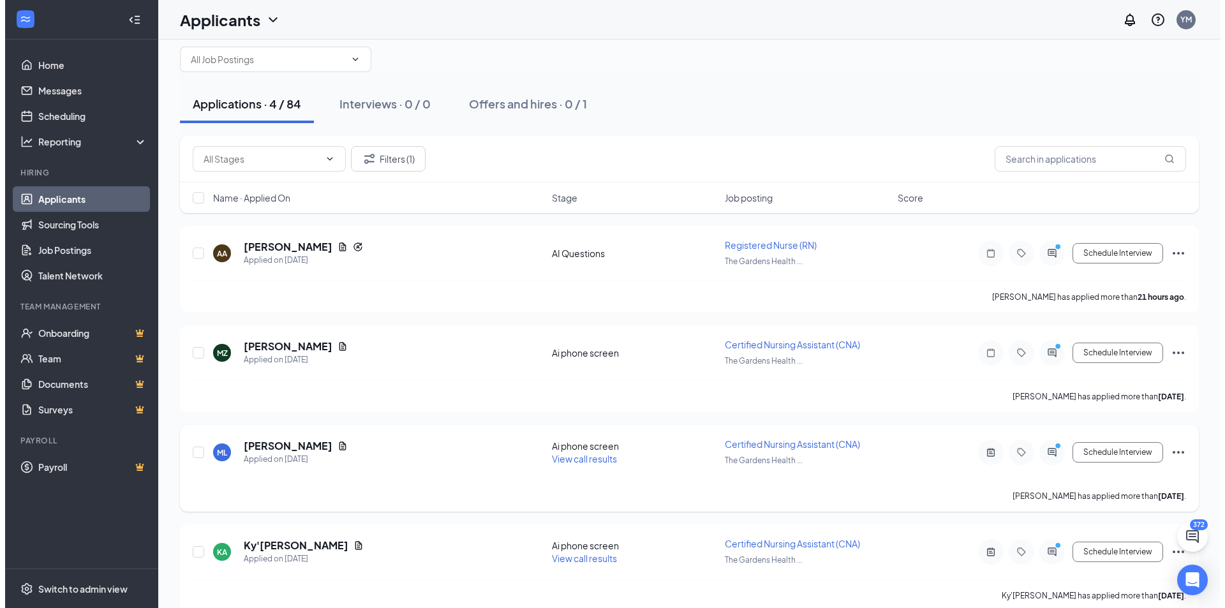
scroll to position [52, 0]
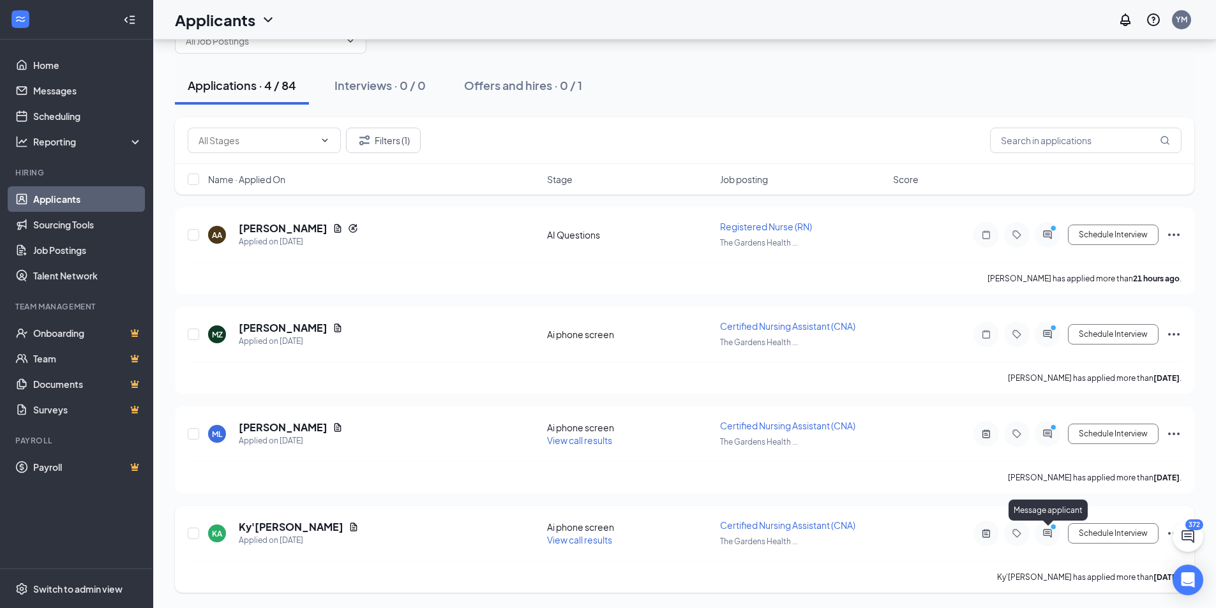
click at [1054, 532] on icon "PrimaryDot" at bounding box center [1054, 528] width 15 height 10
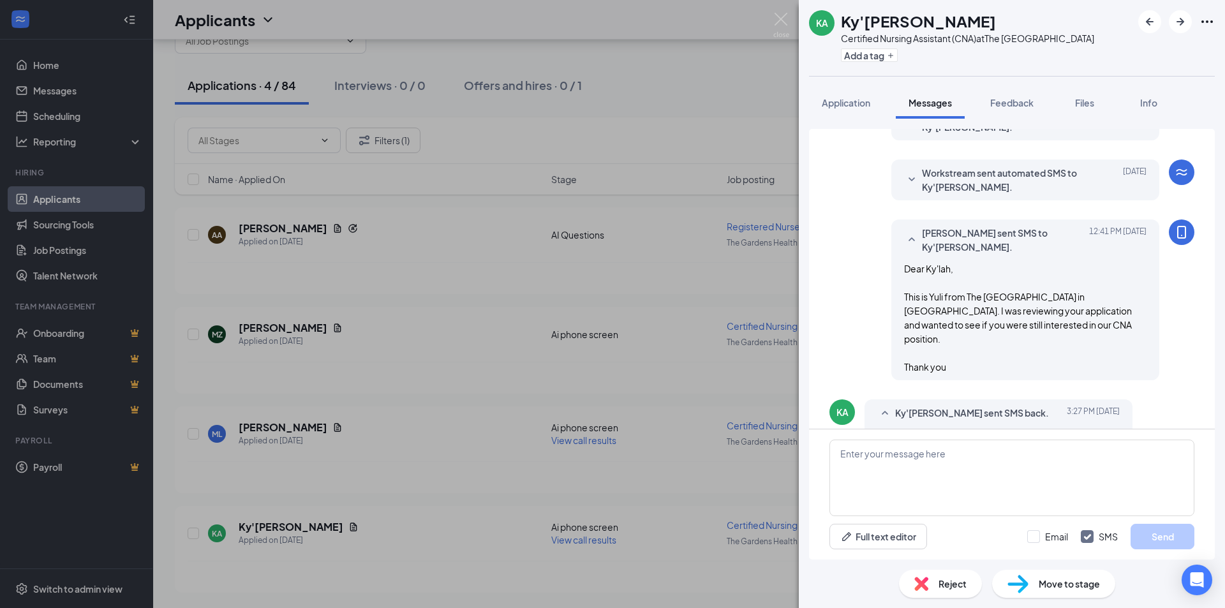
scroll to position [152, 0]
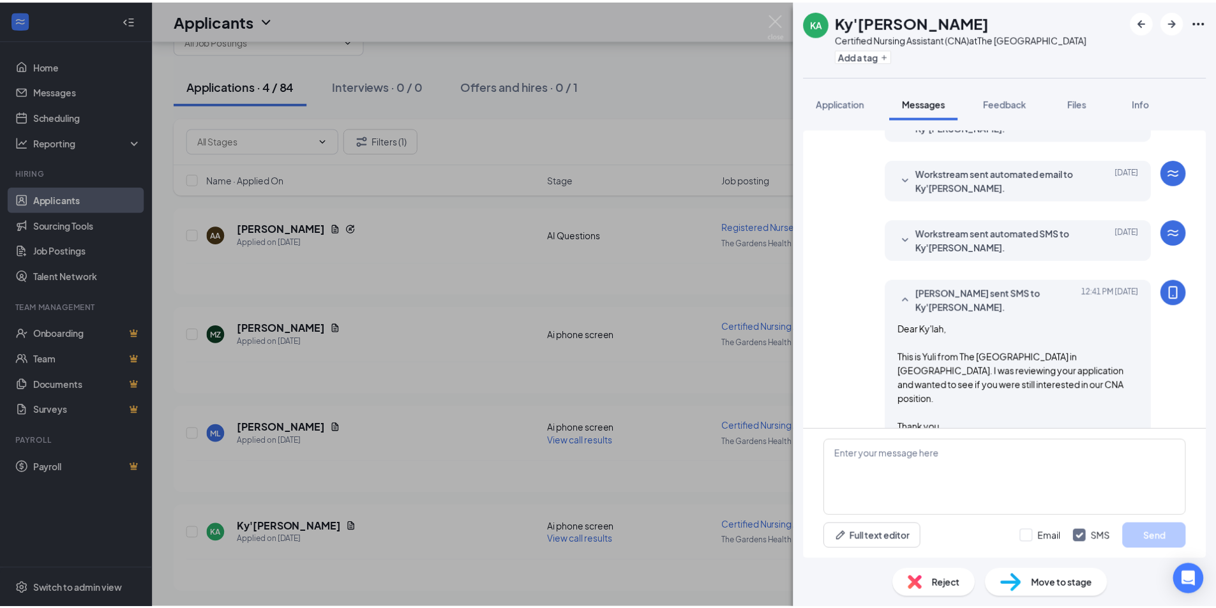
scroll to position [152, 0]
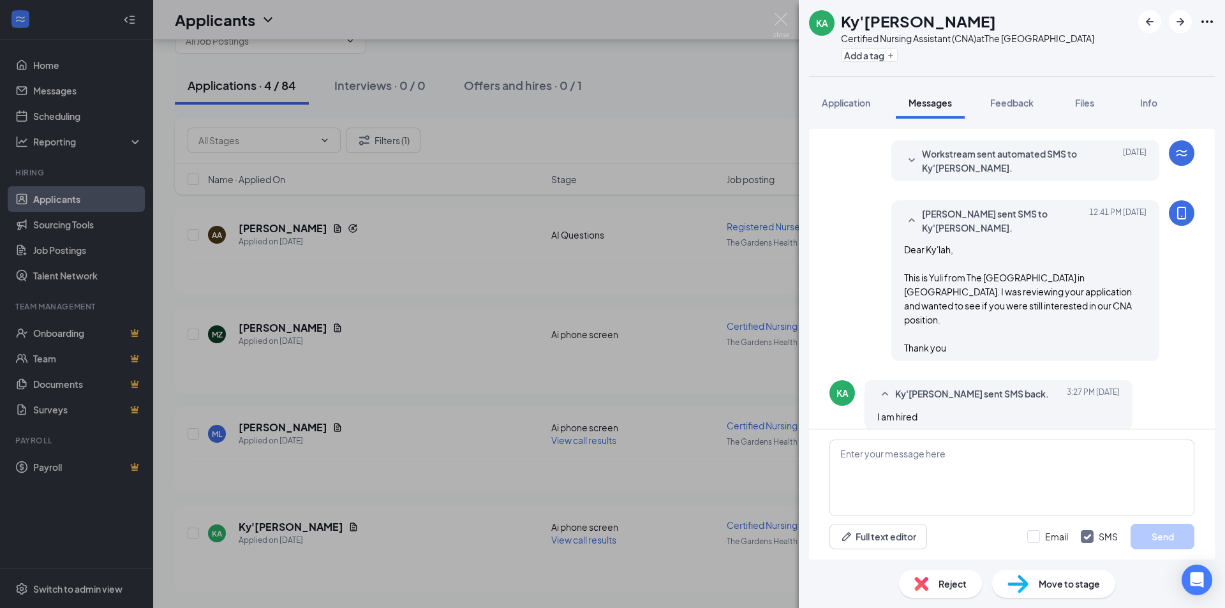
click at [518, 371] on div "KA Ky'lah Abram Certified Nursing Assistant (CNA) at The Gardens Health Care Ce…" at bounding box center [612, 304] width 1225 height 608
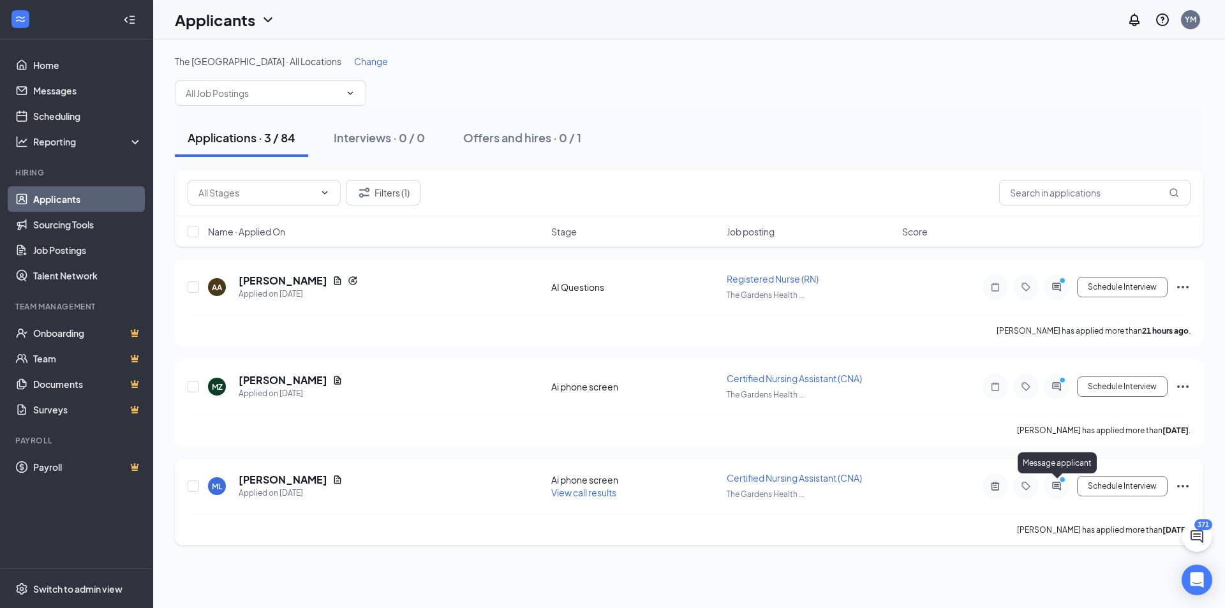
click at [1056, 487] on icon "ActiveChat" at bounding box center [1056, 486] width 15 height 10
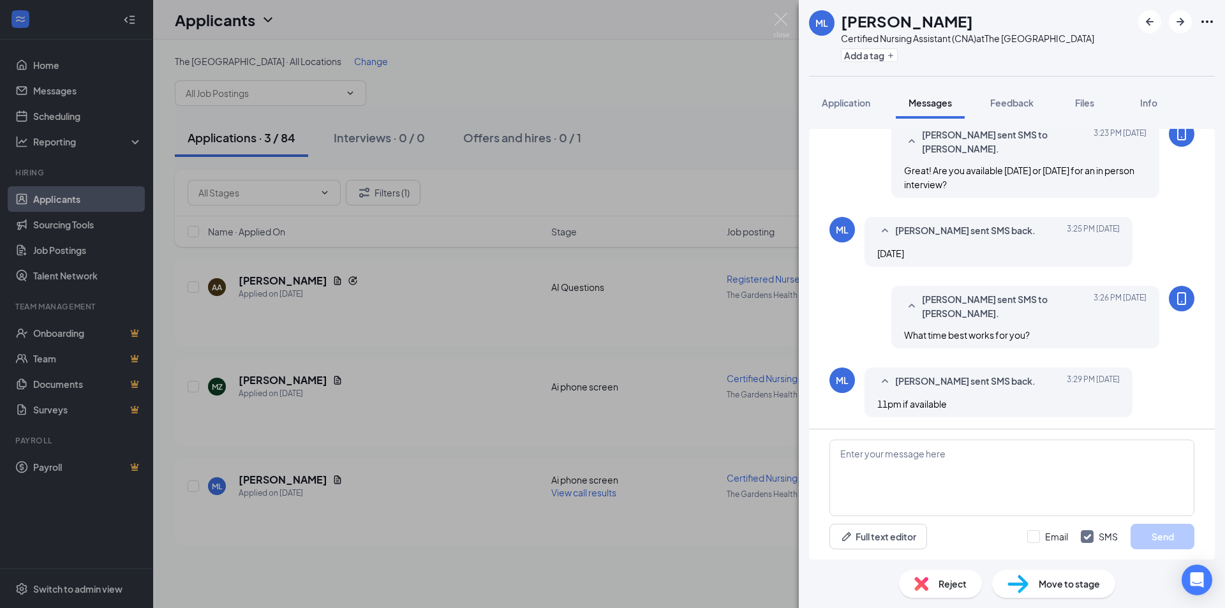
scroll to position [522, 0]
click at [911, 485] on textarea at bounding box center [1012, 478] width 365 height 77
type textarea "!"
type textarea "11am?"
click at [1142, 532] on button "Send" at bounding box center [1163, 537] width 64 height 26
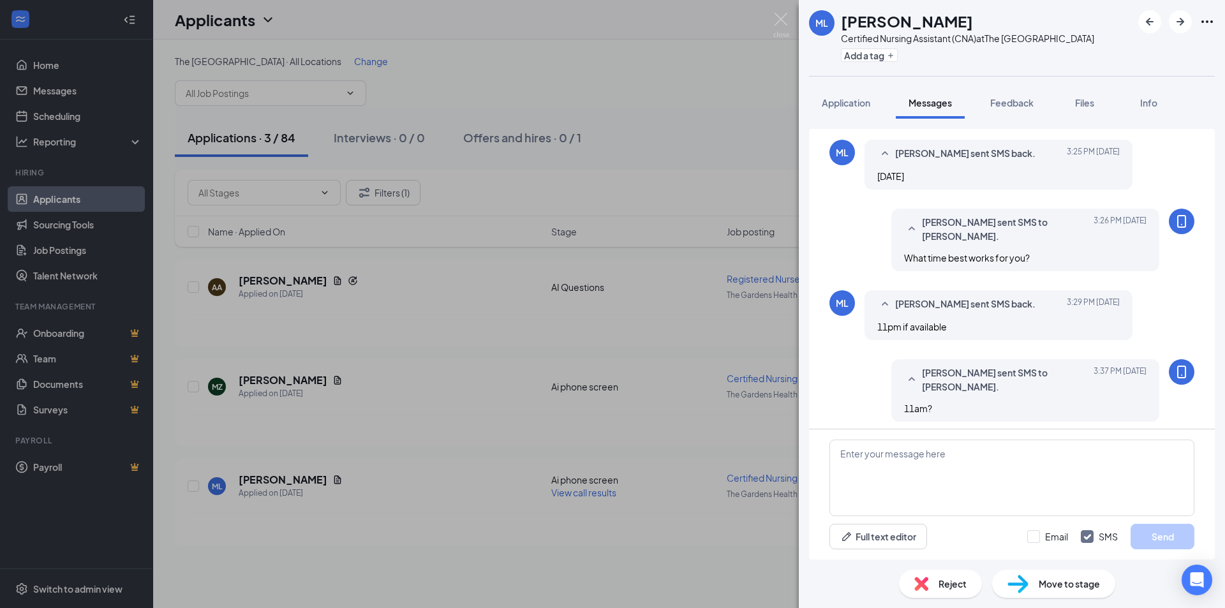
scroll to position [604, 0]
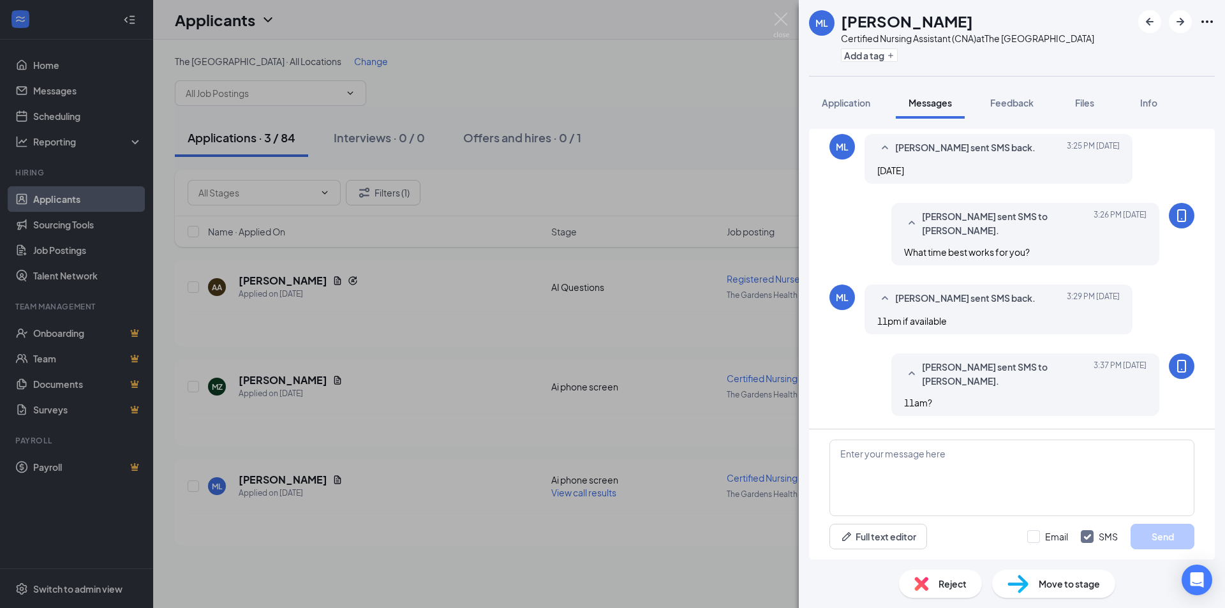
drag, startPoint x: 465, startPoint y: 343, endPoint x: 424, endPoint y: 333, distance: 41.3
click at [463, 343] on div "ML Michael Lopez Certified Nursing Assistant (CNA) at The Gardens Health Care C…" at bounding box center [612, 304] width 1225 height 608
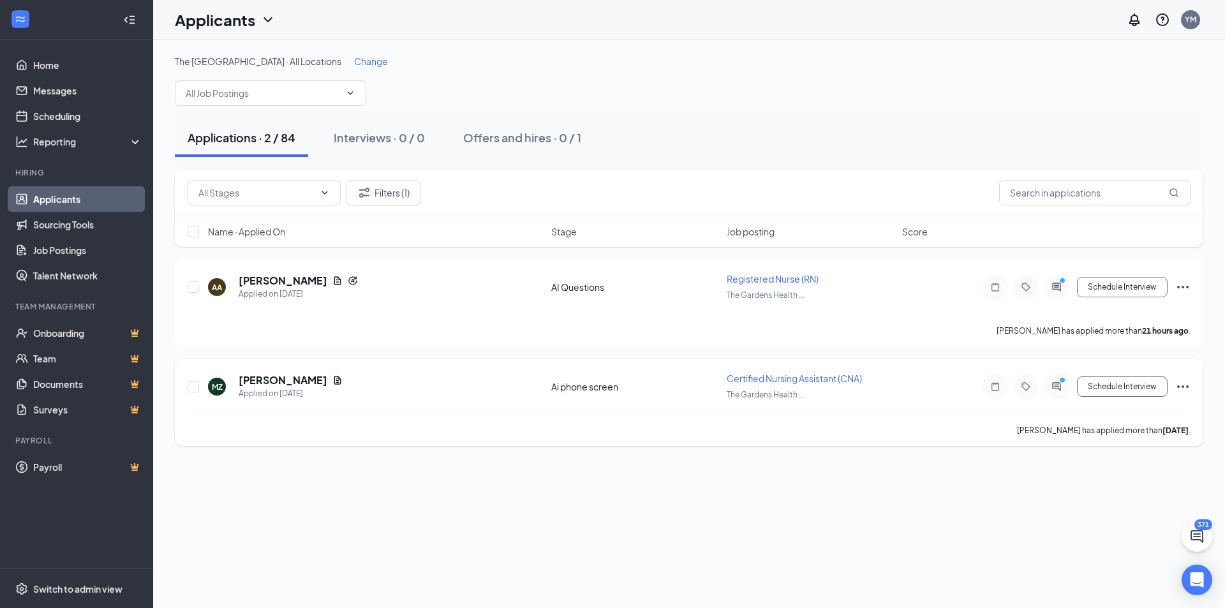
click at [1052, 394] on div at bounding box center [1057, 387] width 26 height 26
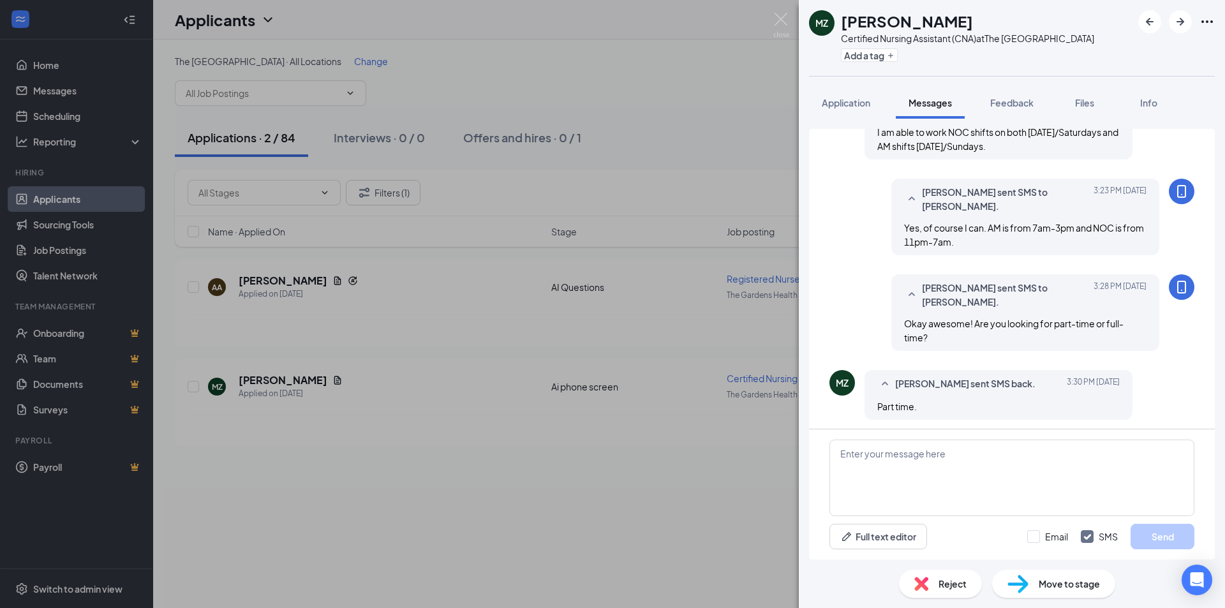
scroll to position [747, 0]
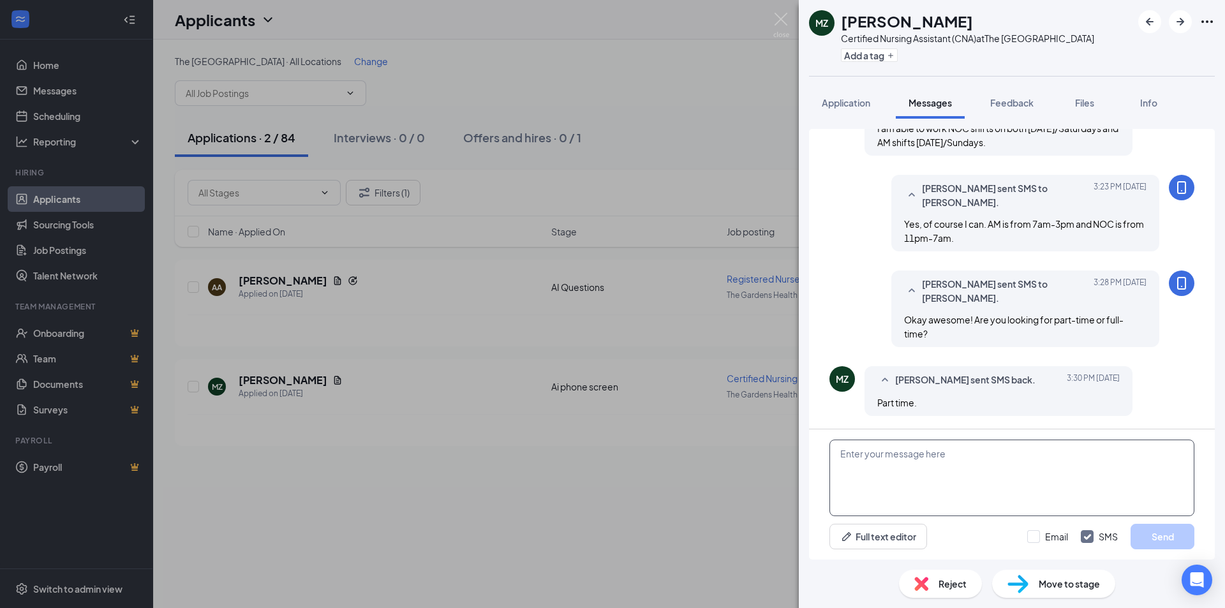
click at [1039, 475] on textarea at bounding box center [1012, 478] width 365 height 77
type textarea "Great! Are you available [DATE] or [DATE] for an in person interview?"
click at [1168, 530] on button "Send" at bounding box center [1163, 537] width 64 height 26
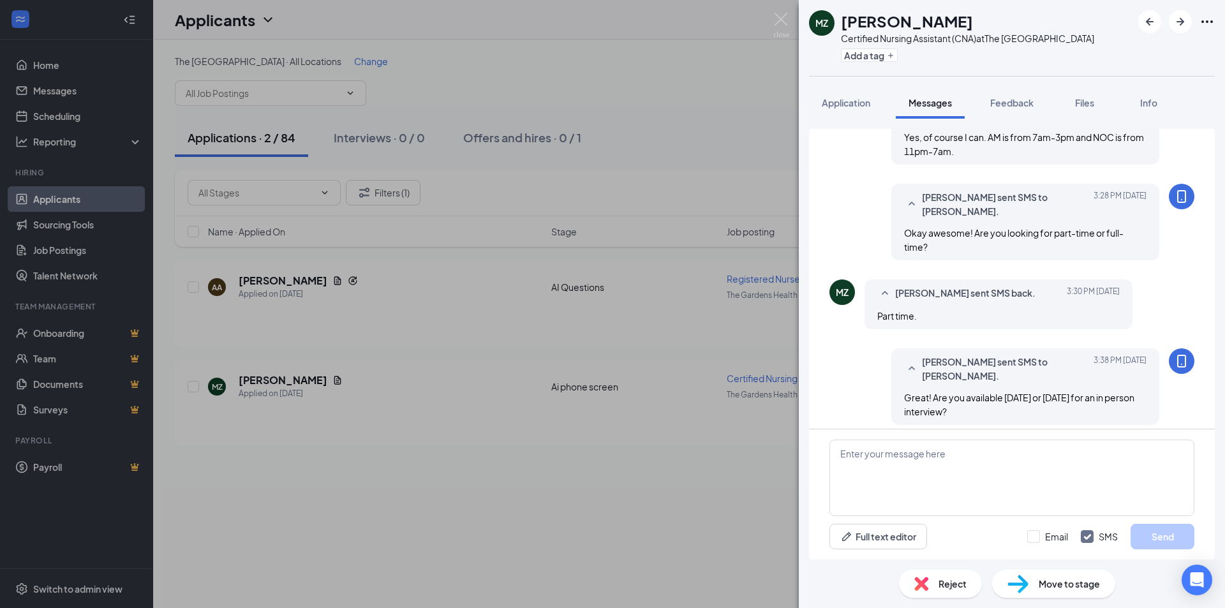
scroll to position [842, 0]
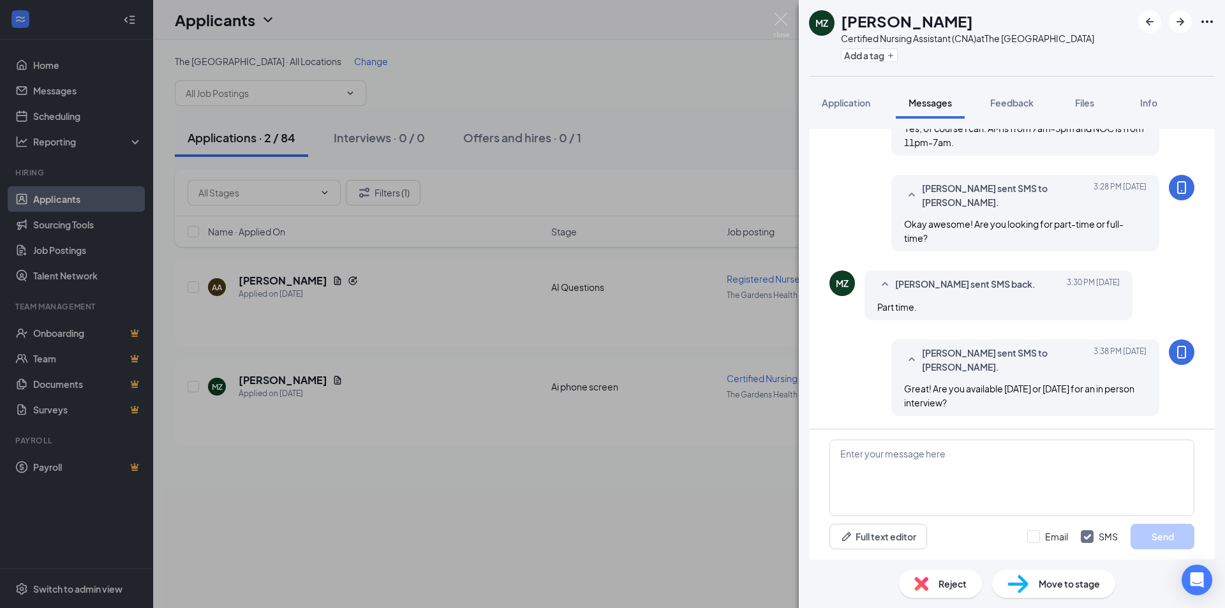
click at [528, 463] on div "MZ Marling Zuniga Certified Nursing Assistant (CNA) at The Gardens Health Care …" at bounding box center [612, 304] width 1225 height 608
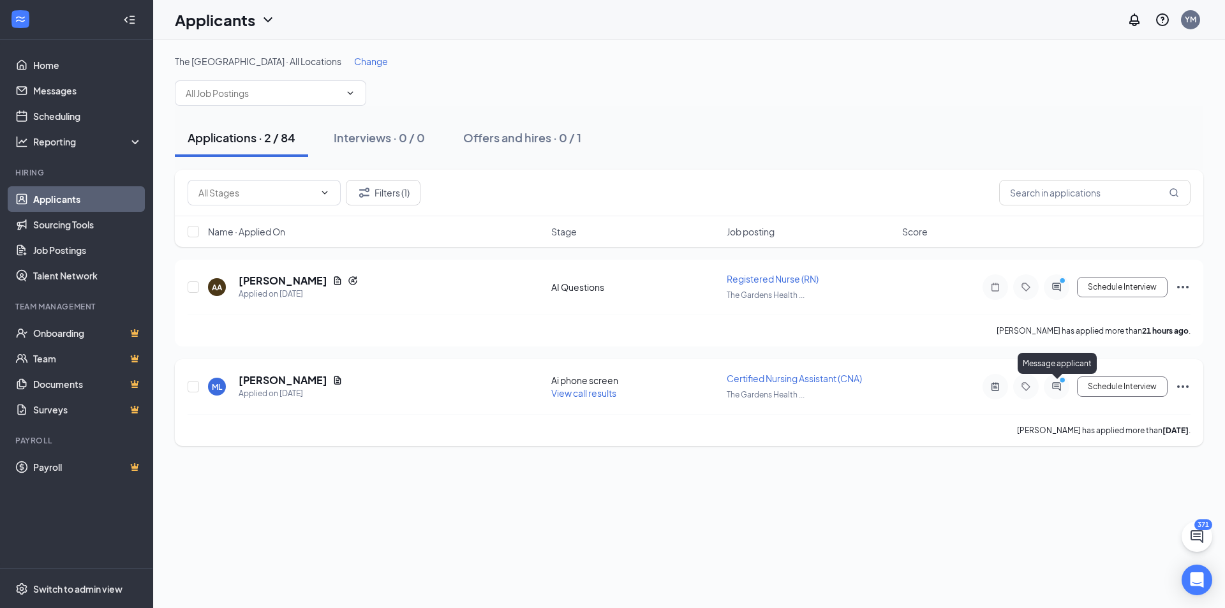
click at [1064, 389] on icon "ActiveChat" at bounding box center [1056, 387] width 15 height 10
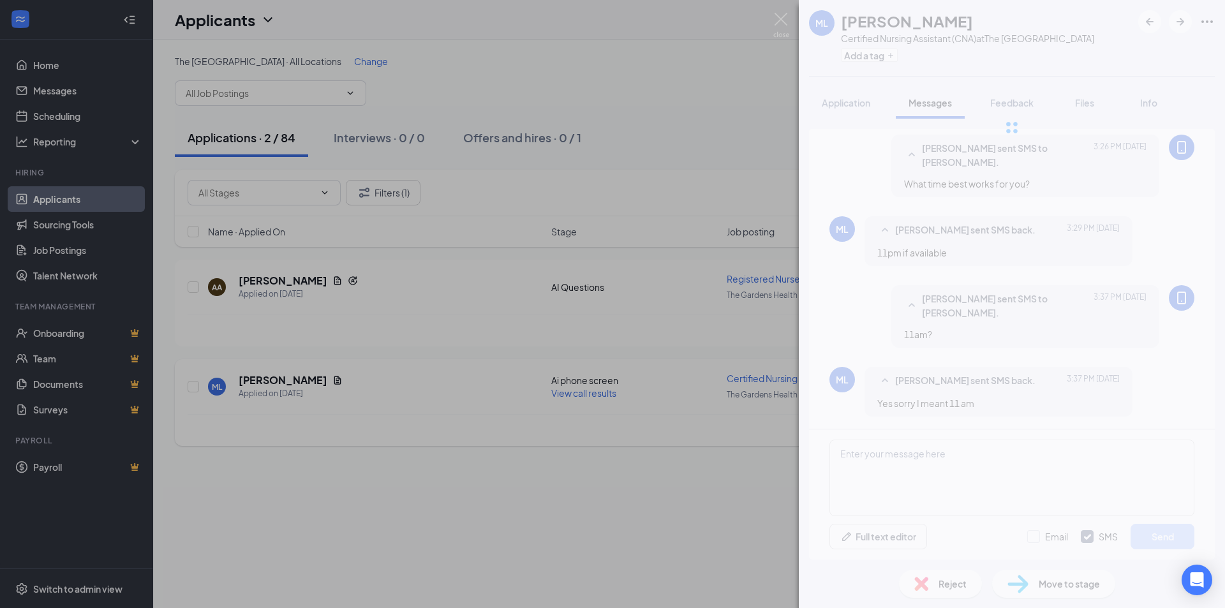
scroll to position [522, 0]
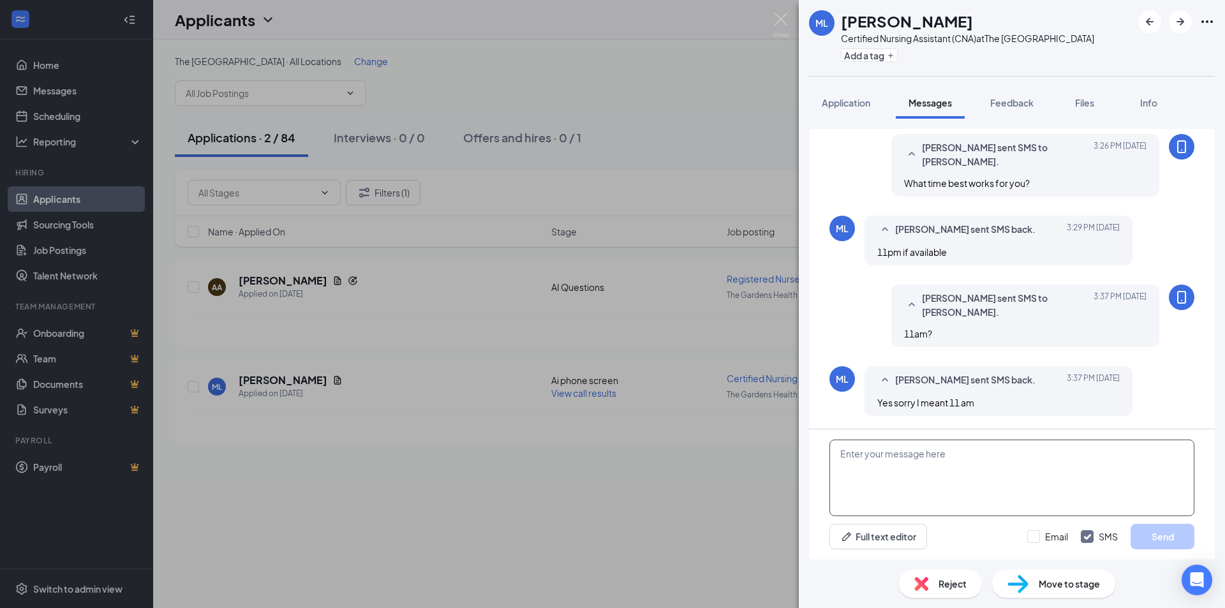
click at [945, 461] on textarea at bounding box center [1012, 478] width 365 height 77
type textarea "Perfect! I will send you a confirmation message shortly with all the details yo…"
click at [1158, 538] on button "Send" at bounding box center [1163, 537] width 64 height 26
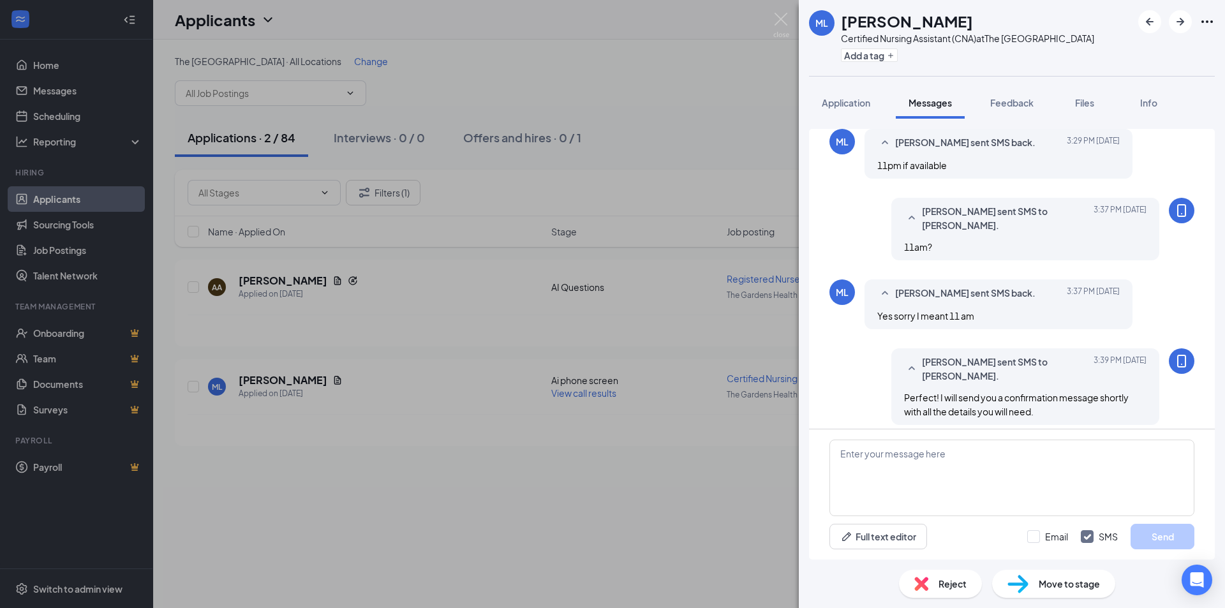
scroll to position [618, 0]
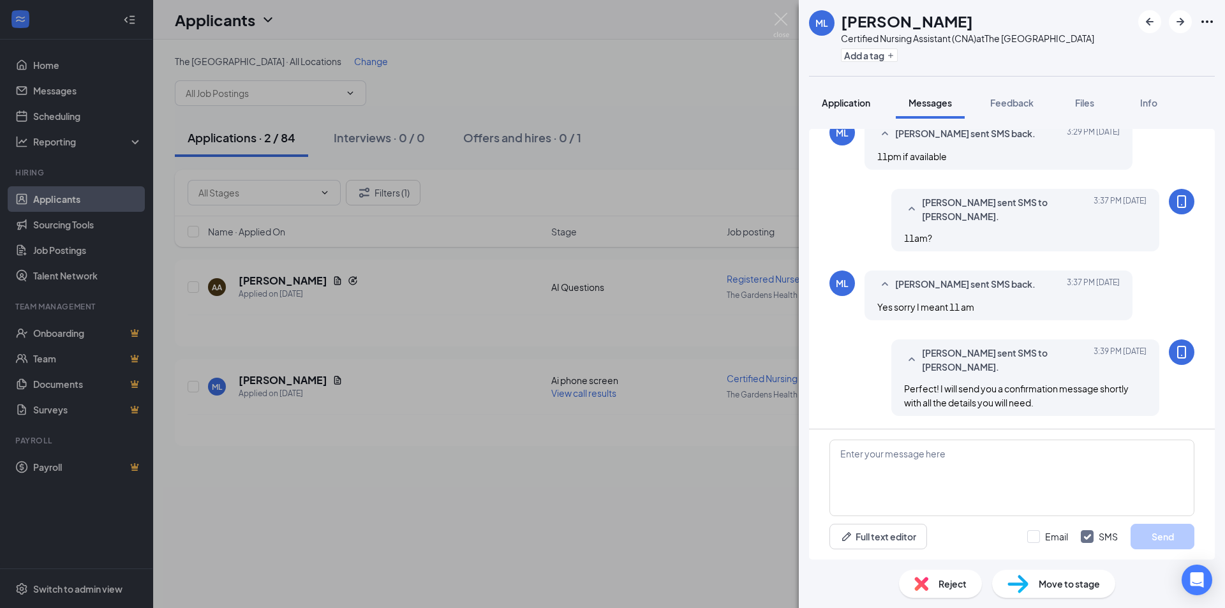
click at [862, 107] on span "Application" at bounding box center [846, 102] width 49 height 11
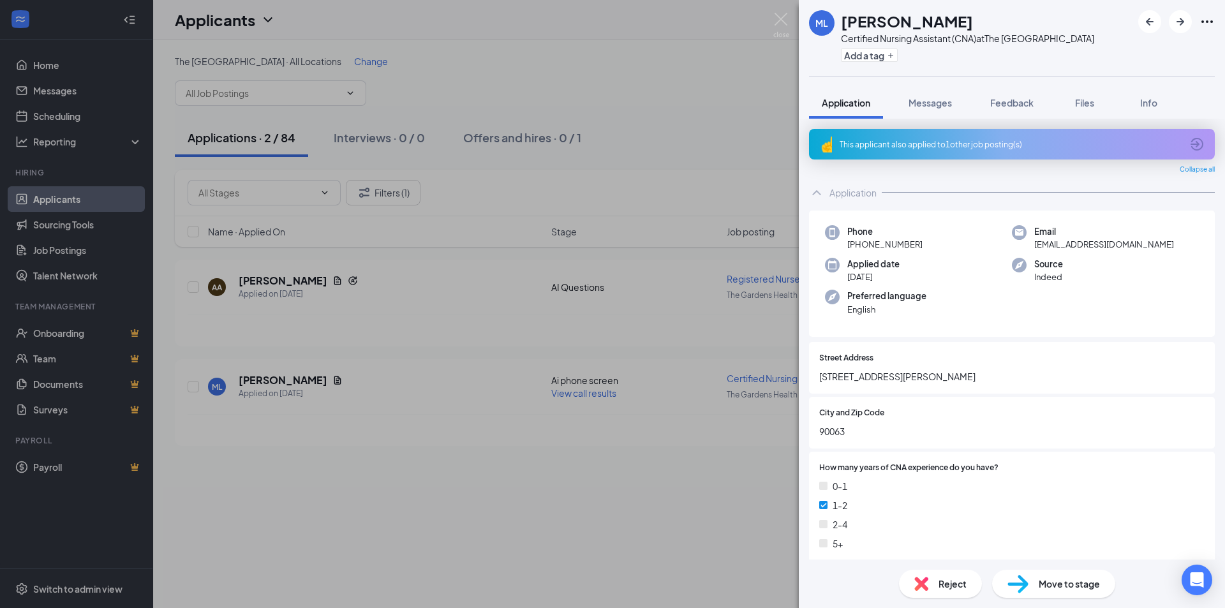
click at [724, 456] on div "ML Michael Lopez Certified Nursing Assistant (CNA) at The Gardens Health Care C…" at bounding box center [612, 304] width 1225 height 608
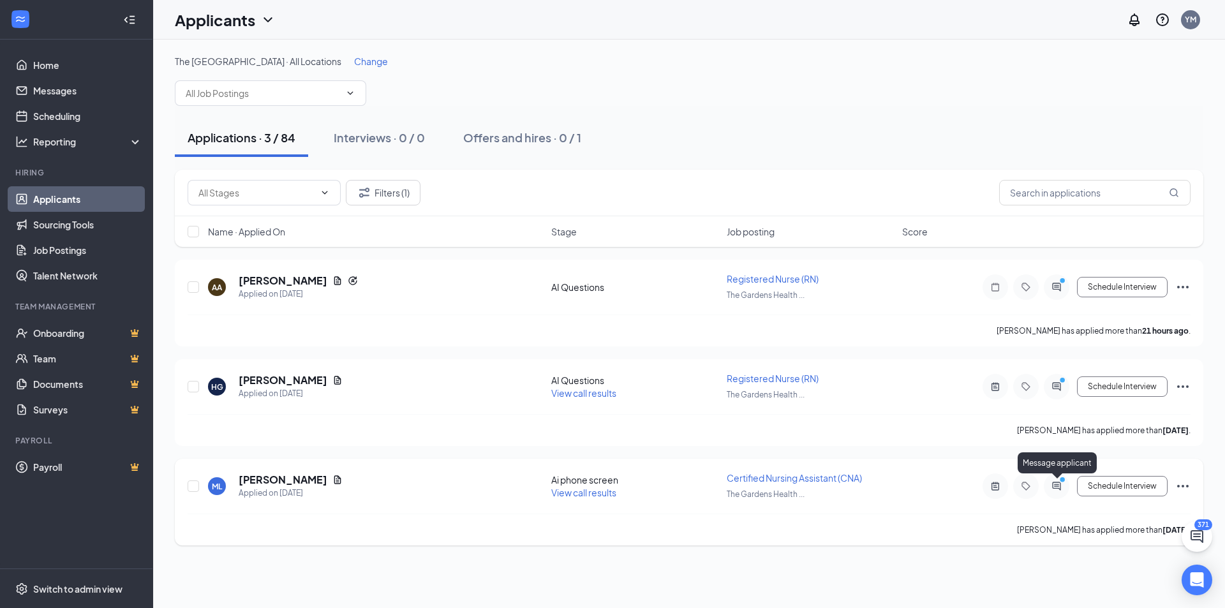
click at [1058, 489] on icon "ActiveChat" at bounding box center [1056, 486] width 8 height 8
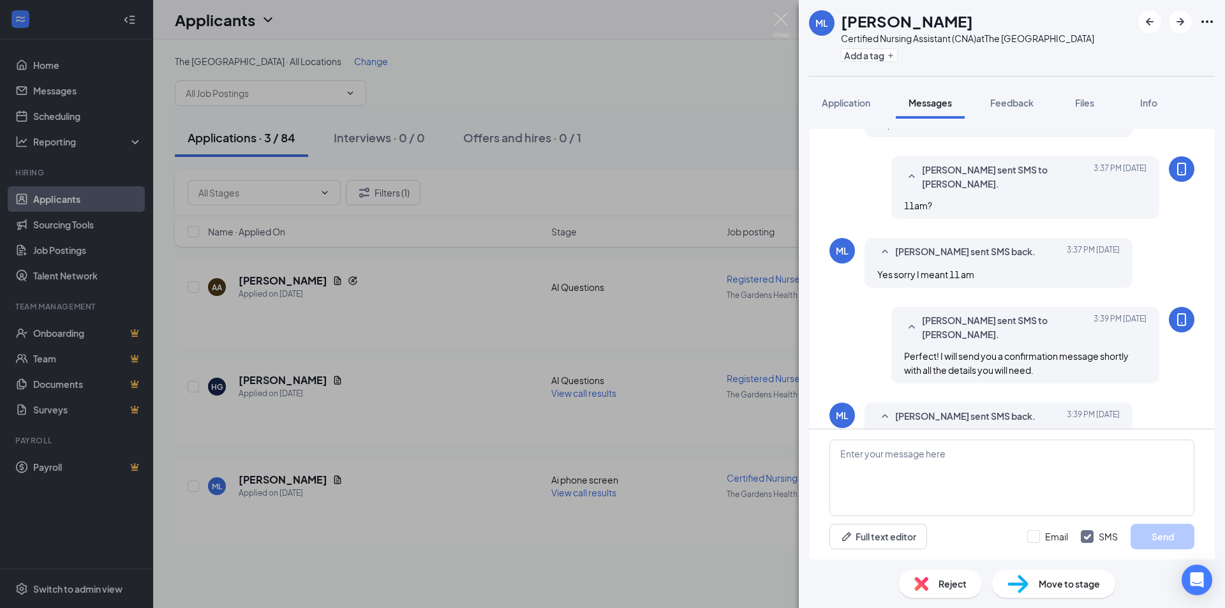
scroll to position [536, 0]
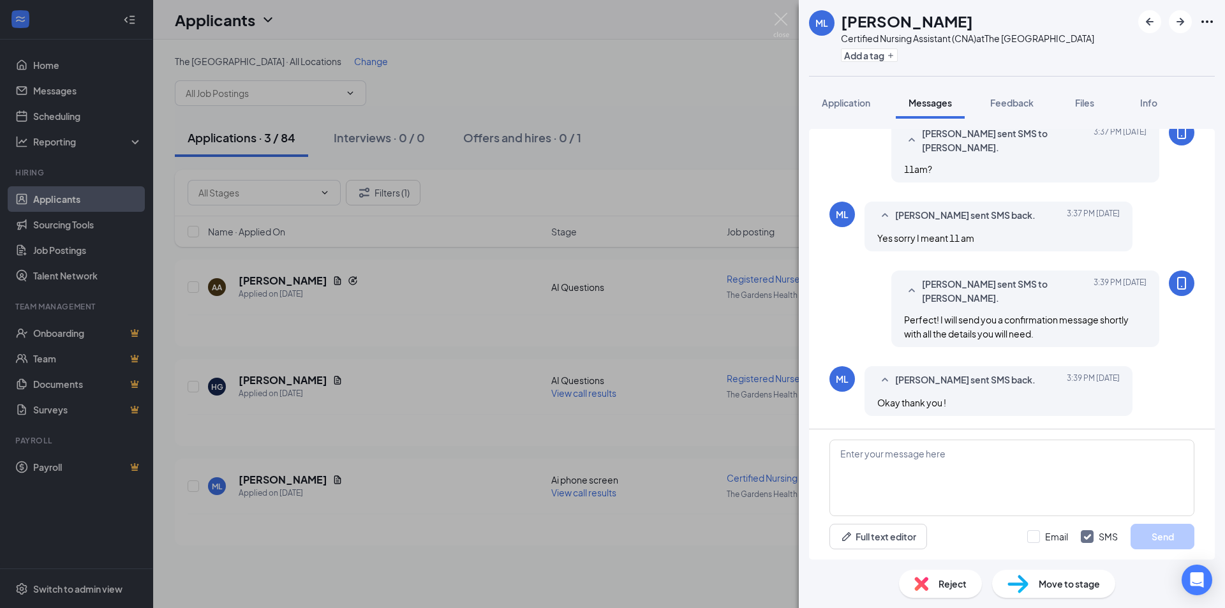
click at [695, 462] on div "ML Michael Lopez Certified Nursing Assistant (CNA) at The Gardens Health Care C…" at bounding box center [612, 304] width 1225 height 608
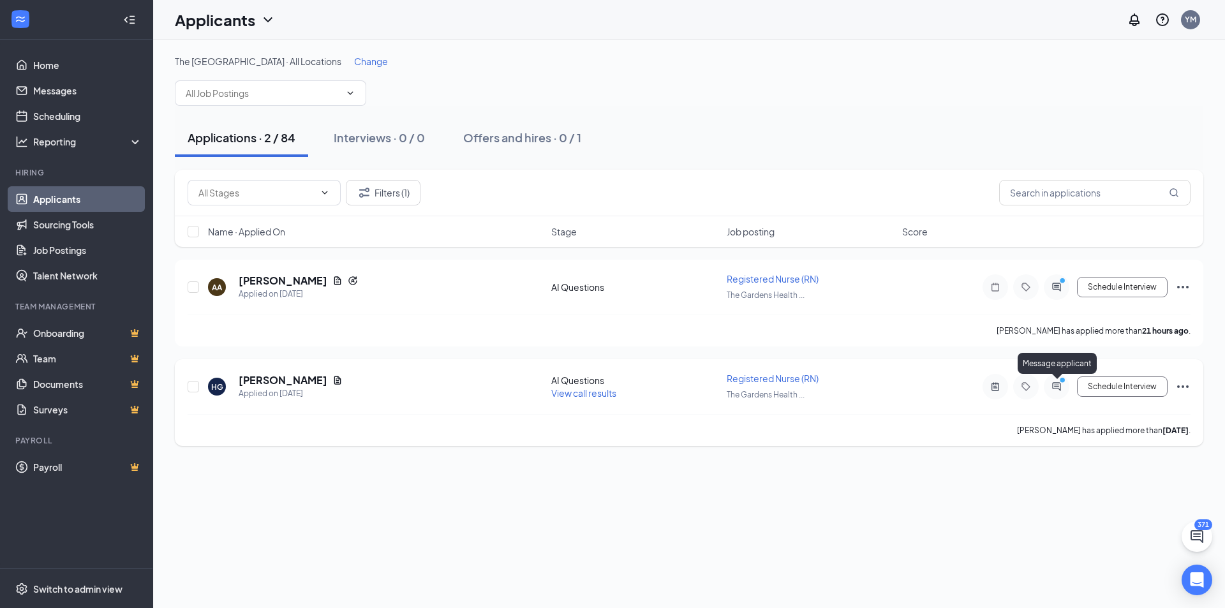
click at [1061, 390] on icon "ActiveChat" at bounding box center [1056, 386] width 8 height 8
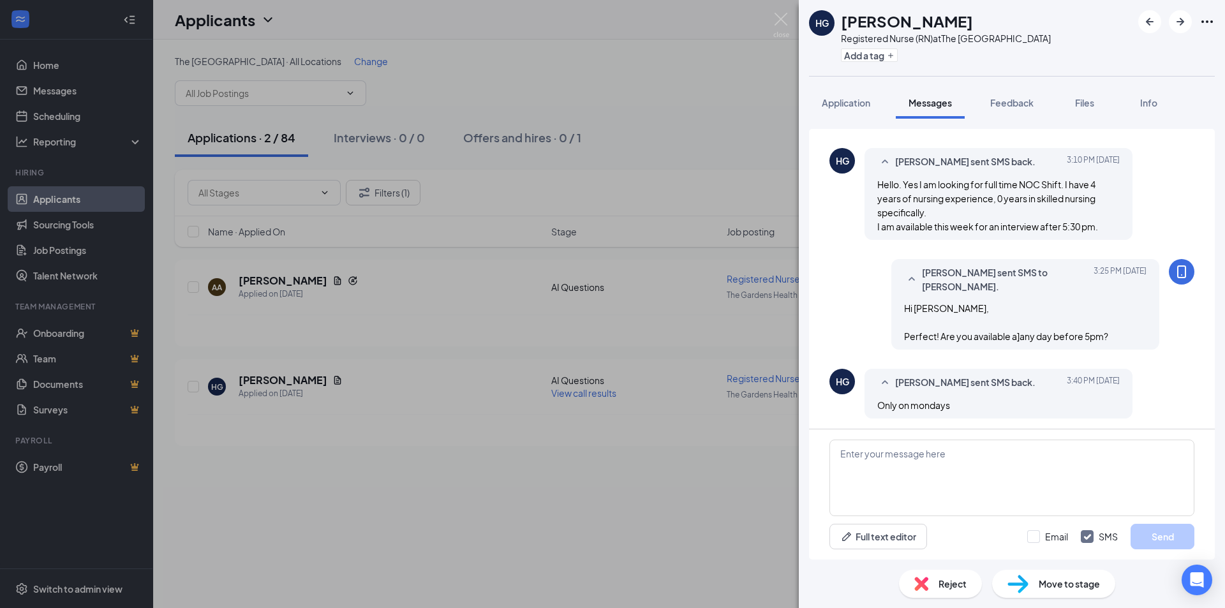
scroll to position [415, 0]
click at [931, 461] on textarea at bounding box center [1012, 478] width 365 height 77
click at [982, 455] on textarea "Are you available Monday the 22ns?" at bounding box center [1012, 478] width 365 height 77
click at [981, 456] on textarea "Are you available Monday the 22ns?" at bounding box center [1012, 478] width 365 height 77
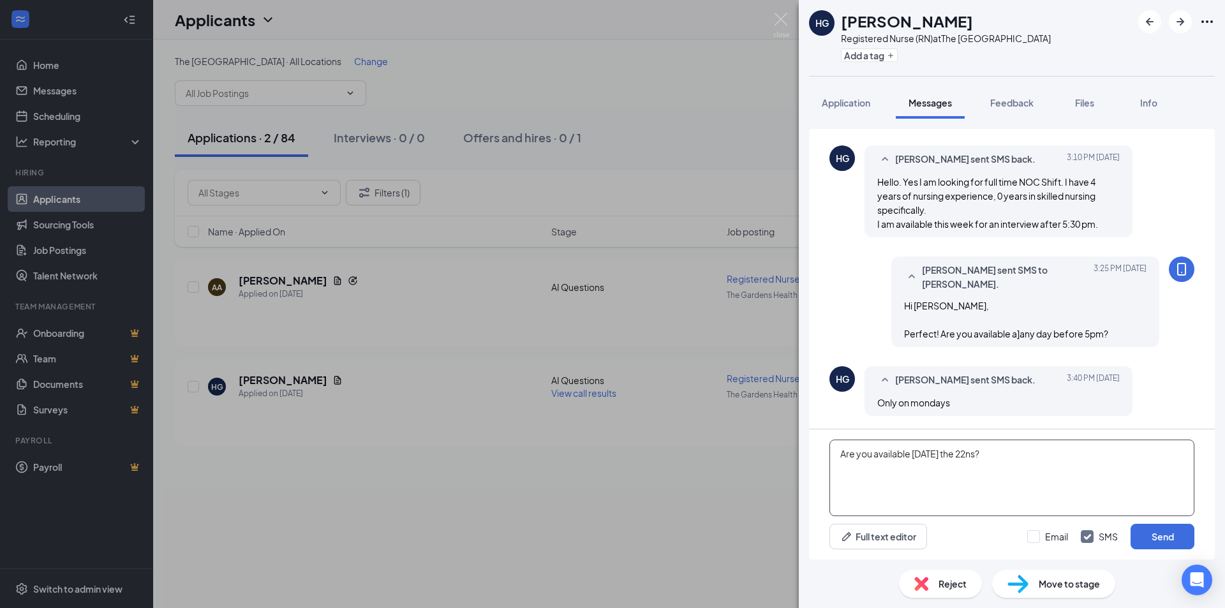
click at [981, 456] on textarea "Are you available Monday the 22ns?" at bounding box center [1012, 478] width 365 height 77
click at [981, 453] on textarea "Are you available Monday the 22ns?" at bounding box center [1012, 478] width 365 height 77
click at [983, 454] on textarea "Are you available Monday the 22ns?" at bounding box center [1012, 478] width 365 height 77
type textarea "Are you available Monday the 22nd?"
click at [1161, 540] on button "Send" at bounding box center [1163, 537] width 64 height 26
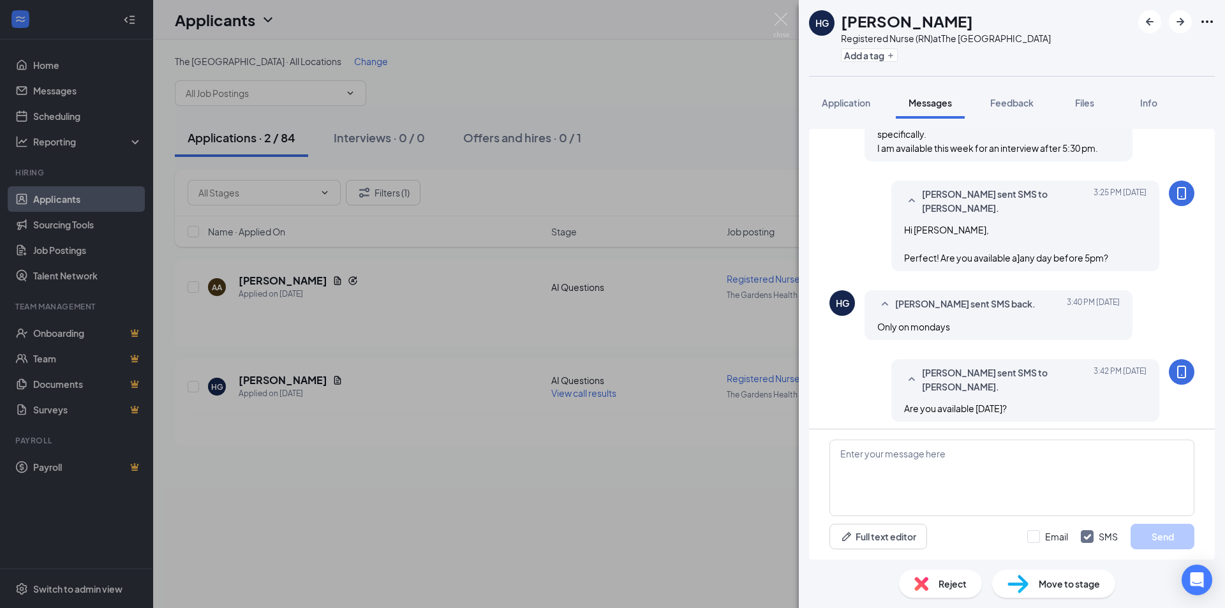
scroll to position [497, 0]
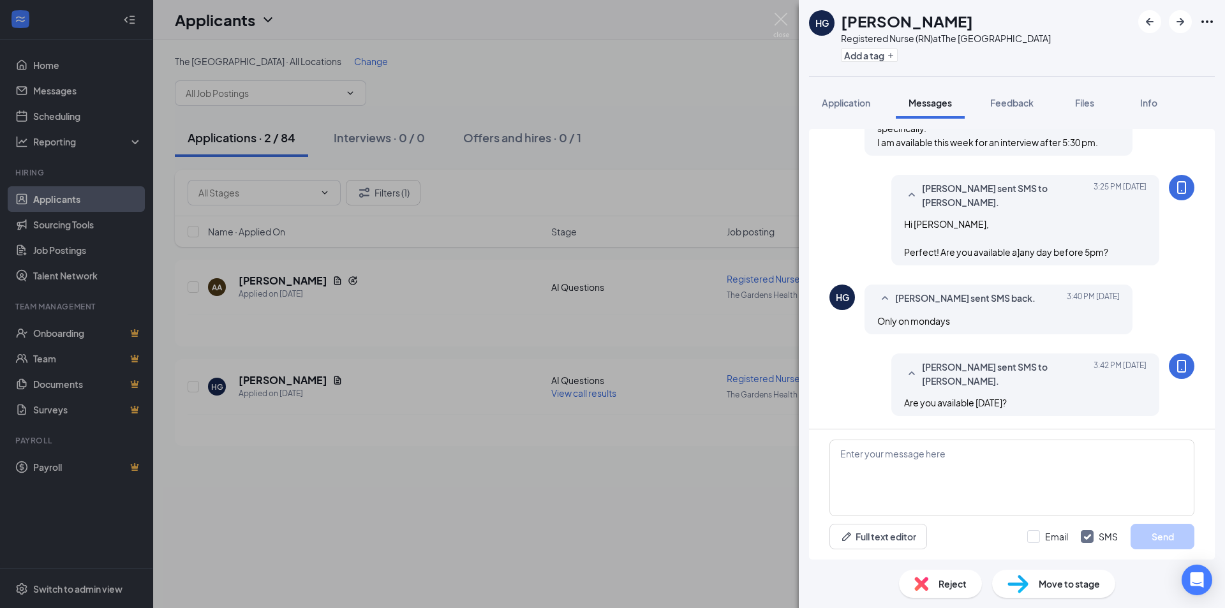
click at [679, 544] on div "HG Hykouhi Gevorgyan Registered Nurse (RN) at The Gardens Health Care Center Ad…" at bounding box center [612, 304] width 1225 height 608
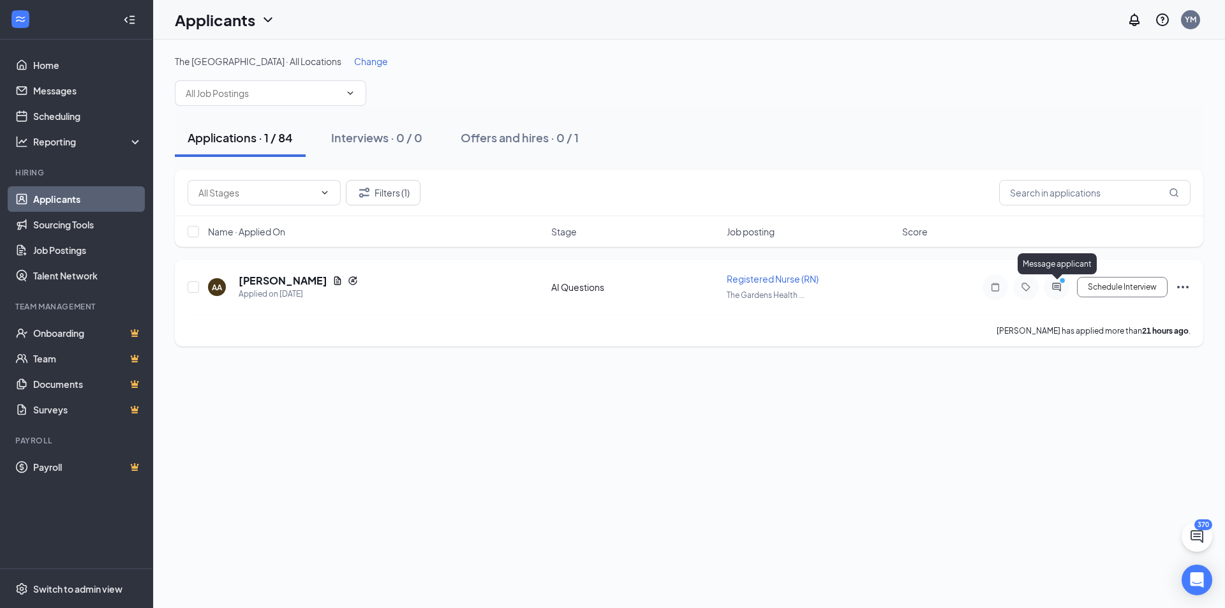
click at [1051, 290] on icon "ActiveChat" at bounding box center [1056, 287] width 15 height 10
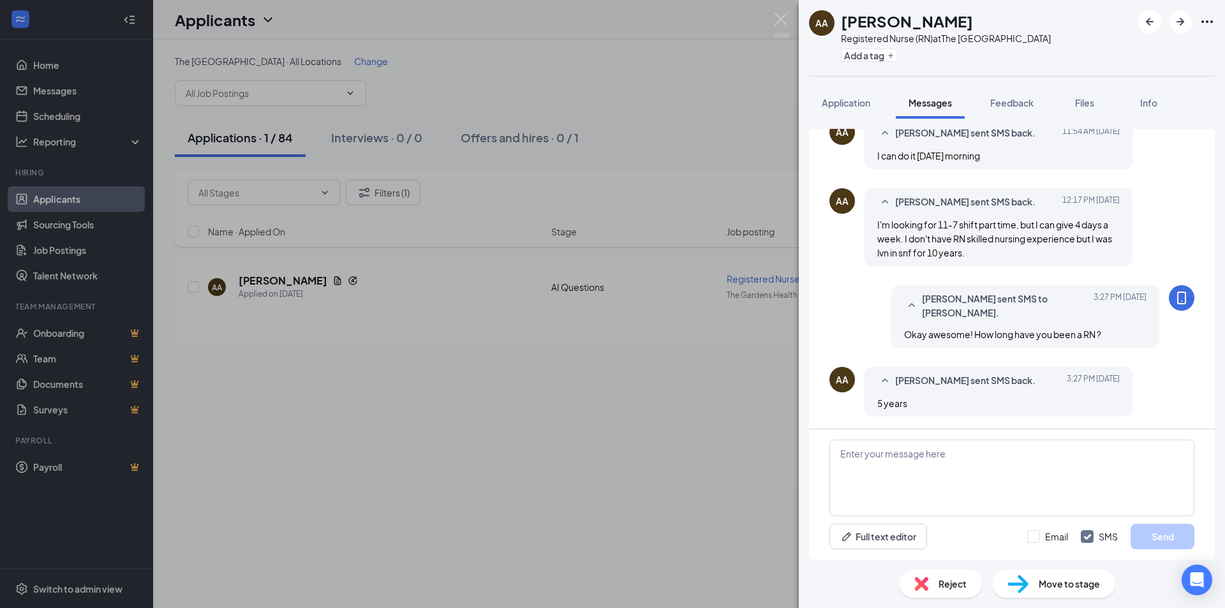
scroll to position [442, 0]
click at [1043, 444] on textarea at bounding box center [1012, 478] width 365 height 77
type textarea "Great! Are you available [DATE] or [DATE] for an in person interview?"
click at [1167, 531] on button "Send" at bounding box center [1163, 537] width 64 height 26
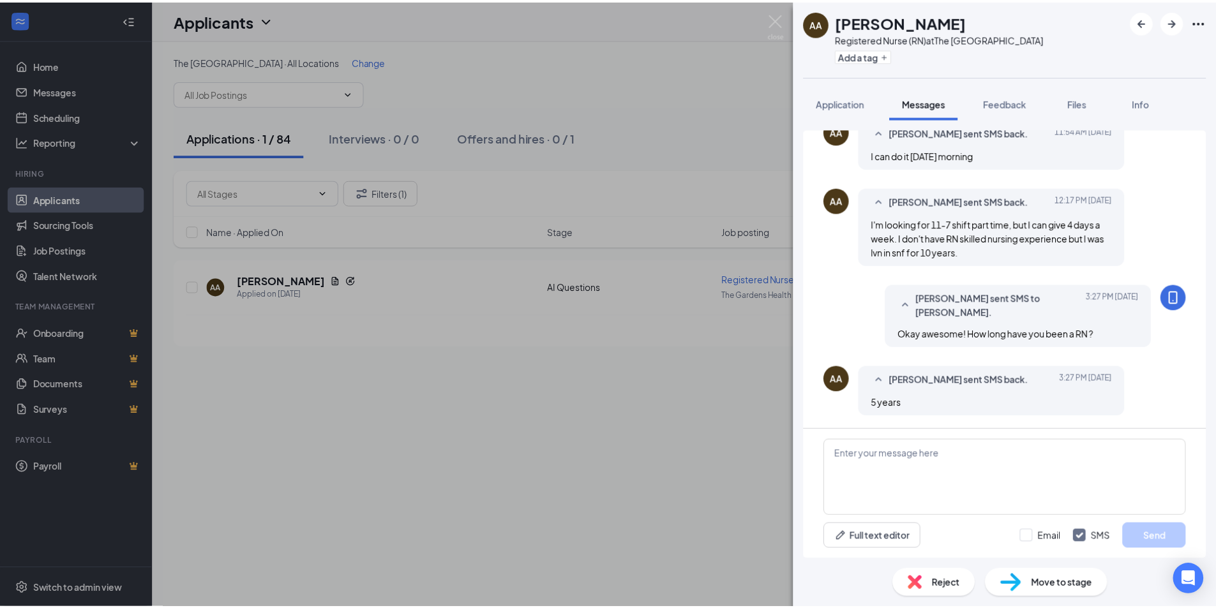
scroll to position [537, 0]
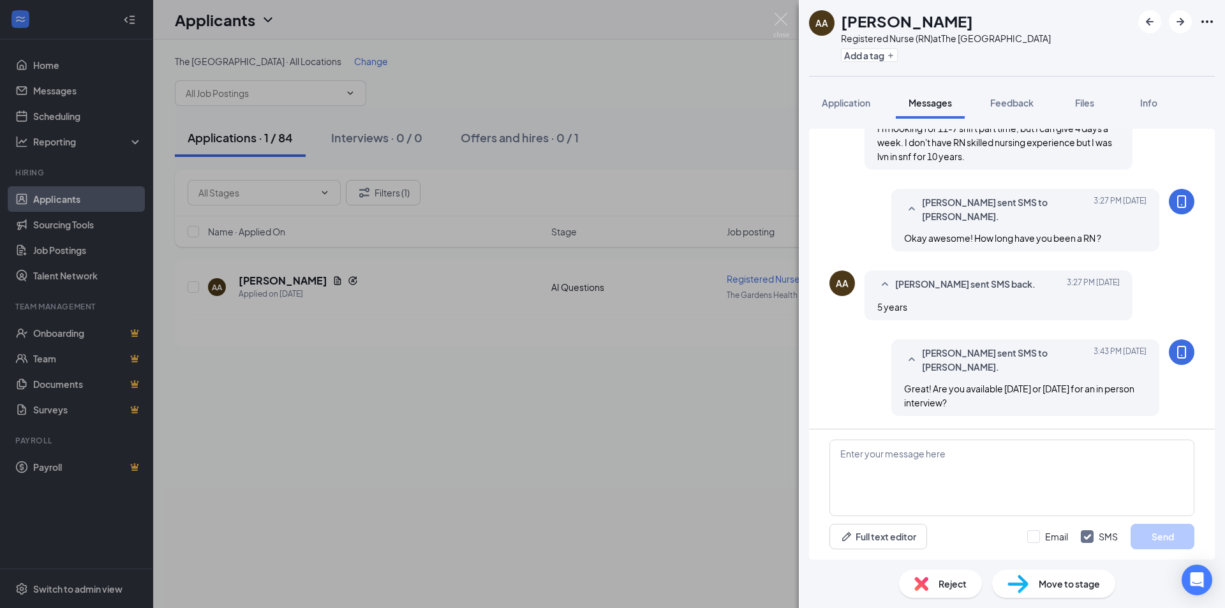
click at [580, 466] on div "AA ASHLY ABELLANA Registered Nurse (RN) at The Gardens Health Care Center Add a…" at bounding box center [612, 304] width 1225 height 608
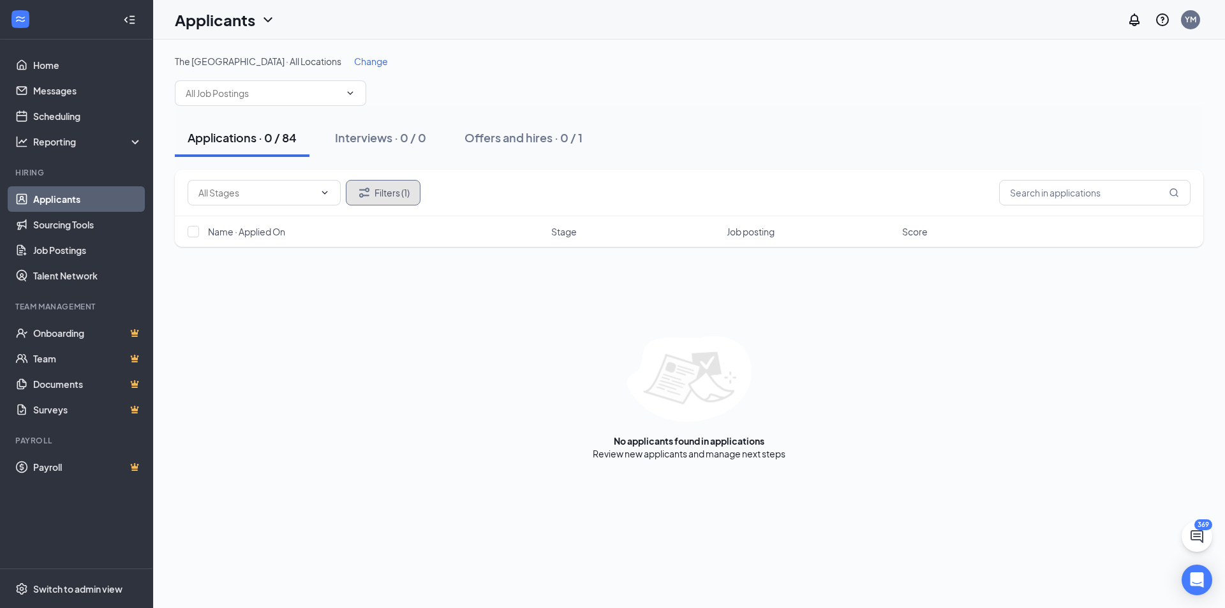
click at [389, 195] on button "Filters (1)" at bounding box center [383, 193] width 75 height 26
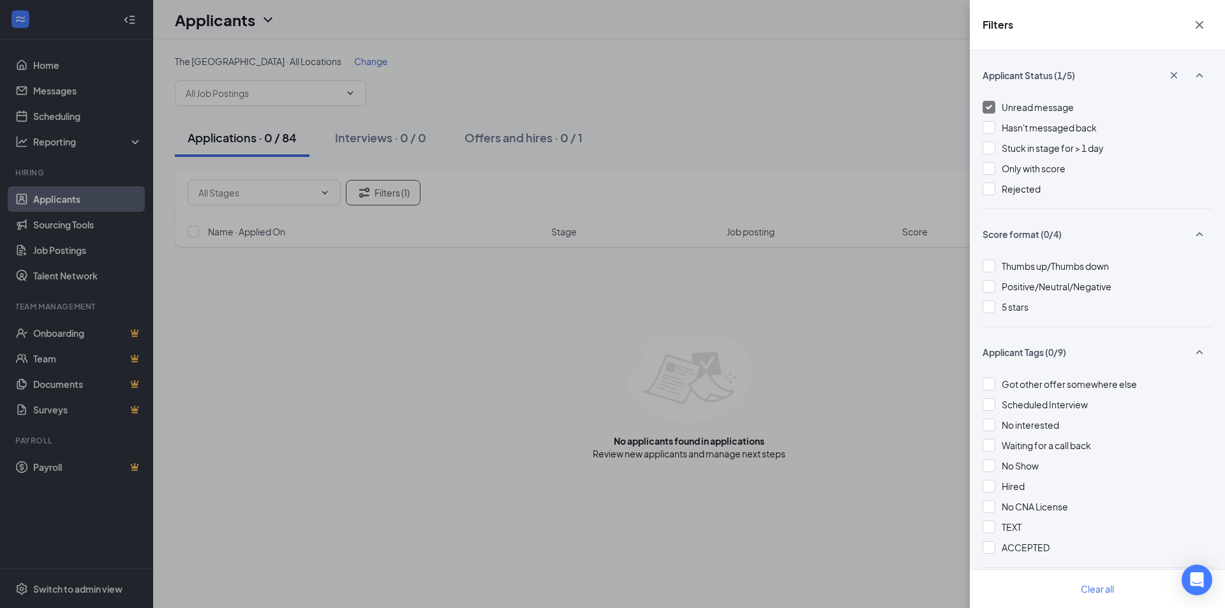
click at [996, 106] on div "Unread message" at bounding box center [1098, 107] width 230 height 14
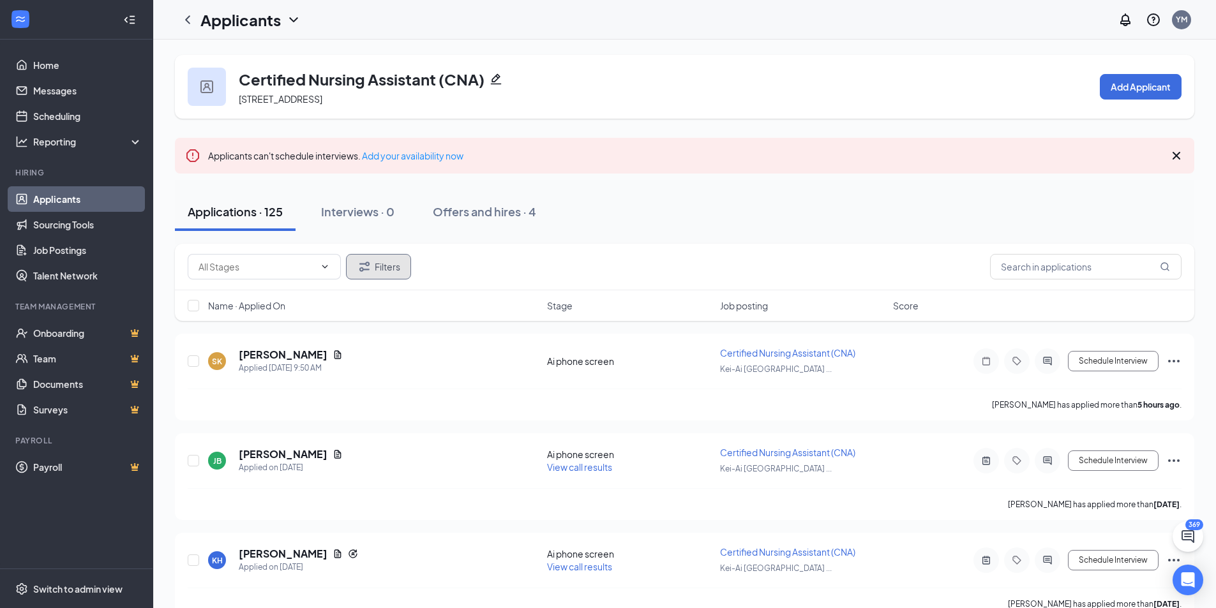
click at [372, 265] on button "Filters" at bounding box center [378, 267] width 65 height 26
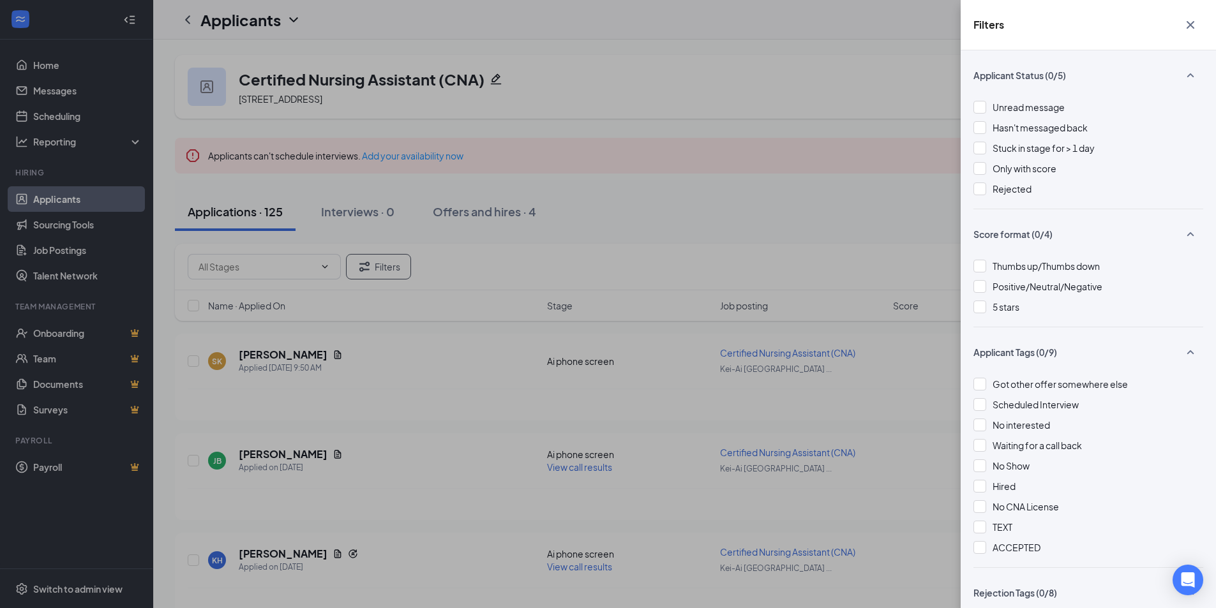
click at [987, 108] on div "Unread message" at bounding box center [1088, 107] width 230 height 14
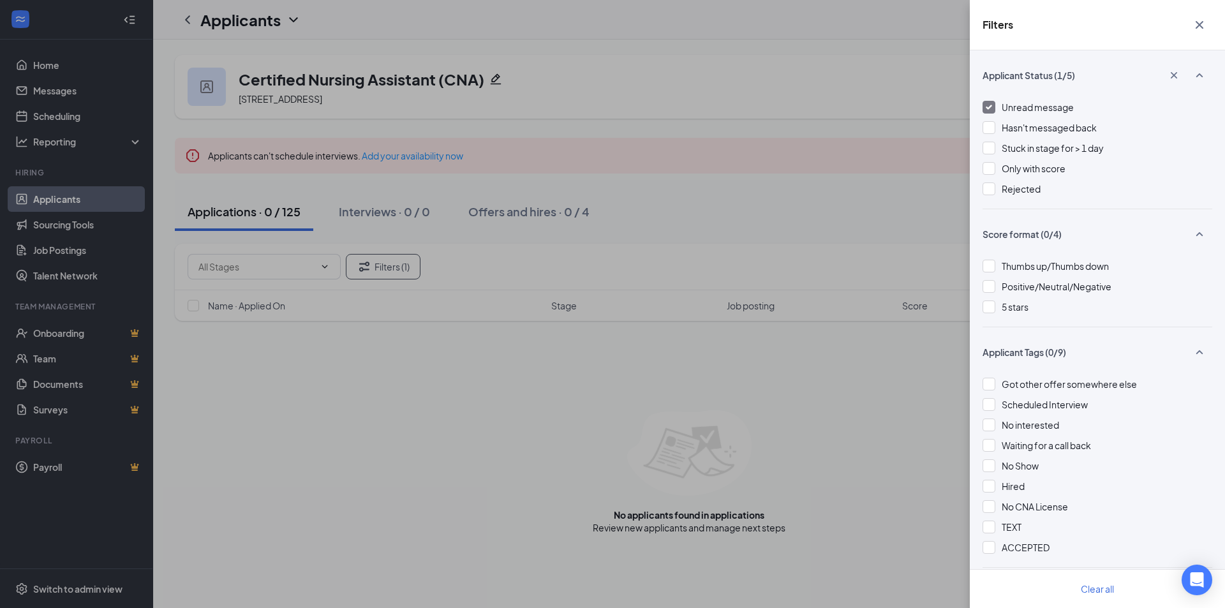
click at [992, 106] on div at bounding box center [989, 107] width 13 height 13
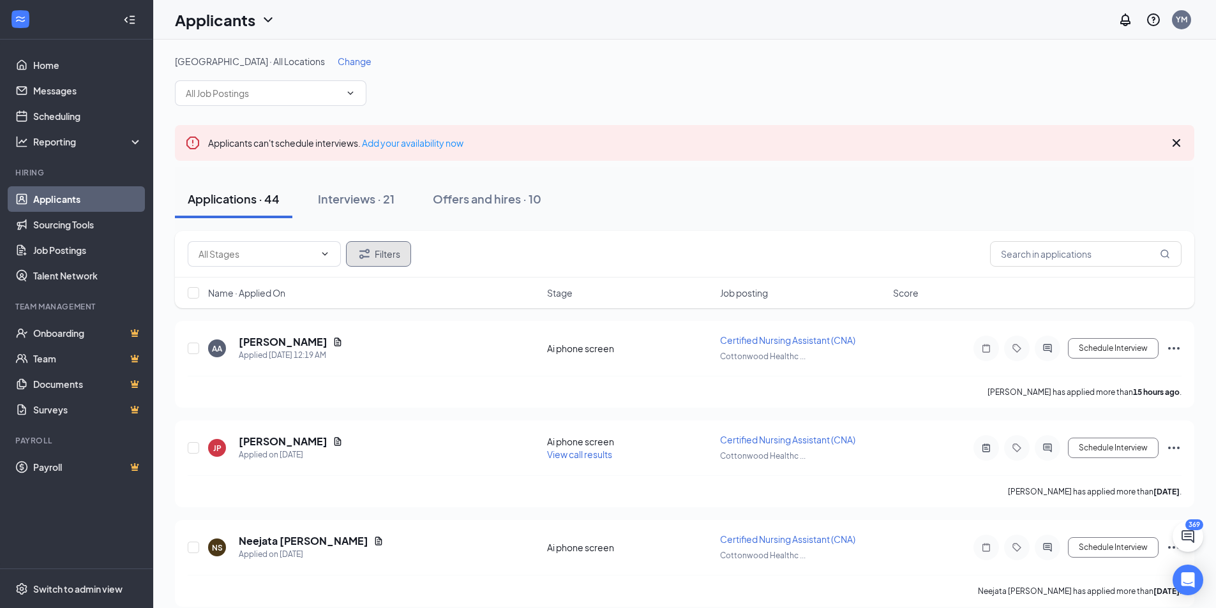
click at [378, 262] on button "Filters" at bounding box center [378, 254] width 65 height 26
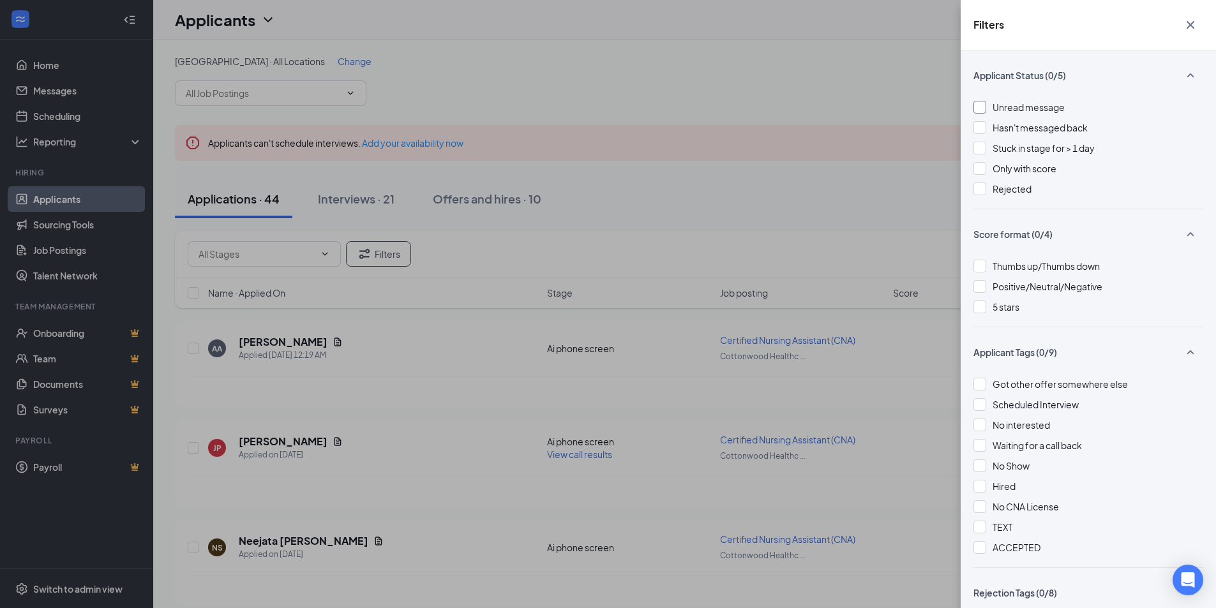
click at [999, 110] on span "Unread message" at bounding box center [1028, 106] width 72 height 11
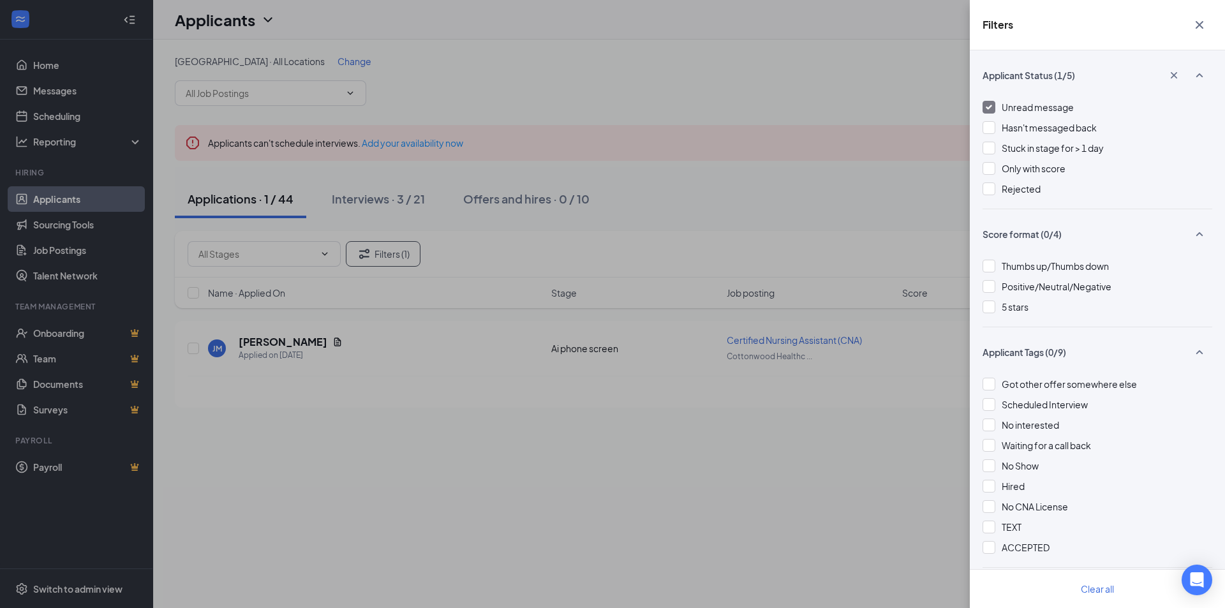
click at [738, 174] on div "Filters Applicant Status (1/5) Unread message Hasn't messaged back Stuck in sta…" at bounding box center [612, 304] width 1225 height 608
click at [737, 177] on div "Filters Applicant Status (1/5) Unread message Hasn't messaged back Stuck in sta…" at bounding box center [612, 304] width 1225 height 608
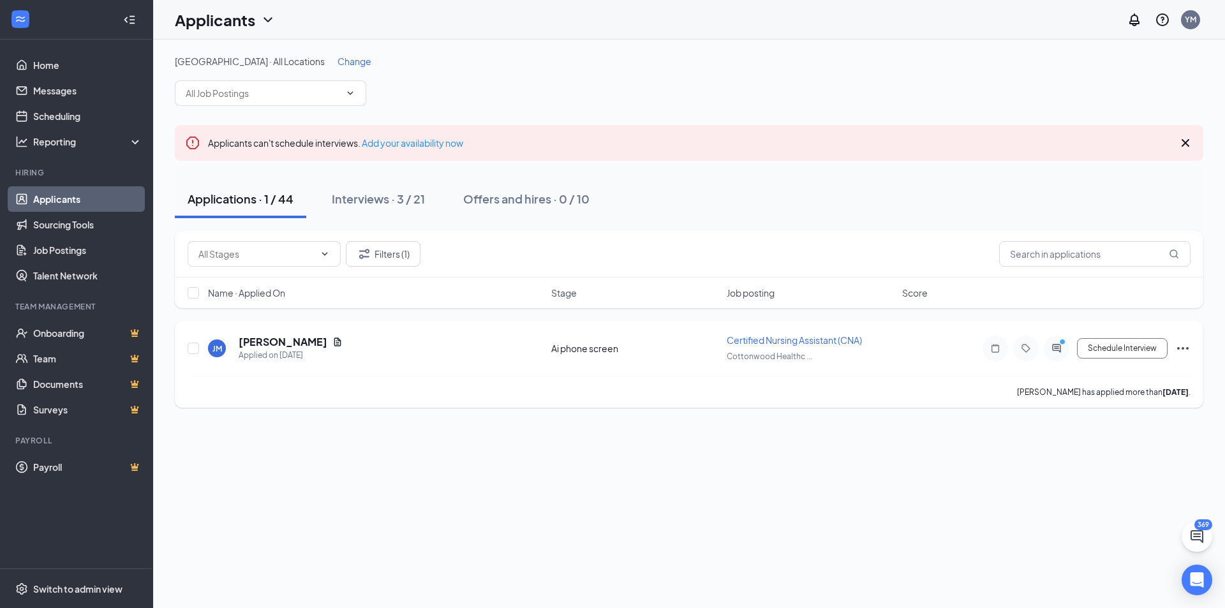
click at [1065, 350] on icon "ActiveChat" at bounding box center [1056, 348] width 15 height 10
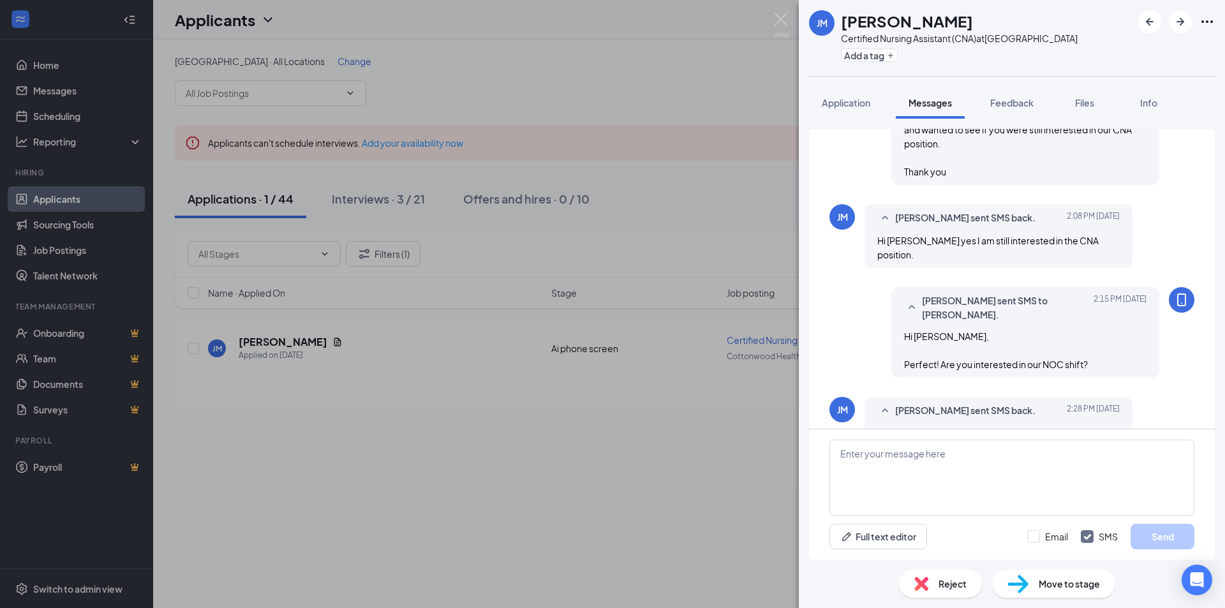
scroll to position [514, 0]
click at [936, 476] on textarea at bounding box center [1012, 478] width 365 height 77
type textarea "O"
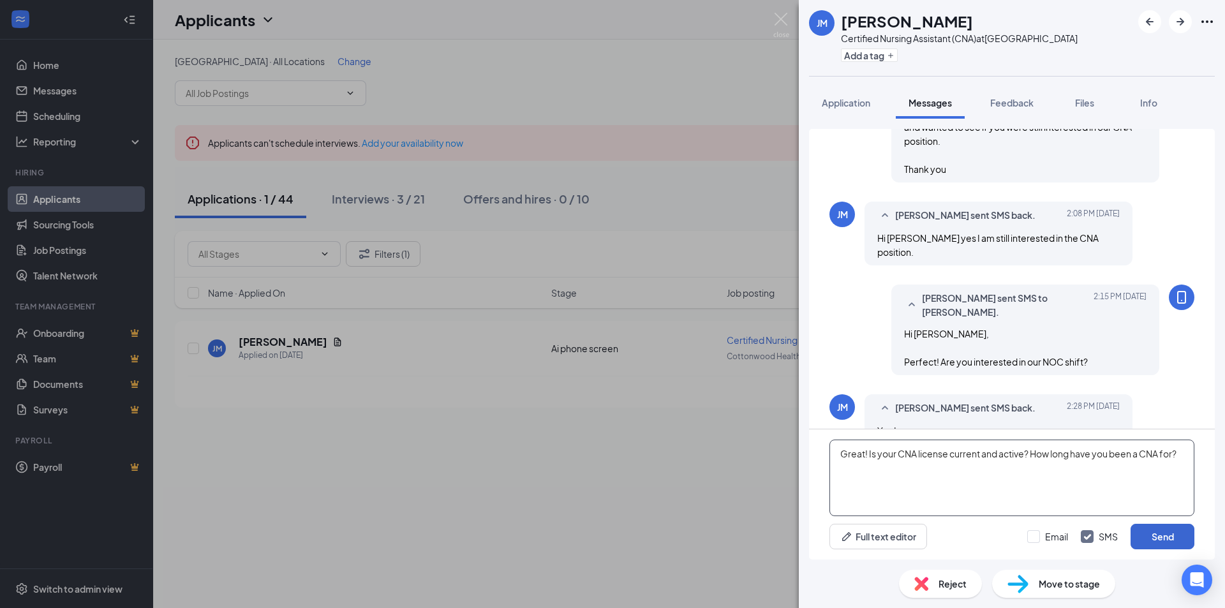
type textarea "Great! Is your CNA license current and active? How long have you been a CNA for?"
click at [1163, 532] on button "Send" at bounding box center [1163, 537] width 64 height 26
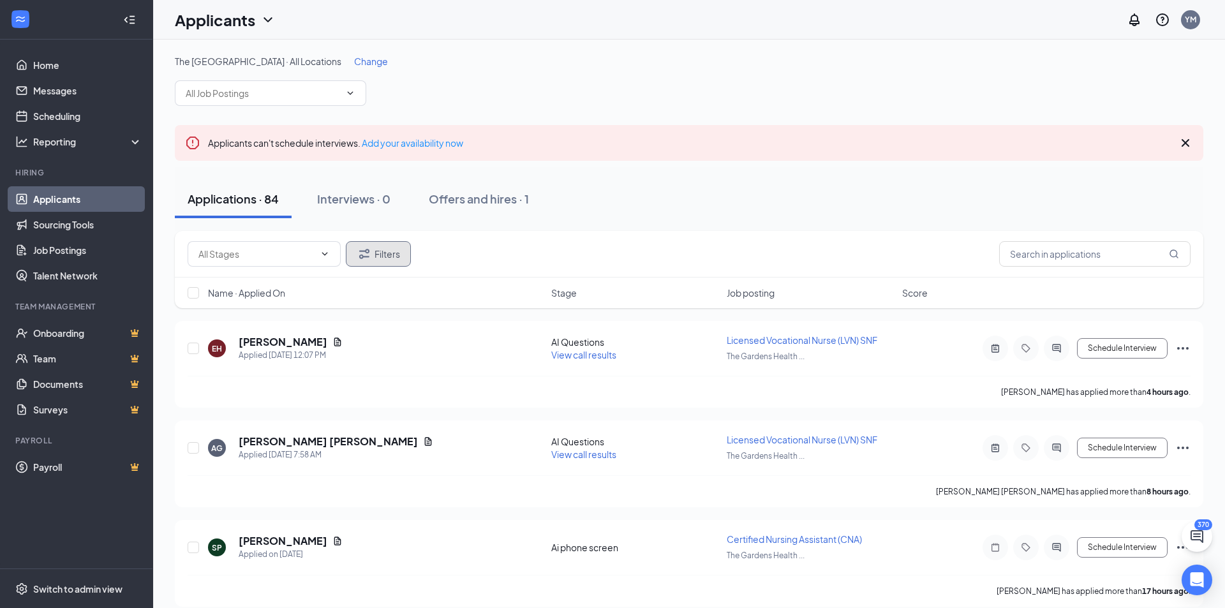
click at [360, 264] on button "Filters" at bounding box center [378, 254] width 65 height 26
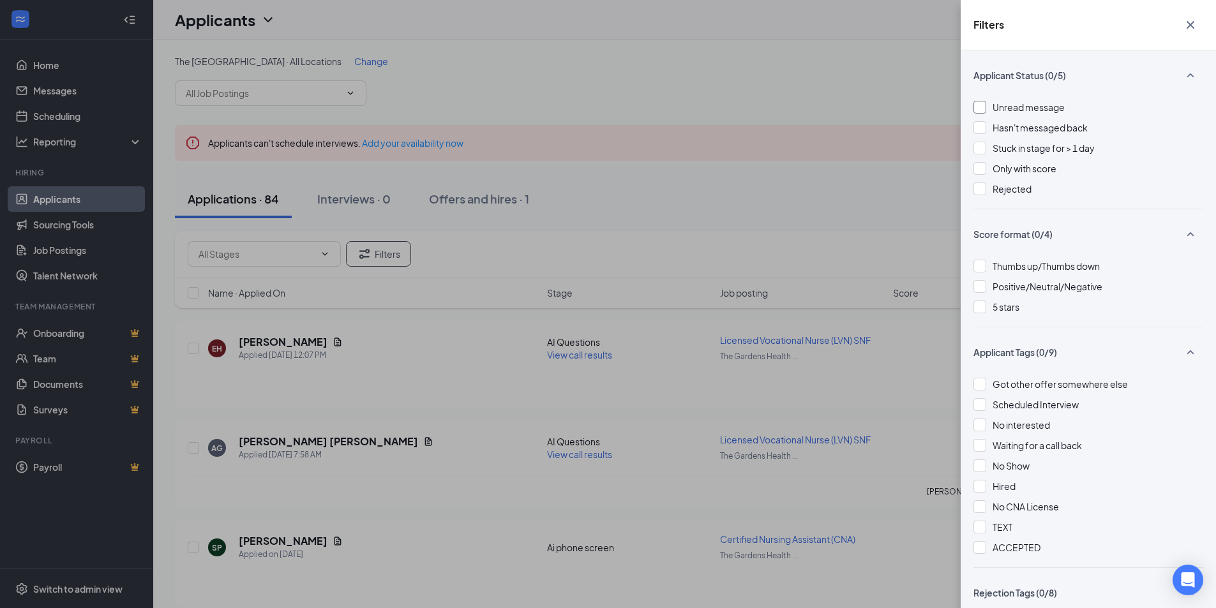
click at [1008, 108] on span "Unread message" at bounding box center [1028, 106] width 72 height 11
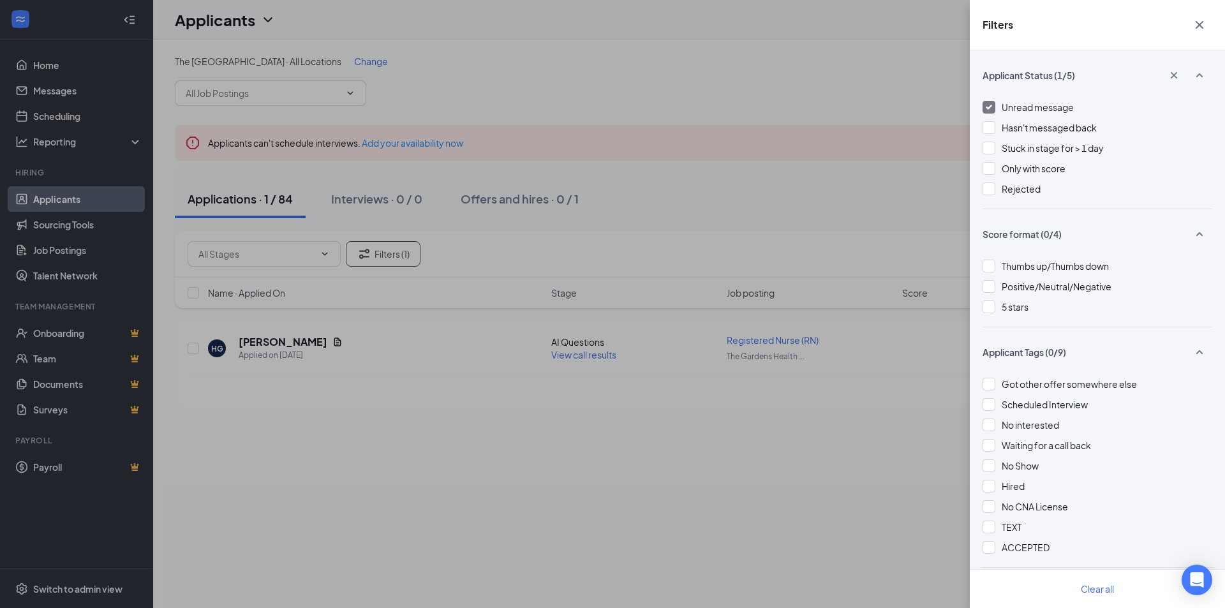
click at [804, 127] on div "Filters Applicant Status (1/5) Unread message Hasn't messaged back Stuck in sta…" at bounding box center [612, 304] width 1225 height 608
click at [923, 439] on div "Filters Applicant Status (1/5) Unread message Hasn't messaged back Stuck in sta…" at bounding box center [612, 304] width 1225 height 608
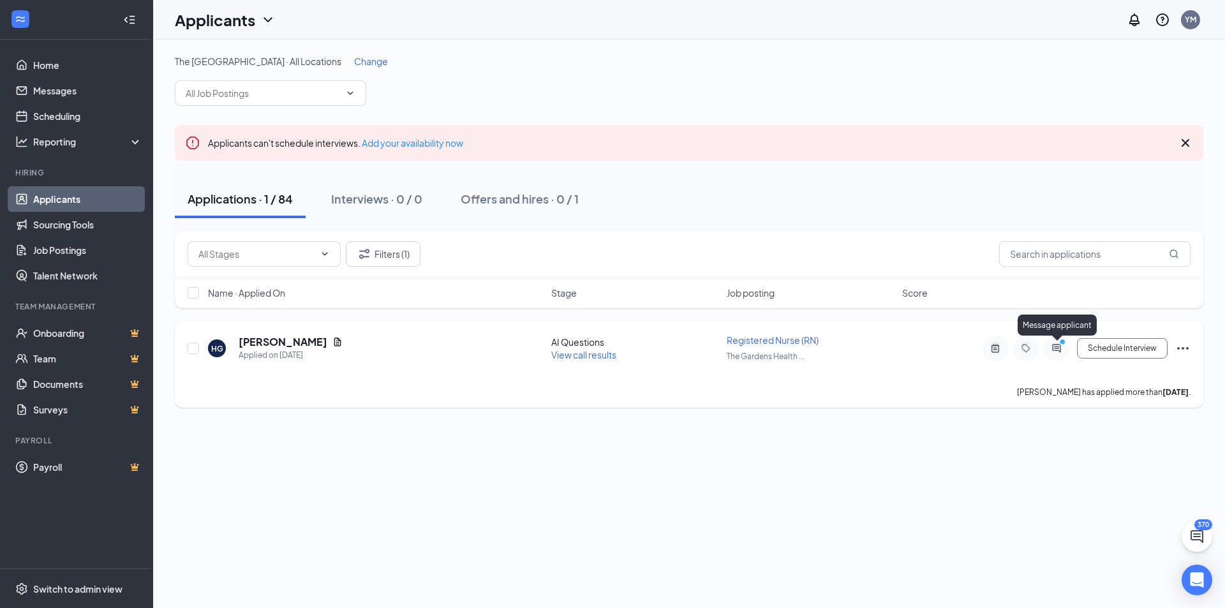
click at [1061, 352] on icon "ActiveChat" at bounding box center [1056, 348] width 15 height 10
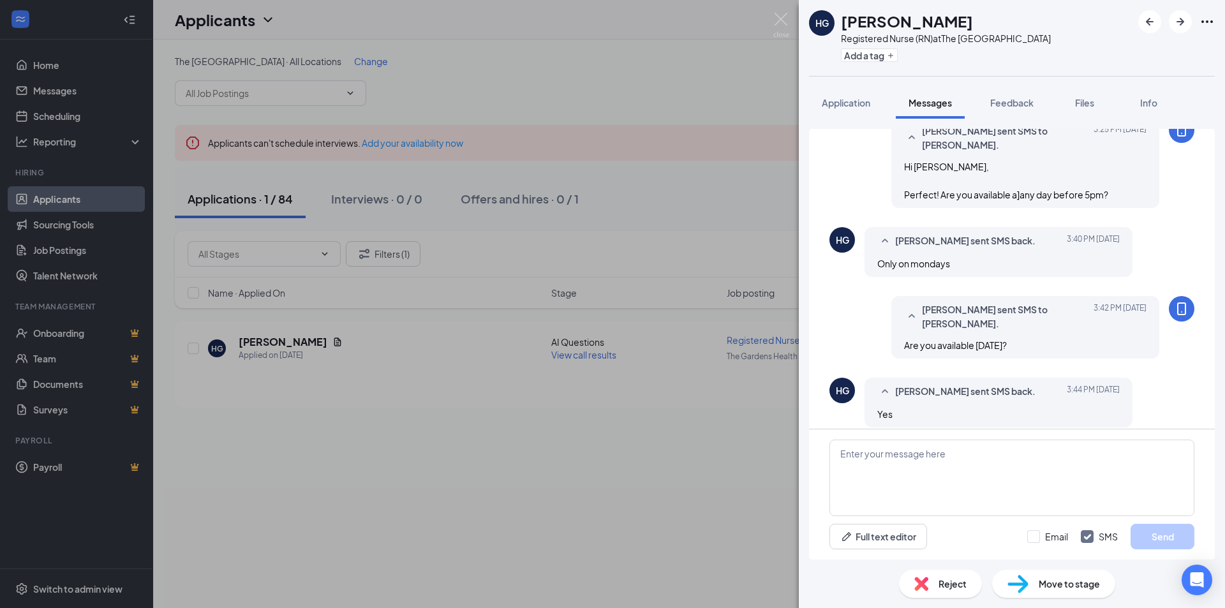
scroll to position [606, 0]
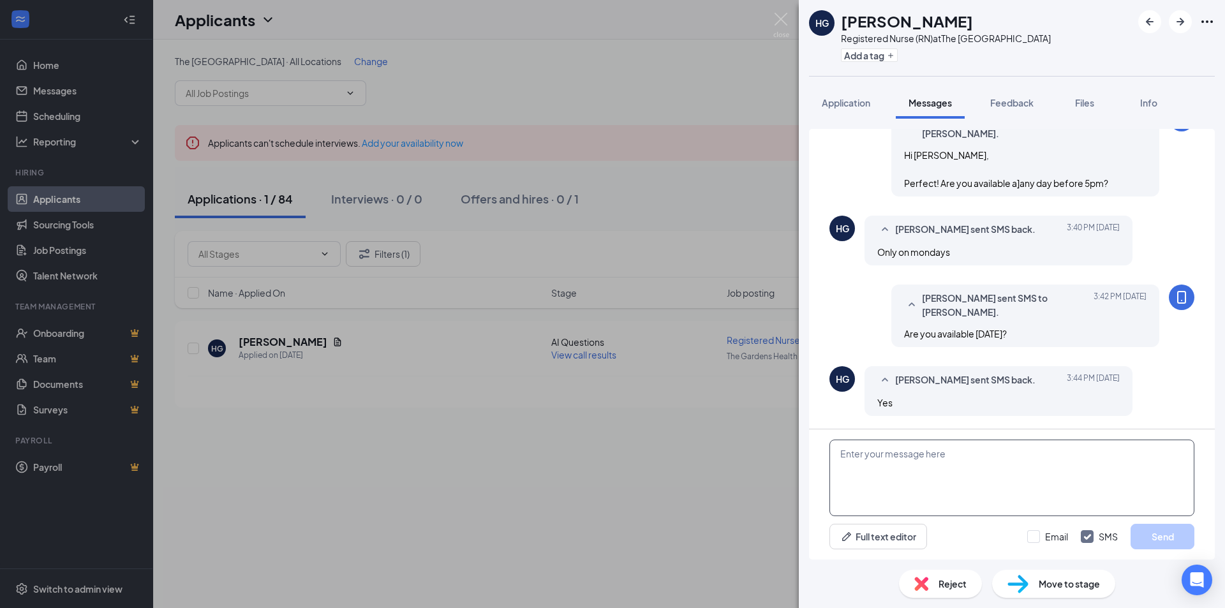
click at [894, 460] on textarea at bounding box center [1012, 478] width 365 height 77
type textarea "What time best works for you?"
click at [1163, 538] on button "Send" at bounding box center [1163, 537] width 64 height 26
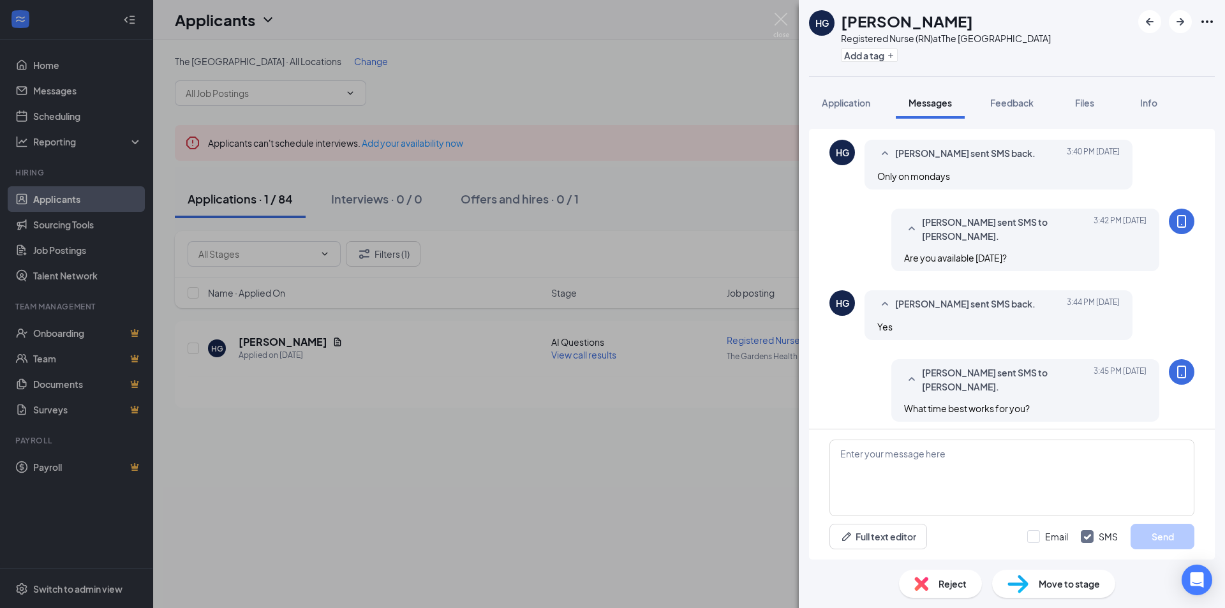
scroll to position [688, 0]
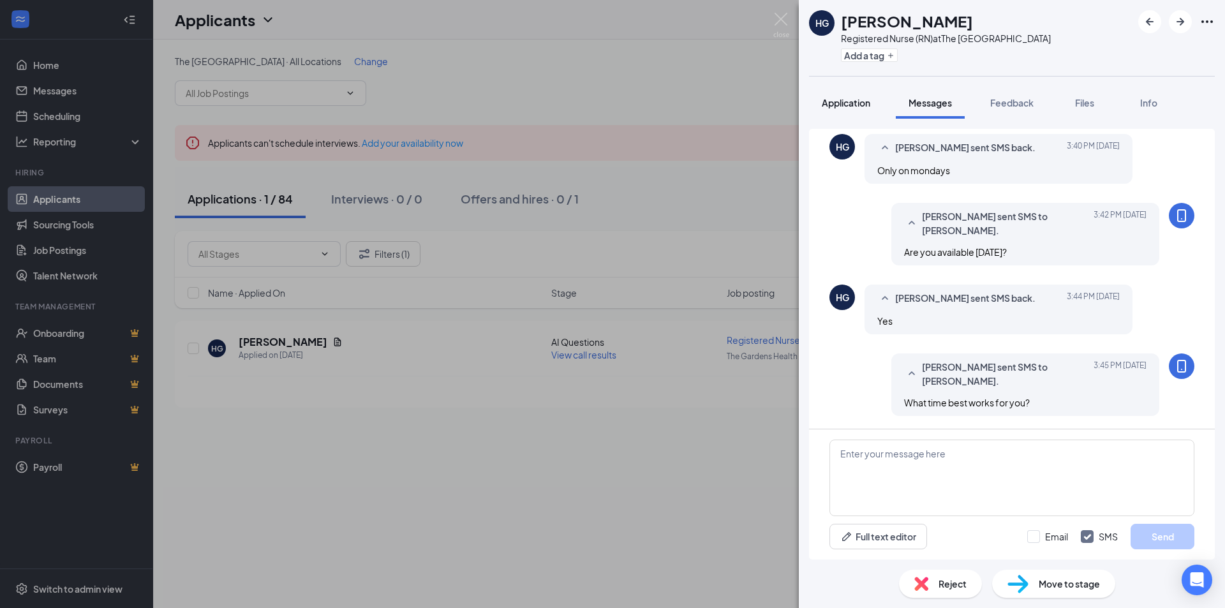
click at [849, 99] on span "Application" at bounding box center [846, 102] width 49 height 11
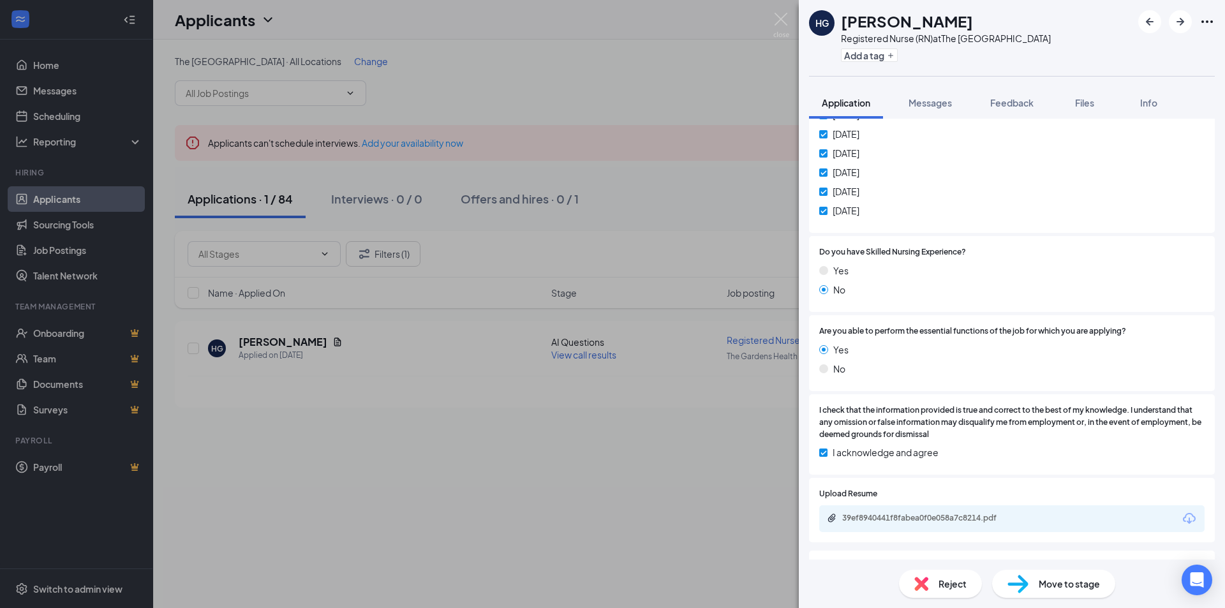
scroll to position [698, 0]
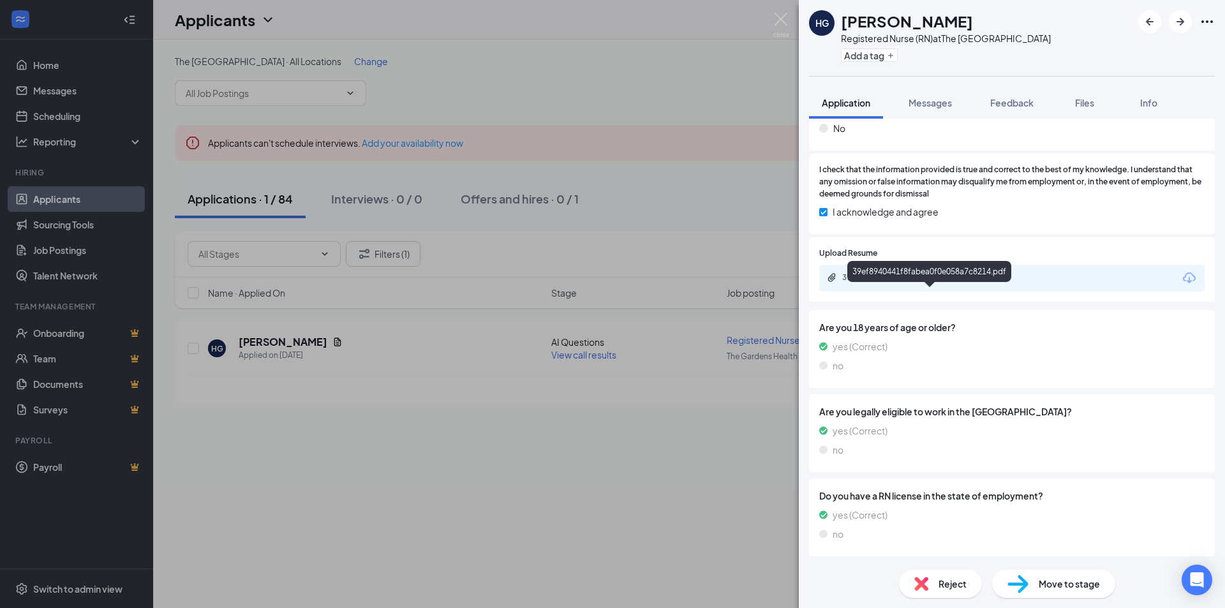
click at [897, 283] on div "39ef8940441f8fabea0f0e058a7c8214.pdf" at bounding box center [931, 278] width 179 height 10
drag, startPoint x: 923, startPoint y: 107, endPoint x: 1037, endPoint y: 307, distance: 230.1
click at [923, 107] on span "Messages" at bounding box center [930, 102] width 43 height 11
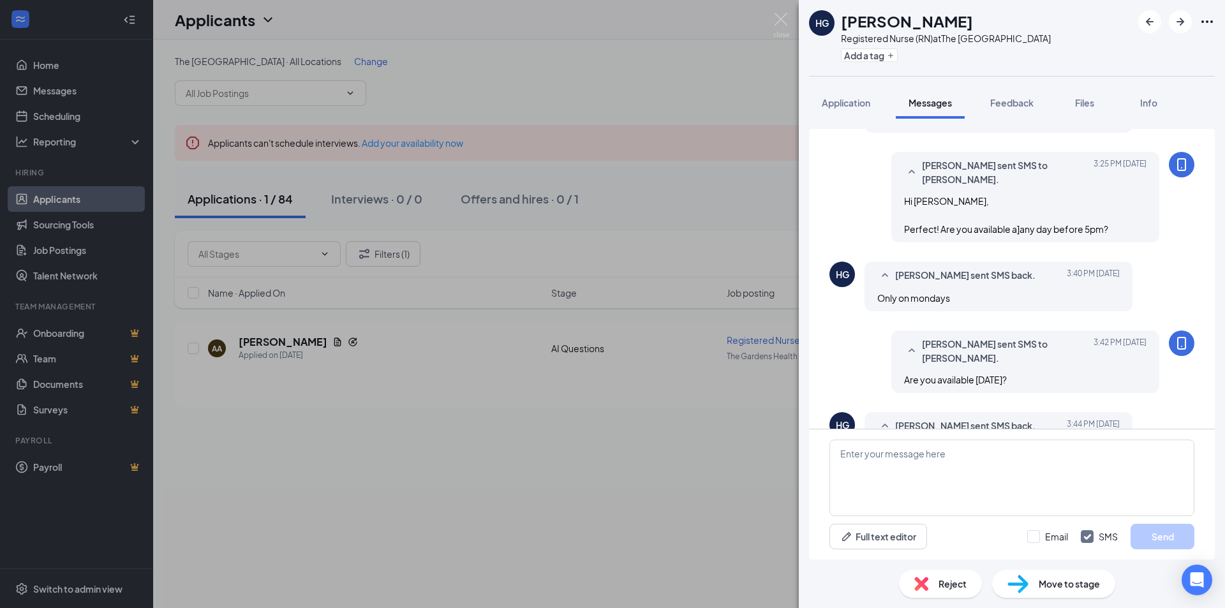
scroll to position [651, 0]
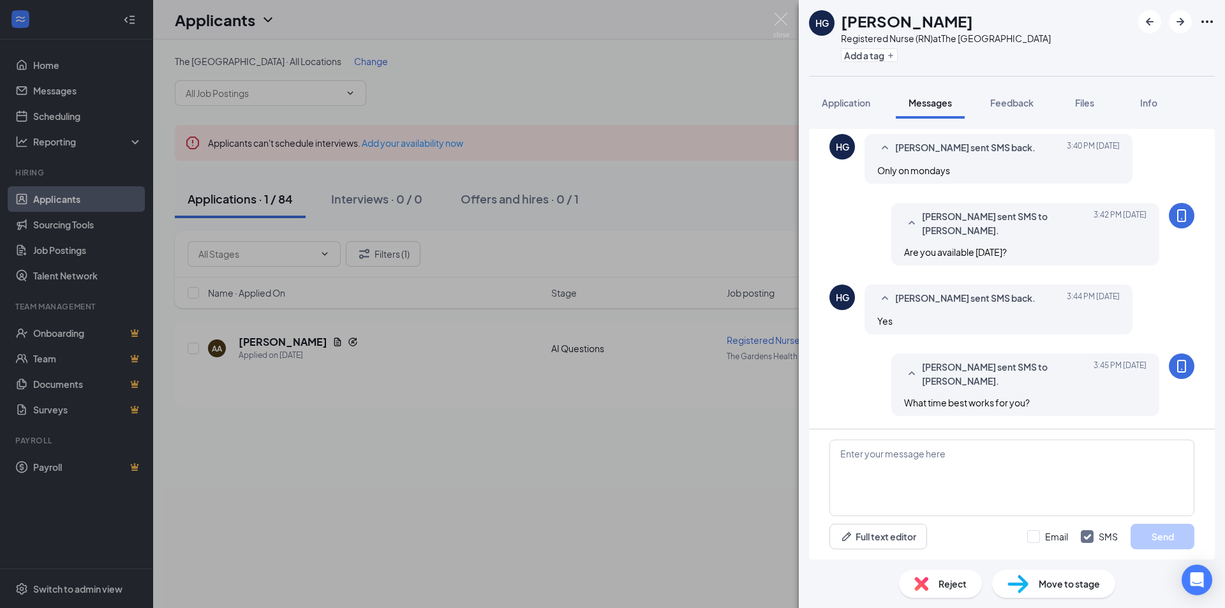
click at [707, 301] on div "HG [PERSON_NAME] Registered Nurse (RN) at The [GEOGRAPHIC_DATA] Add a tag Appli…" at bounding box center [612, 304] width 1225 height 608
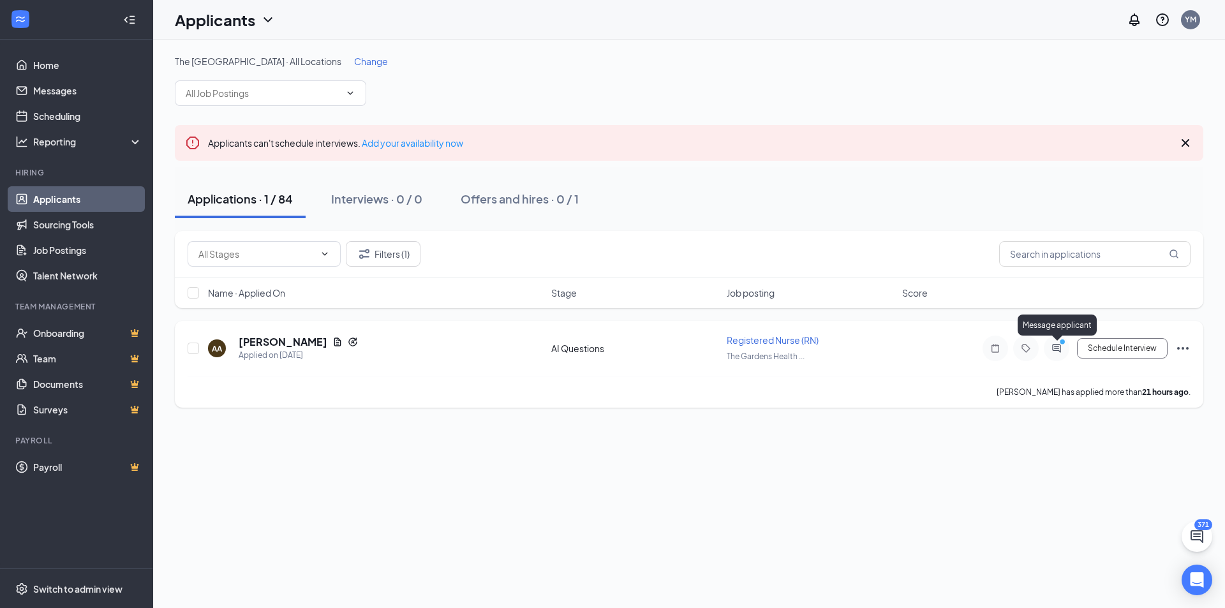
click at [1059, 351] on icon "ActiveChat" at bounding box center [1056, 348] width 8 height 8
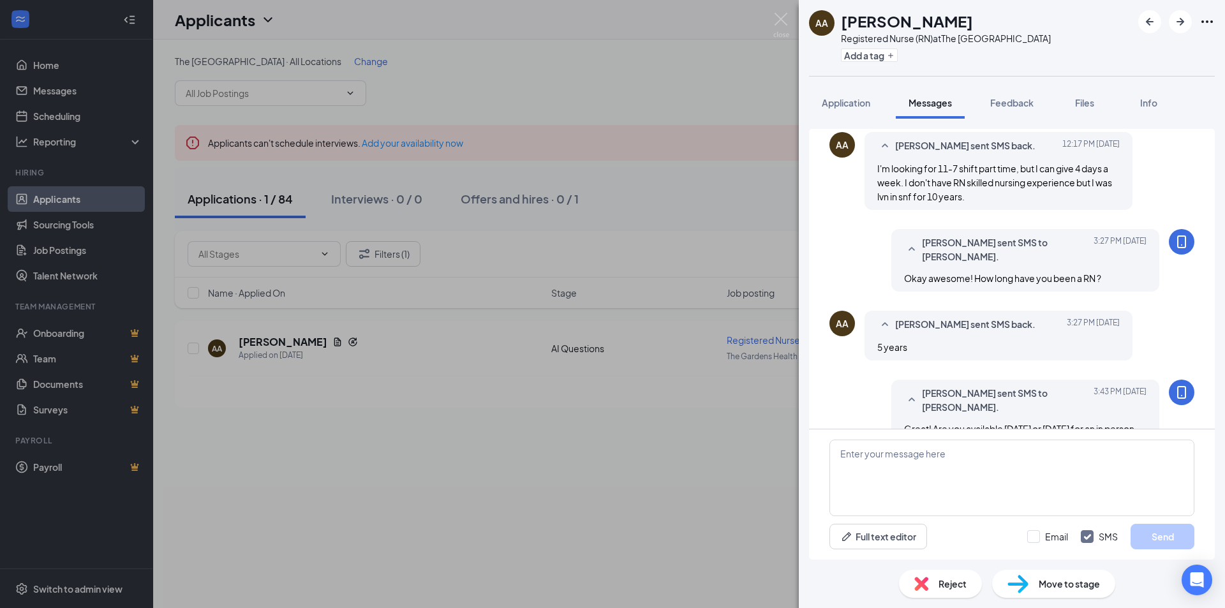
scroll to position [610, 0]
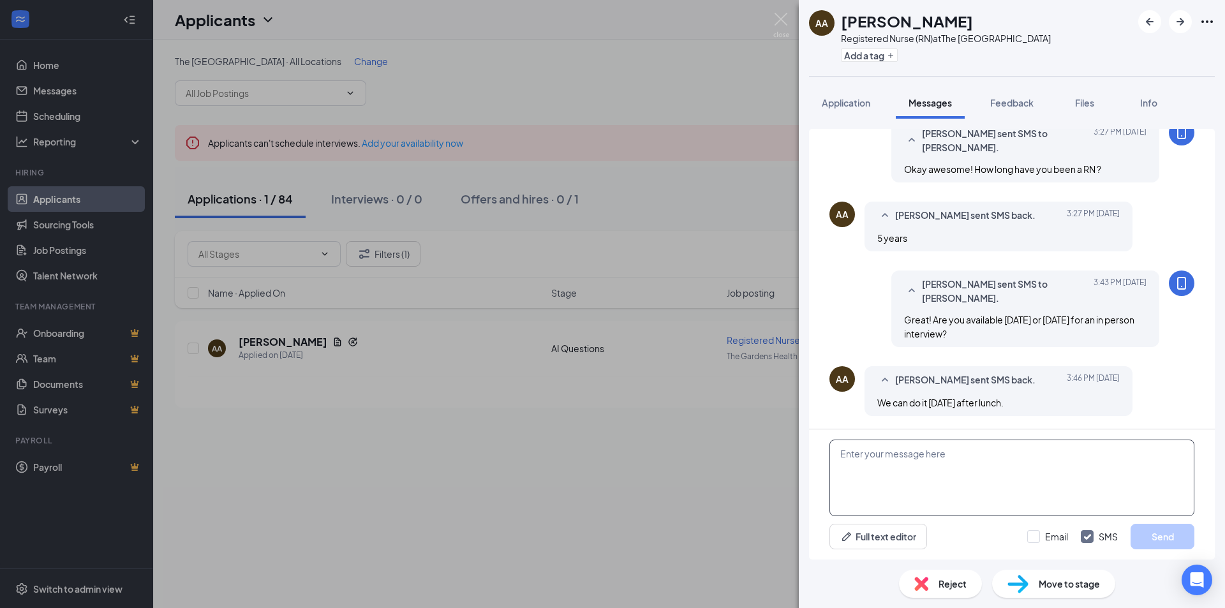
drag, startPoint x: 1051, startPoint y: 445, endPoint x: 1052, endPoint y: 453, distance: 7.7
click at [1051, 449] on textarea at bounding box center [1012, 478] width 365 height 77
type textarea "Can you do 1pm [DATE]?"
click at [1158, 535] on button "Send" at bounding box center [1163, 537] width 64 height 26
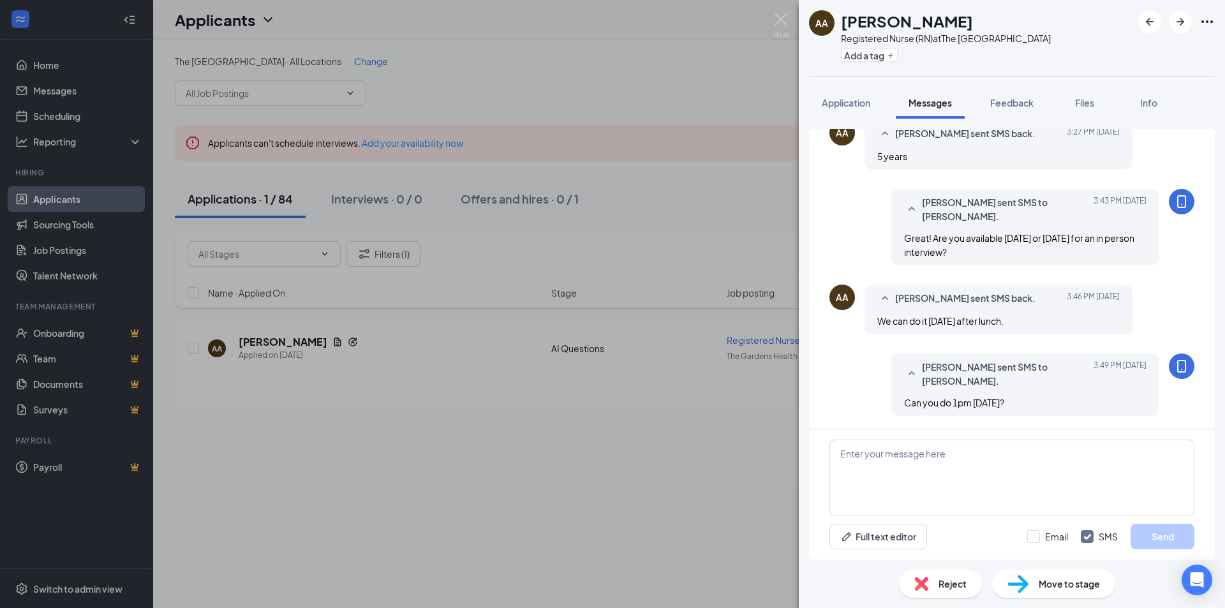
scroll to position [761, 0]
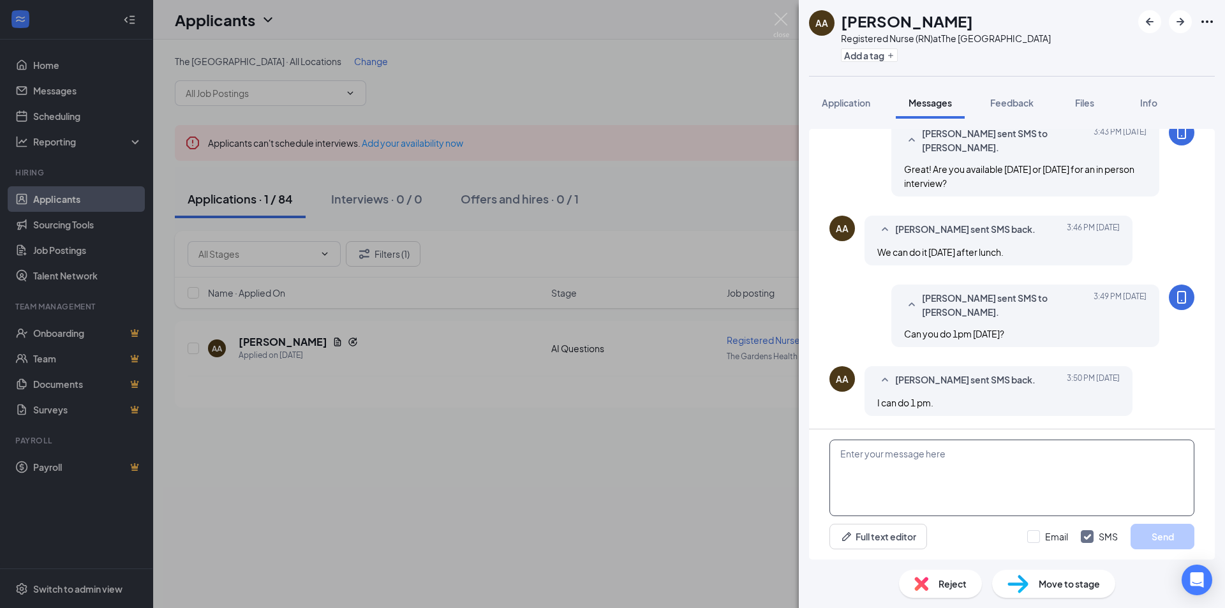
click at [909, 460] on textarea at bounding box center [1012, 478] width 365 height 77
type textarea "G"
type textarea "Awesome! I will send you a confirmation message shorty with all the details you…"
click at [1172, 540] on button "Send" at bounding box center [1163, 537] width 64 height 26
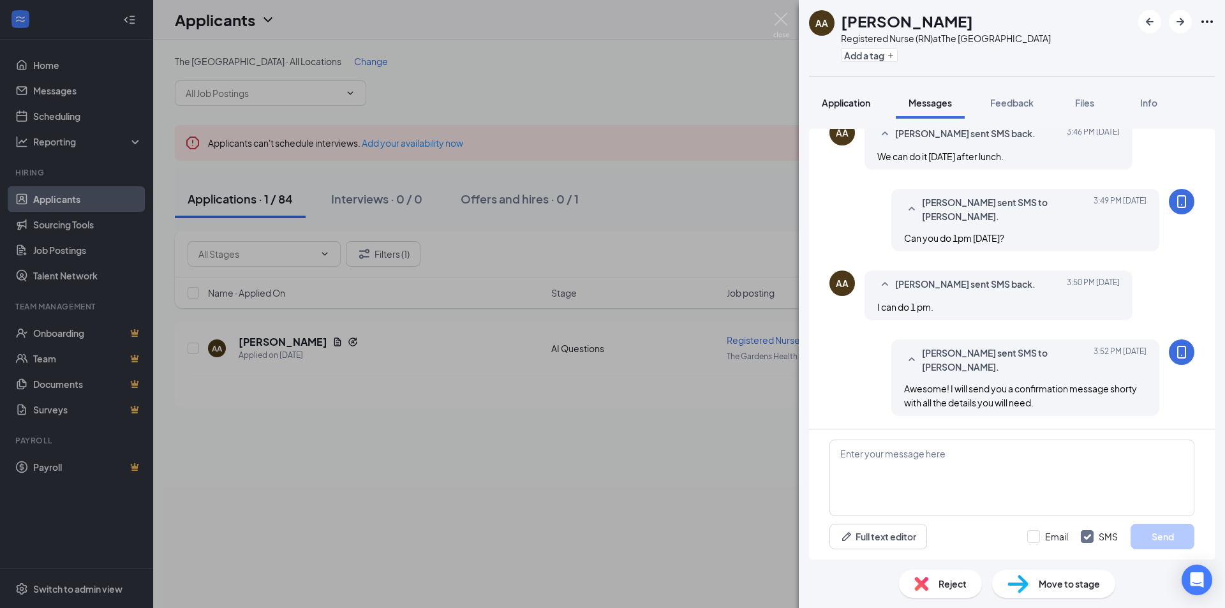
click at [832, 95] on button "Application" at bounding box center [846, 103] width 74 height 32
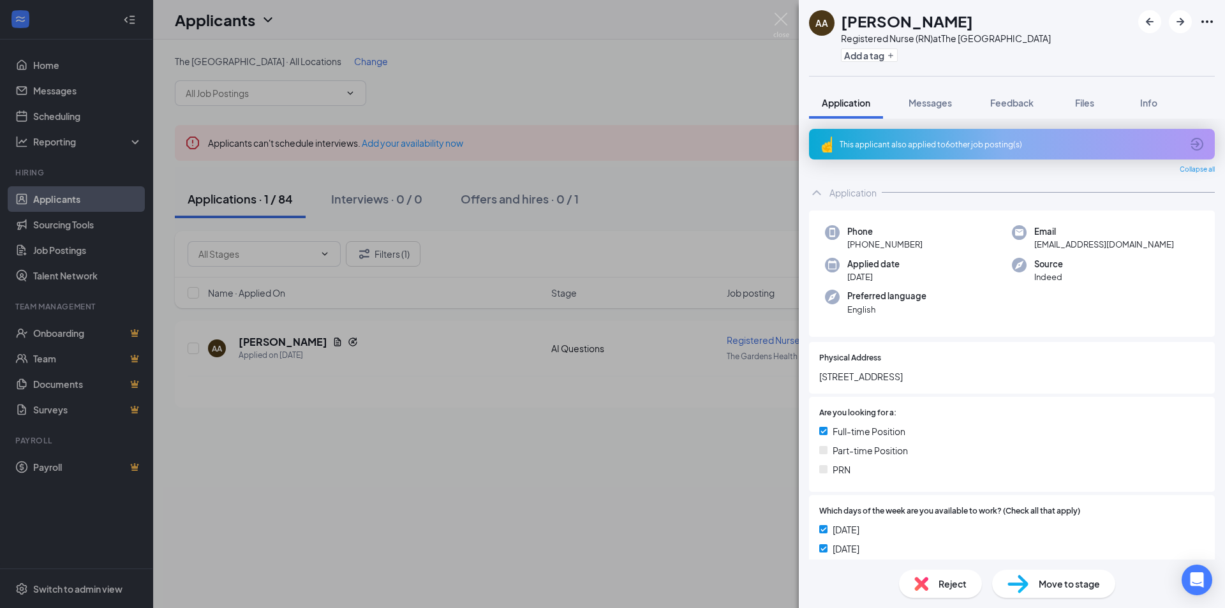
drag, startPoint x: 1086, startPoint y: 383, endPoint x: 726, endPoint y: 502, distance: 379.0
click at [726, 502] on div "AA [PERSON_NAME] Registered Nurse (RN) at The [GEOGRAPHIC_DATA] Add a tag Appli…" at bounding box center [612, 304] width 1225 height 608
drag, startPoint x: 948, startPoint y: 110, endPoint x: 1054, endPoint y: 264, distance: 186.8
click at [948, 110] on button "Messages" at bounding box center [930, 103] width 69 height 32
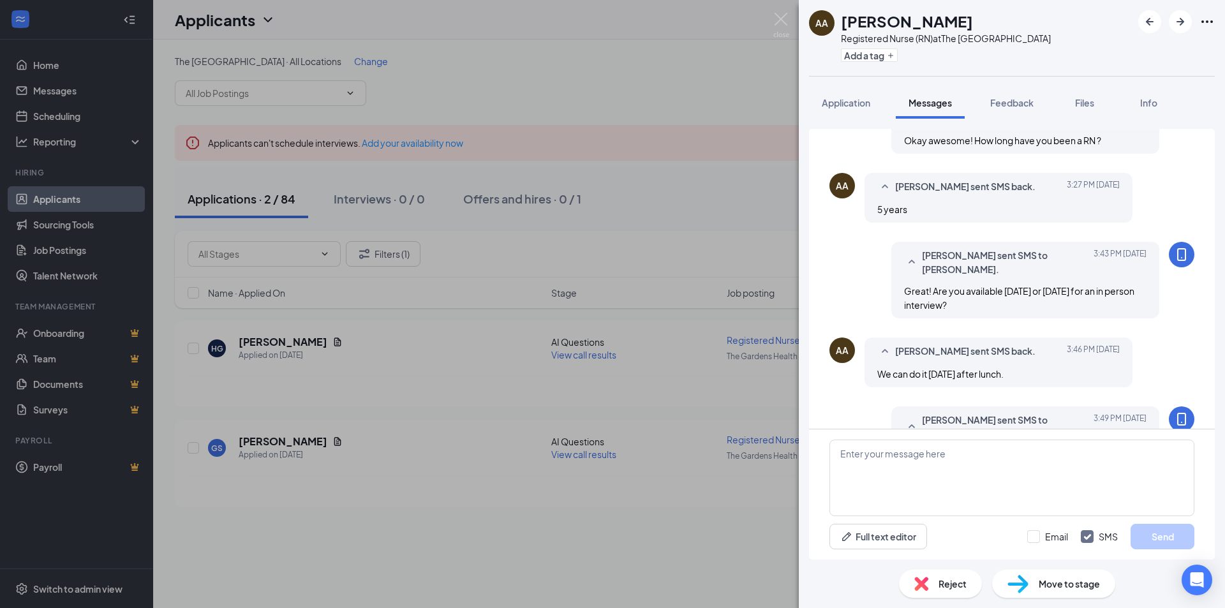
scroll to position [677, 0]
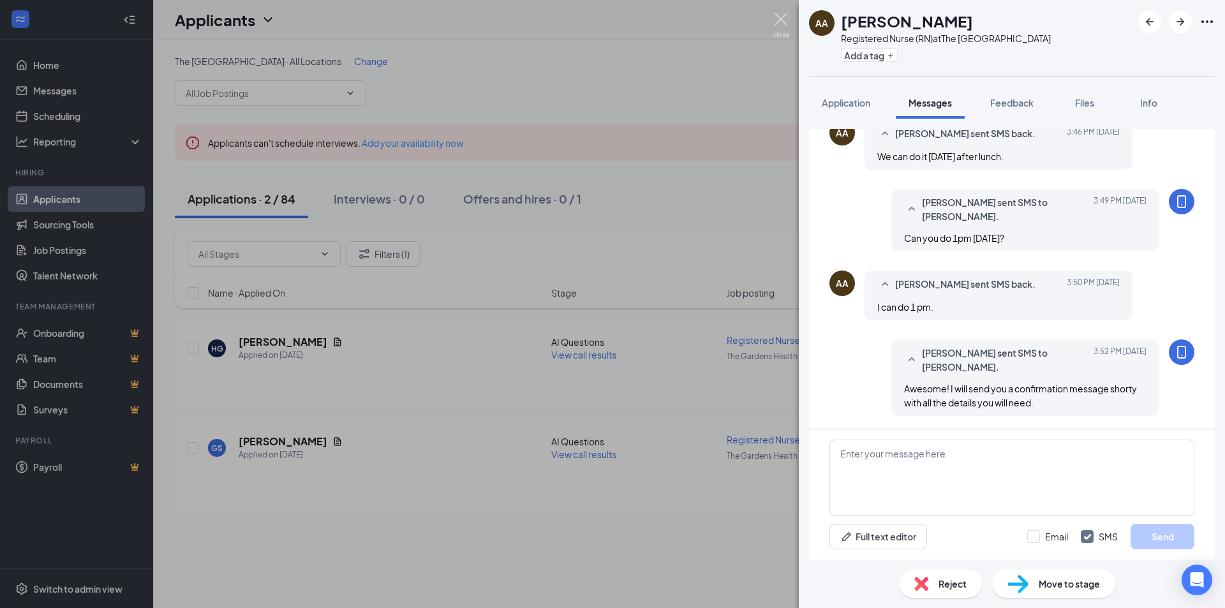
click at [777, 28] on img at bounding box center [782, 25] width 16 height 25
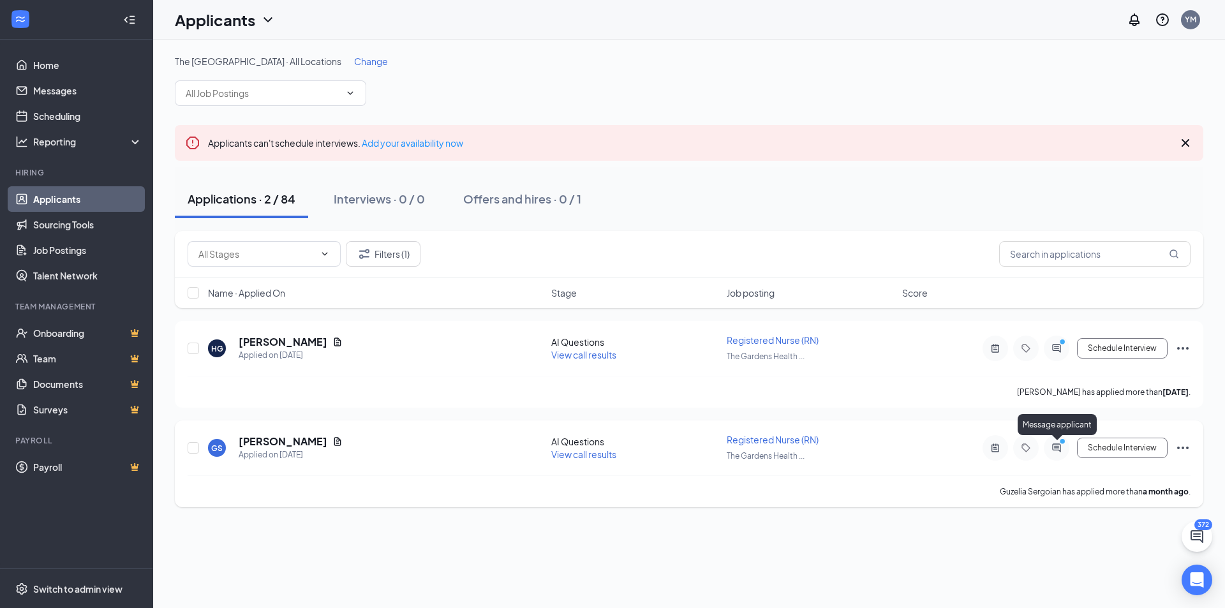
click at [1056, 447] on icon "ActiveChat" at bounding box center [1056, 448] width 15 height 10
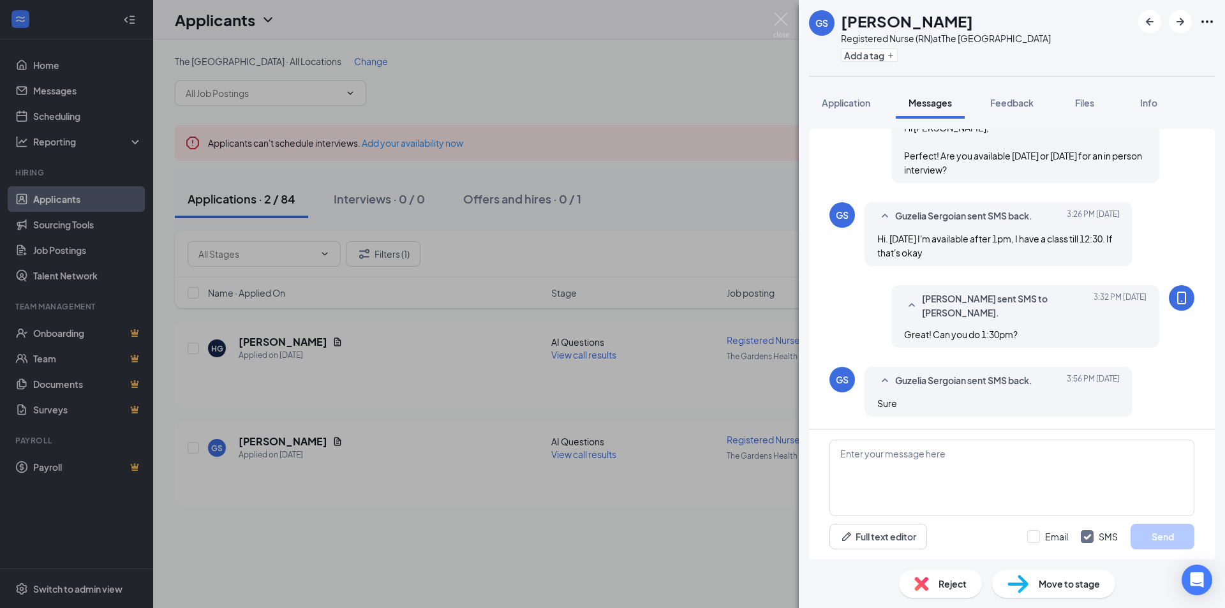
scroll to position [671, 0]
click at [936, 480] on textarea at bounding box center [1012, 478] width 365 height 77
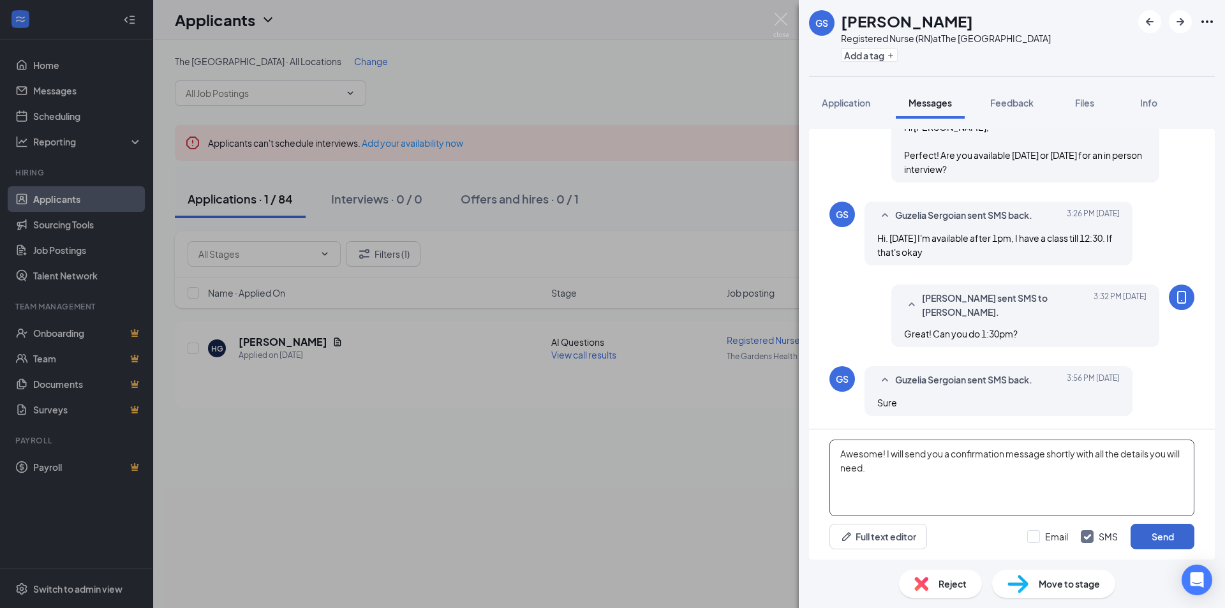
type textarea "Awesome! I will send you a confirmation message shortly with all the details yo…"
click at [1150, 539] on button "Send" at bounding box center [1163, 537] width 64 height 26
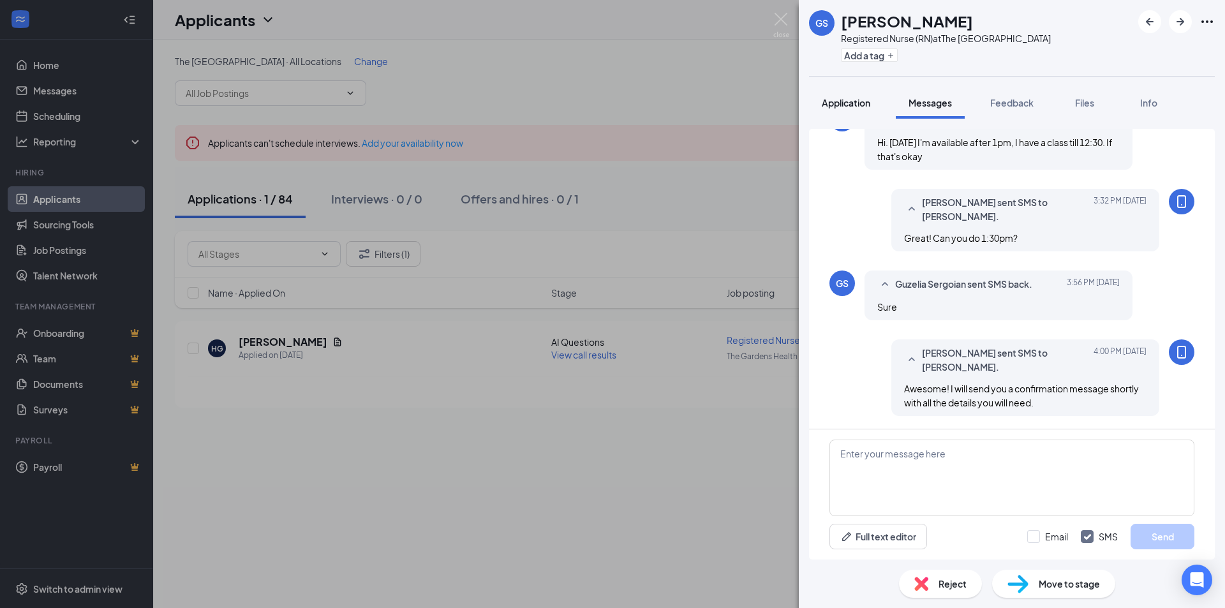
click at [846, 107] on span "Application" at bounding box center [846, 102] width 49 height 11
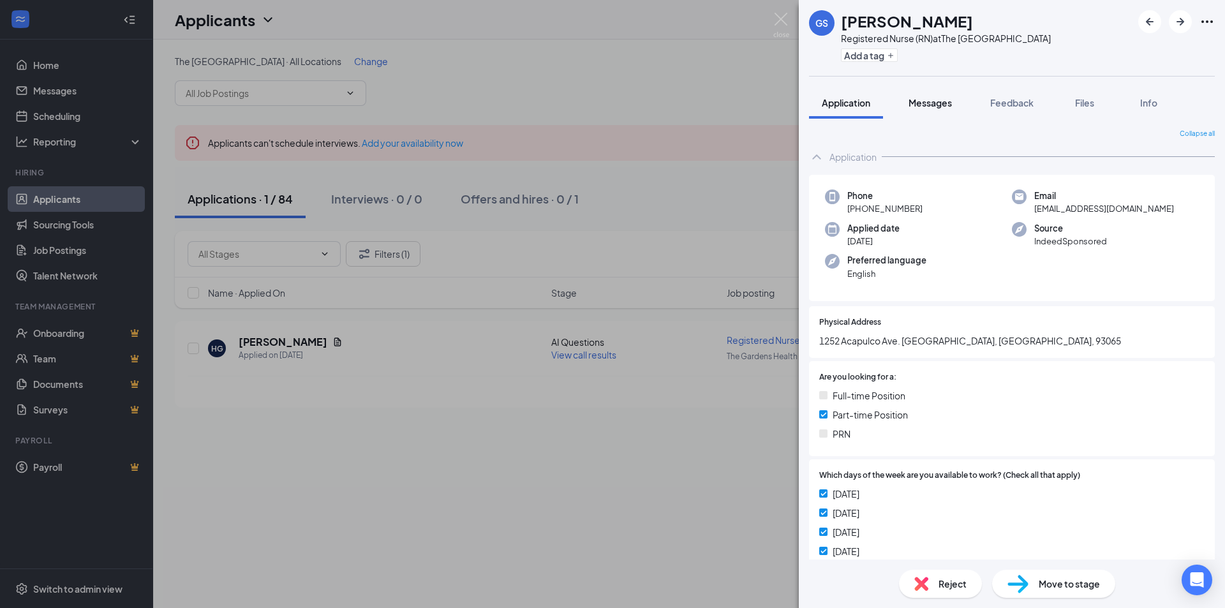
click at [919, 104] on span "Messages" at bounding box center [930, 102] width 43 height 11
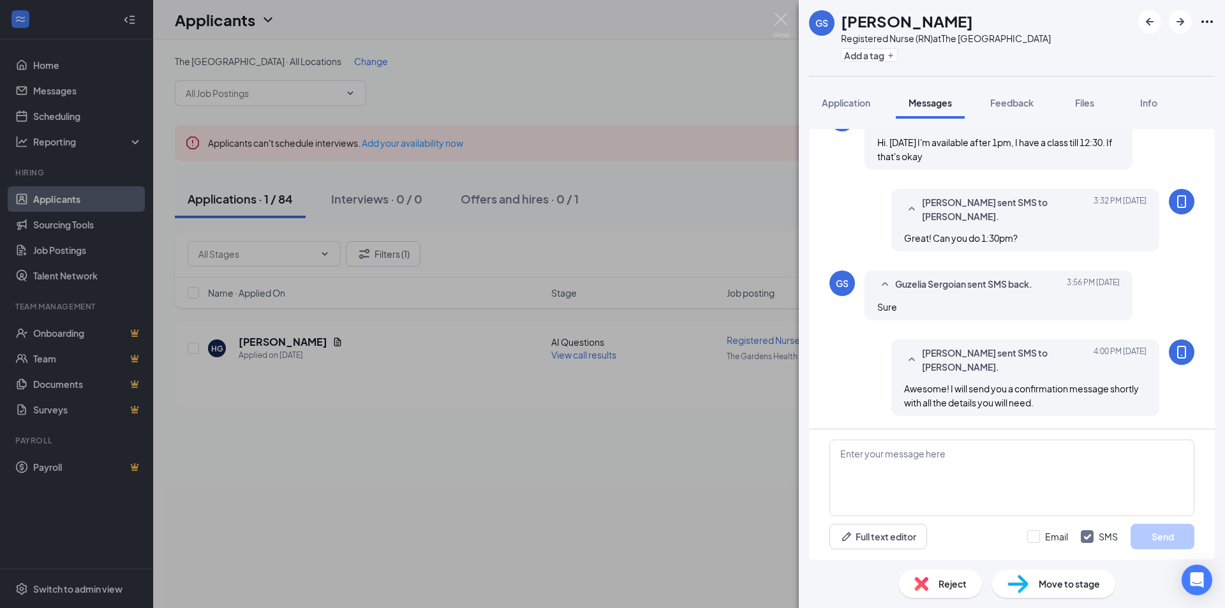
scroll to position [707, 0]
click at [608, 415] on div "GS Guzelia Sergoian Registered Nurse (RN) at The Gardens Health Care Center Add…" at bounding box center [612, 304] width 1225 height 608
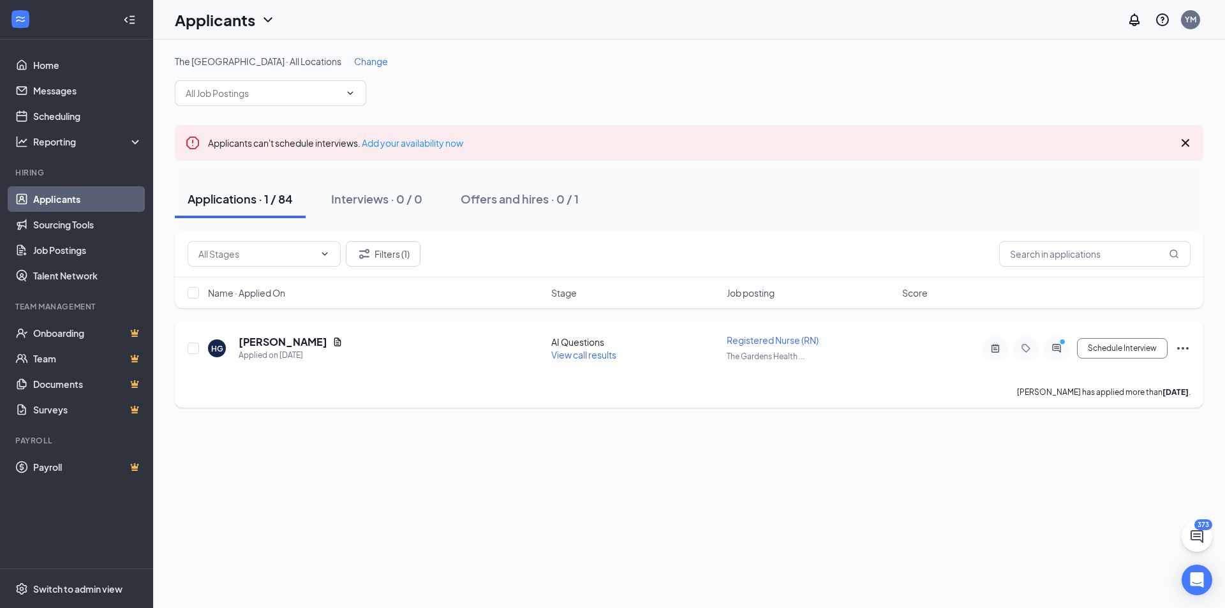
click at [1052, 347] on icon "ActiveChat" at bounding box center [1056, 348] width 15 height 10
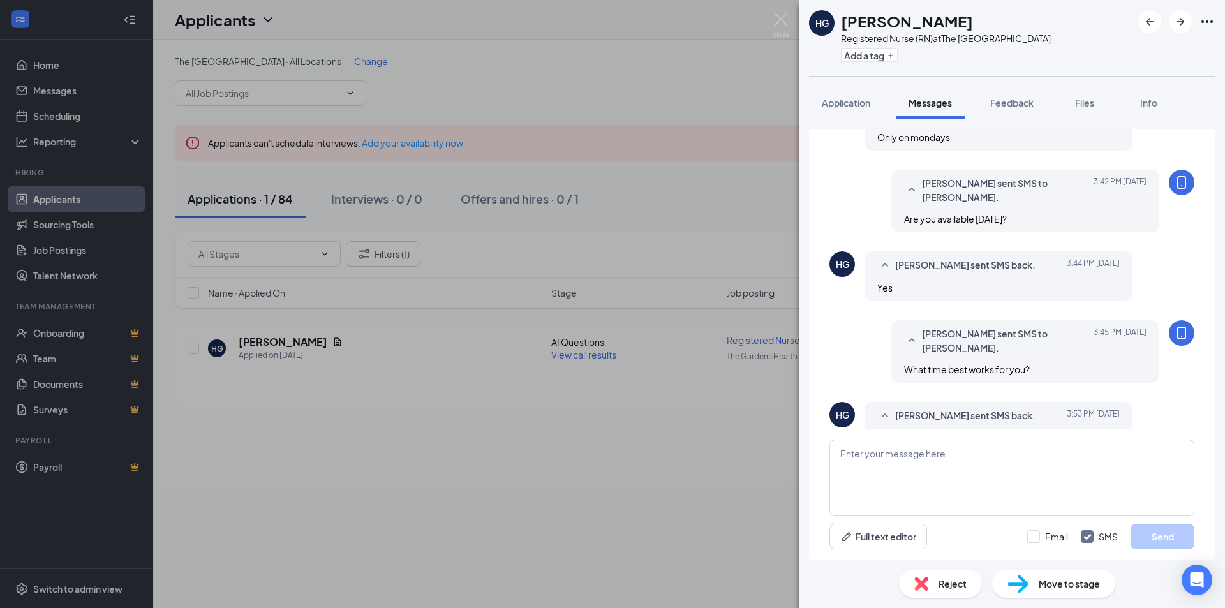
scroll to position [660, 0]
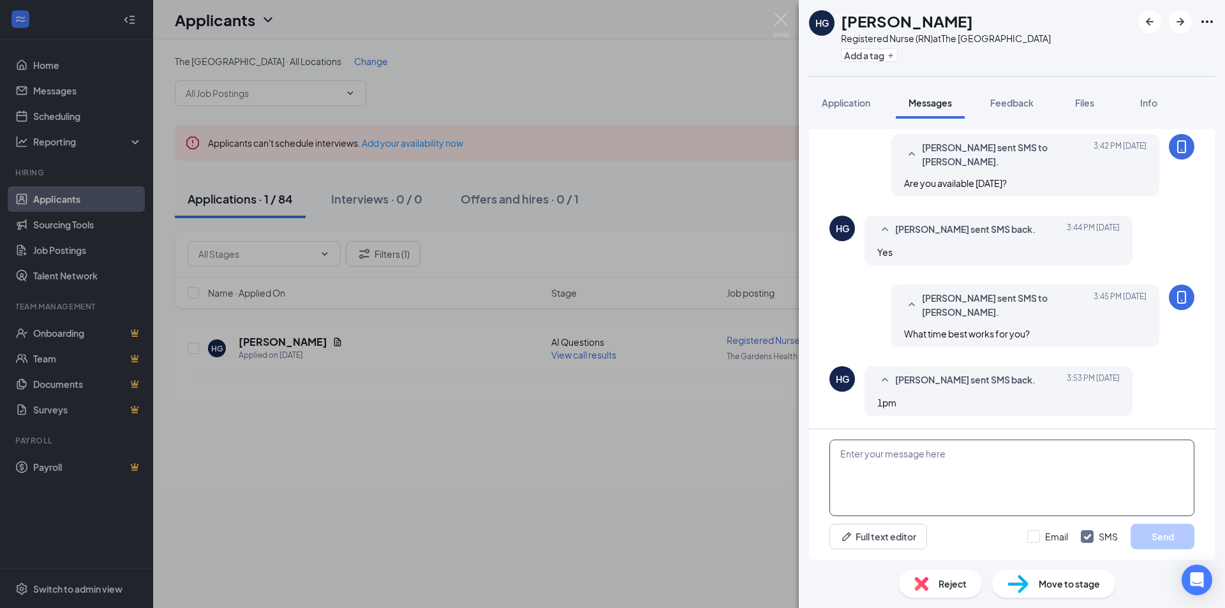
drag, startPoint x: 885, startPoint y: 468, endPoint x: 874, endPoint y: 465, distance: 11.5
click at [884, 468] on textarea at bounding box center [1012, 478] width 365 height 77
type textarea "Great! I will send you a confirmation message shortly with all the details you …"
click at [1169, 536] on button "Send" at bounding box center [1163, 537] width 64 height 26
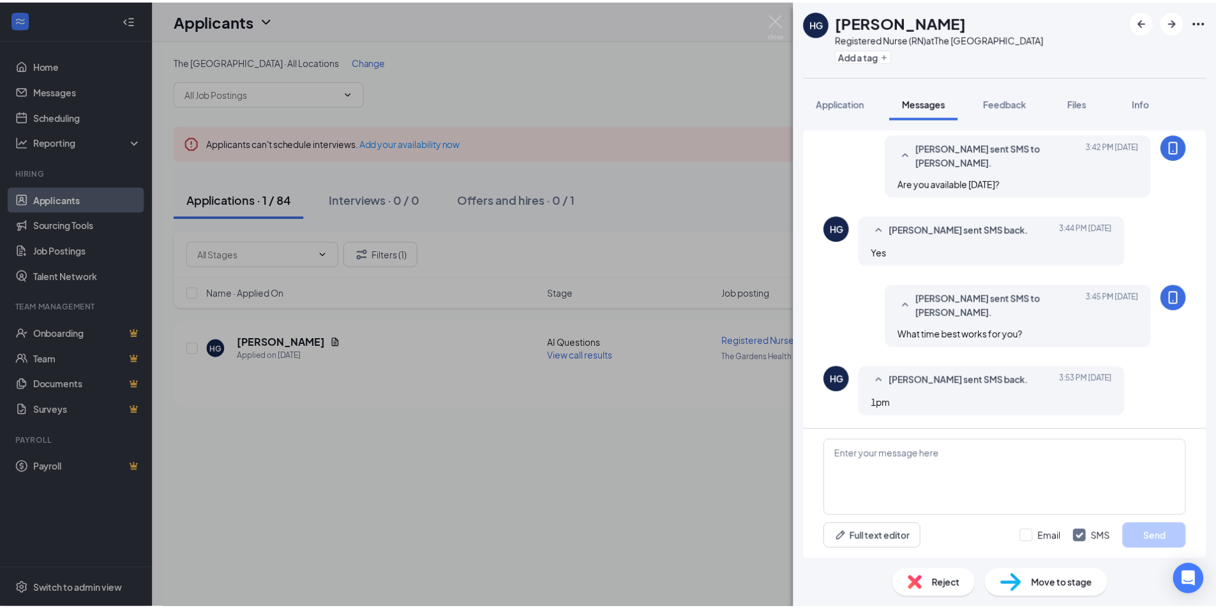
scroll to position [756, 0]
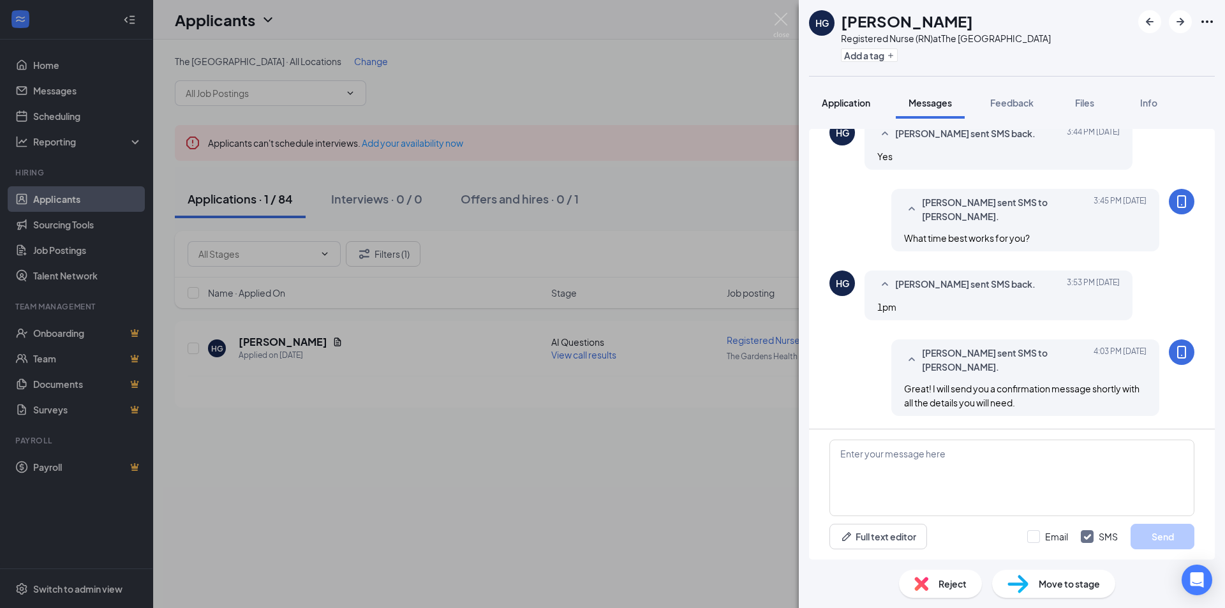
click at [859, 98] on span "Application" at bounding box center [846, 102] width 49 height 11
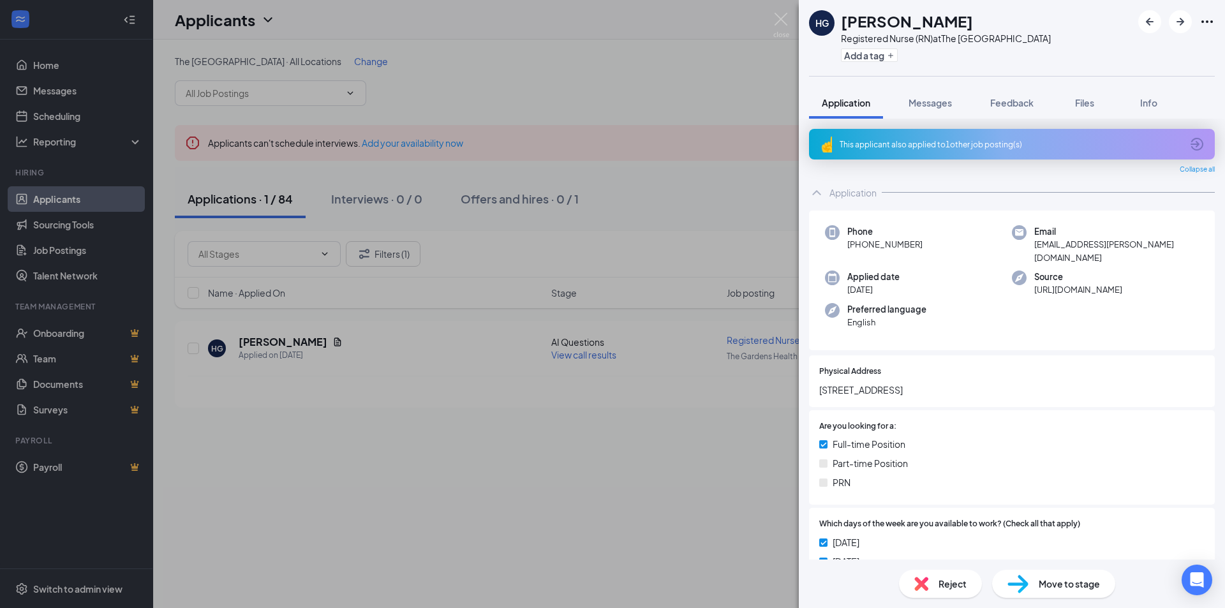
click at [724, 192] on div "HG [PERSON_NAME] Registered Nurse (RN) at The Gardens Health Care Center Add a …" at bounding box center [612, 304] width 1225 height 608
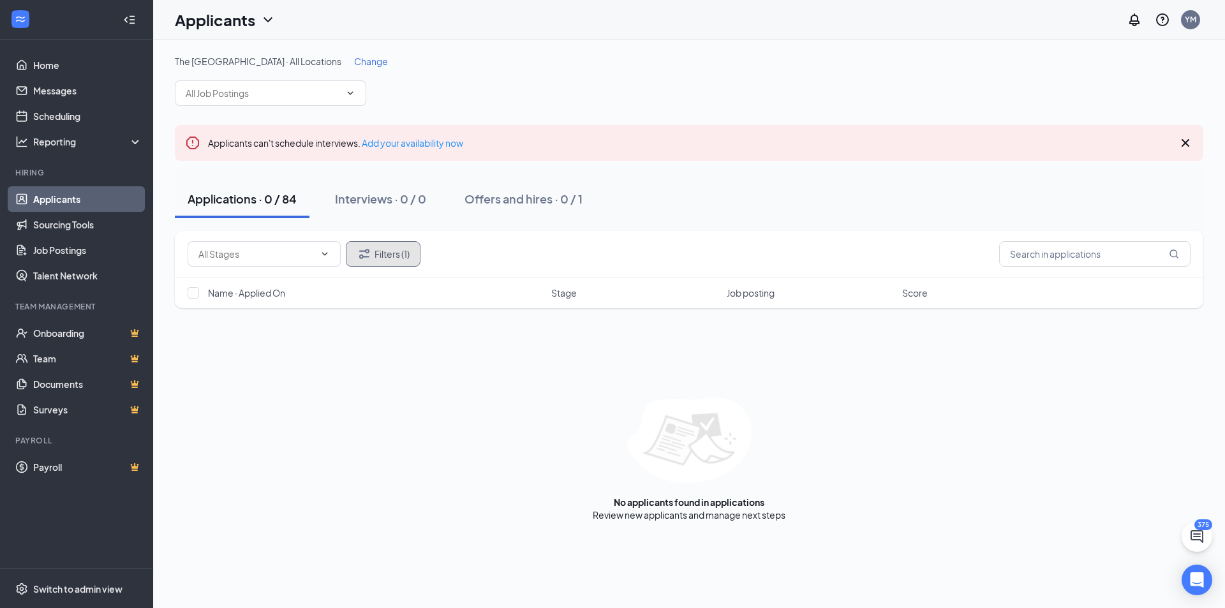
click at [398, 258] on button "Filters (1)" at bounding box center [383, 254] width 75 height 26
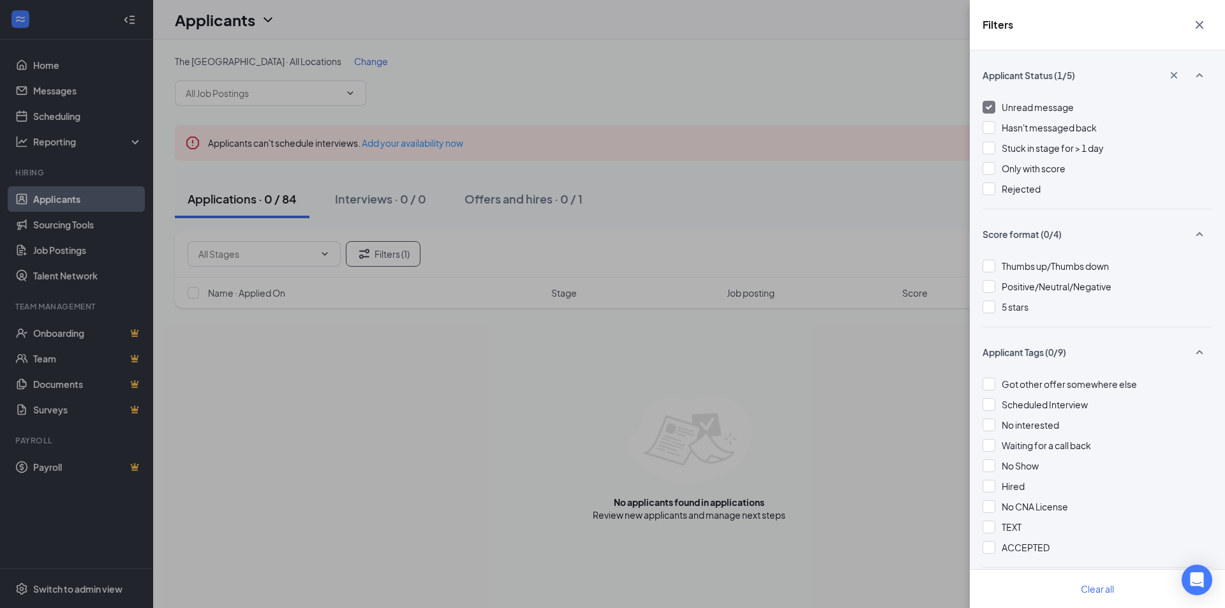
click at [1044, 101] on div "Unread message" at bounding box center [1038, 107] width 72 height 14
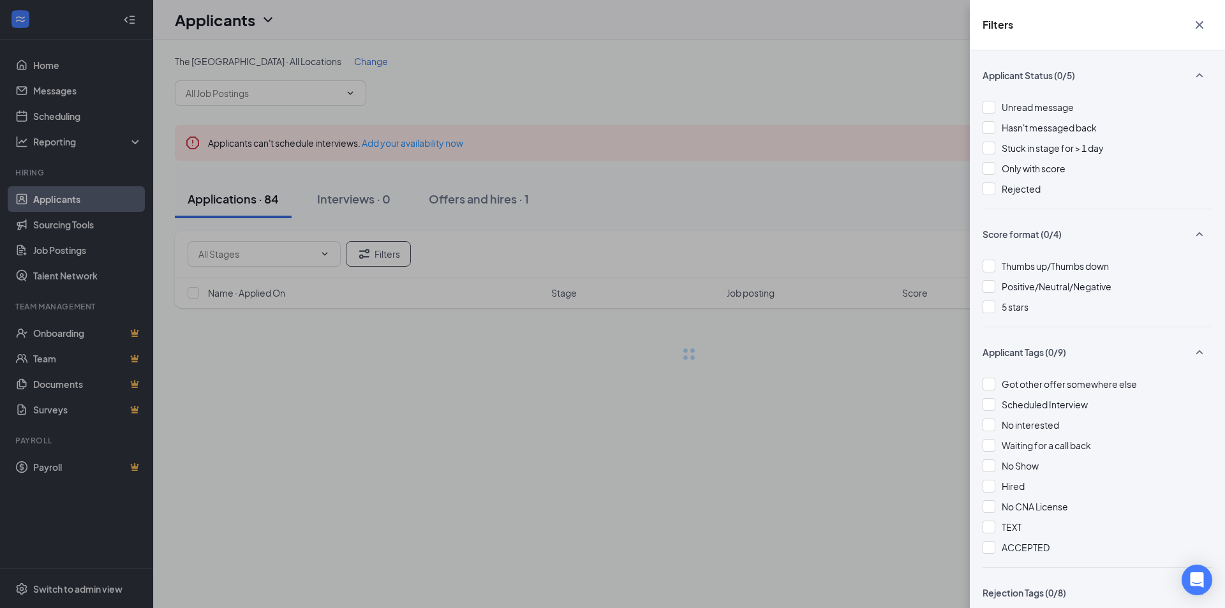
drag, startPoint x: 857, startPoint y: 125, endPoint x: 856, endPoint y: 133, distance: 8.4
click at [857, 126] on div "Filters Applicant Status (0/5) Unread message Hasn't messaged back Stuck in sta…" at bounding box center [612, 304] width 1225 height 608
click at [857, 129] on div "Filters Applicant Status (0/5) Unread message Hasn't messaged back Stuck in sta…" at bounding box center [612, 304] width 1225 height 608
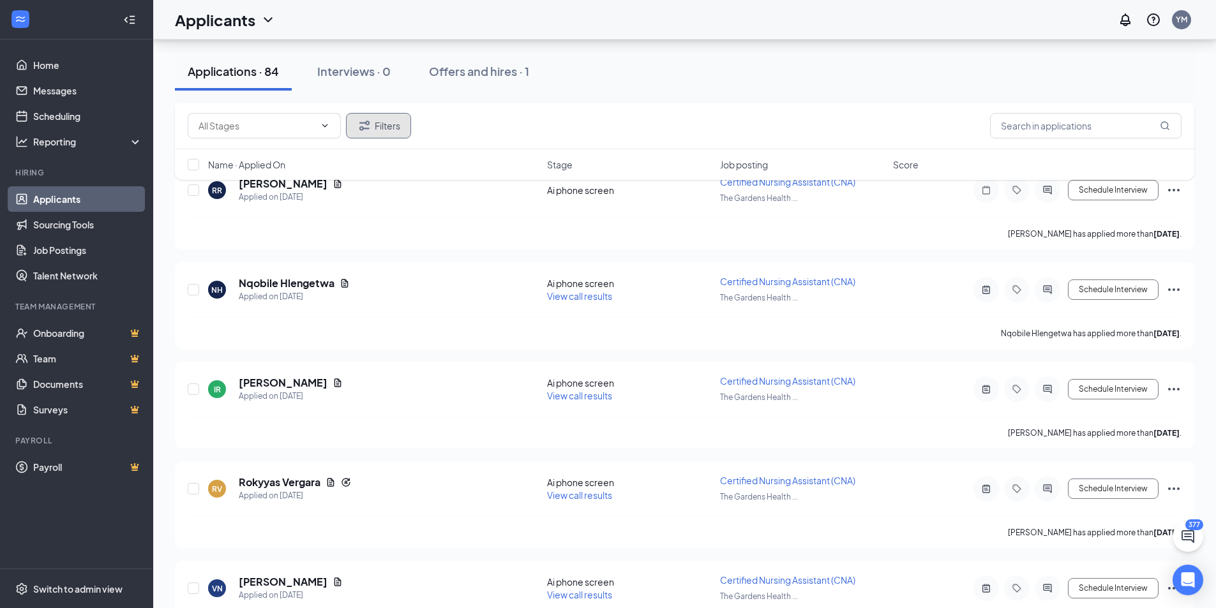
scroll to position [4787, 0]
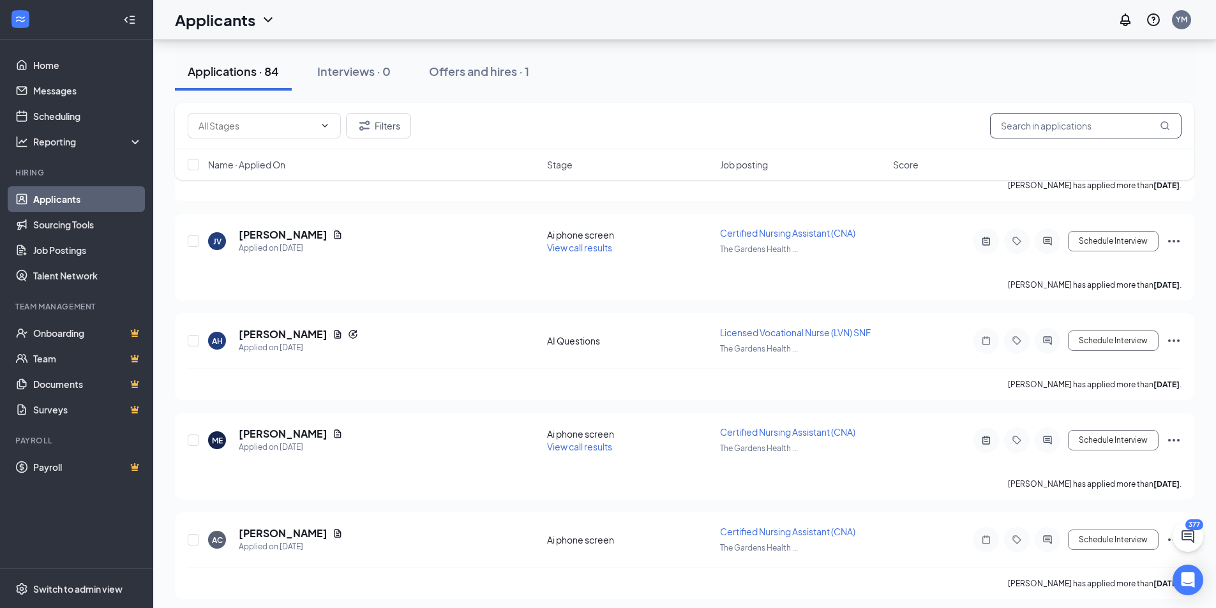
click at [1008, 130] on input "text" at bounding box center [1085, 126] width 191 height 26
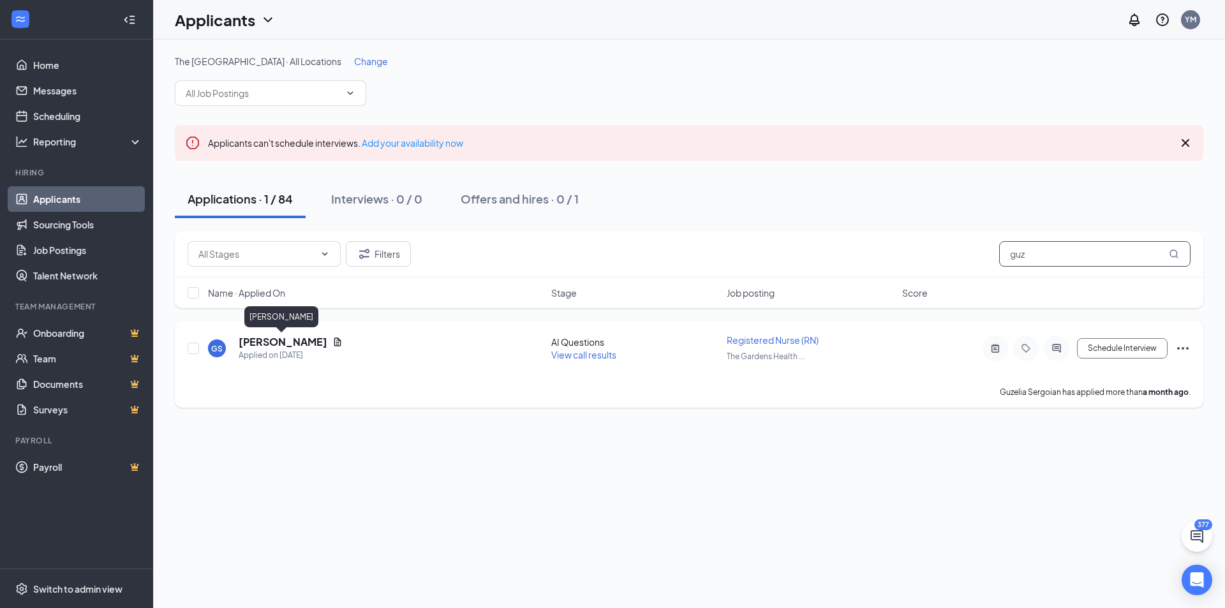
type input "guz"
click at [290, 347] on h5 "Guzelia Sergoian" at bounding box center [283, 342] width 89 height 14
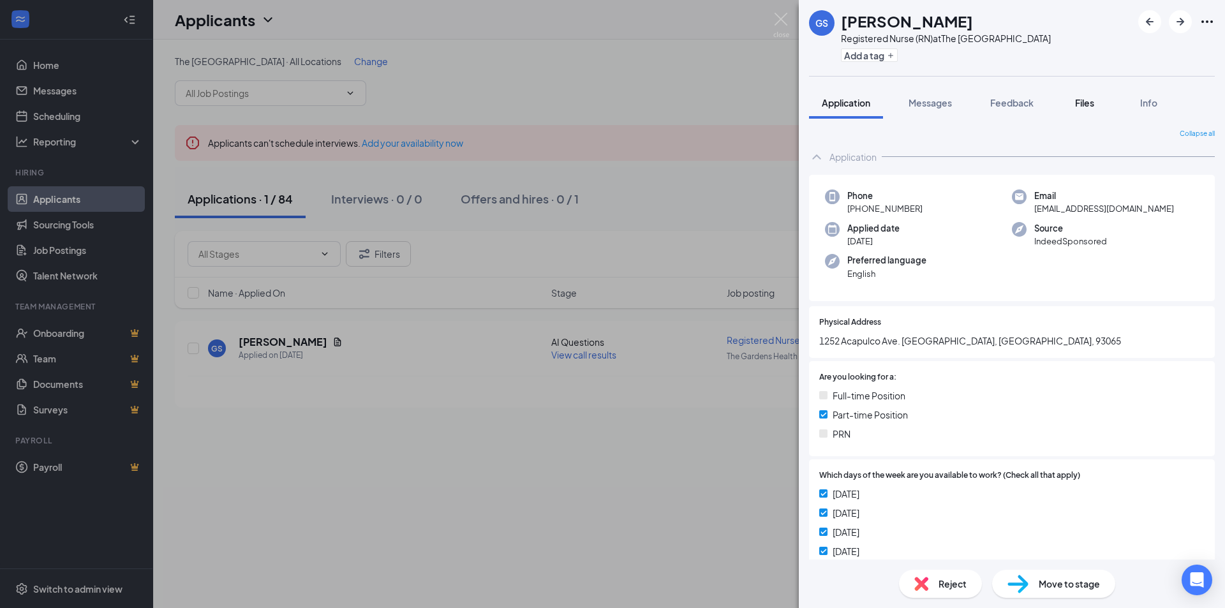
click at [1087, 101] on span "Files" at bounding box center [1084, 102] width 19 height 11
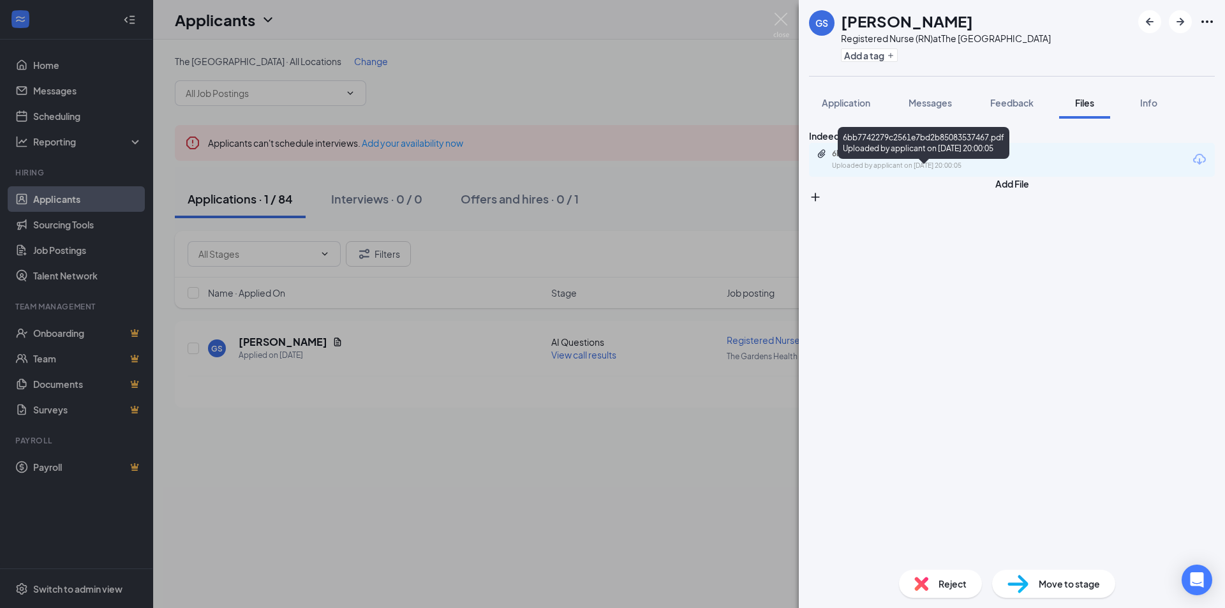
click at [982, 159] on div "6bb7742279c2561e7bd2b85083537467.pdf" at bounding box center [921, 154] width 179 height 10
click at [932, 104] on span "Messages" at bounding box center [930, 102] width 43 height 11
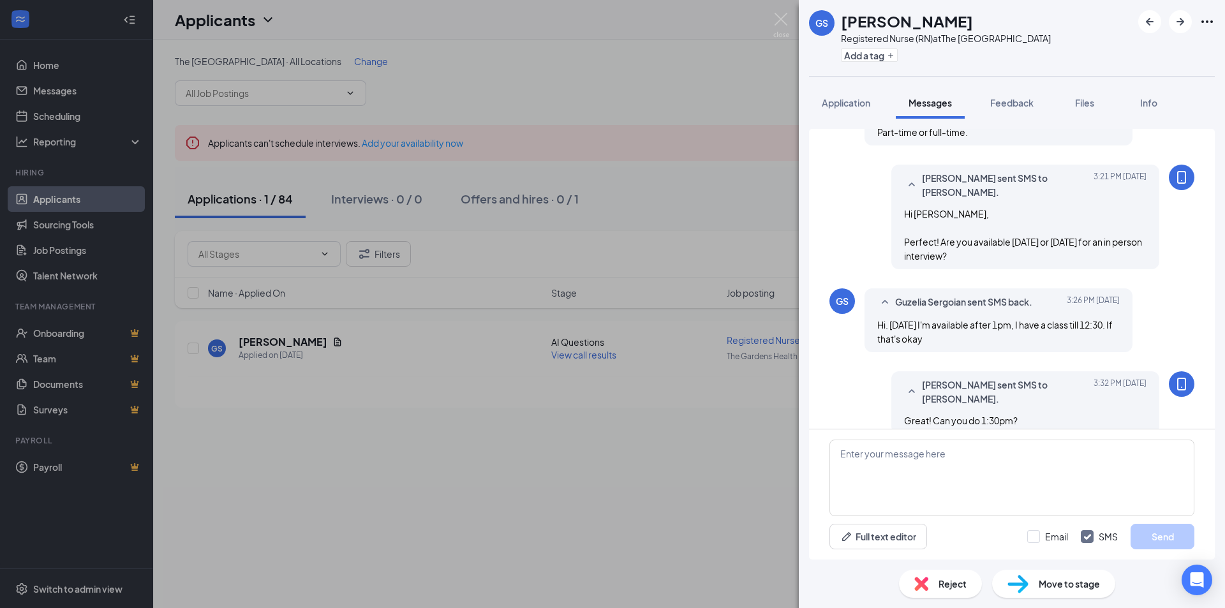
scroll to position [707, 0]
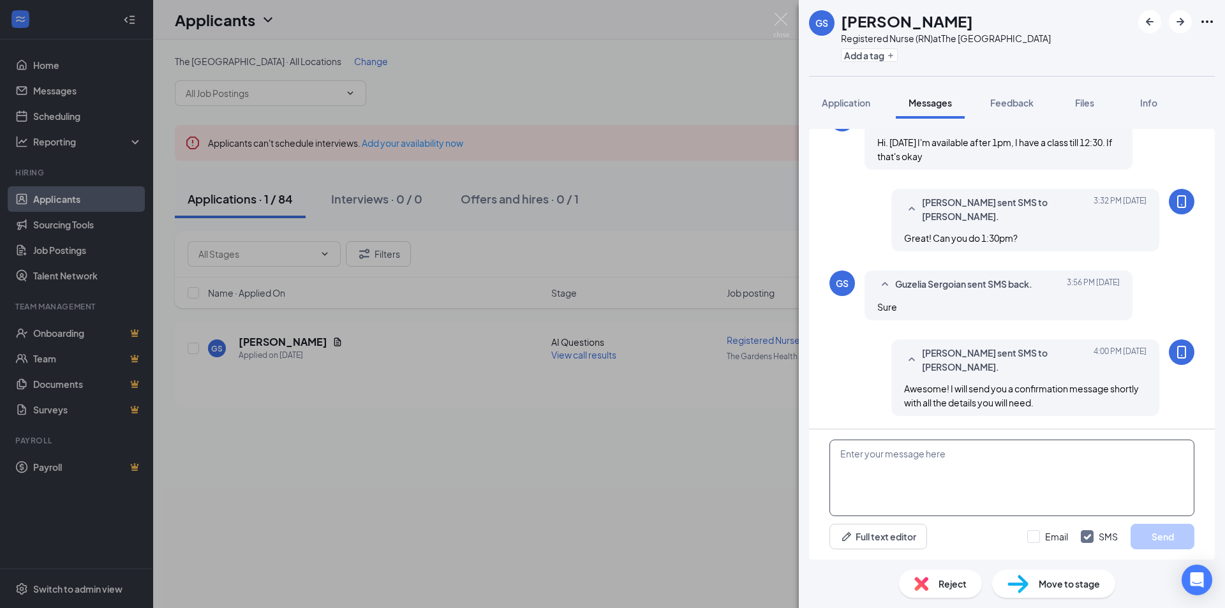
click at [976, 457] on textarea at bounding box center [1012, 478] width 365 height 77
click at [1045, 488] on textarea "Guzelia, May I ask where you got your 2 years of" at bounding box center [1012, 478] width 365 height 77
drag, startPoint x: 1033, startPoint y: 504, endPoint x: 923, endPoint y: 491, distance: 109.9
click at [1028, 504] on textarea "Guzelia, May I ask where you got your 2 years of" at bounding box center [1012, 478] width 365 height 77
paste textarea "of experience in Skilled Nursing?"
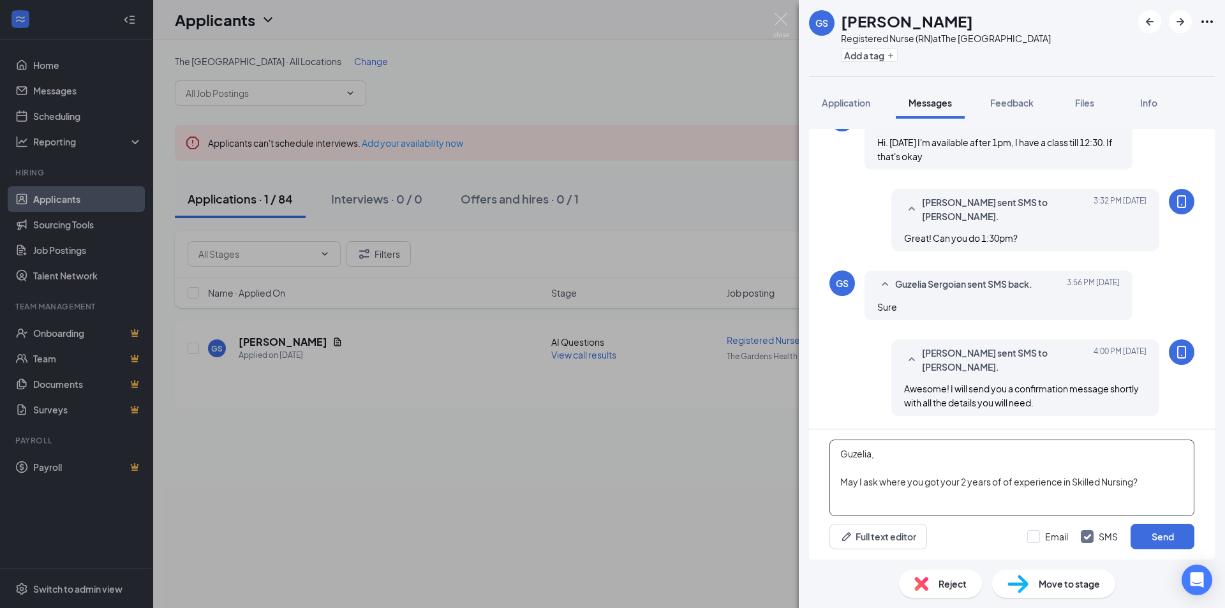
click at [999, 482] on textarea "Guzelia, May I ask where you got your 2 years of of experience in Skilled Nursi…" at bounding box center [1012, 478] width 365 height 77
click at [1004, 486] on textarea "Guzelia, May I ask where you got your 2 years of of experience in Skilled Nursi…" at bounding box center [1012, 478] width 365 height 77
type textarea "Guzelia, May I ask where you got your 2 years of experience in Skilled Nursing?"
click at [1157, 537] on button "Send" at bounding box center [1163, 537] width 64 height 26
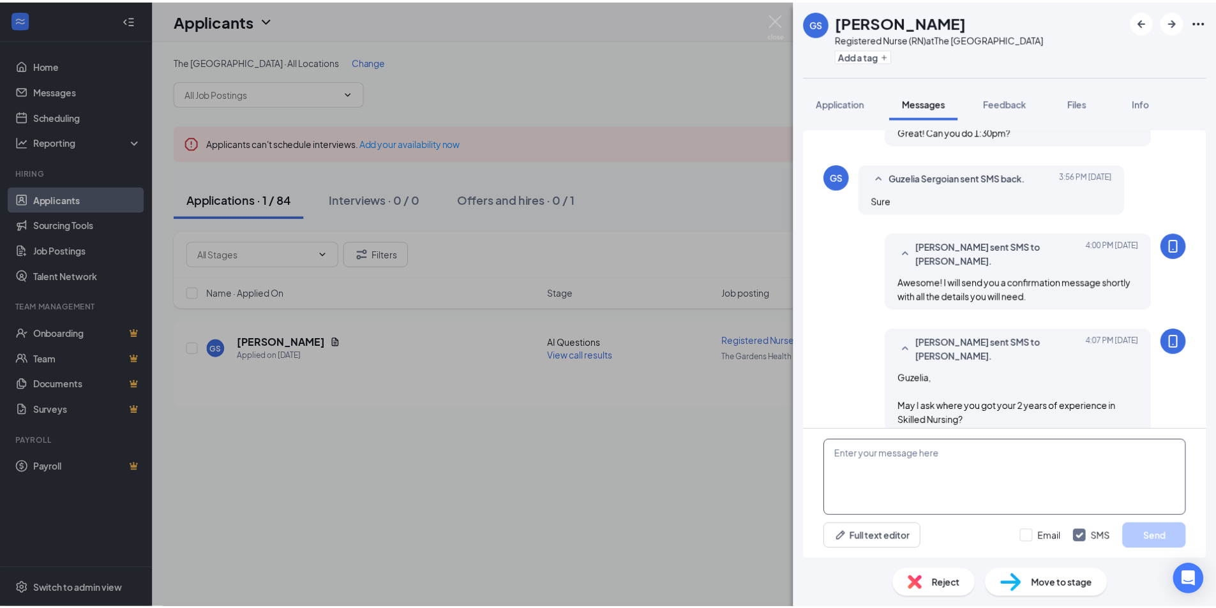
scroll to position [831, 0]
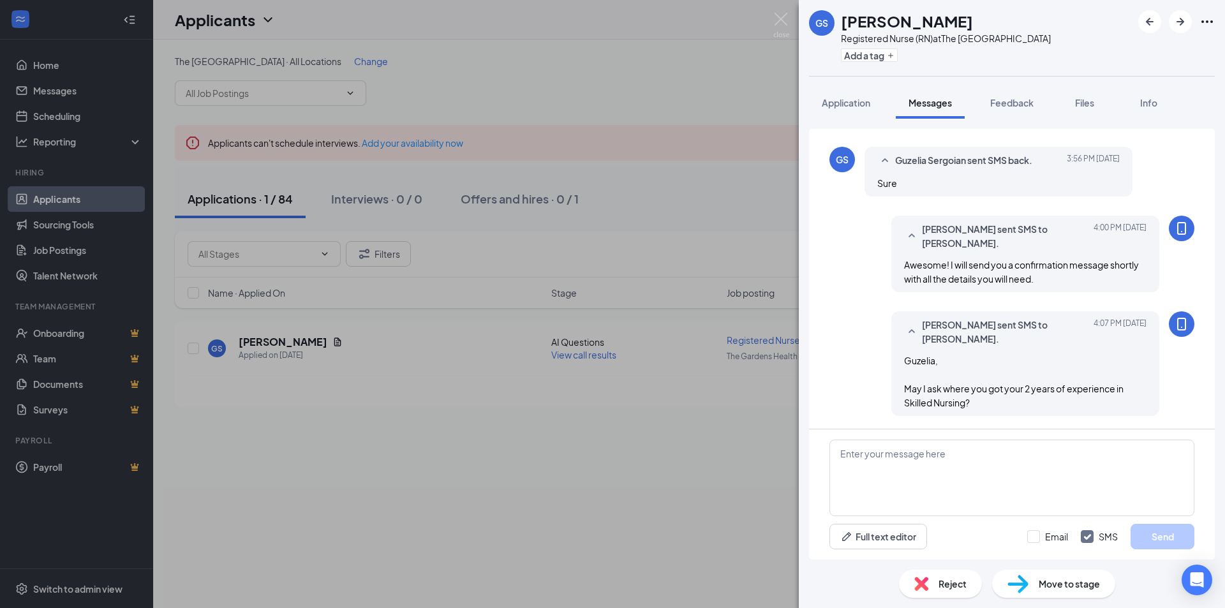
click at [729, 293] on div "GS Guzelia Sergoian Registered Nurse (RN) at The Gardens Health Care Center Add…" at bounding box center [612, 304] width 1225 height 608
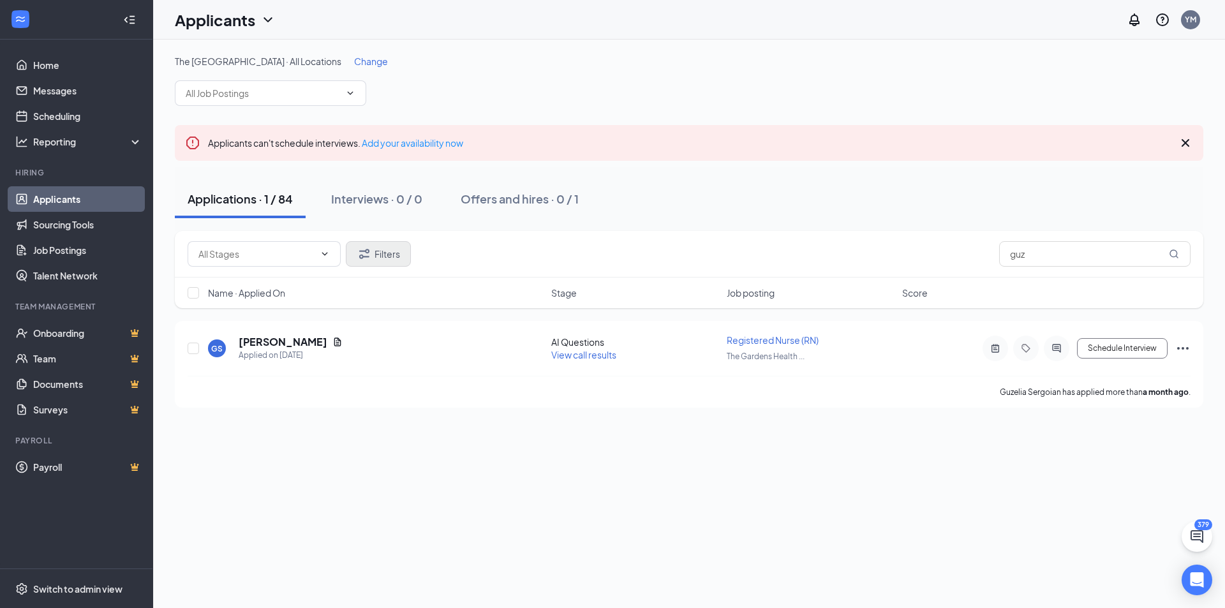
drag, startPoint x: 391, startPoint y: 240, endPoint x: 387, endPoint y: 258, distance: 18.4
click at [389, 244] on div "Filters guz" at bounding box center [689, 254] width 1029 height 47
click at [387, 258] on button "Filters" at bounding box center [378, 254] width 65 height 26
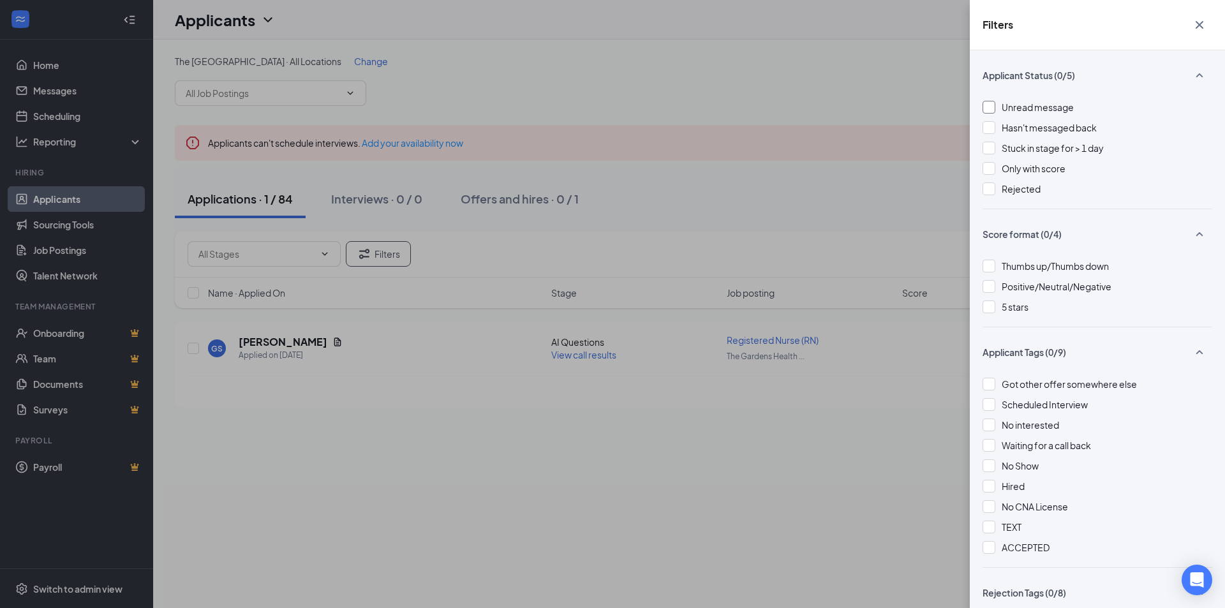
click at [1051, 109] on span "Unread message" at bounding box center [1038, 106] width 72 height 11
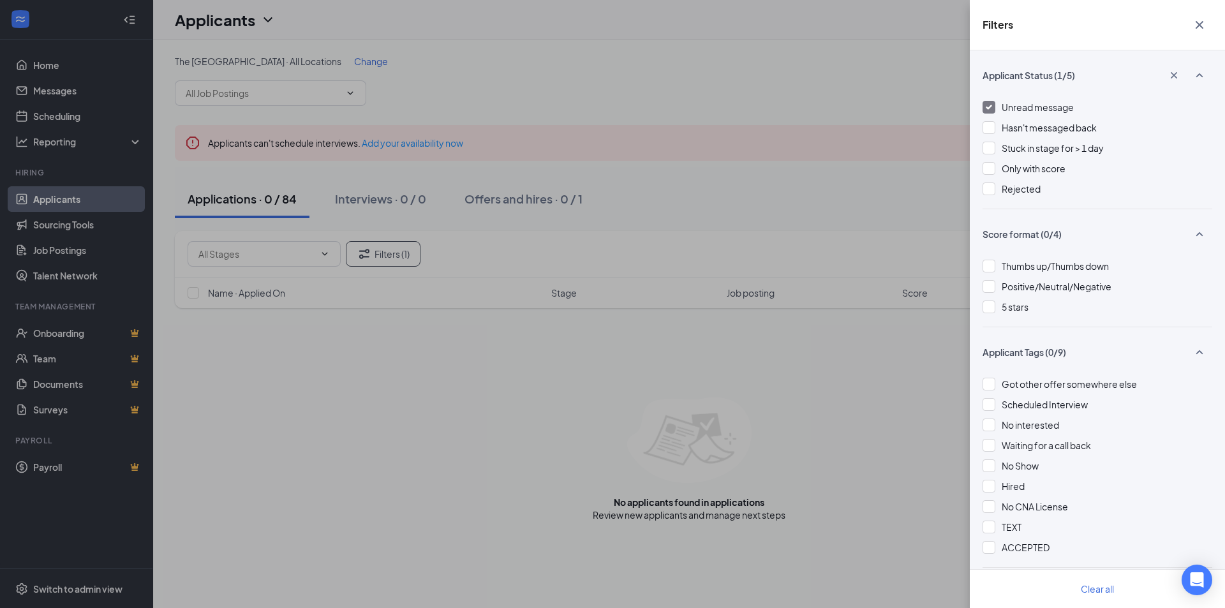
click at [1049, 107] on span "Unread message" at bounding box center [1038, 106] width 72 height 11
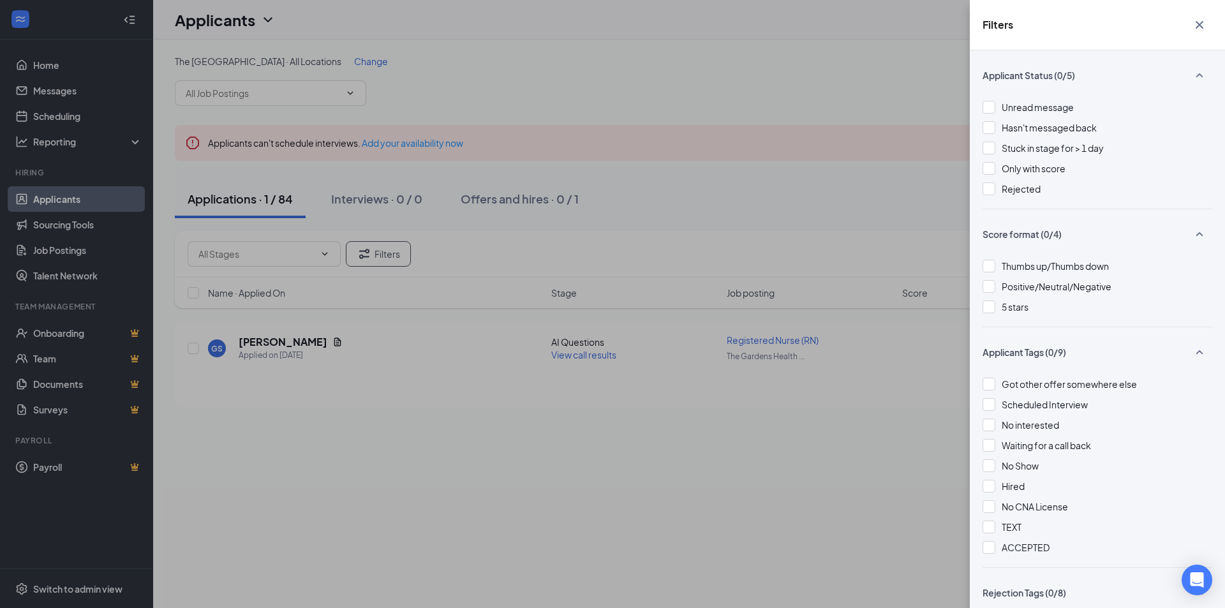
click at [801, 209] on div "Filters Applicant Status (0/5) Unread message Hasn't messaged back Stuck in sta…" at bounding box center [612, 304] width 1225 height 608
click at [833, 274] on div "Filters Applicant Status (0/5) Unread message Hasn't messaged back Stuck in sta…" at bounding box center [612, 304] width 1225 height 608
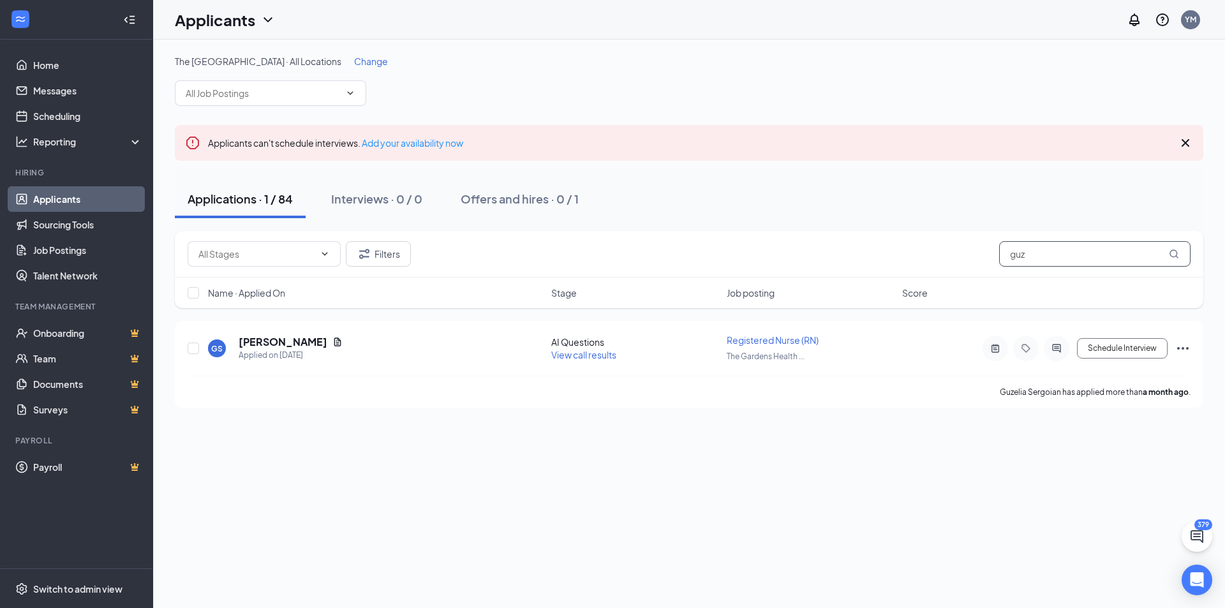
drag, startPoint x: 1047, startPoint y: 255, endPoint x: 925, endPoint y: 248, distance: 121.4
click at [916, 255] on div "Filters guz" at bounding box center [689, 254] width 1003 height 26
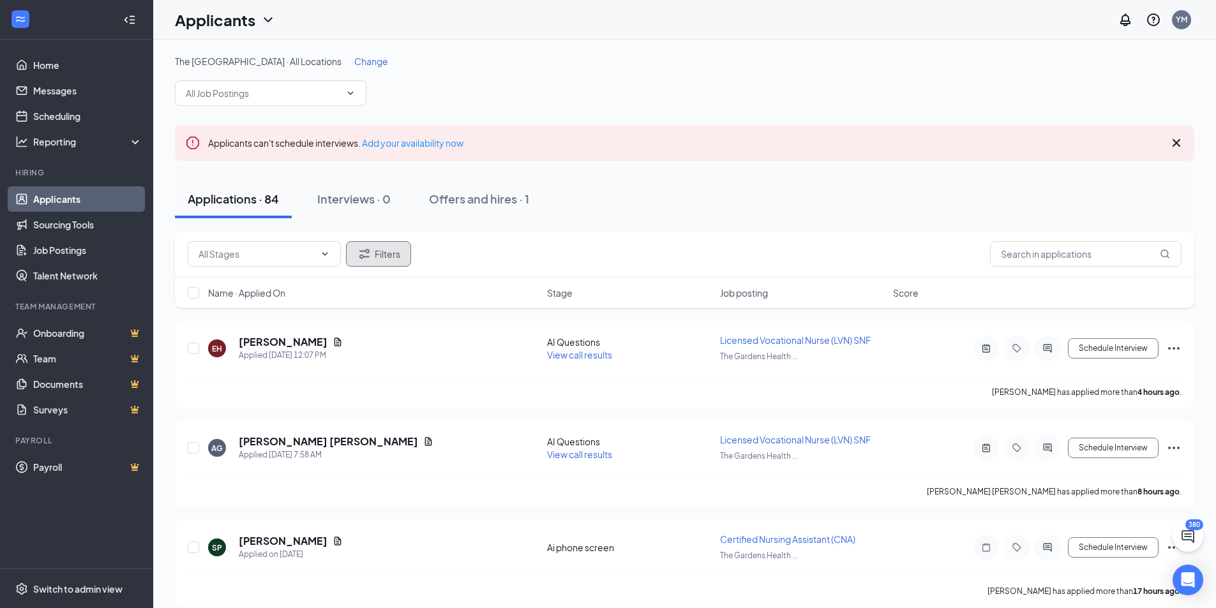
click at [394, 263] on button "Filters" at bounding box center [378, 254] width 65 height 26
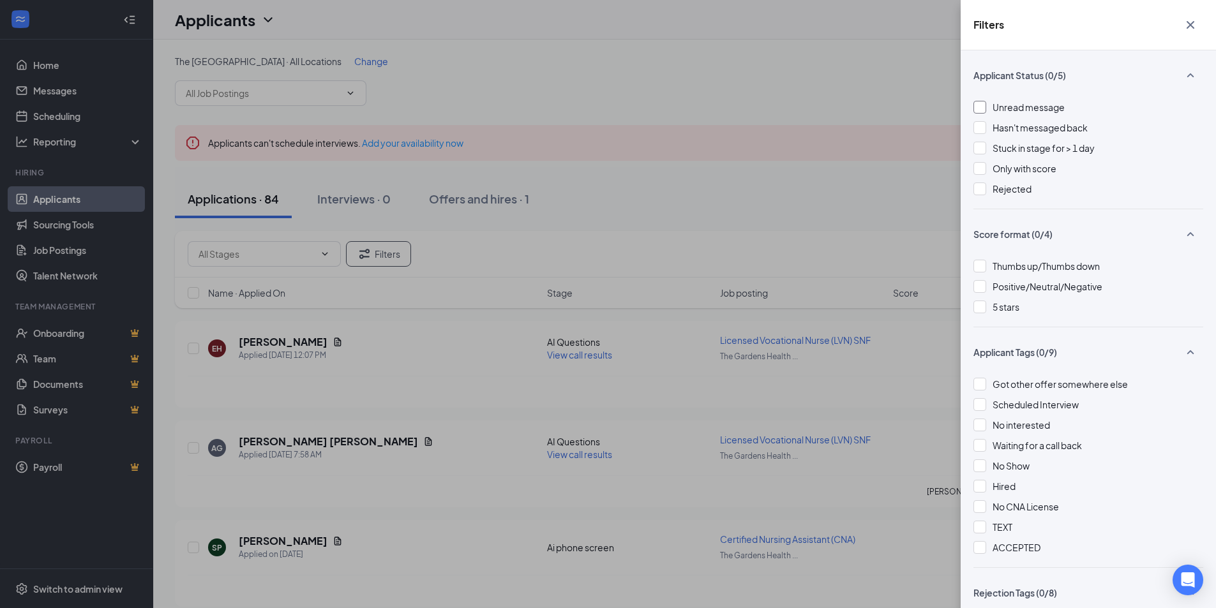
click at [1019, 110] on span "Unread message" at bounding box center [1028, 106] width 72 height 11
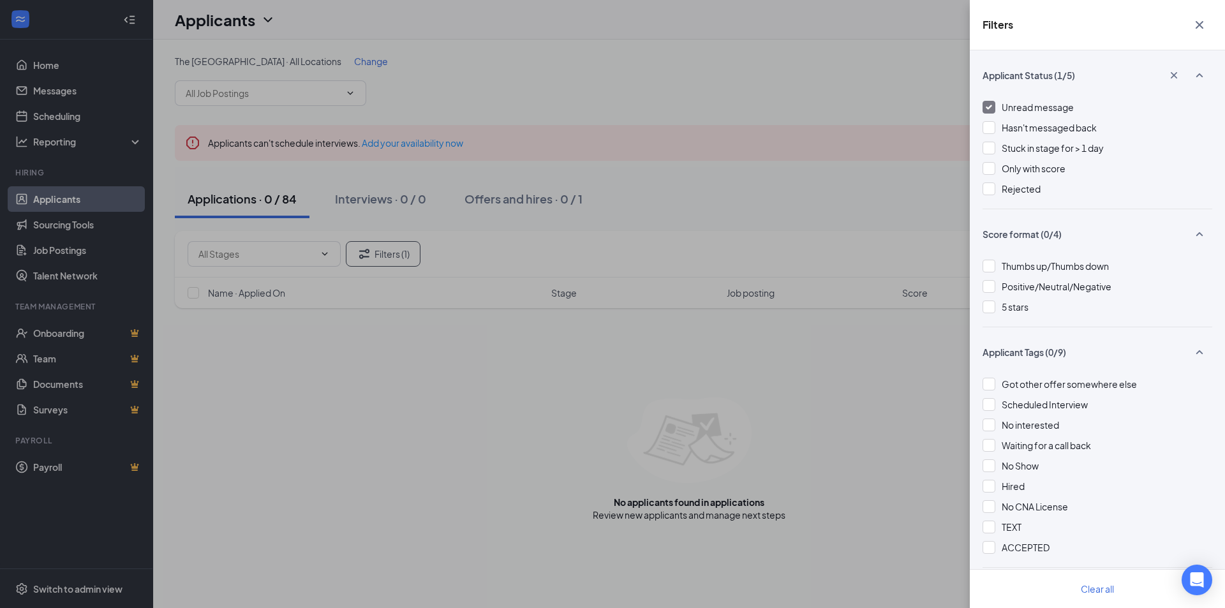
click at [1015, 109] on span "Unread message" at bounding box center [1038, 106] width 72 height 11
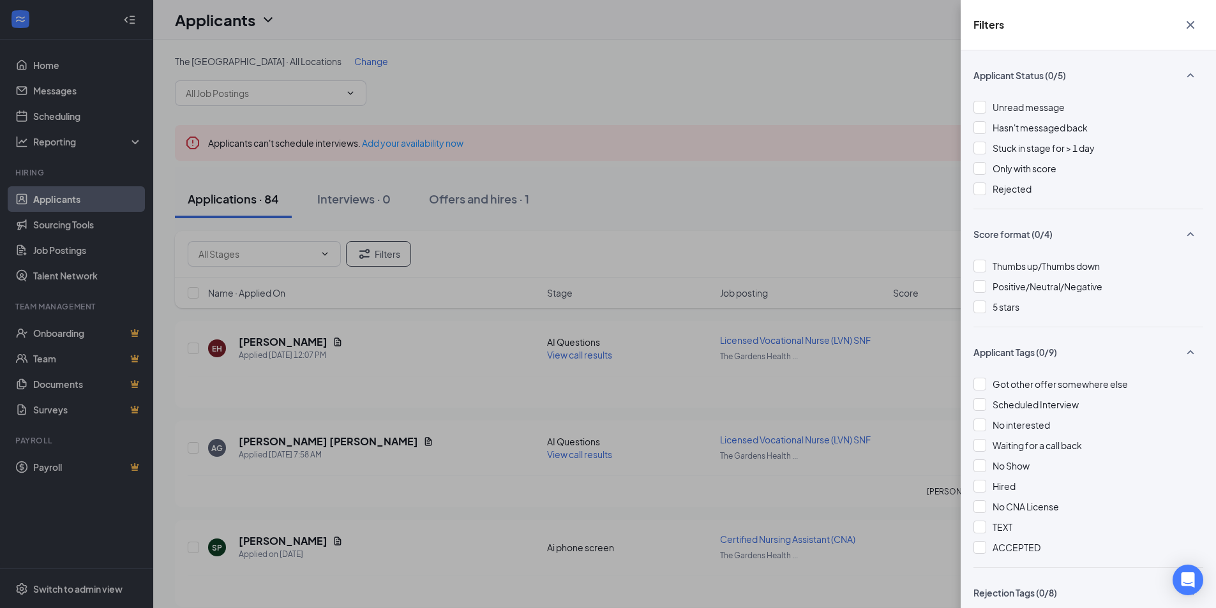
click at [582, 216] on div "Filters Applicant Status (0/5) Unread message Hasn't messaged back Stuck in sta…" at bounding box center [608, 304] width 1216 height 608
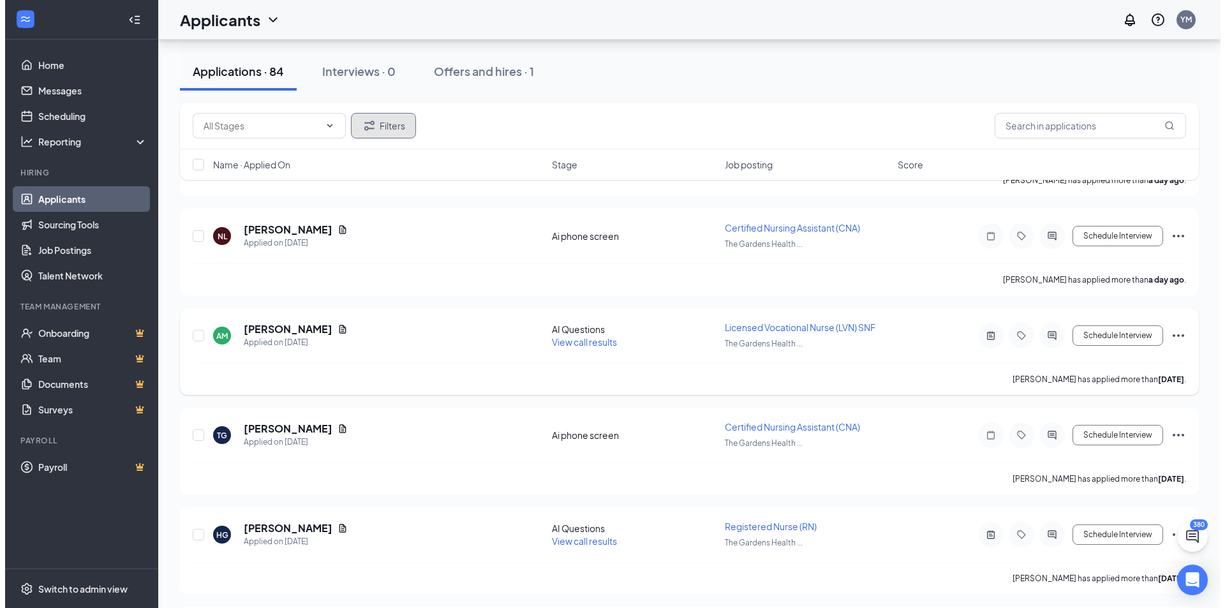
scroll to position [638, 0]
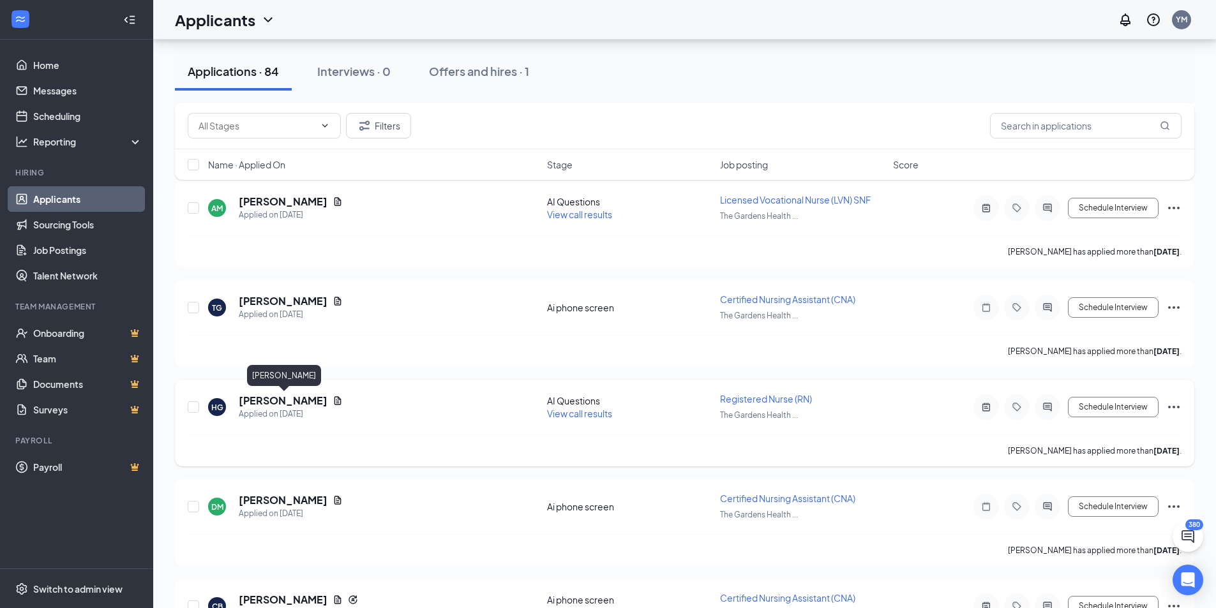
click at [266, 401] on h5 "[PERSON_NAME]" at bounding box center [283, 401] width 89 height 14
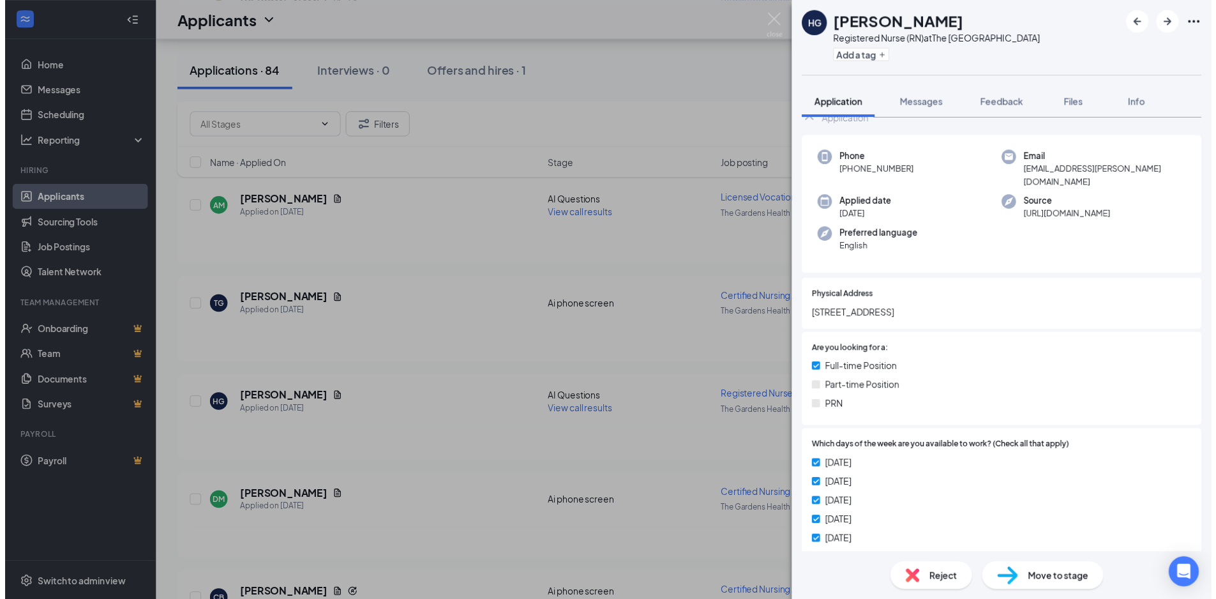
scroll to position [255, 0]
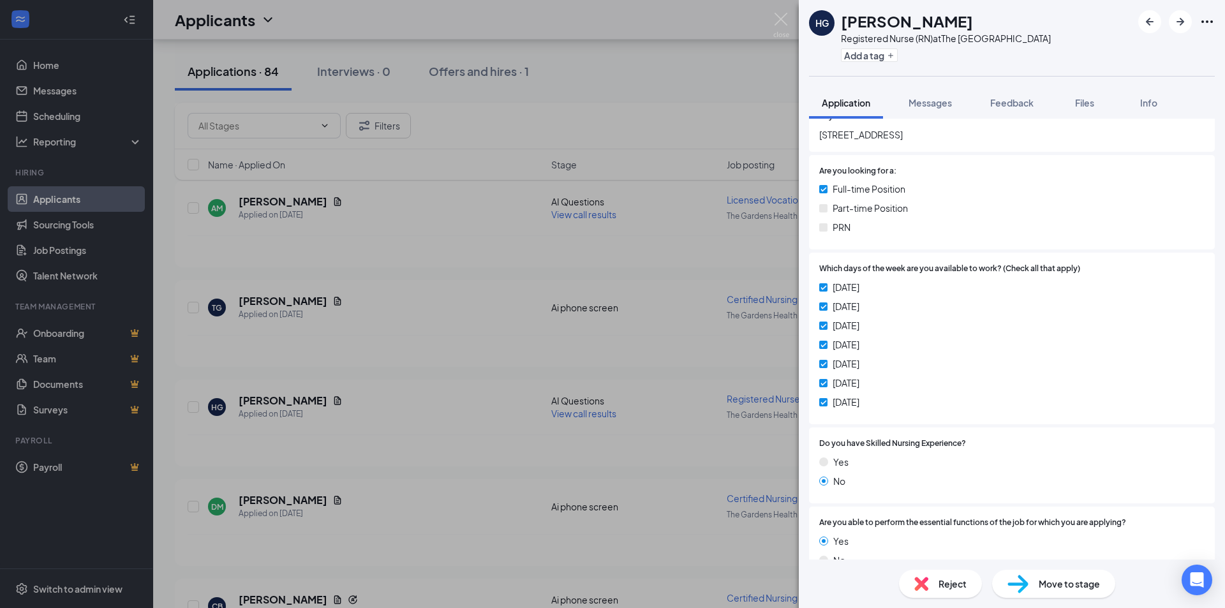
click at [773, 24] on div "HG Hykouhi Gevorgyan Registered Nurse (RN) at The Gardens Health Care Center Ad…" at bounding box center [612, 304] width 1225 height 608
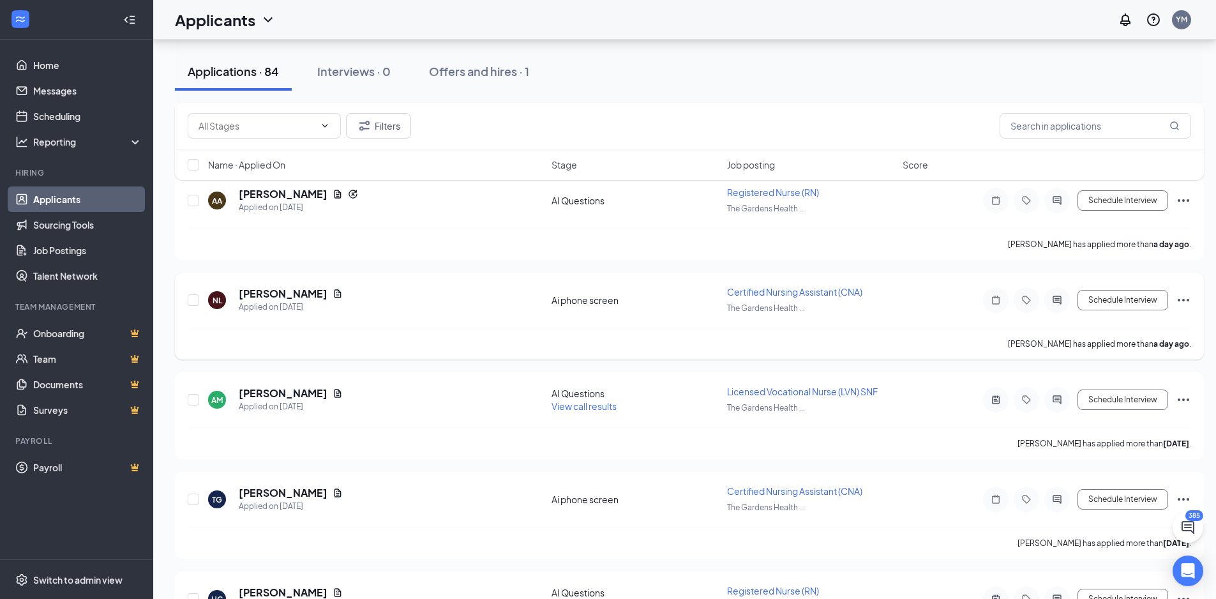
scroll to position [319, 0]
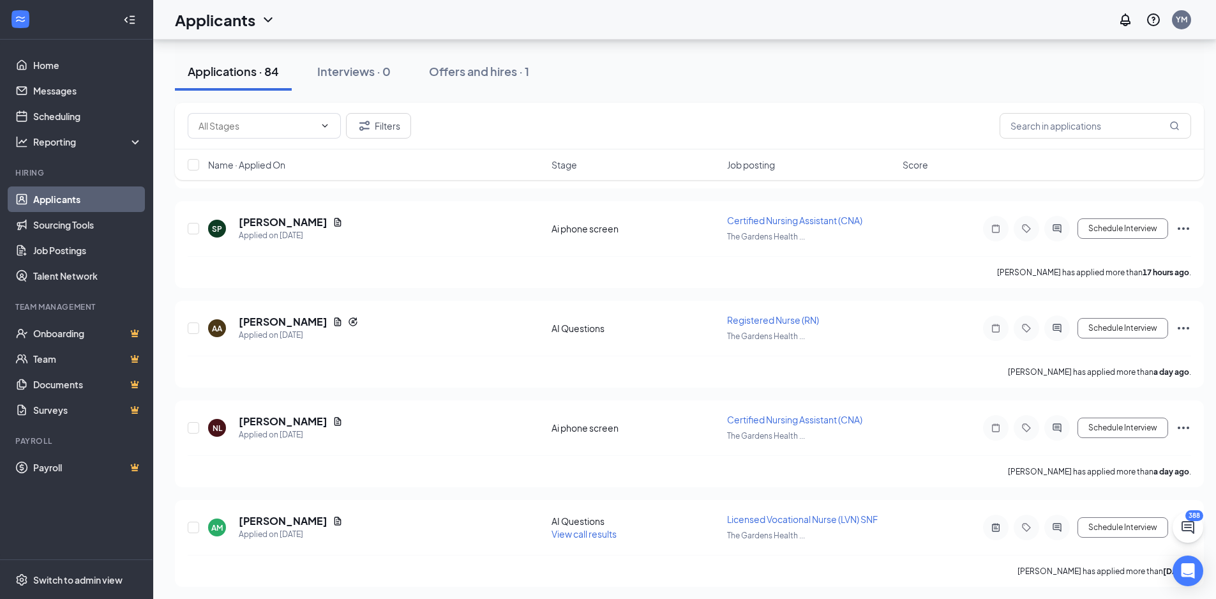
click at [891, 80] on div "Applications · 84 Interviews · 0 Offers and hires · 1" at bounding box center [689, 71] width 1029 height 38
click at [904, 84] on div "Applications · 84 Interviews · 0 Offers and hires · 1" at bounding box center [689, 71] width 1029 height 38
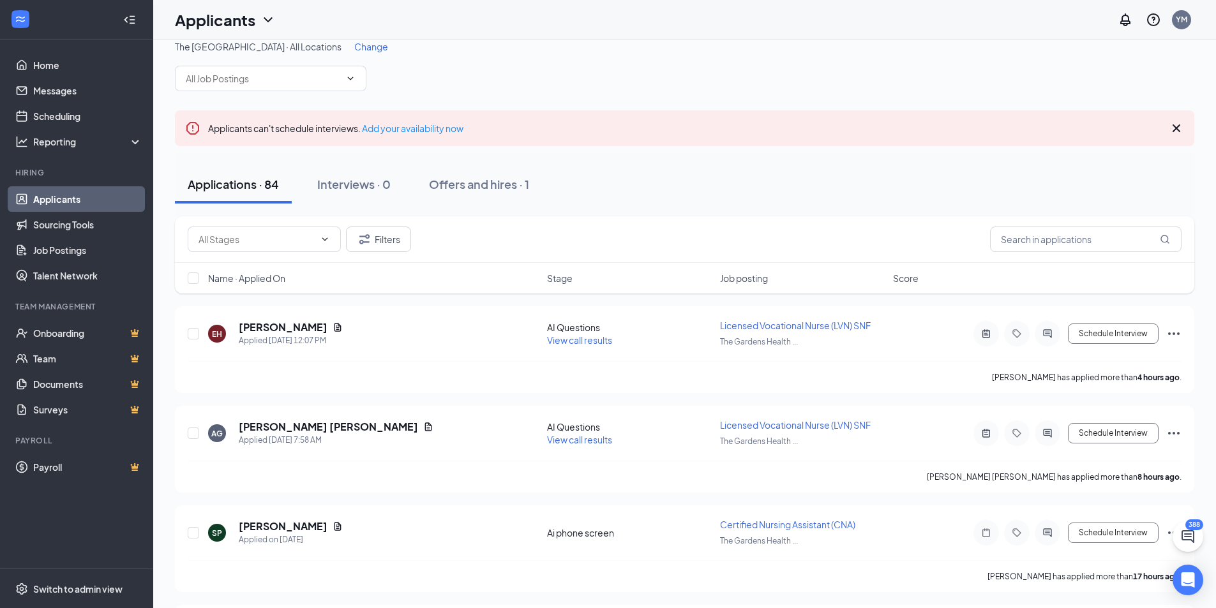
scroll to position [0, 0]
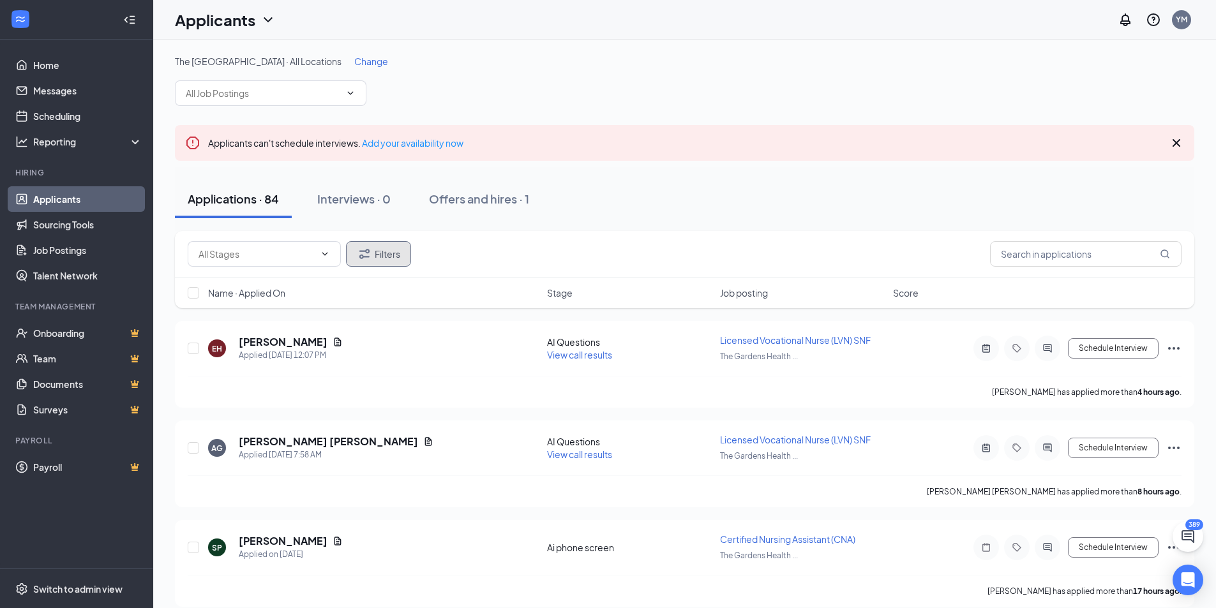
click at [378, 261] on button "Filters" at bounding box center [378, 254] width 65 height 26
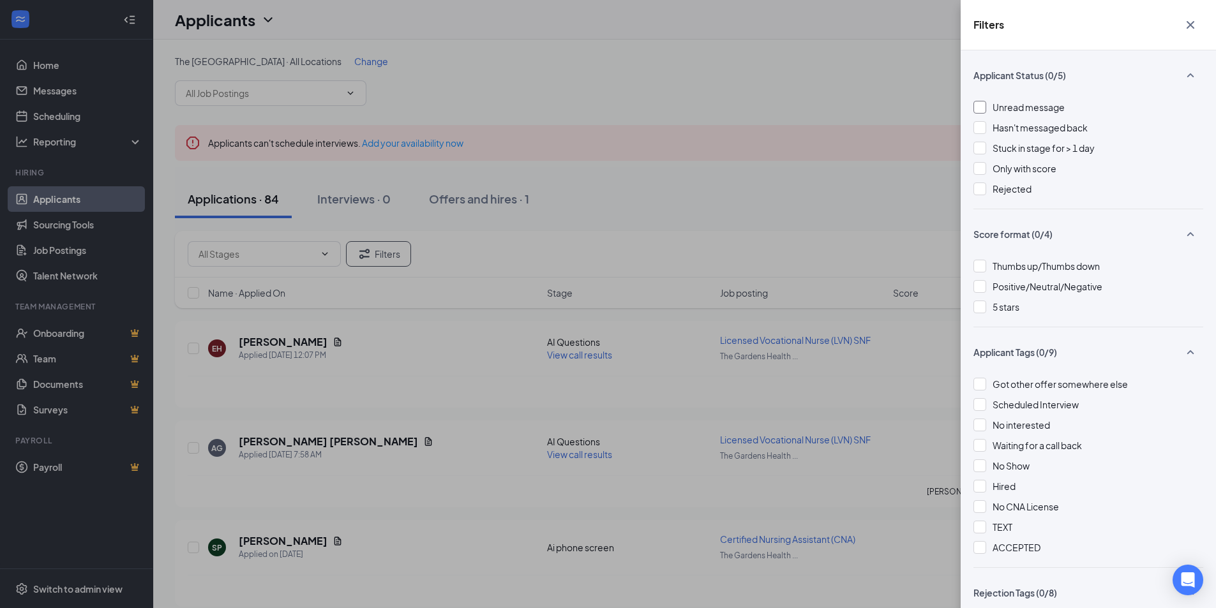
click at [1046, 105] on span "Unread message" at bounding box center [1028, 106] width 72 height 11
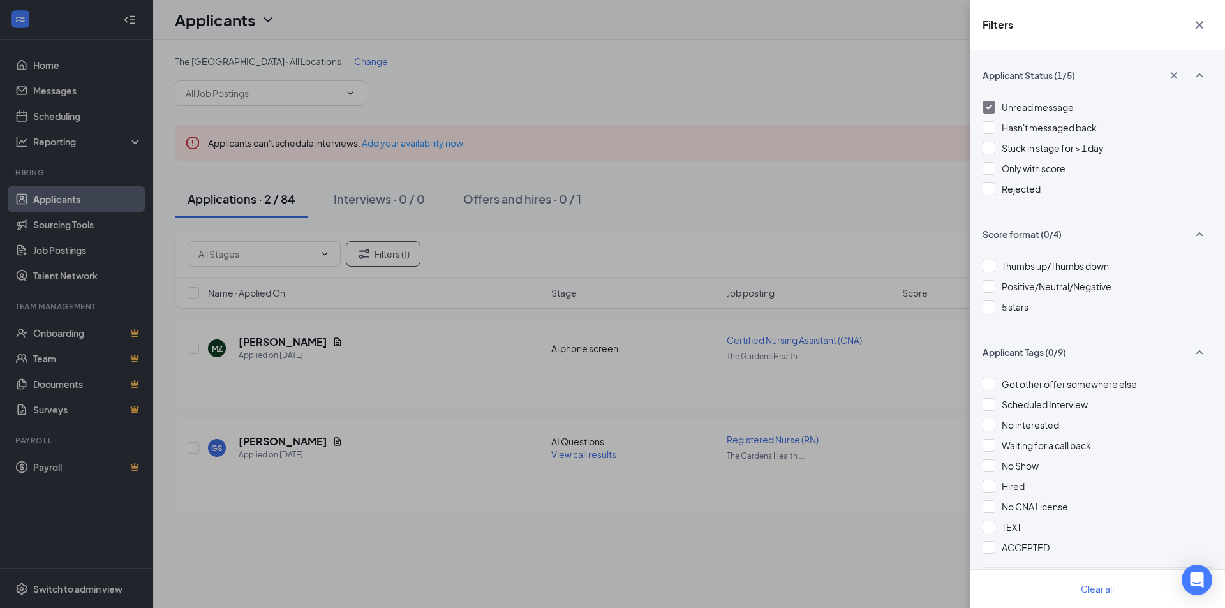
click at [942, 116] on div "Filters Applicant Status (1/5) Unread message Hasn't messaged back Stuck in sta…" at bounding box center [612, 304] width 1225 height 608
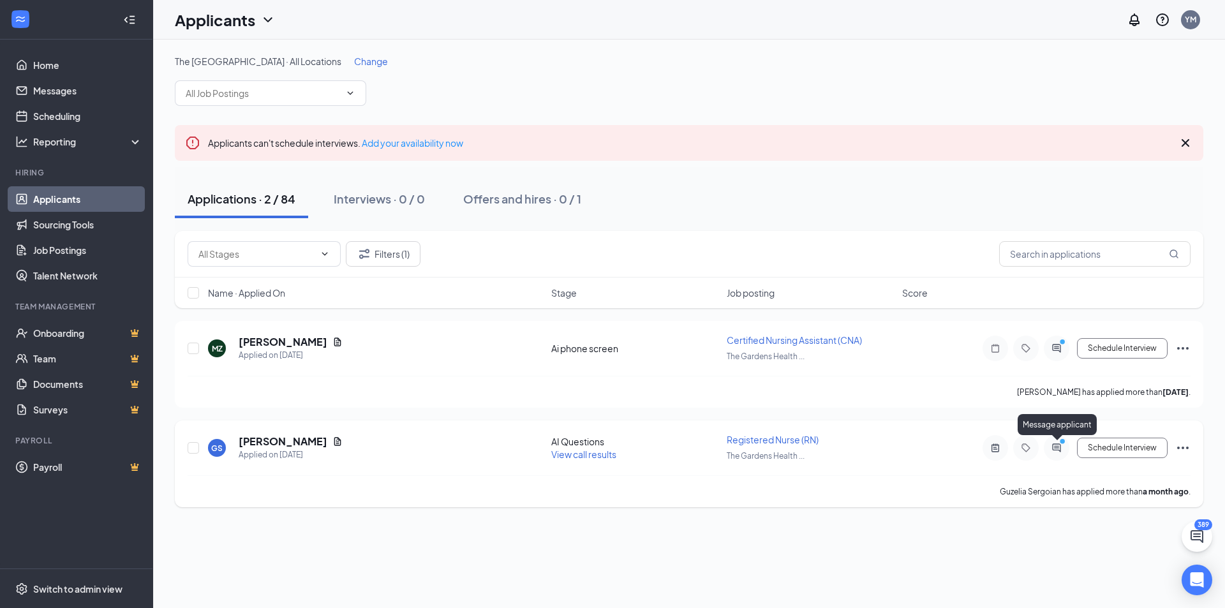
click at [1059, 446] on icon "PrimaryDot" at bounding box center [1064, 443] width 15 height 10
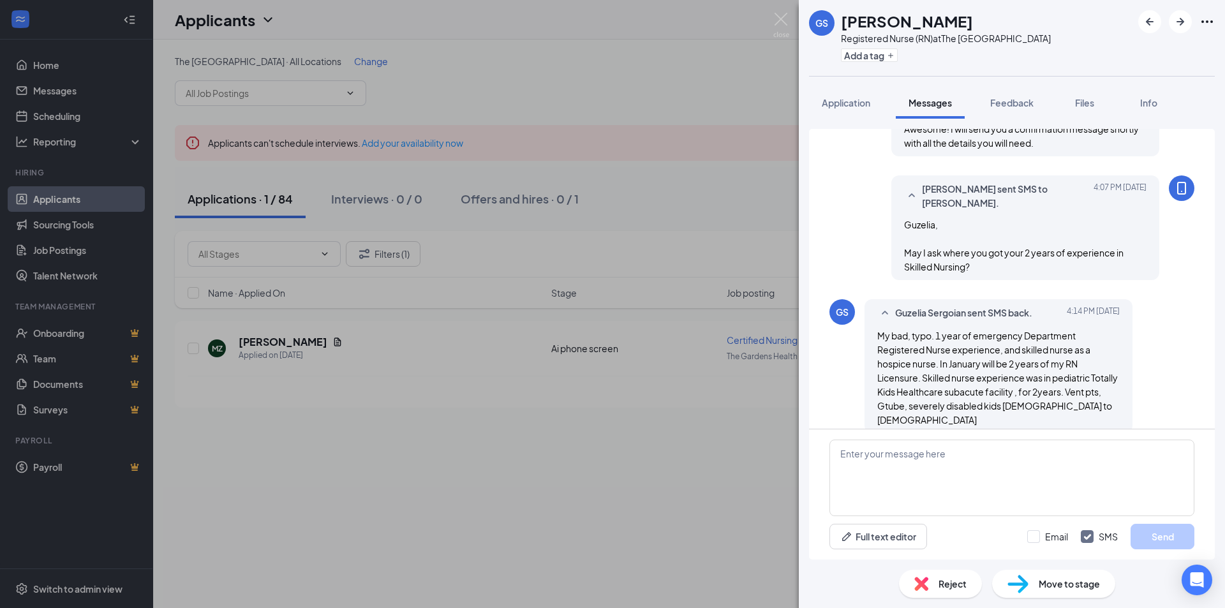
scroll to position [850, 0]
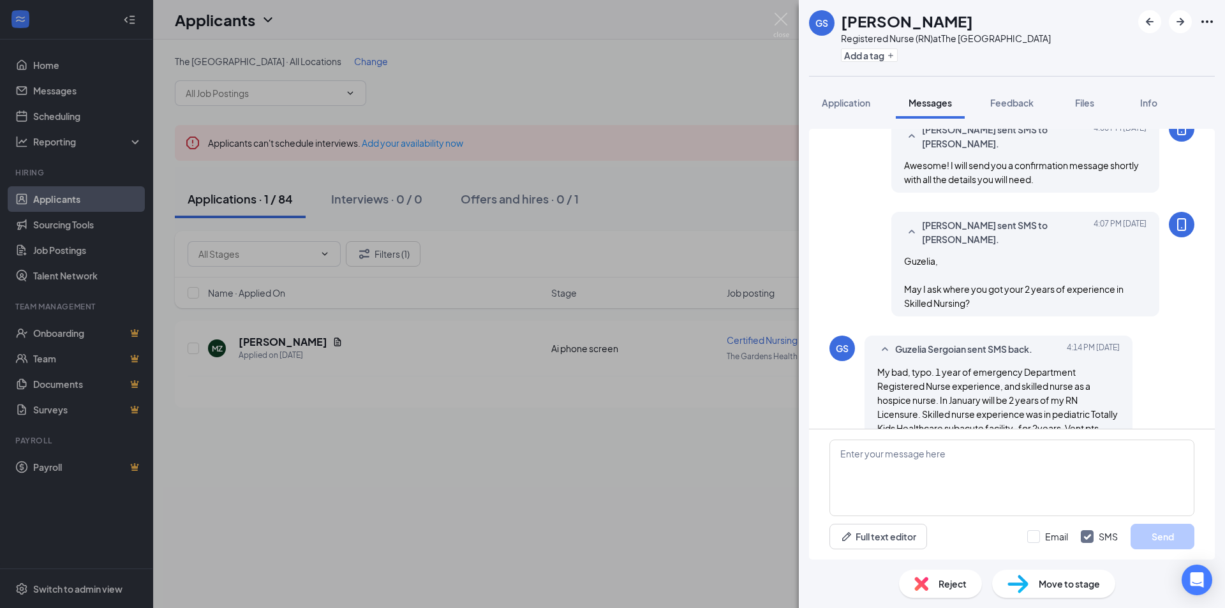
scroll to position [850, 0]
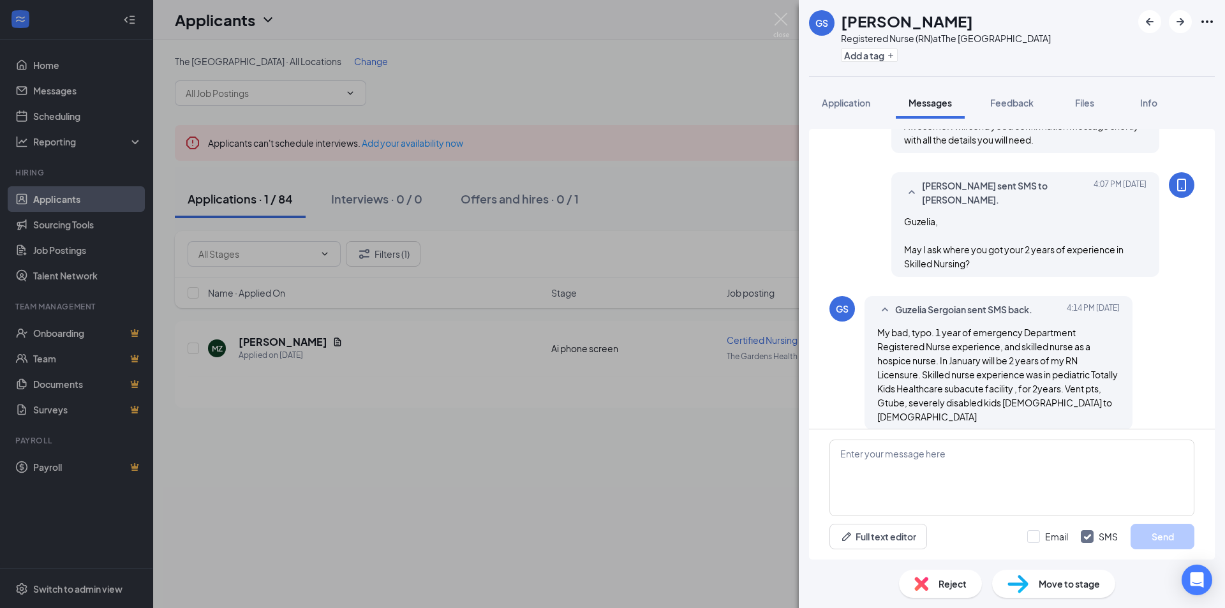
drag, startPoint x: 1070, startPoint y: 100, endPoint x: 902, endPoint y: 176, distance: 184.2
click at [1070, 101] on button "Files" at bounding box center [1084, 103] width 51 height 32
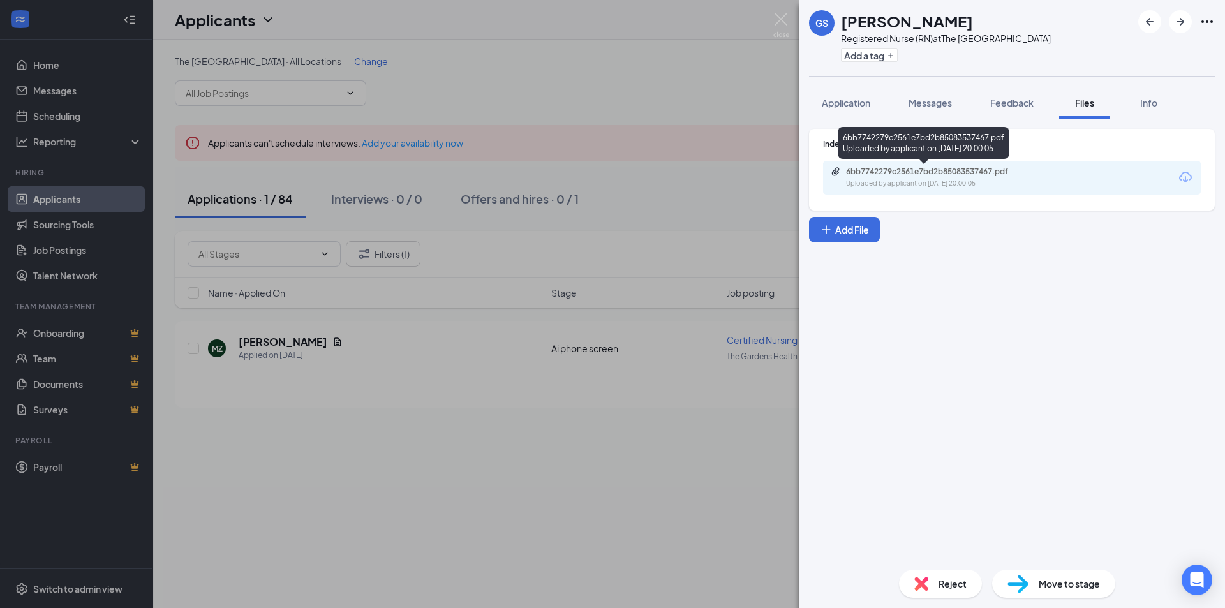
click at [886, 181] on div "Uploaded by applicant on [DATE] 20:00:05" at bounding box center [941, 184] width 191 height 10
click at [935, 108] on span "Messages" at bounding box center [930, 102] width 43 height 11
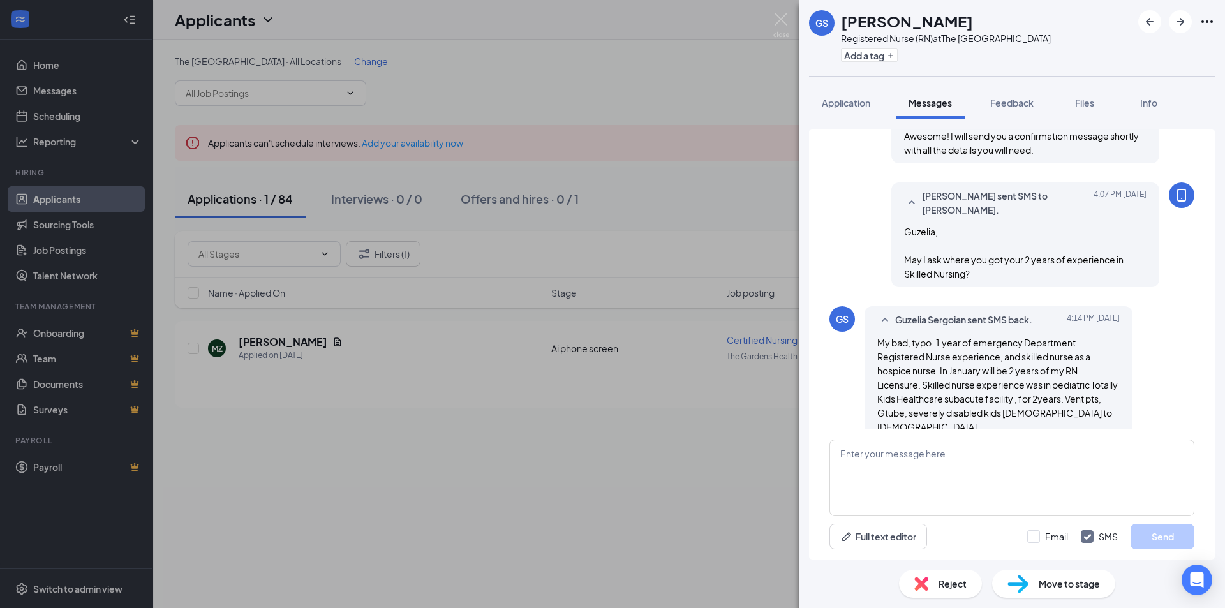
scroll to position [850, 0]
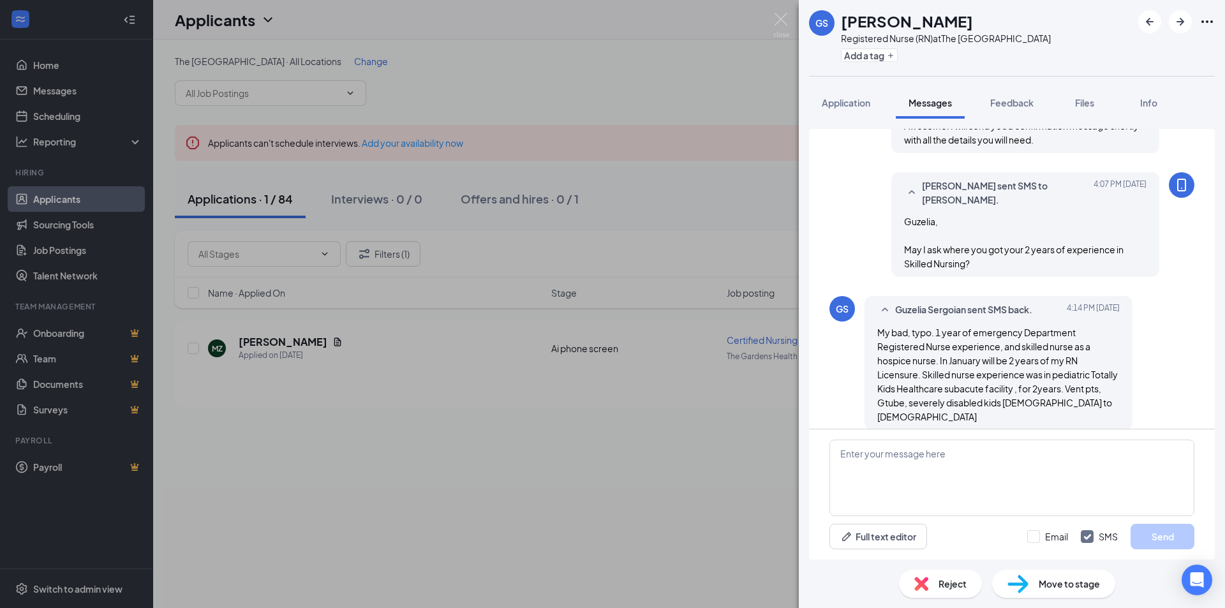
drag, startPoint x: 930, startPoint y: 378, endPoint x: 936, endPoint y: 379, distance: 6.4
click at [931, 378] on span "My bad, typo. 1 year of emergency Department Registered Nurse experience, and s…" at bounding box center [998, 375] width 241 height 96
drag, startPoint x: 966, startPoint y: 465, endPoint x: 950, endPoint y: 450, distance: 22.1
click at [959, 463] on textarea at bounding box center [1012, 478] width 365 height 77
type textarea "Great, thank you so much."
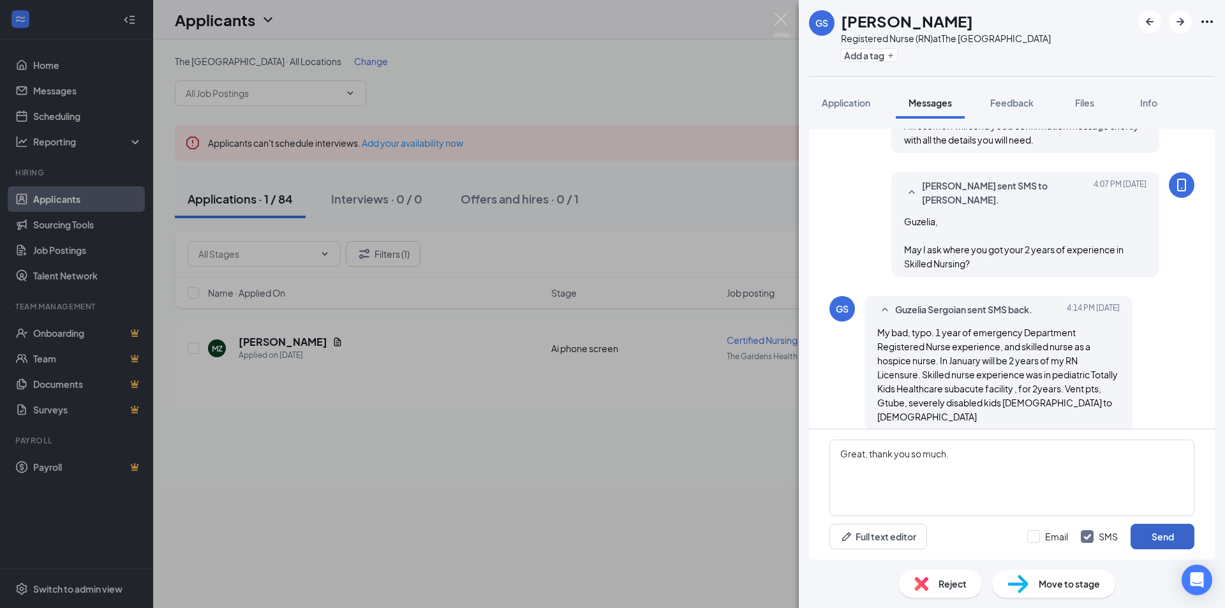
click at [1141, 535] on button "Send" at bounding box center [1163, 537] width 64 height 26
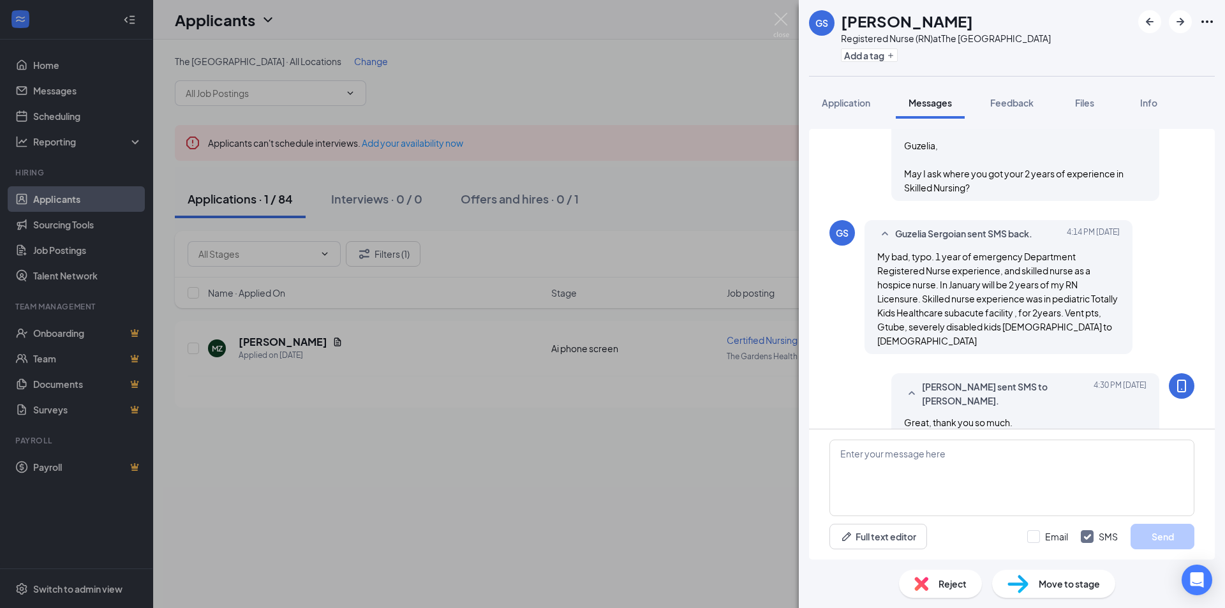
scroll to position [932, 0]
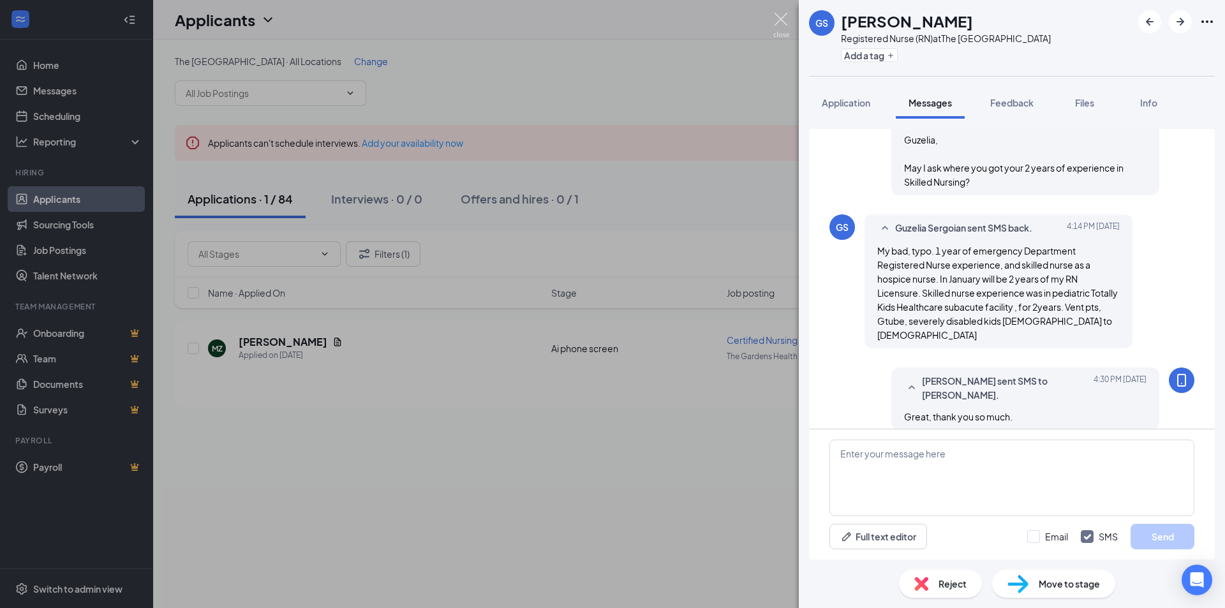
click at [781, 33] on img at bounding box center [782, 25] width 16 height 25
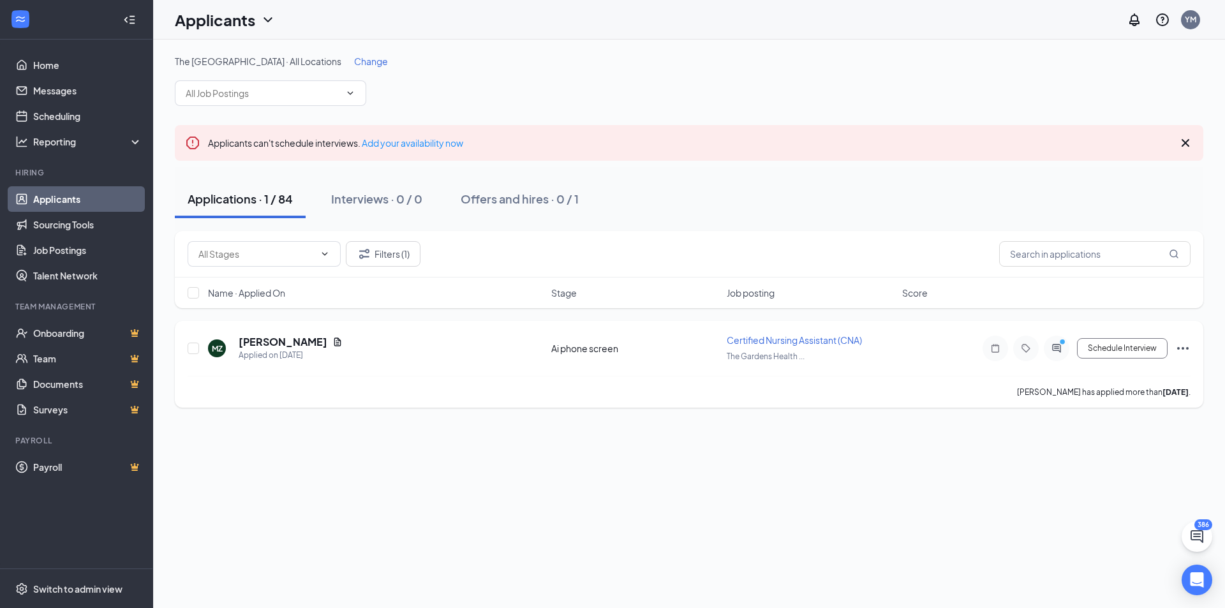
click at [1056, 355] on div at bounding box center [1057, 349] width 26 height 26
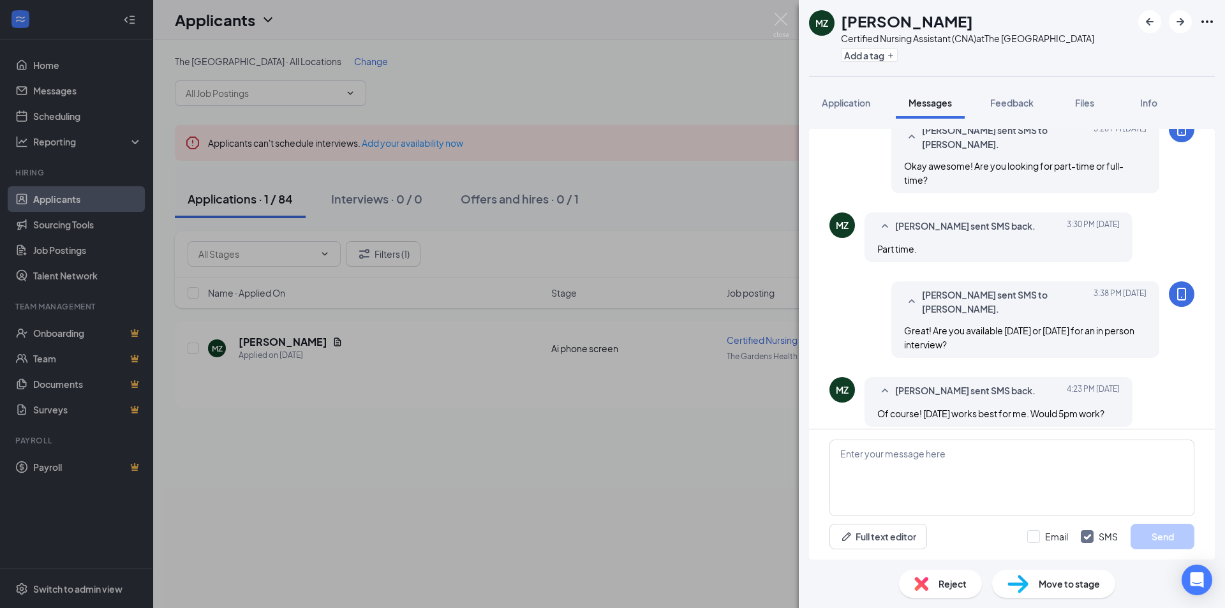
scroll to position [719, 0]
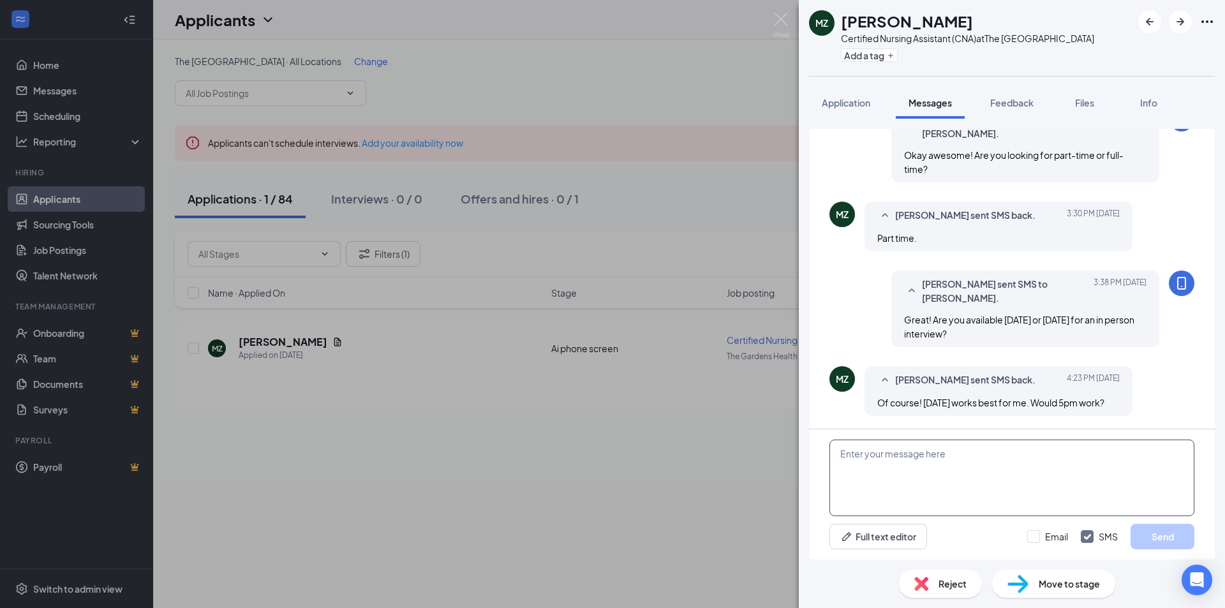
drag, startPoint x: 850, startPoint y: 484, endPoint x: 837, endPoint y: 482, distance: 12.9
click at [849, 484] on textarea at bounding box center [1012, 478] width 365 height 77
click at [1012, 475] on textarea at bounding box center [1012, 478] width 365 height 77
type textarea "Are you available at 4 or 4:30pm?"
click at [1163, 532] on button "Send" at bounding box center [1163, 537] width 64 height 26
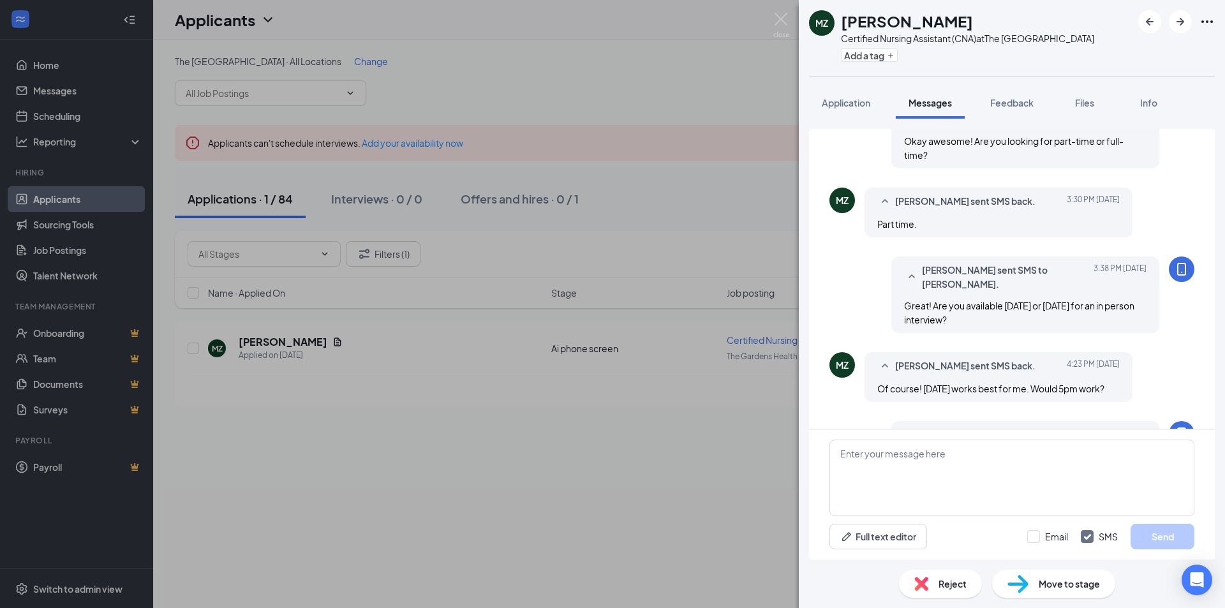
scroll to position [800, 0]
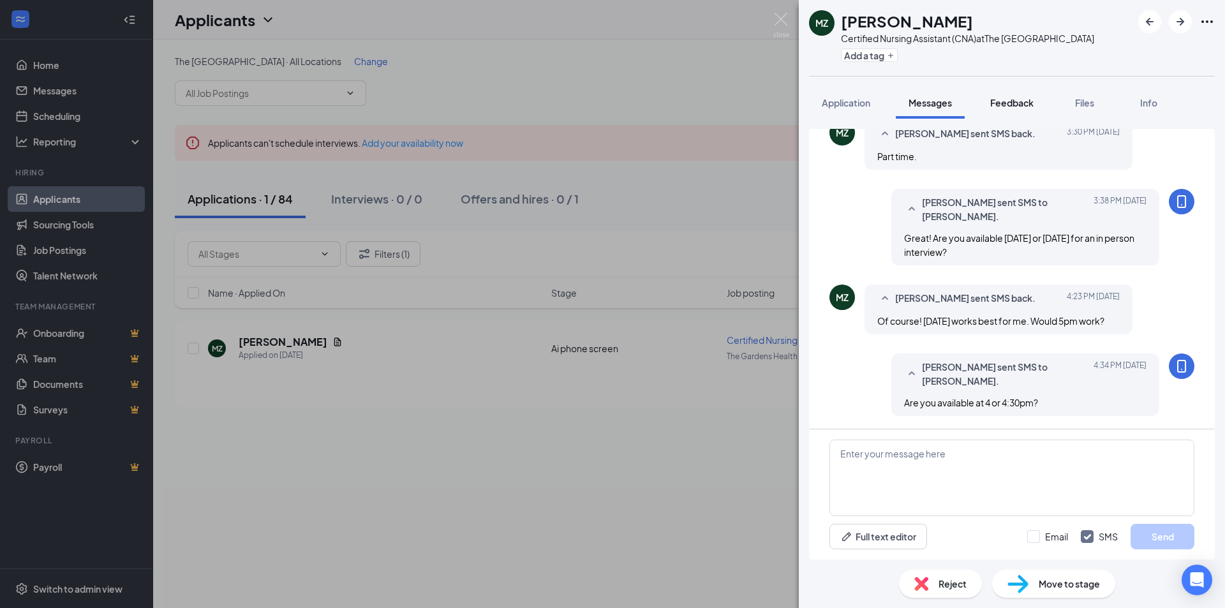
click at [1019, 104] on span "Feedback" at bounding box center [1012, 102] width 43 height 11
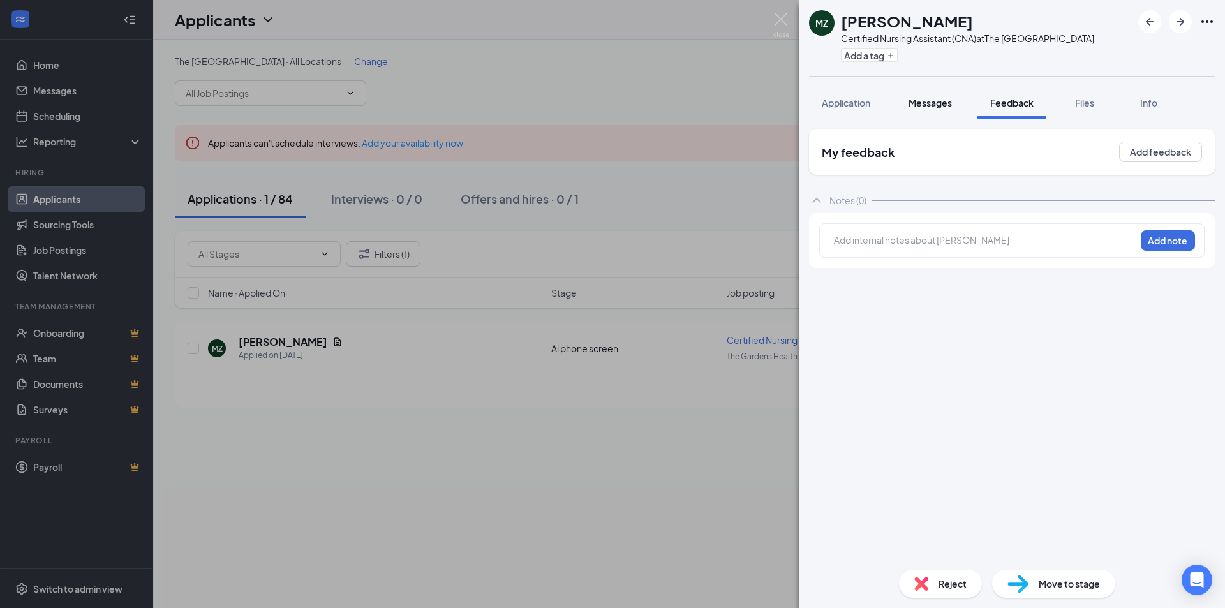
click at [933, 101] on span "Messages" at bounding box center [930, 102] width 43 height 11
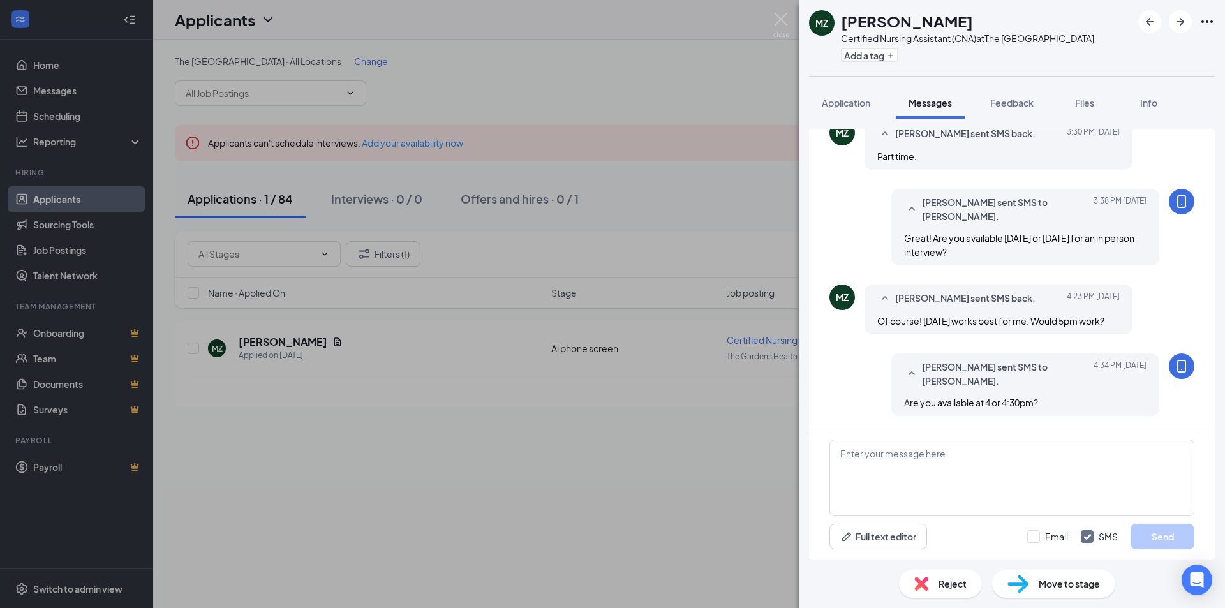
scroll to position [719, 0]
drag, startPoint x: 889, startPoint y: 227, endPoint x: 968, endPoint y: 243, distance: 80.6
click at [968, 243] on div "[PERSON_NAME] sent SMS to [PERSON_NAME]. [DATE] 3:38 PM Great! Are you availabl…" at bounding box center [1026, 227] width 268 height 77
drag, startPoint x: 781, startPoint y: 29, endPoint x: 782, endPoint y: 36, distance: 7.8
click at [782, 30] on img at bounding box center [782, 25] width 16 height 25
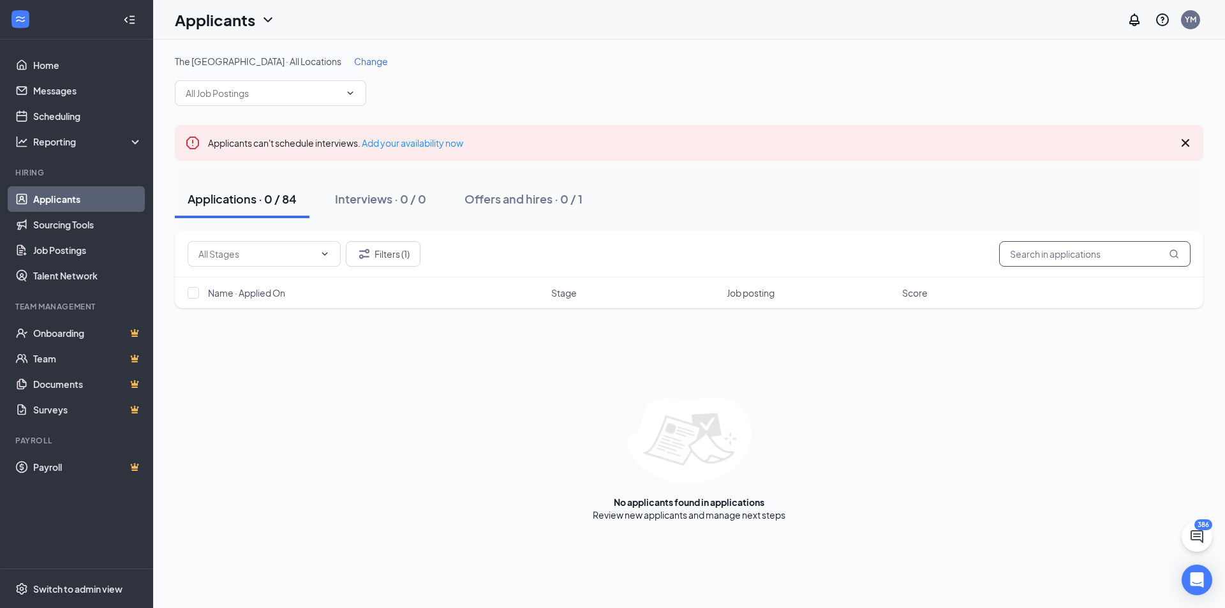
click at [1077, 244] on input "text" at bounding box center [1094, 254] width 191 height 26
click at [1032, 258] on input "text" at bounding box center [1094, 254] width 191 height 26
drag, startPoint x: 1080, startPoint y: 259, endPoint x: 1068, endPoint y: 256, distance: 12.5
click at [1079, 259] on input "text" at bounding box center [1094, 254] width 191 height 26
type input "guz"
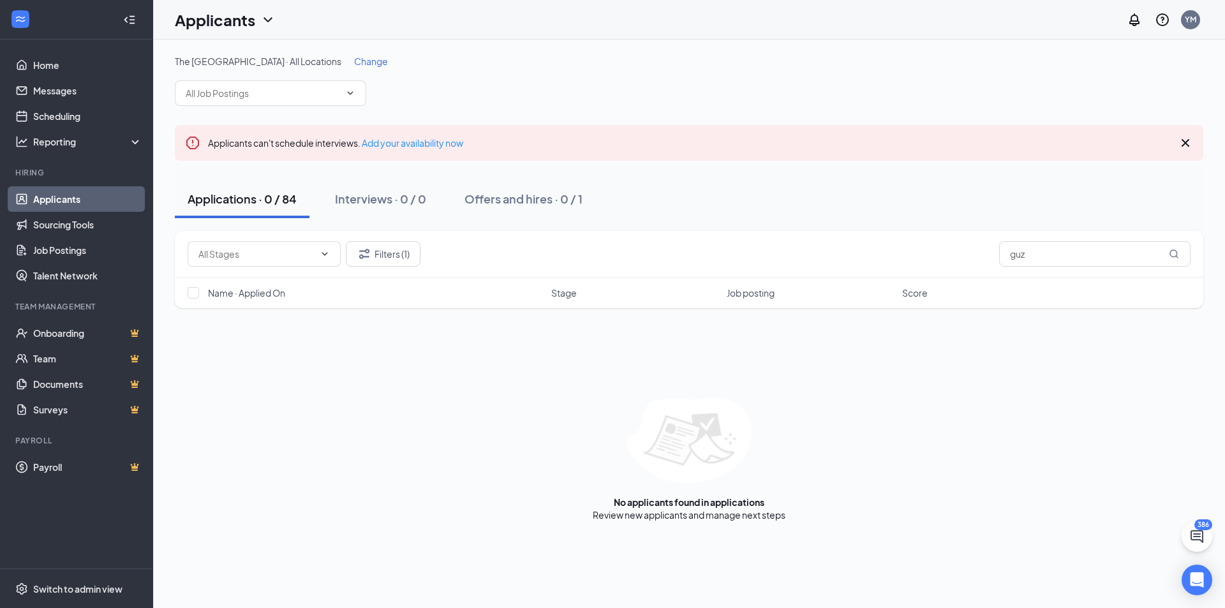
click at [1188, 143] on icon "Cross" at bounding box center [1185, 142] width 15 height 15
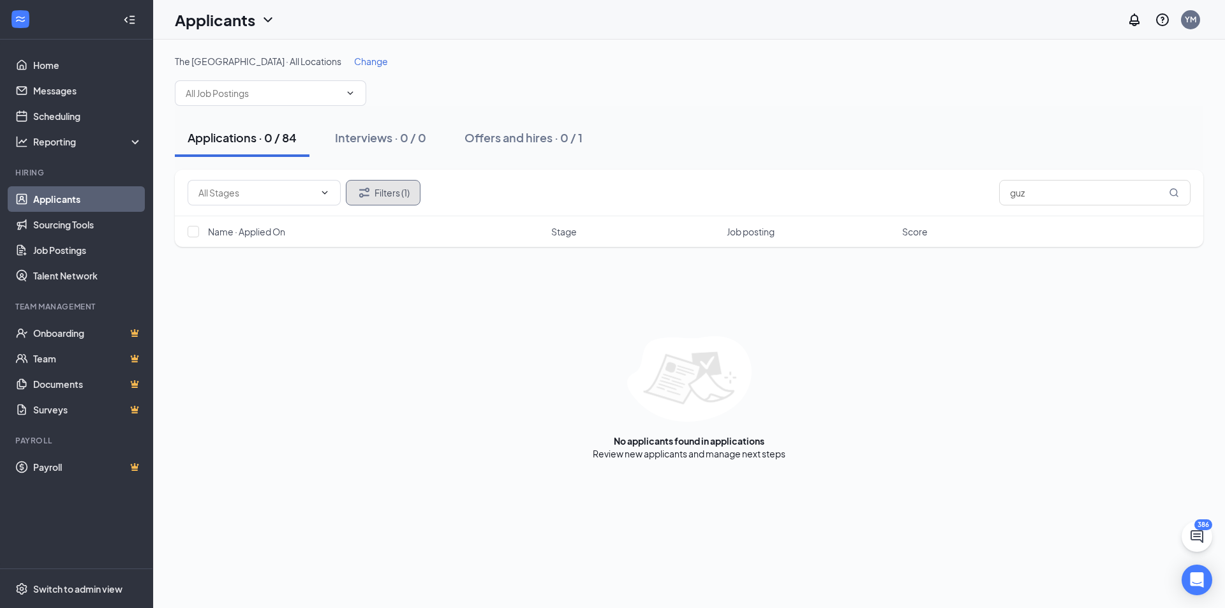
click at [385, 188] on button "Filters (1)" at bounding box center [383, 193] width 75 height 26
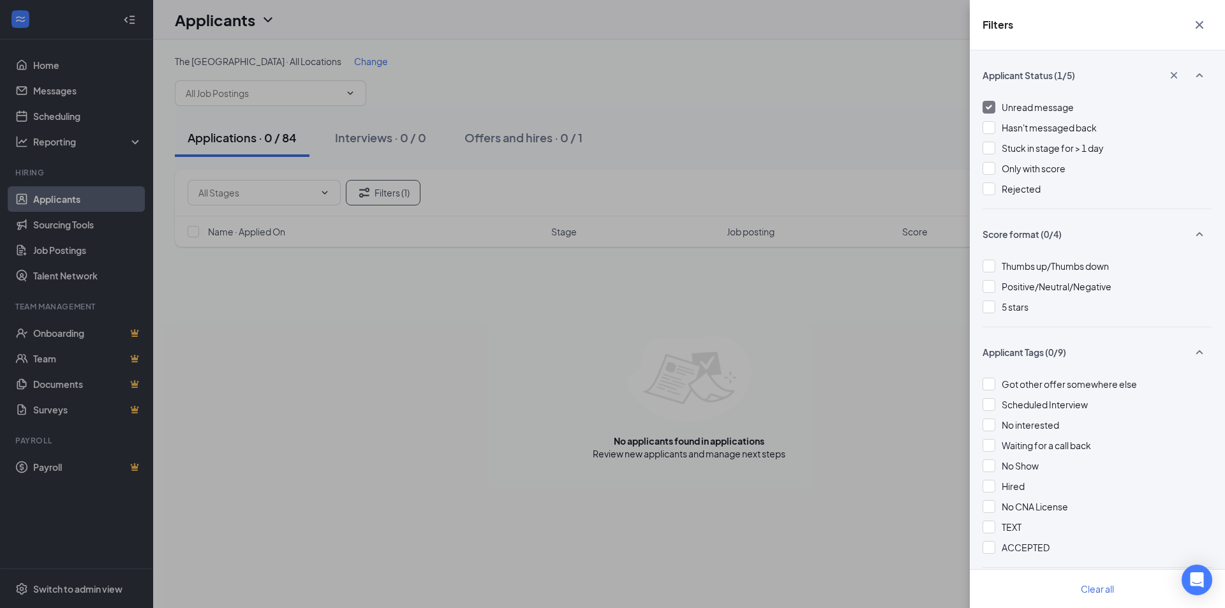
click at [1069, 114] on div "Unread message Hasn't messaged back Stuck in stage for > 1 day Only with score …" at bounding box center [1098, 154] width 230 height 108
click at [1061, 110] on span "Unread message" at bounding box center [1038, 106] width 72 height 11
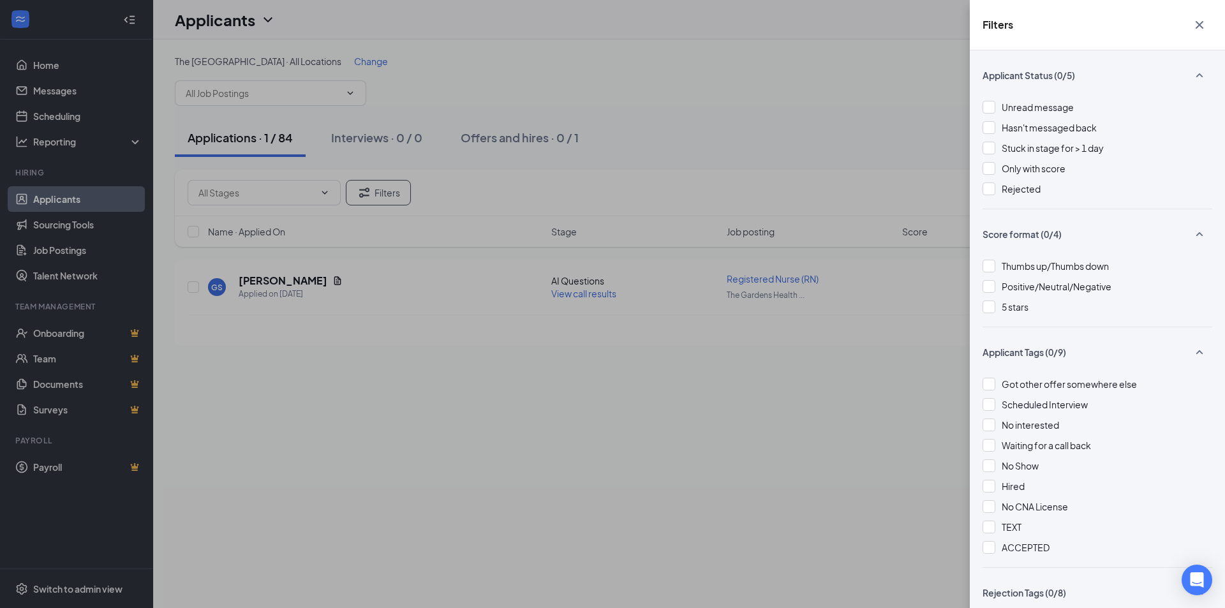
click at [821, 338] on div "Filters Applicant Status (0/5) Unread message Hasn't messaged back Stuck in sta…" at bounding box center [612, 304] width 1225 height 608
click at [327, 276] on div "Filters Applicant Status (0/5) Unread message Hasn't messaged back Stuck in sta…" at bounding box center [612, 304] width 1225 height 608
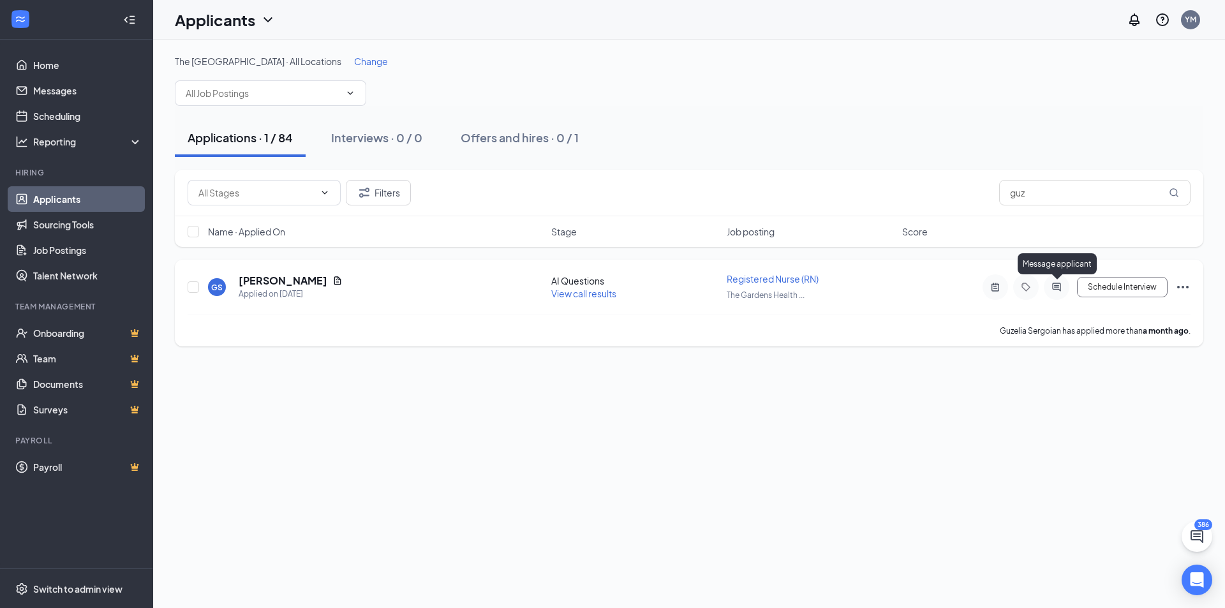
click at [1057, 285] on icon "ActiveChat" at bounding box center [1056, 287] width 8 height 8
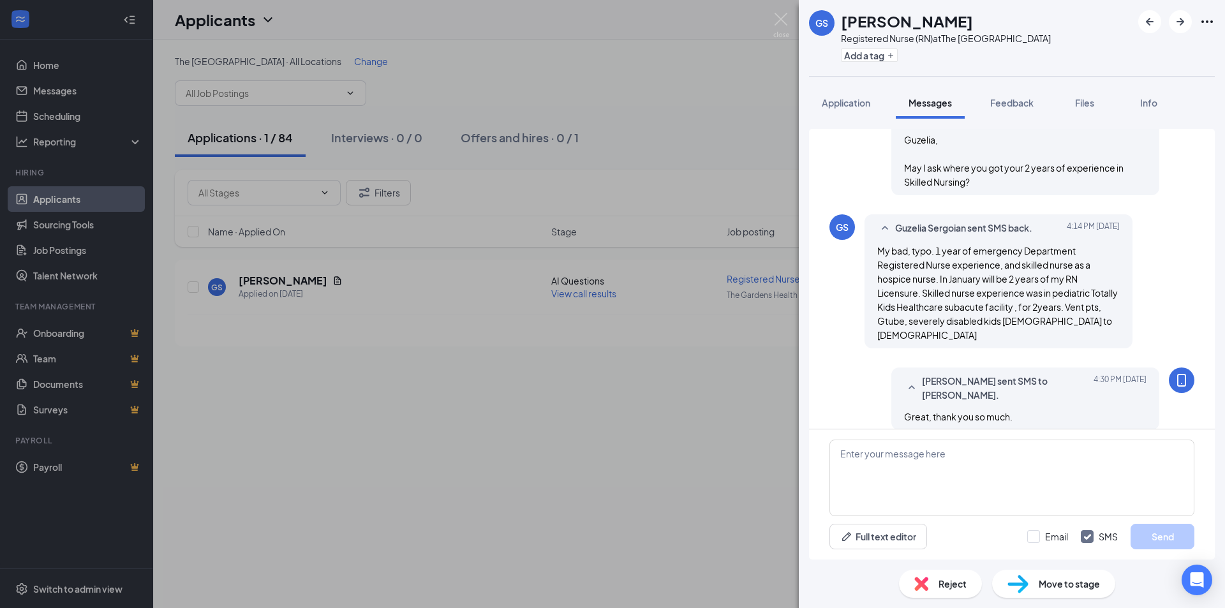
scroll to position [872, 0]
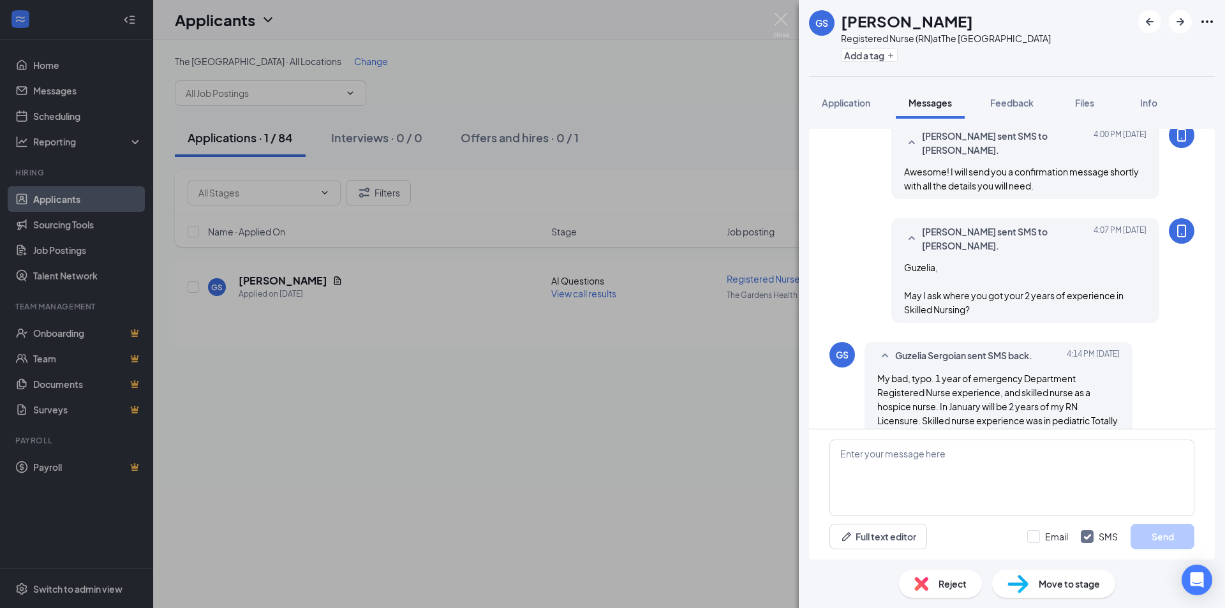
scroll to position [808, 0]
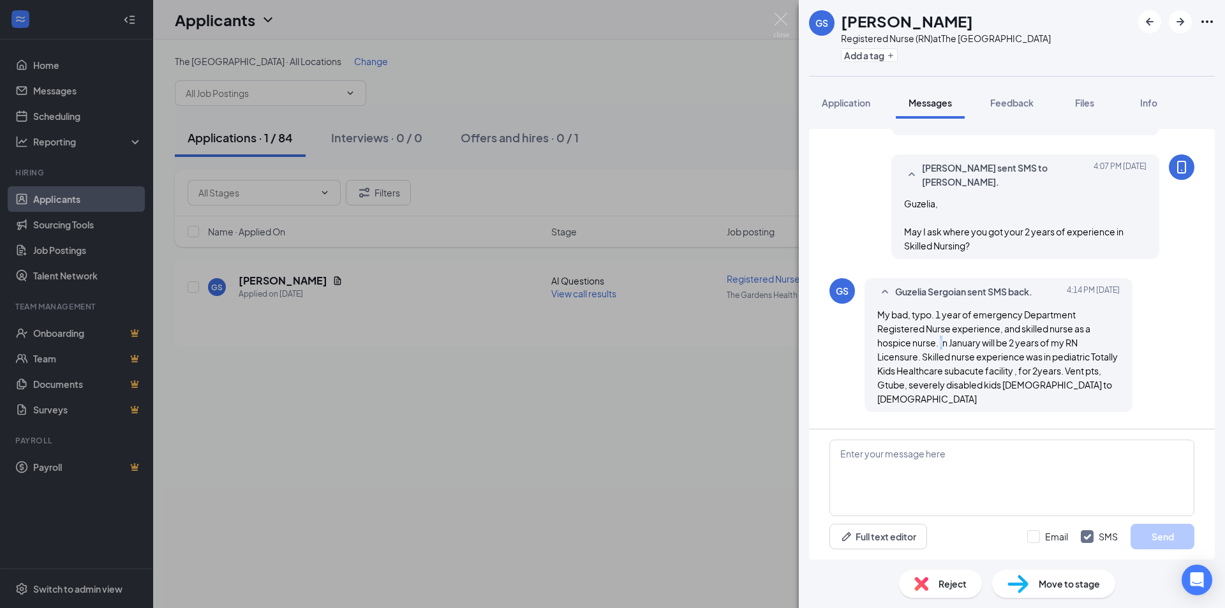
click at [942, 347] on span "My bad, typo. 1 year of emergency Department Registered Nurse experience, and s…" at bounding box center [998, 357] width 241 height 96
drag, startPoint x: 883, startPoint y: 387, endPoint x: 981, endPoint y: 391, distance: 98.4
click at [980, 391] on div "My bad, typo. 1 year of emergency Department Registered Nurse experience, and s…" at bounding box center [999, 357] width 243 height 98
drag, startPoint x: 808, startPoint y: 320, endPoint x: 691, endPoint y: 274, distance: 126.1
click at [793, 313] on div "GS Guzelia Sergoian Registered Nurse (RN) at The [GEOGRAPHIC_DATA] Add a tag Ap…" at bounding box center [612, 304] width 1225 height 608
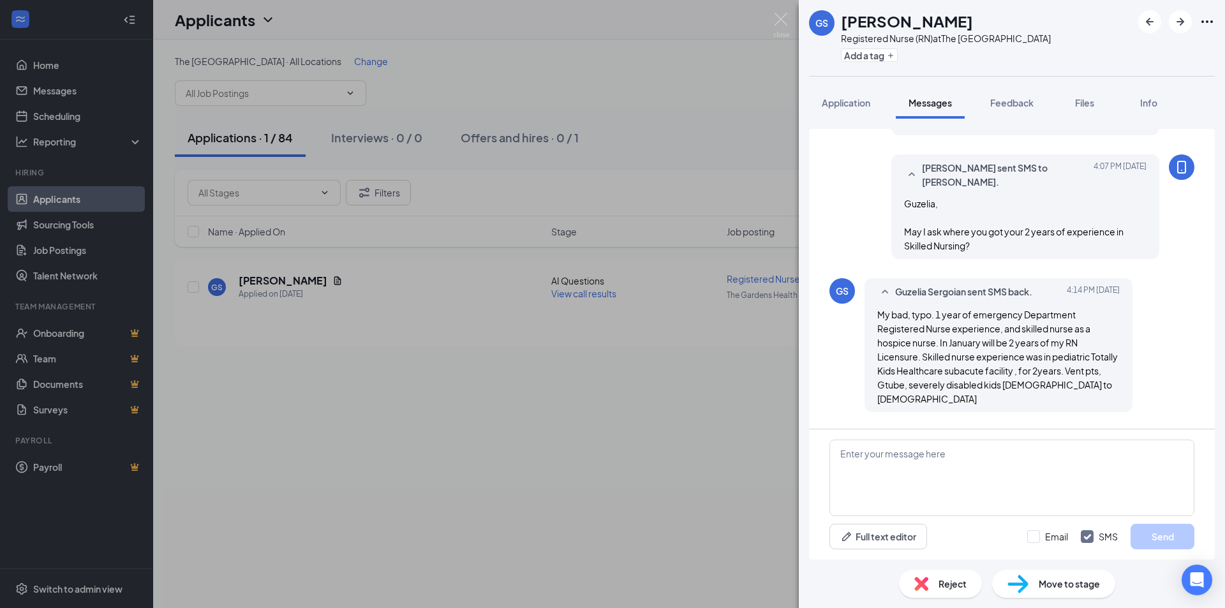
drag, startPoint x: 855, startPoint y: 405, endPoint x: 860, endPoint y: 397, distance: 9.7
click at [784, 24] on img at bounding box center [782, 25] width 16 height 25
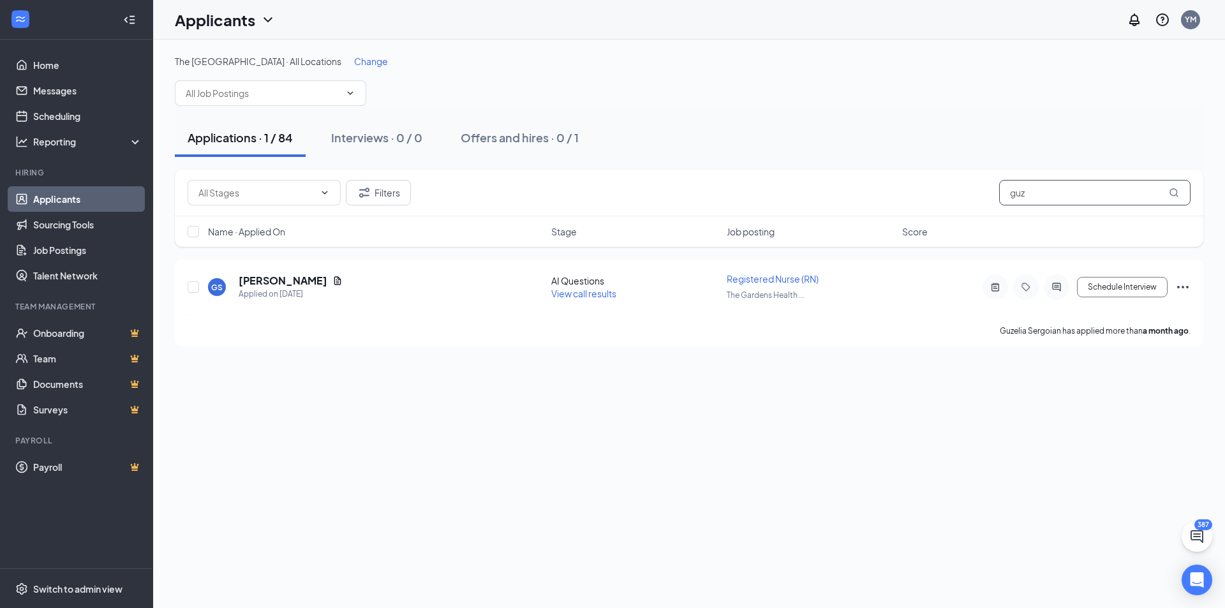
drag, startPoint x: 1034, startPoint y: 197, endPoint x: 989, endPoint y: 196, distance: 44.7
click at [989, 196] on div "Filters guz" at bounding box center [689, 193] width 1003 height 26
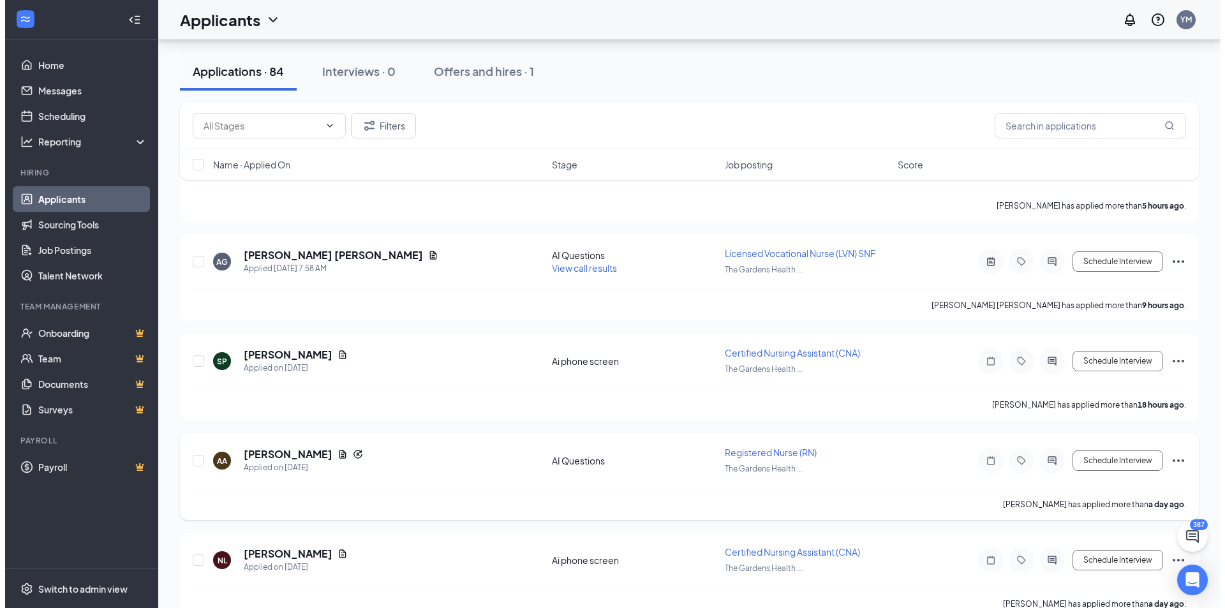
scroll to position [191, 0]
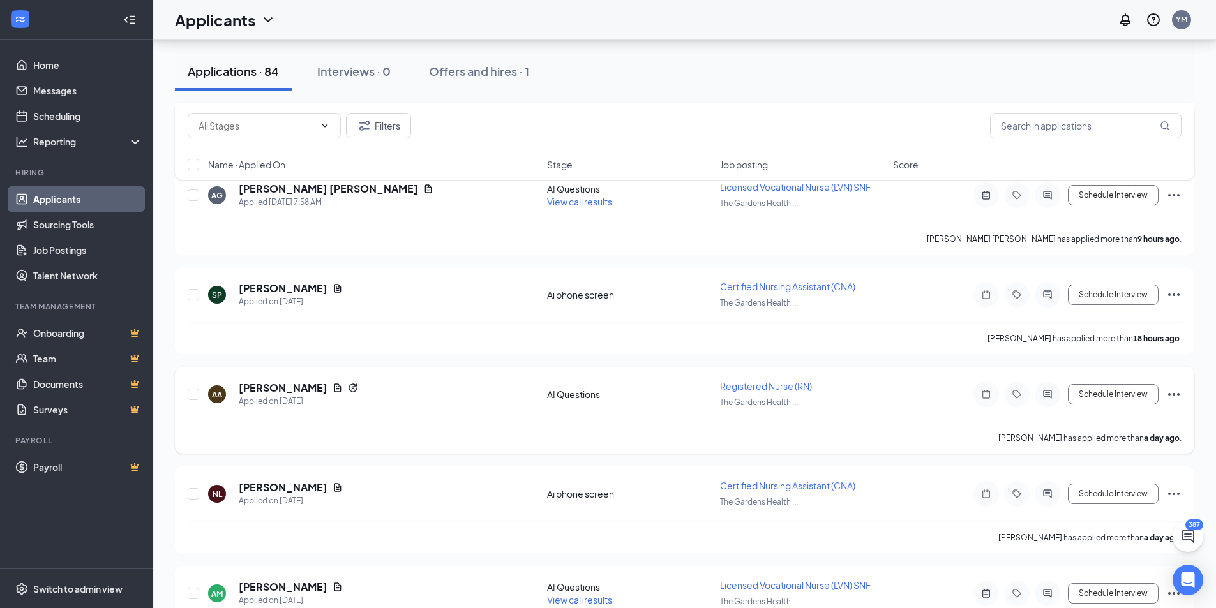
click at [1047, 393] on icon "ActiveChat" at bounding box center [1047, 394] width 8 height 8
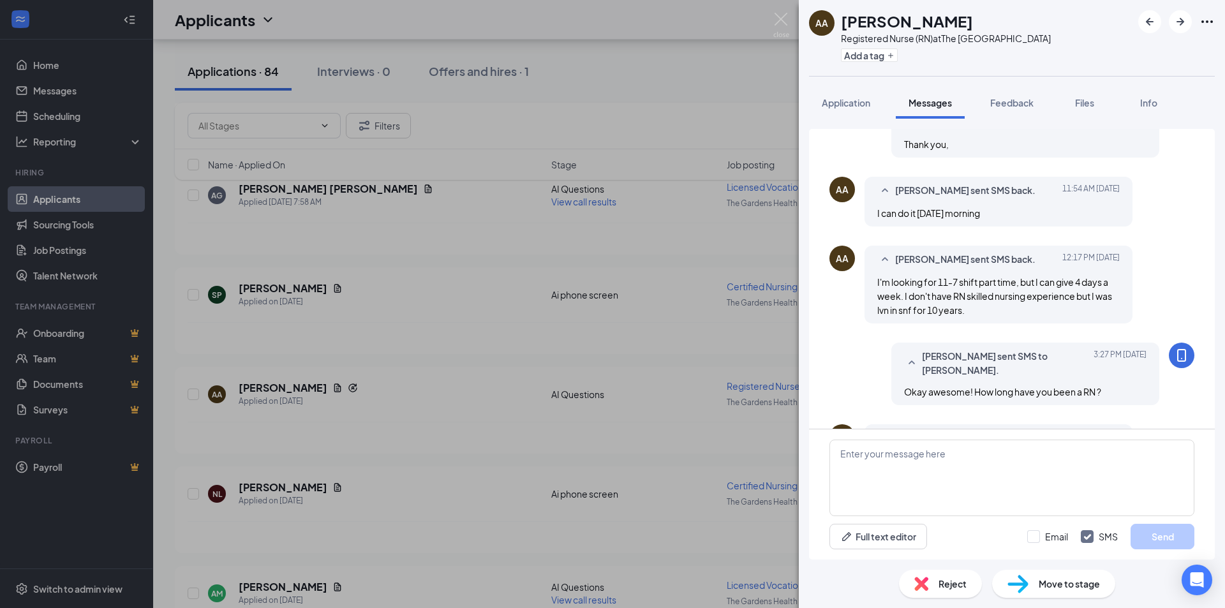
scroll to position [255, 0]
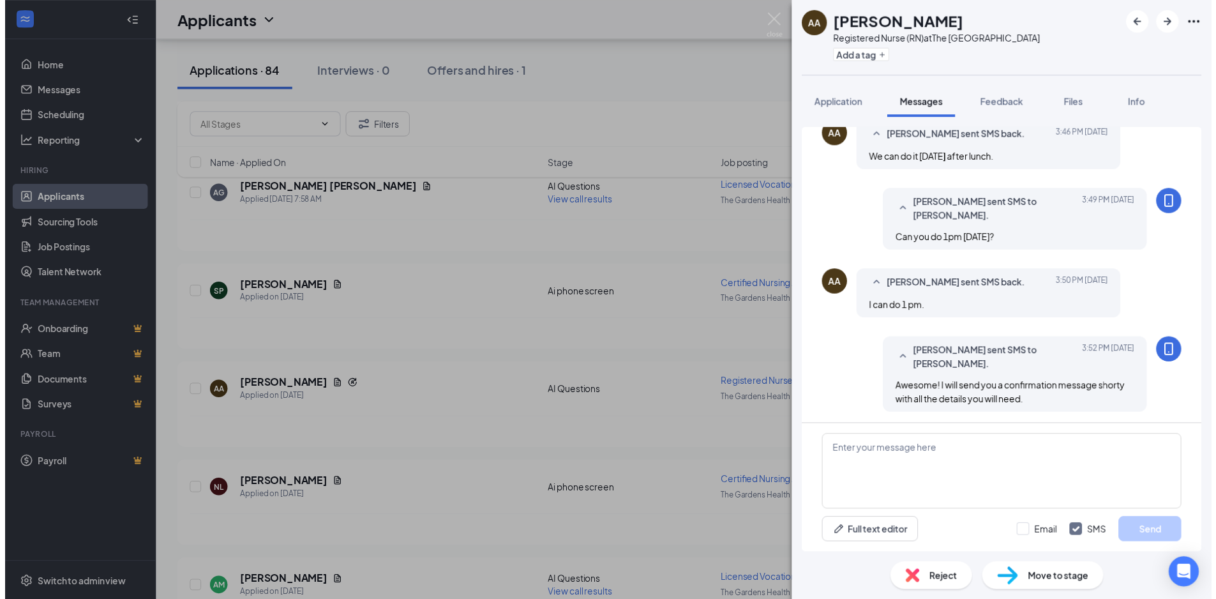
scroll to position [677, 0]
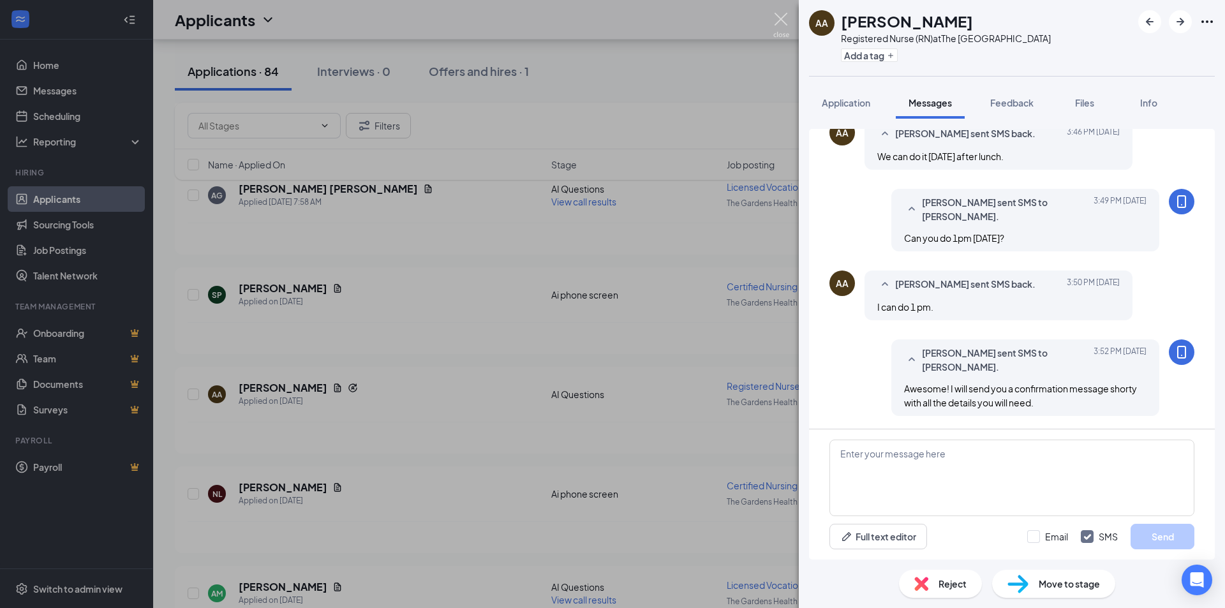
drag, startPoint x: 781, startPoint y: 21, endPoint x: 812, endPoint y: 228, distance: 209.1
click at [781, 23] on img at bounding box center [782, 25] width 16 height 25
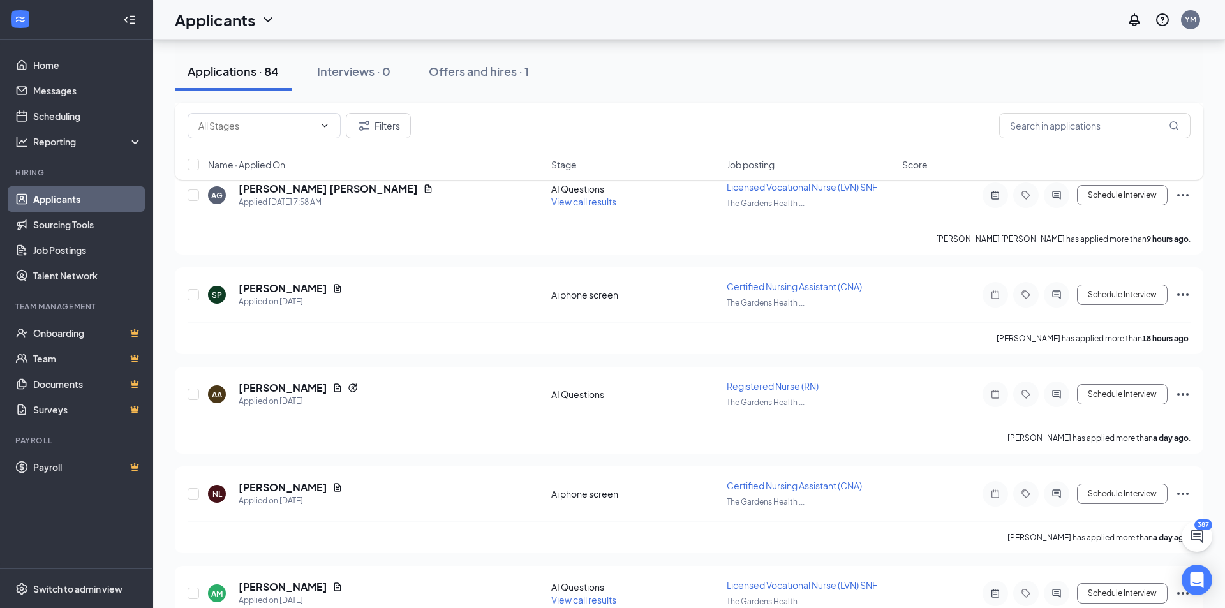
click at [685, 121] on div "Filters" at bounding box center [689, 126] width 1003 height 26
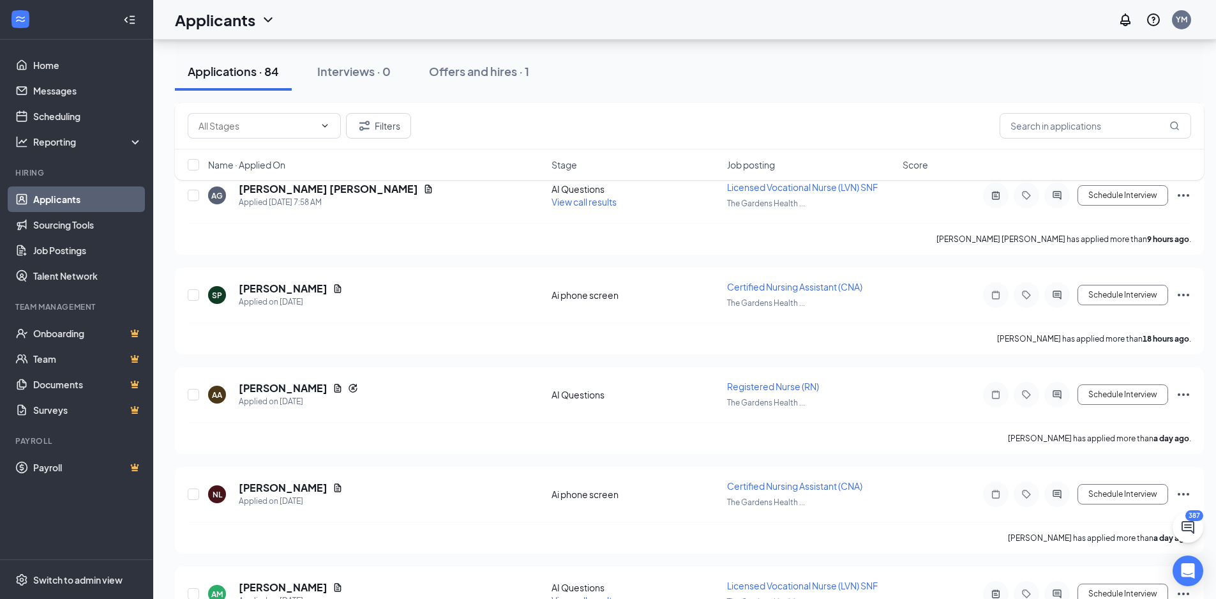
click at [685, 122] on div "Filters" at bounding box center [689, 126] width 1003 height 26
click at [698, 124] on div "Filters" at bounding box center [689, 126] width 1003 height 26
click at [690, 108] on div "Filters" at bounding box center [689, 126] width 1029 height 47
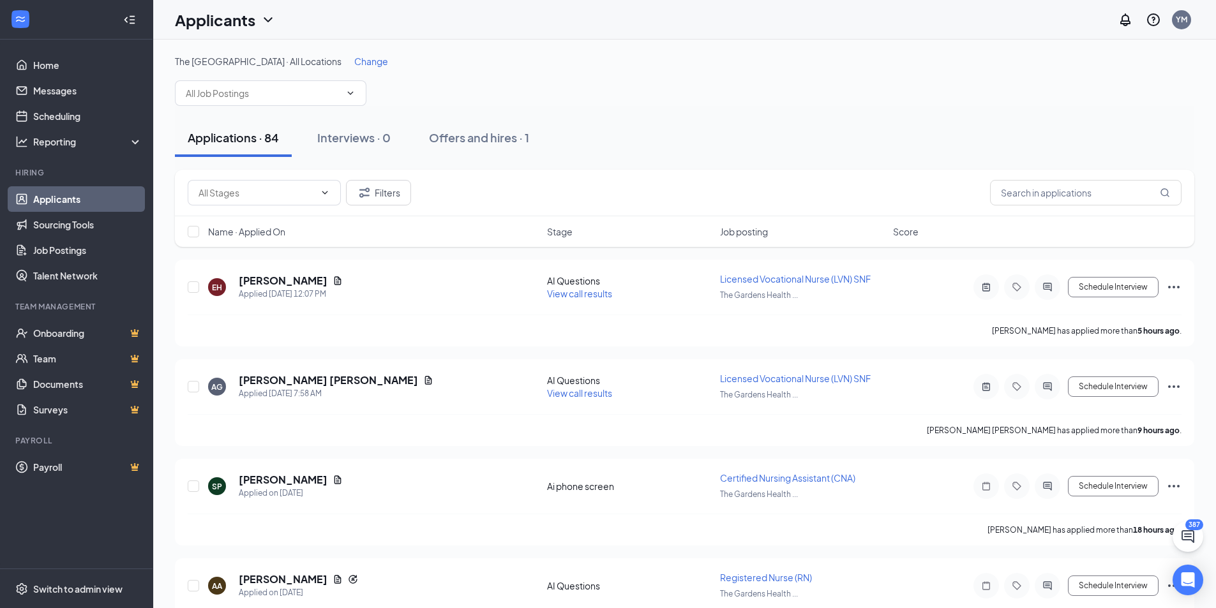
click at [634, 167] on div "Applications · 84 Interviews · 0 Offers and hires · 1" at bounding box center [684, 138] width 1019 height 64
drag, startPoint x: 629, startPoint y: 170, endPoint x: 632, endPoint y: 193, distance: 23.3
click at [632, 193] on div "Filters" at bounding box center [684, 193] width 1019 height 47
drag, startPoint x: 602, startPoint y: 198, endPoint x: 773, endPoint y: 139, distance: 180.4
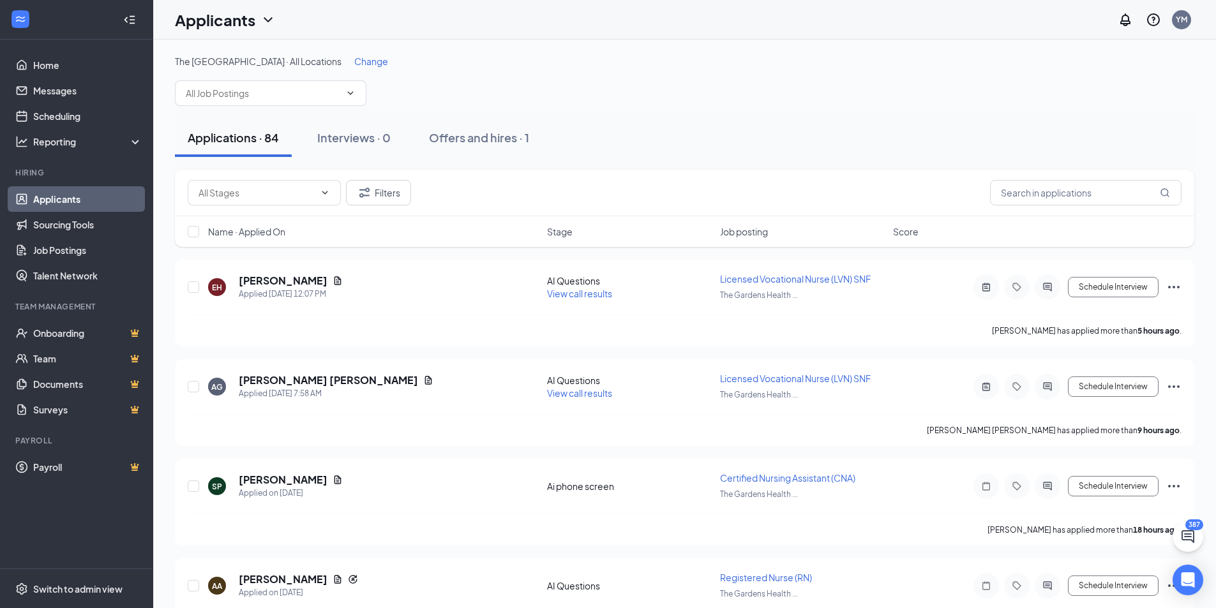
click at [773, 139] on div "Applications · 84 Interviews · 0 Offers and hires · 1" at bounding box center [684, 138] width 1019 height 38
click at [814, 81] on div "The [GEOGRAPHIC_DATA] · All Locations Change" at bounding box center [684, 80] width 1019 height 51
click at [719, 198] on div "Filters" at bounding box center [685, 193] width 994 height 26
click at [1103, 190] on input "text" at bounding box center [1085, 193] width 191 height 26
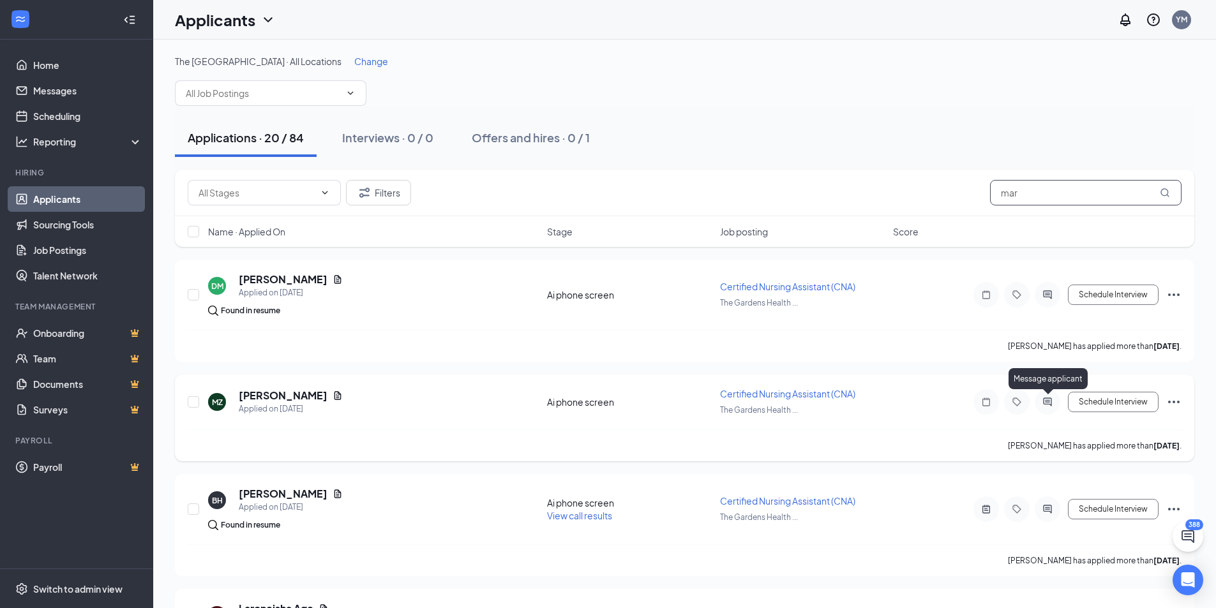
type input "mar"
click at [1049, 404] on icon "ActiveChat" at bounding box center [1047, 402] width 8 height 8
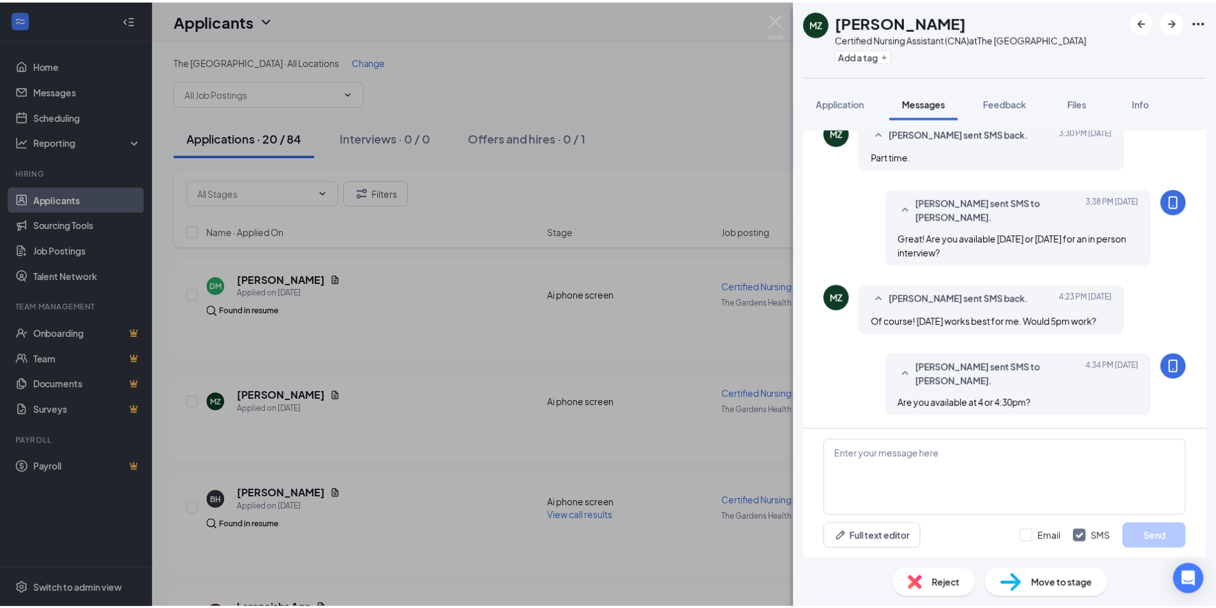
scroll to position [719, 0]
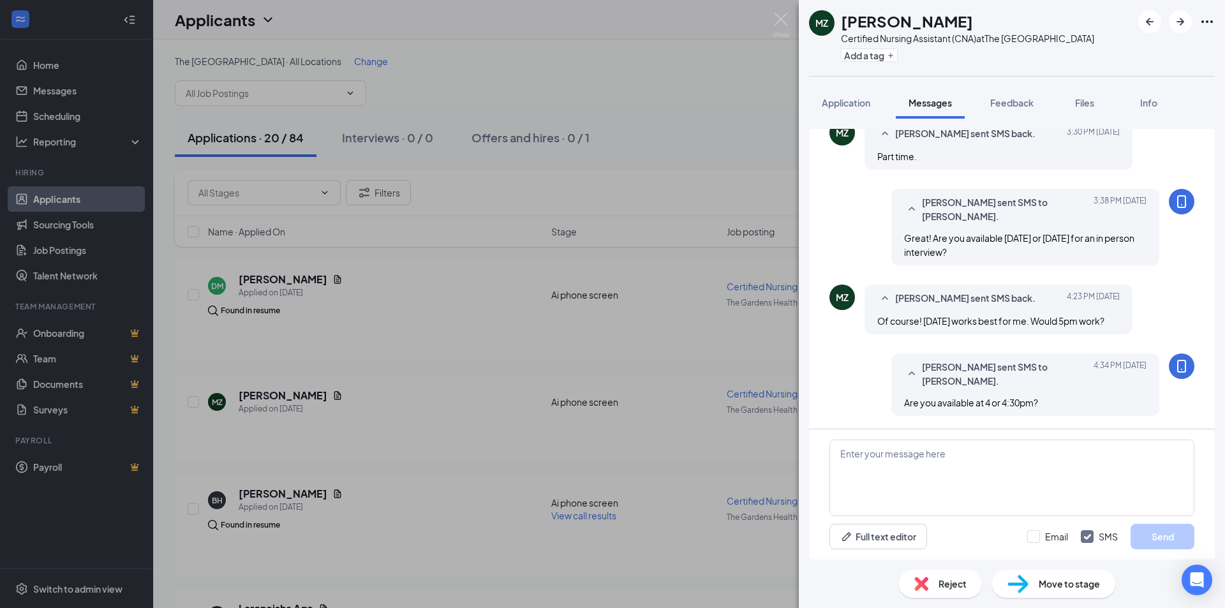
click at [673, 167] on div "[PERSON_NAME] [PERSON_NAME] Certified Nursing Assistant (CNA) at The [GEOGRAPHI…" at bounding box center [612, 304] width 1225 height 608
click at [676, 165] on div "[PERSON_NAME] [PERSON_NAME] Certified Nursing Assistant (CNA) at The [GEOGRAPHI…" at bounding box center [612, 304] width 1225 height 608
